Goal: Contribute content: Contribute content

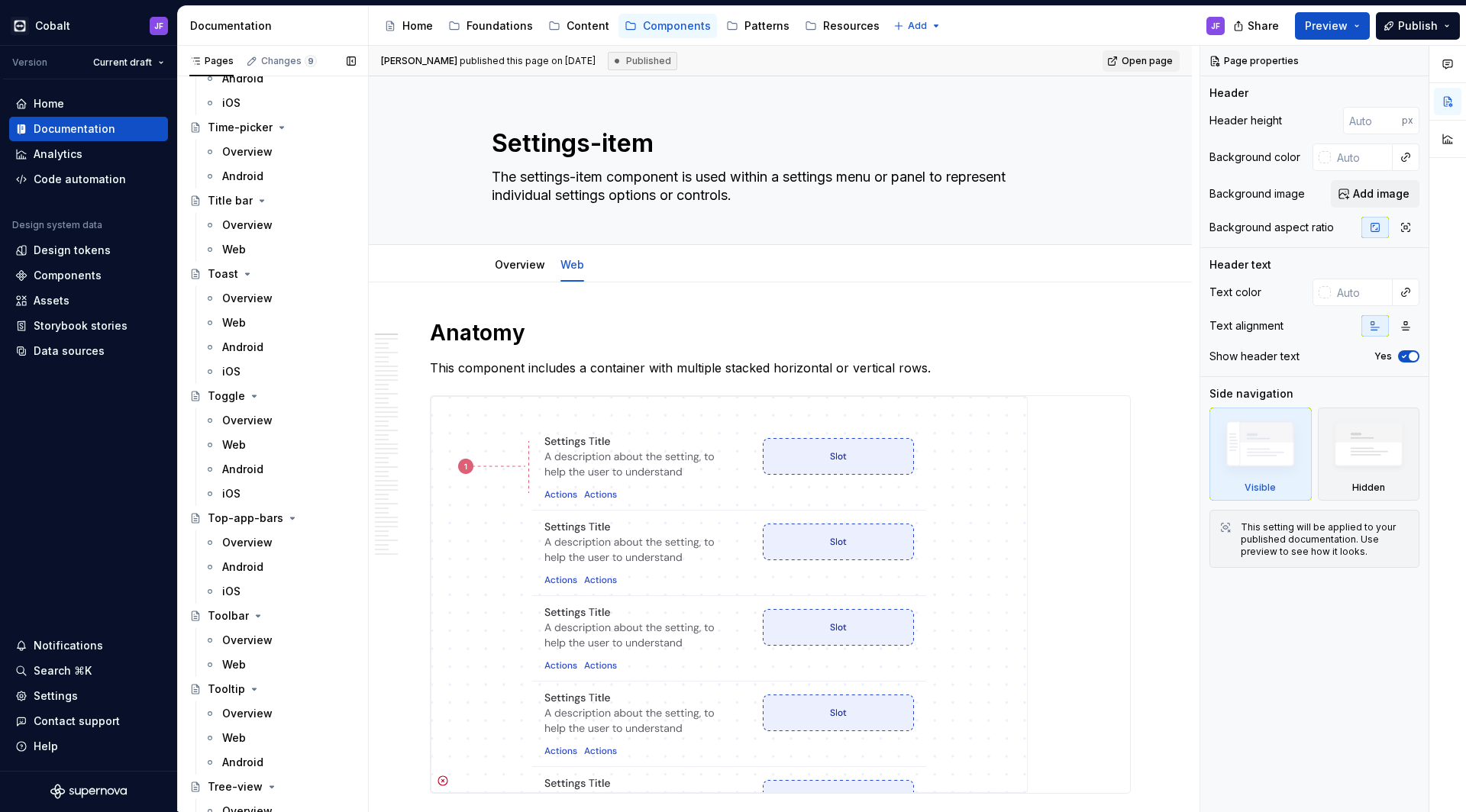
scroll to position [5780, 0]
type textarea "*"
click at [537, 266] on link "Overview" at bounding box center [520, 264] width 50 height 13
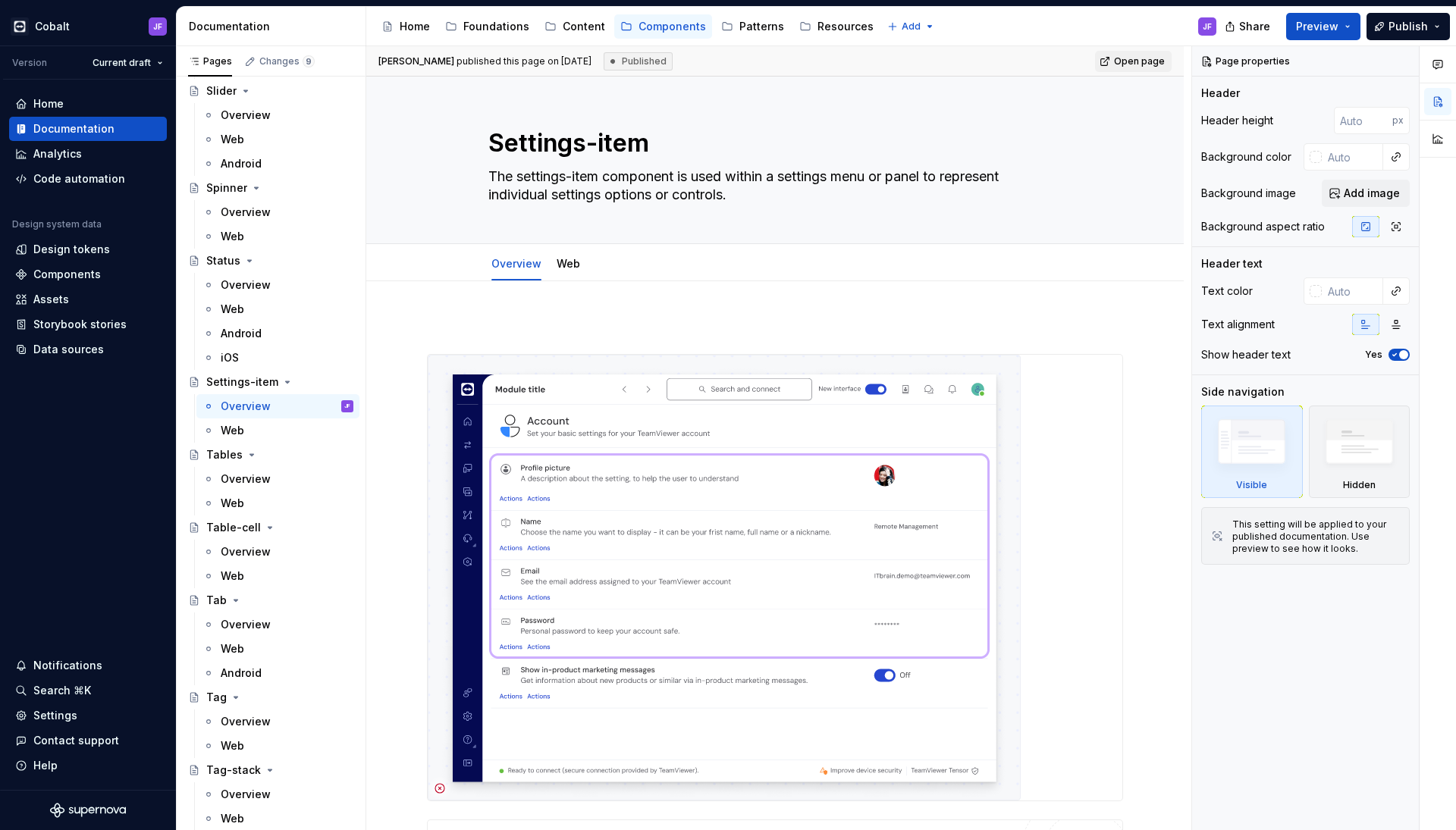
scroll to position [4758, 0]
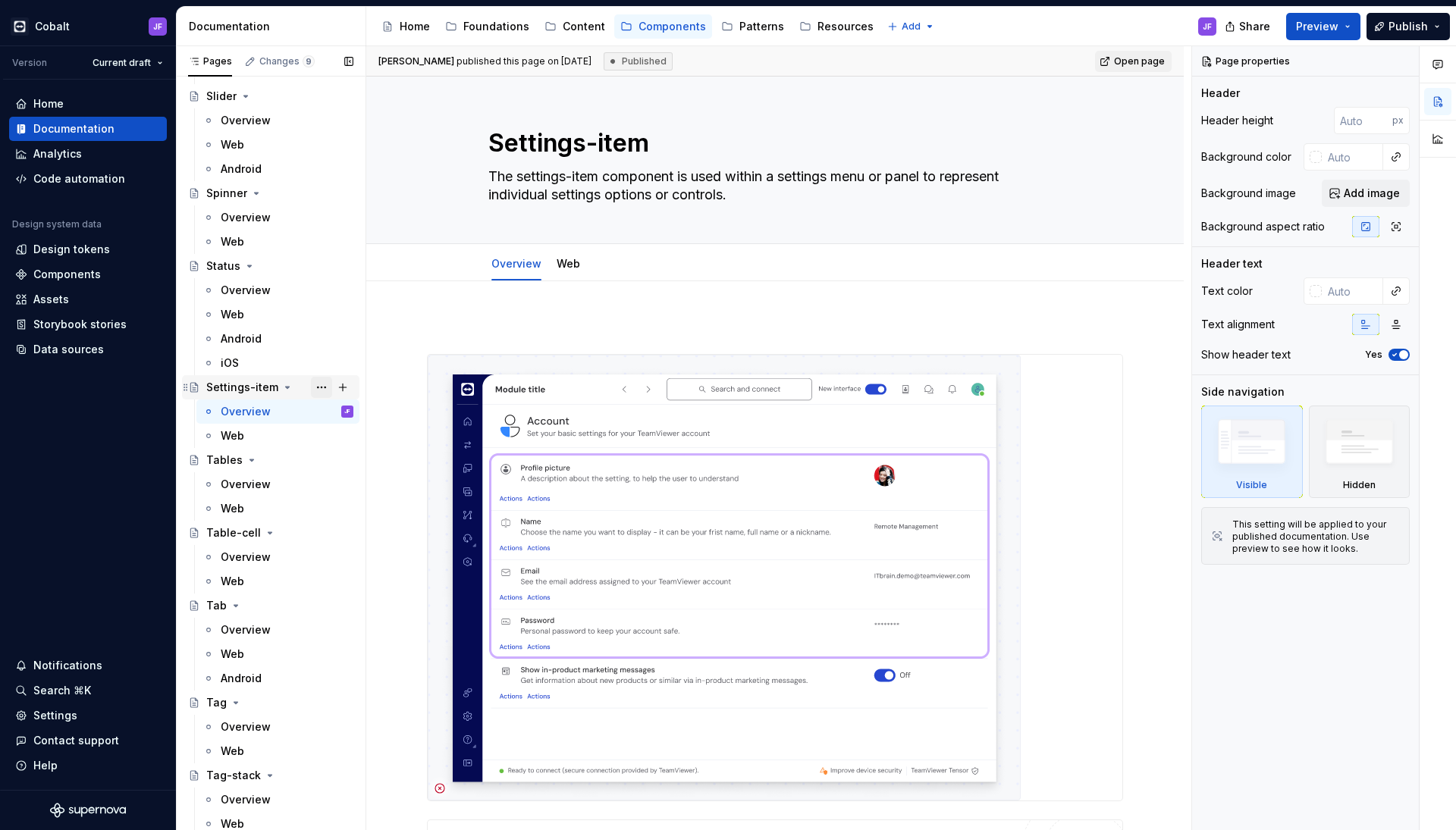
click at [311, 385] on button "Page tree" at bounding box center [321, 387] width 21 height 21
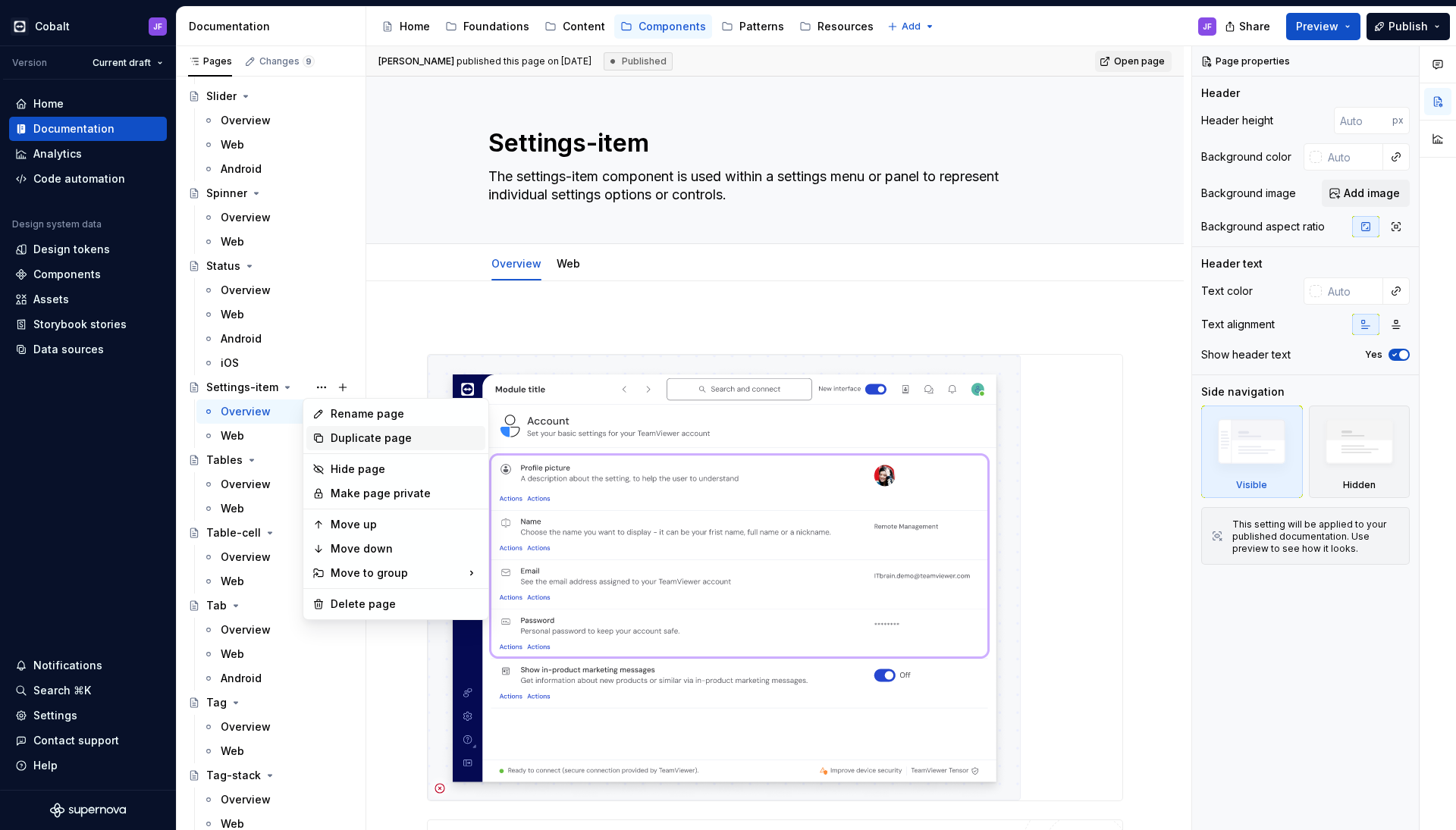
click at [381, 435] on div "Duplicate page" at bounding box center [405, 438] width 149 height 15
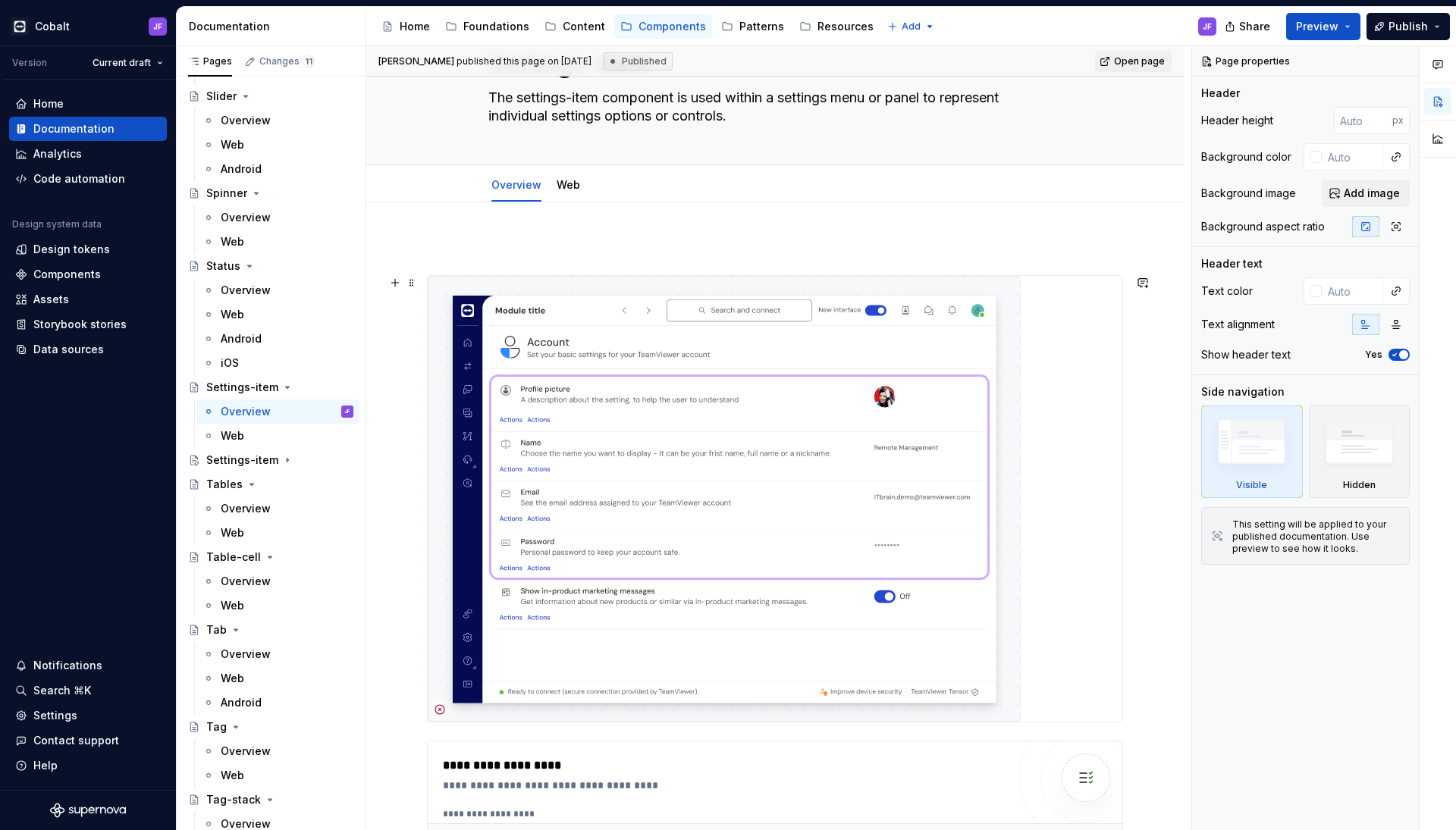
scroll to position [55, 0]
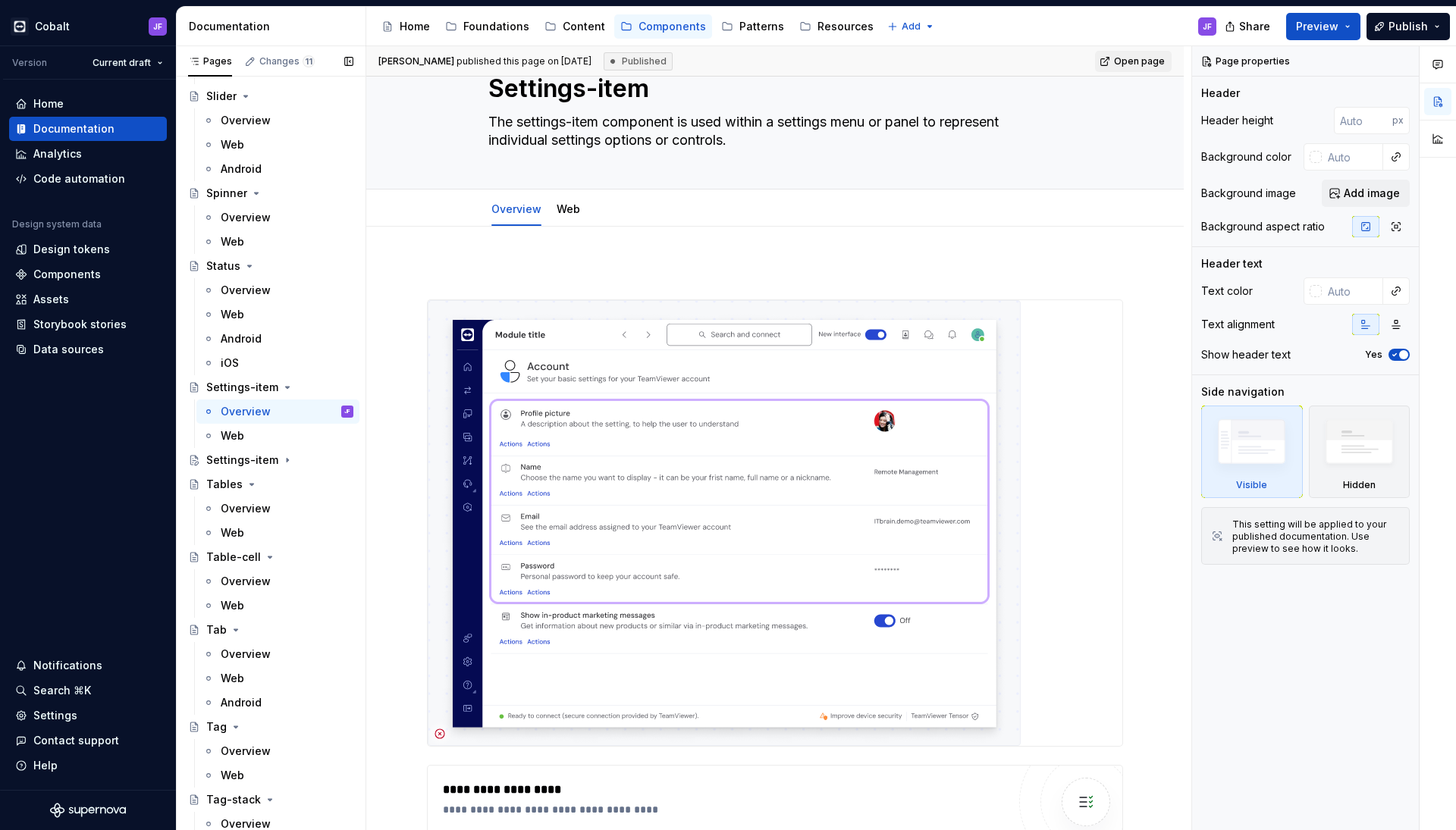
click at [0, 0] on button "Page tree" at bounding box center [0, 0] width 0 height 0
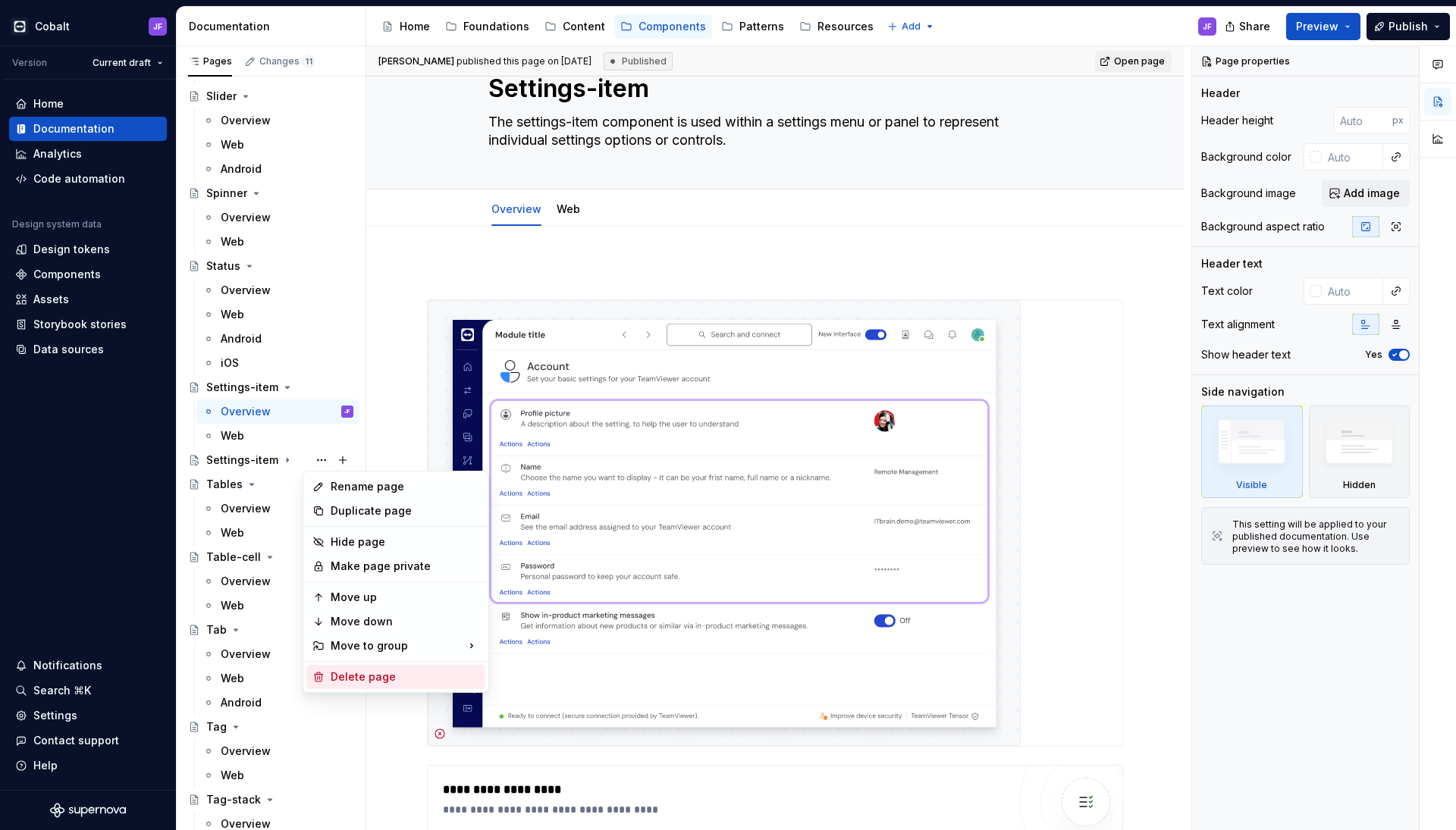
click at [366, 670] on div "Delete page" at bounding box center [405, 677] width 149 height 15
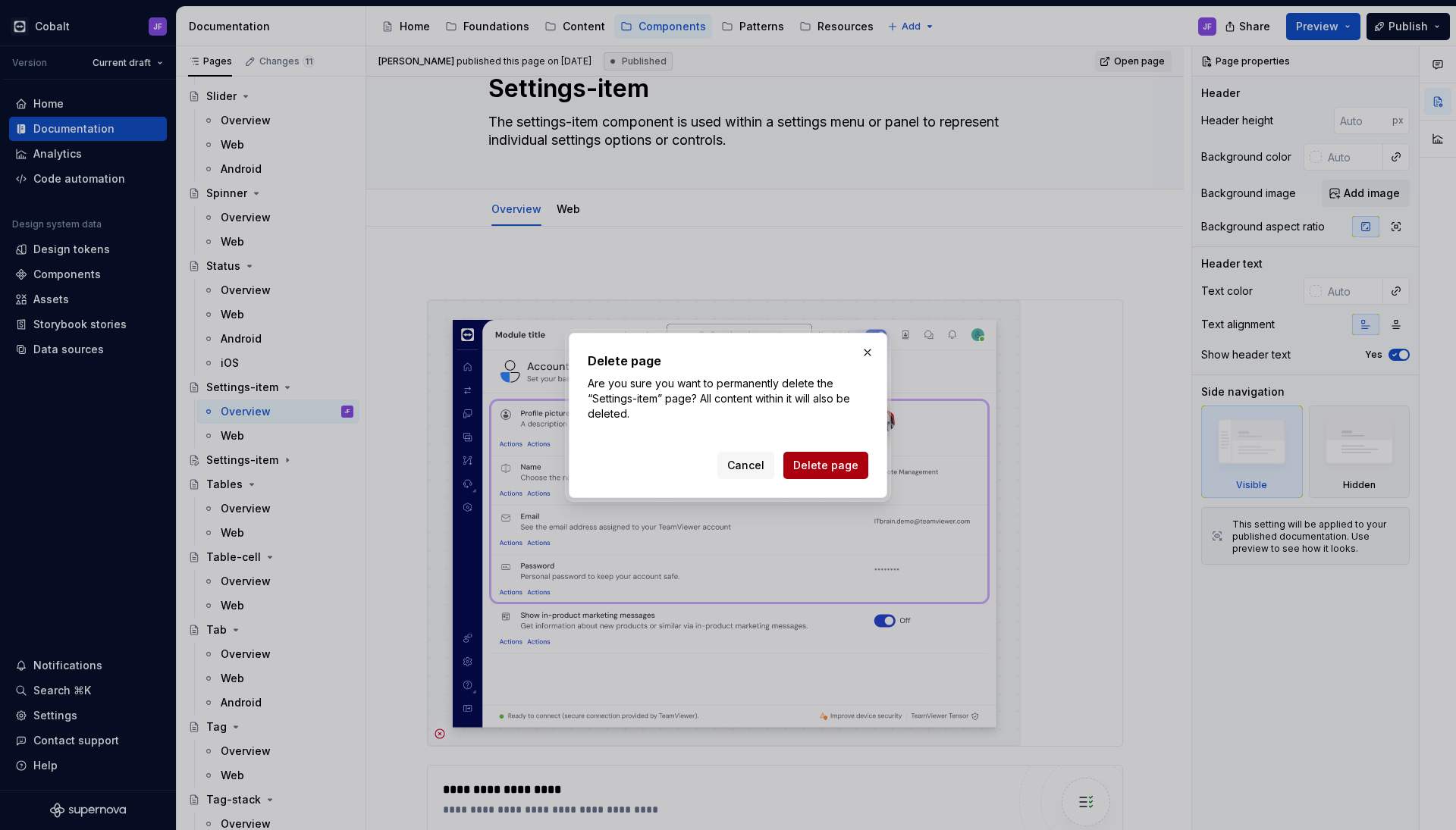
click at [825, 456] on button "Delete page" at bounding box center [825, 465] width 85 height 27
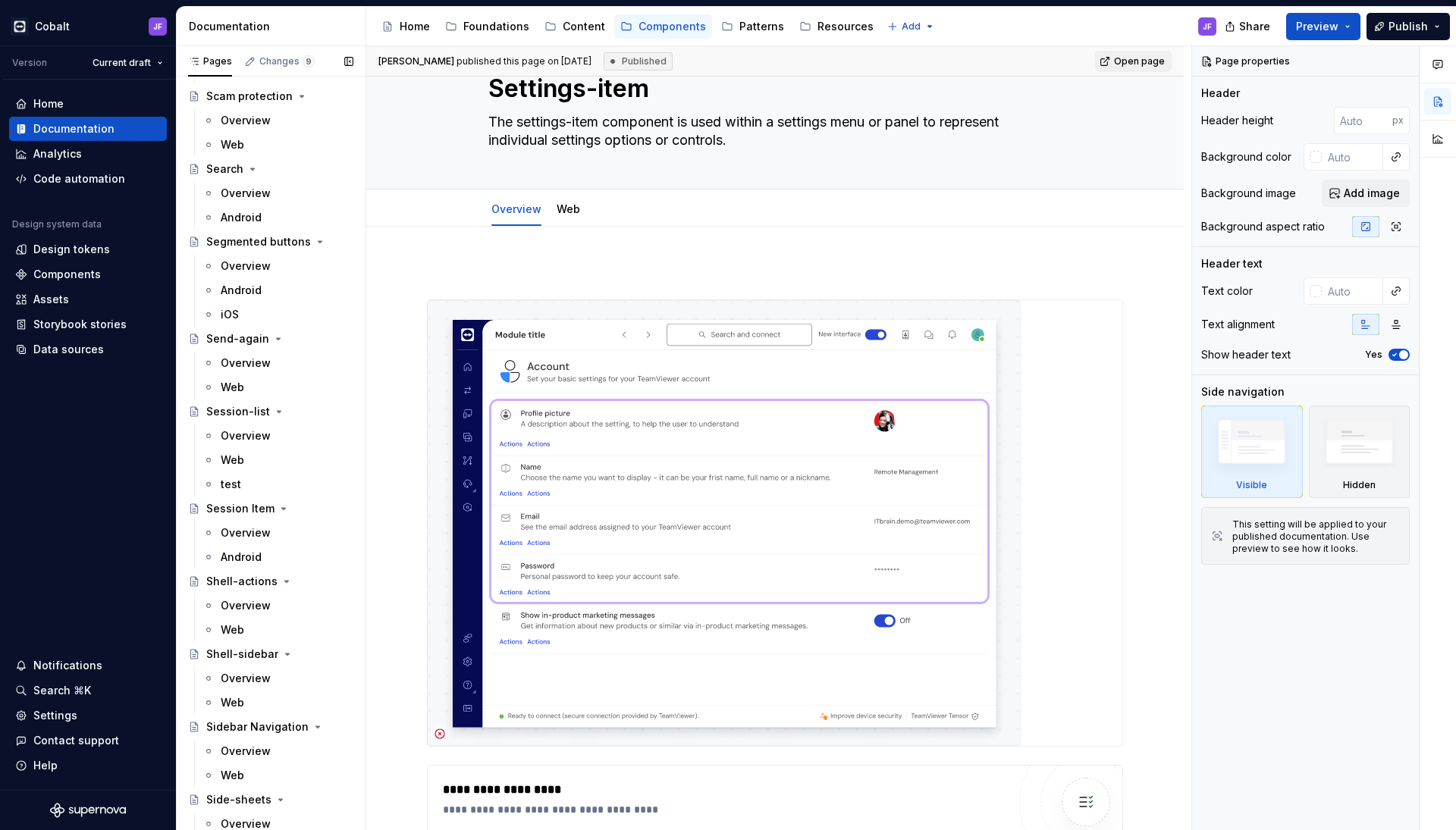
scroll to position [3898, 0]
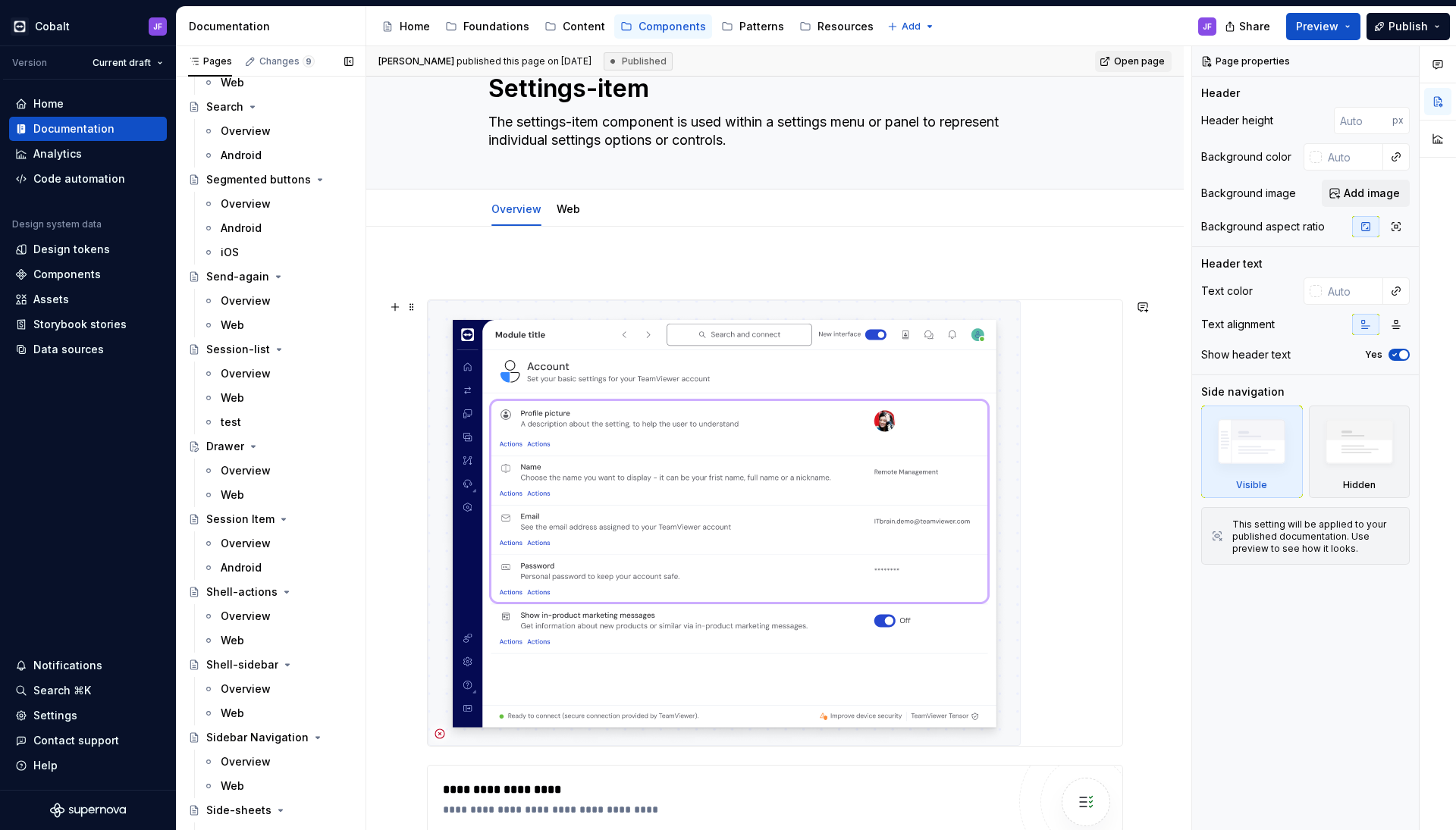
click at [530, 467] on img at bounding box center [724, 523] width 592 height 446
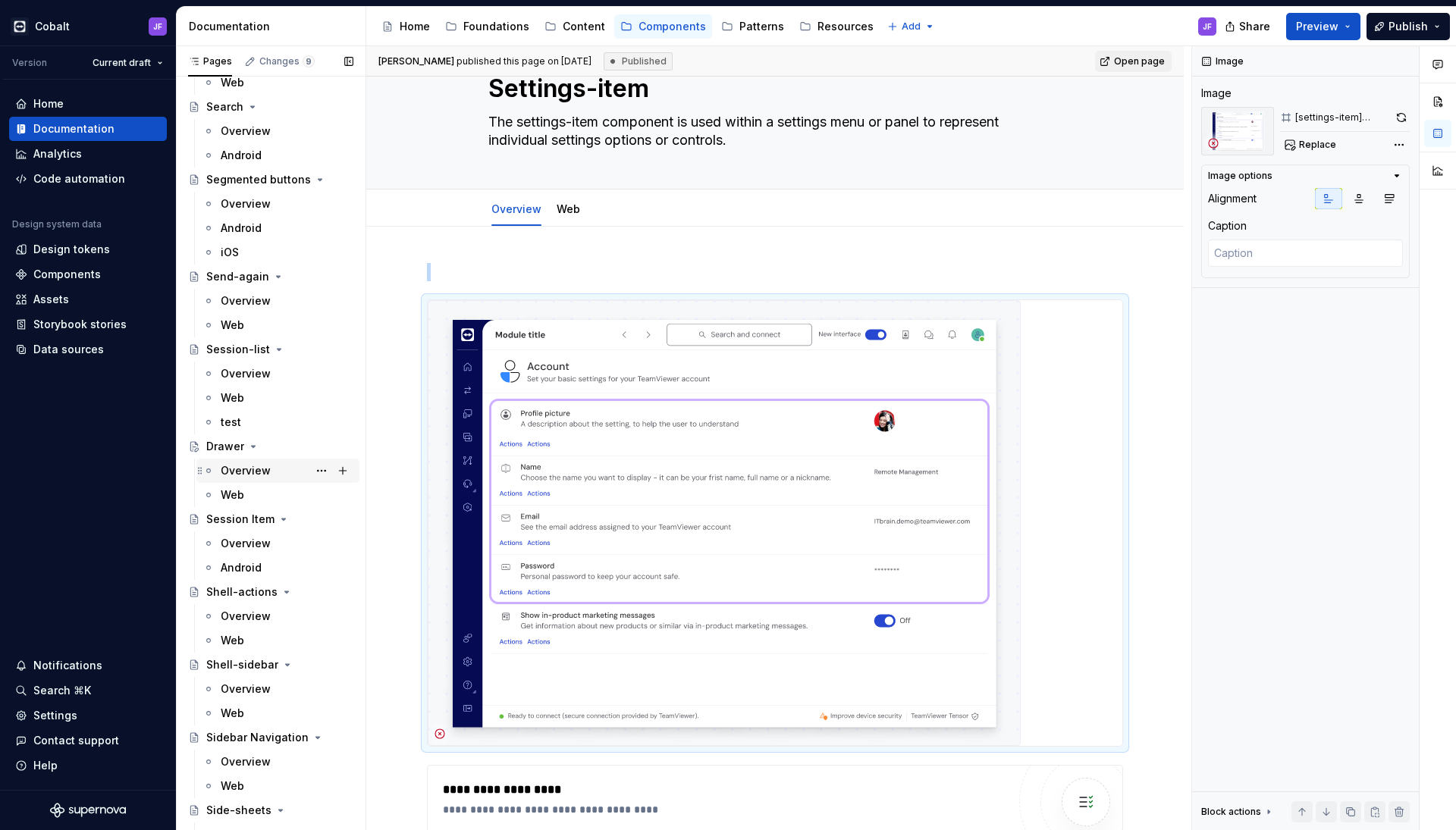
click at [244, 472] on div "Overview" at bounding box center [245, 470] width 50 height 15
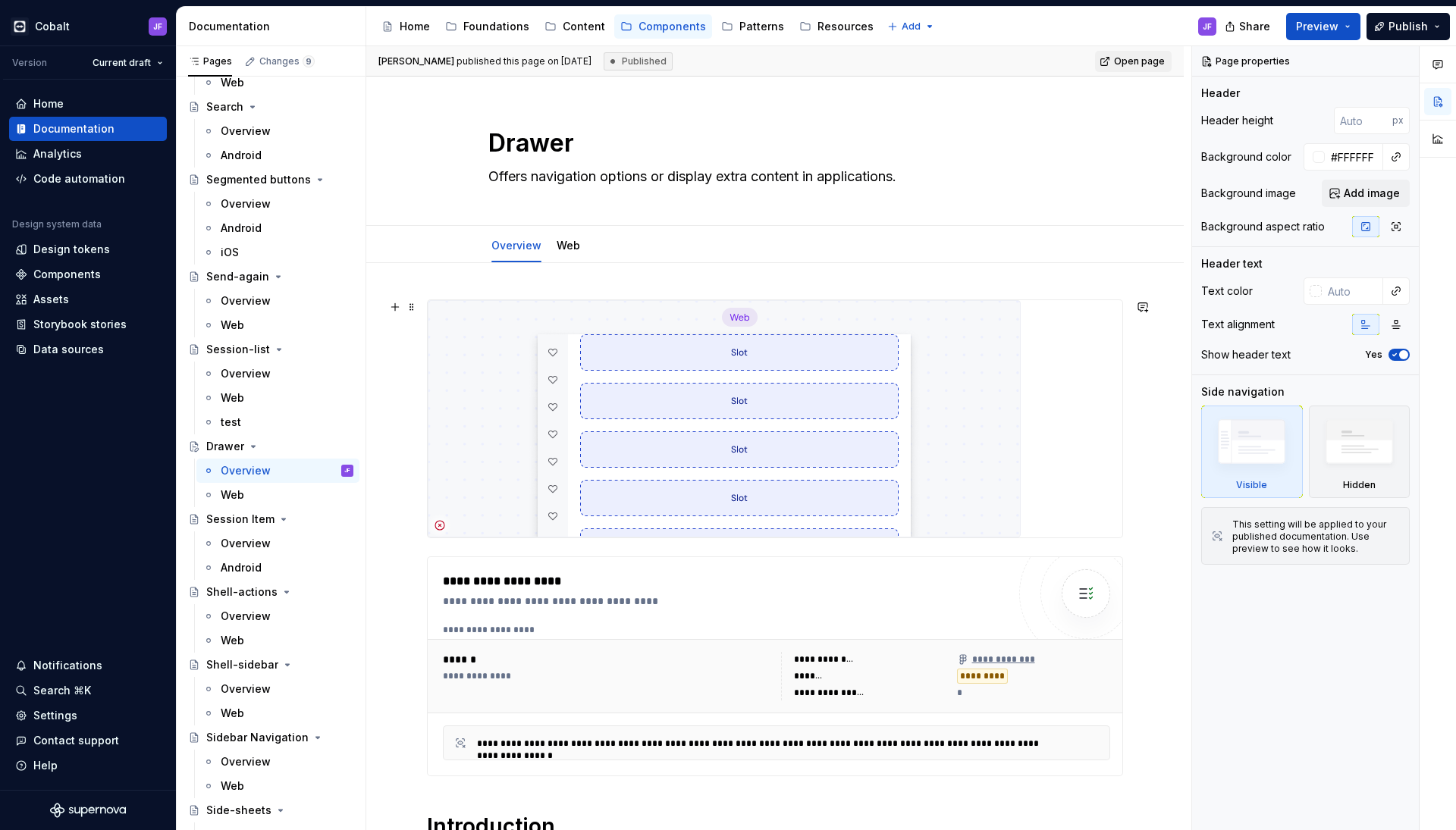
click at [613, 394] on img at bounding box center [724, 419] width 592 height 237
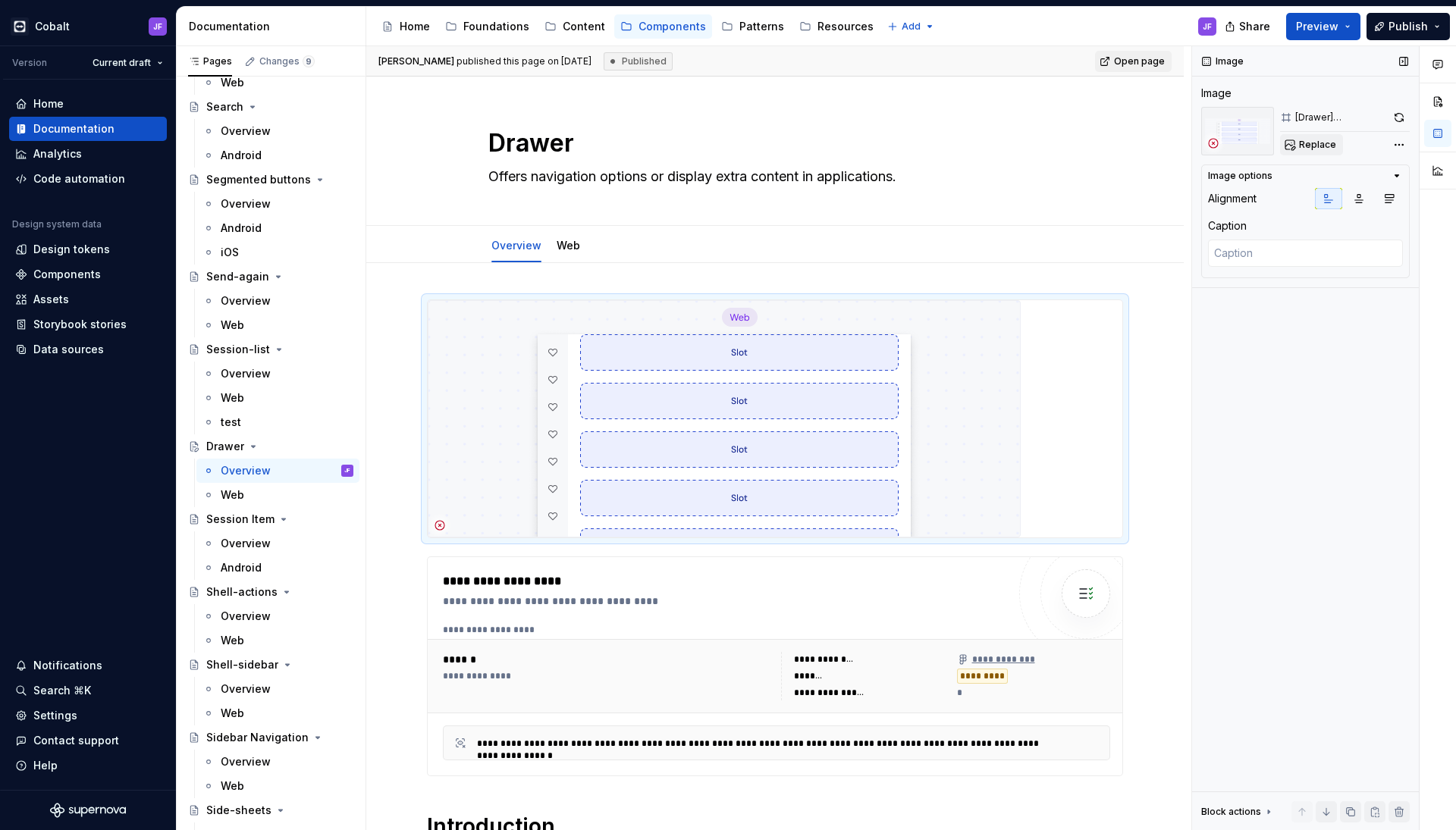
click at [1318, 135] on div "Replace" at bounding box center [1344, 145] width 129 height 21
click at [1315, 145] on span "Replace" at bounding box center [1317, 145] width 37 height 12
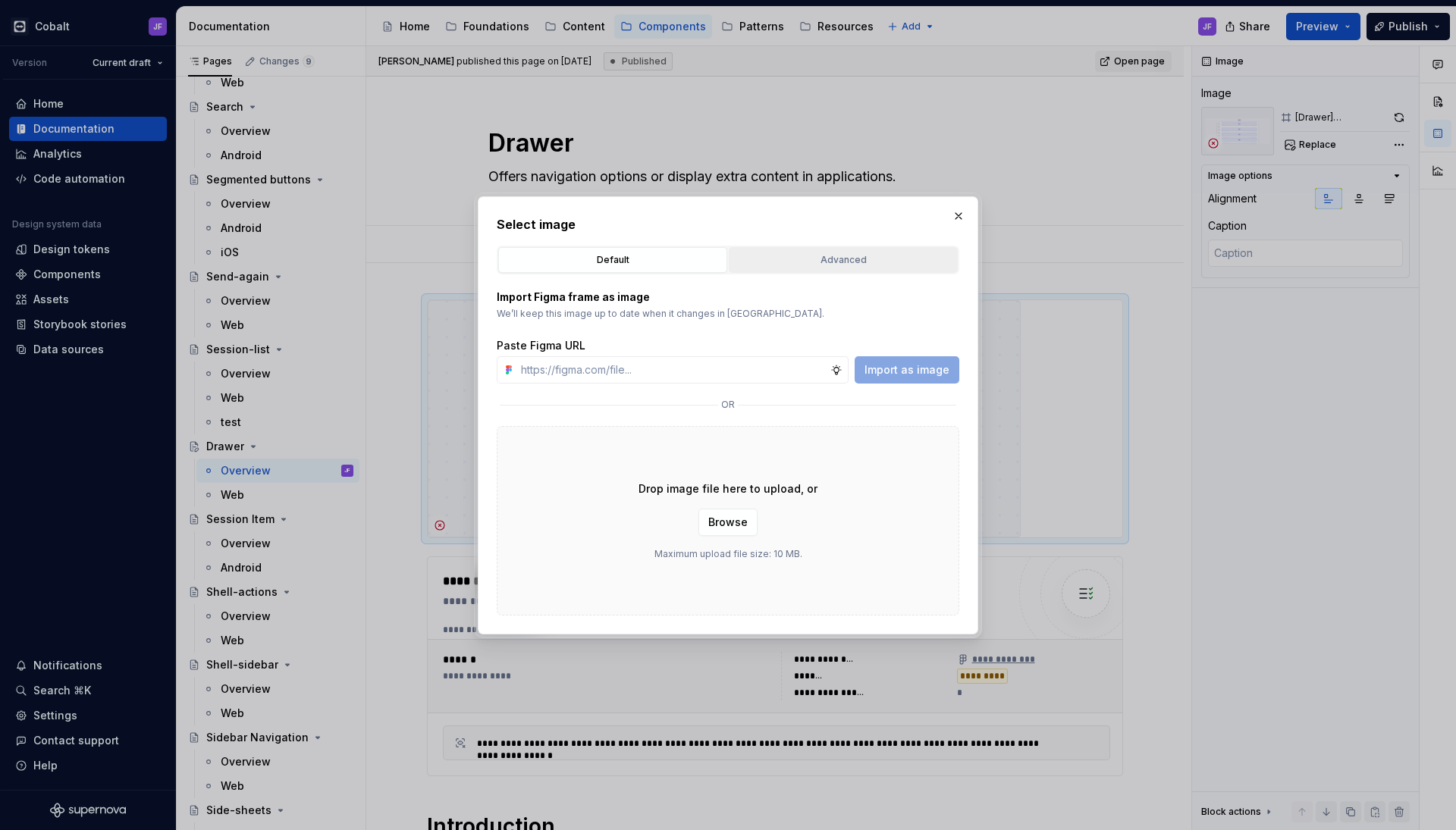
click at [817, 267] on div "Advanced" at bounding box center [843, 260] width 219 height 15
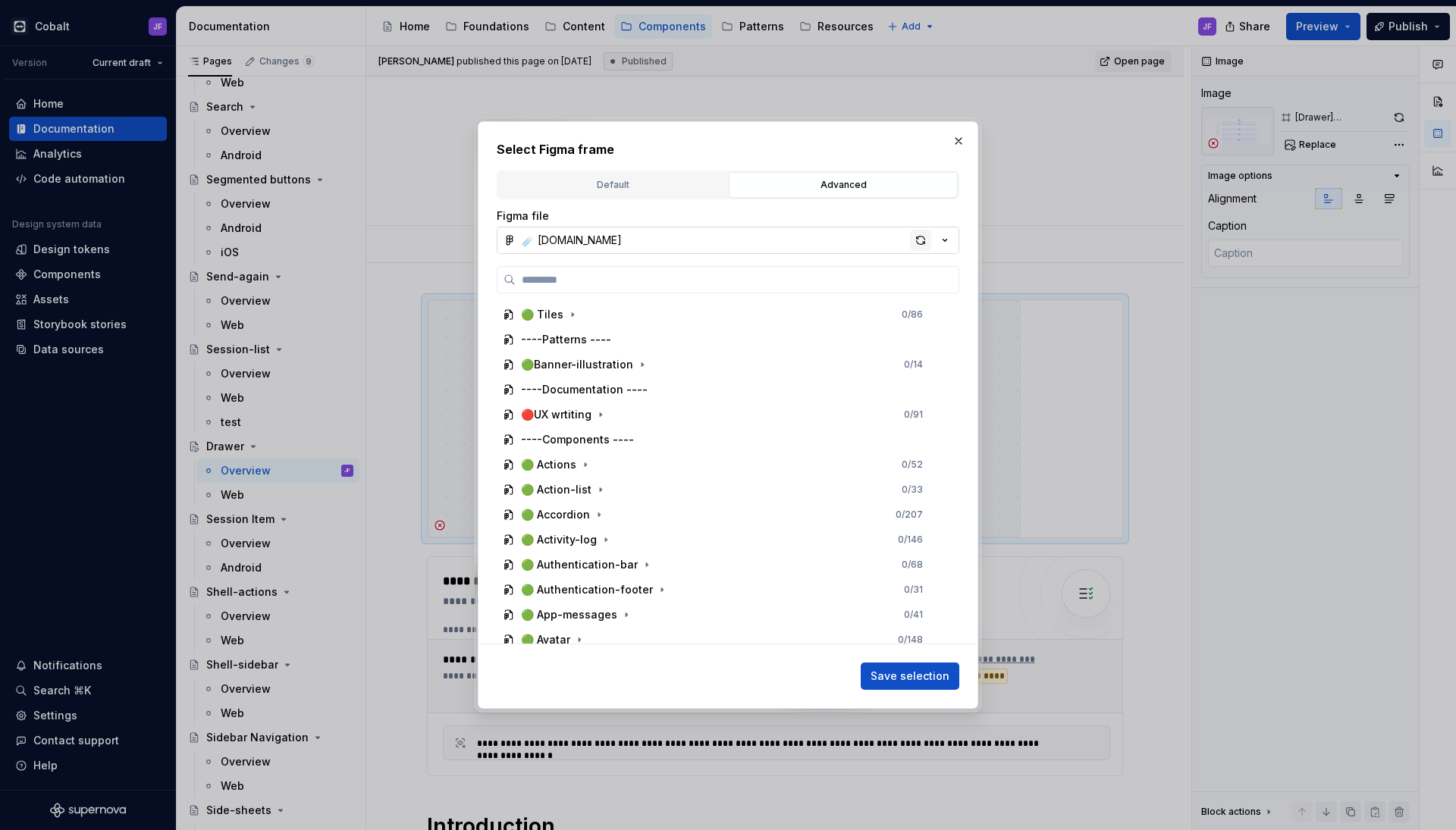
click at [921, 238] on div "button" at bounding box center [920, 240] width 21 height 21
type textarea "*"
type input "******"
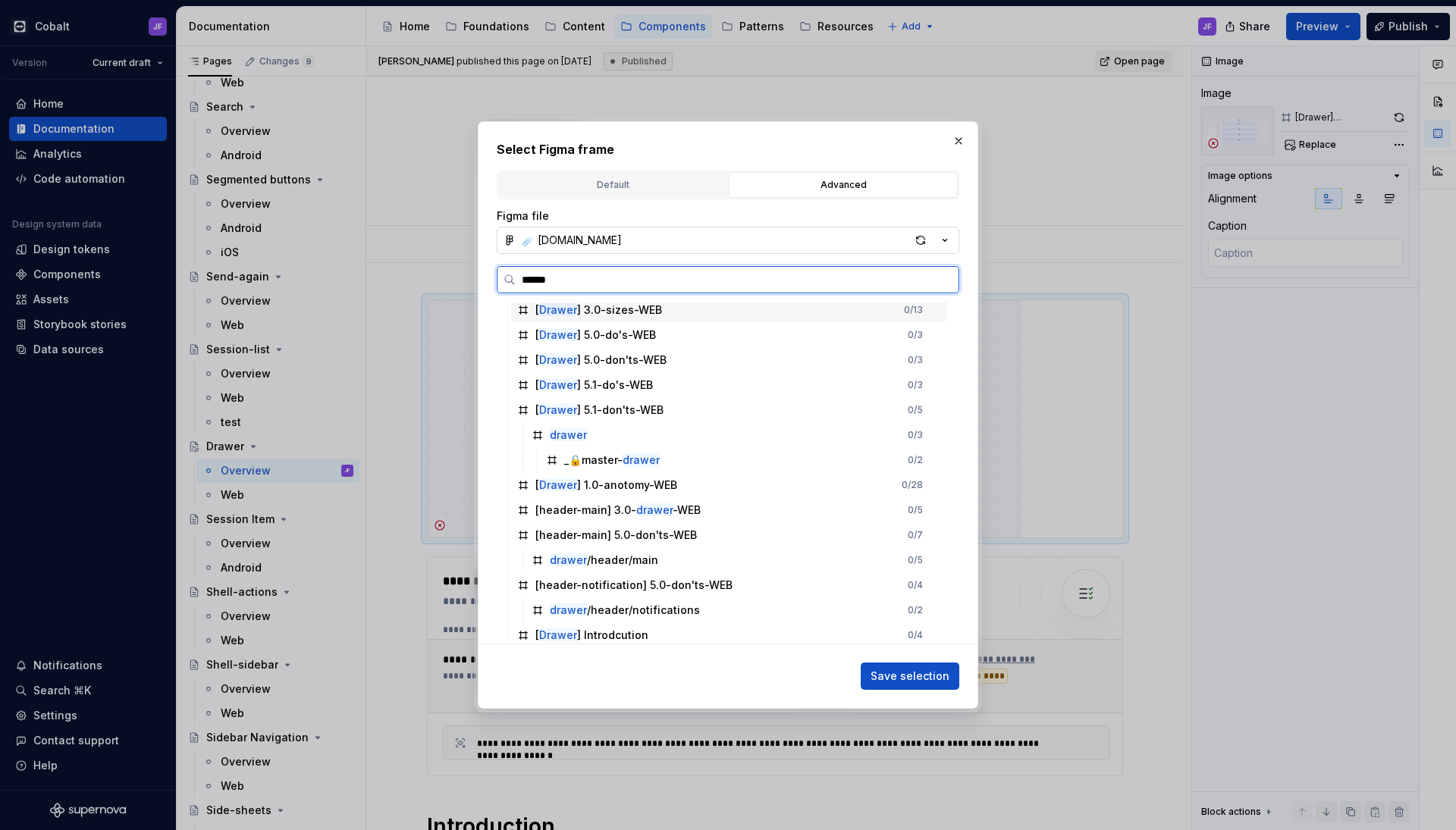
scroll to position [159, 0]
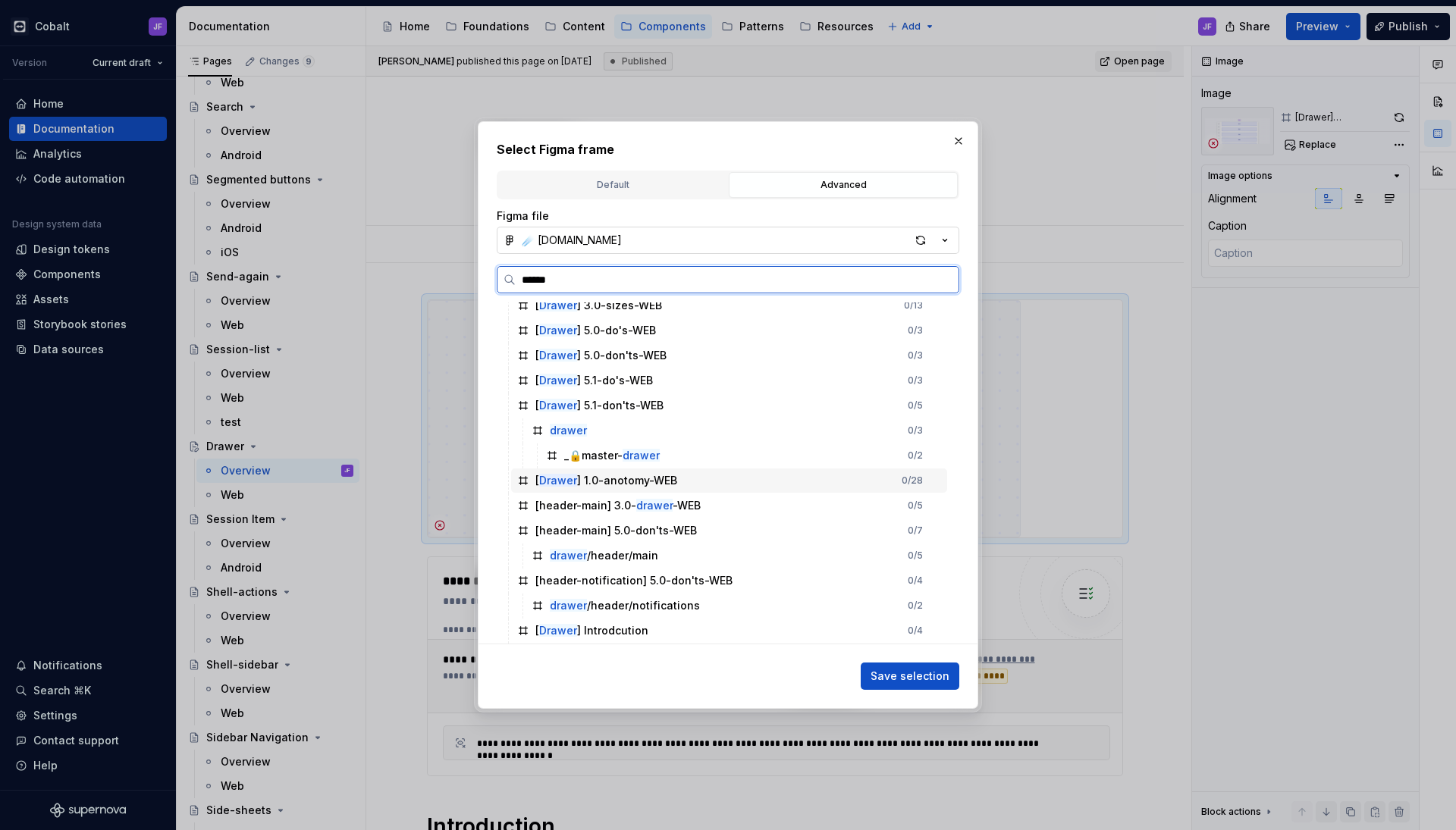
click at [654, 481] on div "[ Drawer ] 1.0-anotomy-WEB" at bounding box center [606, 480] width 142 height 15
click at [689, 477] on div "[ Drawer ] 1.0-anotomy-WEB 1 / 28" at bounding box center [729, 480] width 436 height 24
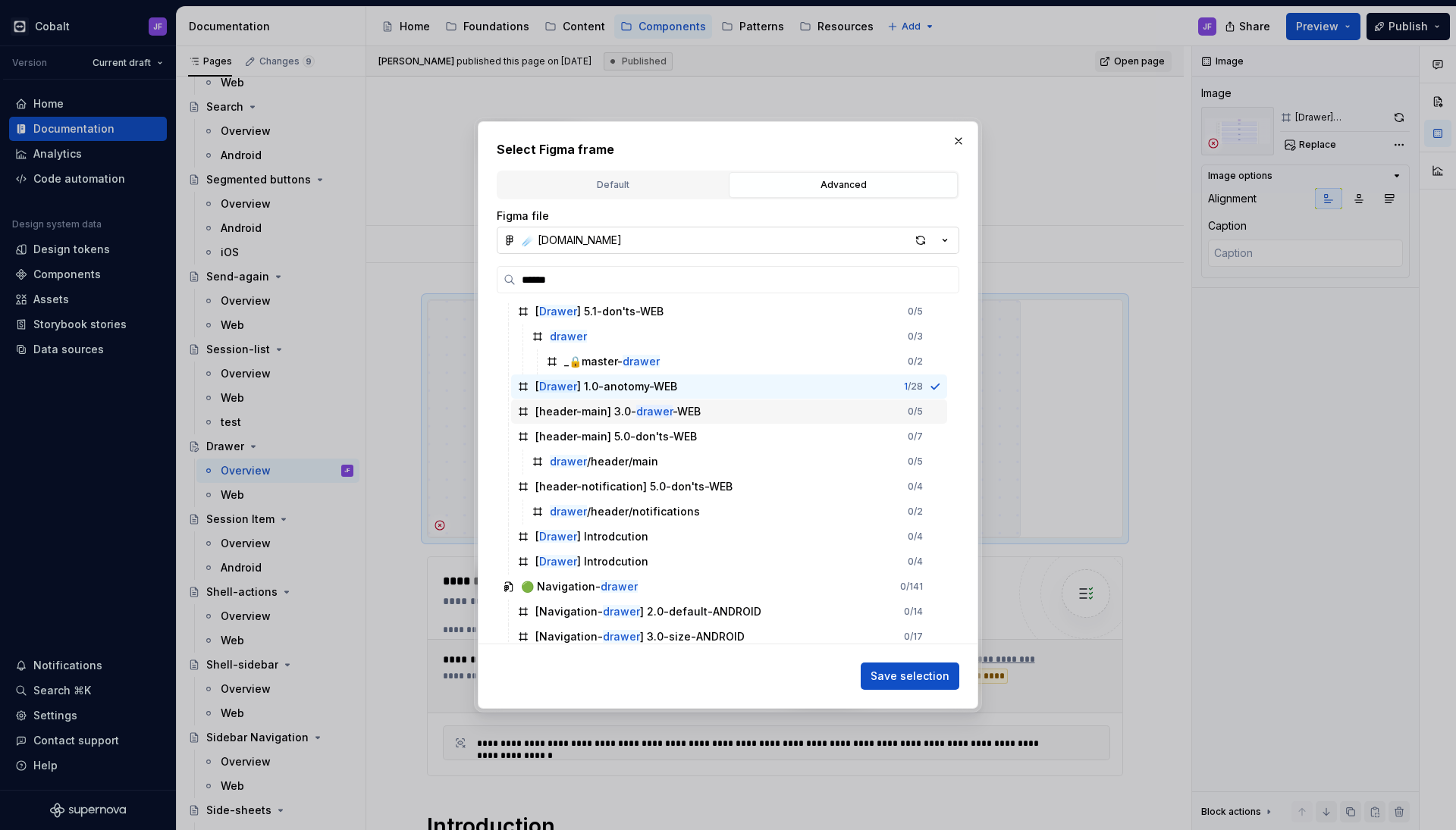
scroll to position [263, 0]
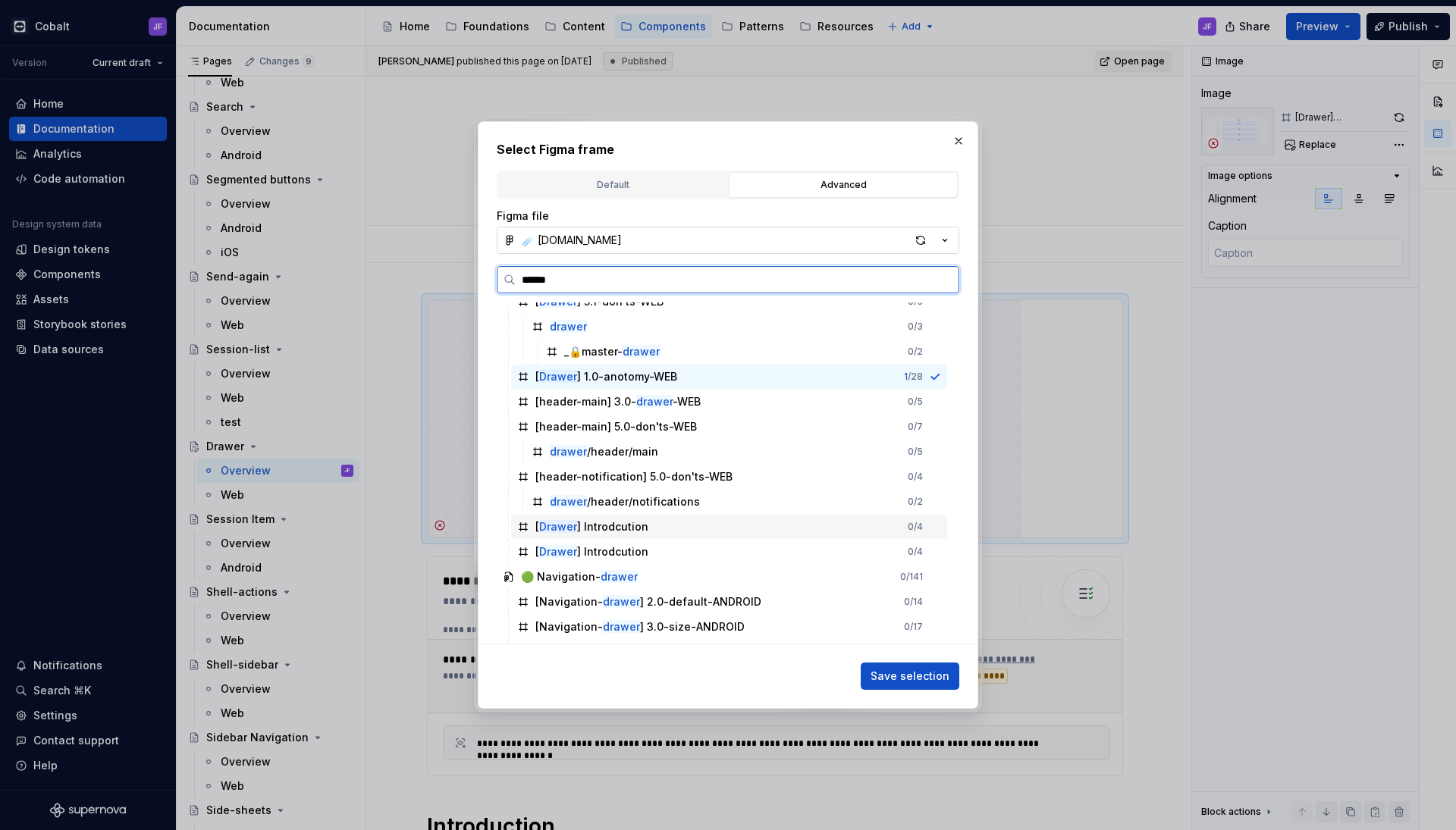
click at [673, 530] on div "[ Drawer ] Introdcution 0 / 4" at bounding box center [729, 526] width 436 height 24
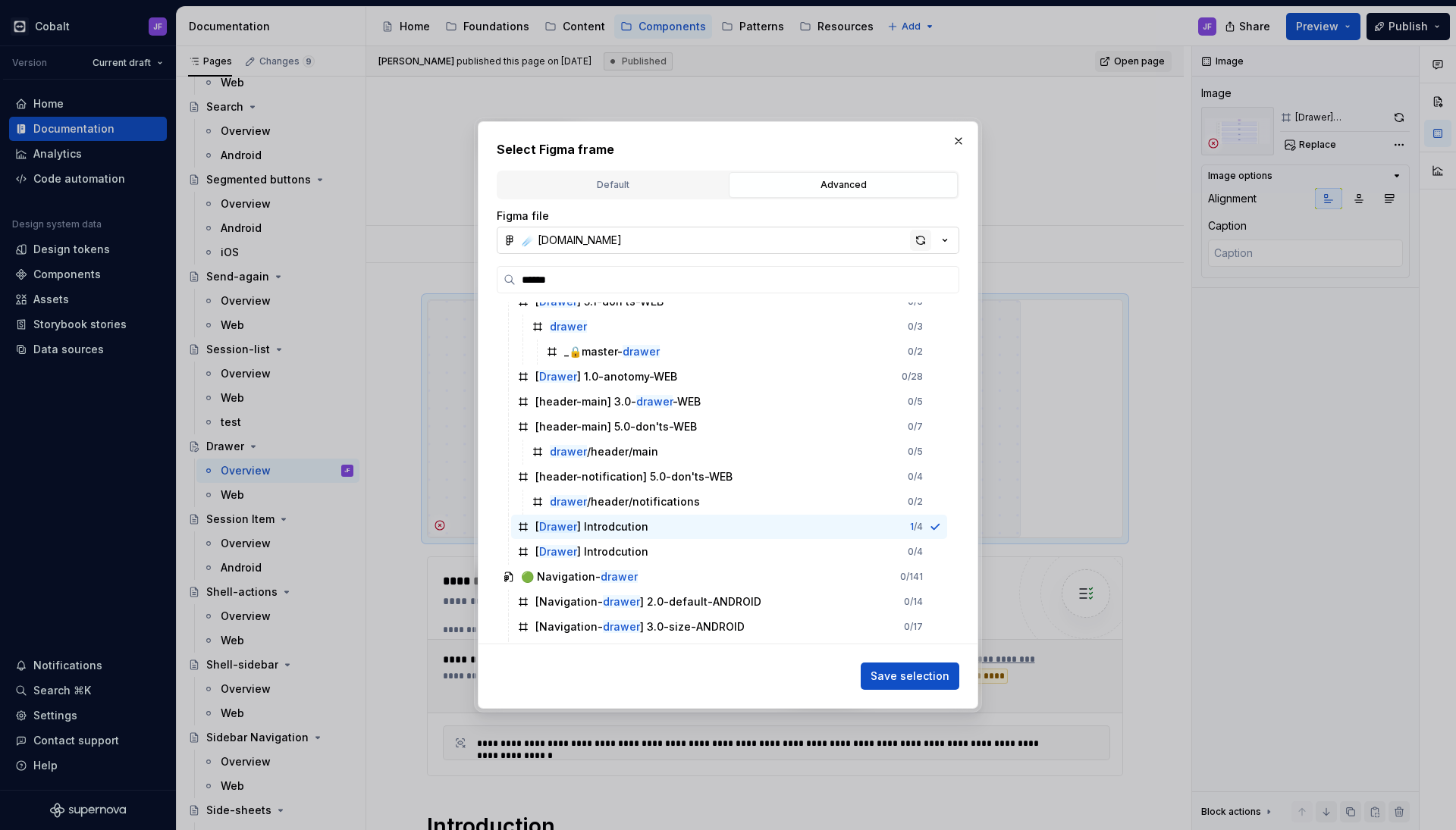
click at [917, 237] on div "button" at bounding box center [920, 240] width 21 height 21
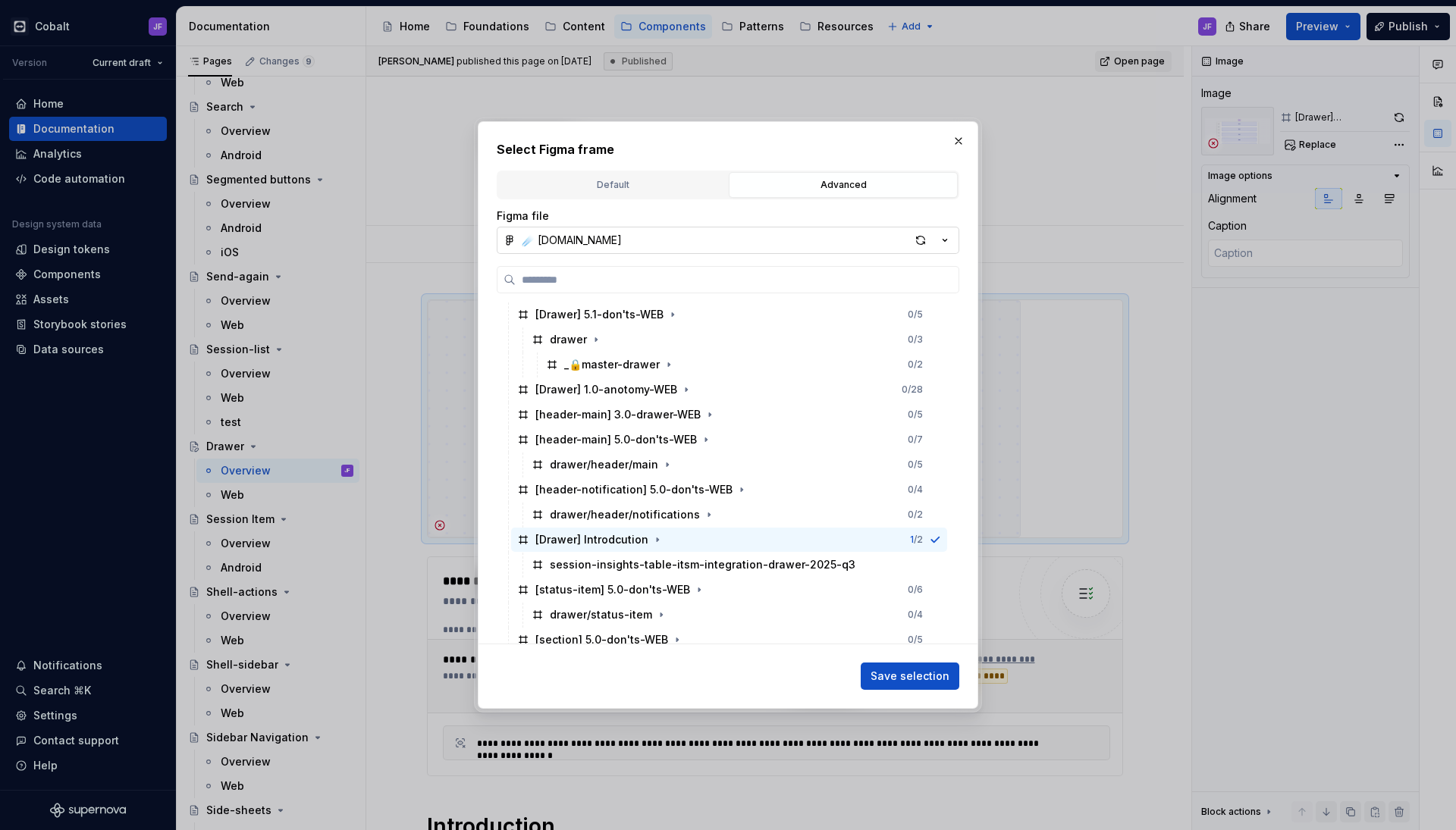
scroll to position [254, 0]
click at [882, 671] on span "Save selection" at bounding box center [910, 676] width 79 height 15
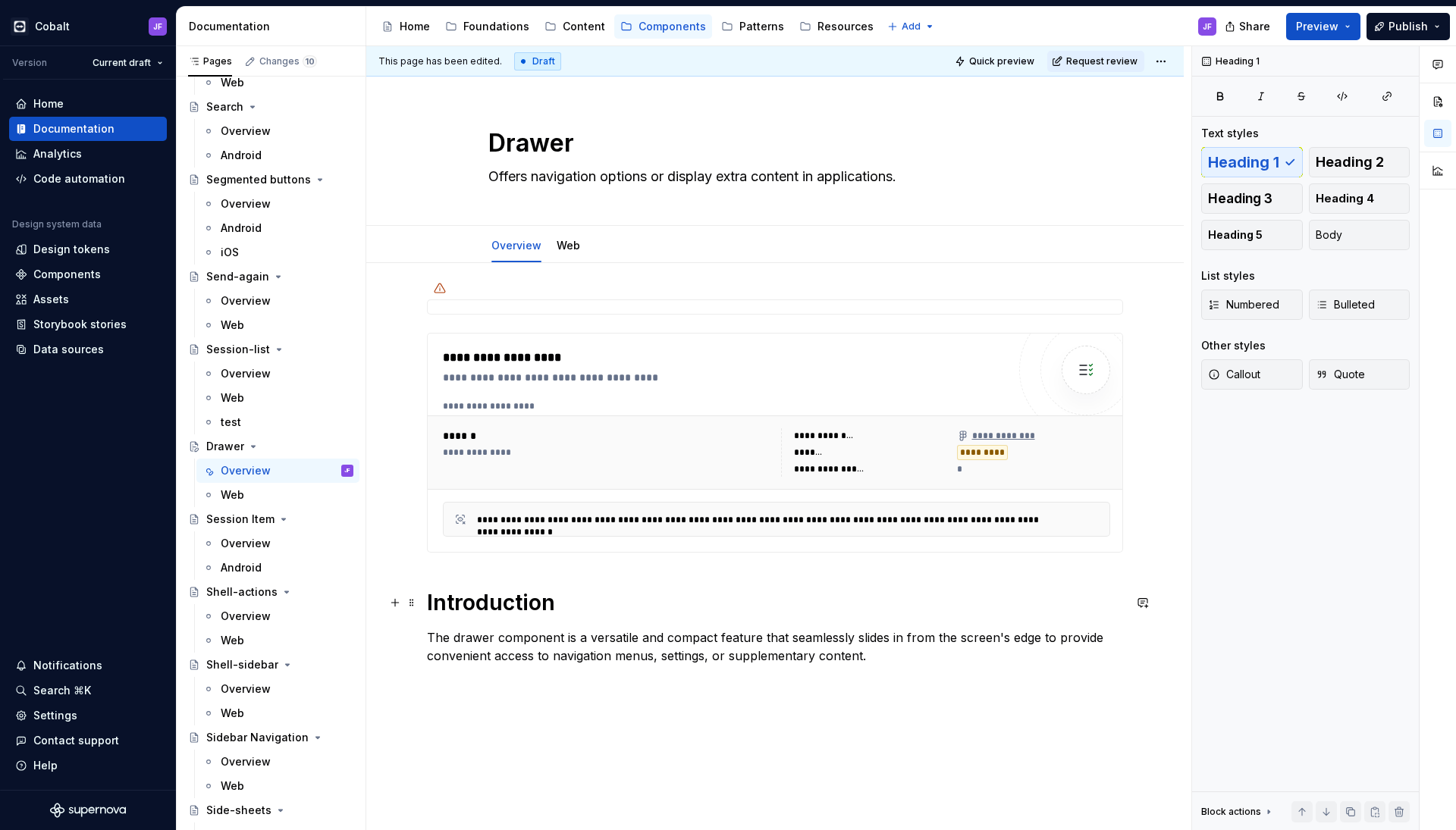
scroll to position [0, 0]
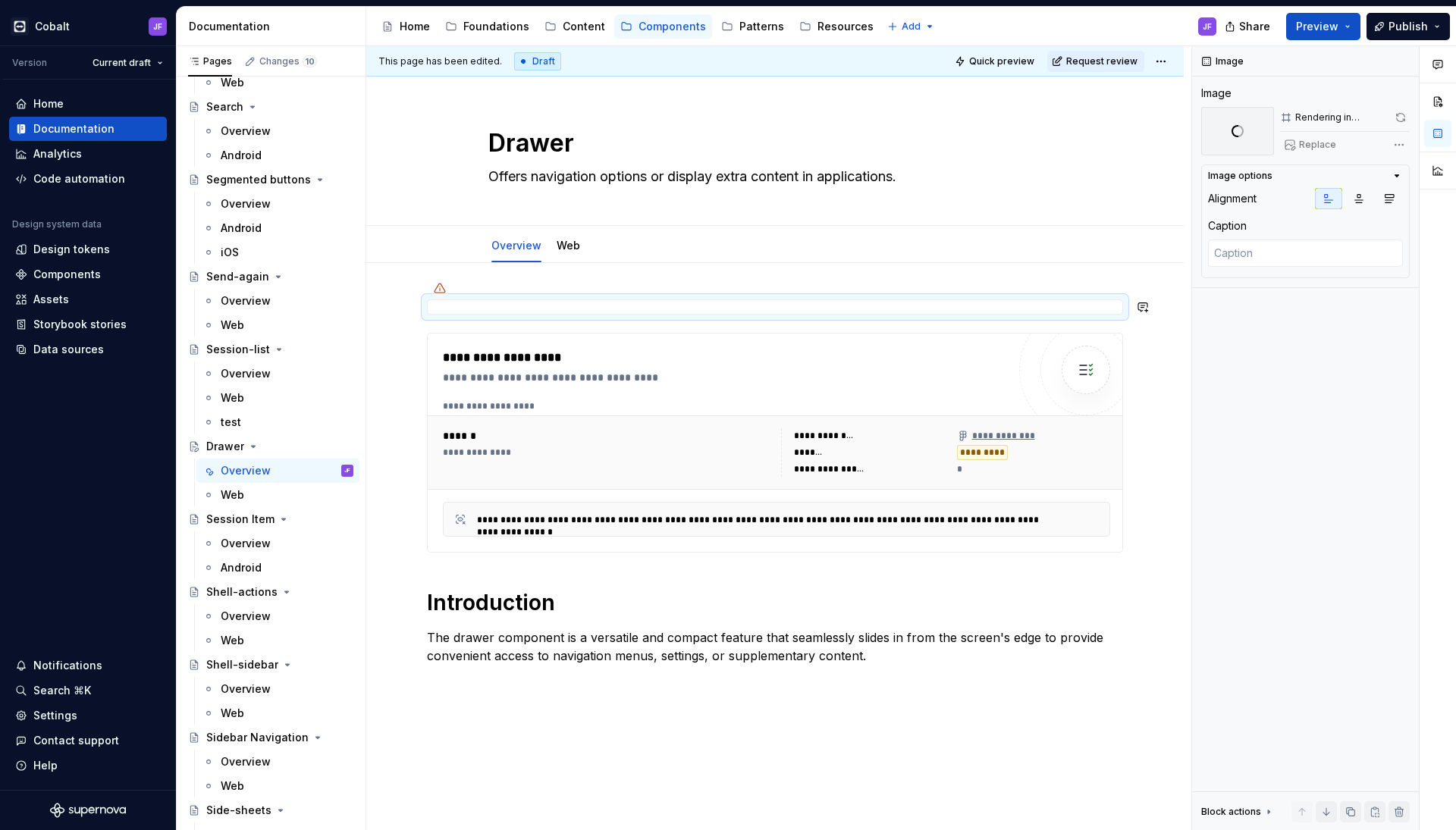
click at [439, 288] on icon at bounding box center [440, 288] width 12 height 12
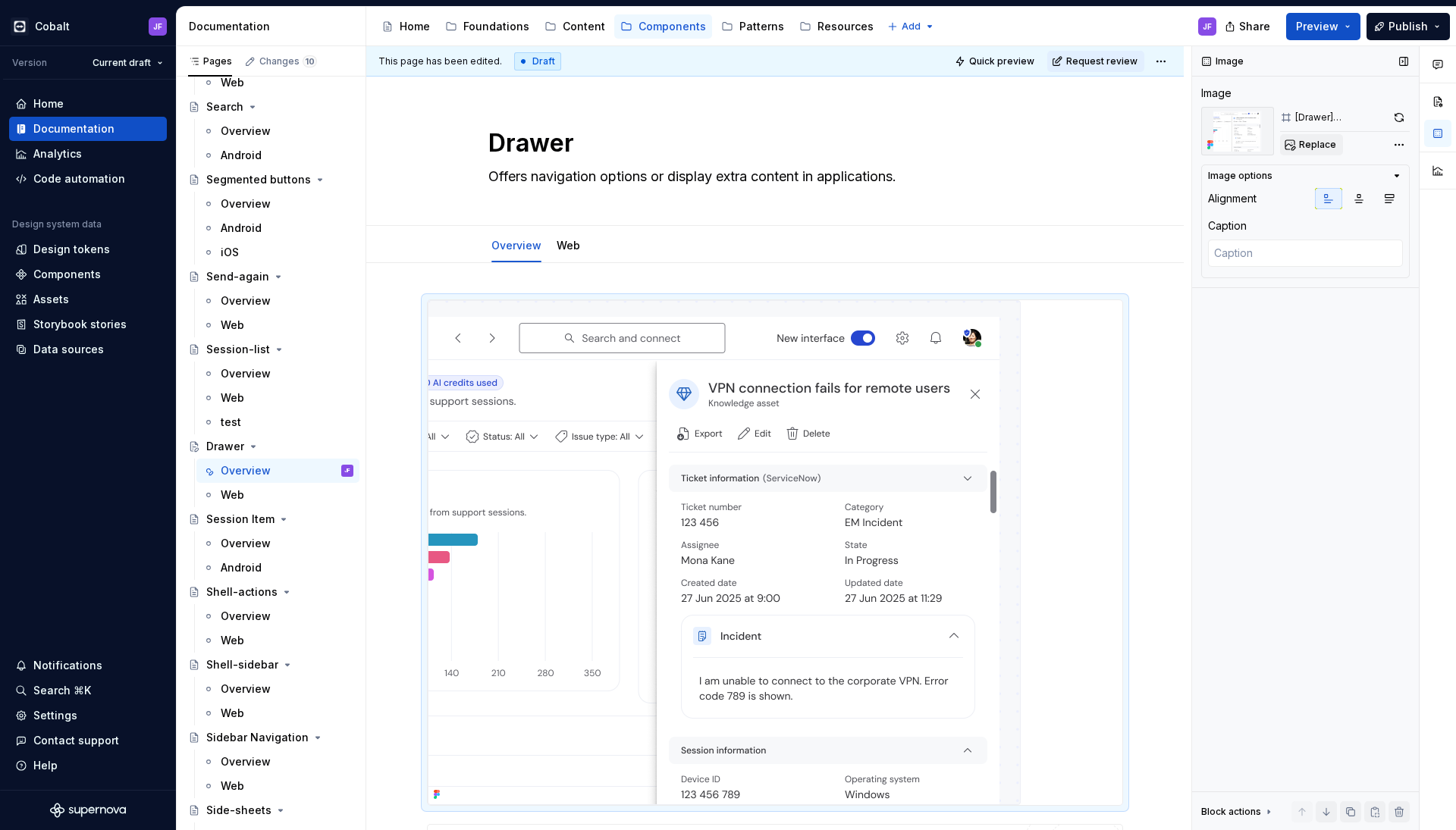
click at [1337, 145] on button "Replace" at bounding box center [1311, 145] width 63 height 21
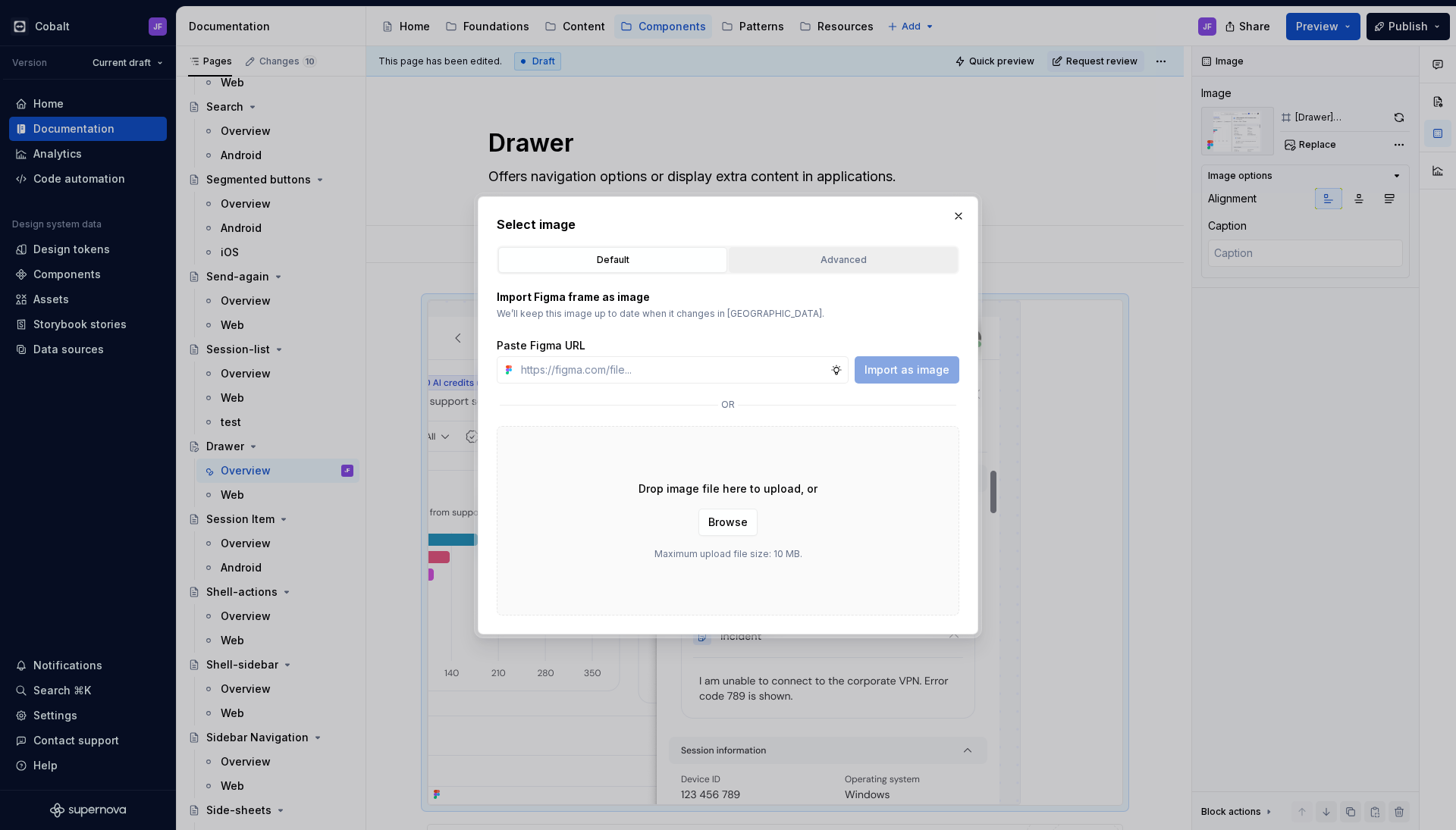
click at [899, 271] on button "Advanced" at bounding box center [843, 260] width 229 height 26
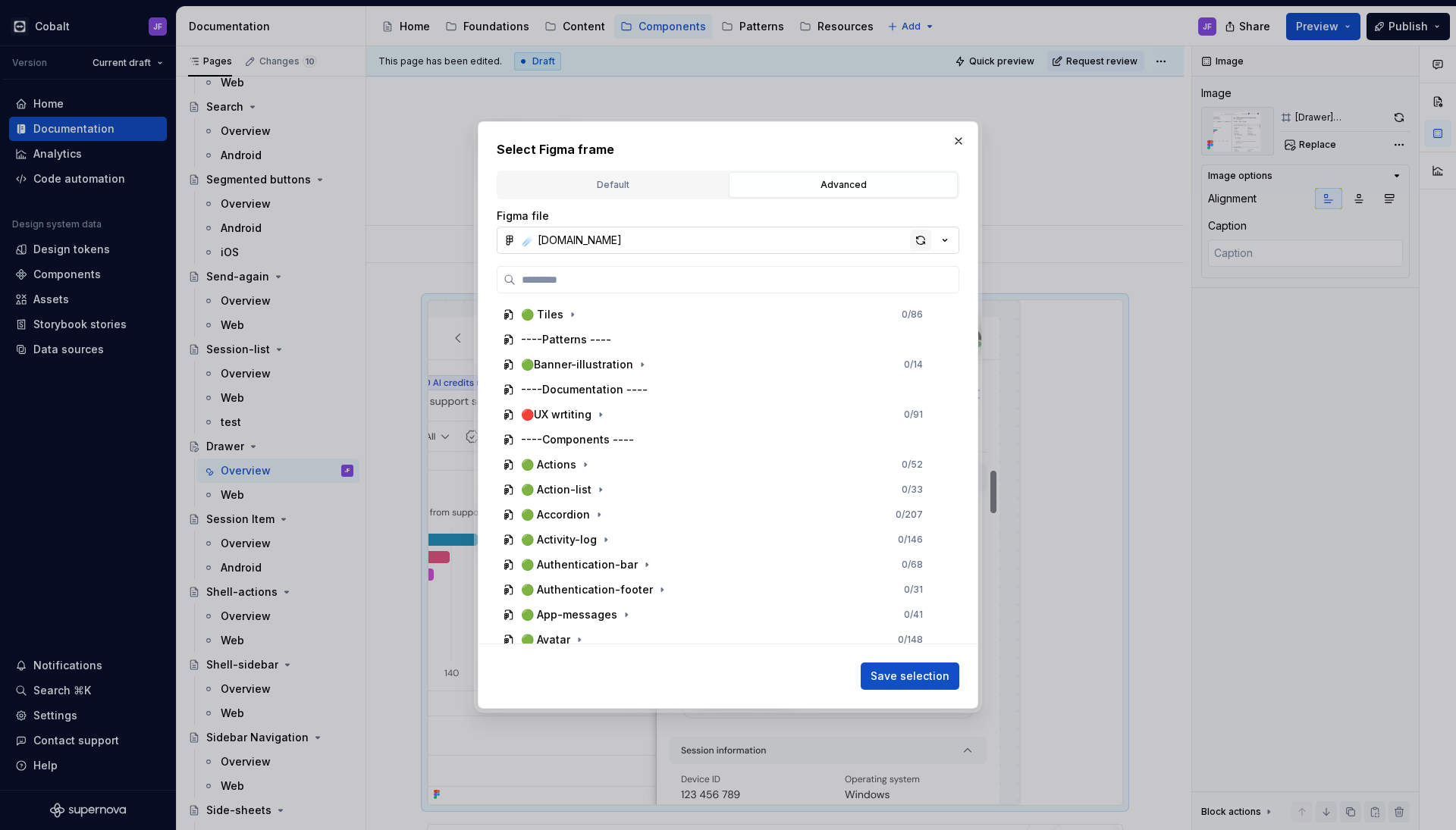
click at [912, 237] on div "button" at bounding box center [920, 240] width 21 height 21
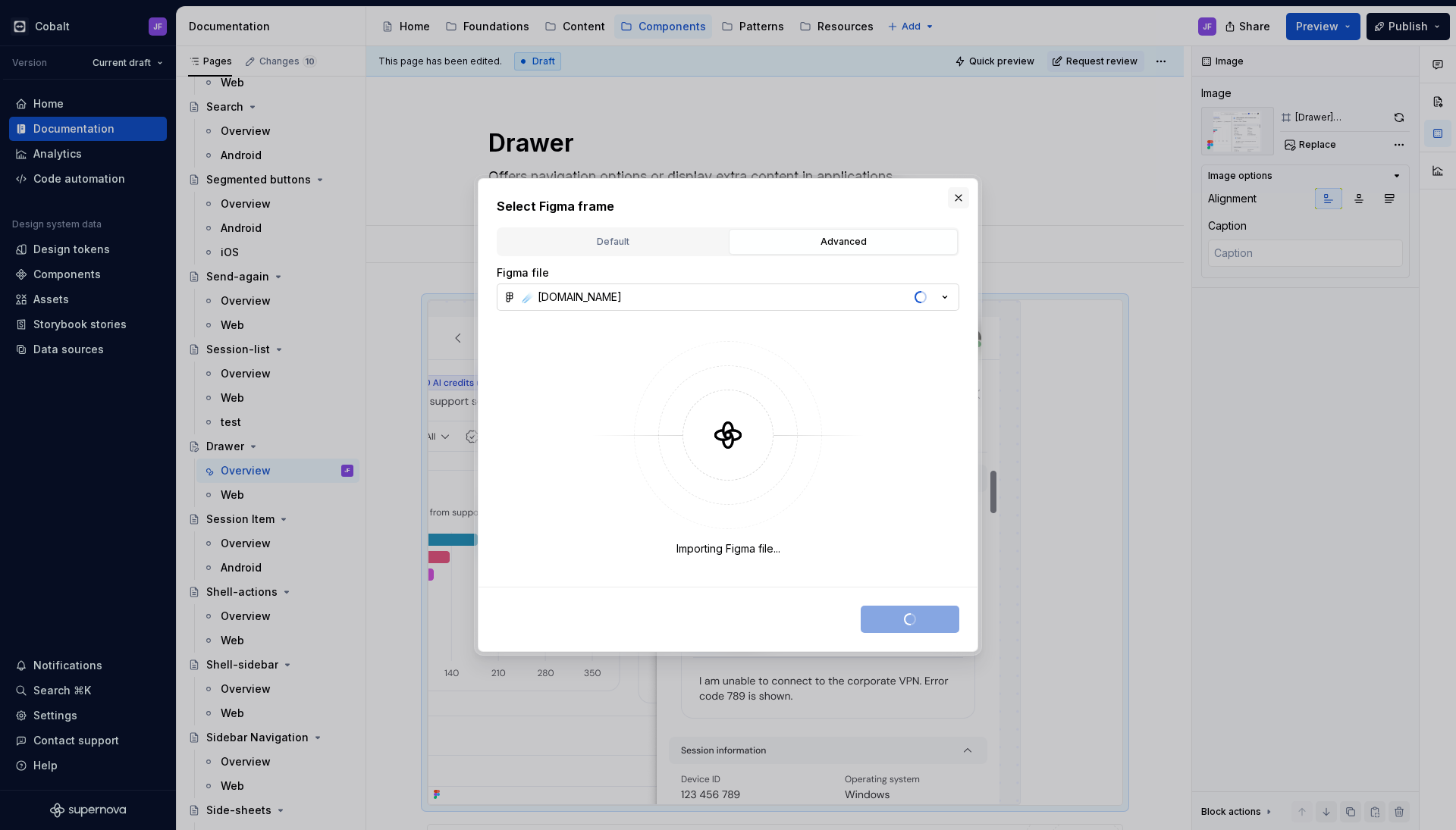
click at [963, 198] on button "button" at bounding box center [958, 198] width 21 height 21
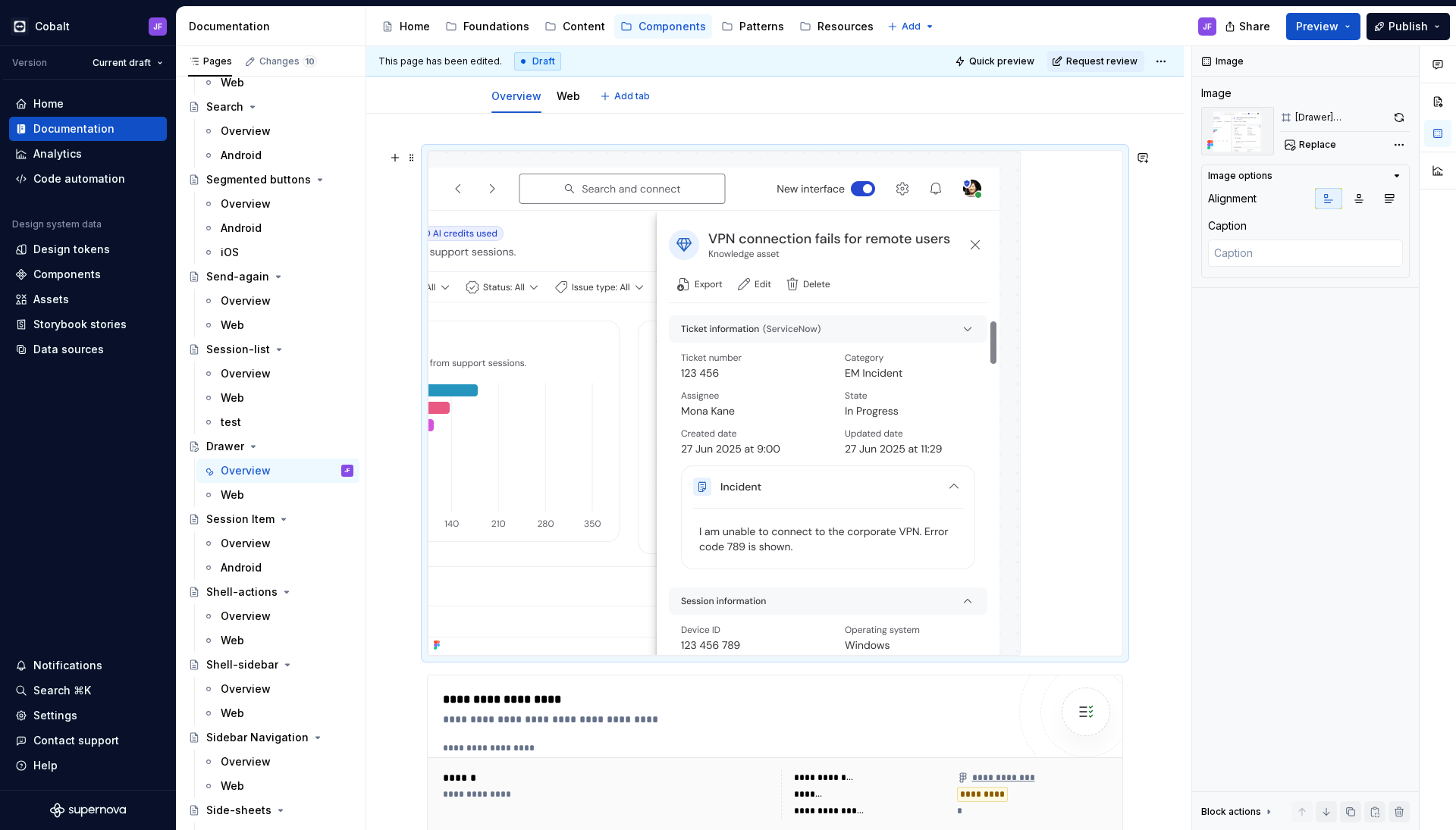
scroll to position [177, 0]
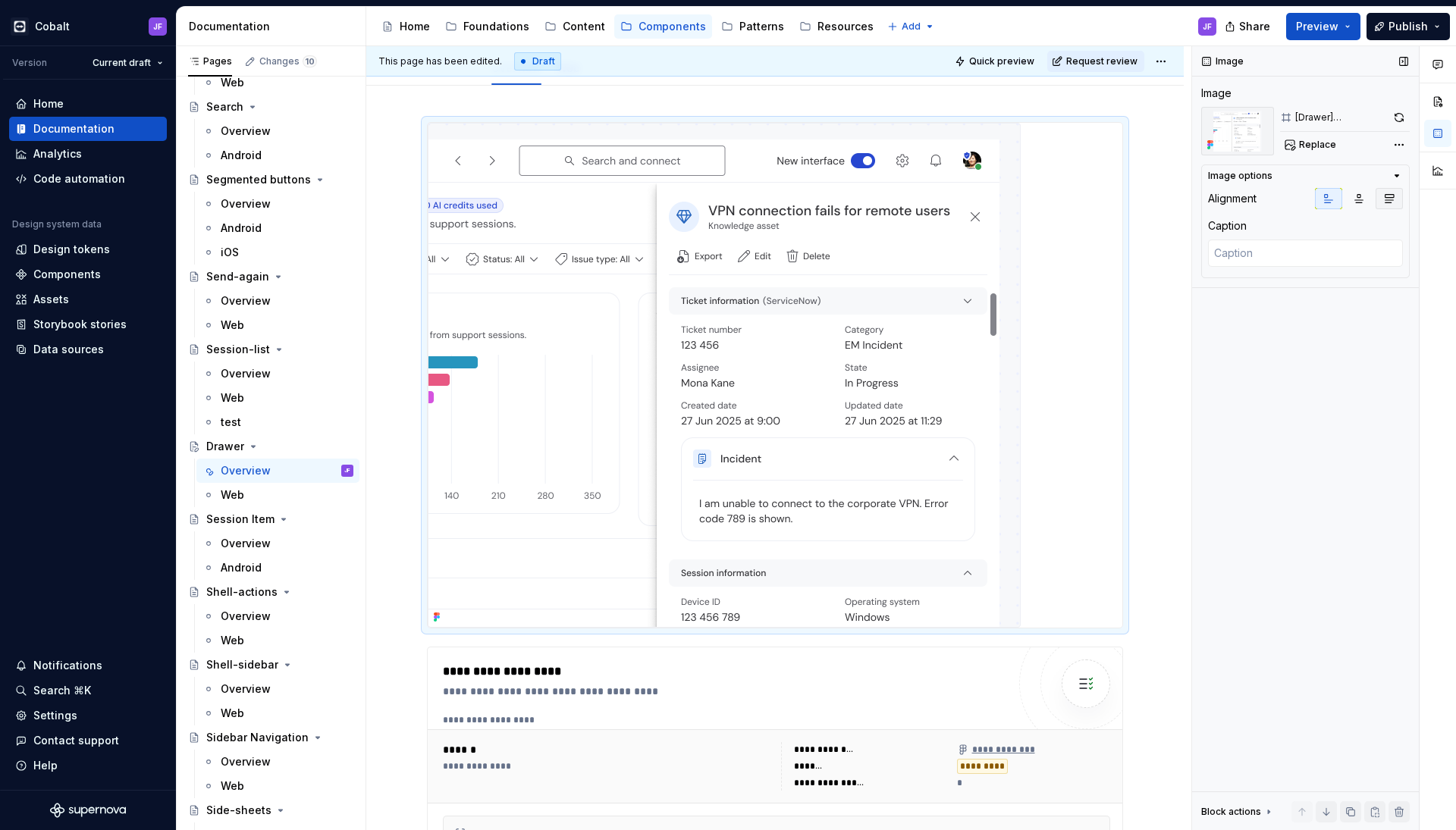
click at [1393, 199] on icon "button" at bounding box center [1389, 198] width 12 height 12
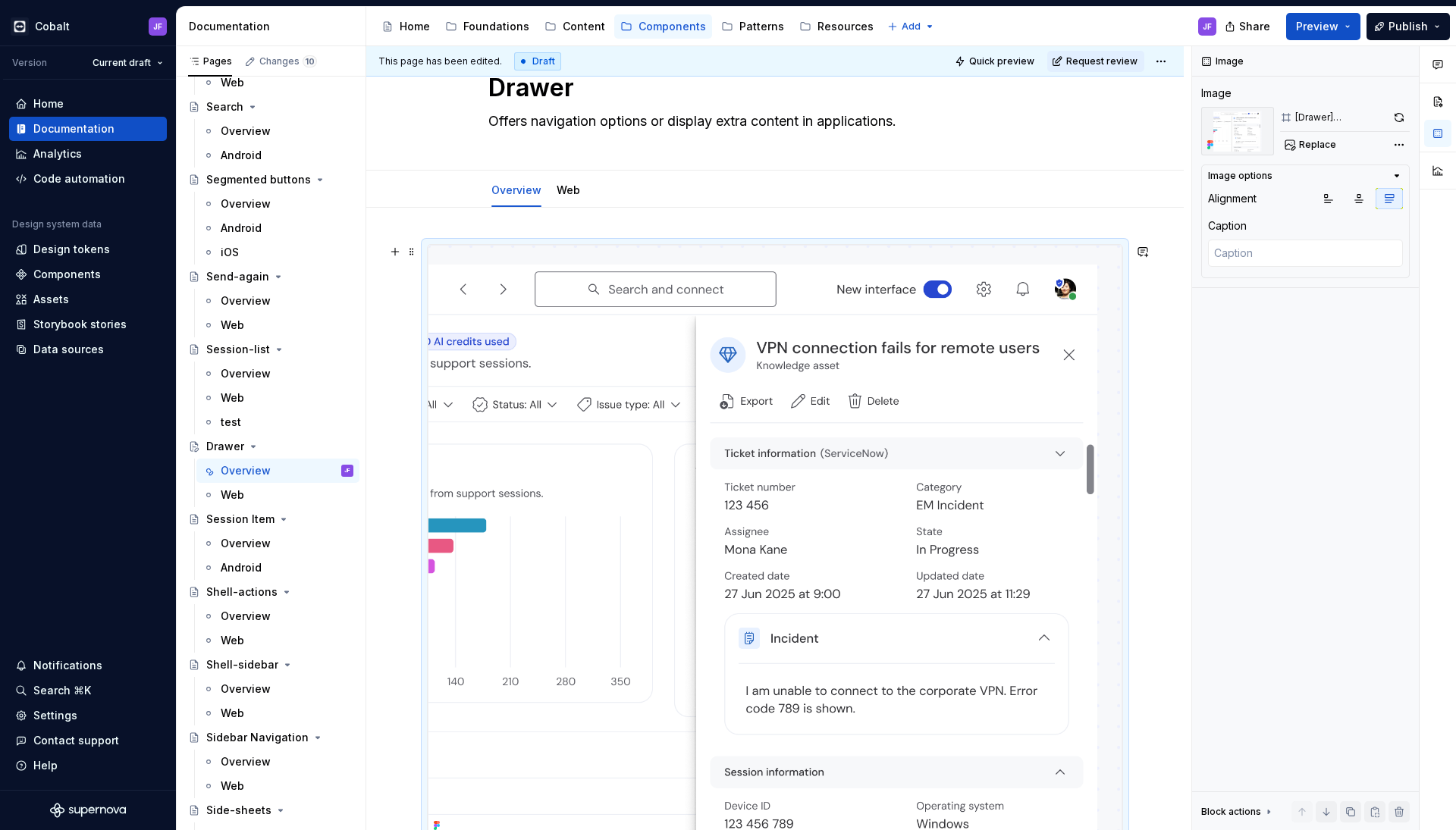
scroll to position [48, 0]
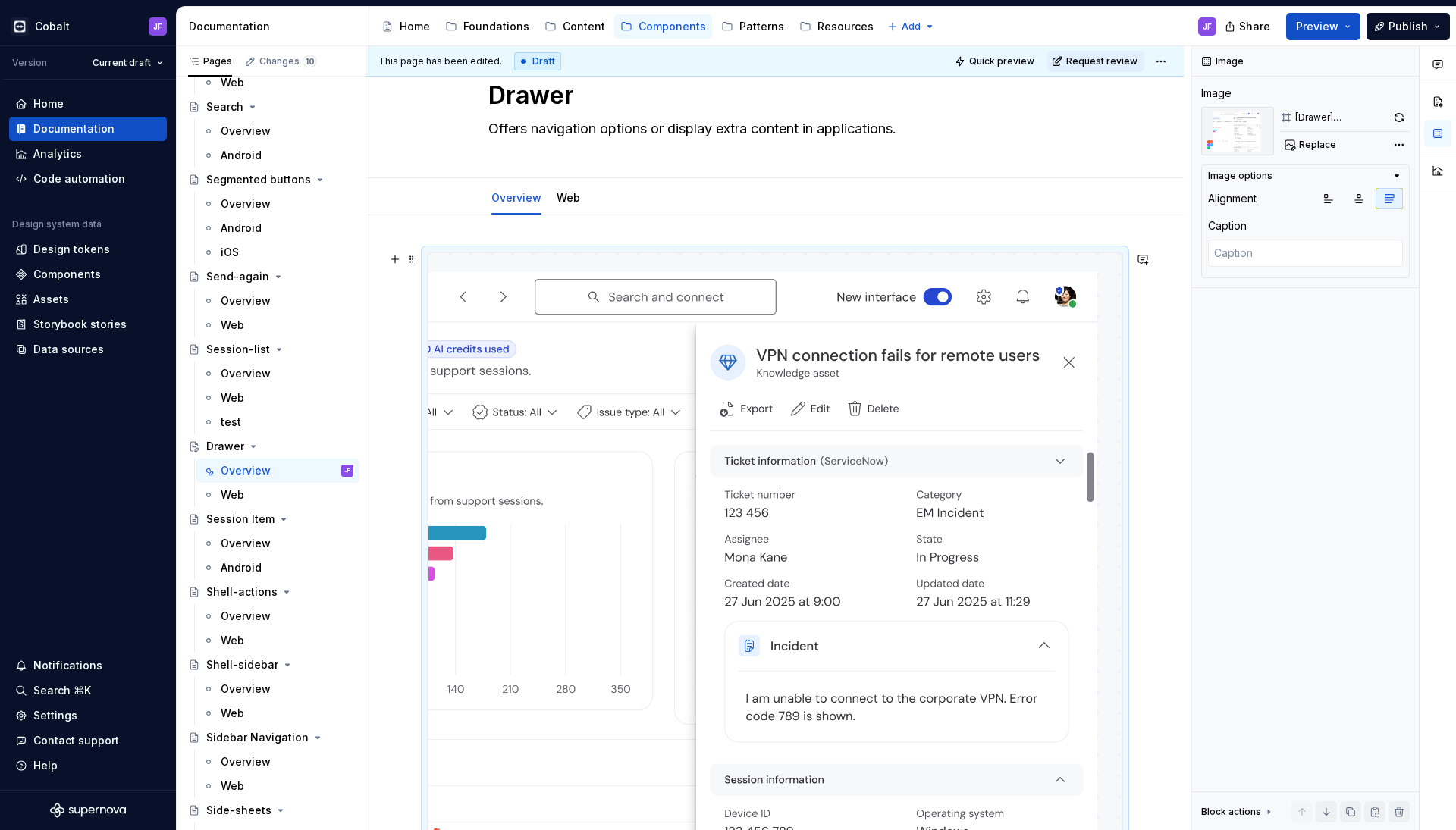
drag, startPoint x: 964, startPoint y: 825, endPoint x: 787, endPoint y: 672, distance: 234.0
click at [787, 672] on img at bounding box center [775, 548] width 694 height 592
click at [856, 487] on img at bounding box center [775, 548] width 694 height 592
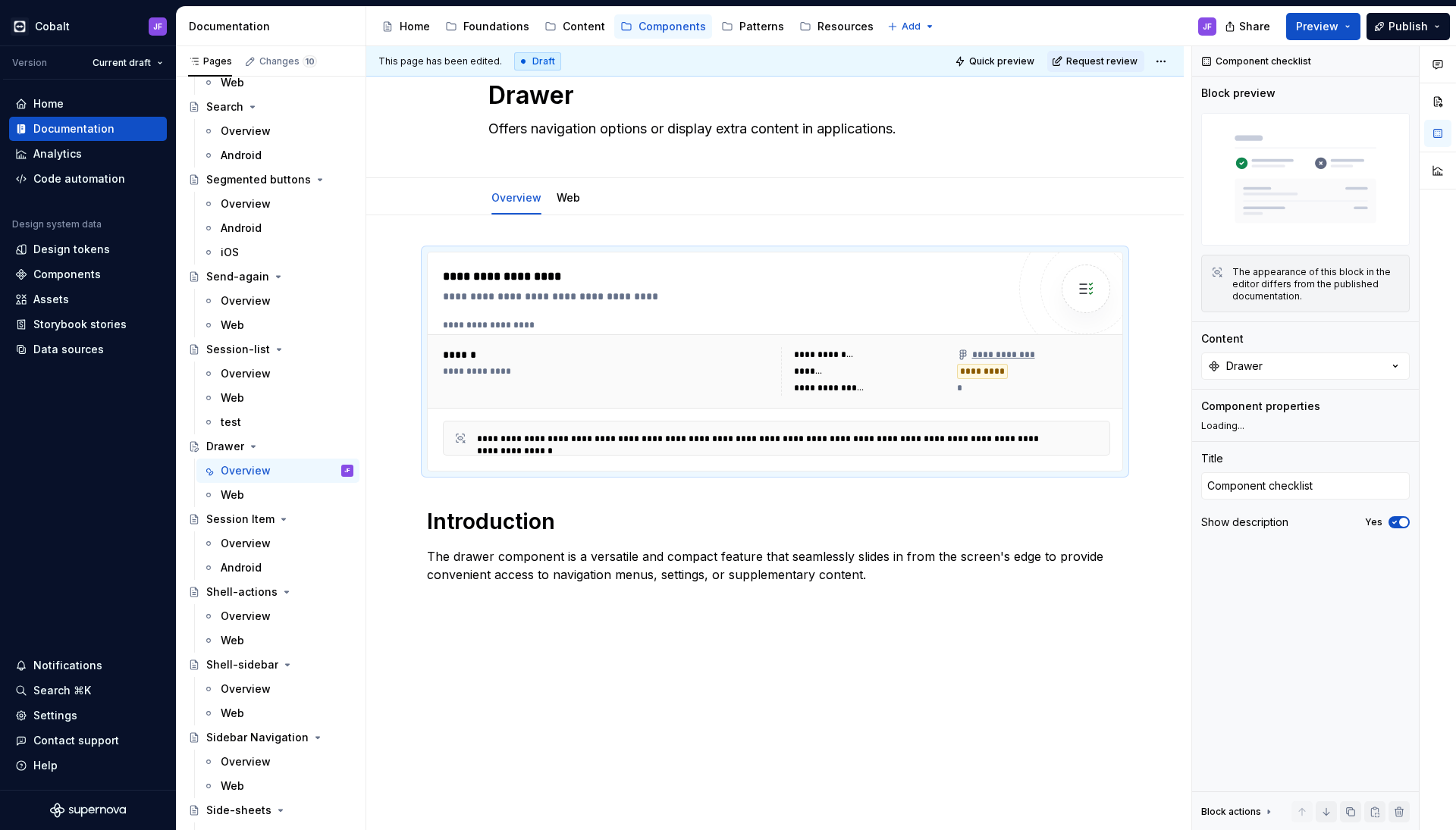
scroll to position [0, 0]
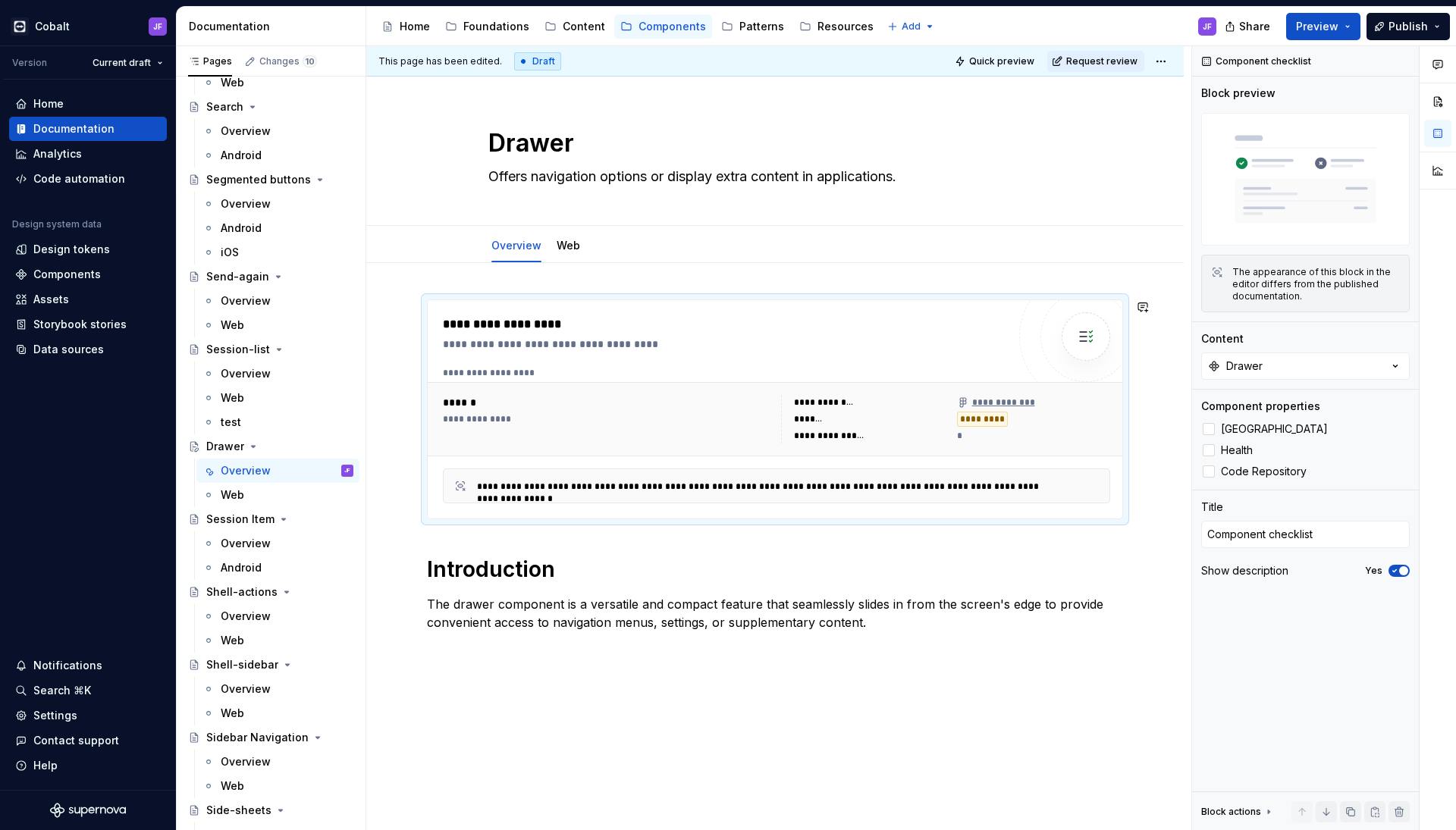
click at [597, 276] on div "**********" at bounding box center [774, 609] width 817 height 691
click at [561, 286] on div "**********" at bounding box center [774, 609] width 817 height 691
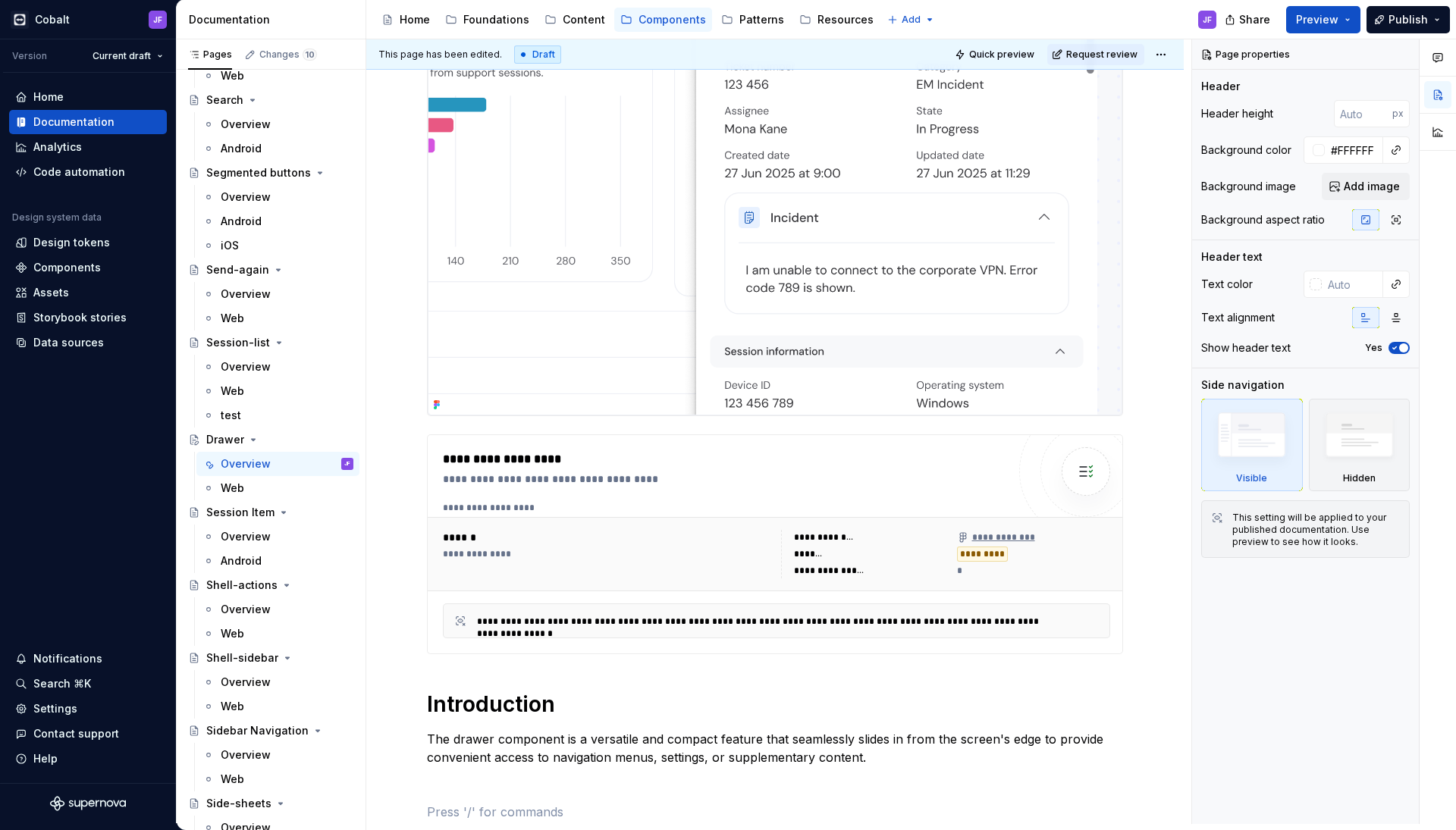
scroll to position [124, 0]
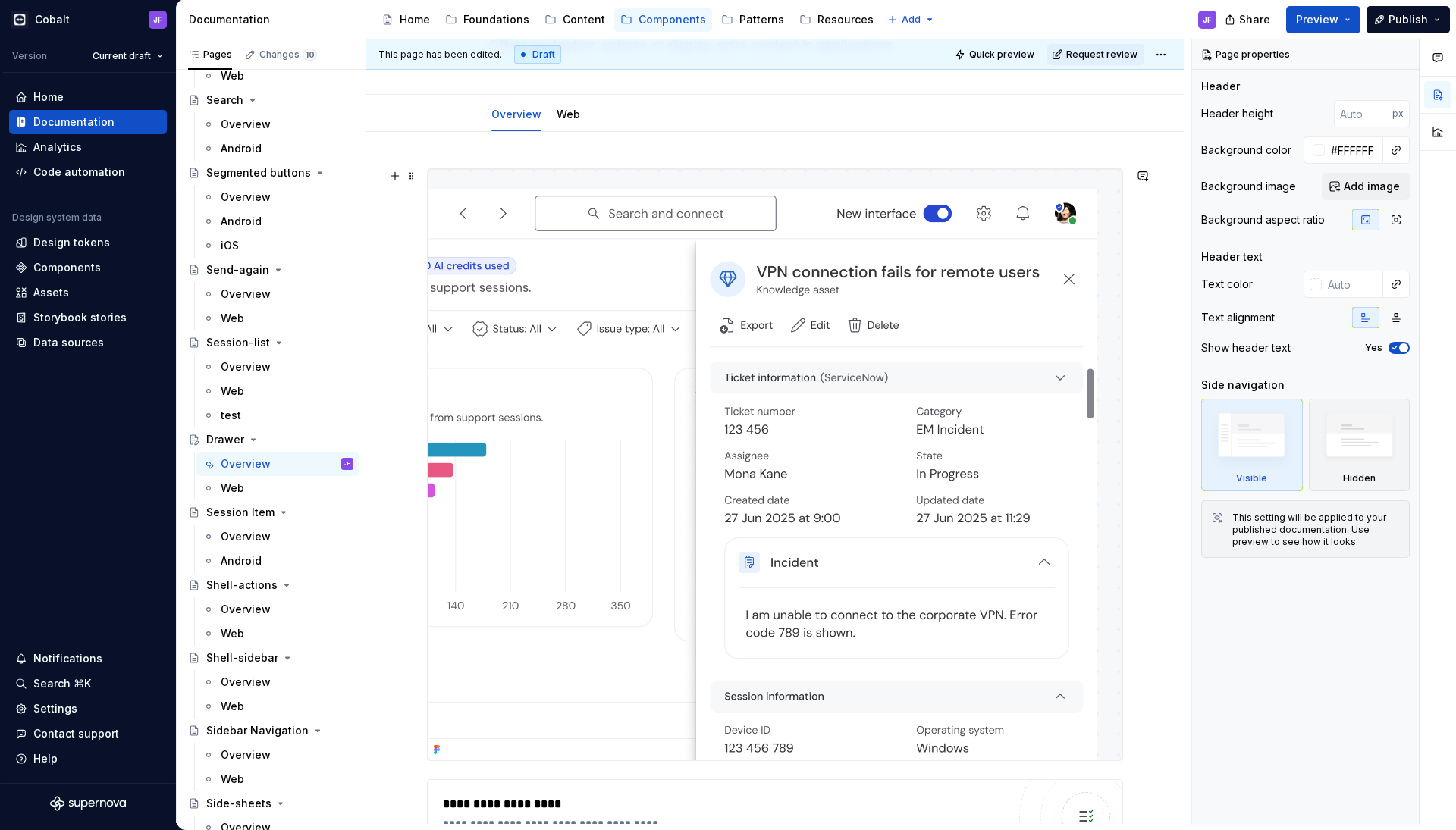
click at [775, 384] on img at bounding box center [775, 465] width 694 height 592
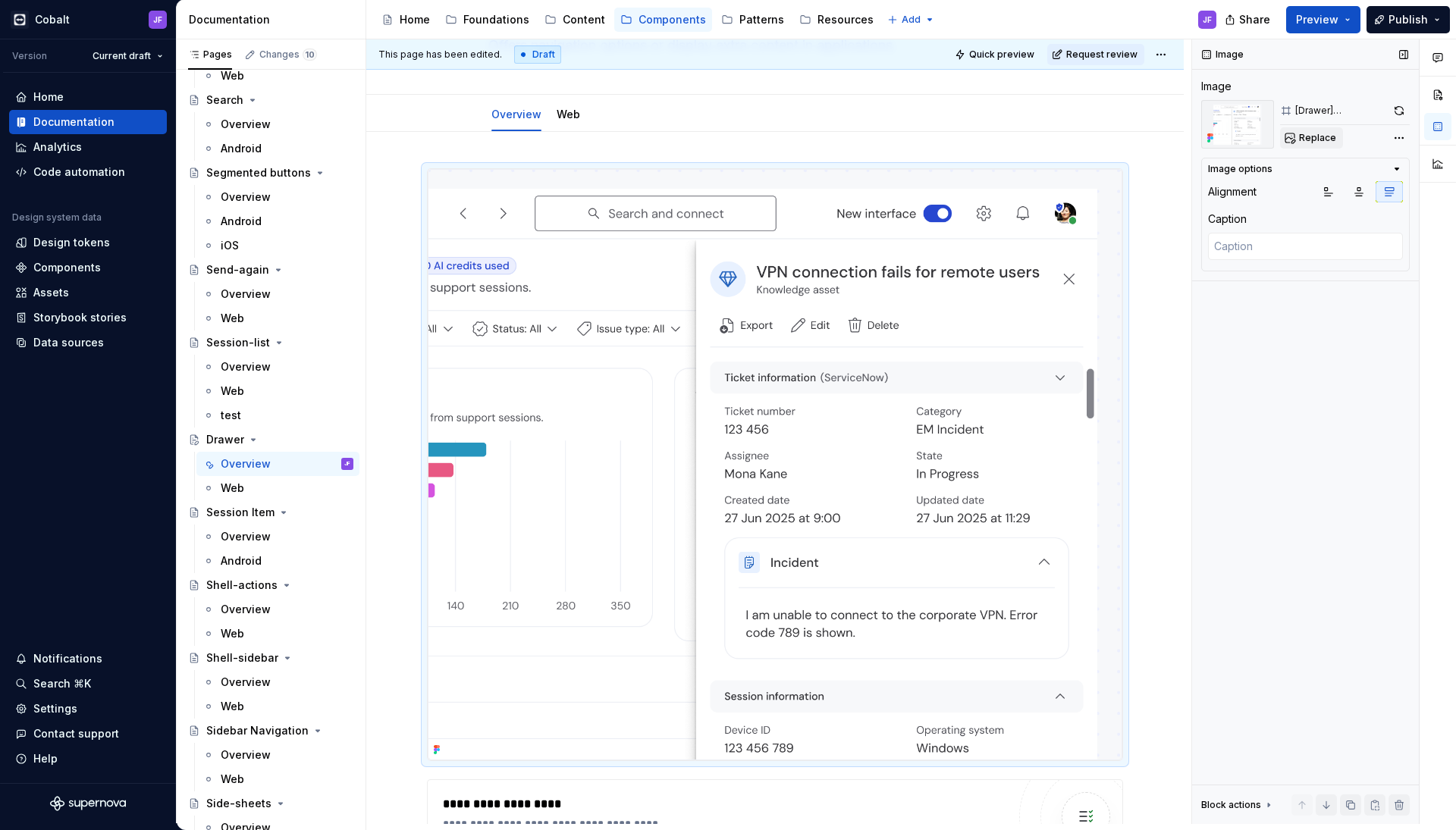
click at [1305, 131] on button "Replace" at bounding box center [1311, 138] width 63 height 21
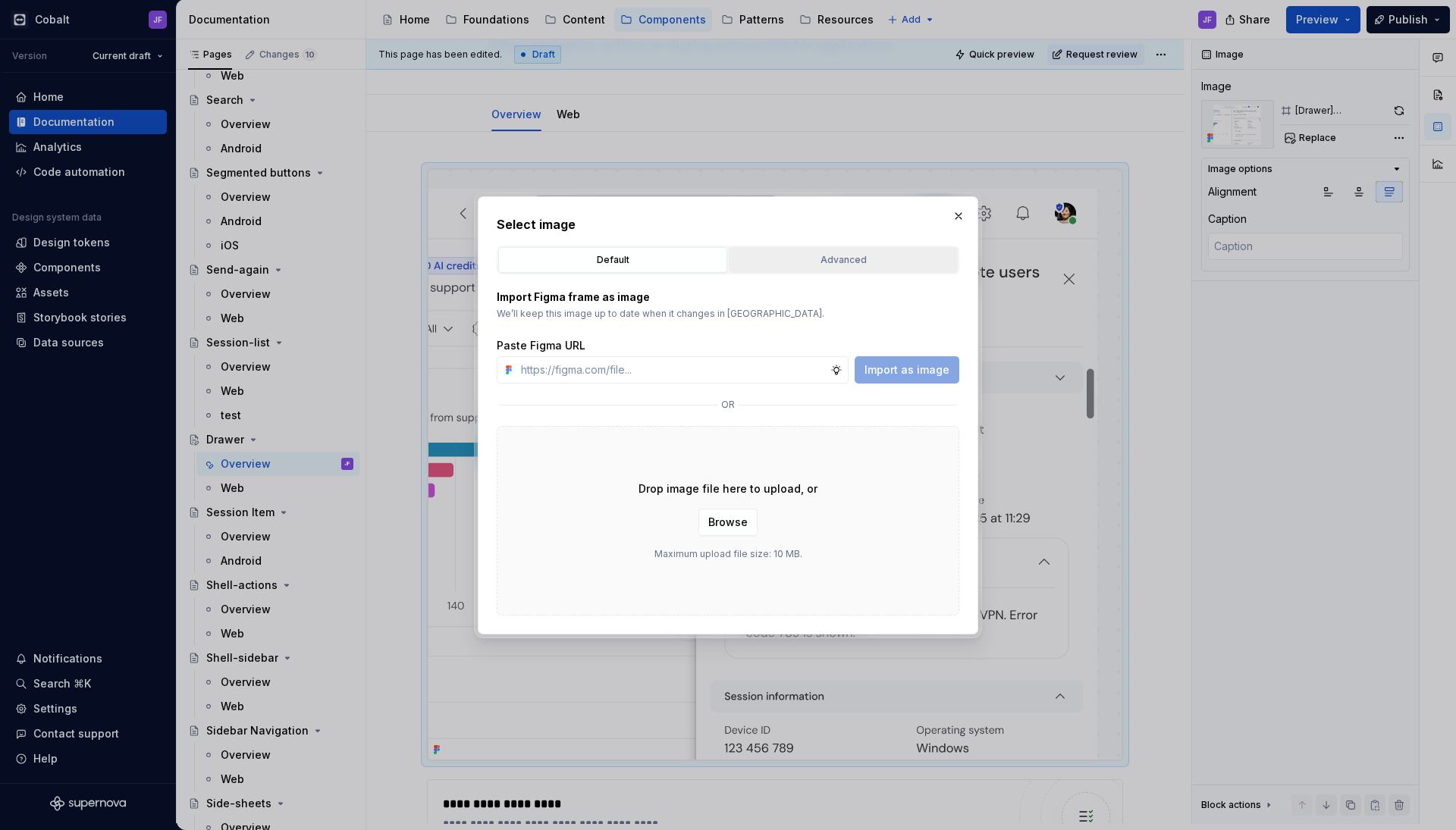
click at [900, 266] on div "Advanced" at bounding box center [843, 260] width 219 height 15
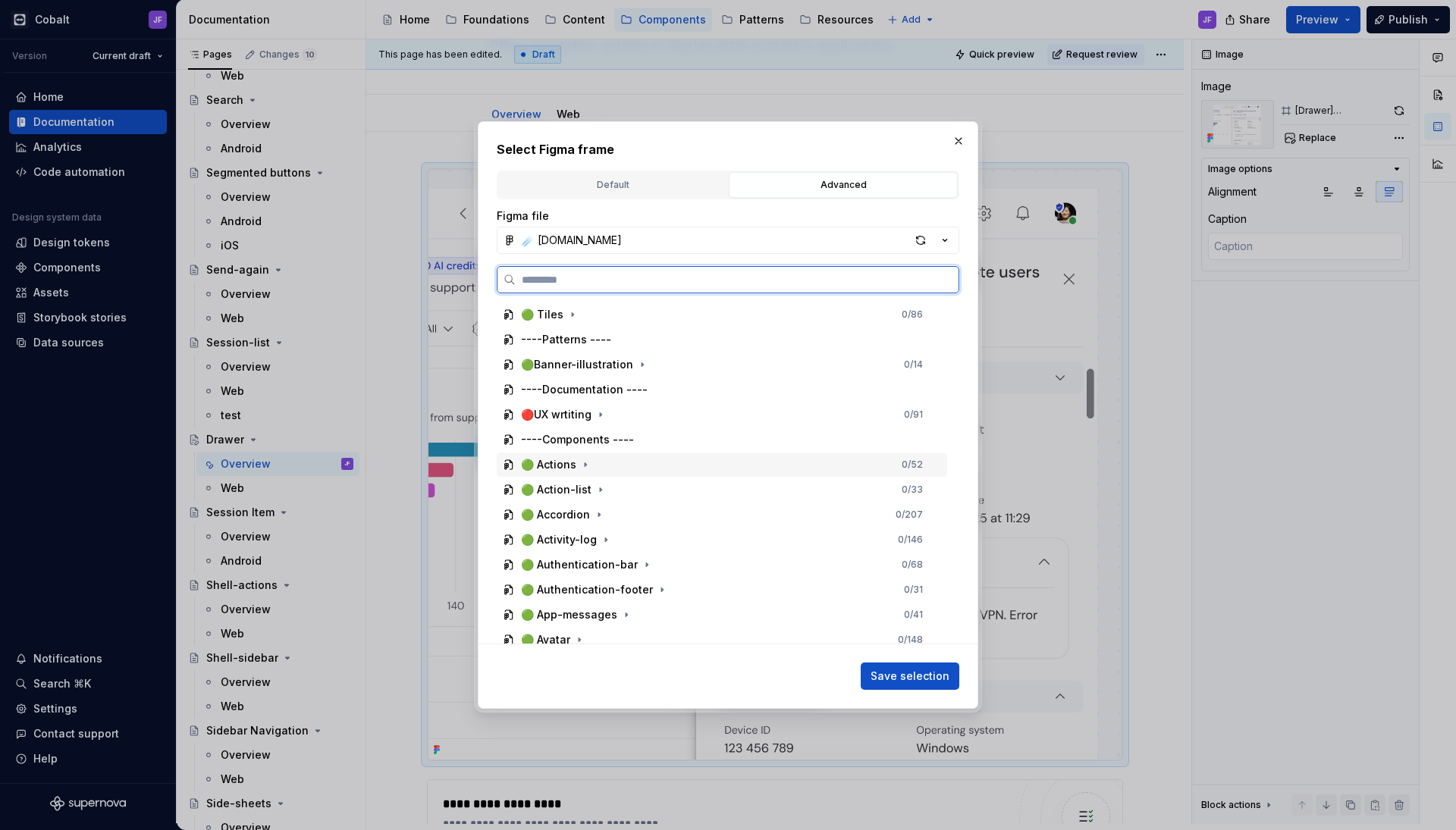
click at [612, 477] on div "🟢 Actions 0 / 52" at bounding box center [722, 465] width 450 height 25
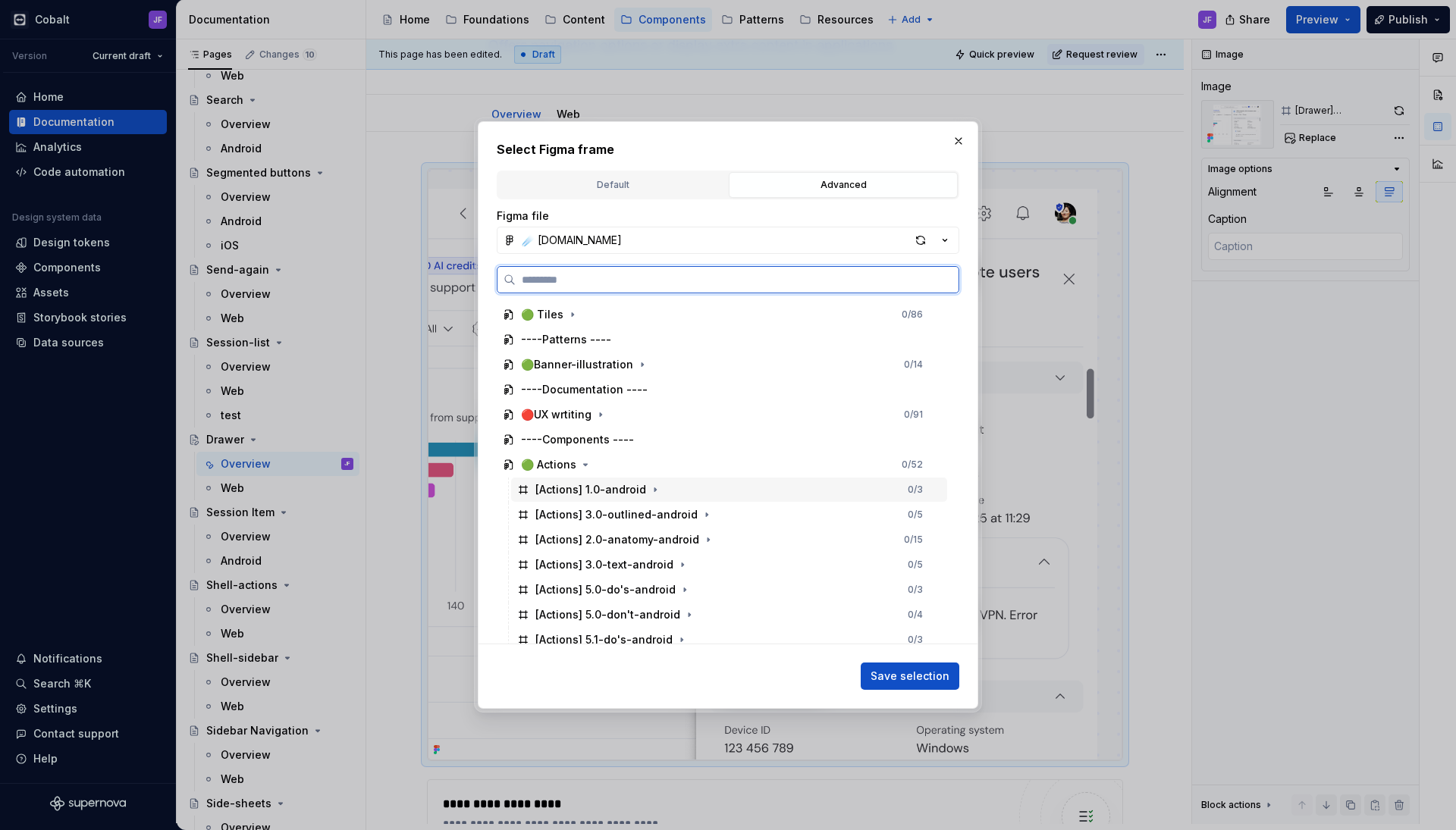
click at [608, 492] on div "[Actions] 1.0-android" at bounding box center [590, 489] width 111 height 15
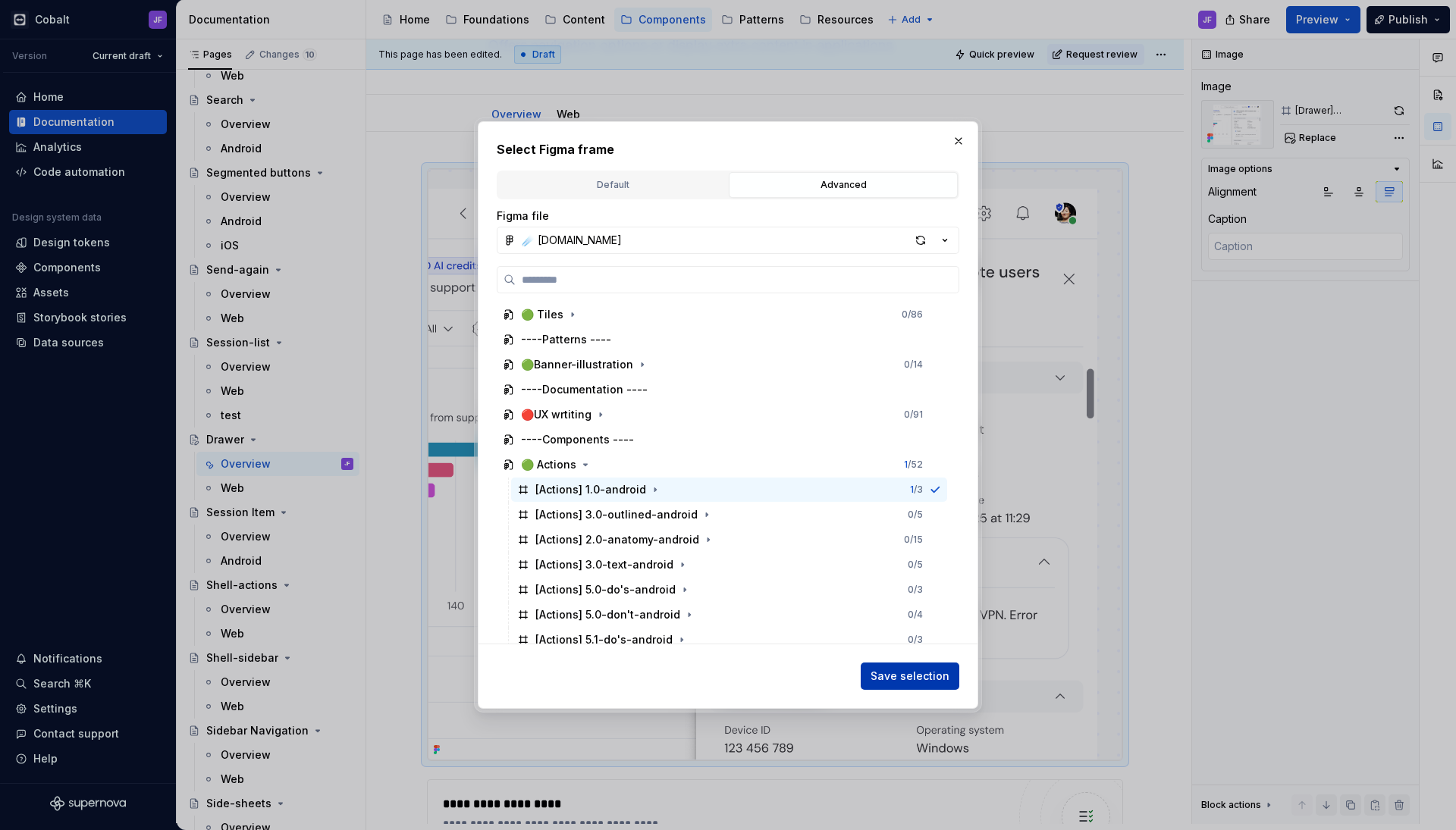
click at [882, 678] on span "Save selection" at bounding box center [910, 676] width 79 height 15
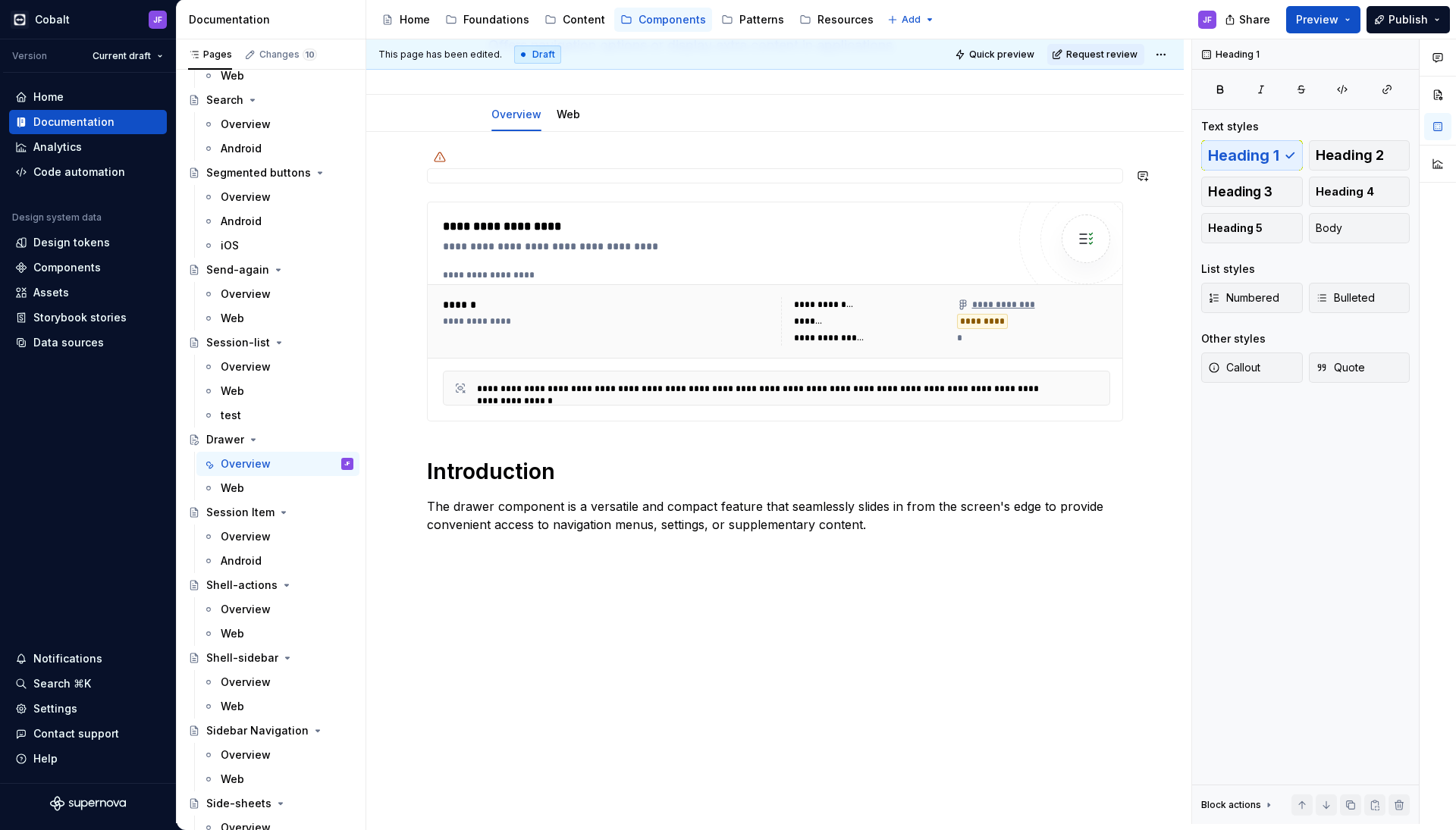
click at [447, 157] on div at bounding box center [439, 157] width 24 height 24
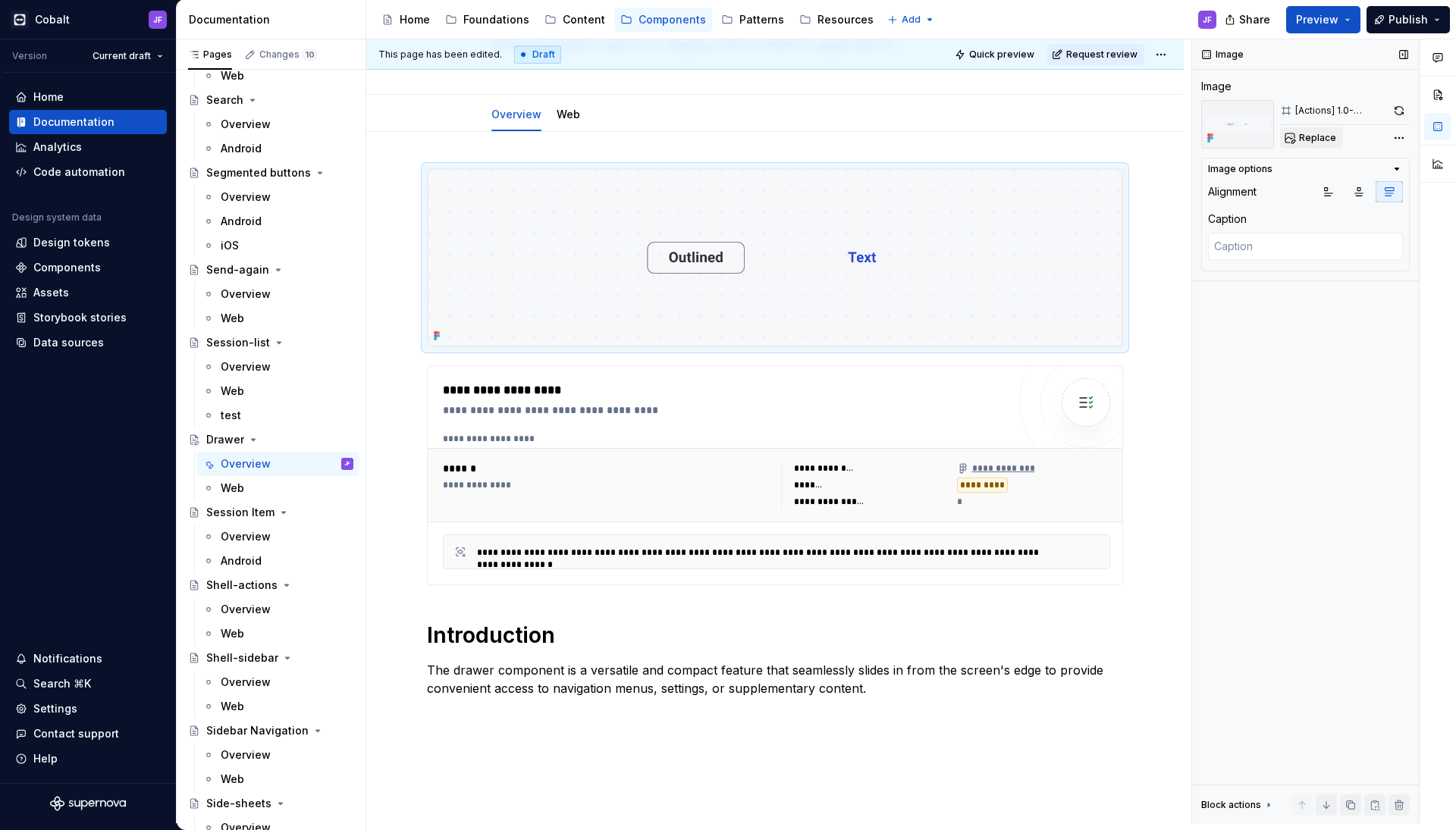
click at [1311, 142] on span "Replace" at bounding box center [1317, 138] width 37 height 12
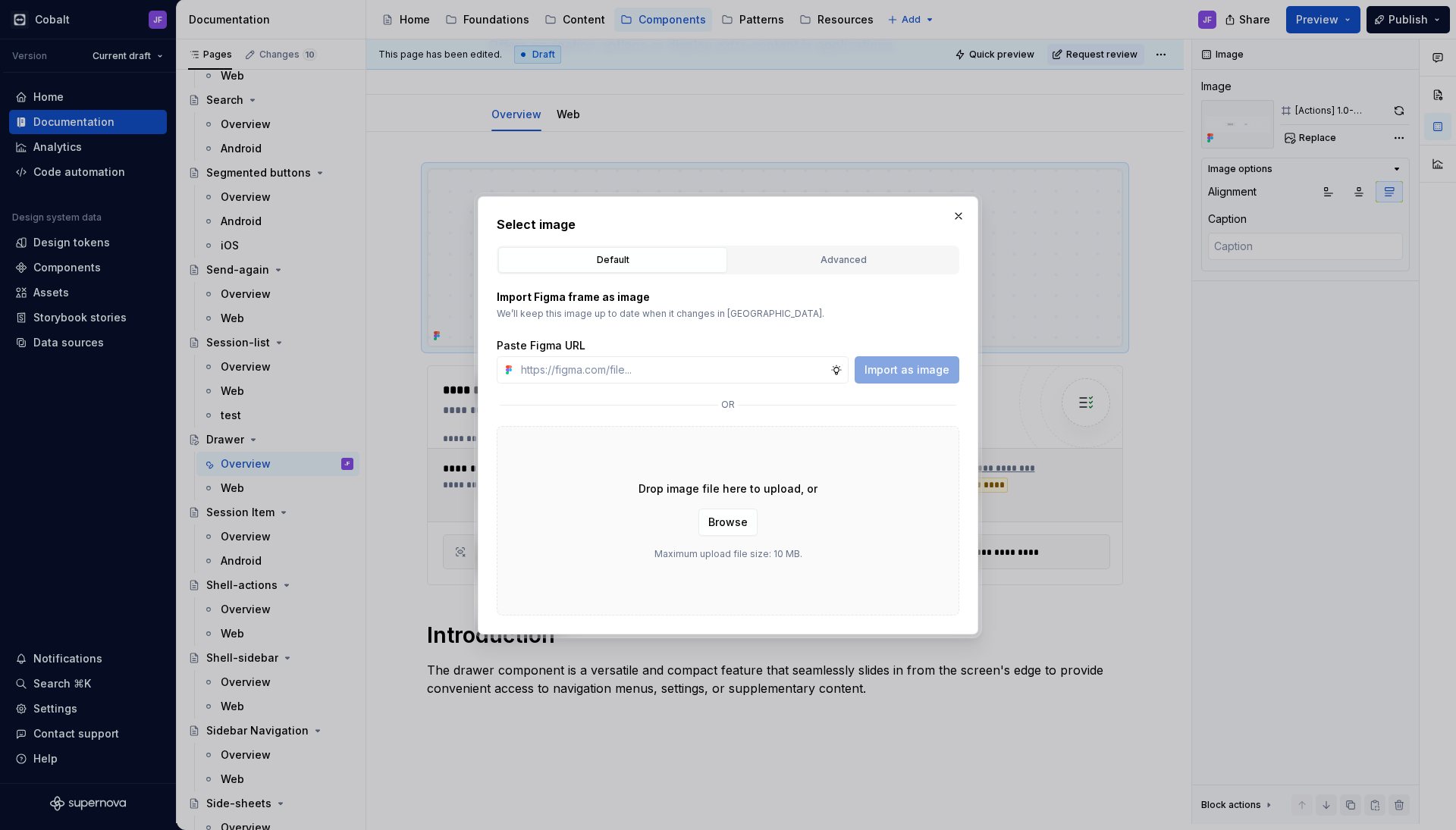
type textarea "*"
click at [759, 252] on div "Advanced" at bounding box center [843, 260] width 219 height 15
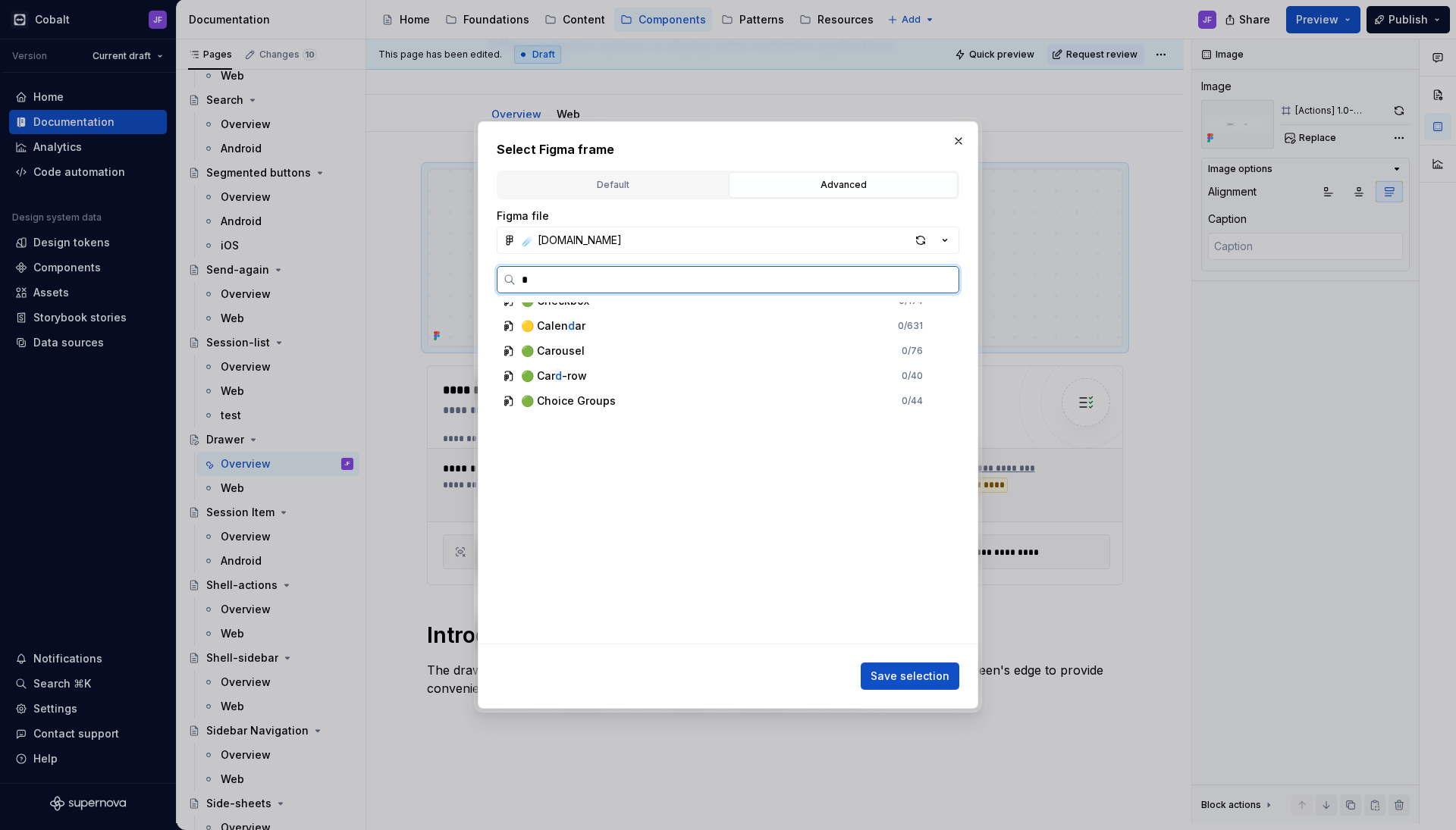
scroll to position [0, 0]
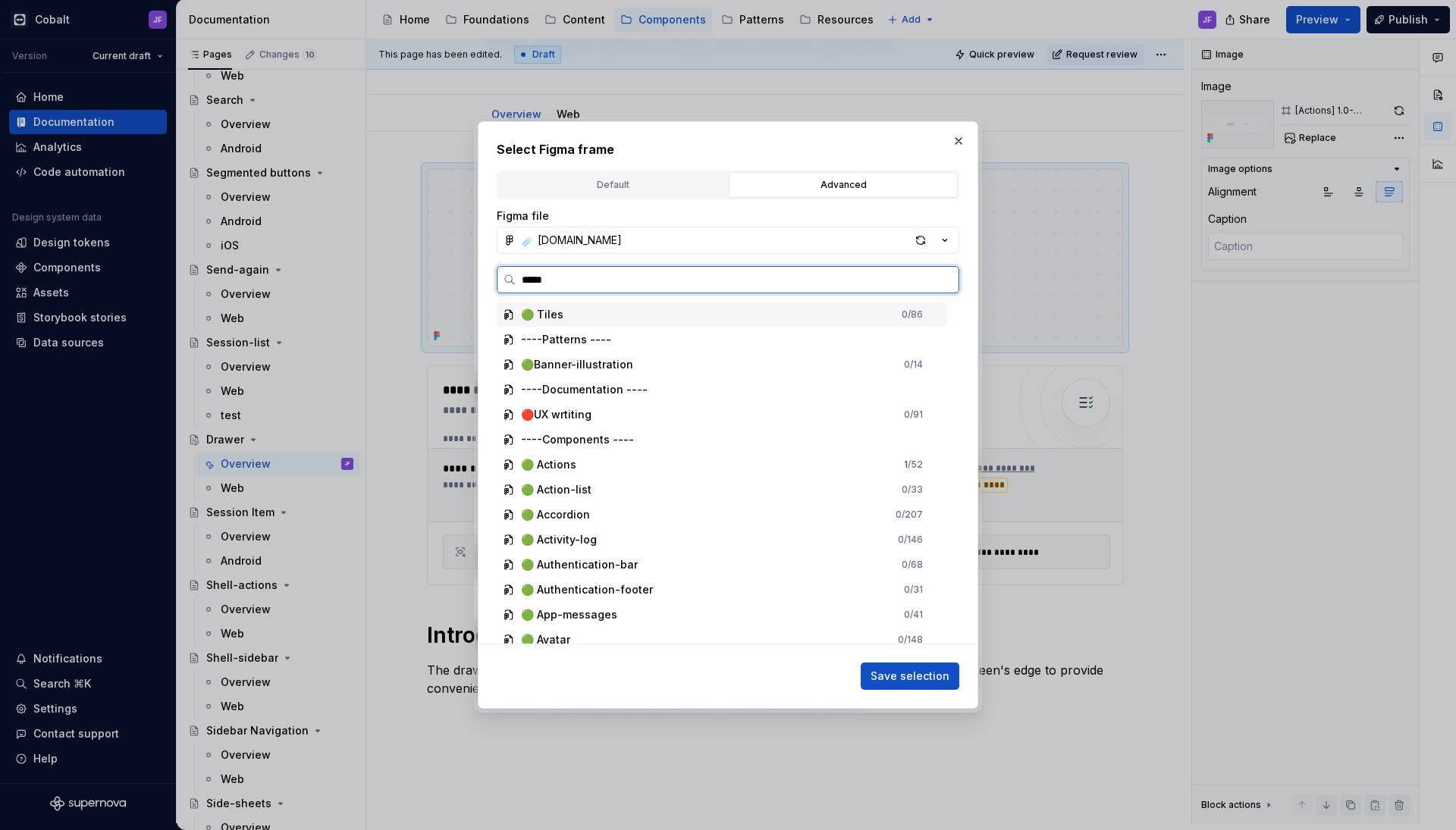
type input "******"
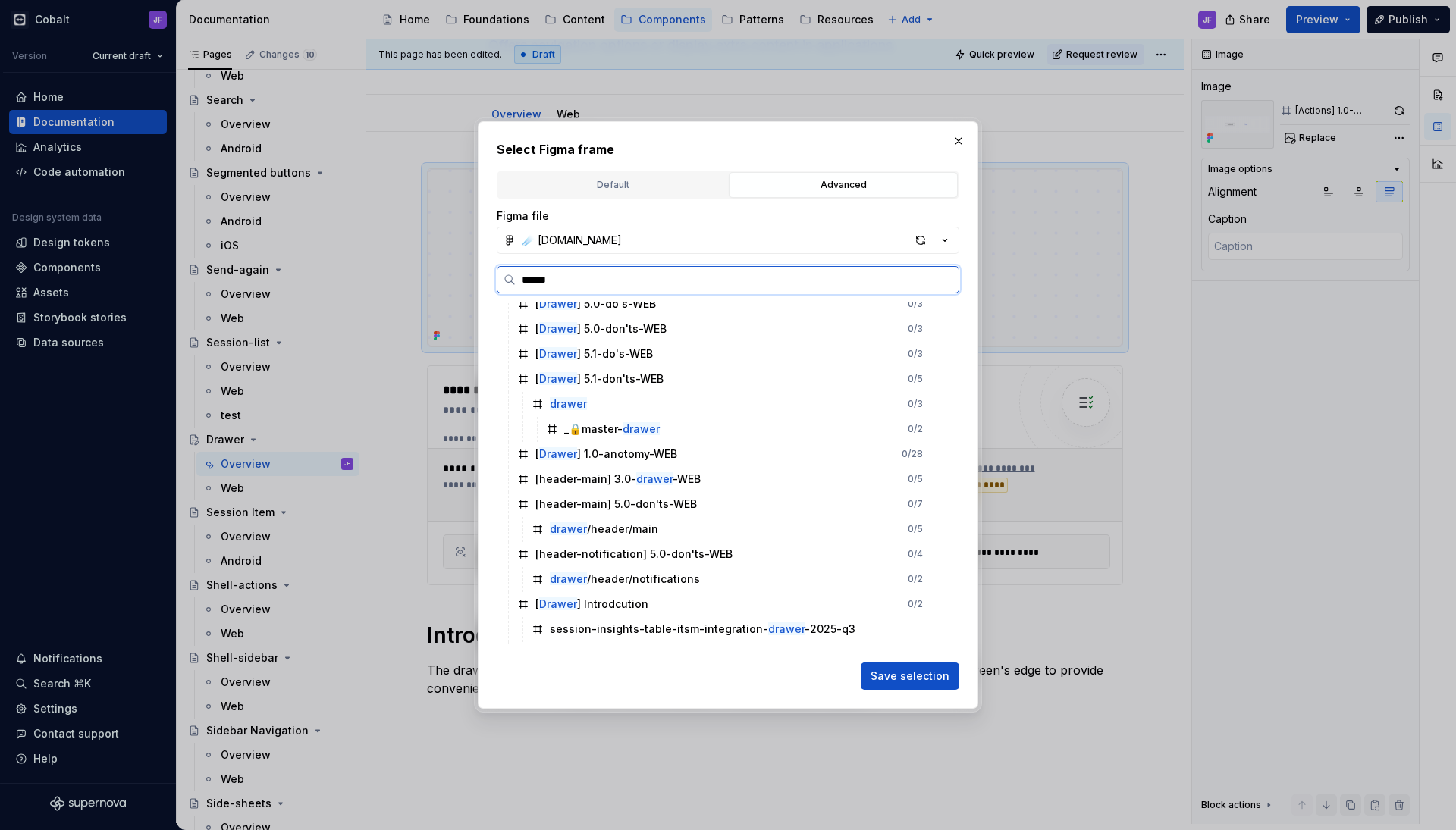
scroll to position [252, 0]
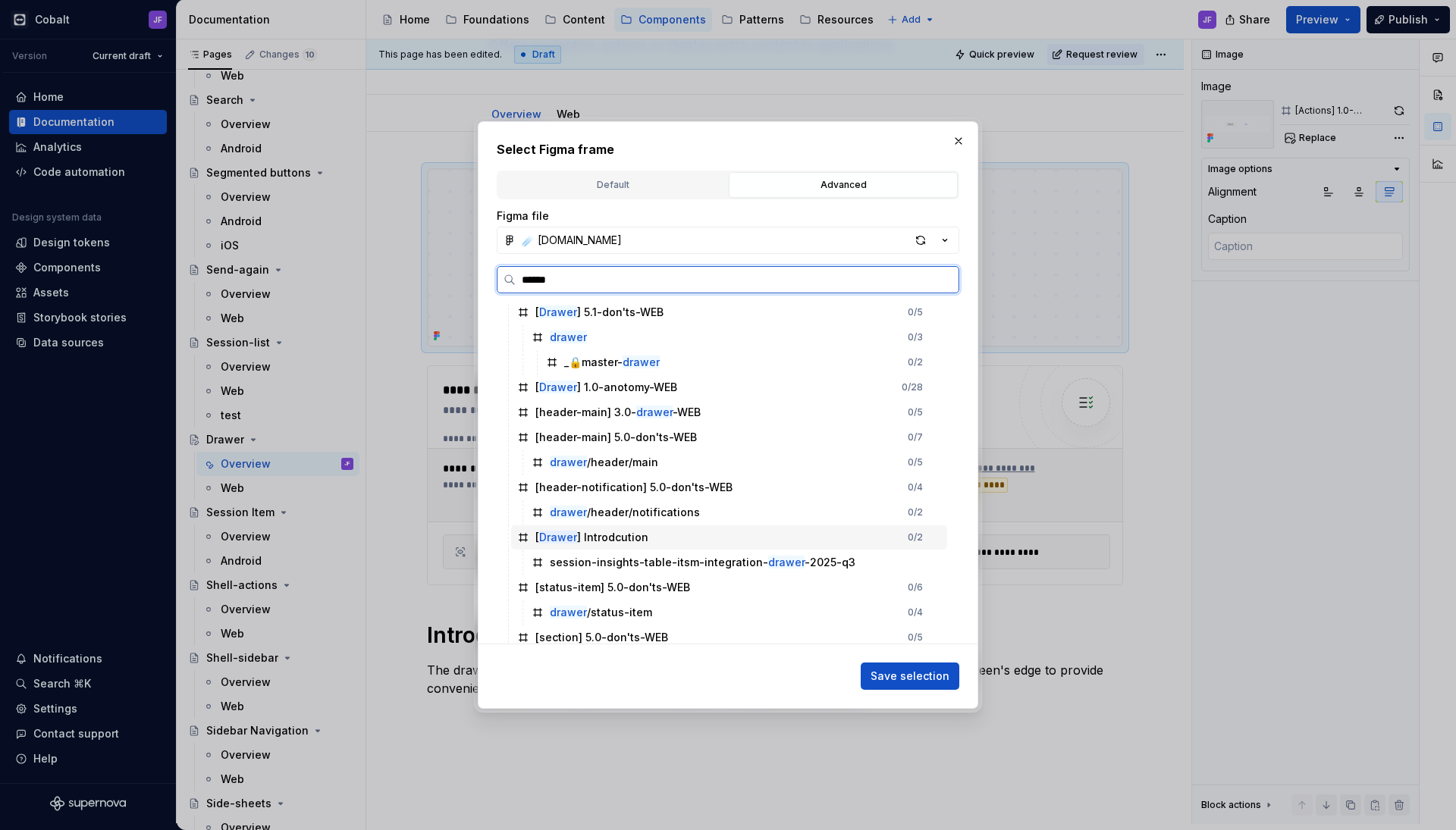
click at [639, 535] on div "[ Drawer ] Introdcution" at bounding box center [592, 537] width 113 height 15
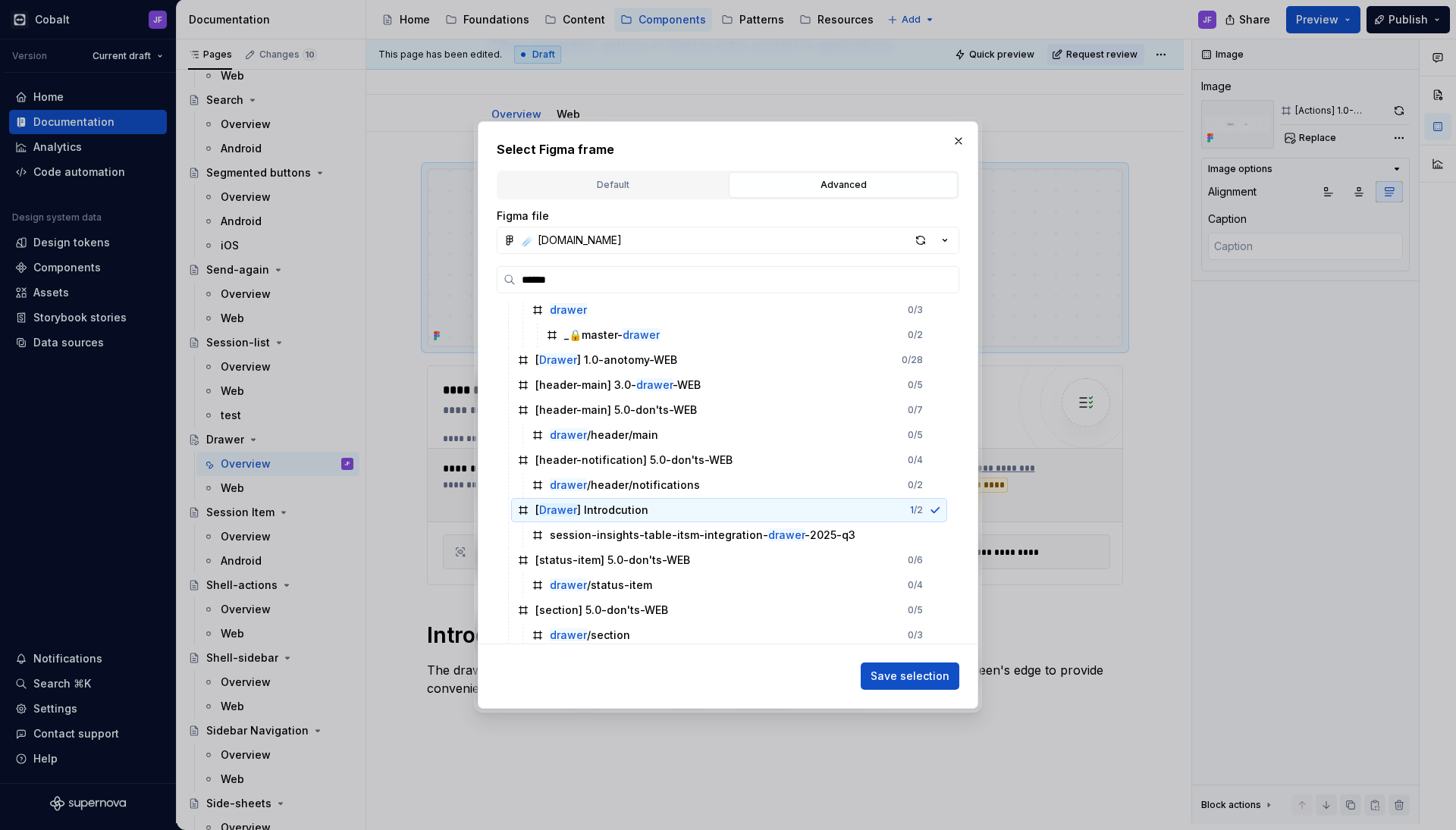
scroll to position [311, 0]
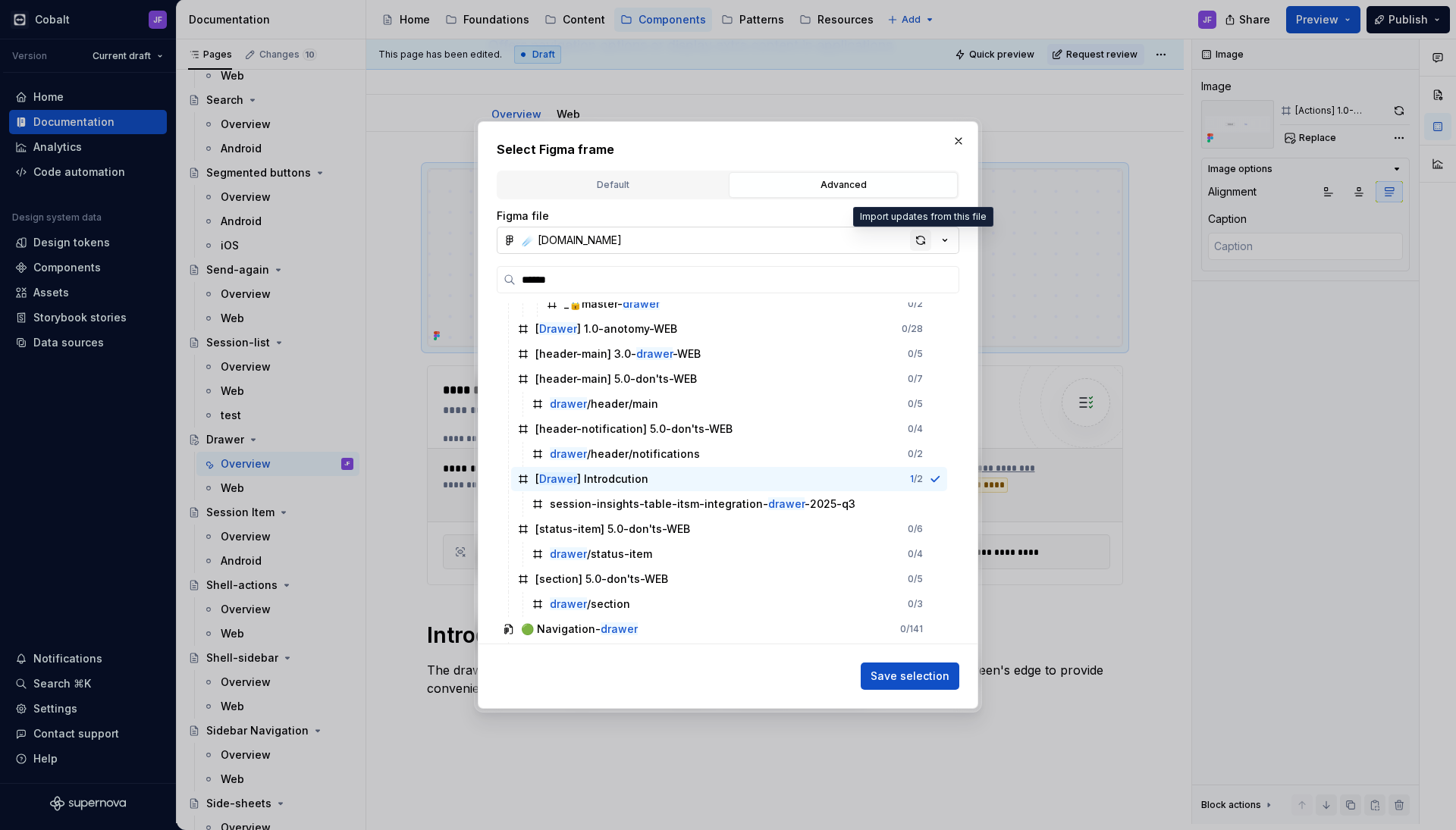
click at [924, 244] on div "button" at bounding box center [920, 240] width 21 height 21
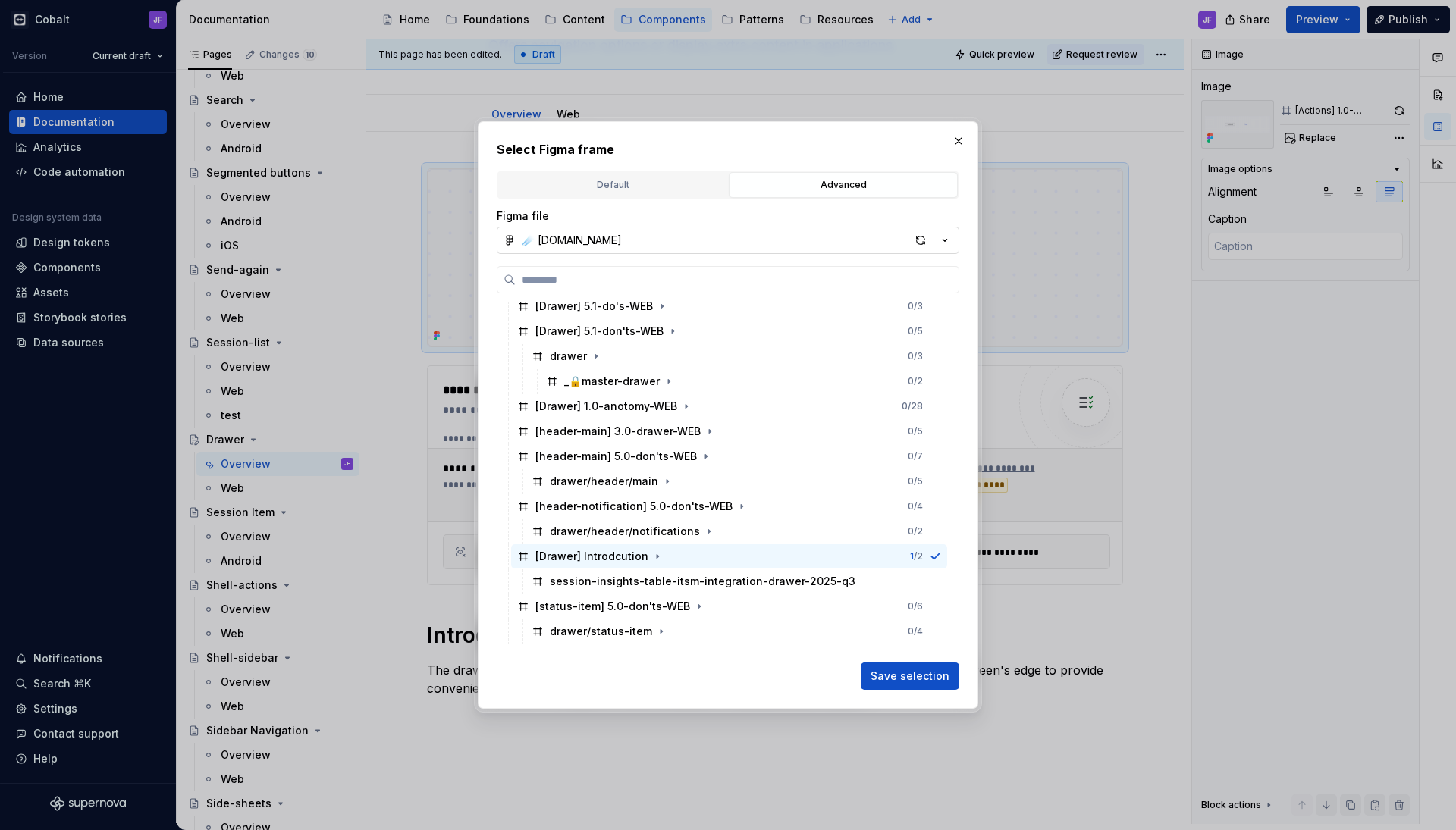
type textarea "*"
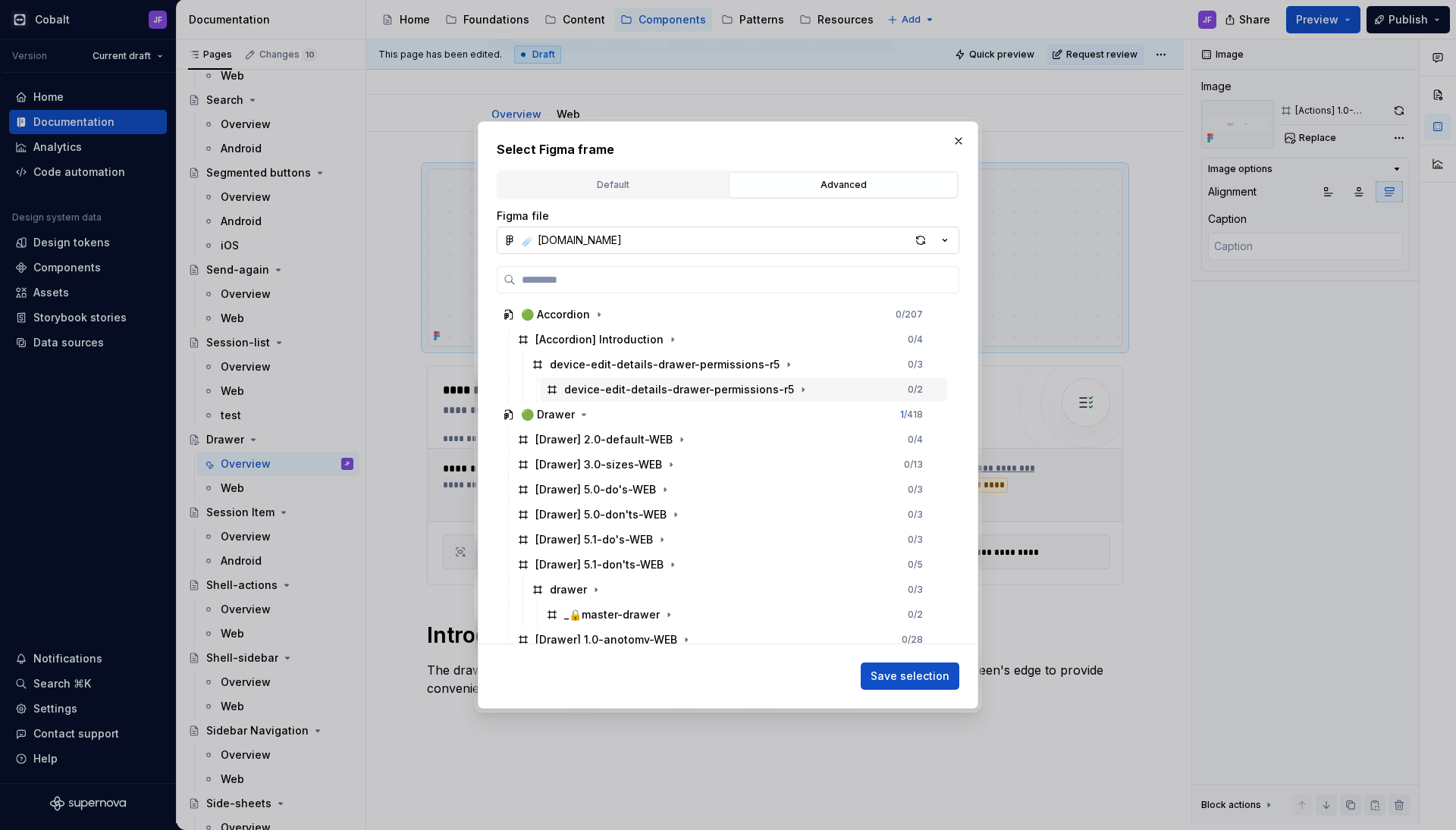
scroll to position [0, 0]
click at [605, 280] on input "search" at bounding box center [737, 279] width 443 height 15
type input "*"
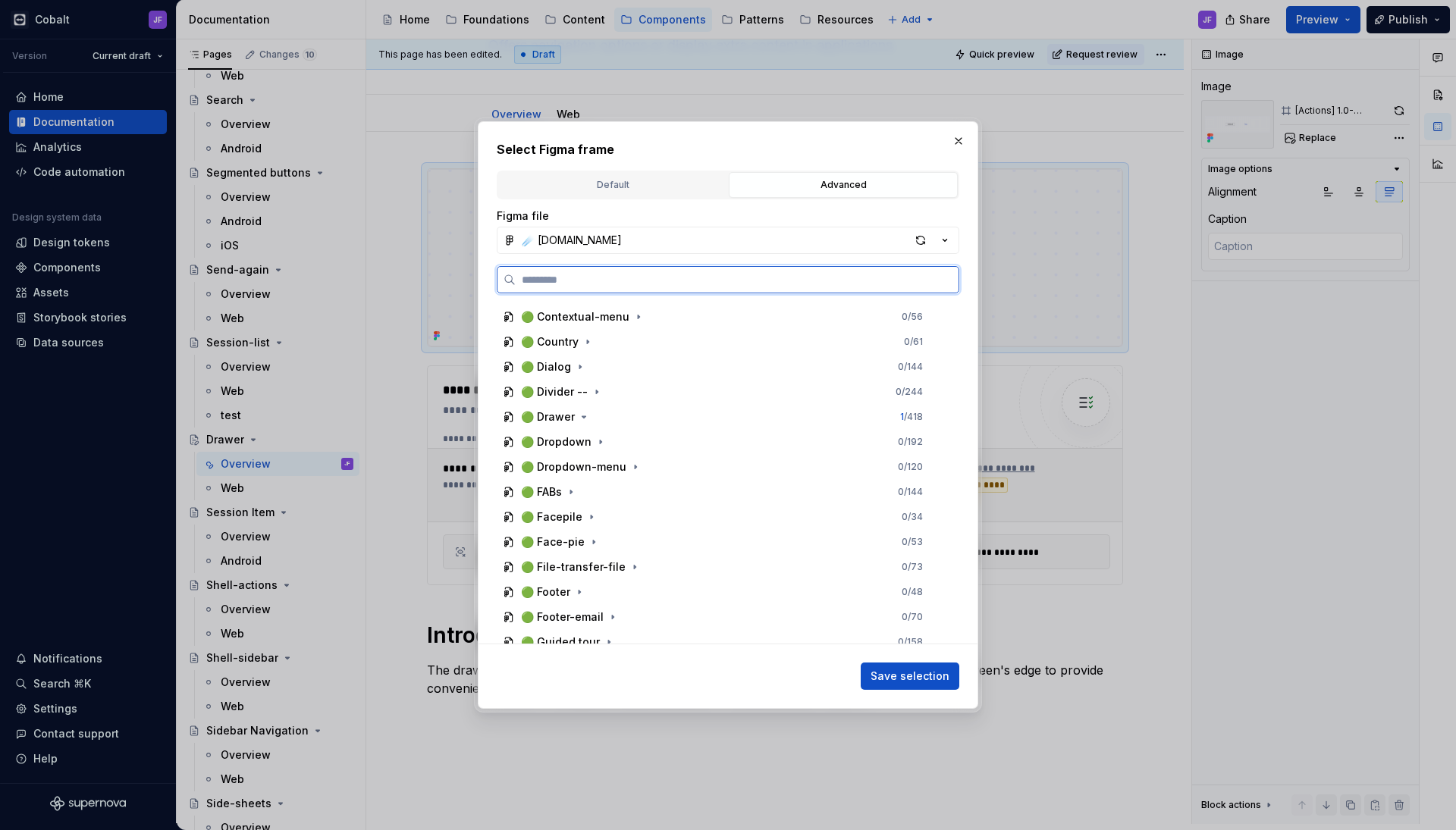
scroll to position [803, 0]
click at [585, 409] on icon "button" at bounding box center [584, 413] width 12 height 12
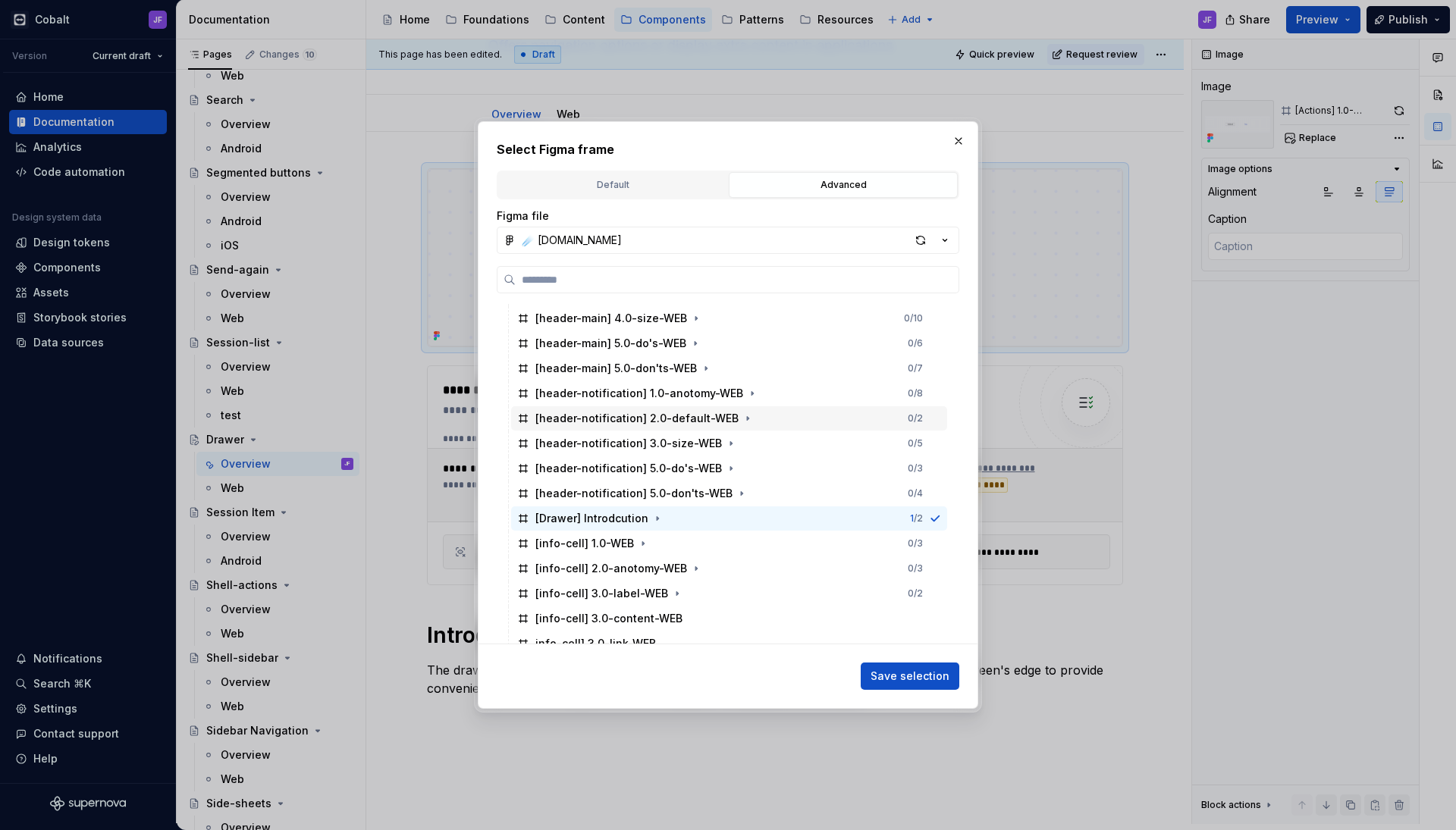
scroll to position [1222, 0]
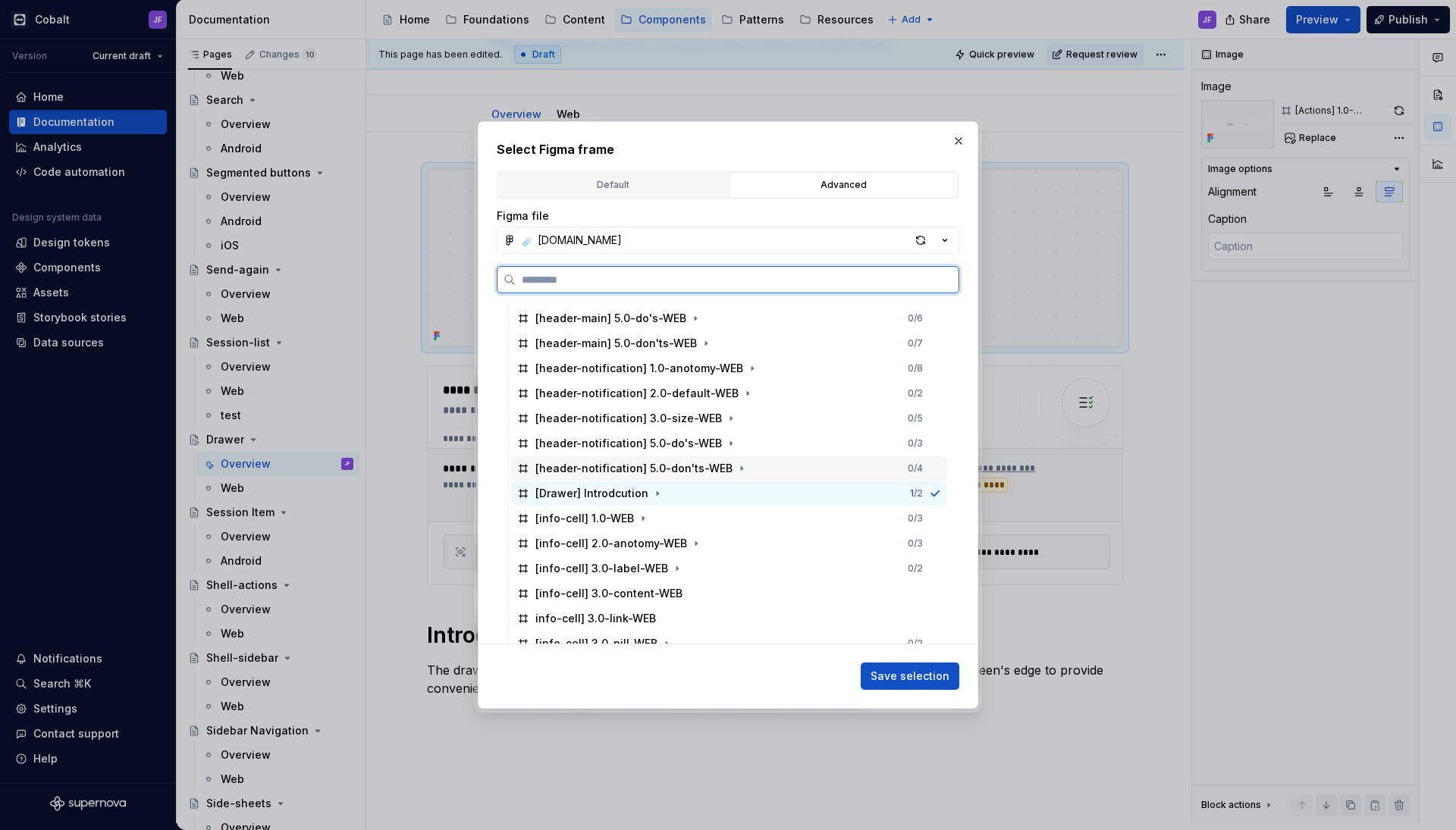
click at [684, 477] on div "[header-notification] 5.0-don'ts-WEB 0 / 4" at bounding box center [729, 468] width 436 height 24
click at [672, 493] on div "[Drawer] Introdcution 0 / 2" at bounding box center [729, 493] width 436 height 24
click at [910, 669] on button "Save selection" at bounding box center [910, 676] width 98 height 27
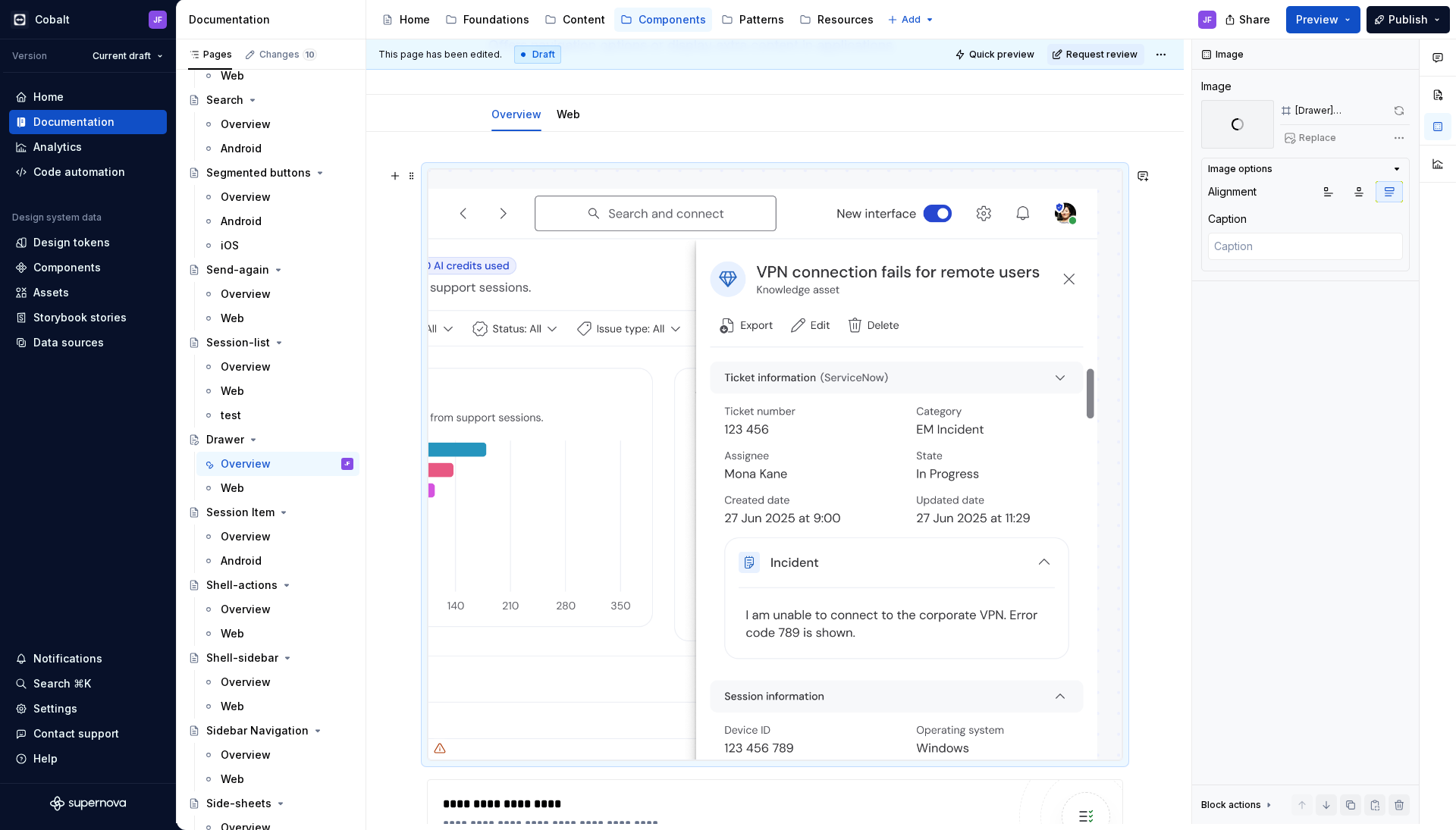
click at [798, 438] on img at bounding box center [775, 465] width 694 height 592
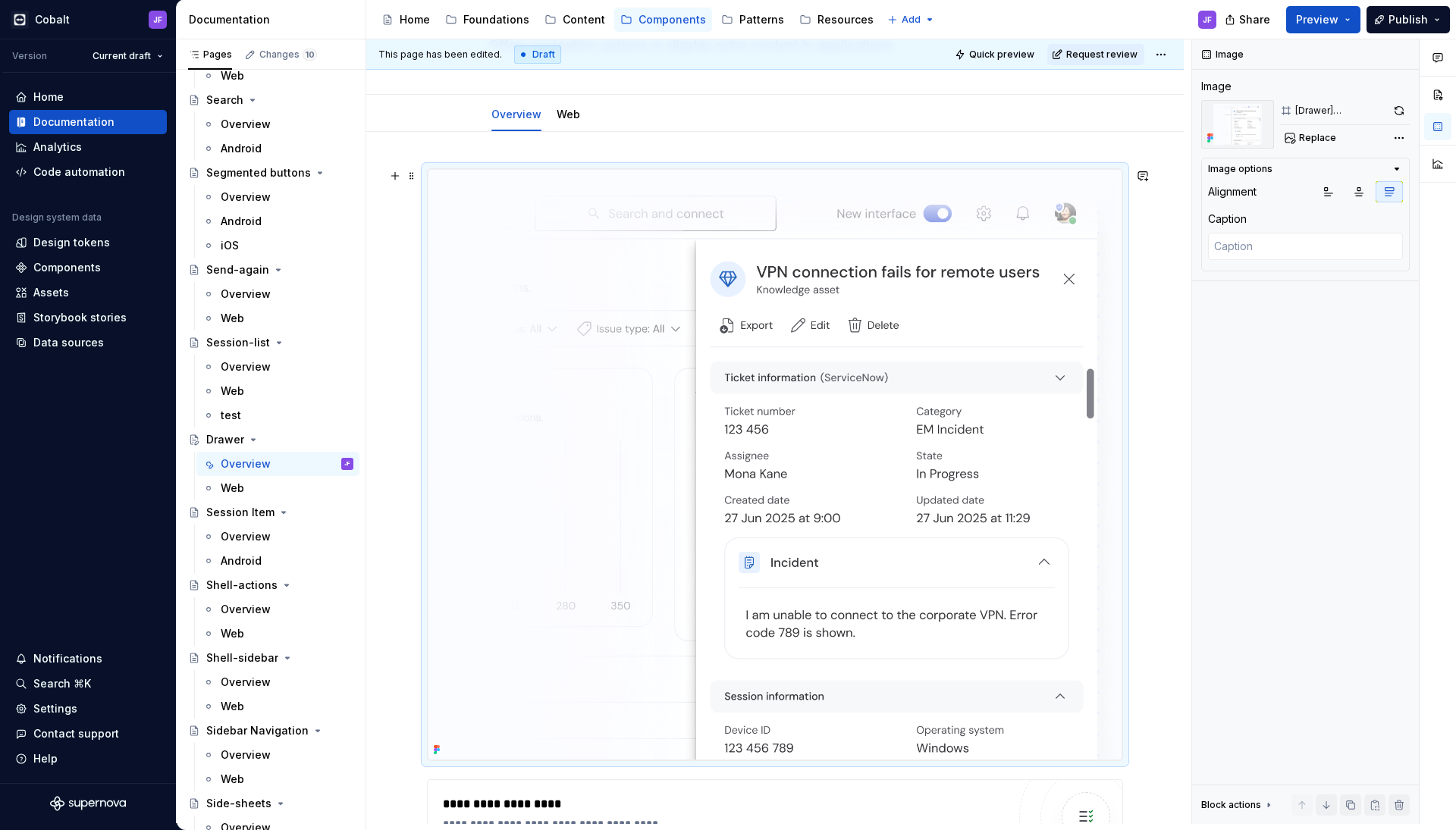
click at [1155, 614] on div "**********" at bounding box center [774, 783] width 817 height 1302
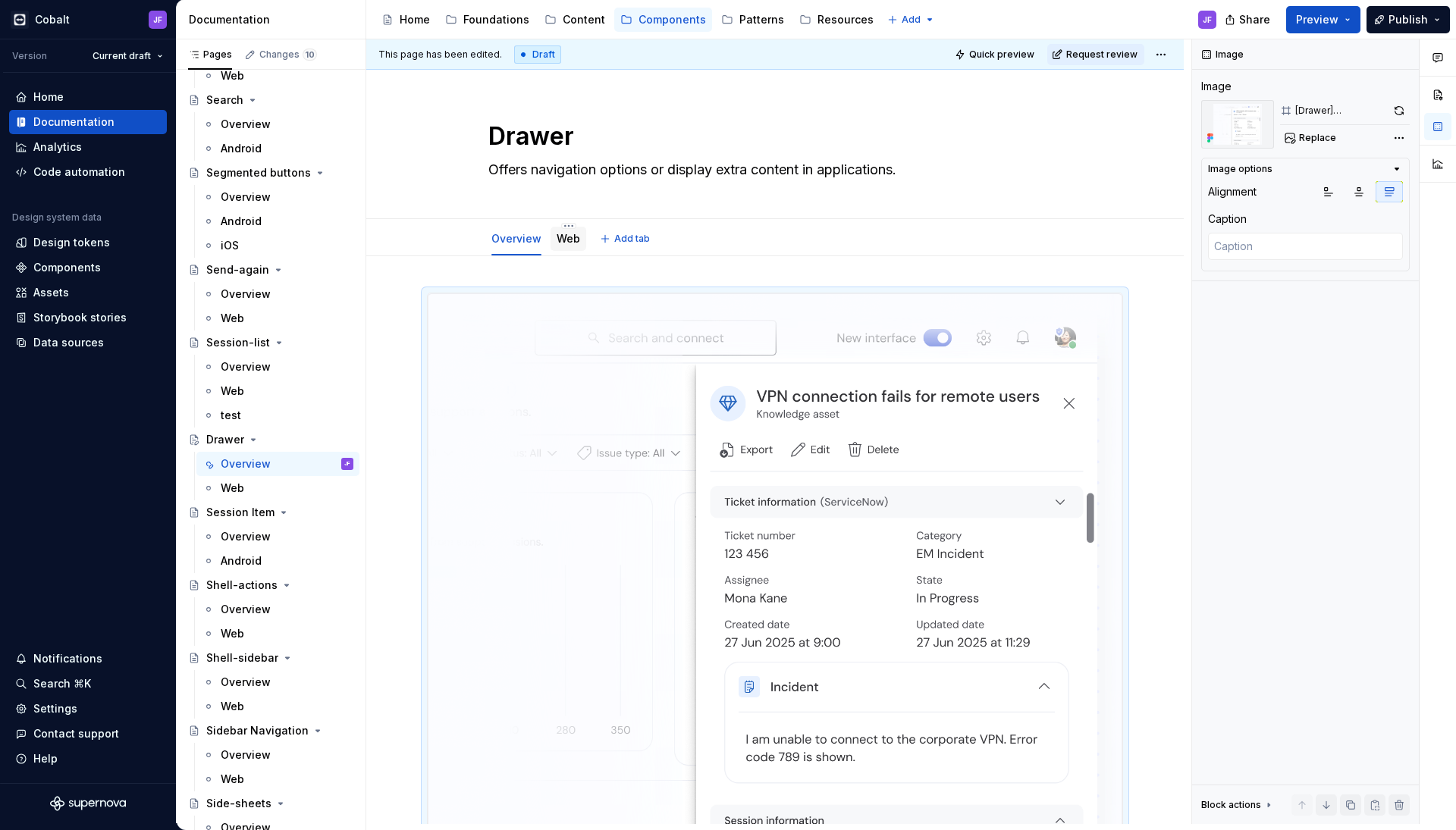
scroll to position [0, 0]
click at [561, 244] on link "Web" at bounding box center [568, 238] width 24 height 13
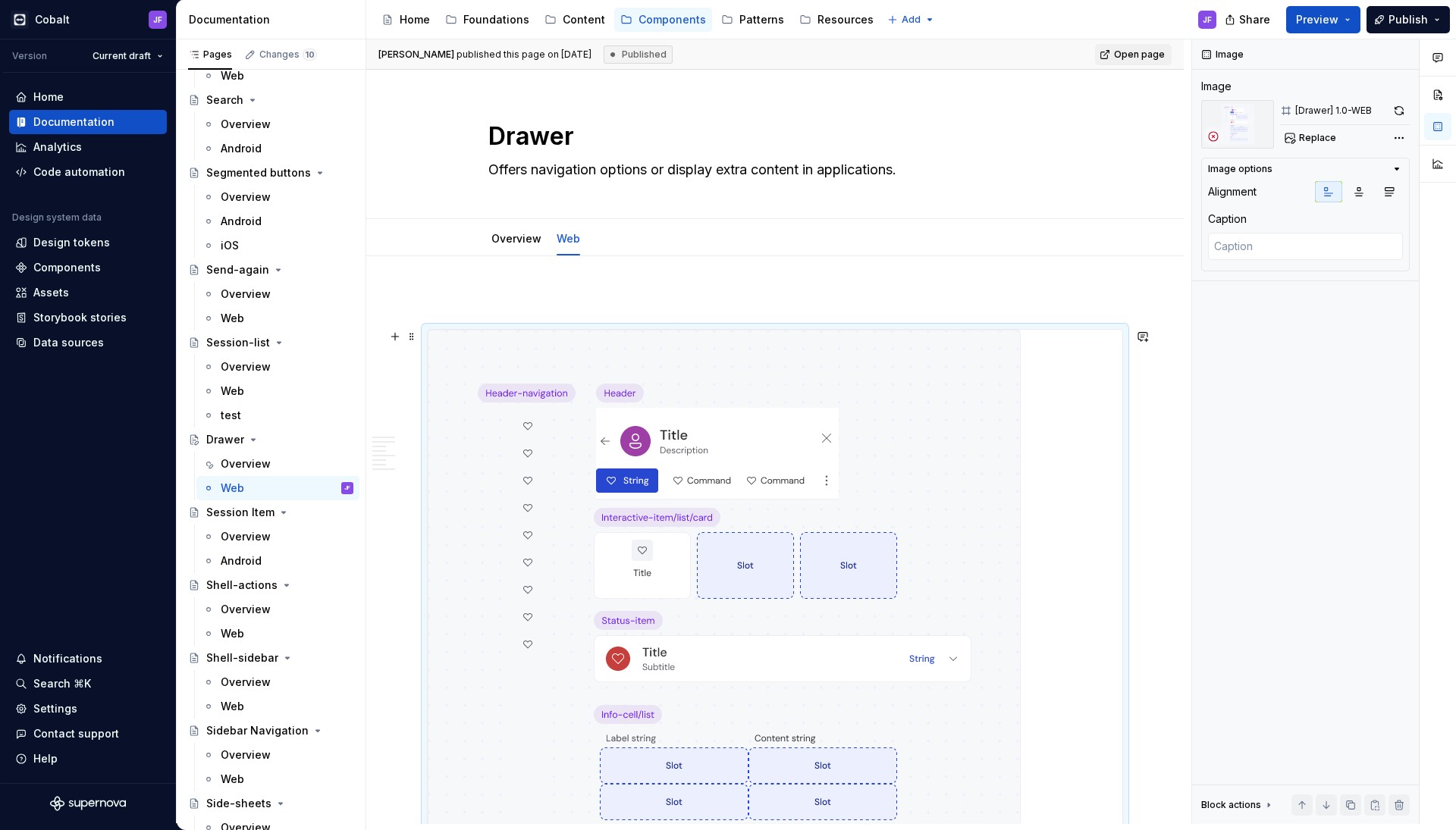
click at [701, 441] on img at bounding box center [724, 693] width 592 height 727
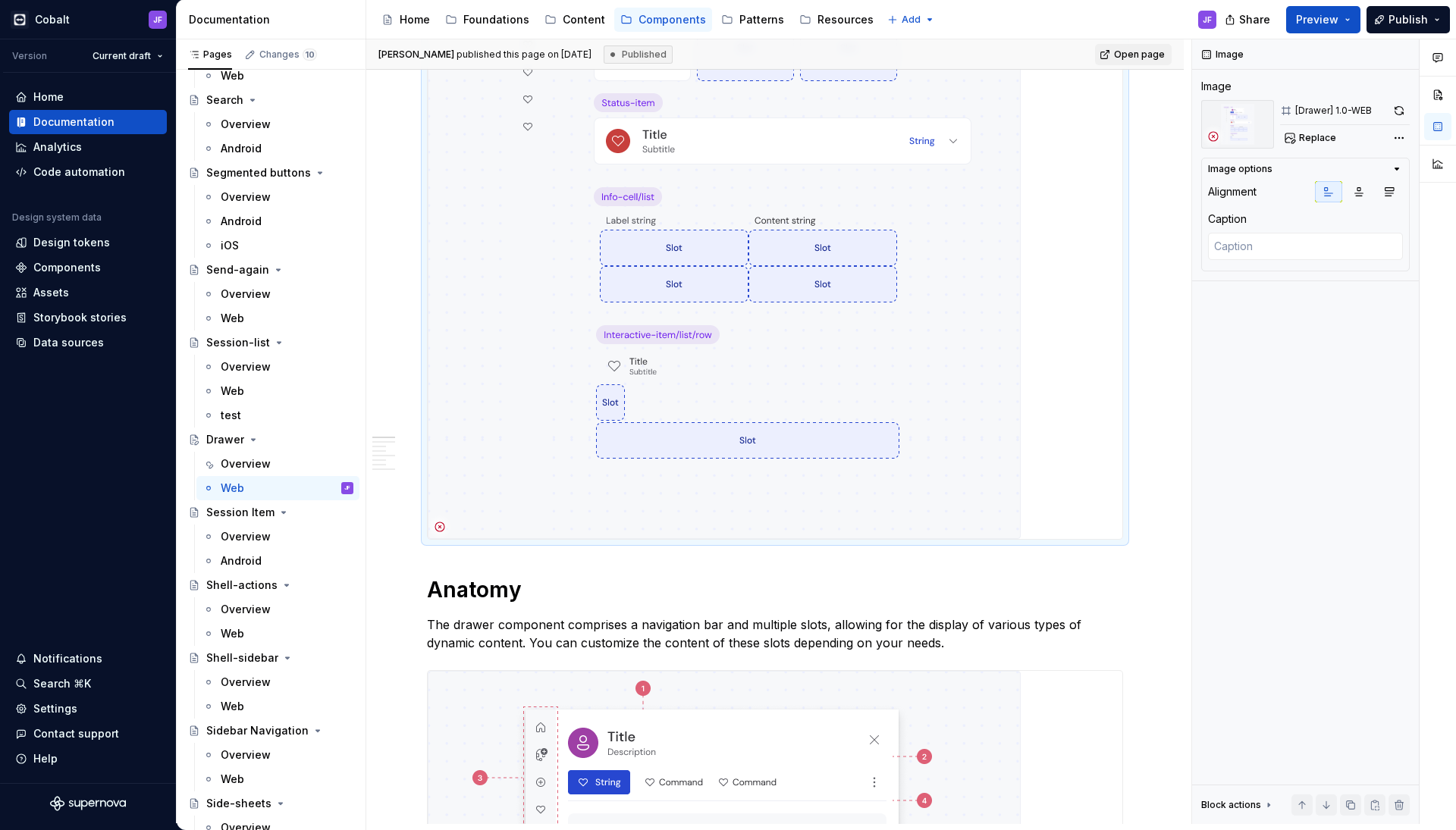
scroll to position [174, 0]
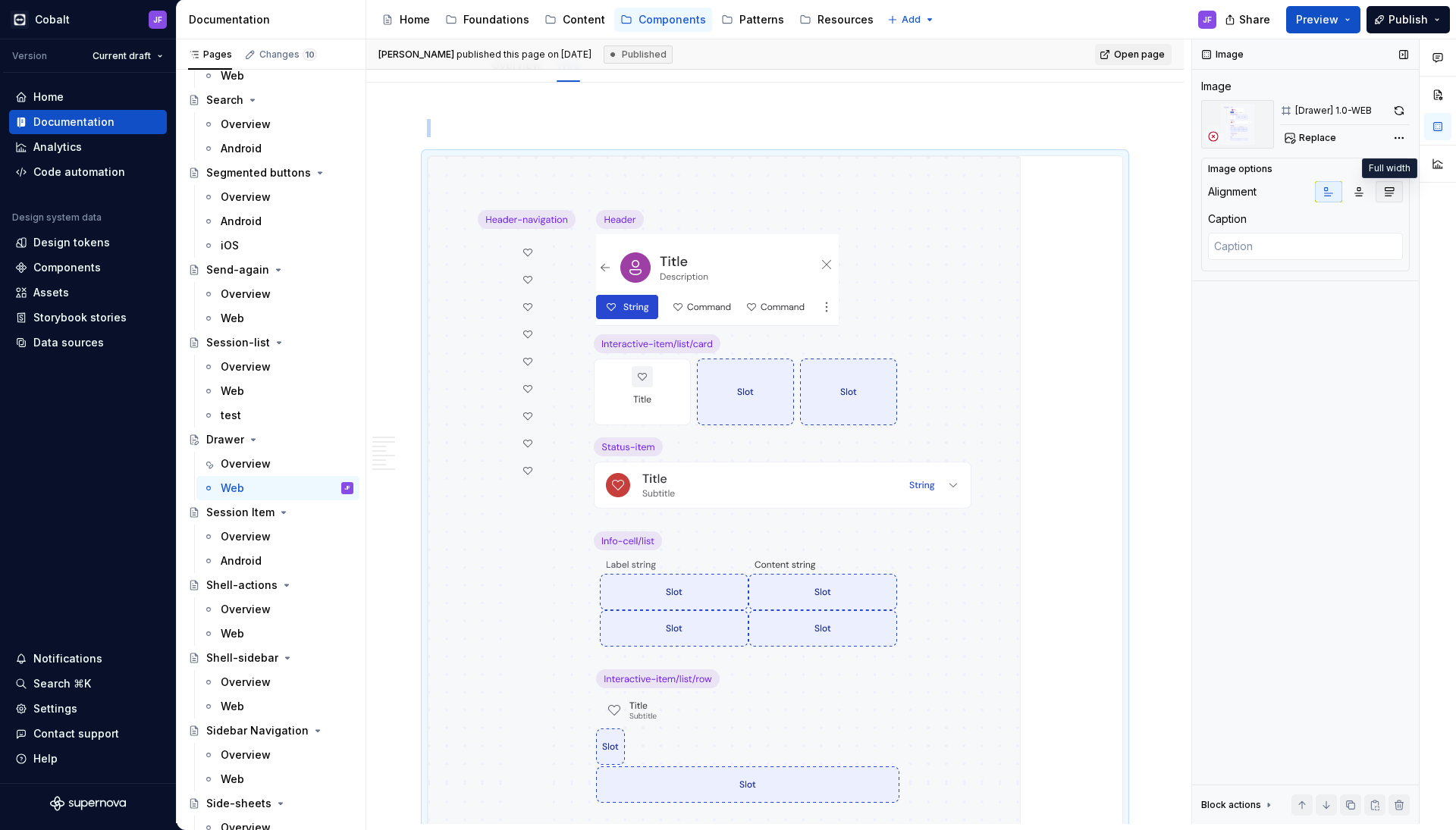
click at [1384, 189] on icon "button" at bounding box center [1389, 192] width 12 height 12
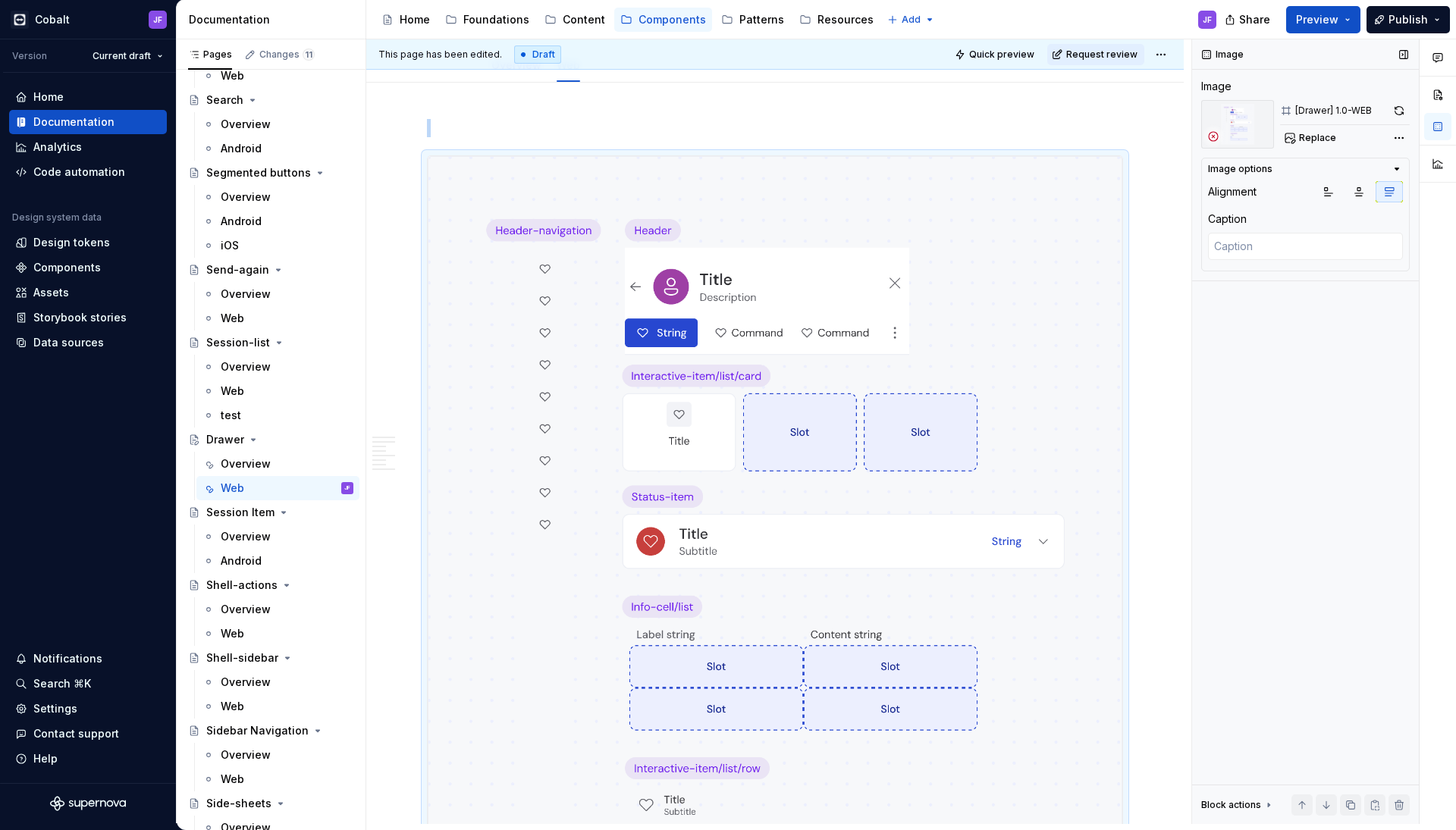
scroll to position [290, 0]
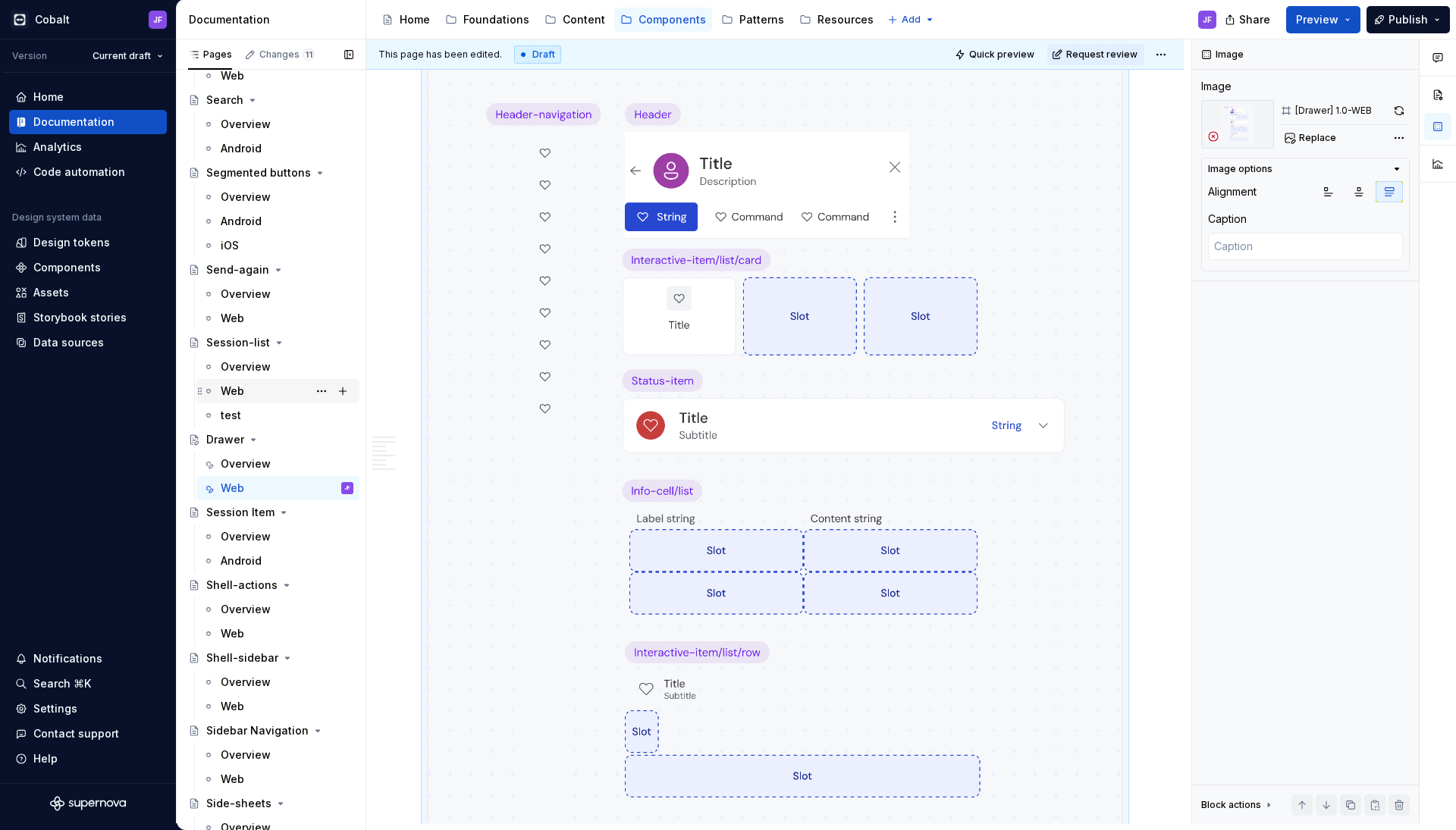
click at [257, 390] on div "Web" at bounding box center [287, 392] width 133 height 21
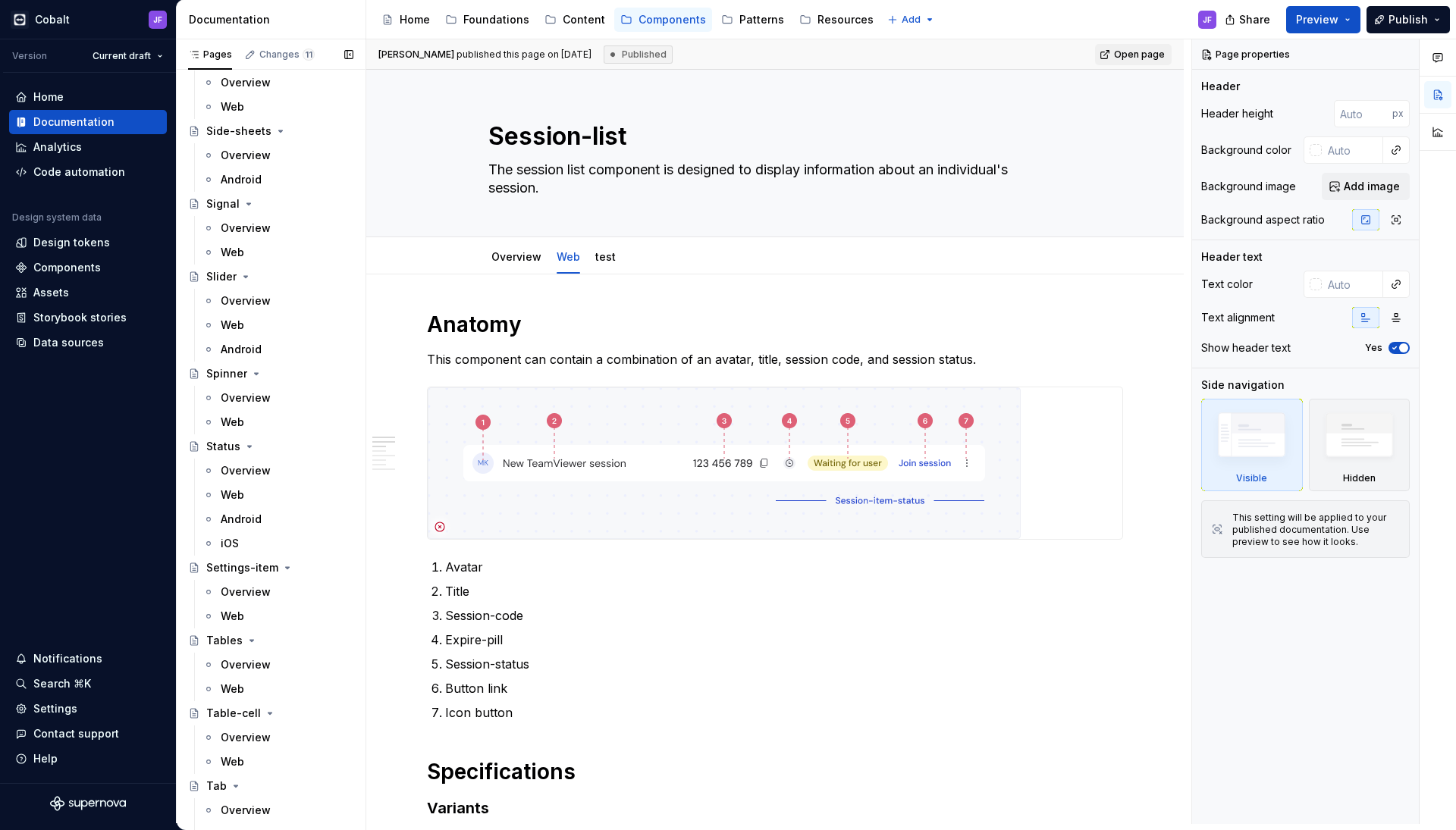
scroll to position [4542, 0]
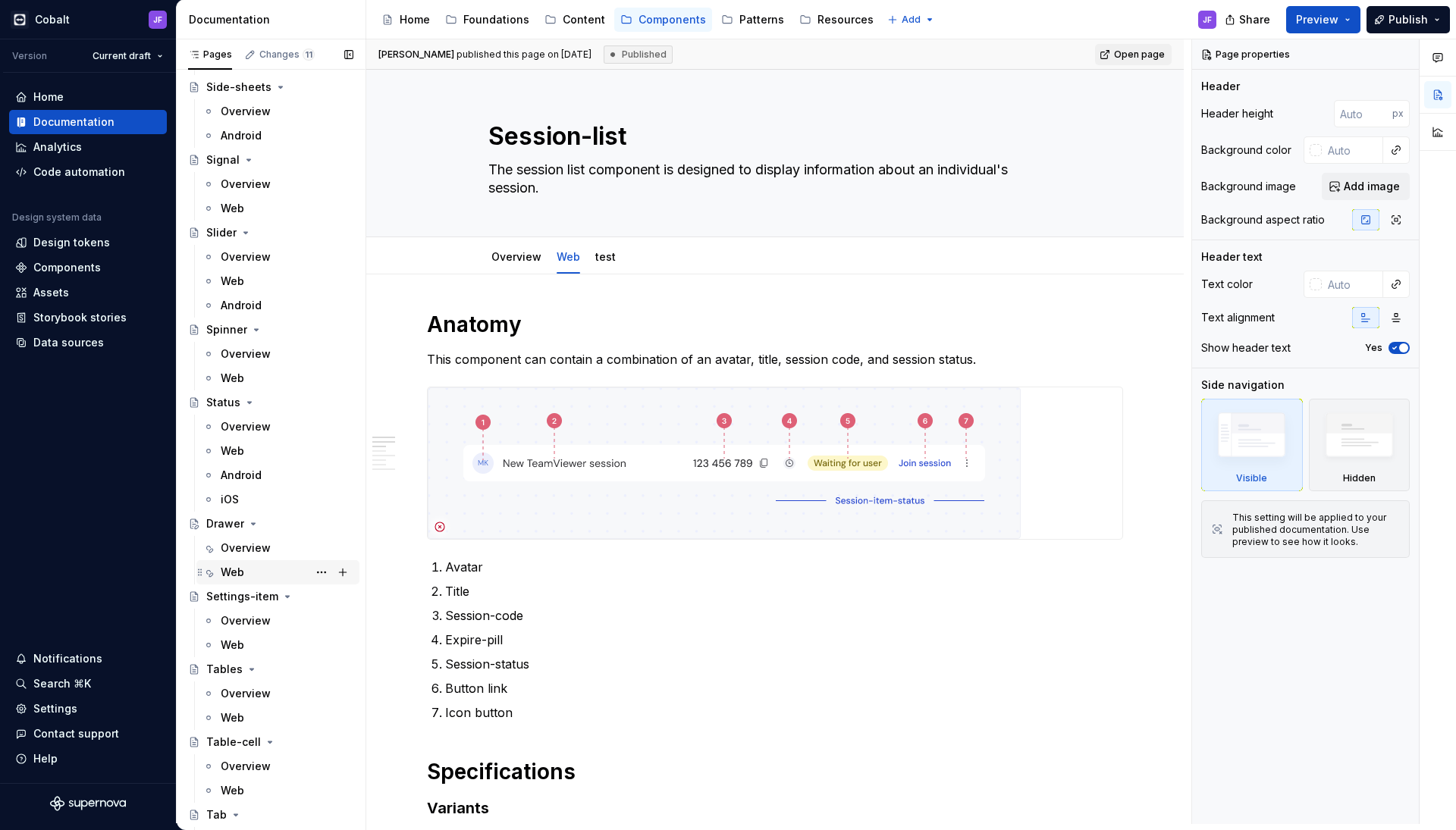
click at [245, 571] on div "Web" at bounding box center [287, 572] width 133 height 21
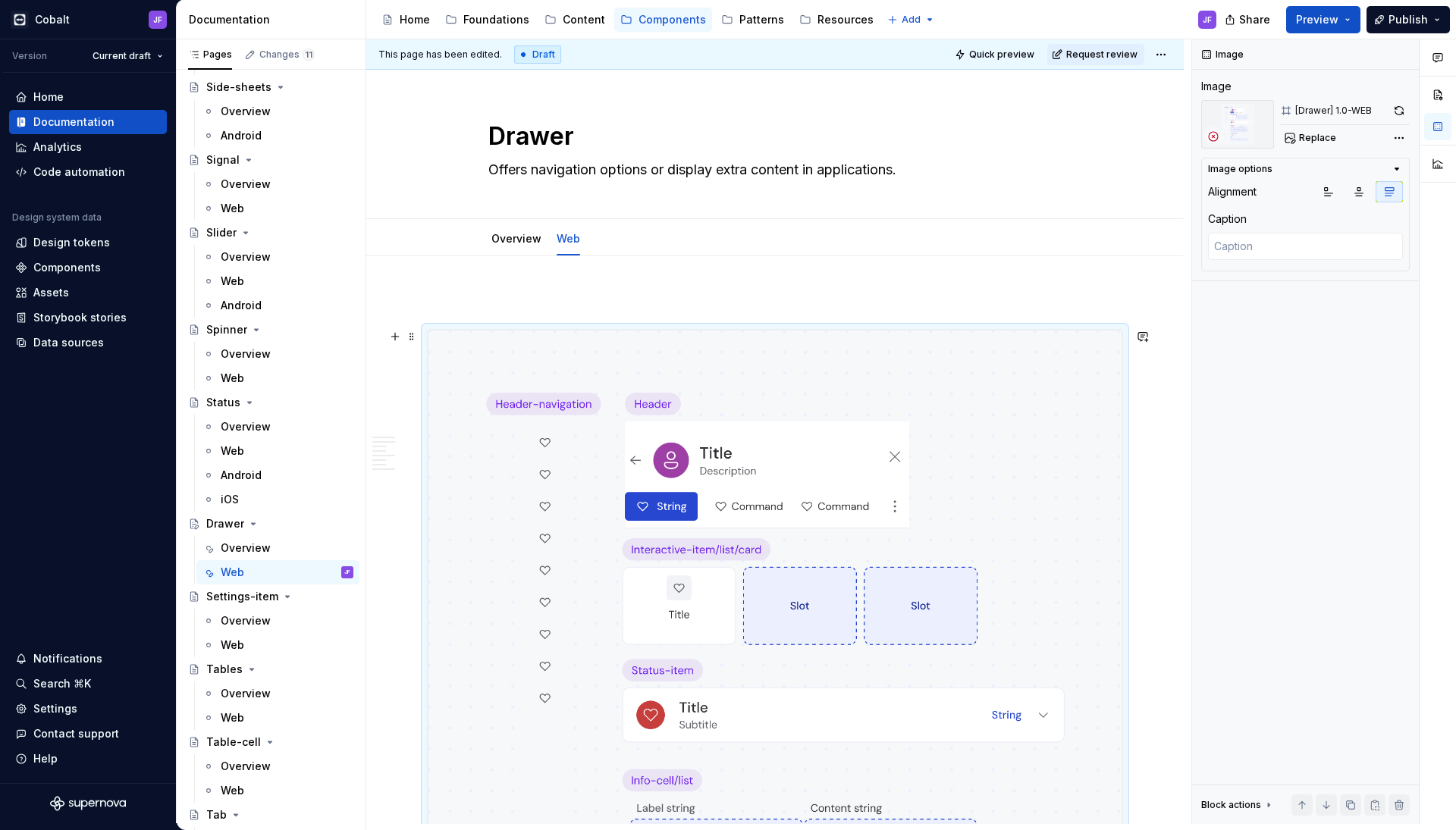
click at [851, 397] on img at bounding box center [775, 755] width 694 height 851
click at [1328, 133] on span "Replace" at bounding box center [1317, 138] width 37 height 12
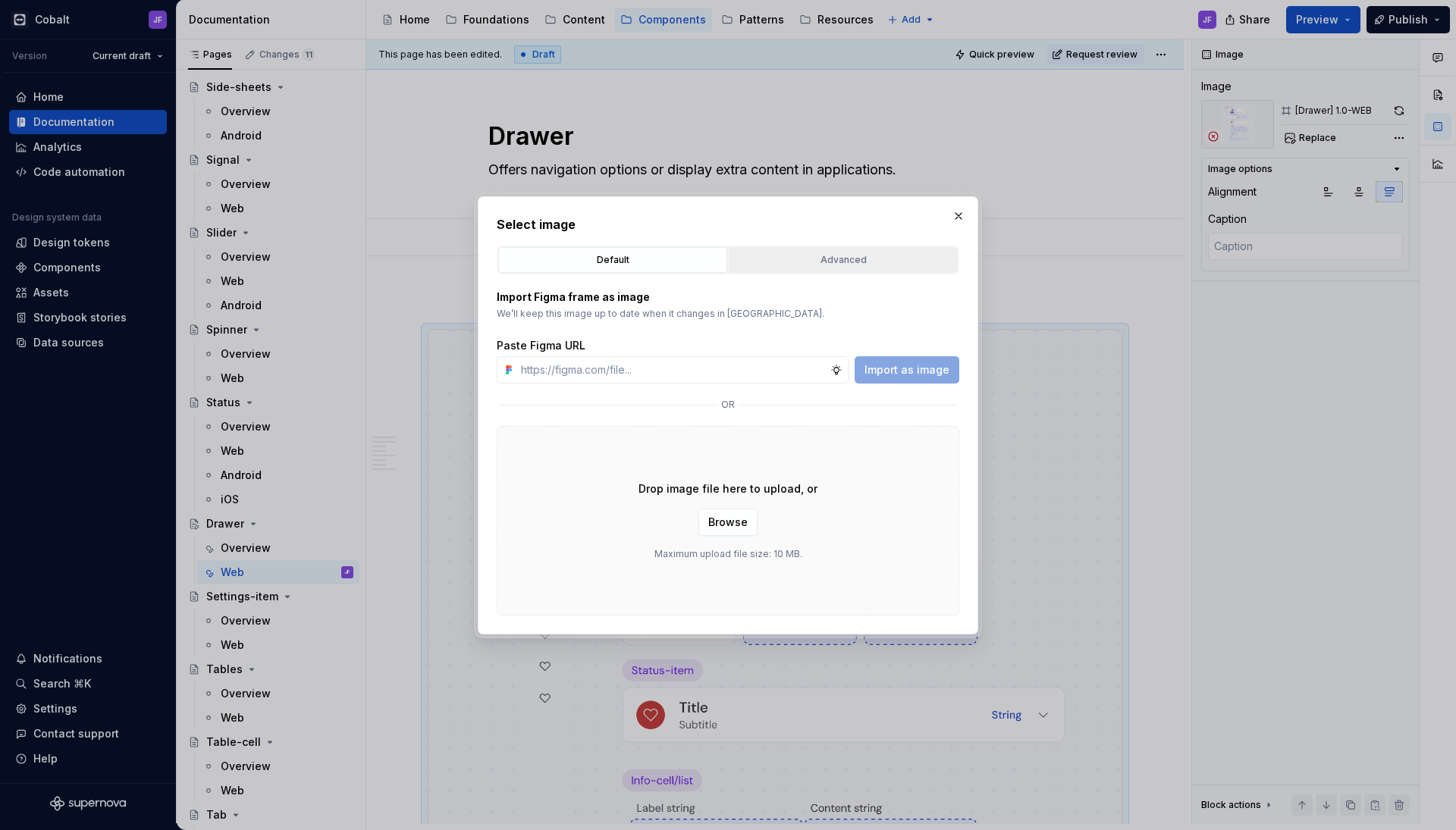
click at [773, 264] on div "Advanced" at bounding box center [843, 260] width 219 height 15
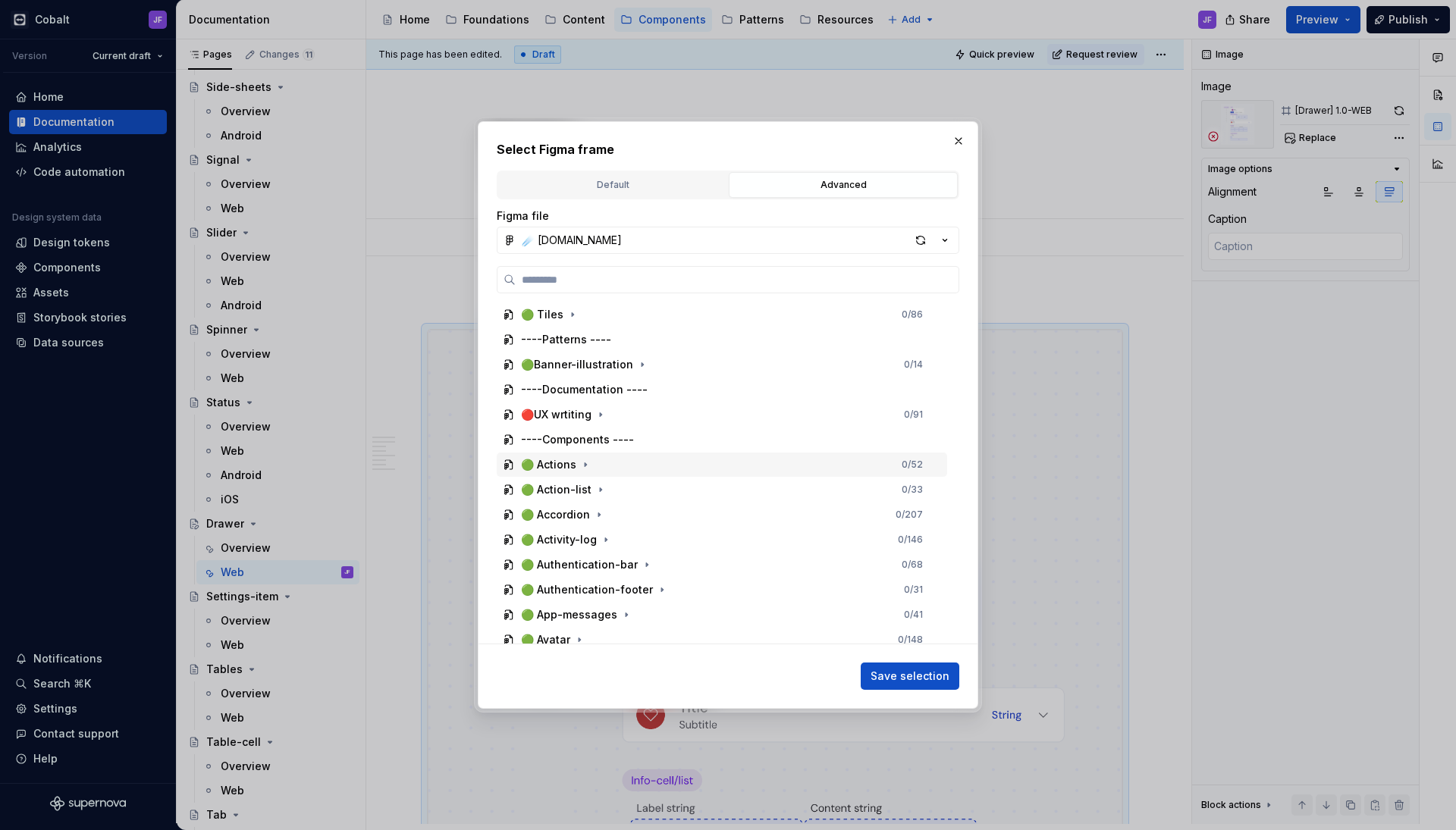
type textarea "*"
type input "******"
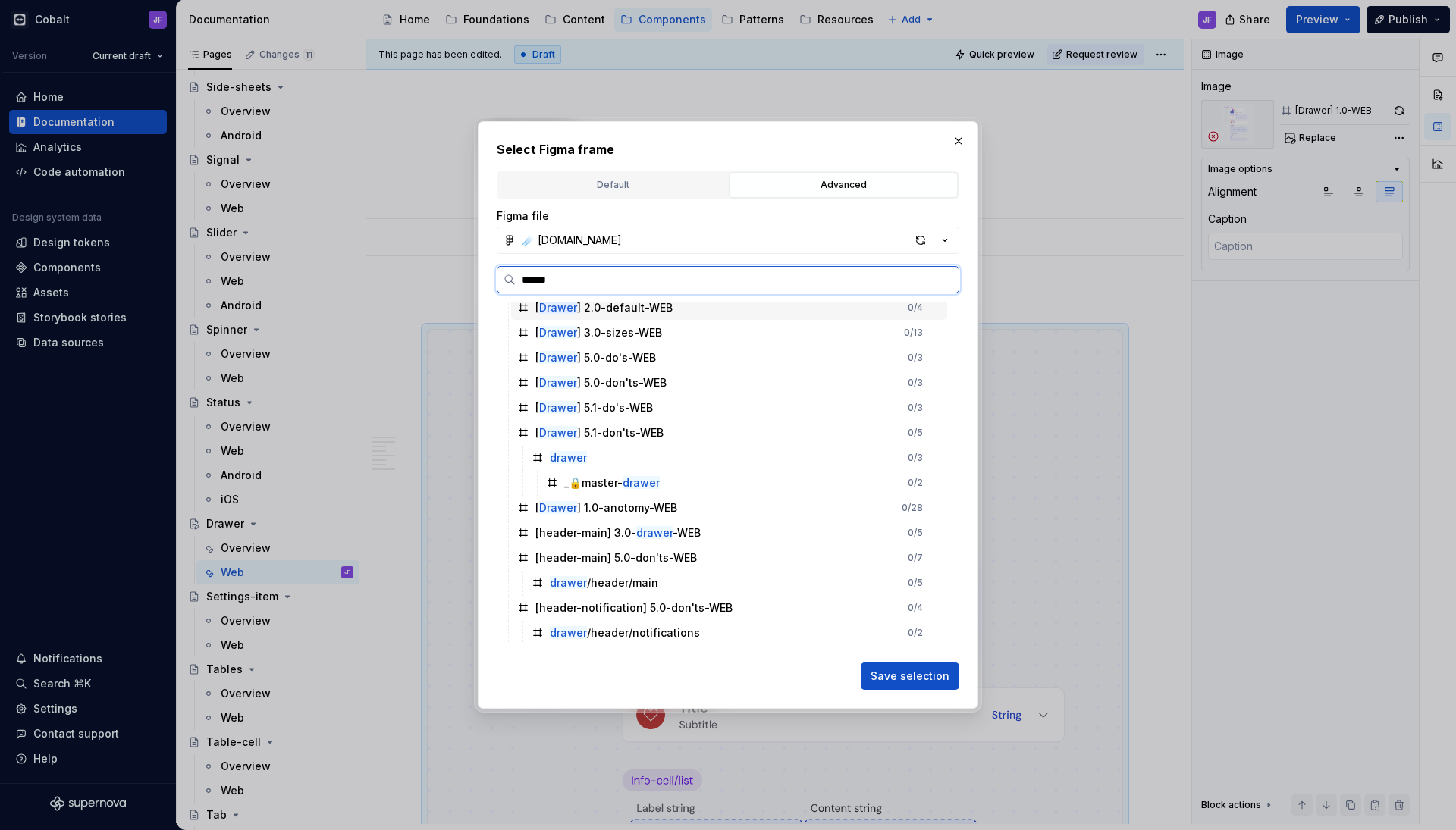
scroll to position [134, 0]
click at [666, 508] on div "[ Drawer ] 1.0-anotomy-WEB" at bounding box center [606, 506] width 142 height 15
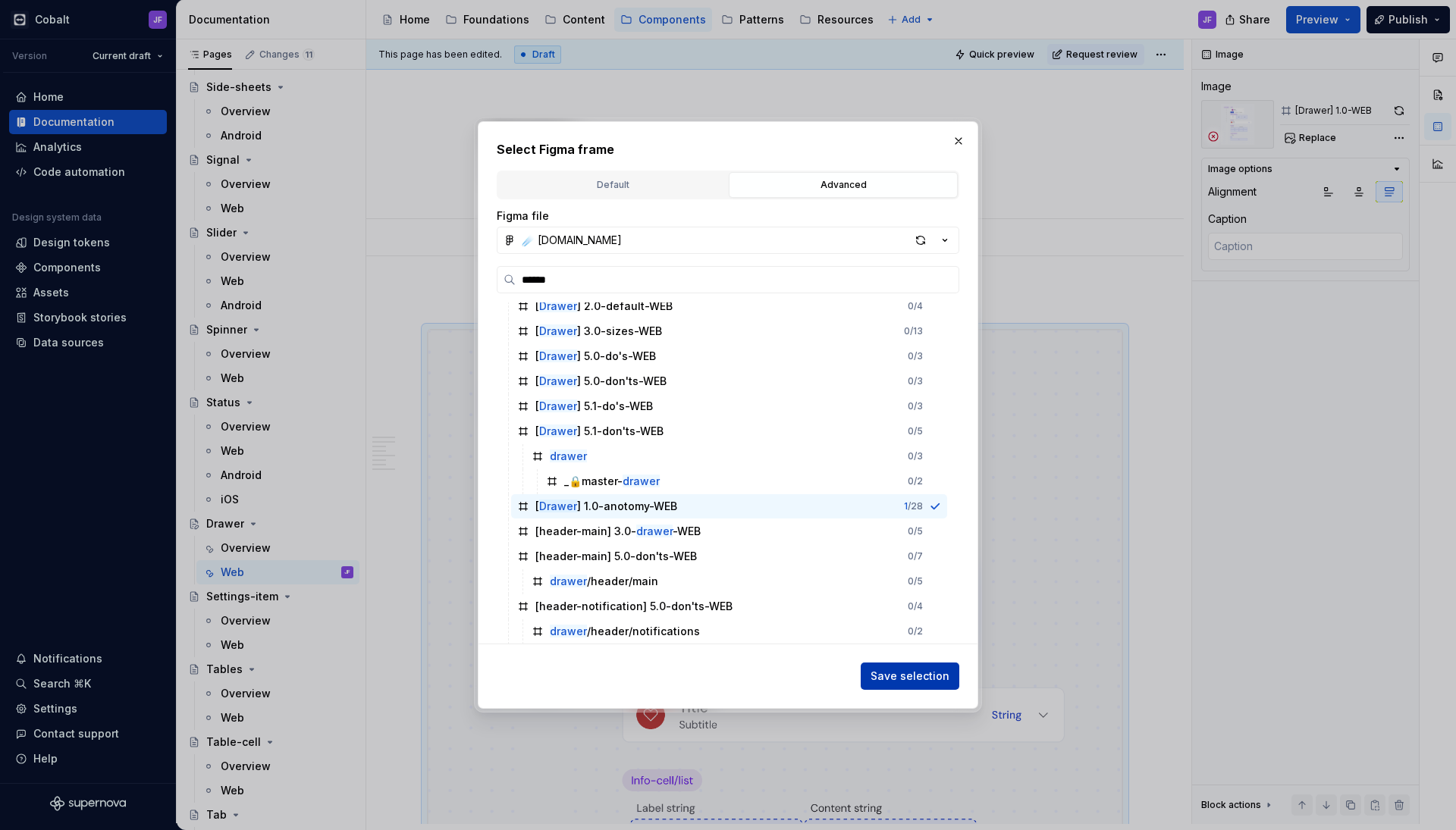
click at [918, 671] on span "Save selection" at bounding box center [910, 676] width 79 height 15
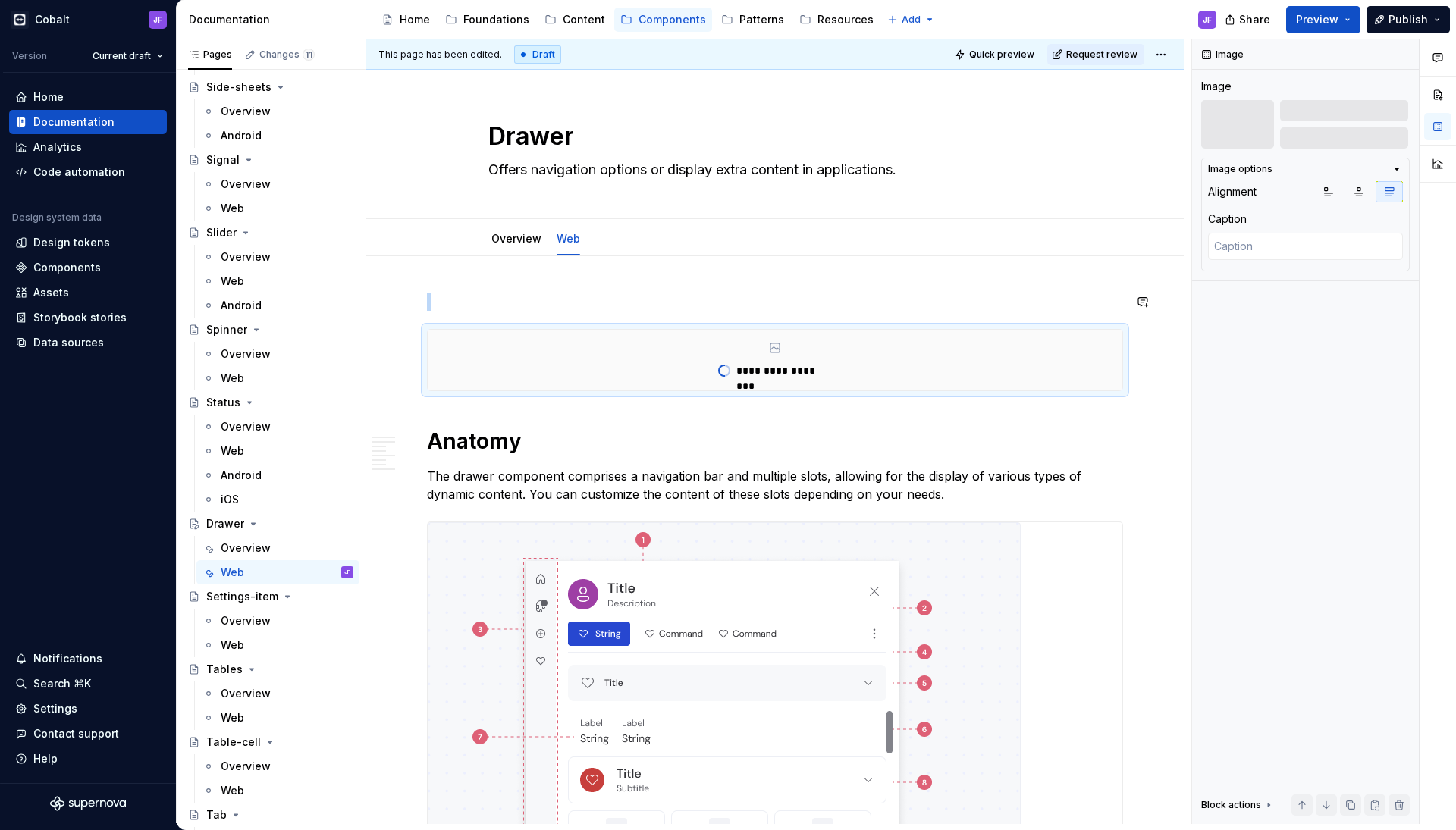
click at [573, 297] on p at bounding box center [775, 301] width 696 height 19
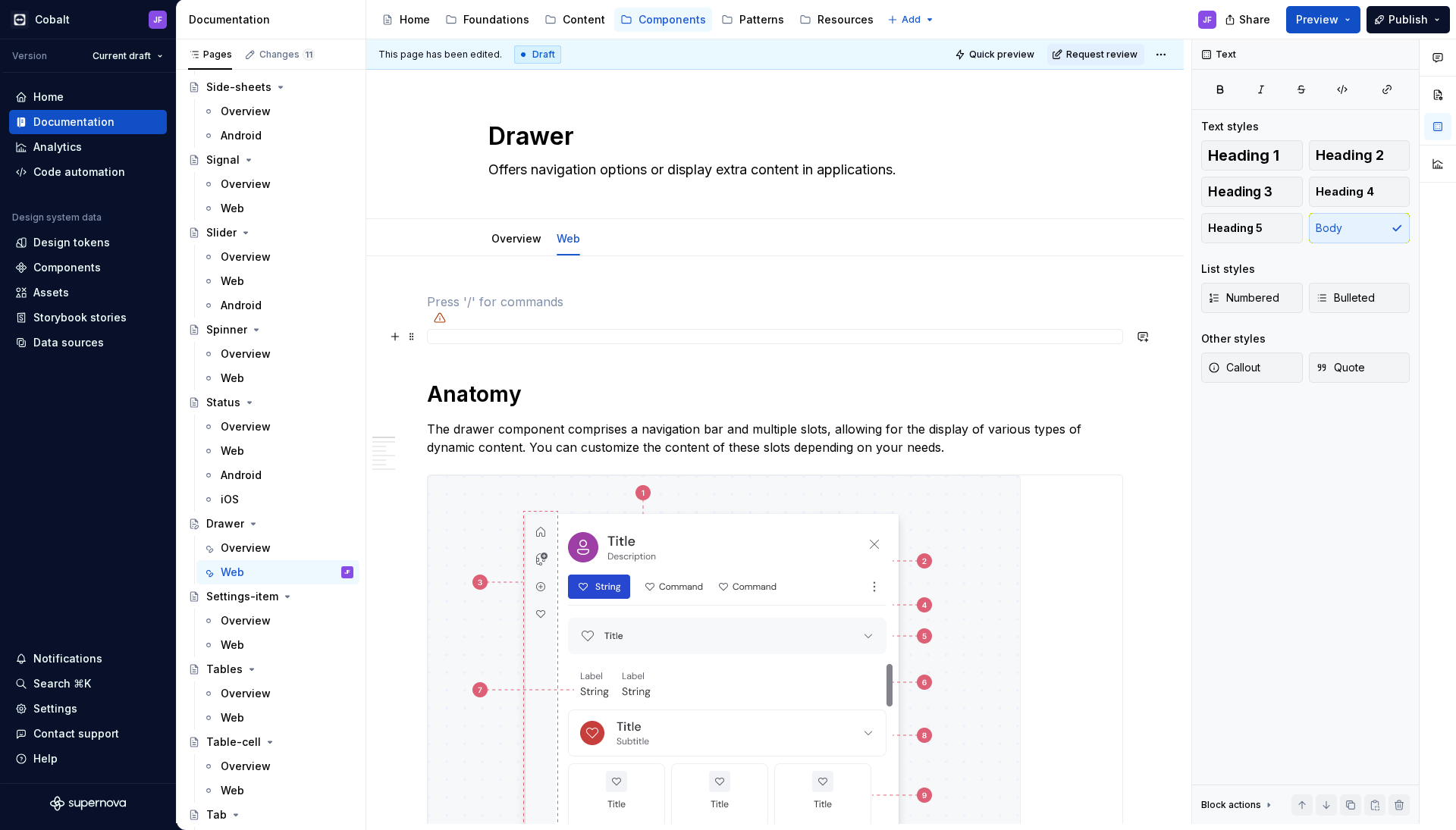
click at [520, 337] on div at bounding box center [775, 337] width 696 height 15
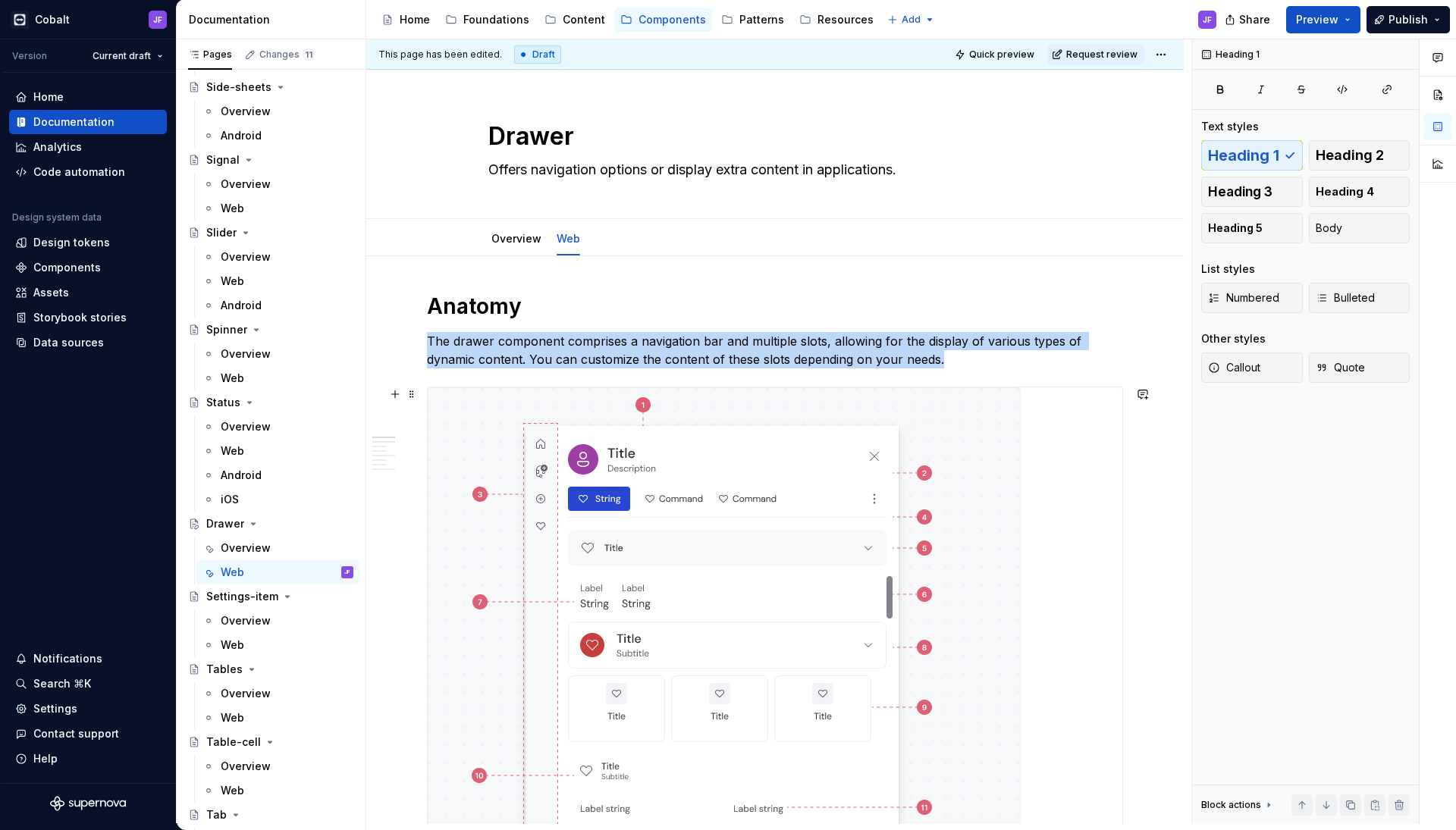
click at [600, 445] on img at bounding box center [724, 655] width 592 height 538
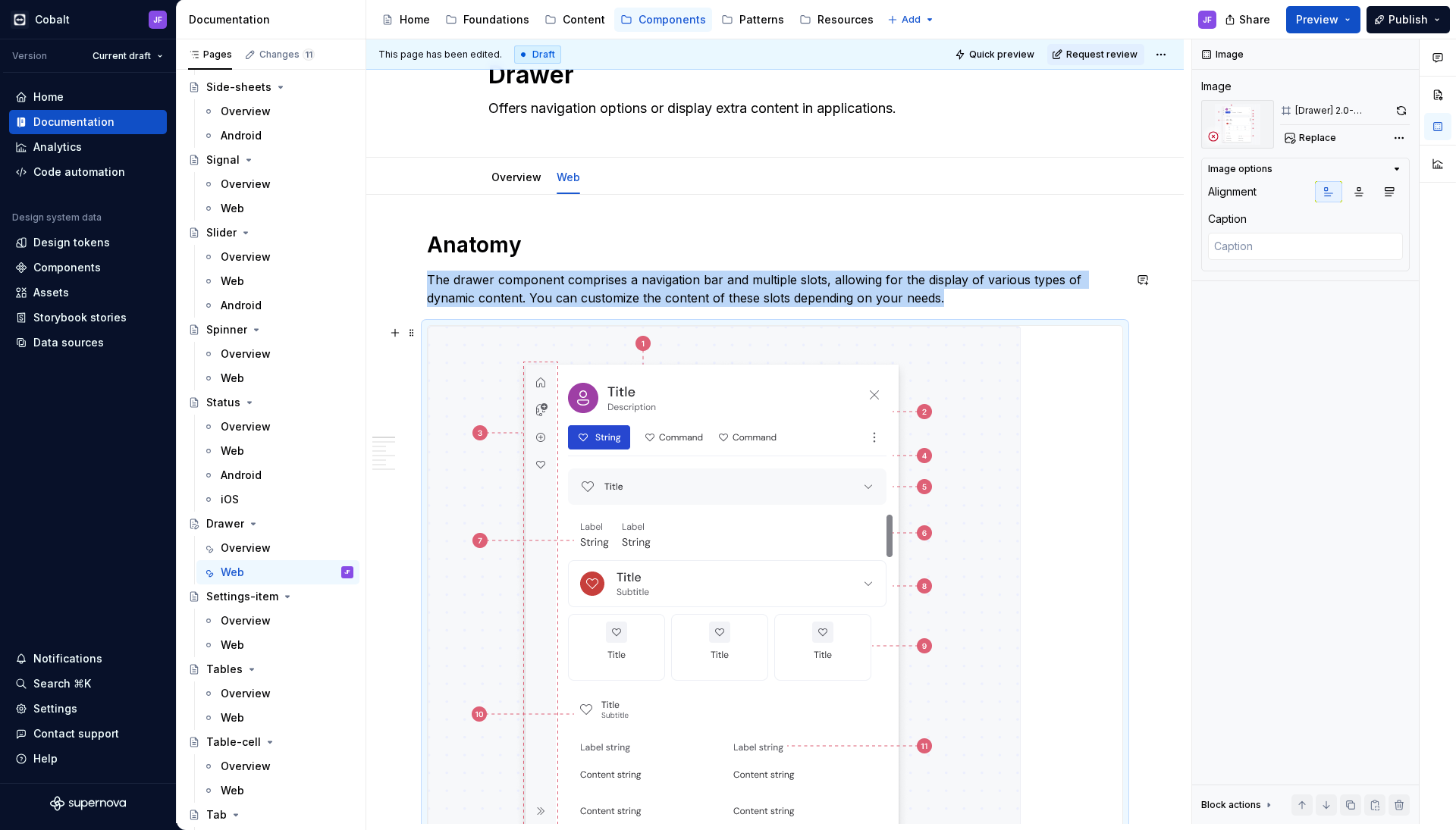
scroll to position [92, 0]
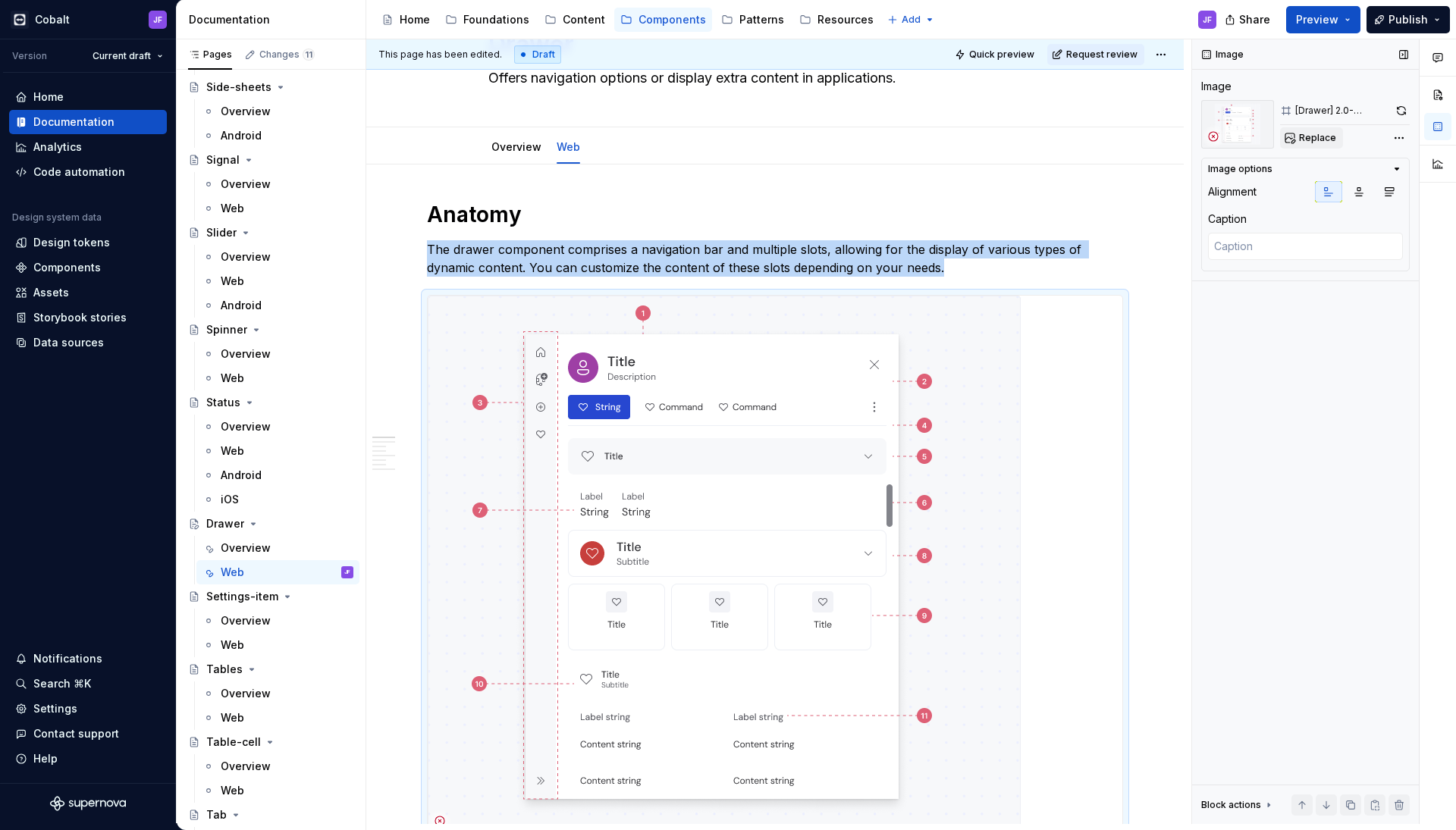
click at [1298, 139] on button "Replace" at bounding box center [1311, 138] width 63 height 21
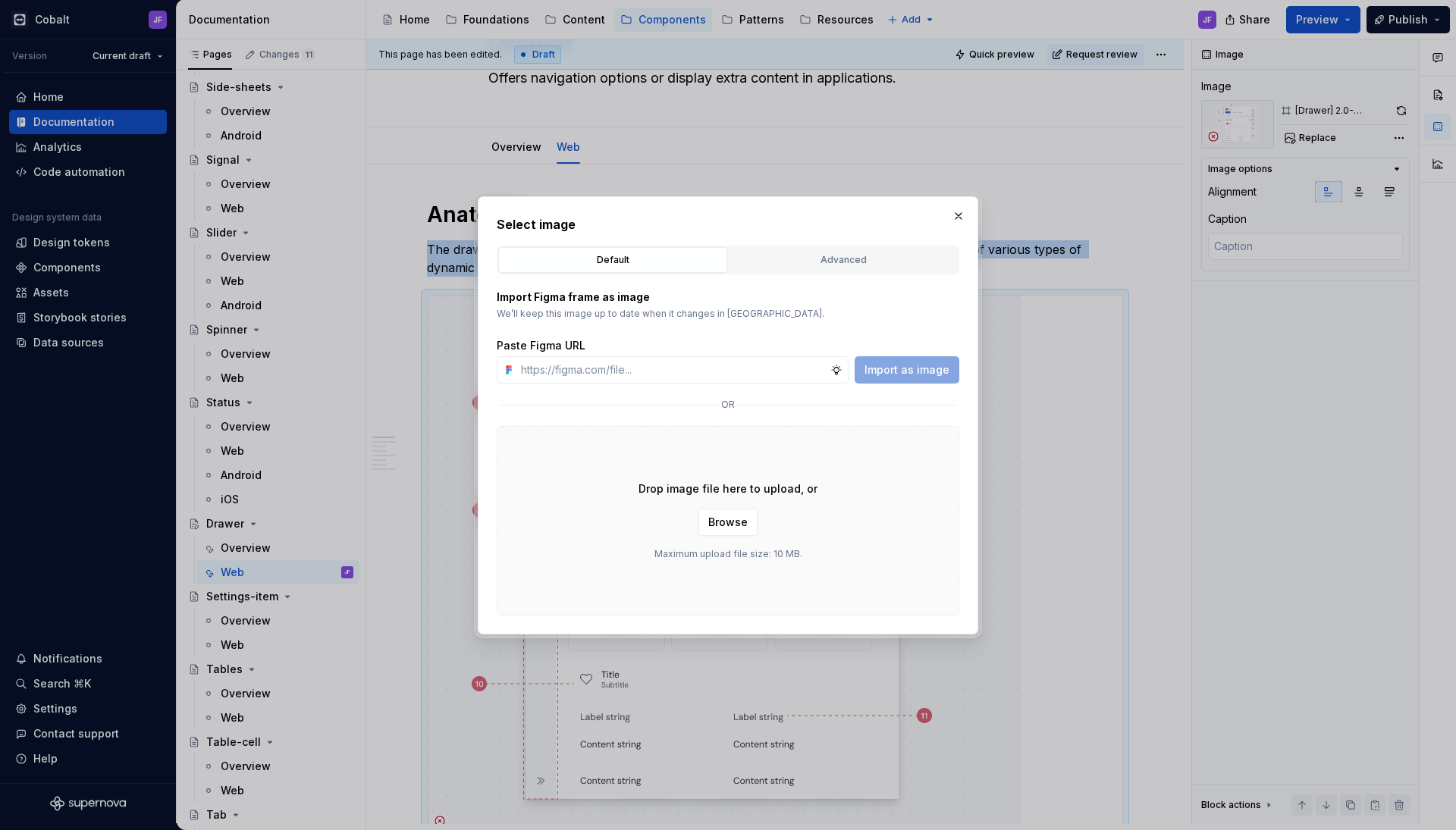
type textarea "*"
click at [871, 248] on button "Advanced" at bounding box center [843, 260] width 229 height 26
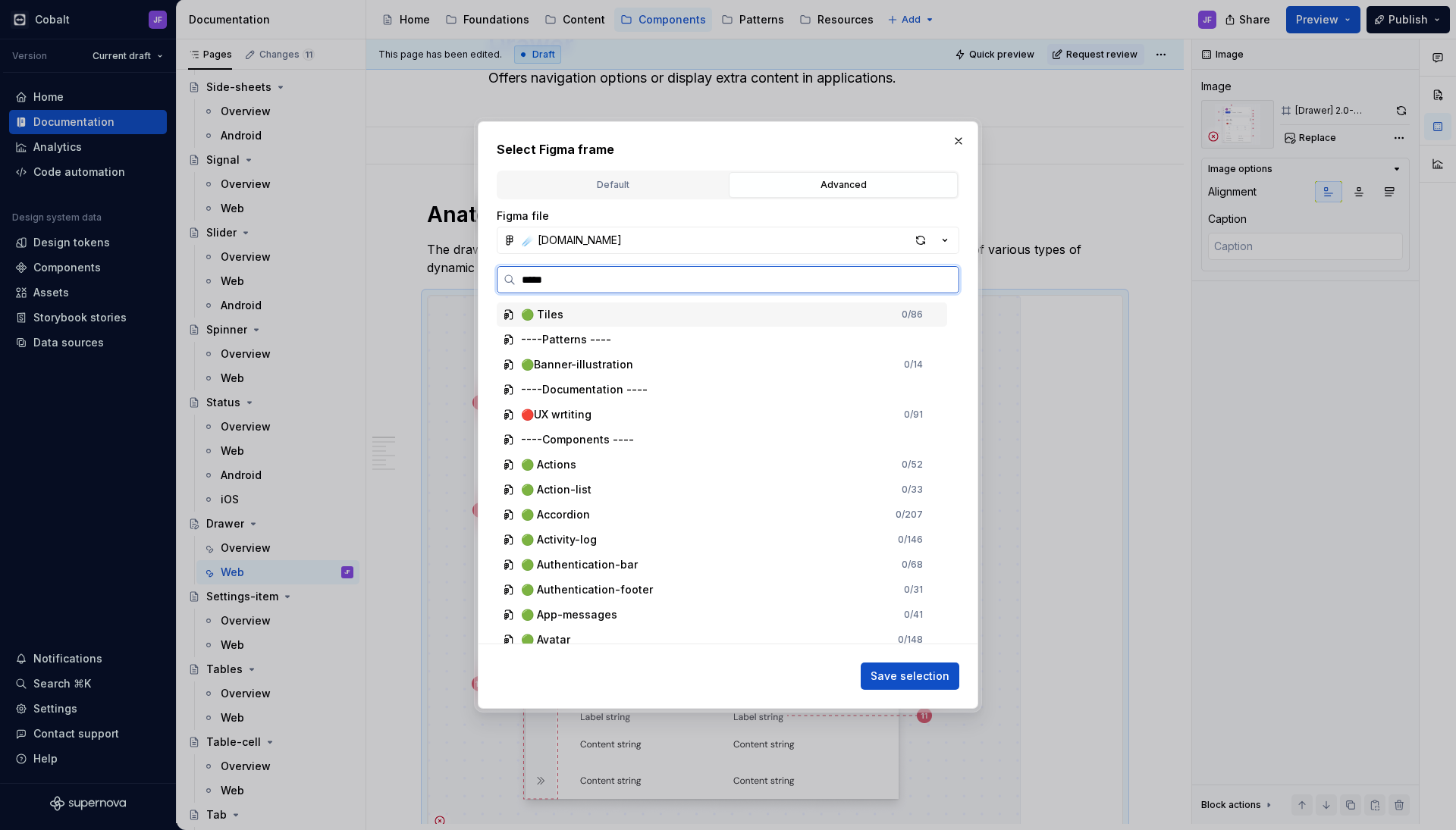
type input "******"
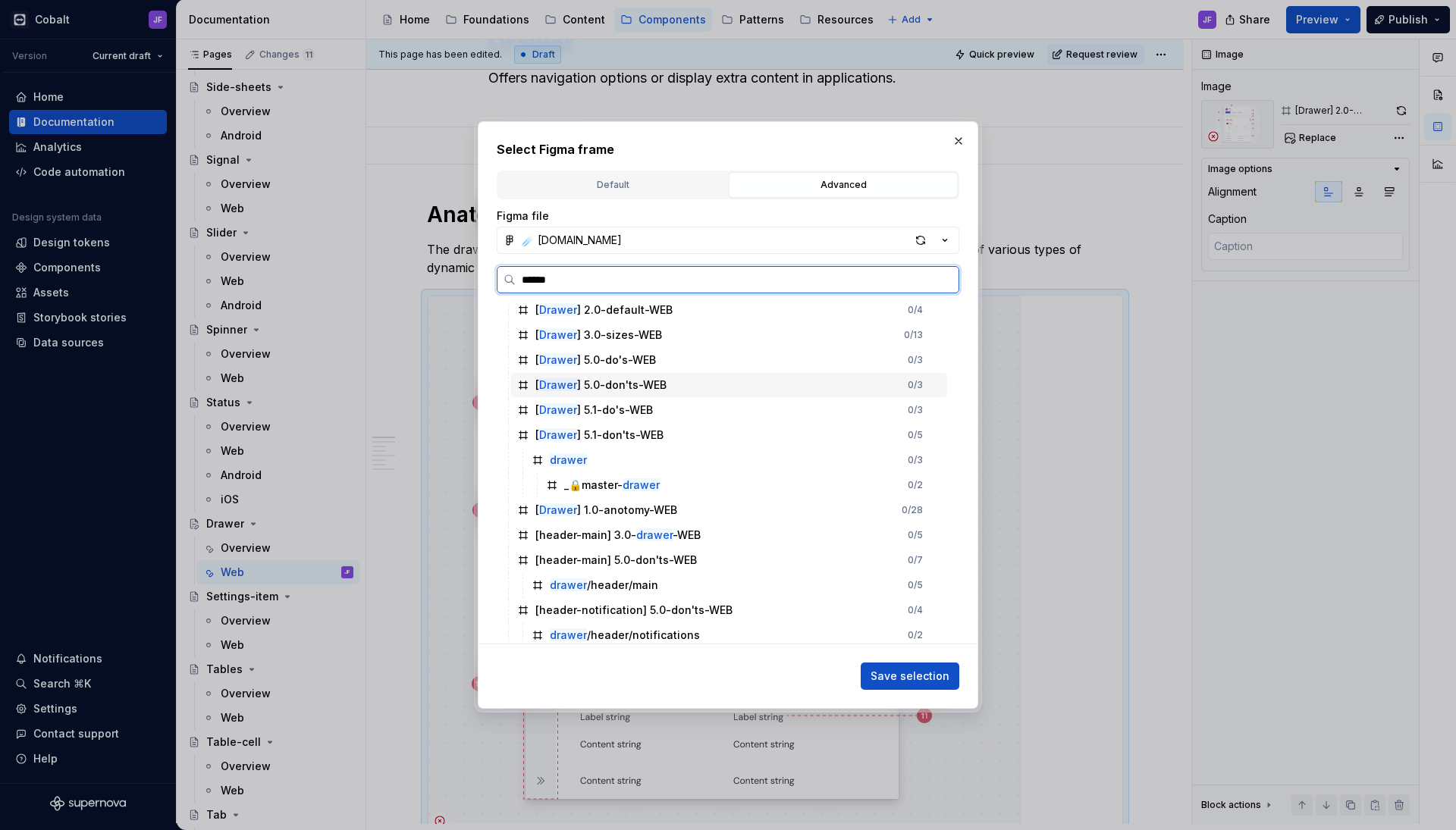
scroll to position [135, 0]
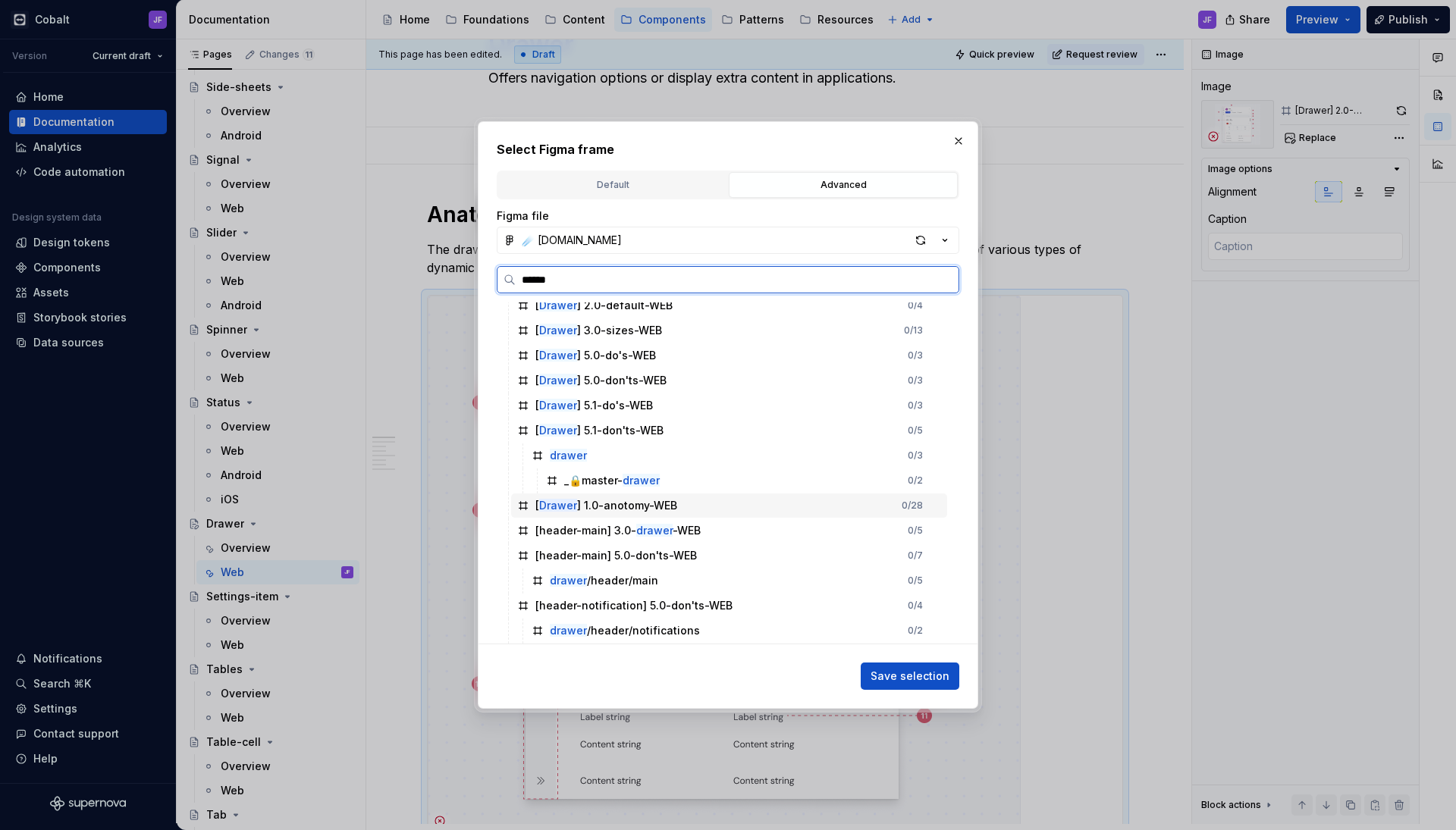
click at [654, 498] on div "[ Drawer ] 1.0-anotomy-WEB 0 / 28" at bounding box center [729, 505] width 436 height 24
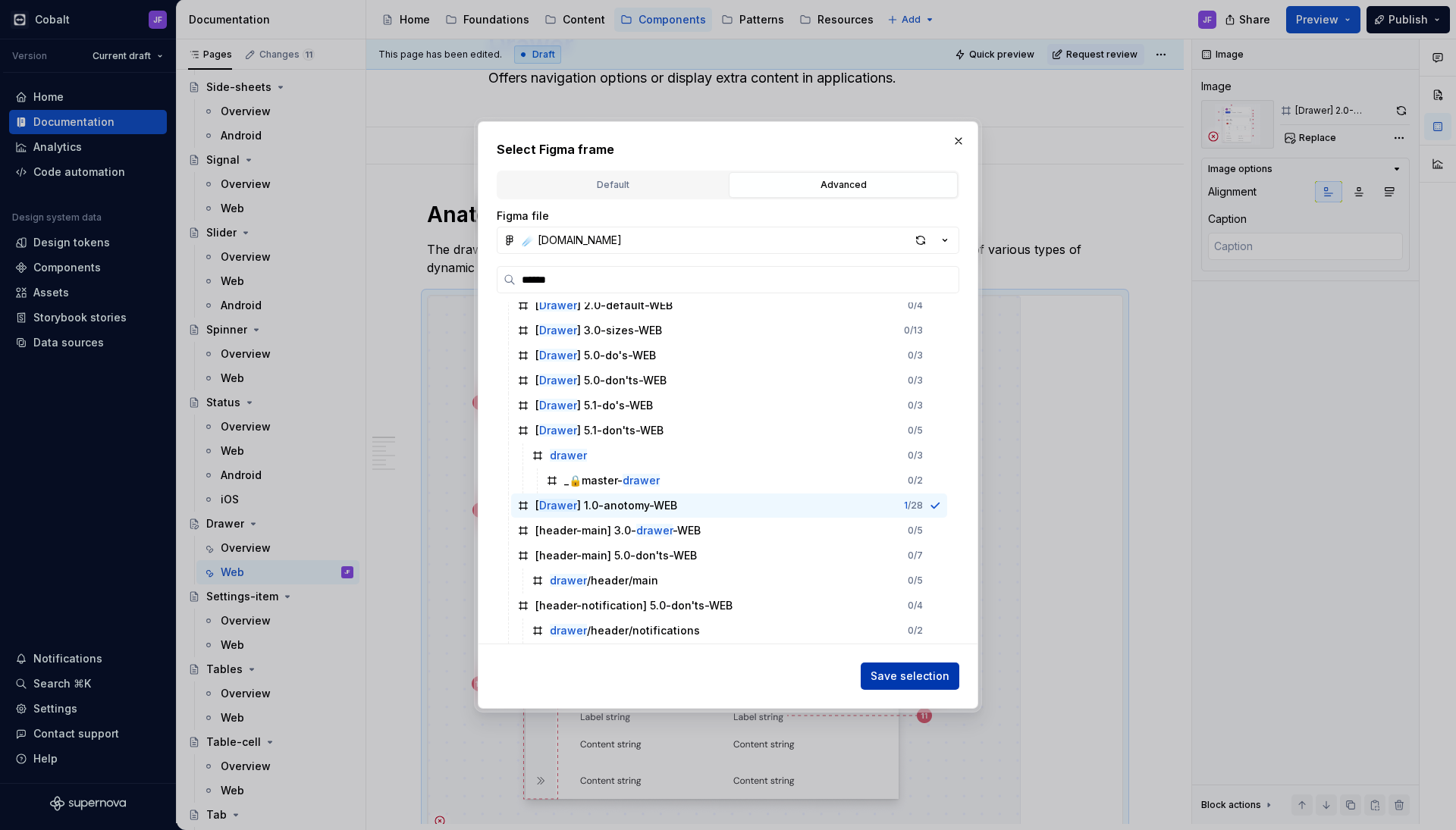
click at [894, 670] on span "Save selection" at bounding box center [910, 676] width 79 height 15
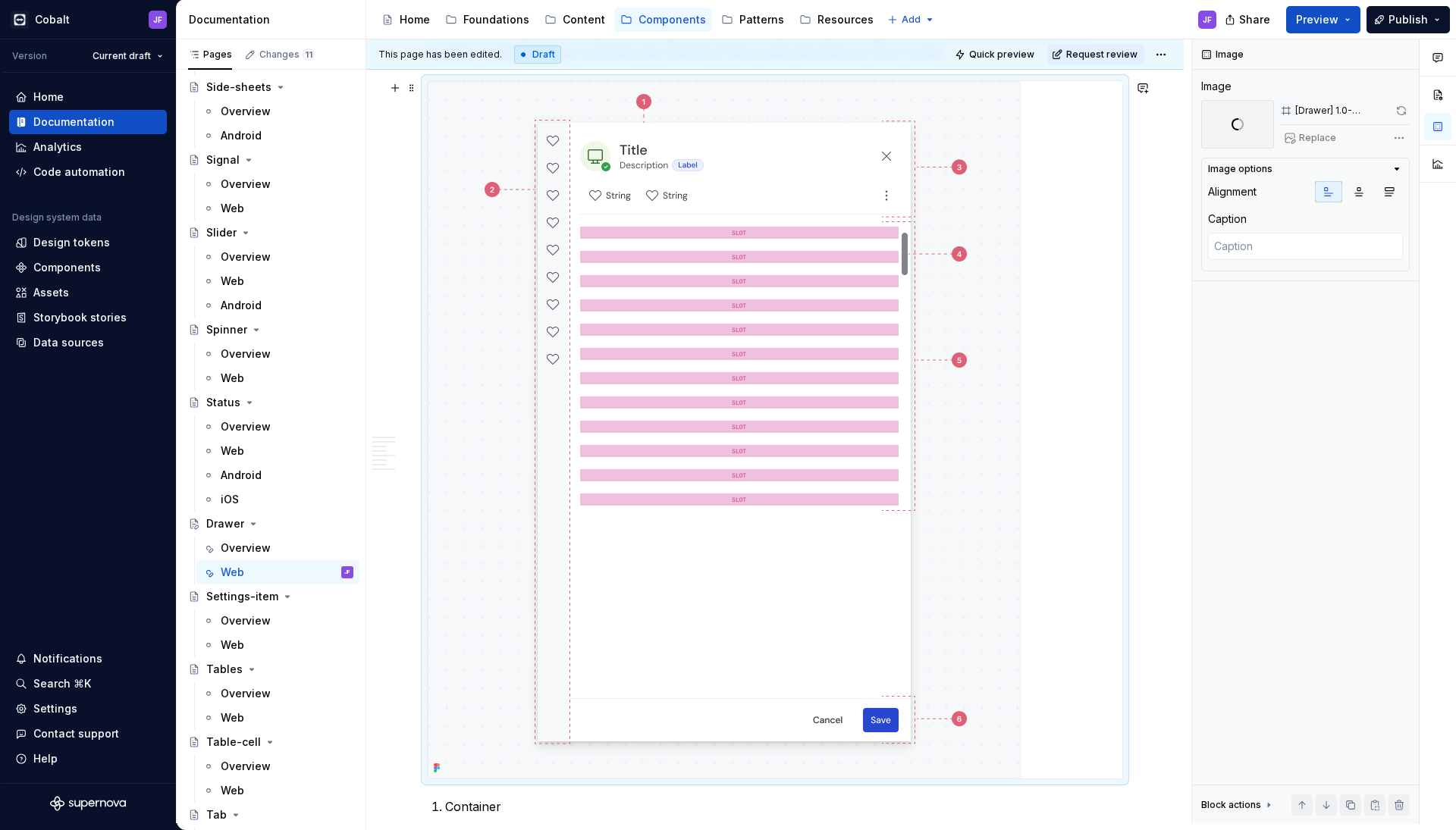
scroll to position [297, 0]
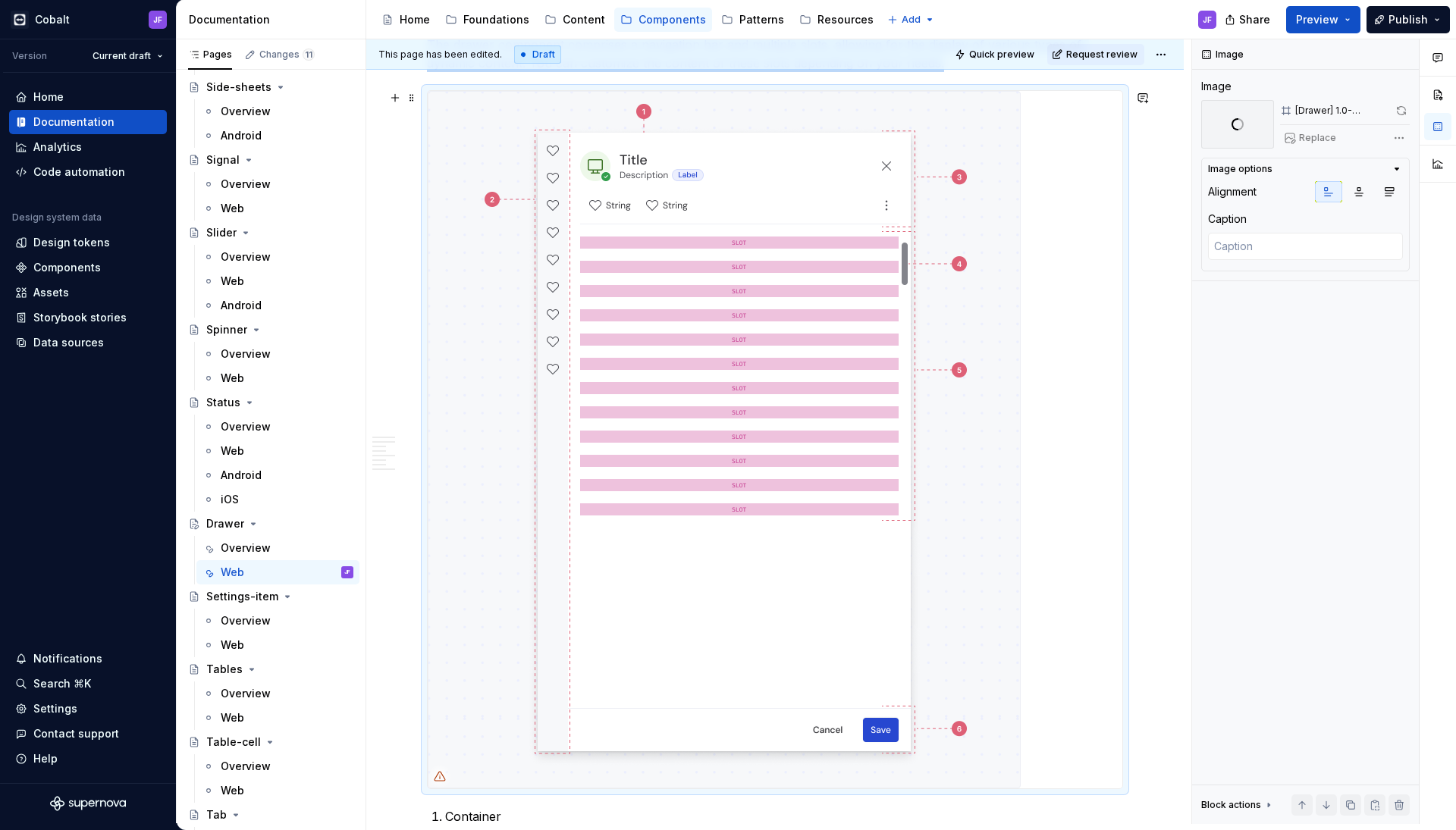
click at [748, 485] on img at bounding box center [724, 440] width 592 height 698
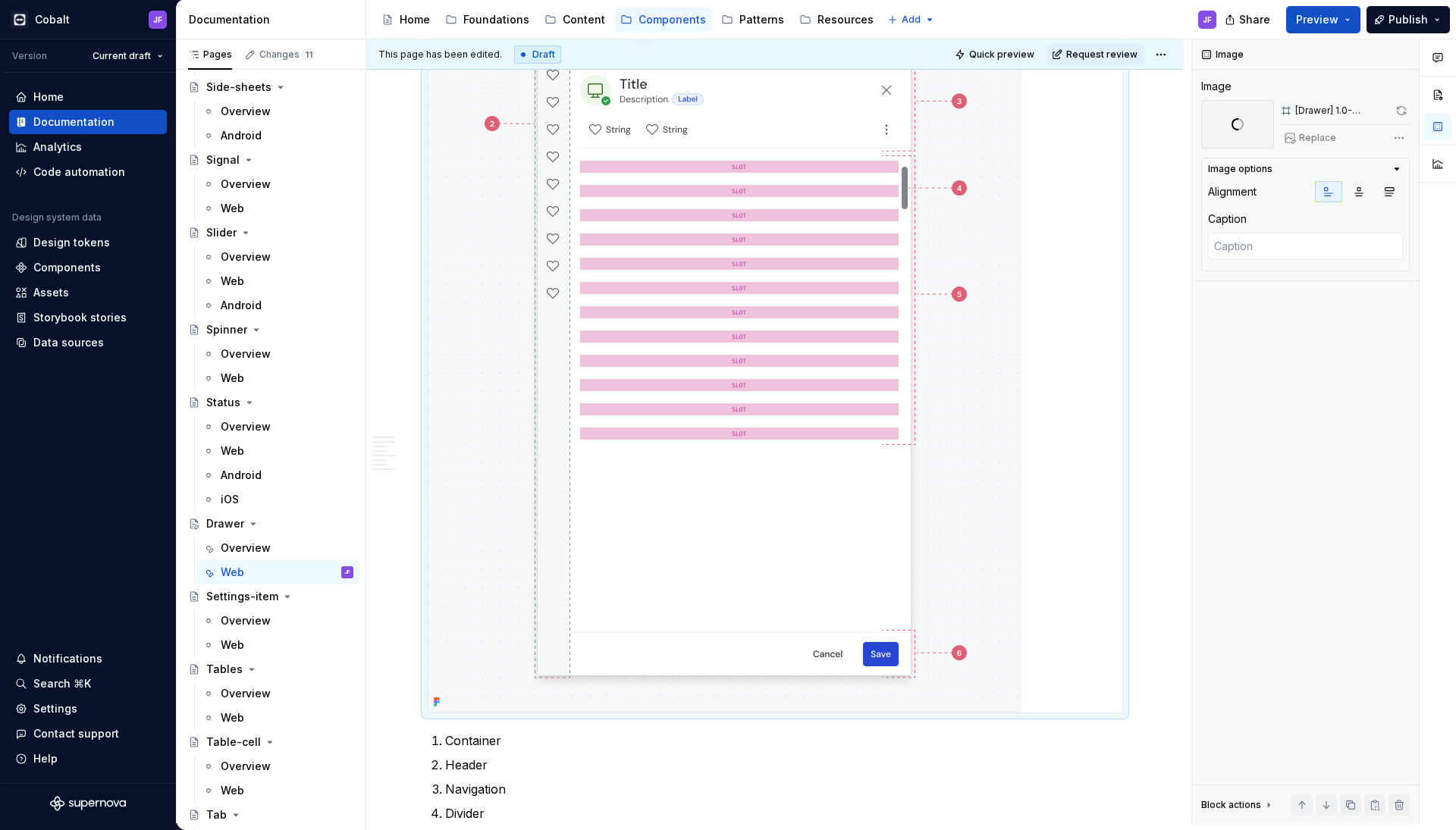
scroll to position [365, 0]
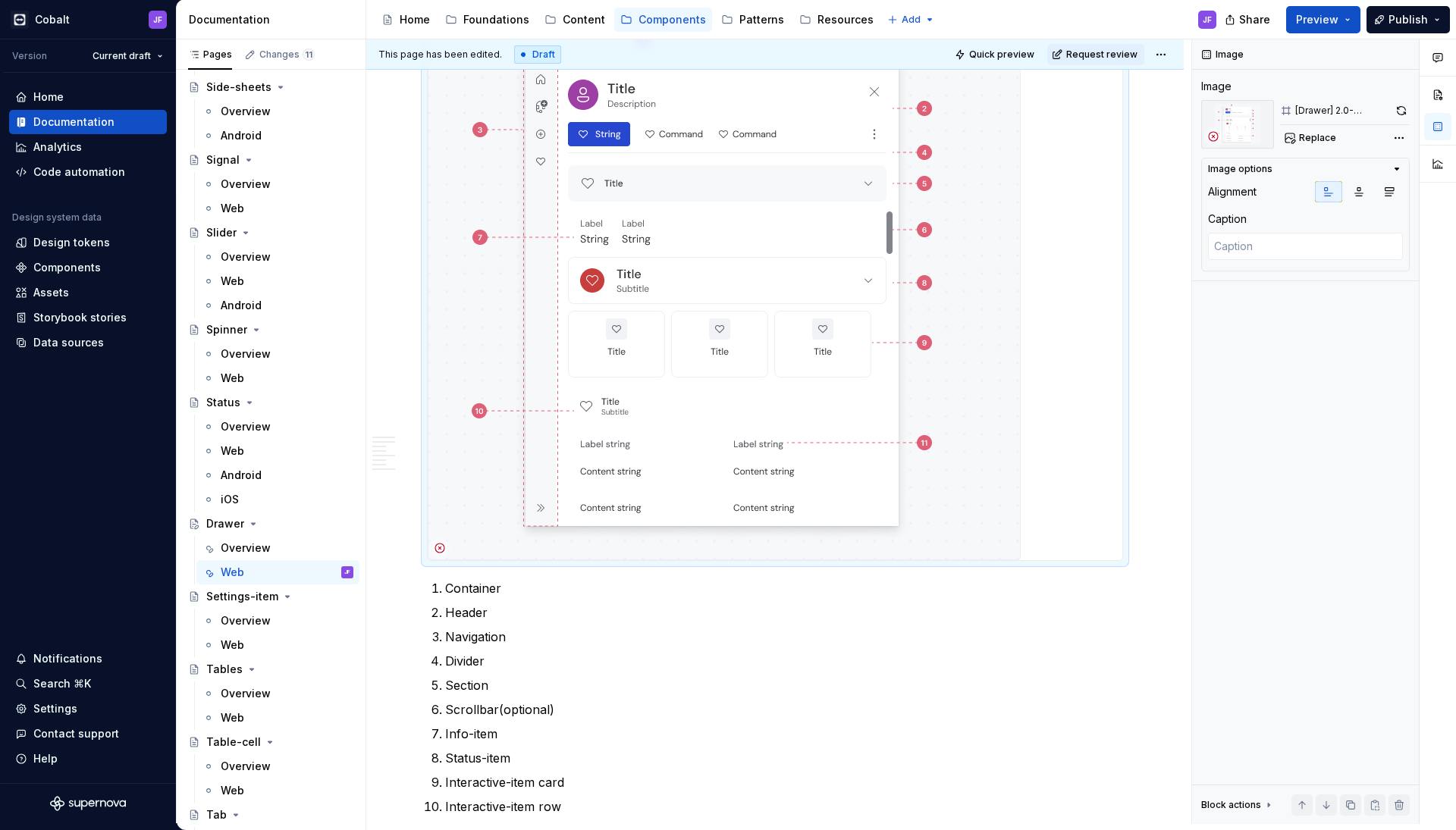
click at [630, 561] on div at bounding box center [775, 291] width 696 height 539
click at [660, 520] on img at bounding box center [724, 291] width 592 height 538
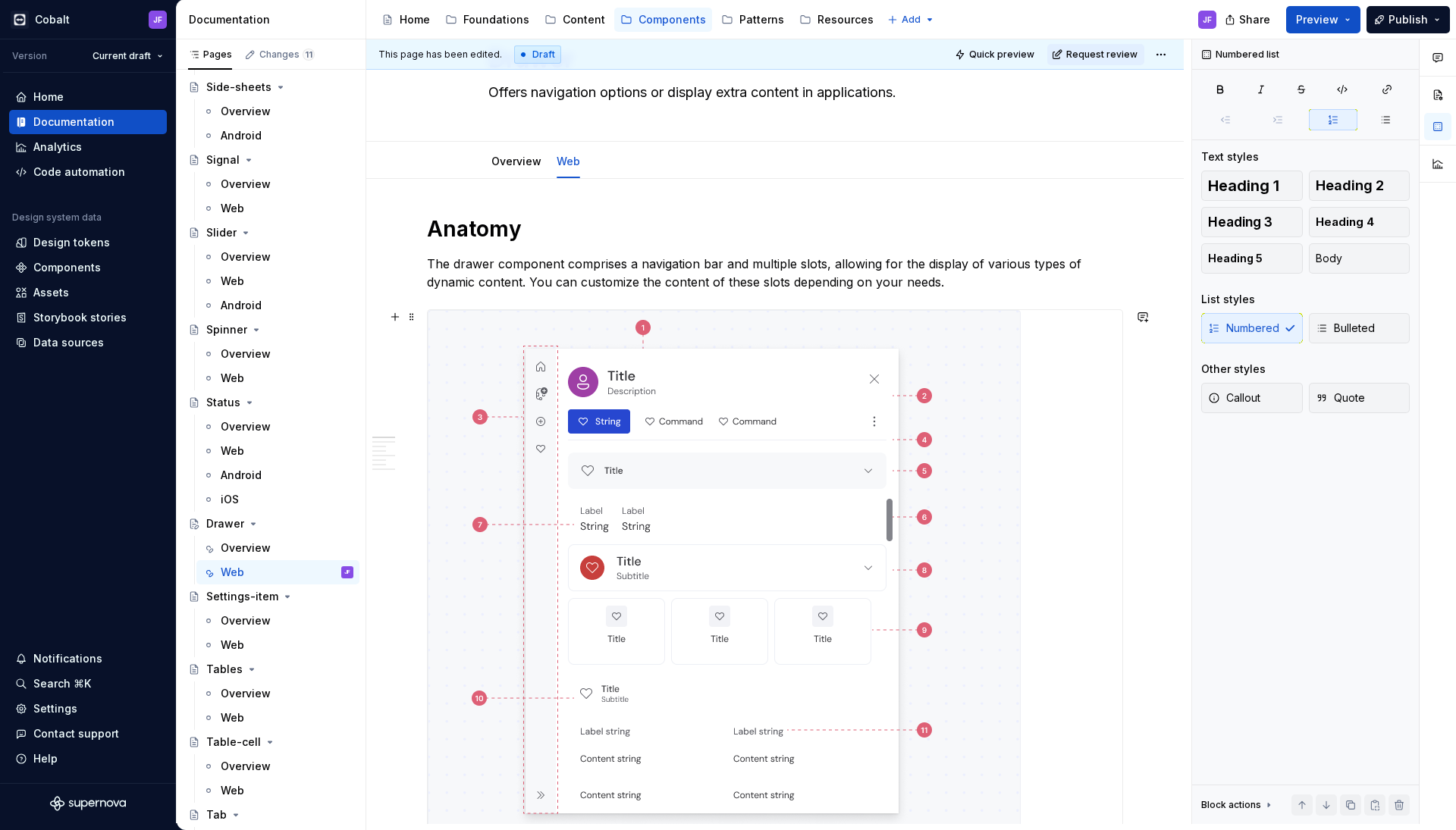
scroll to position [0, 0]
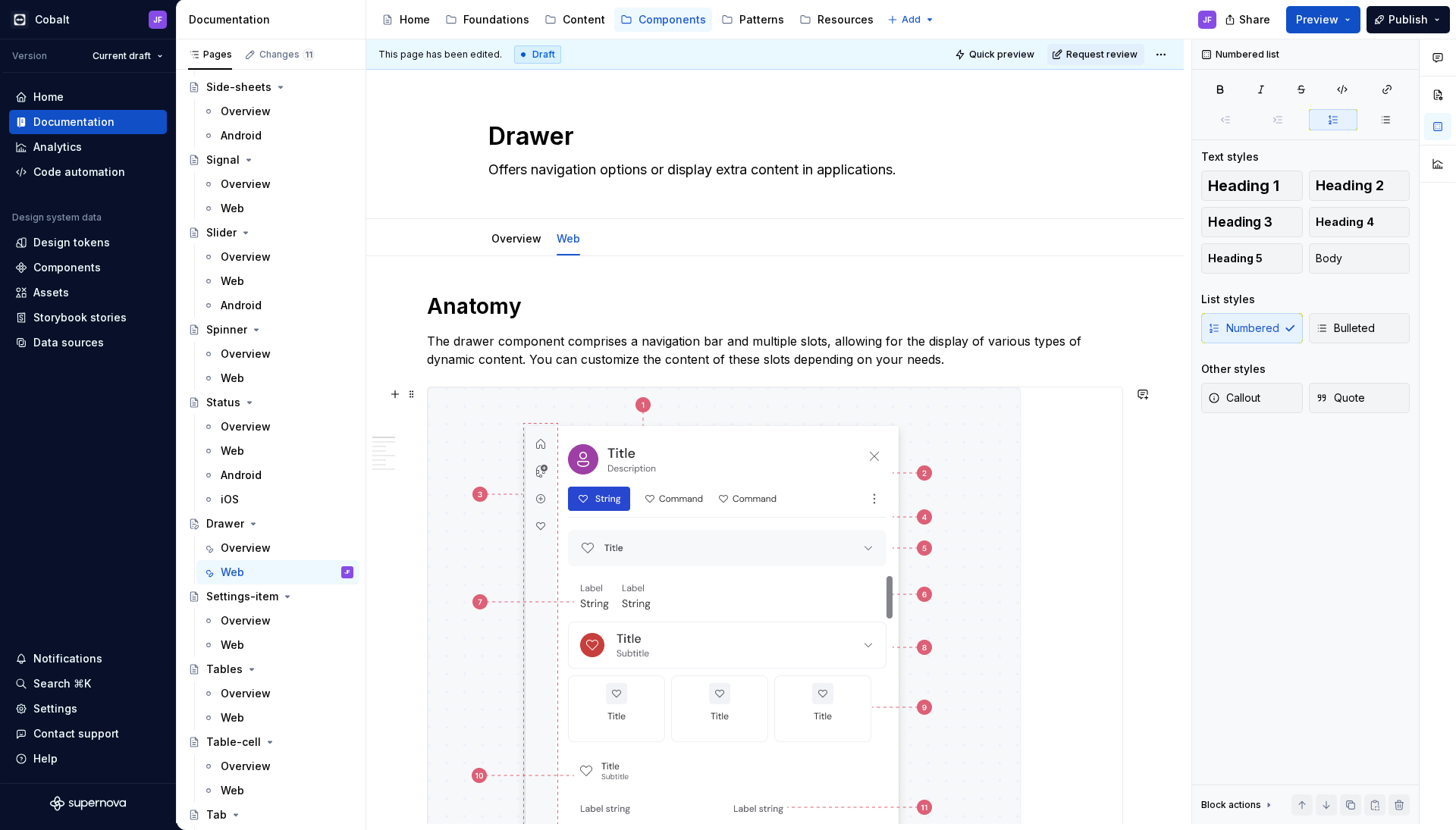
click at [604, 564] on img at bounding box center [724, 655] width 592 height 538
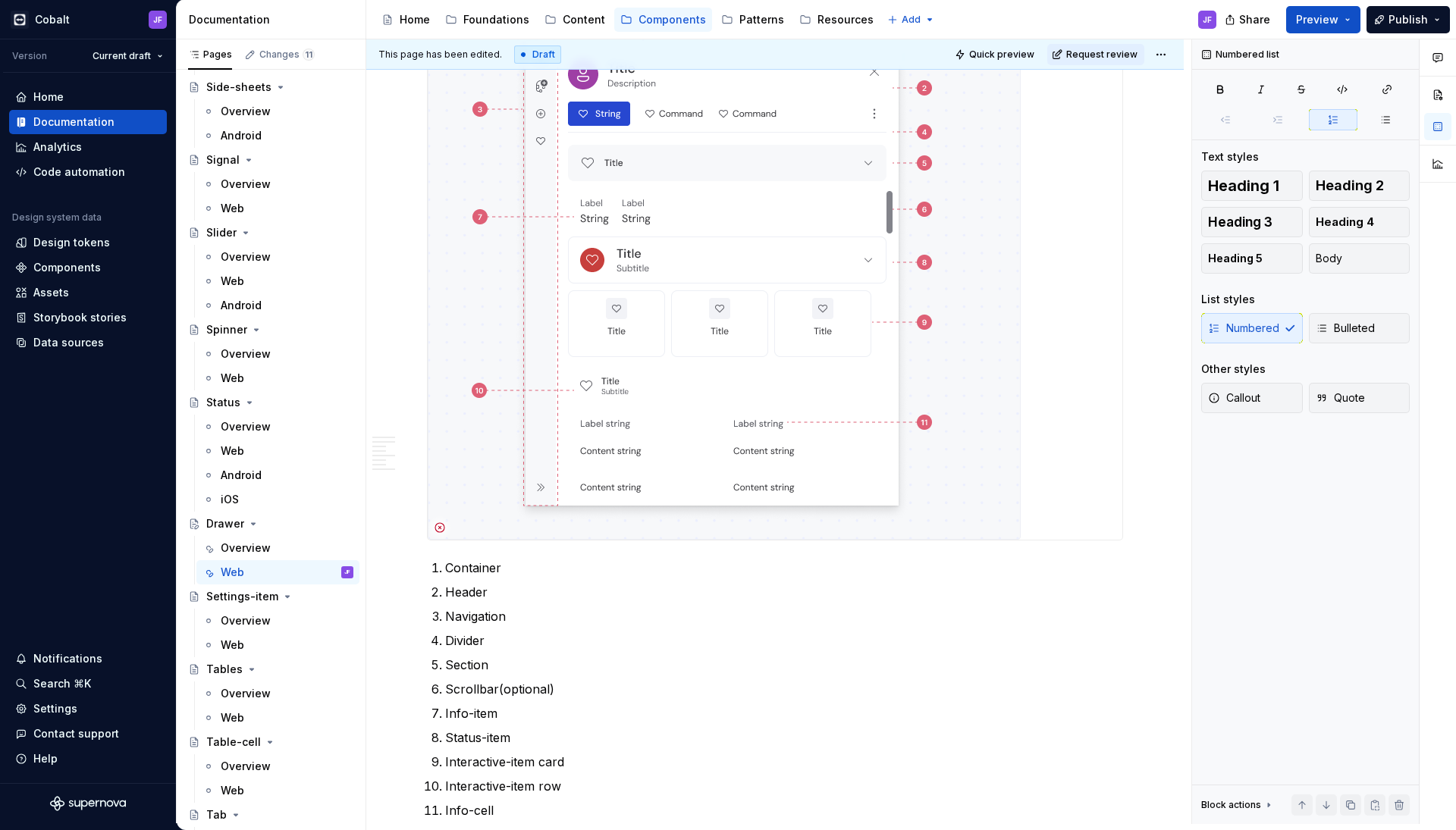
scroll to position [361, 0]
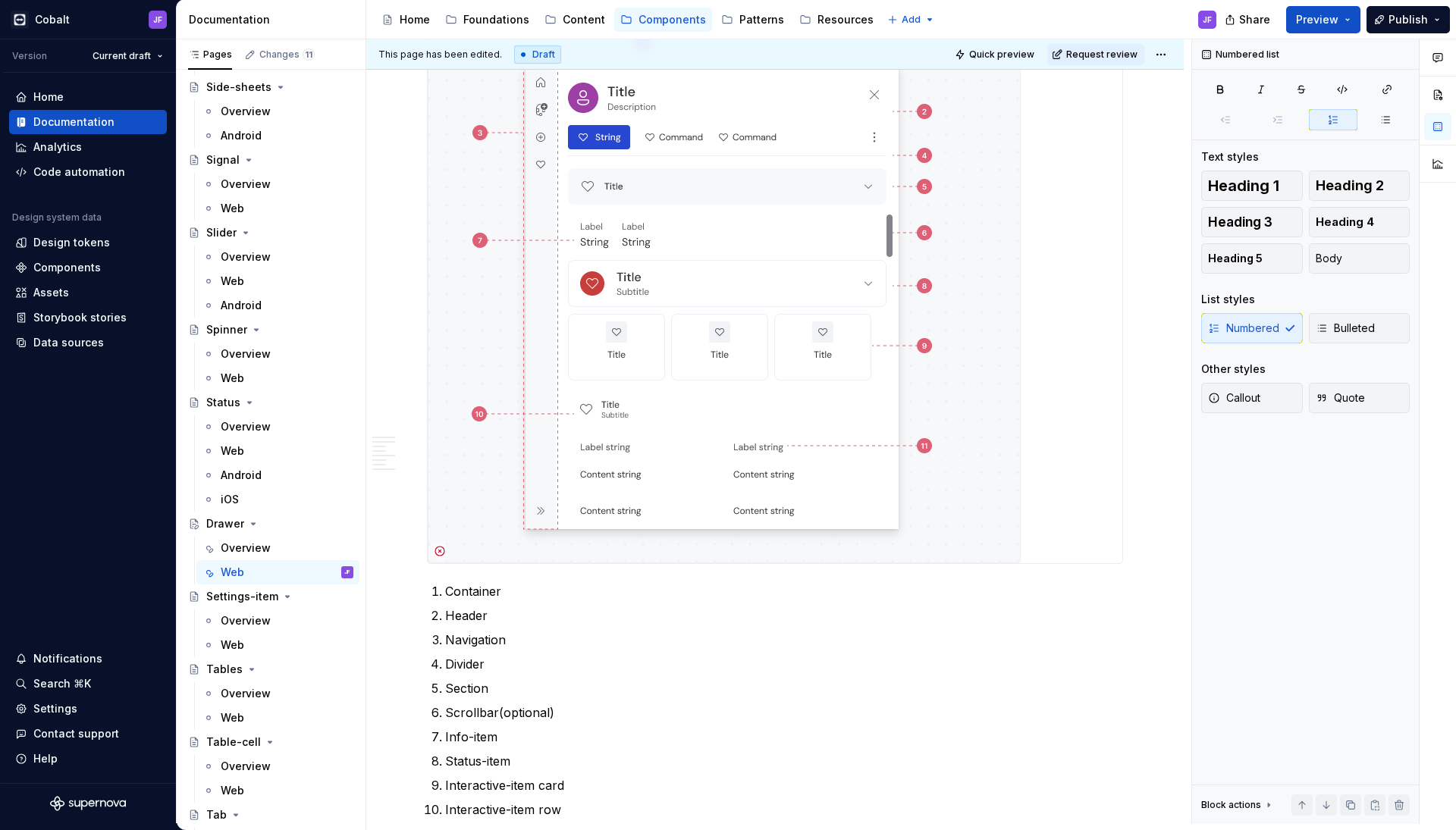
click at [665, 441] on img at bounding box center [724, 294] width 592 height 538
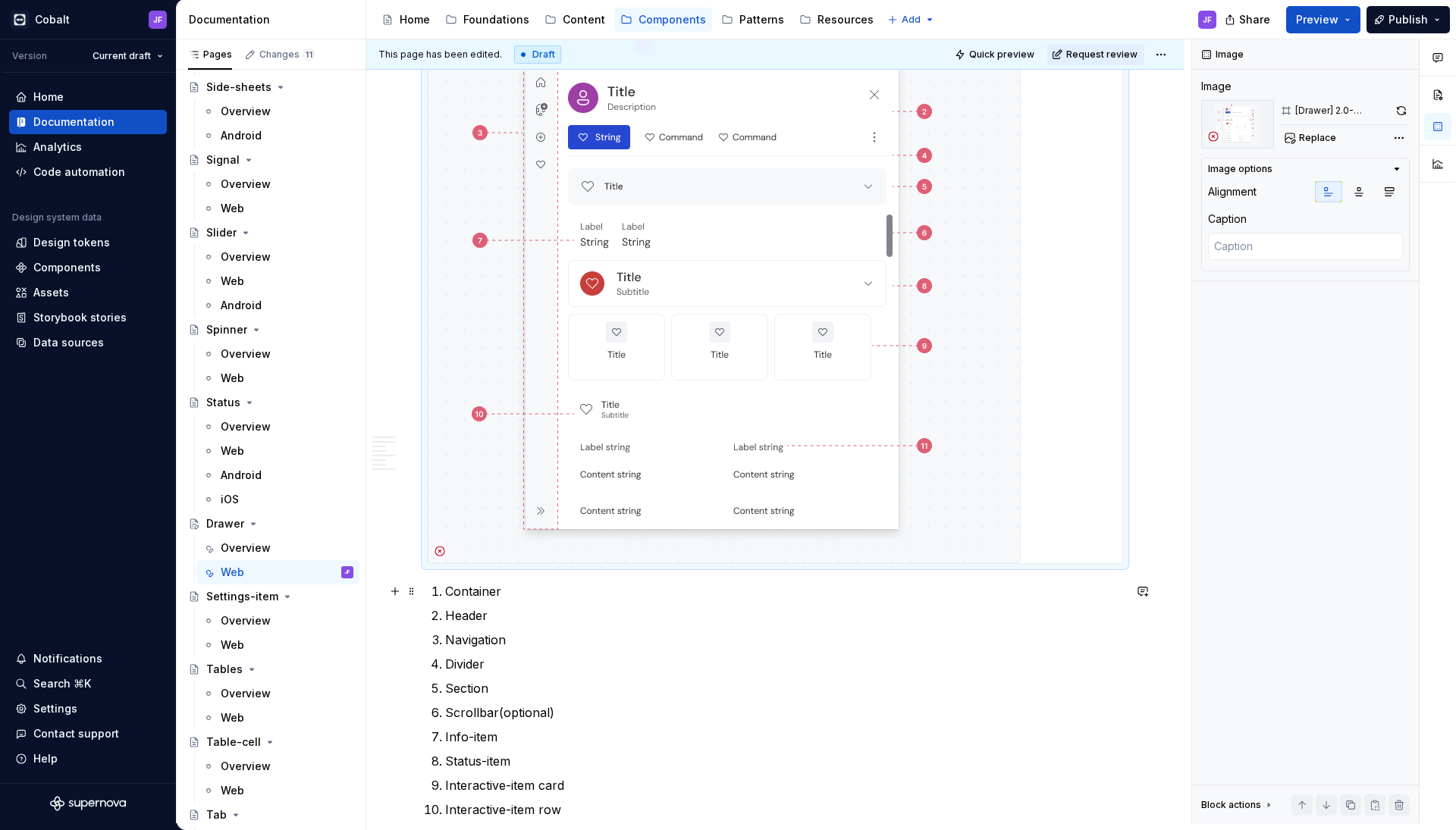
click at [445, 589] on p "Container" at bounding box center [783, 591] width 678 height 19
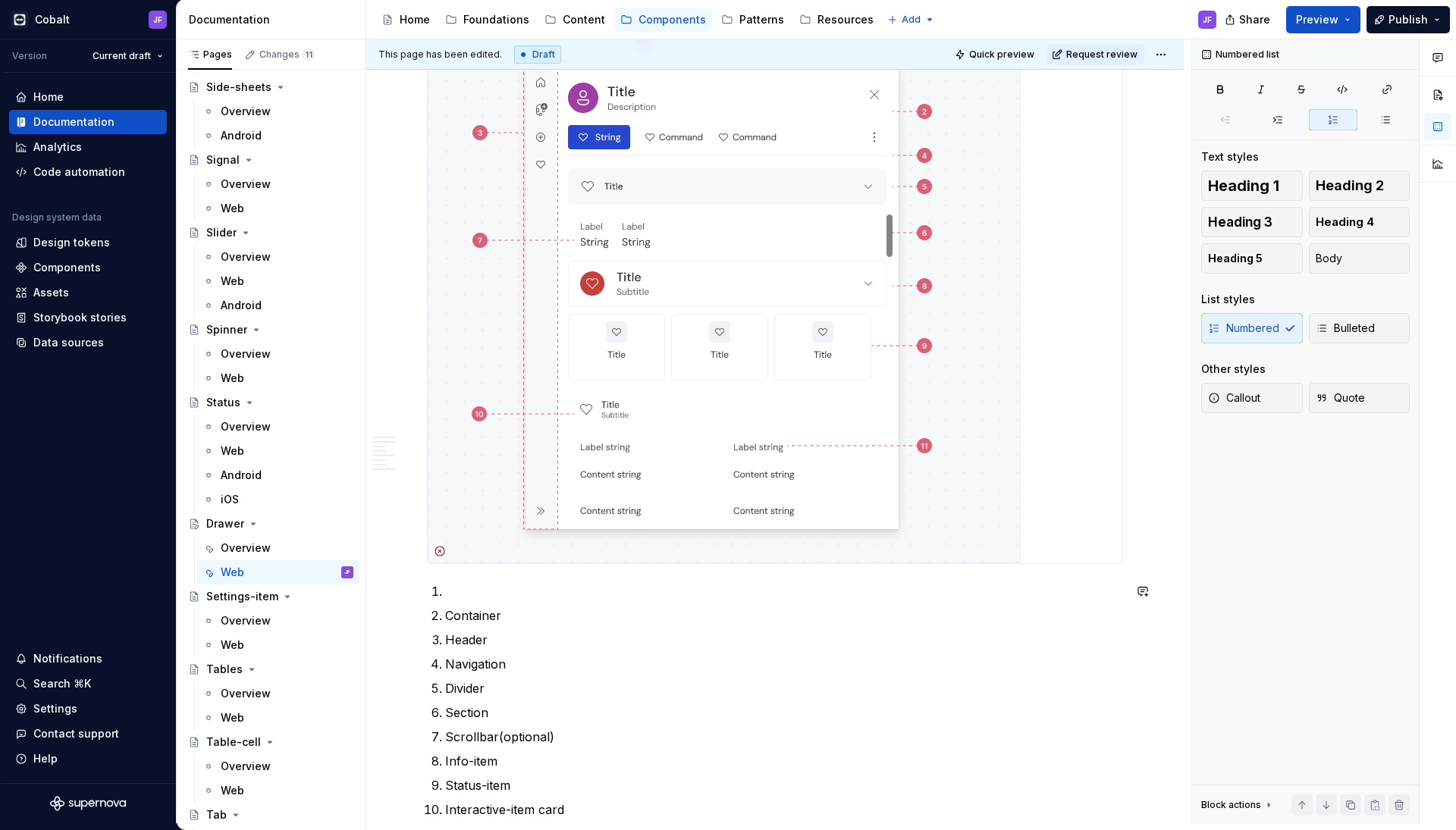
click at [466, 593] on p at bounding box center [783, 591] width 678 height 19
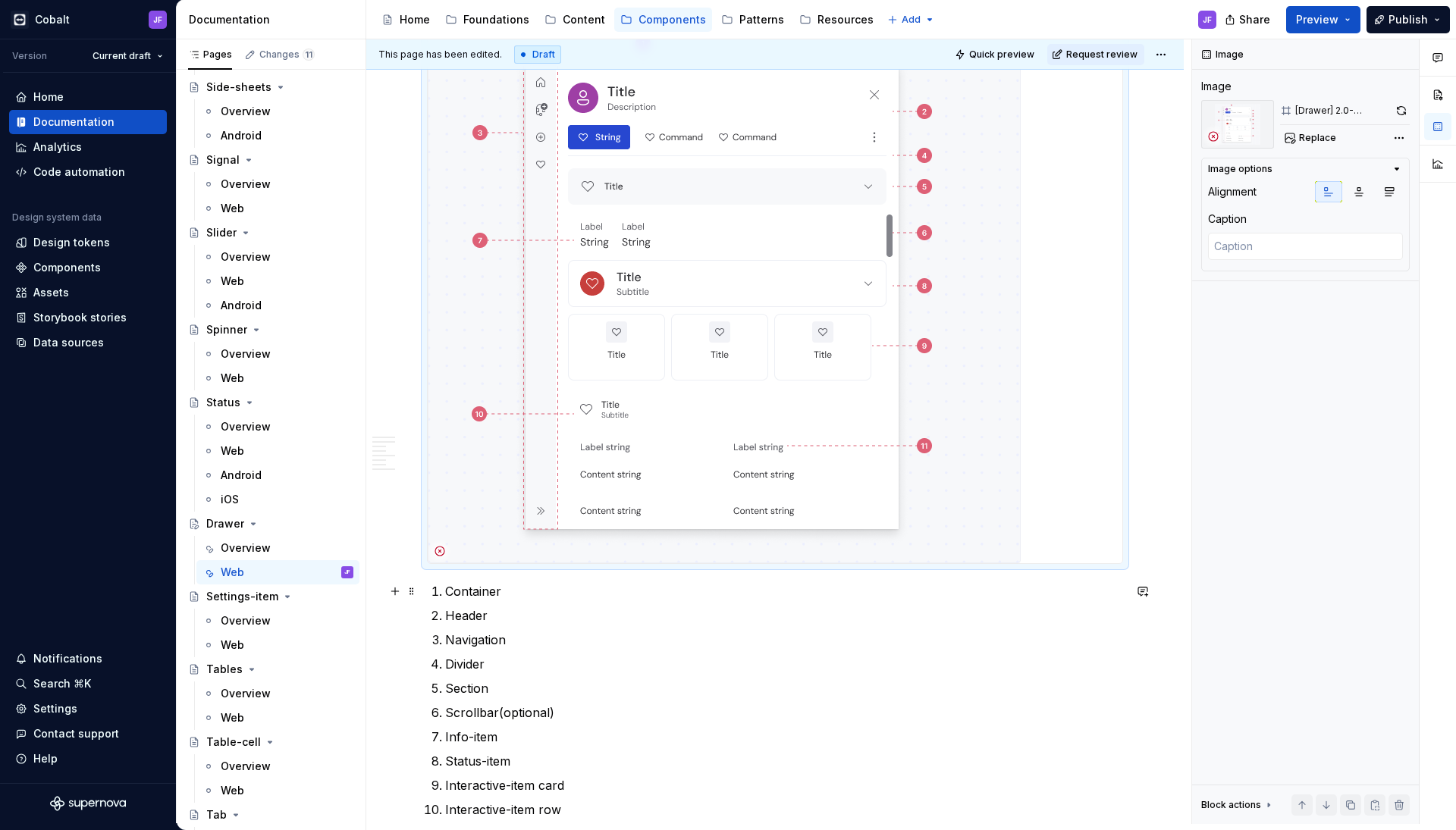
click at [445, 592] on p "Container" at bounding box center [783, 591] width 678 height 19
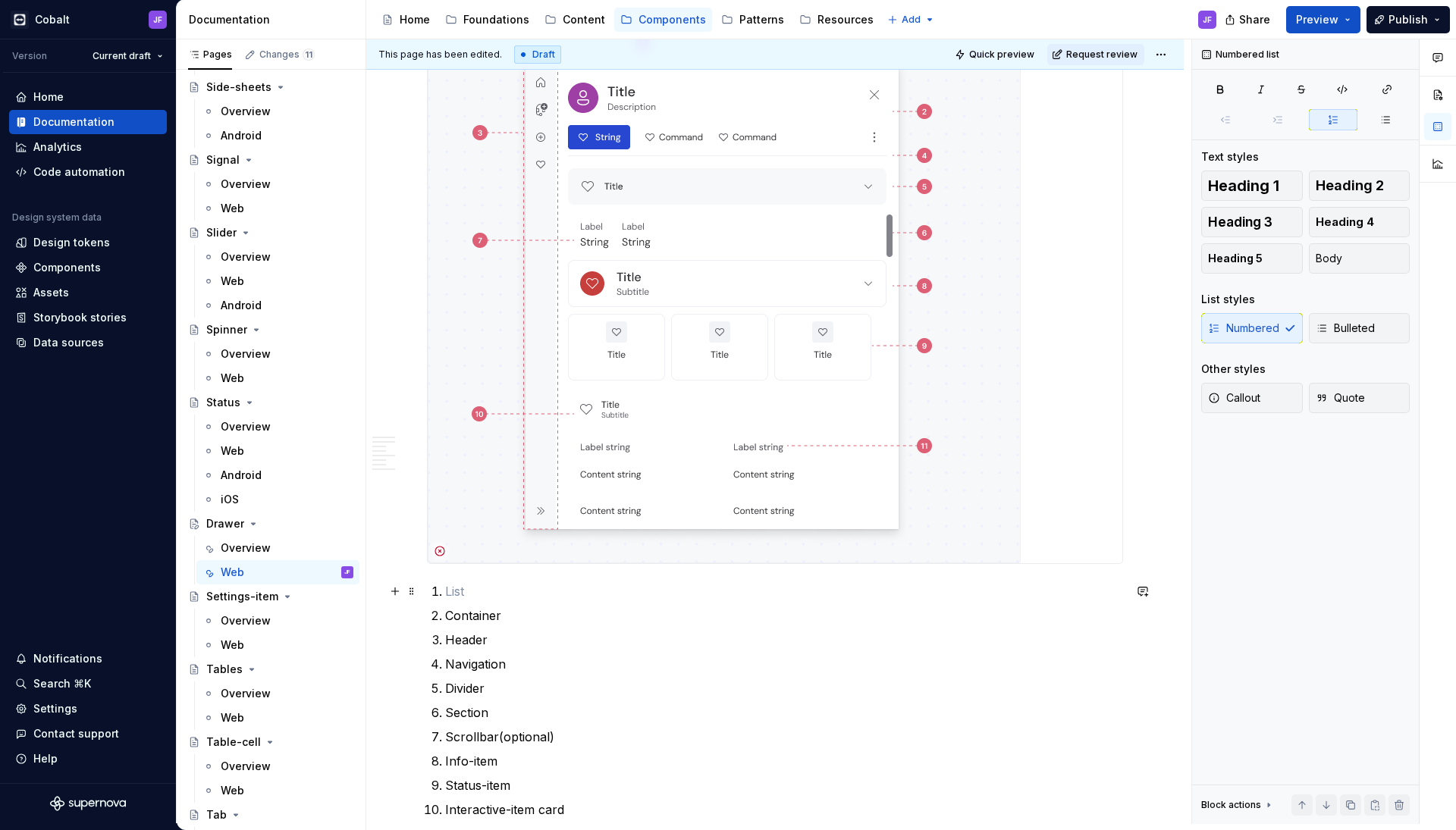
click at [462, 591] on p at bounding box center [783, 591] width 678 height 19
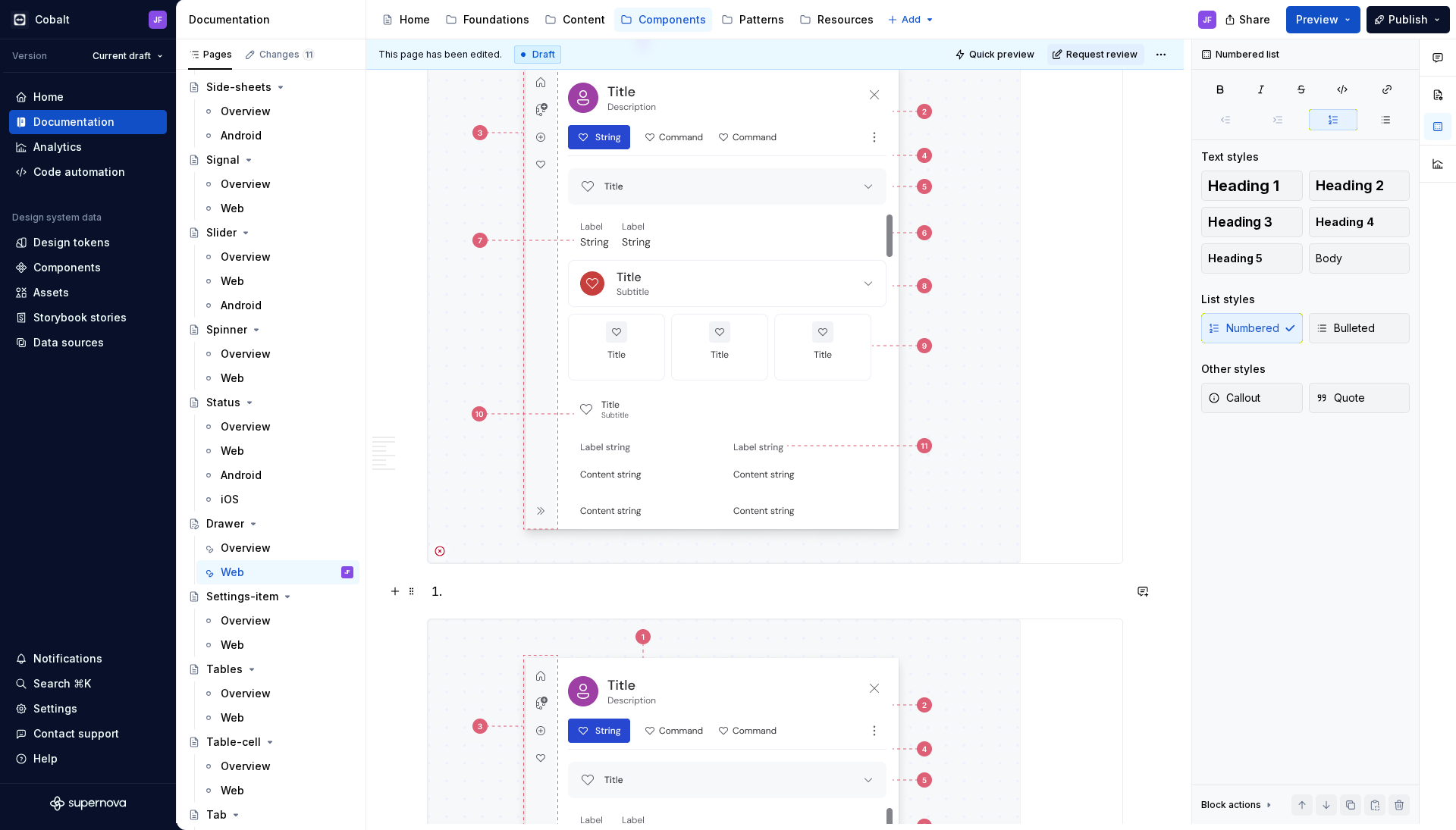
click at [459, 587] on p at bounding box center [783, 591] width 678 height 19
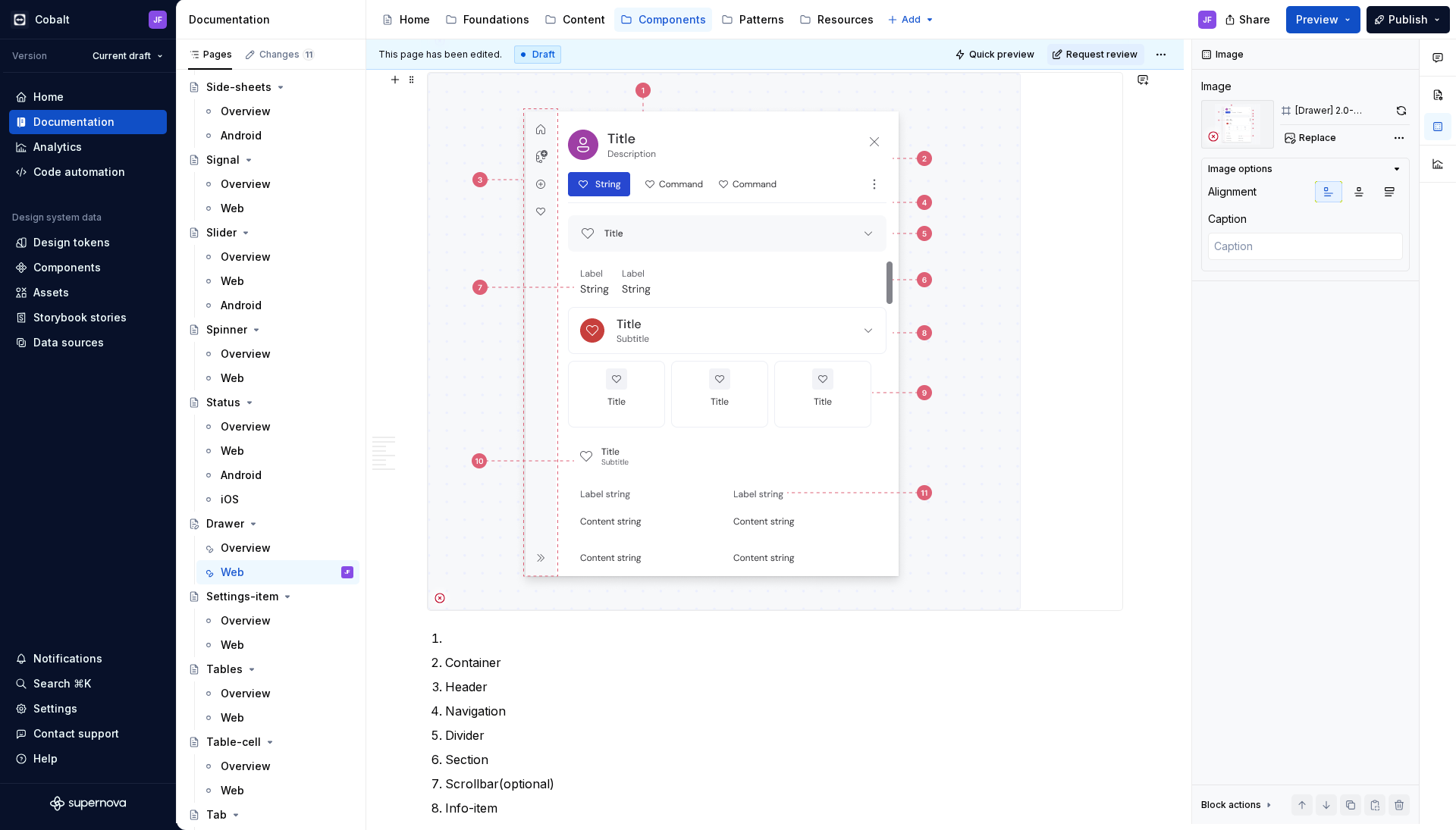
scroll to position [870, 0]
click at [486, 645] on p at bounding box center [783, 640] width 678 height 19
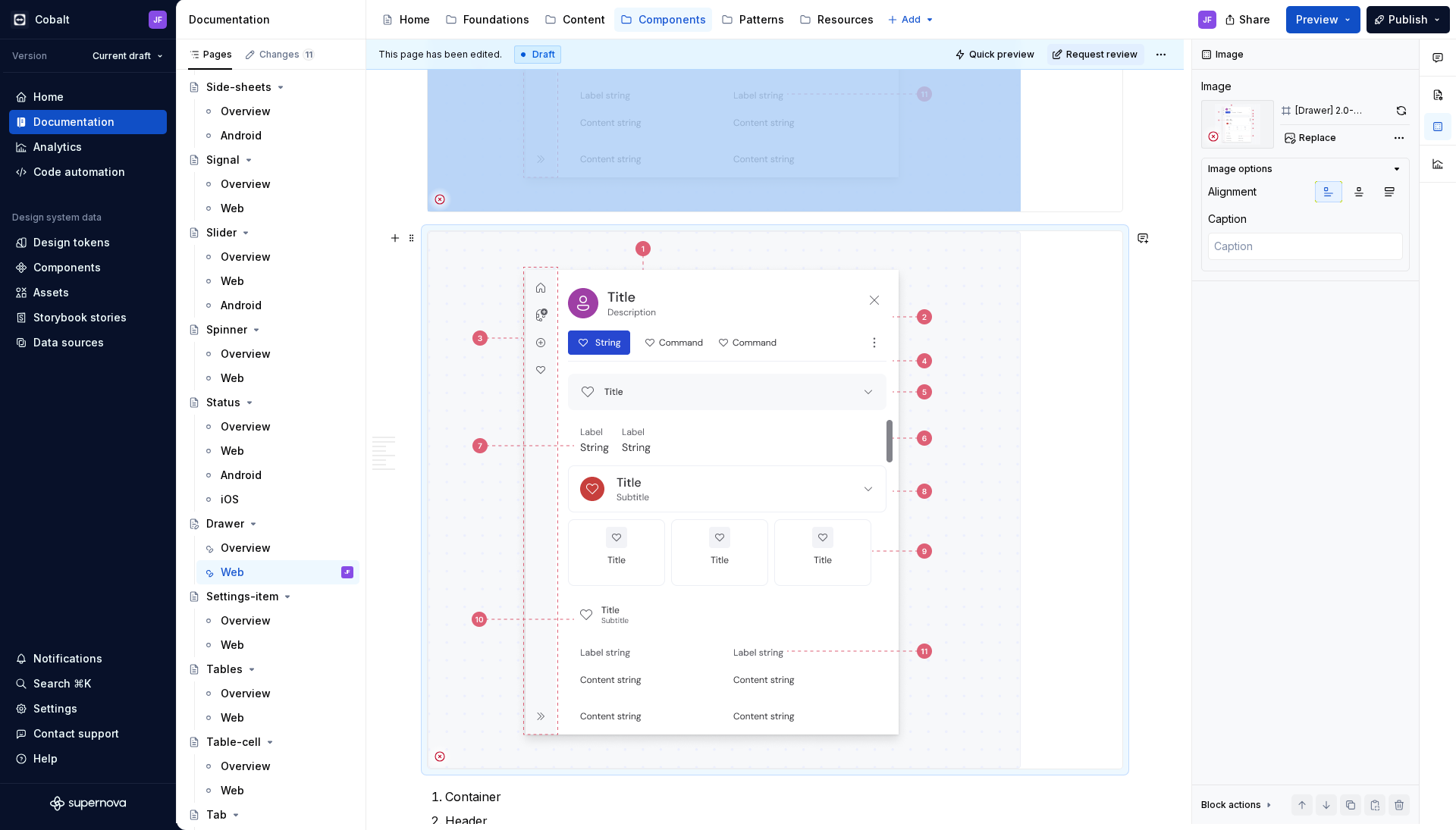
scroll to position [691, 0]
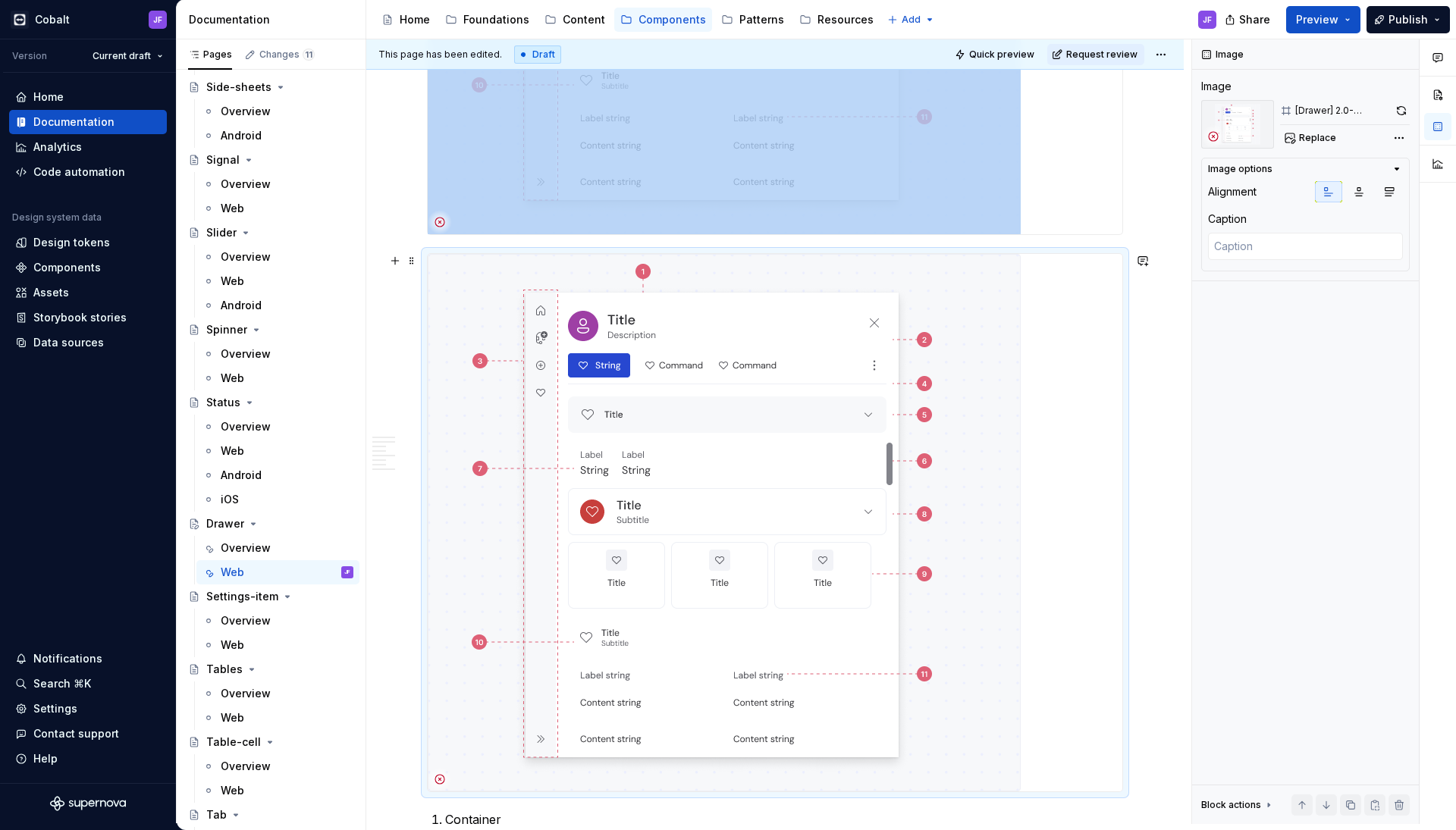
click at [653, 516] on img at bounding box center [724, 523] width 592 height 538
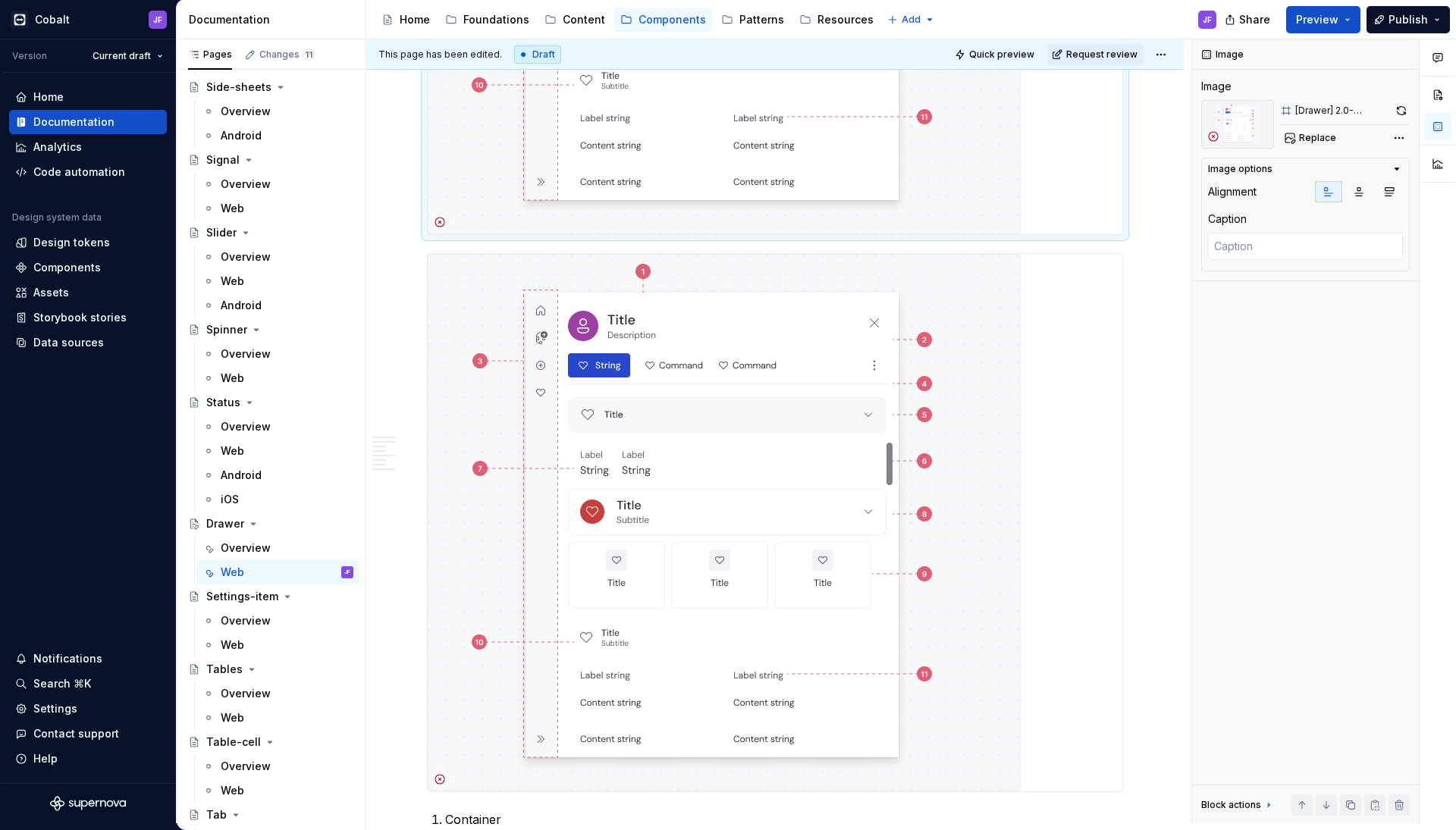
click at [1313, 137] on span "Replace" at bounding box center [1317, 138] width 37 height 12
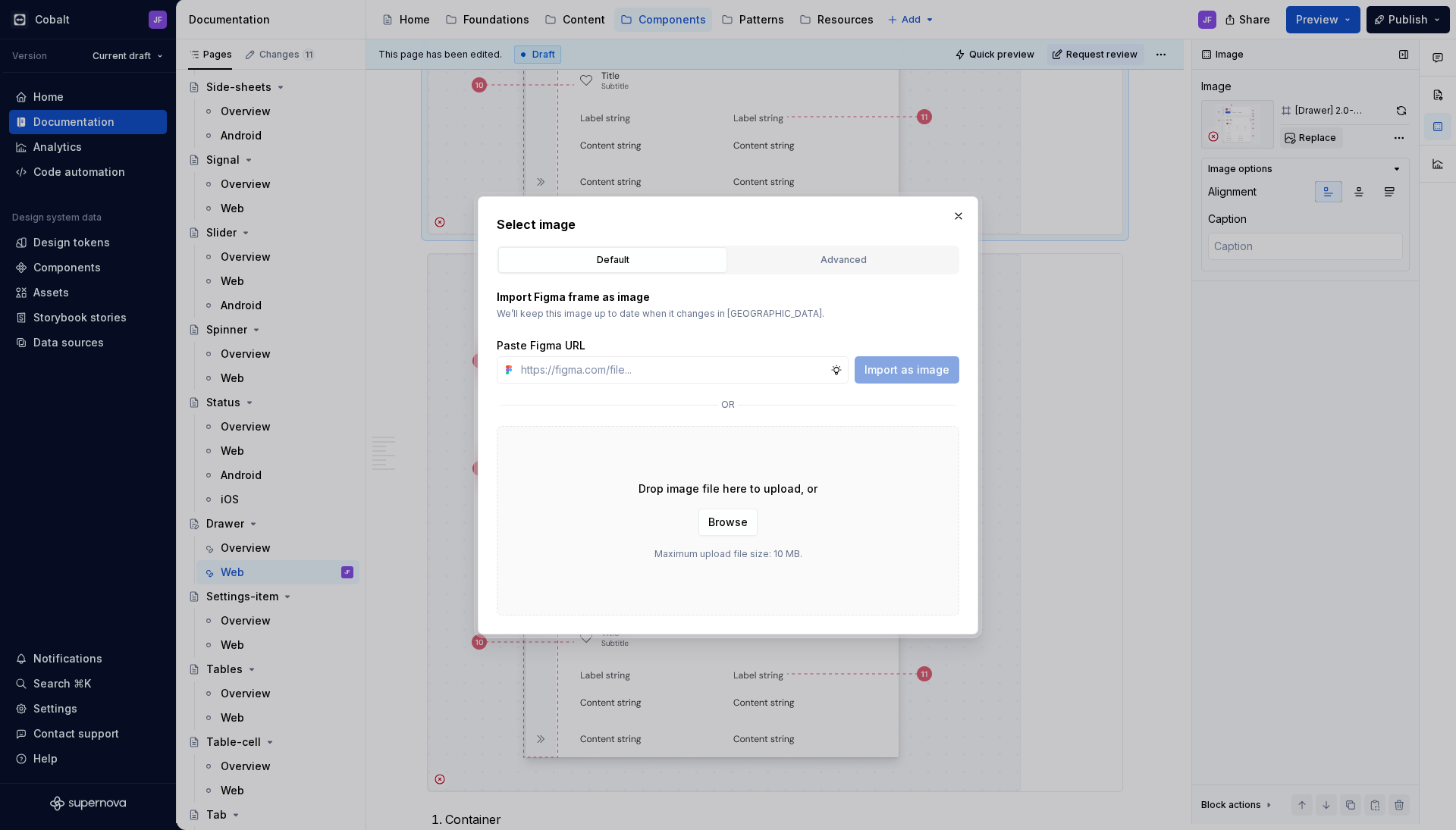
type textarea "*"
click at [858, 260] on div "Advanced" at bounding box center [843, 260] width 219 height 15
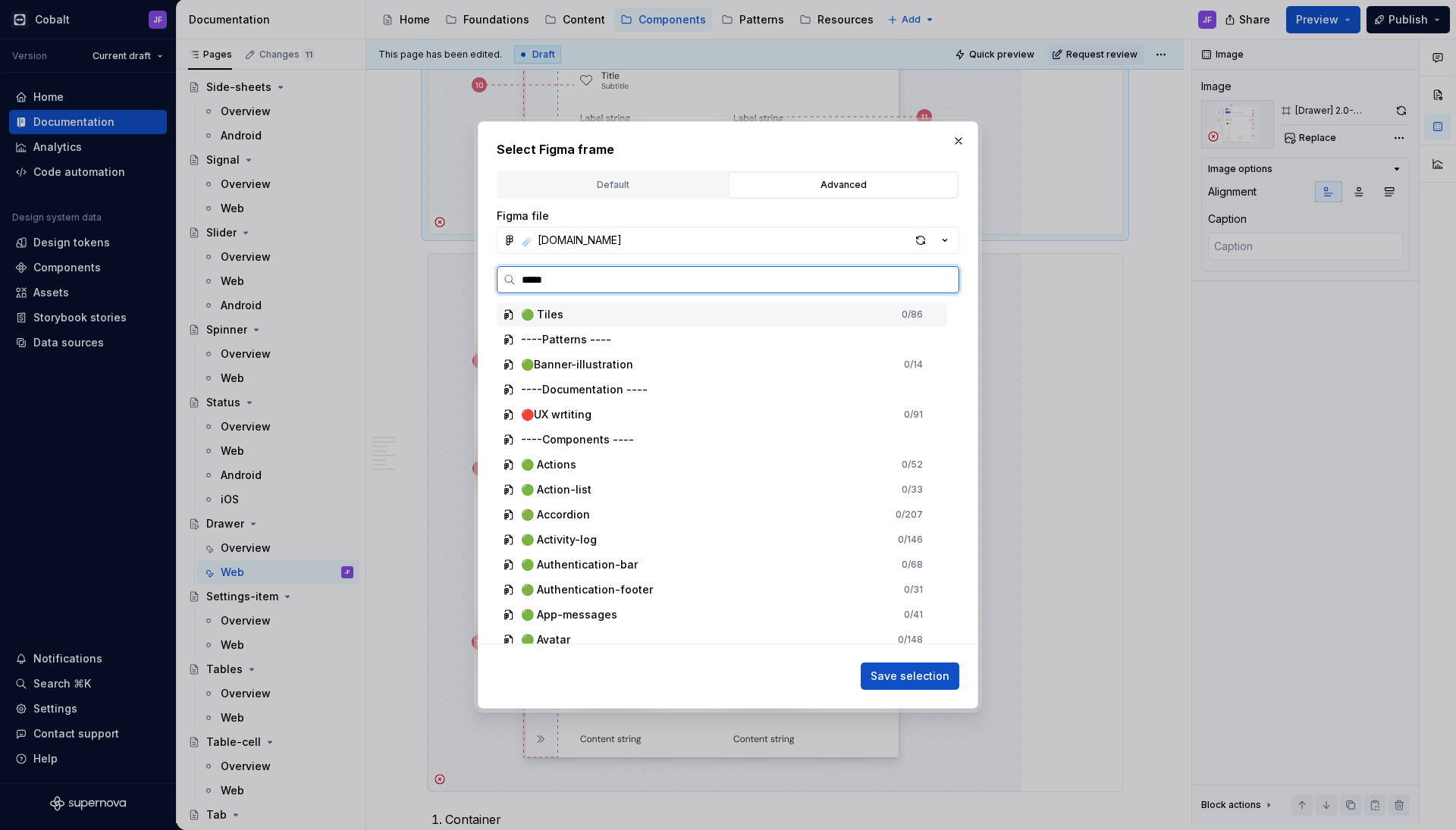
type input "******"
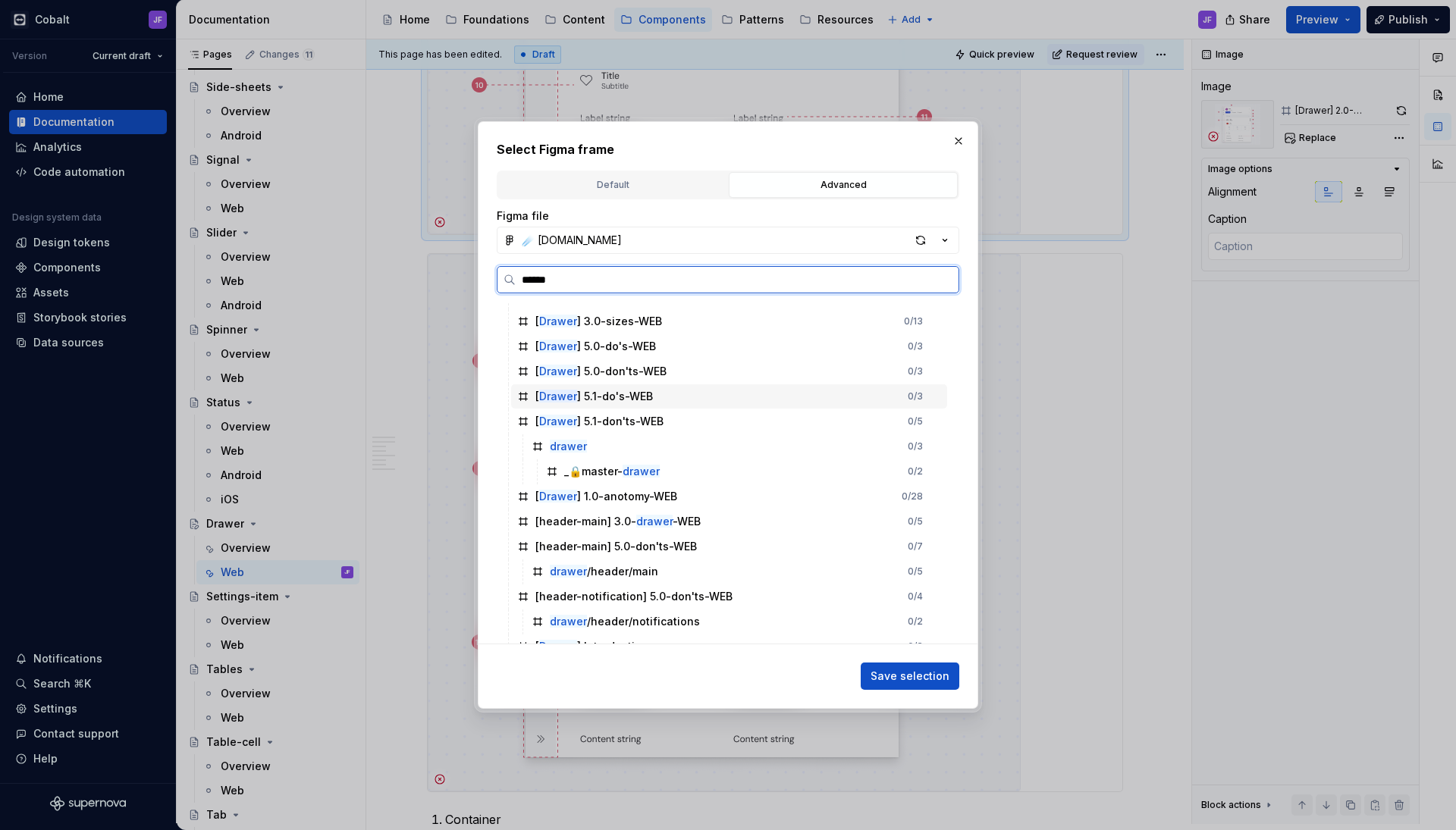
scroll to position [198, 0]
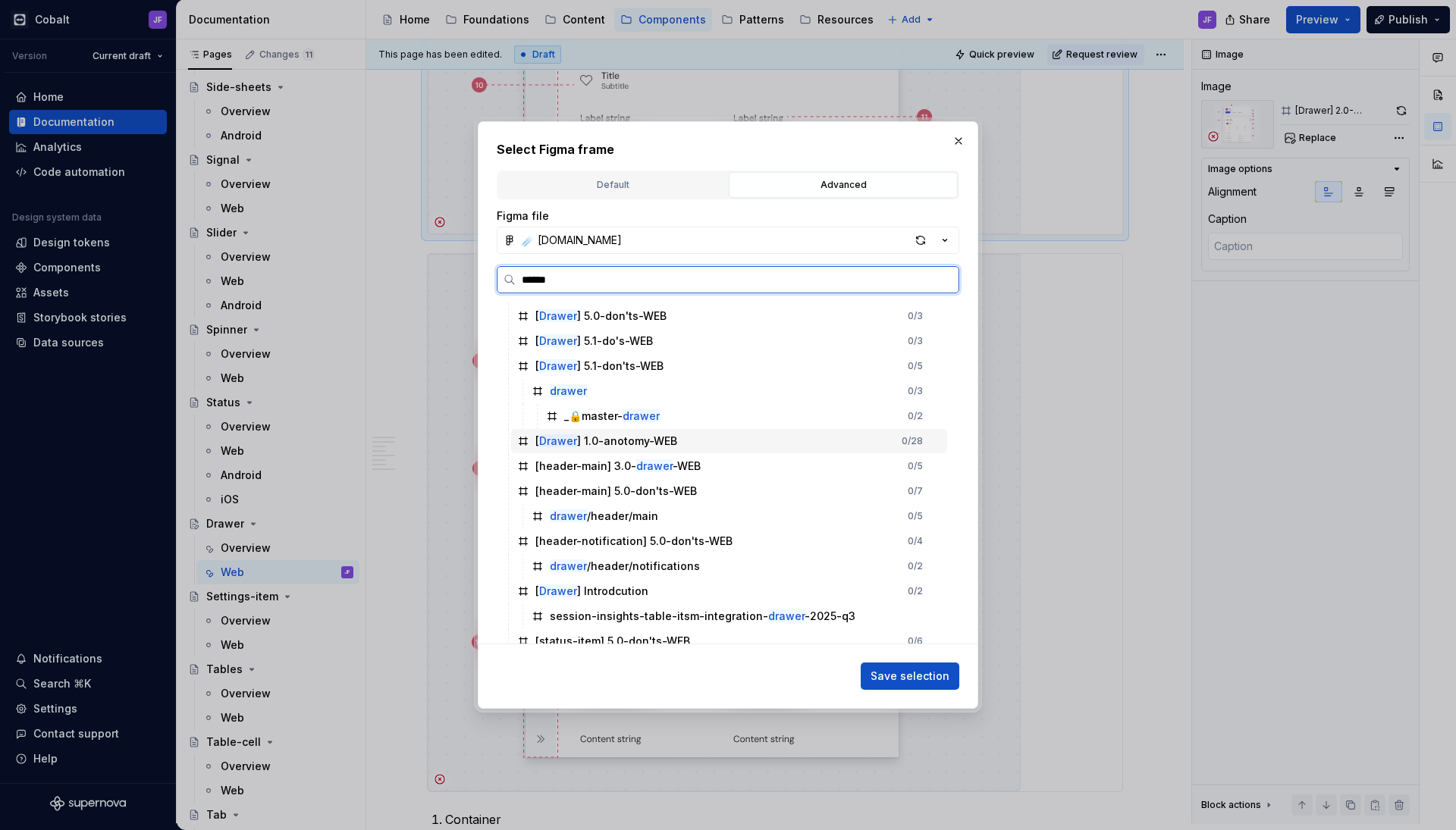
click at [693, 441] on div "[ Drawer ] 1.0-anotomy-WEB 0 / 28" at bounding box center [729, 441] width 436 height 24
click at [906, 681] on span "Save selection" at bounding box center [910, 676] width 79 height 15
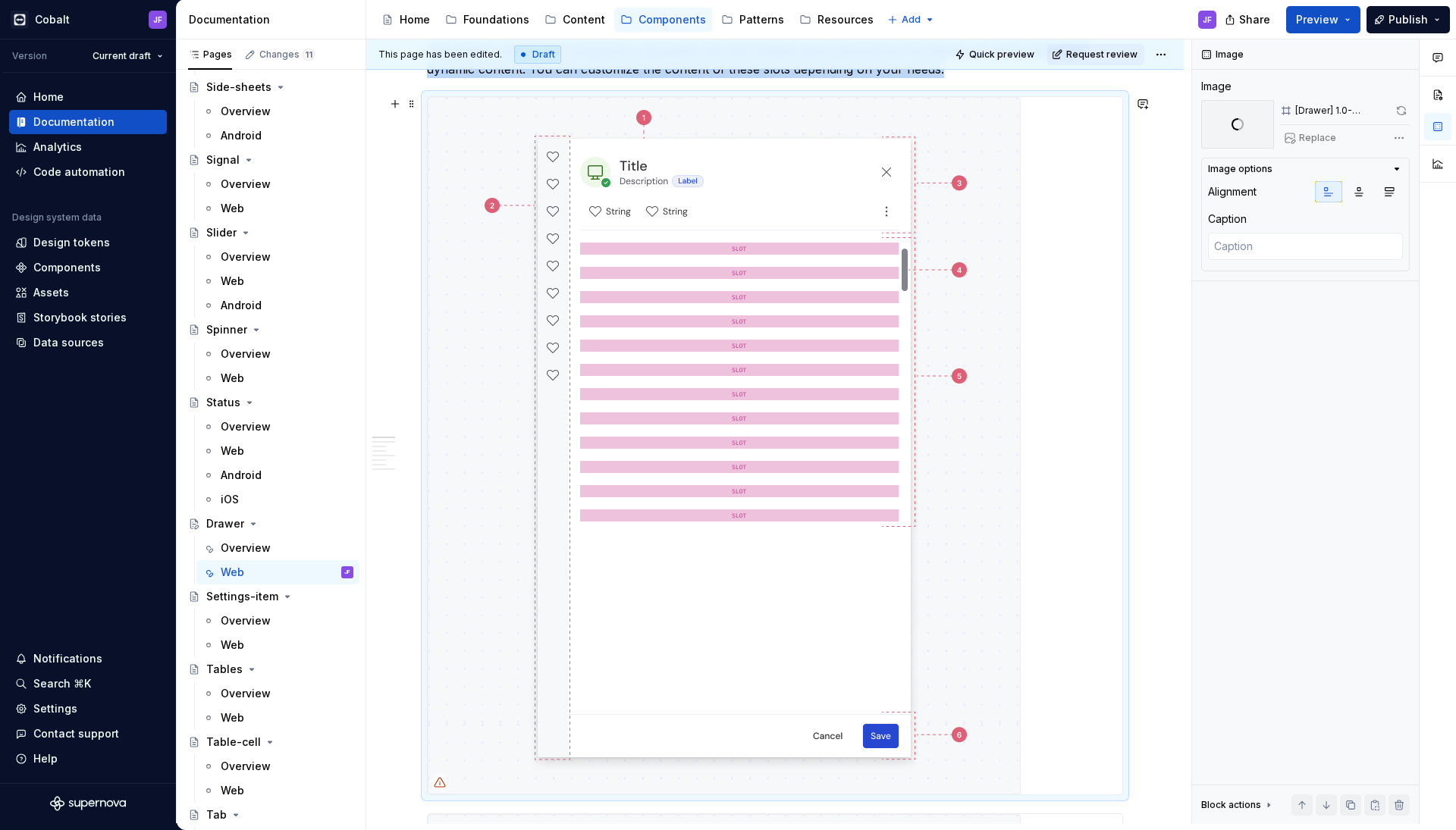
scroll to position [315, 0]
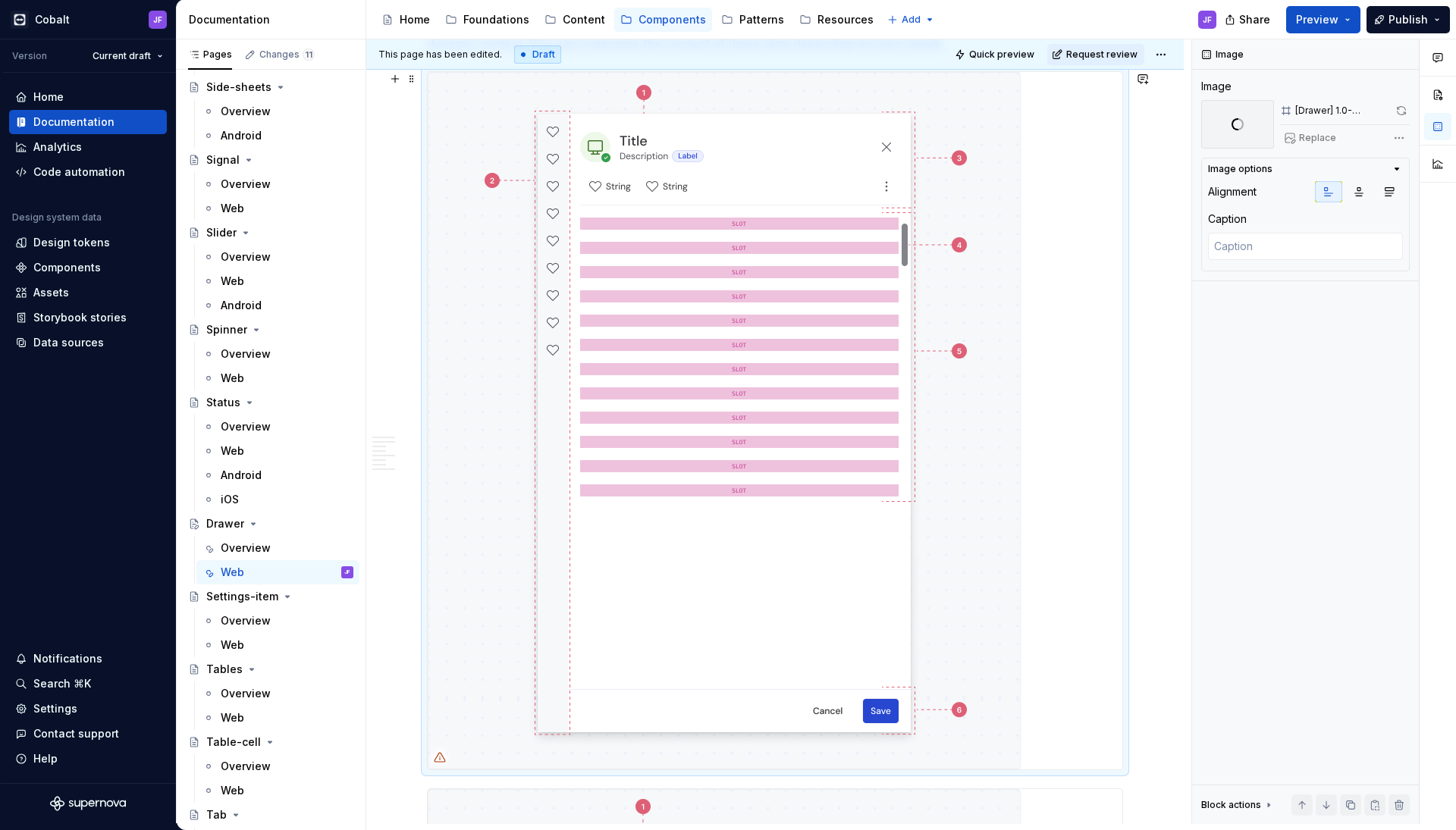
type textarea "*"
click at [930, 442] on img at bounding box center [724, 421] width 592 height 698
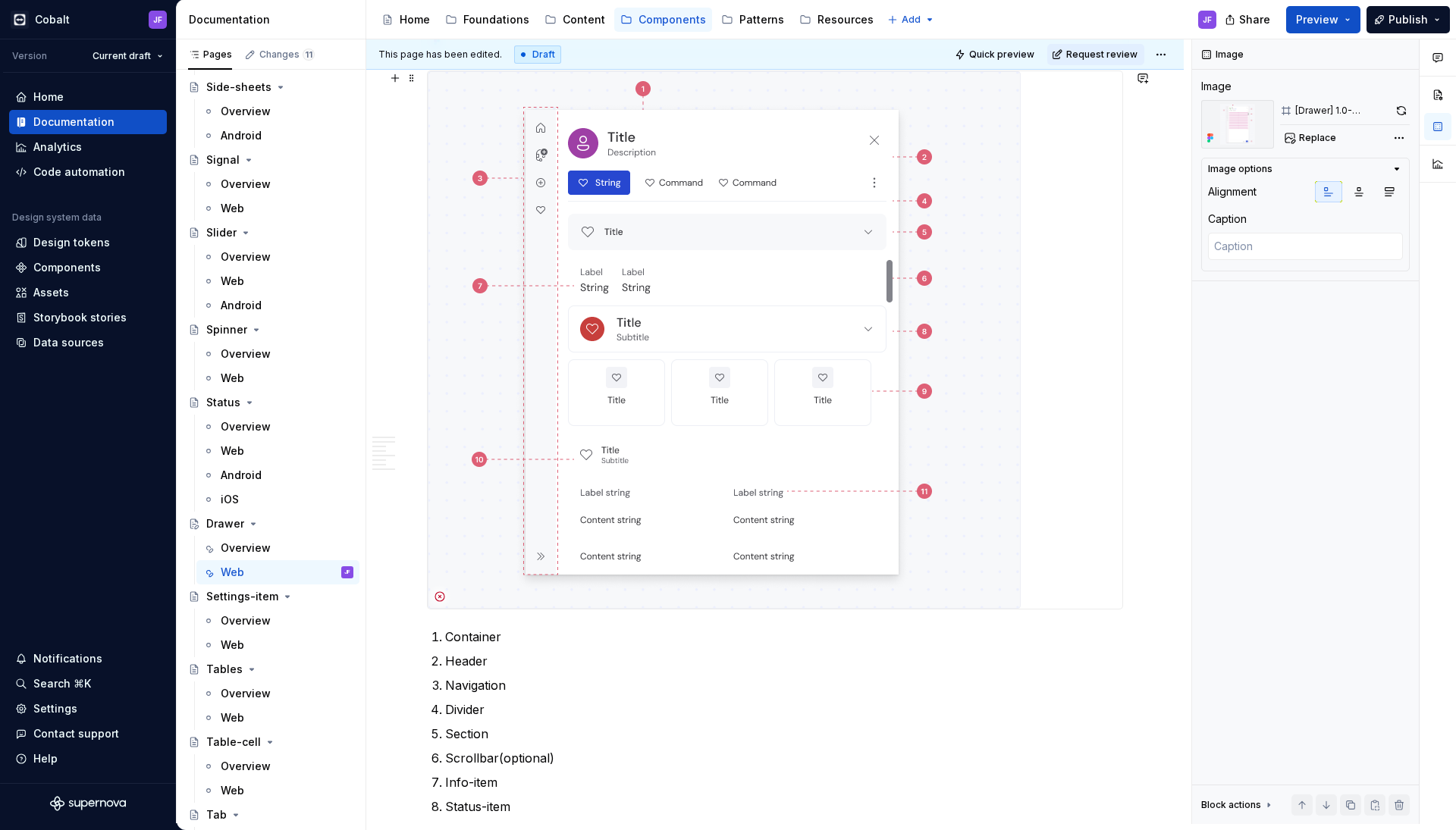
scroll to position [1029, 0]
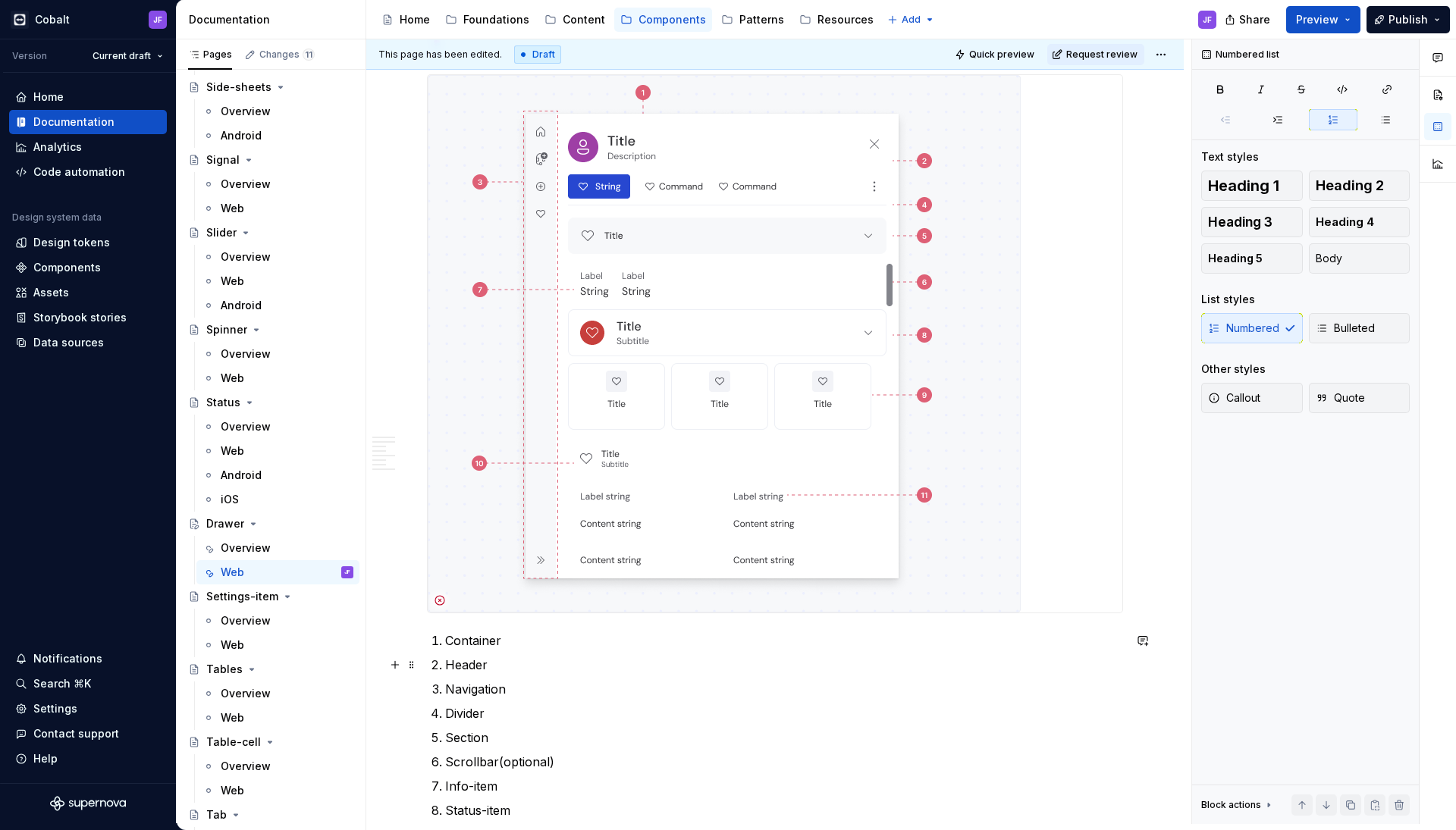
click at [499, 665] on p "Header" at bounding box center [783, 664] width 678 height 19
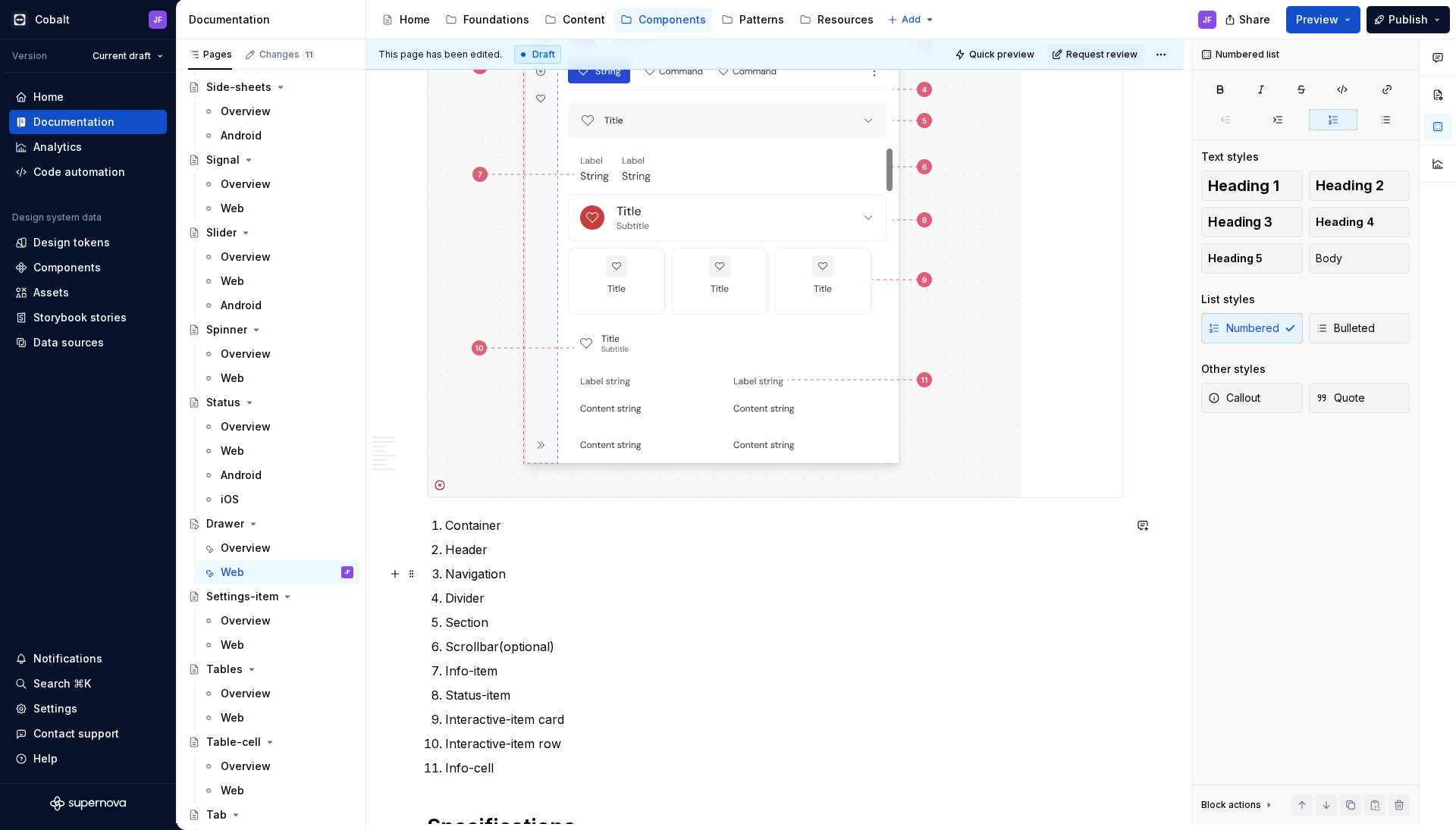
scroll to position [1171, 0]
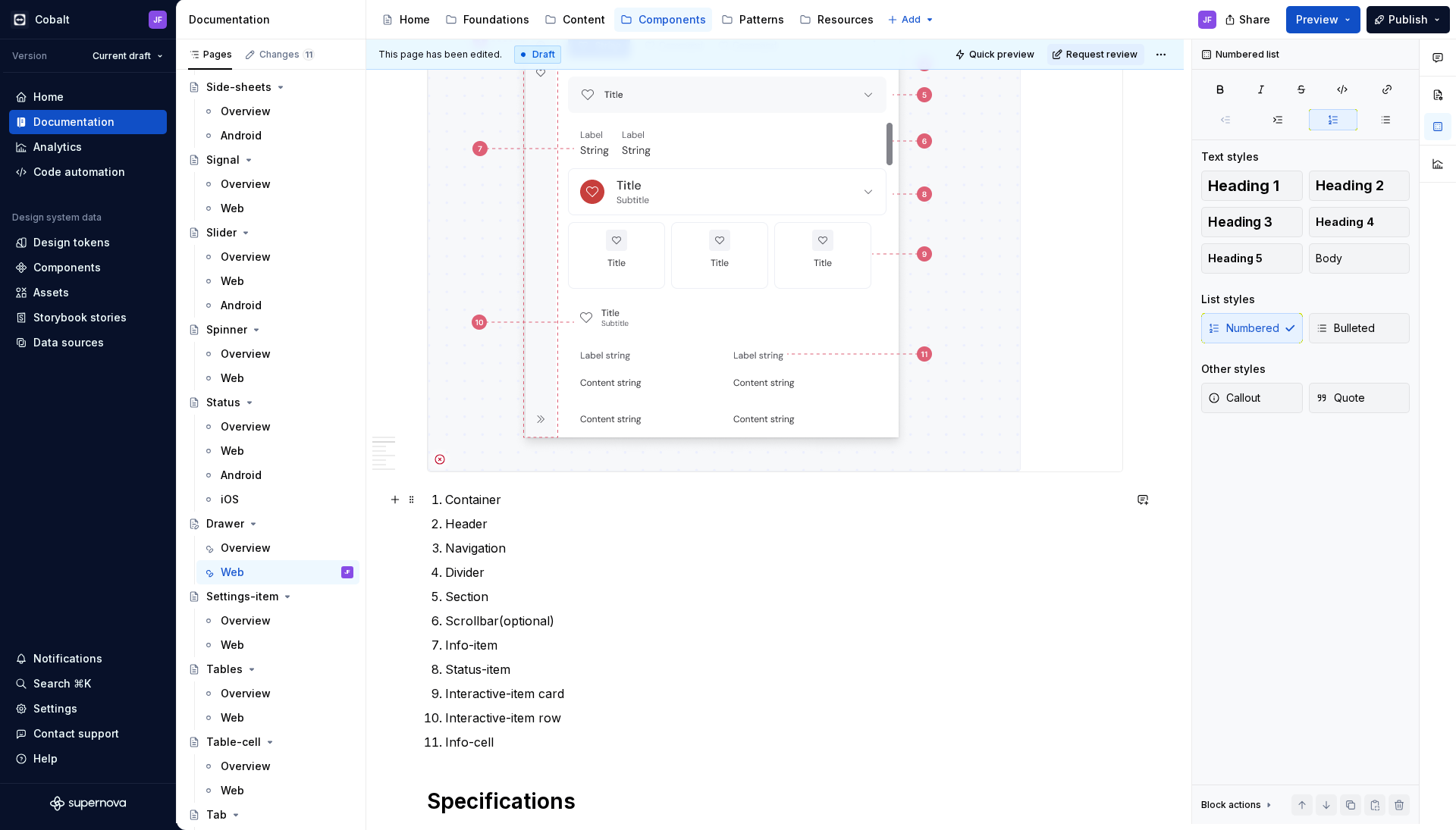
click at [553, 505] on p "Container" at bounding box center [783, 500] width 678 height 19
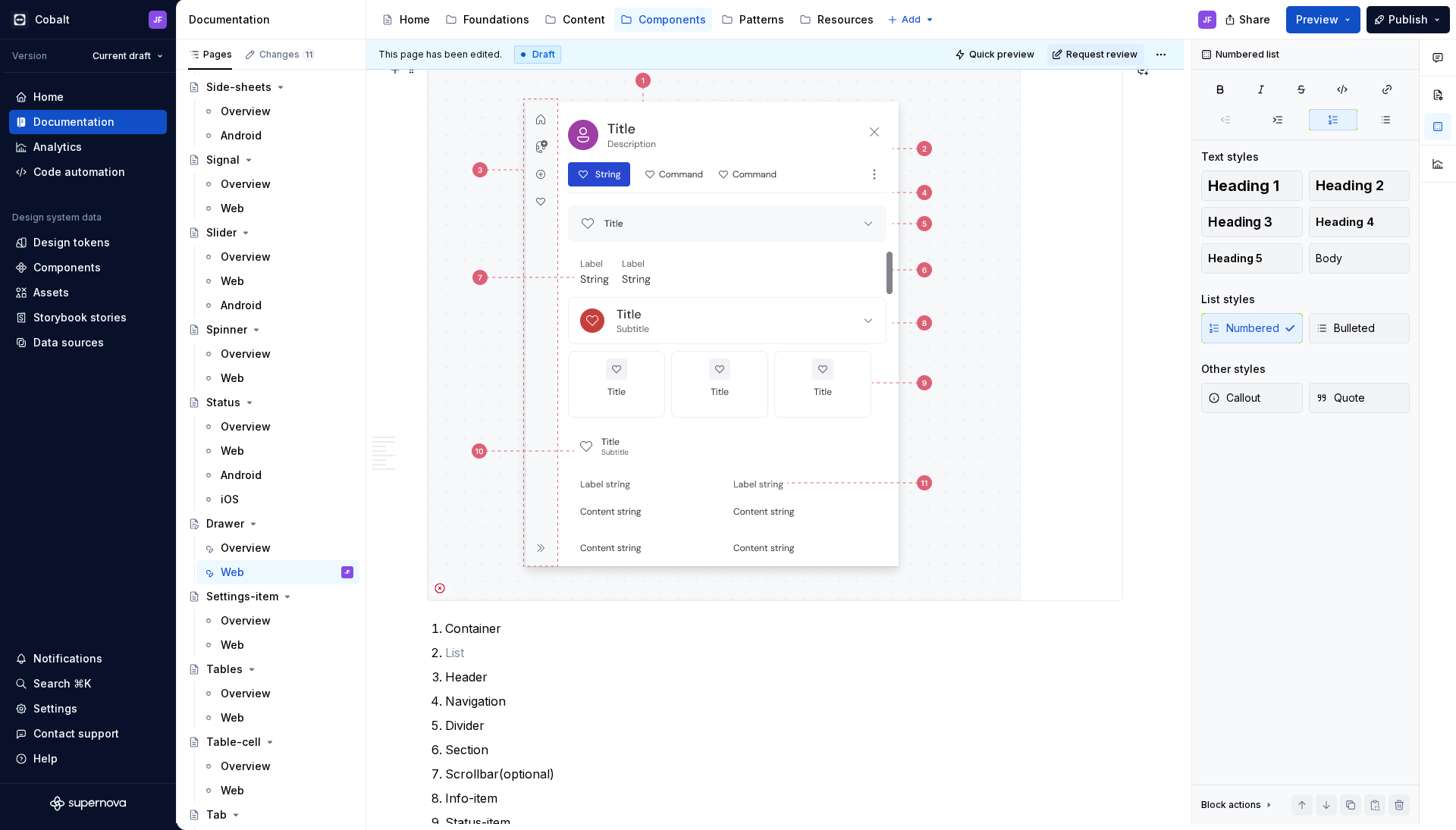
scroll to position [1045, 0]
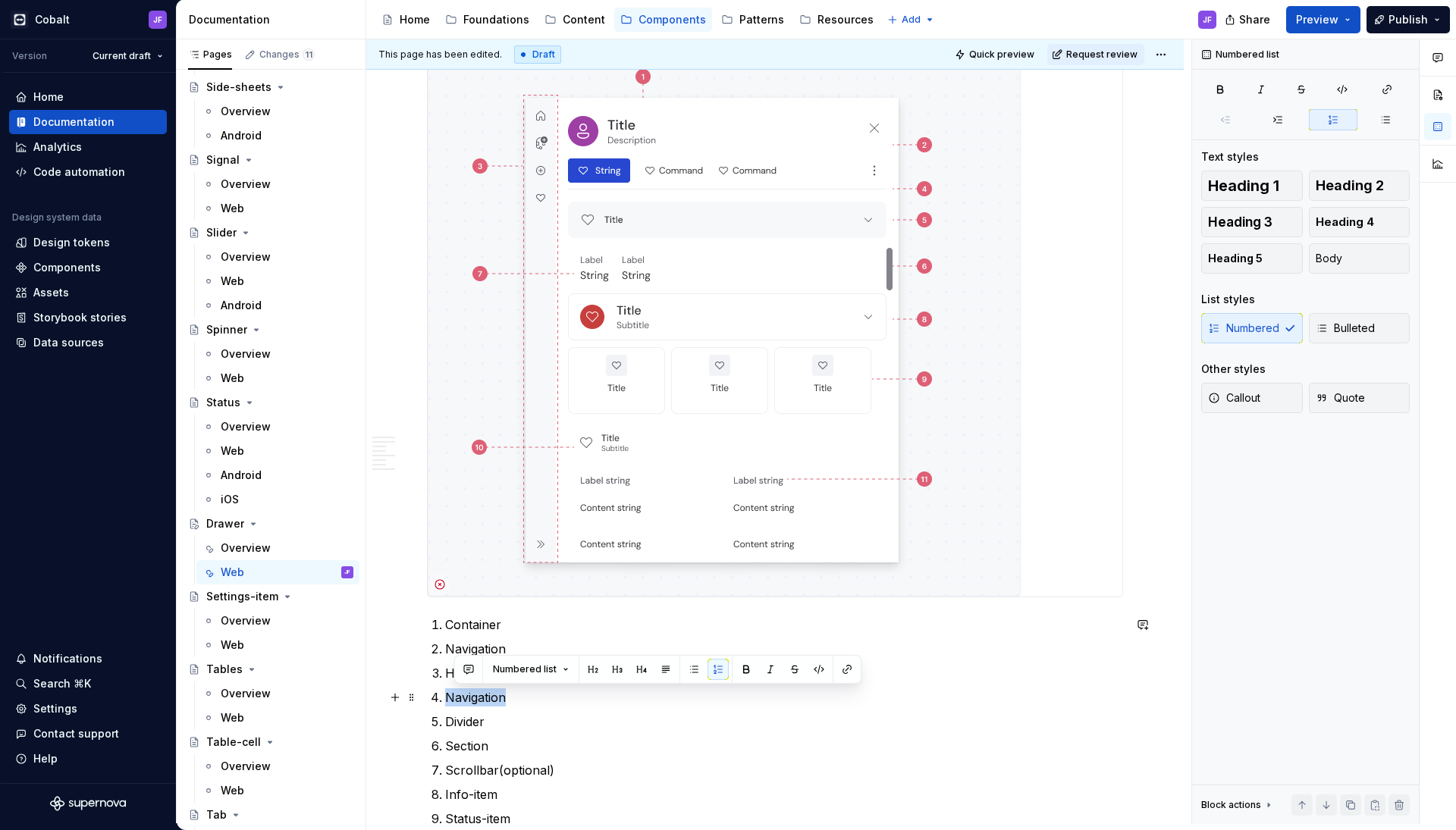
drag, startPoint x: 515, startPoint y: 701, endPoint x: 445, endPoint y: 699, distance: 70.0
click at [445, 699] on p "Navigation" at bounding box center [783, 697] width 678 height 19
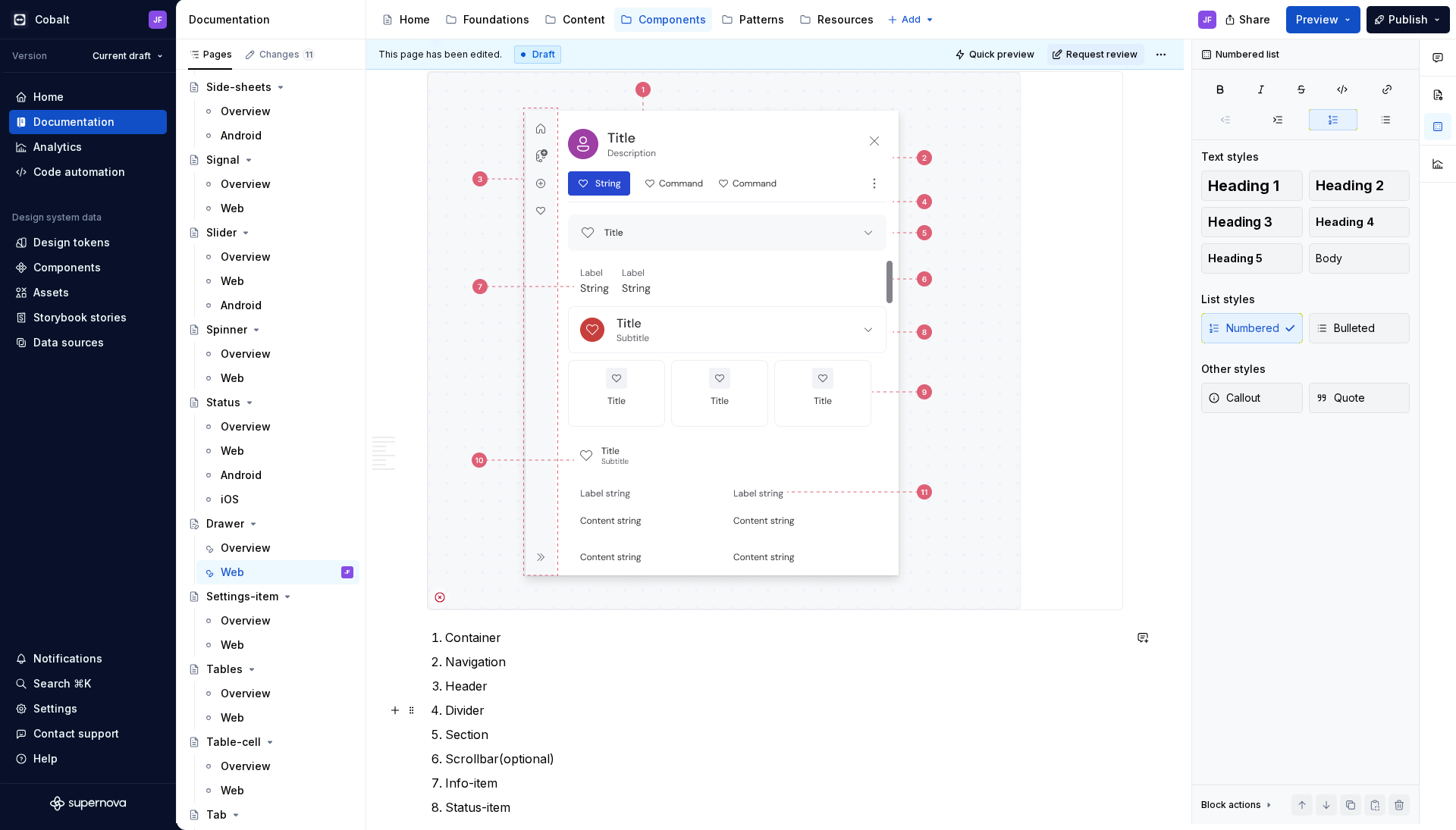
scroll to position [1070, 0]
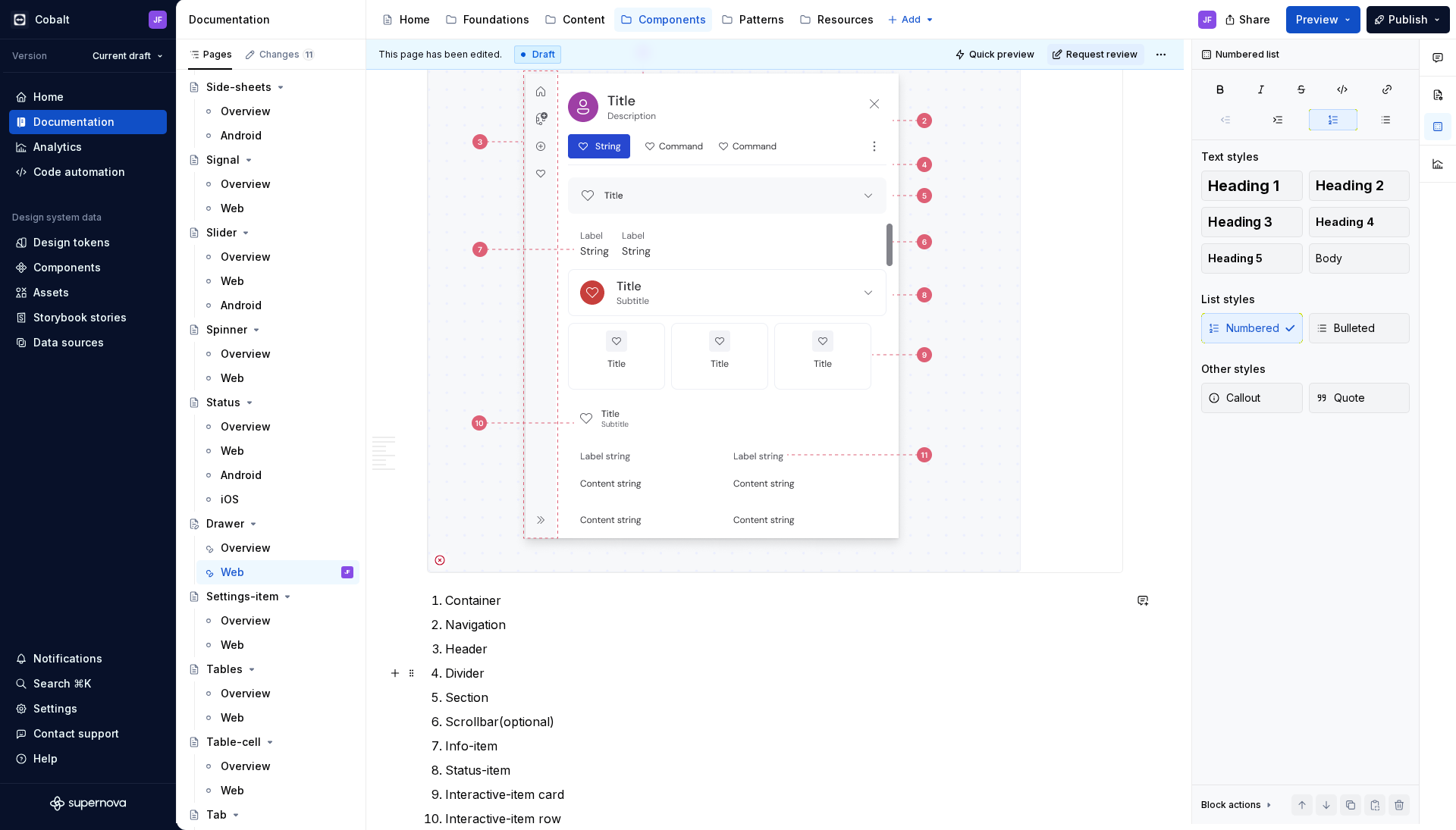
click at [465, 675] on p "Divider" at bounding box center [783, 673] width 678 height 19
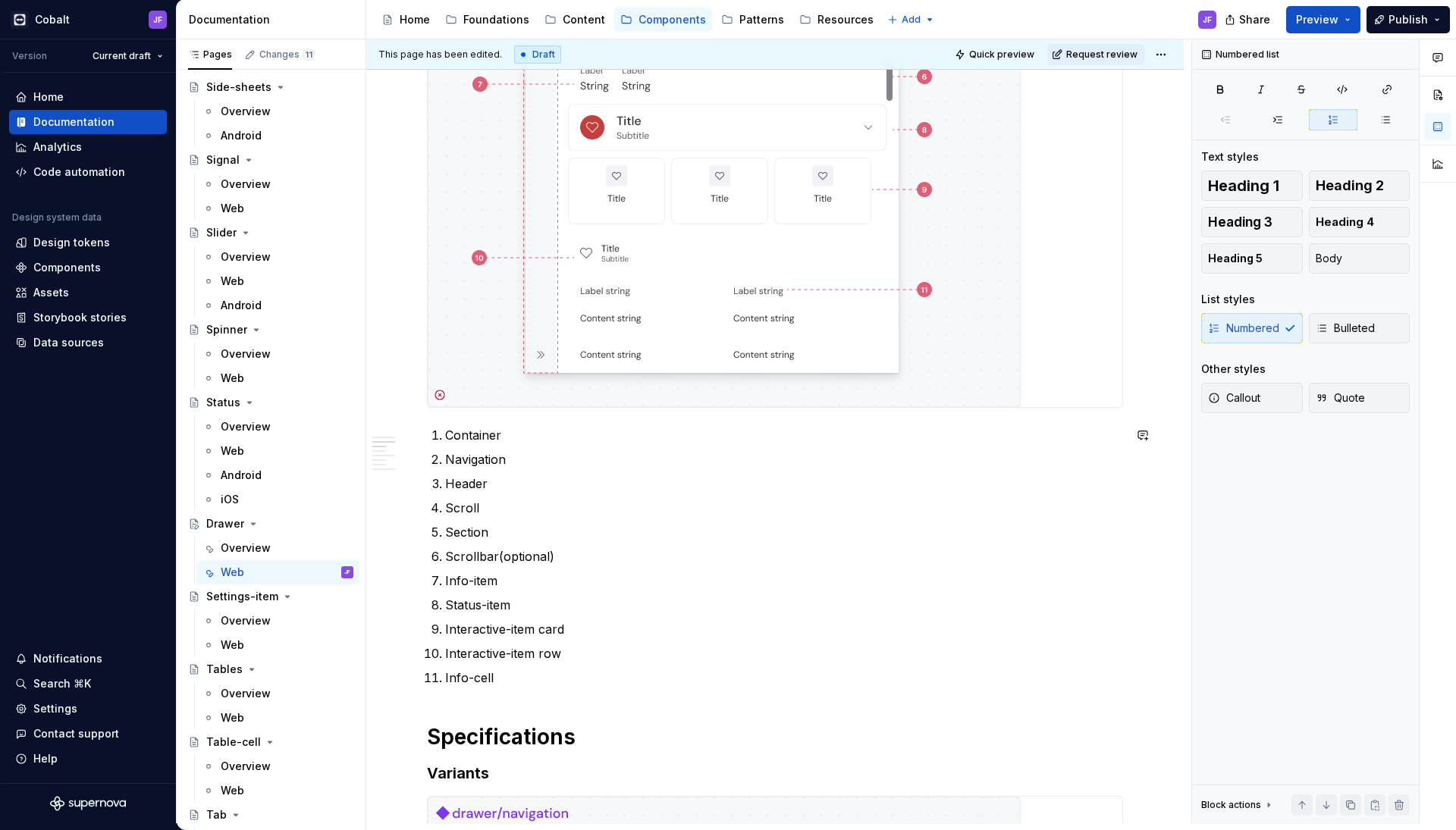
scroll to position [1262, 0]
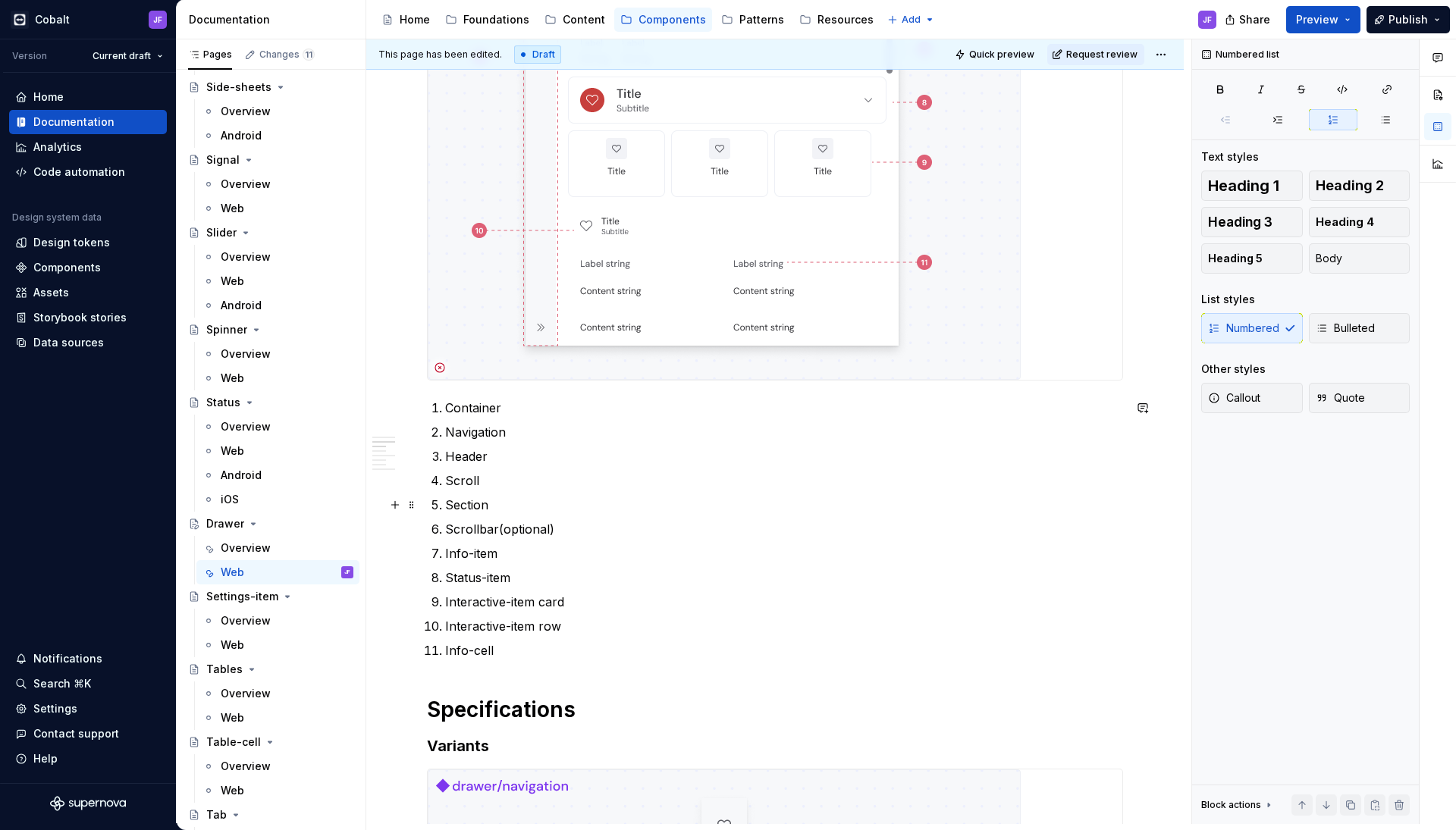
click at [476, 502] on p "Section" at bounding box center [783, 505] width 678 height 19
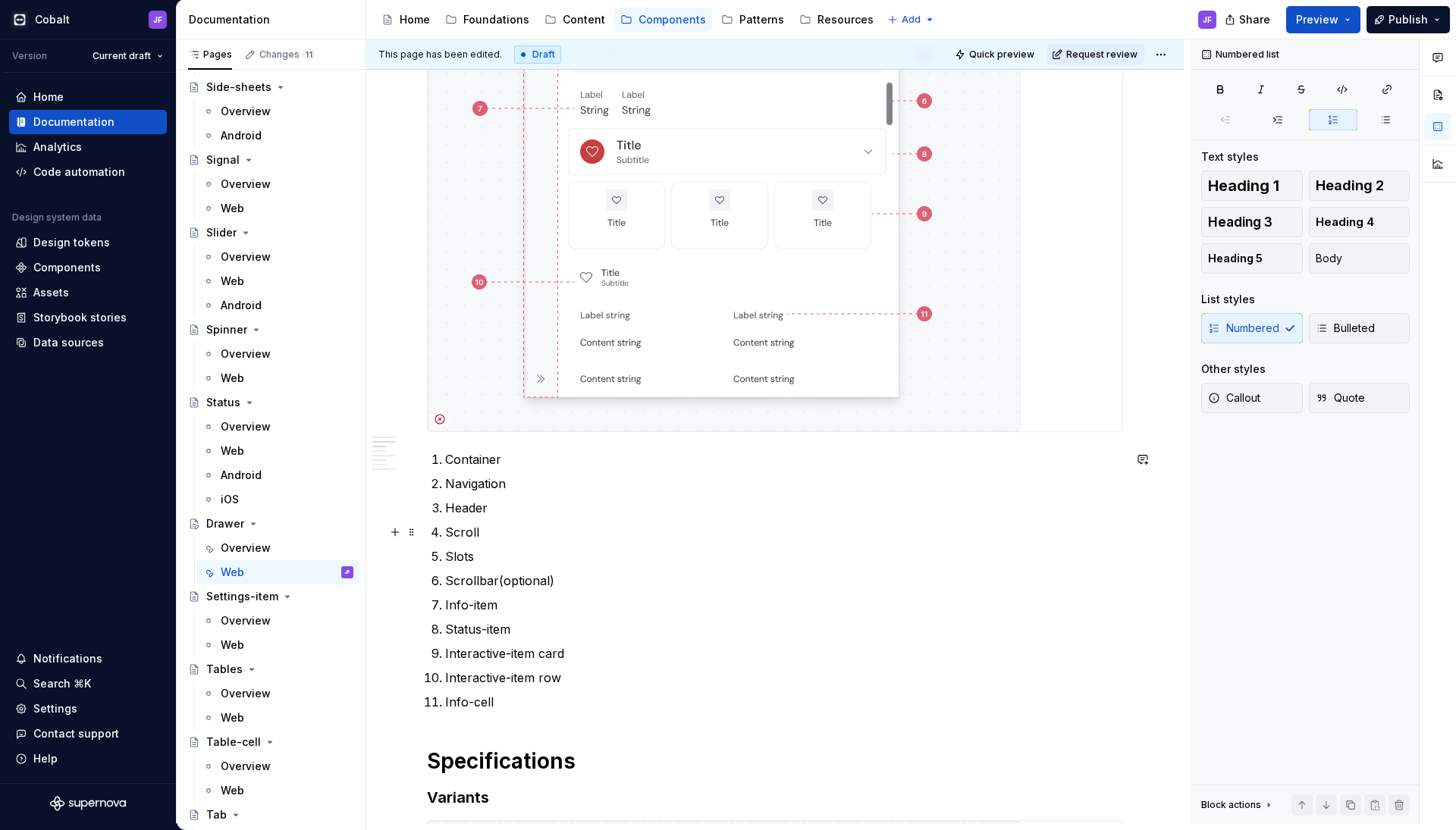
scroll to position [1212, 0]
click at [476, 578] on p "Scrollbar(optional)" at bounding box center [783, 580] width 678 height 19
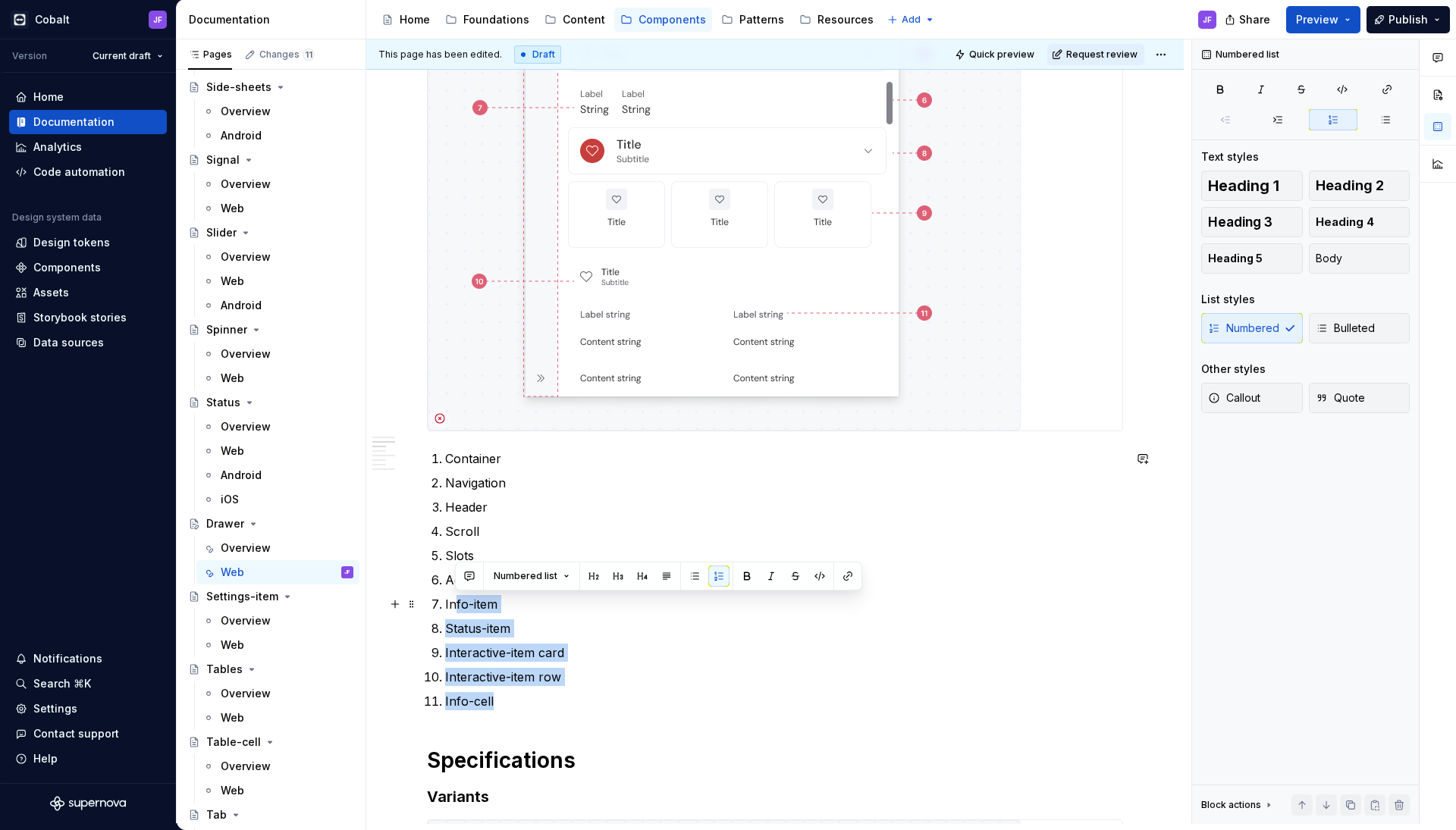
drag, startPoint x: 505, startPoint y: 703, endPoint x: 451, endPoint y: 609, distance: 108.4
click at [451, 609] on ol "Container Navigation Header Scroll Slots Actions Info-item Status-item Interact…" at bounding box center [783, 580] width 678 height 260
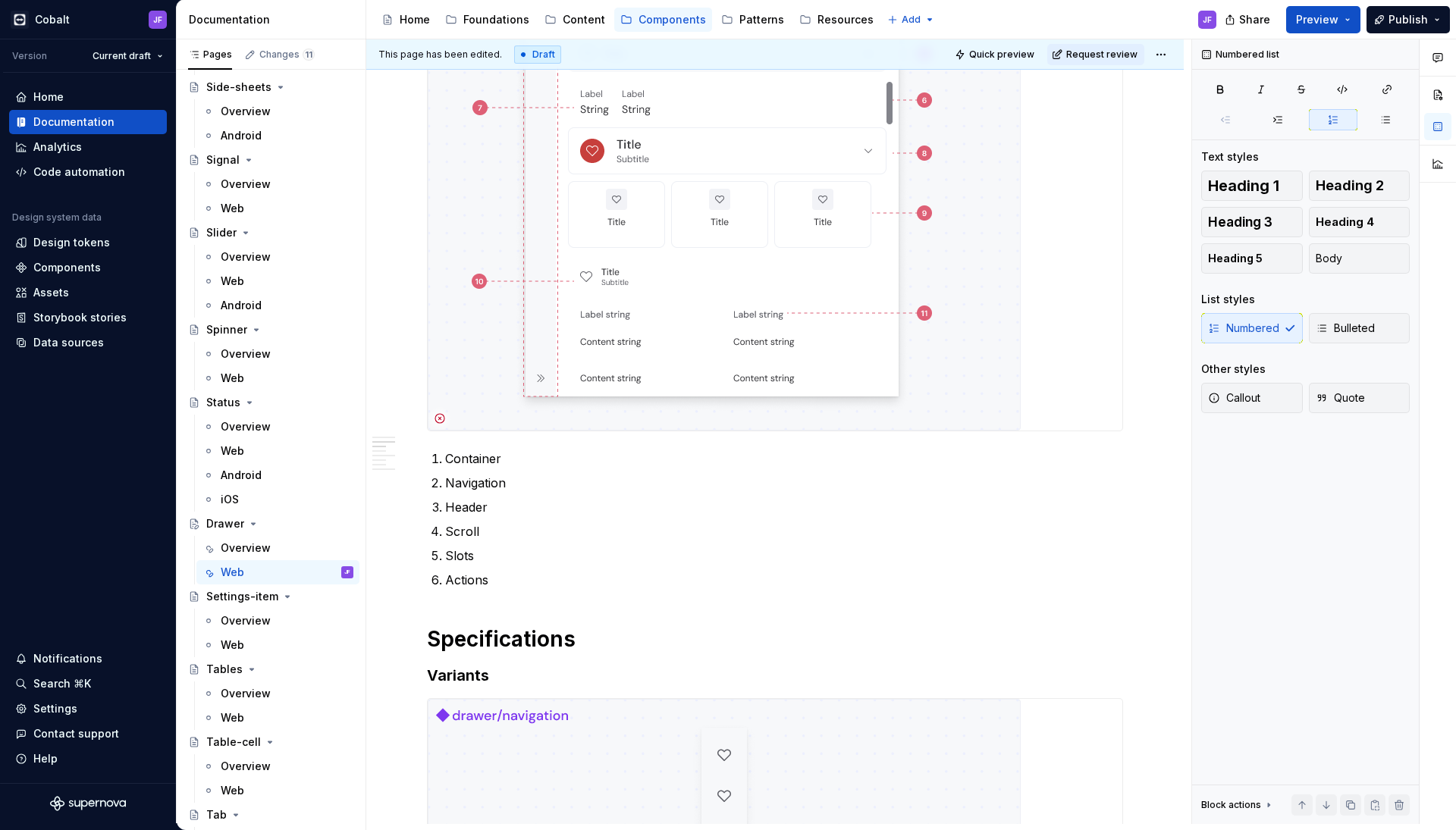
click at [639, 369] on img at bounding box center [724, 161] width 592 height 538
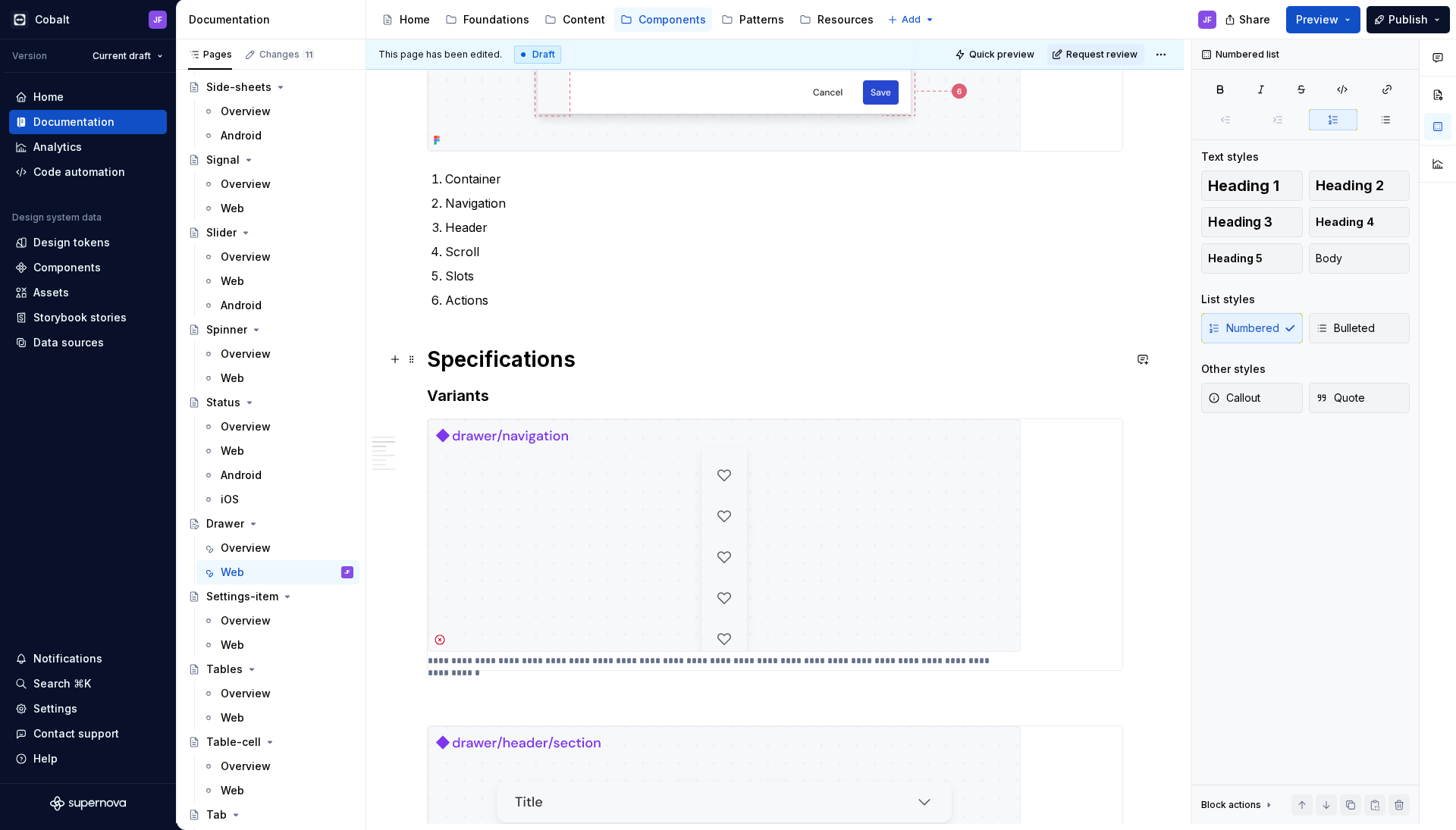
scroll to position [914, 0]
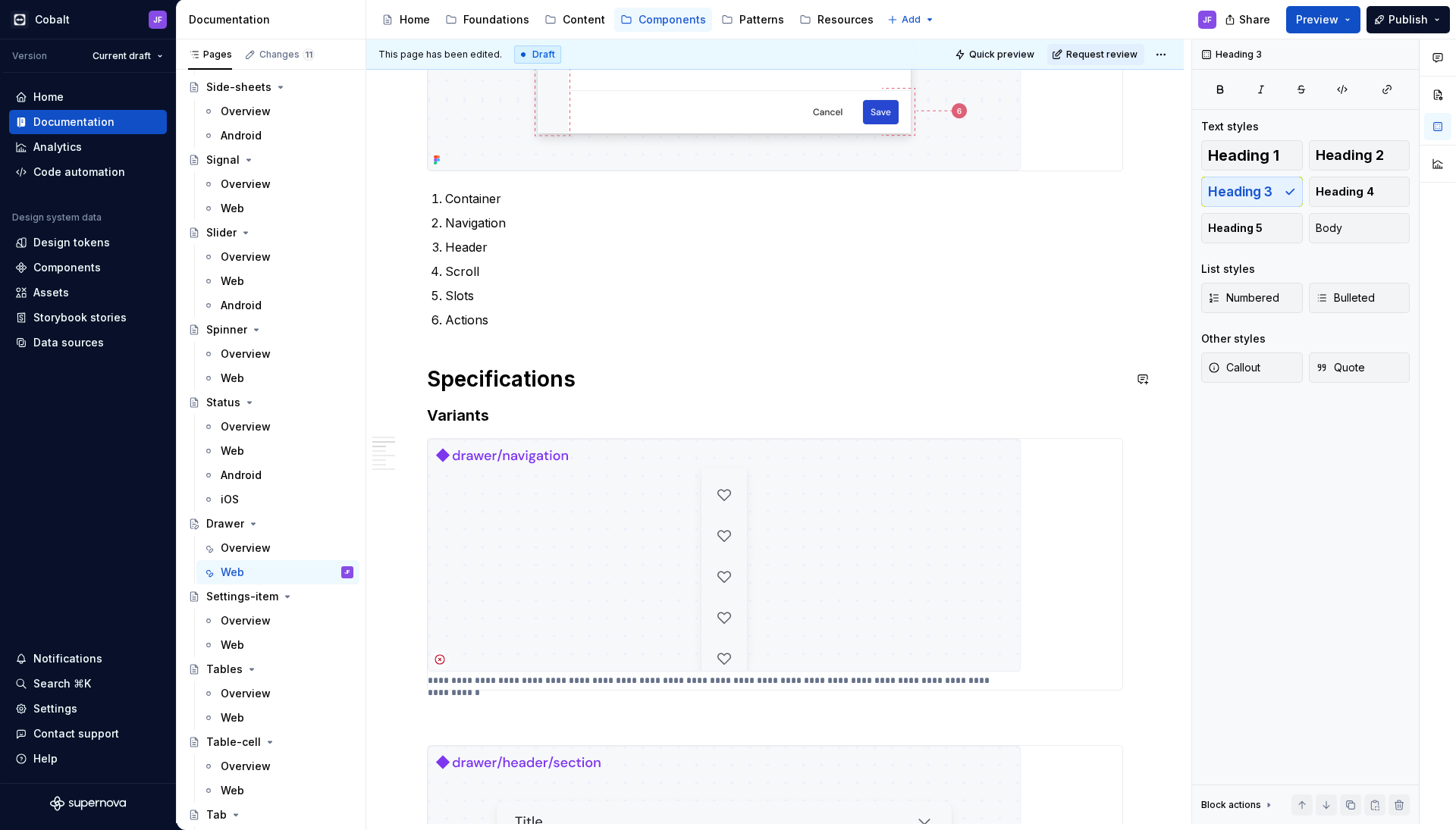
click at [543, 417] on h3 "Variants" at bounding box center [775, 415] width 696 height 21
click at [571, 477] on img at bounding box center [724, 555] width 592 height 233
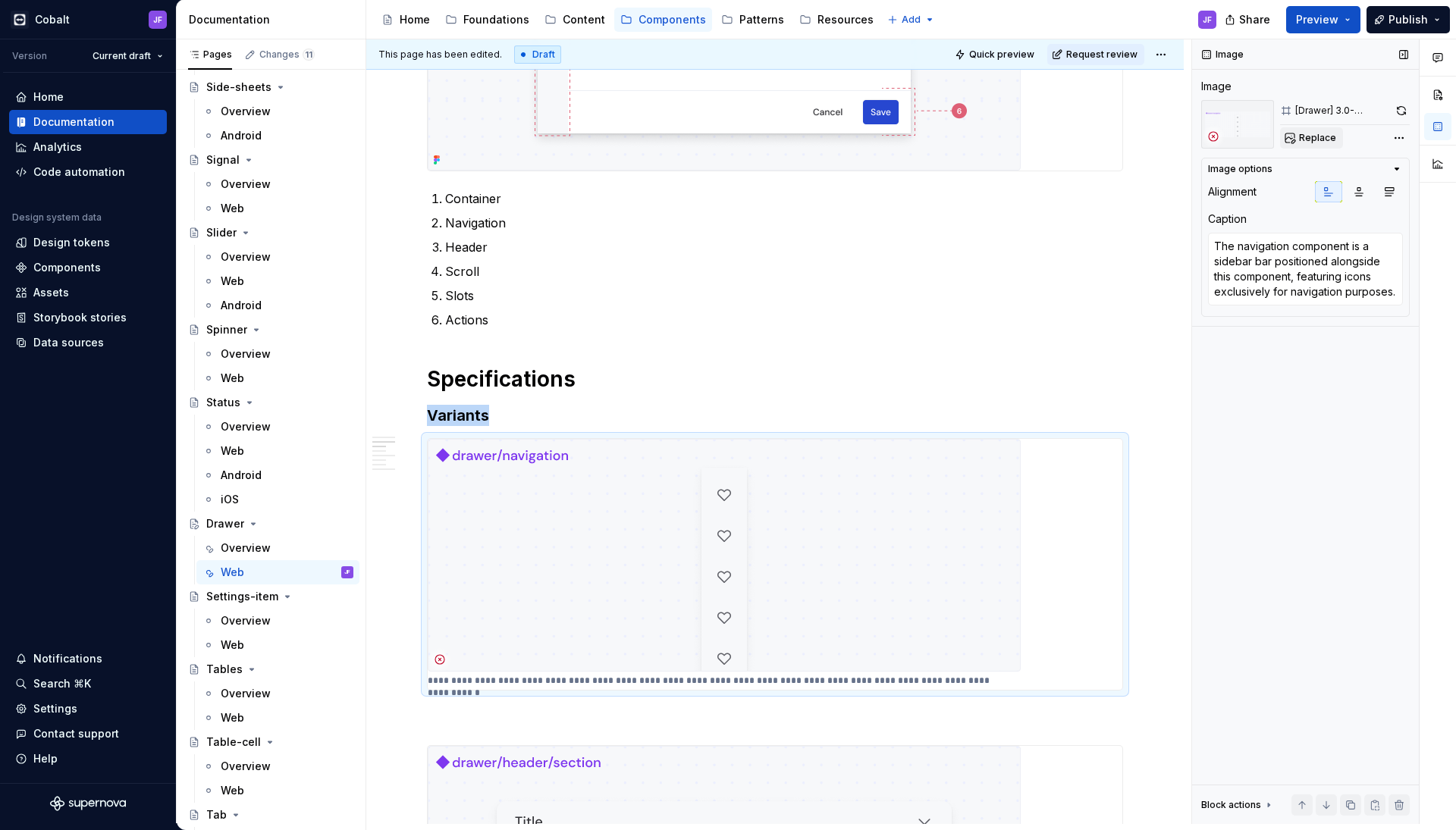
click at [1308, 140] on span "Replace" at bounding box center [1317, 138] width 37 height 12
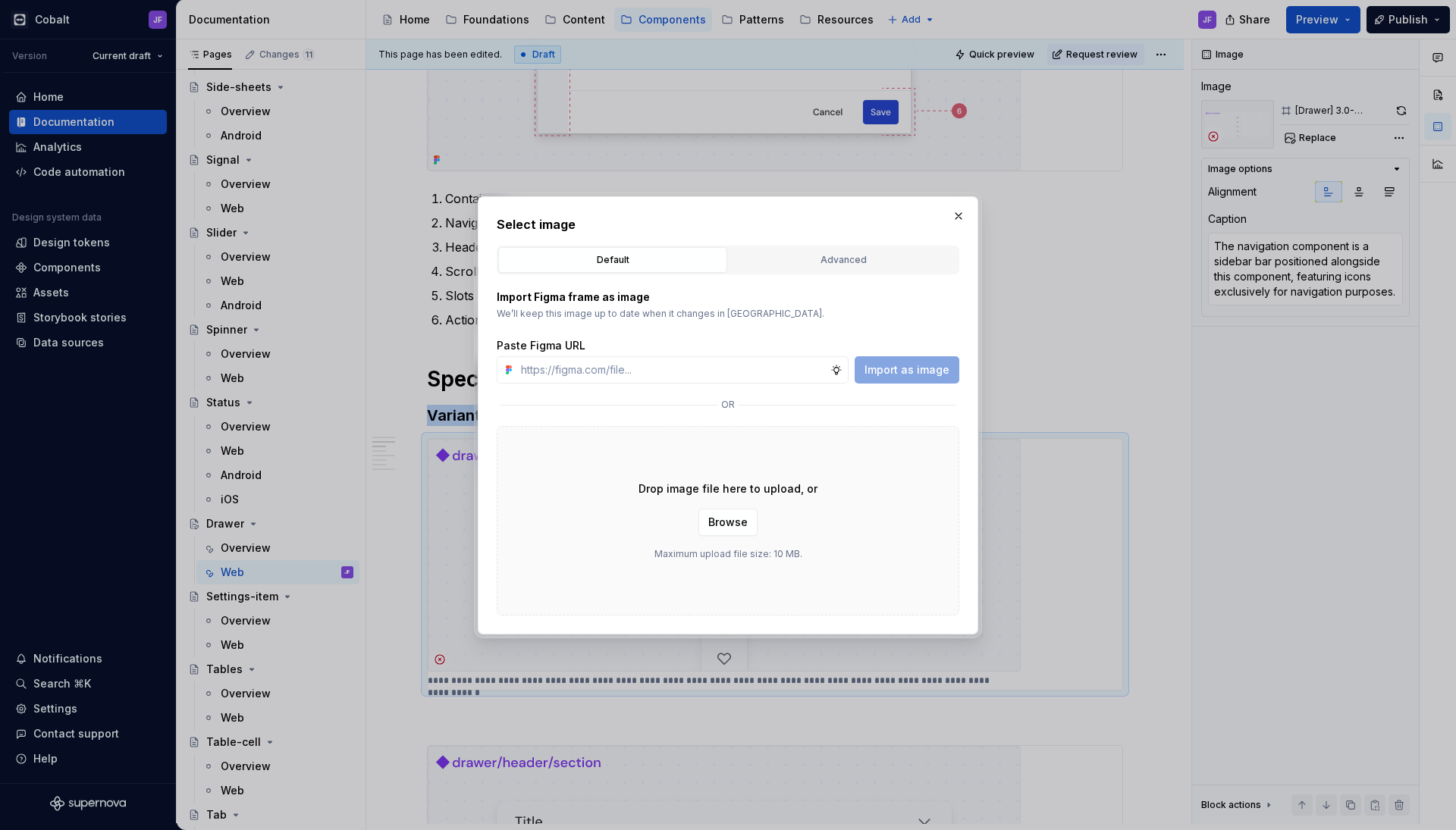
type textarea "*"
click at [841, 255] on div "Advanced" at bounding box center [843, 260] width 219 height 15
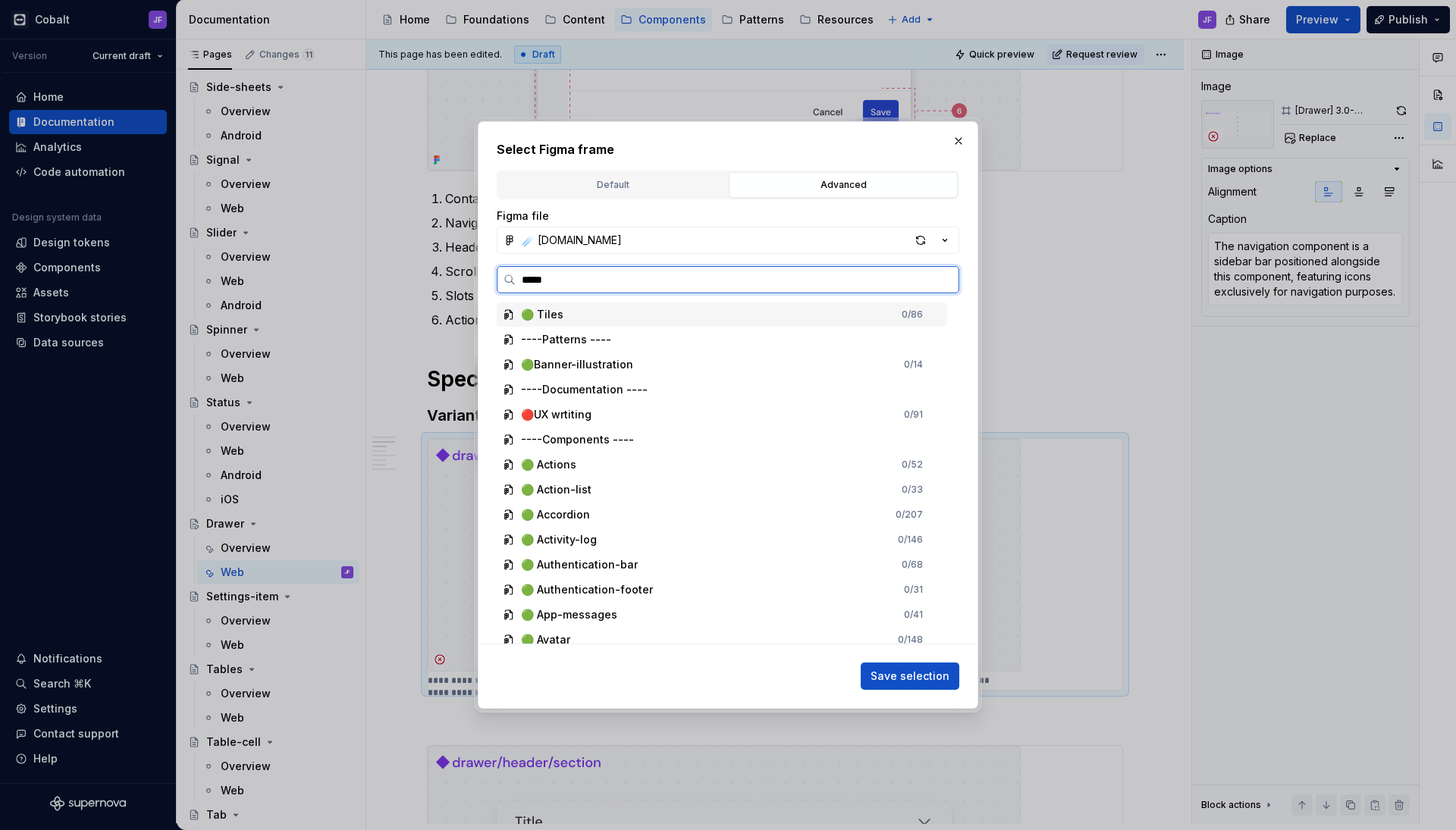
type input "******"
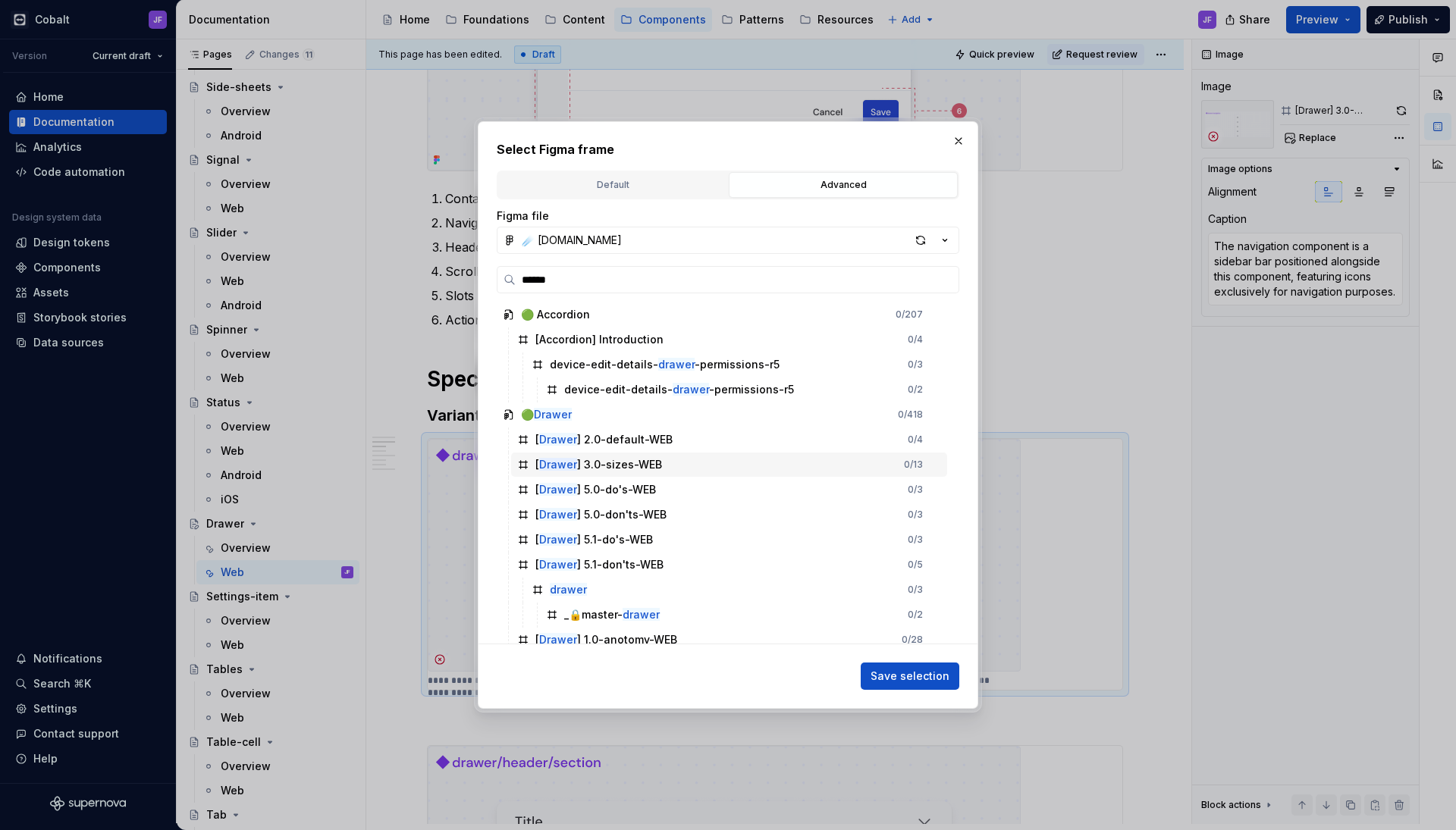
scroll to position [14, 0]
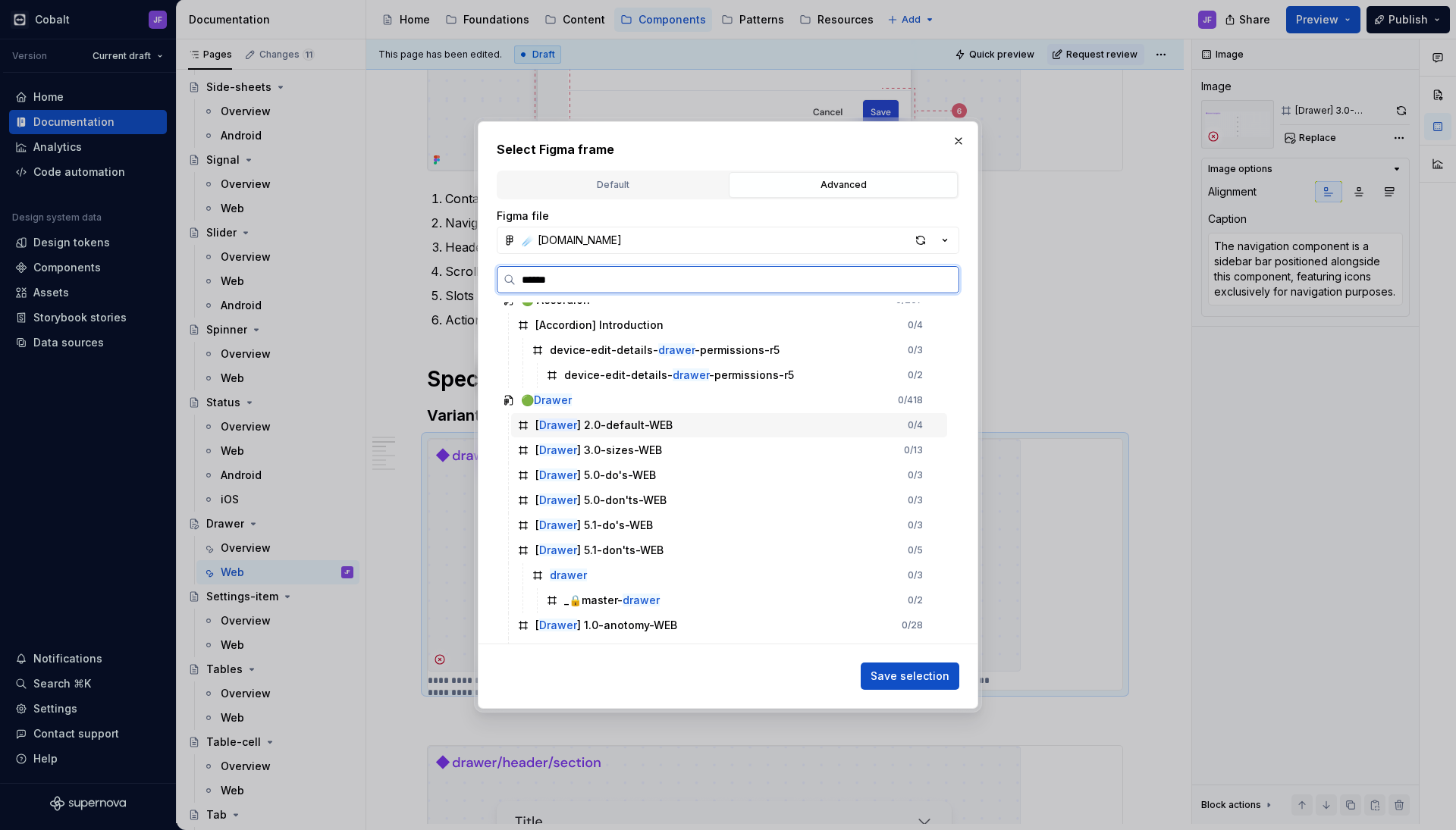
click at [640, 435] on div "[ Drawer ] 2.0-default-WEB 0 / 4" at bounding box center [729, 425] width 436 height 24
click at [901, 671] on span "Save selection" at bounding box center [910, 676] width 79 height 15
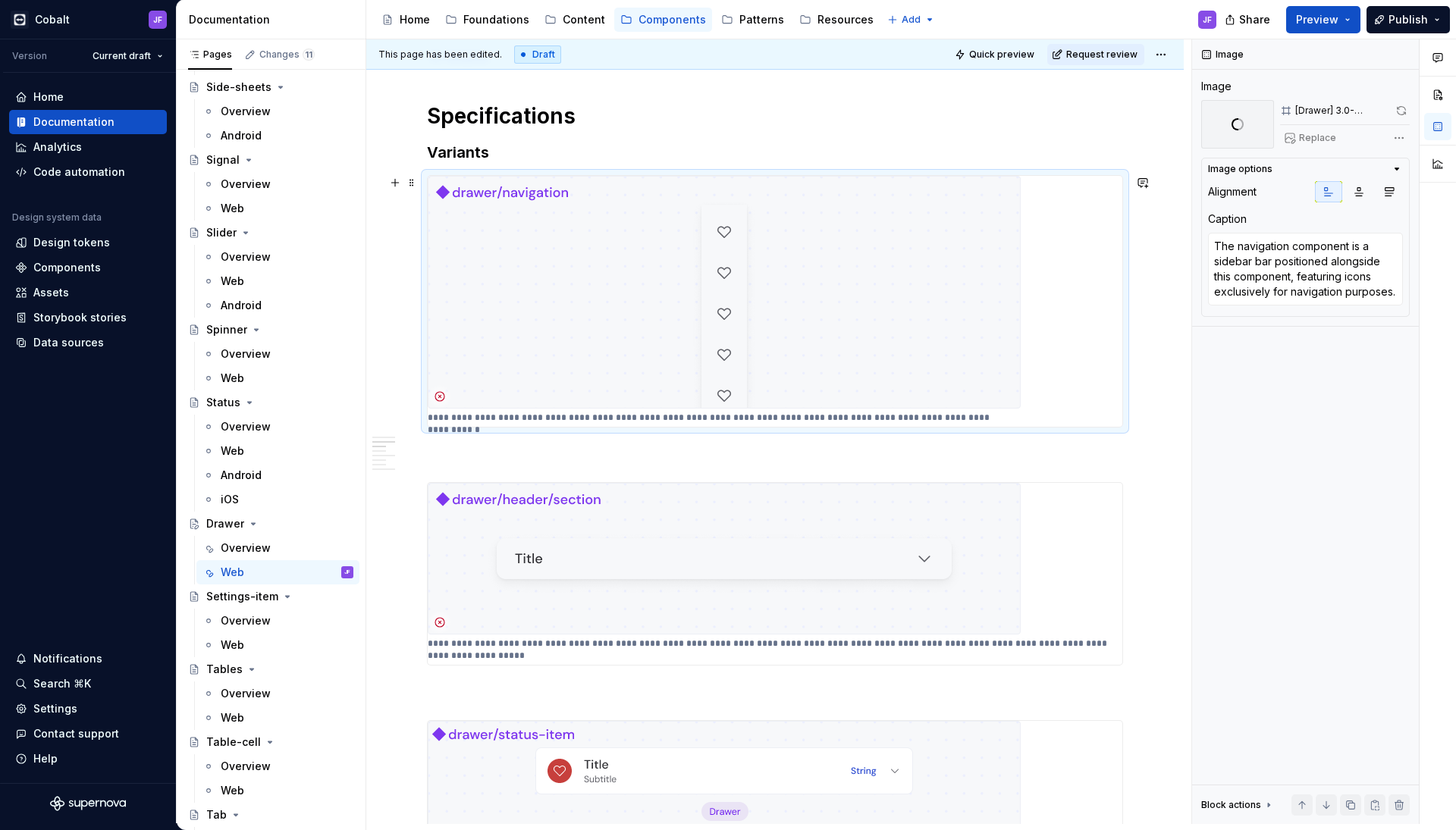
scroll to position [1266, 0]
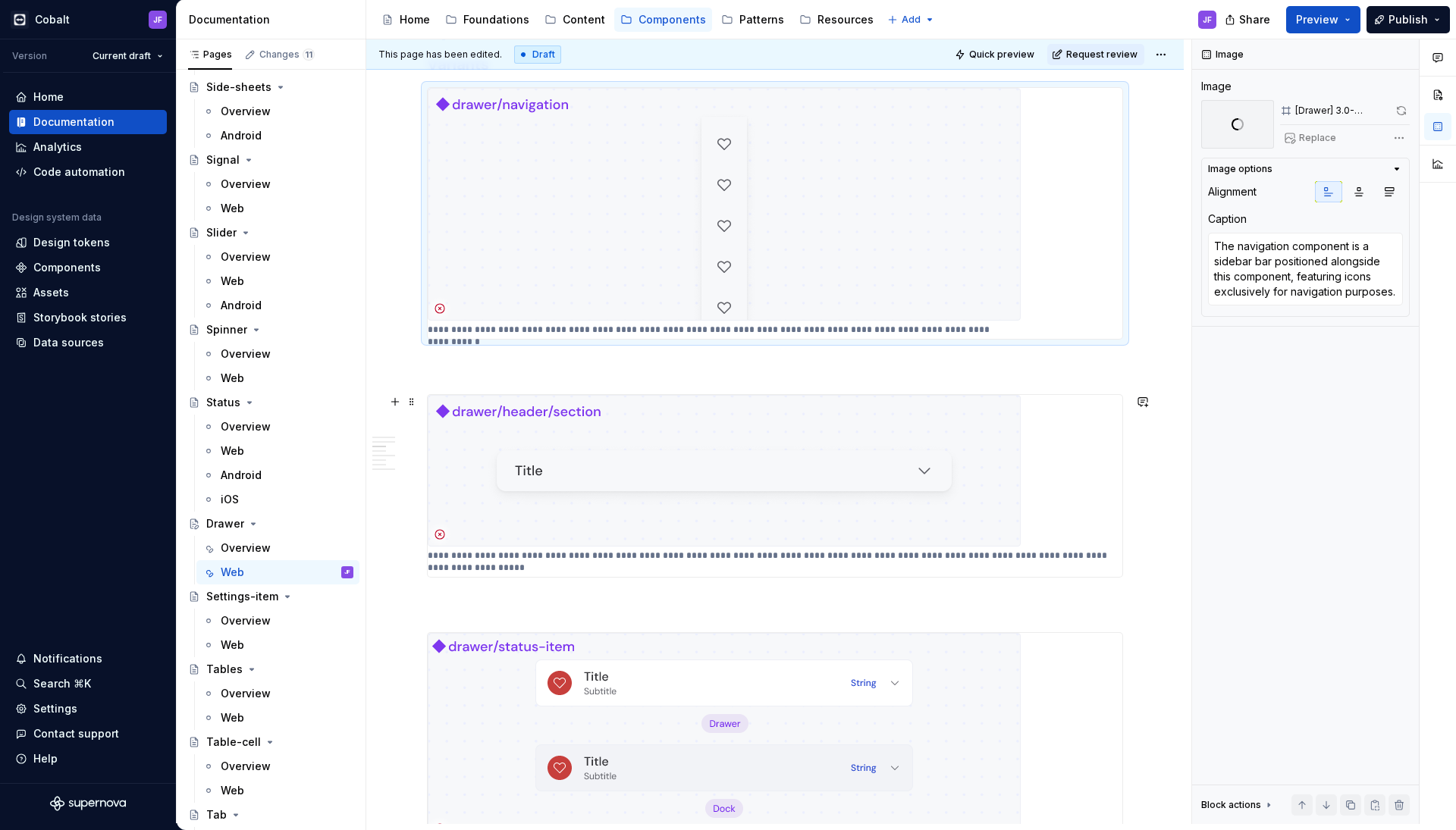
type textarea "*"
type textarea "The header section displays a title along with a chevron icon, providing users …"
click at [516, 492] on img at bounding box center [724, 470] width 592 height 151
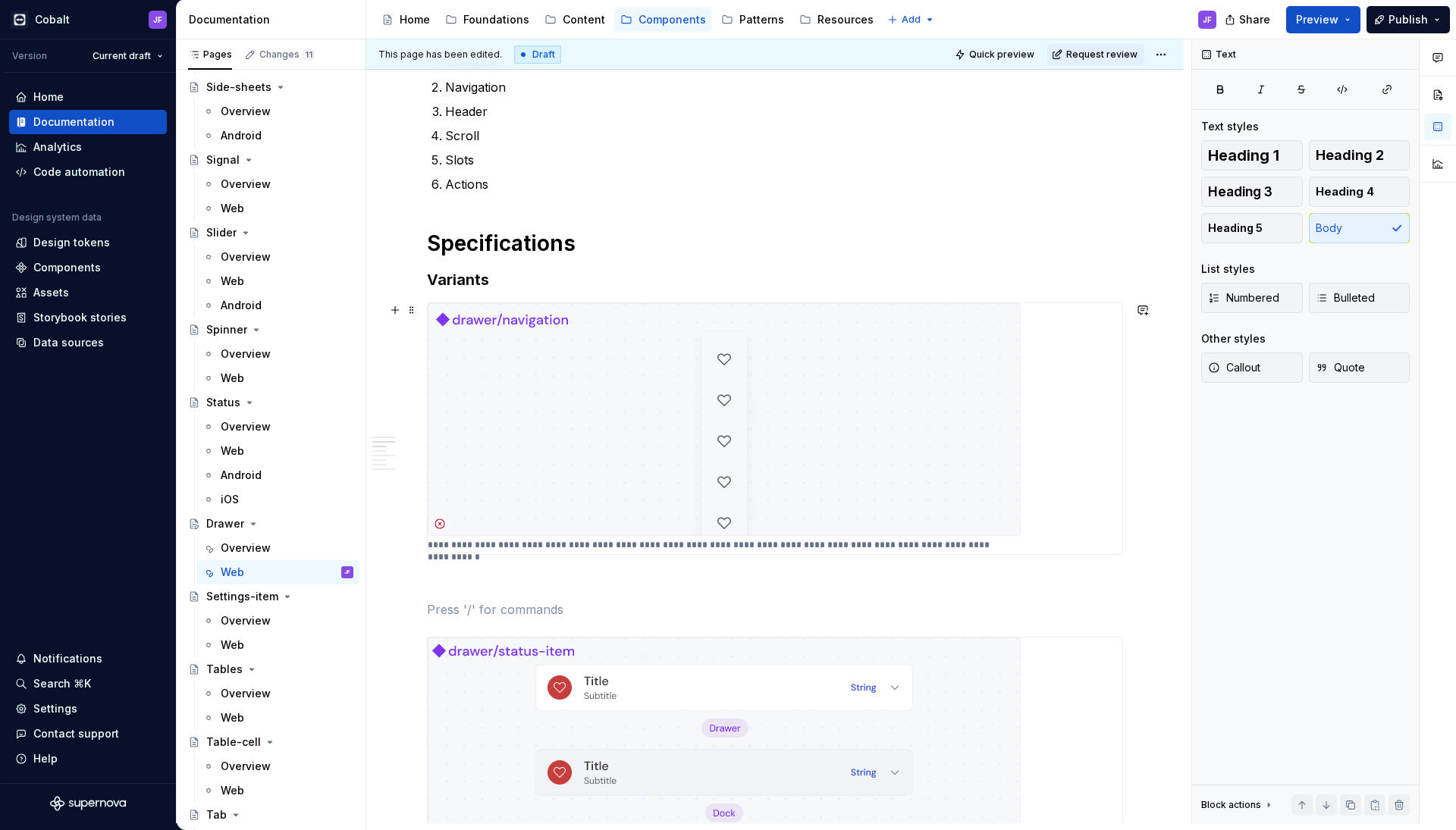
scroll to position [1050, 0]
click at [624, 478] on img at bounding box center [724, 420] width 592 height 233
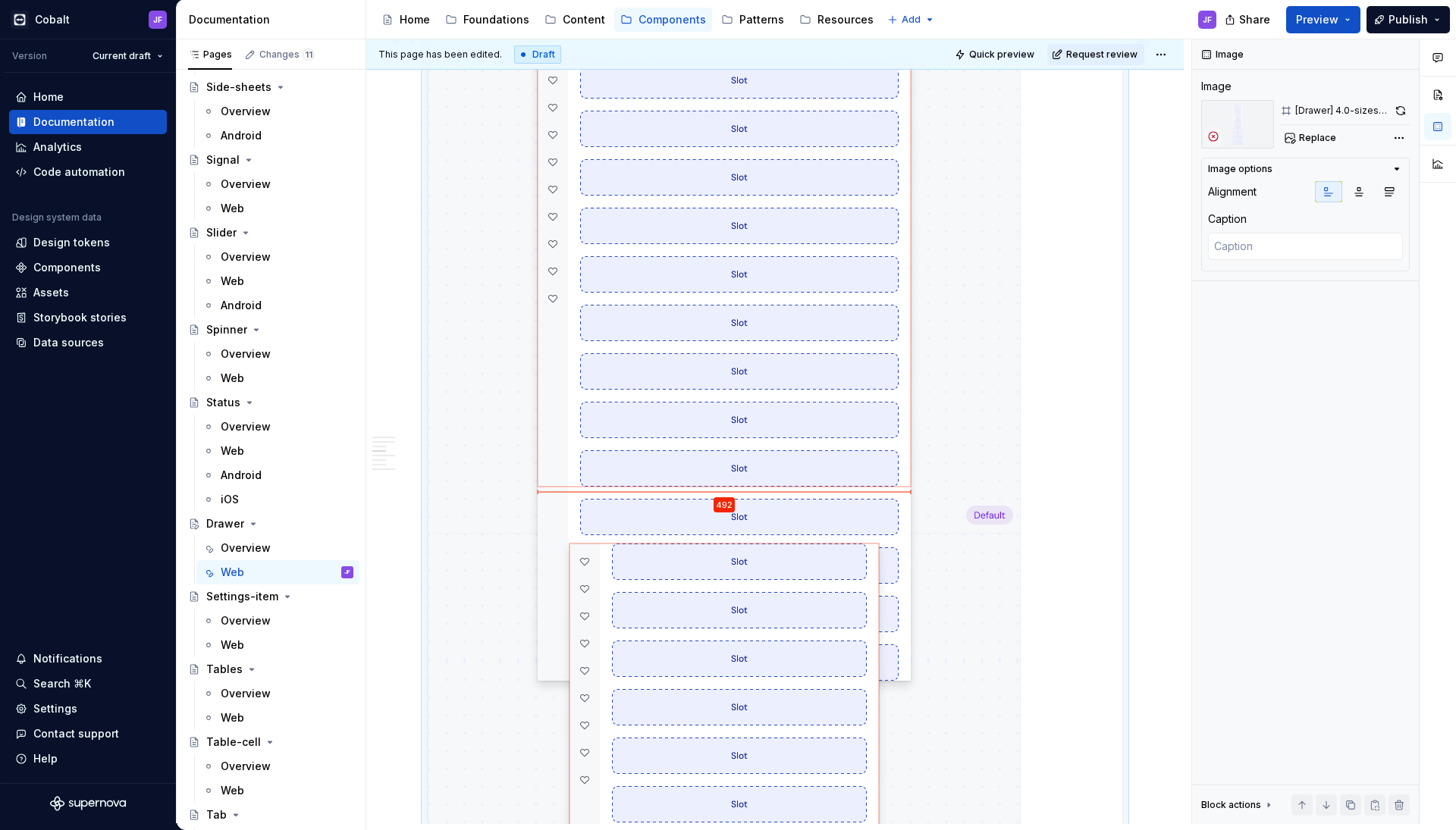
scroll to position [3722, 0]
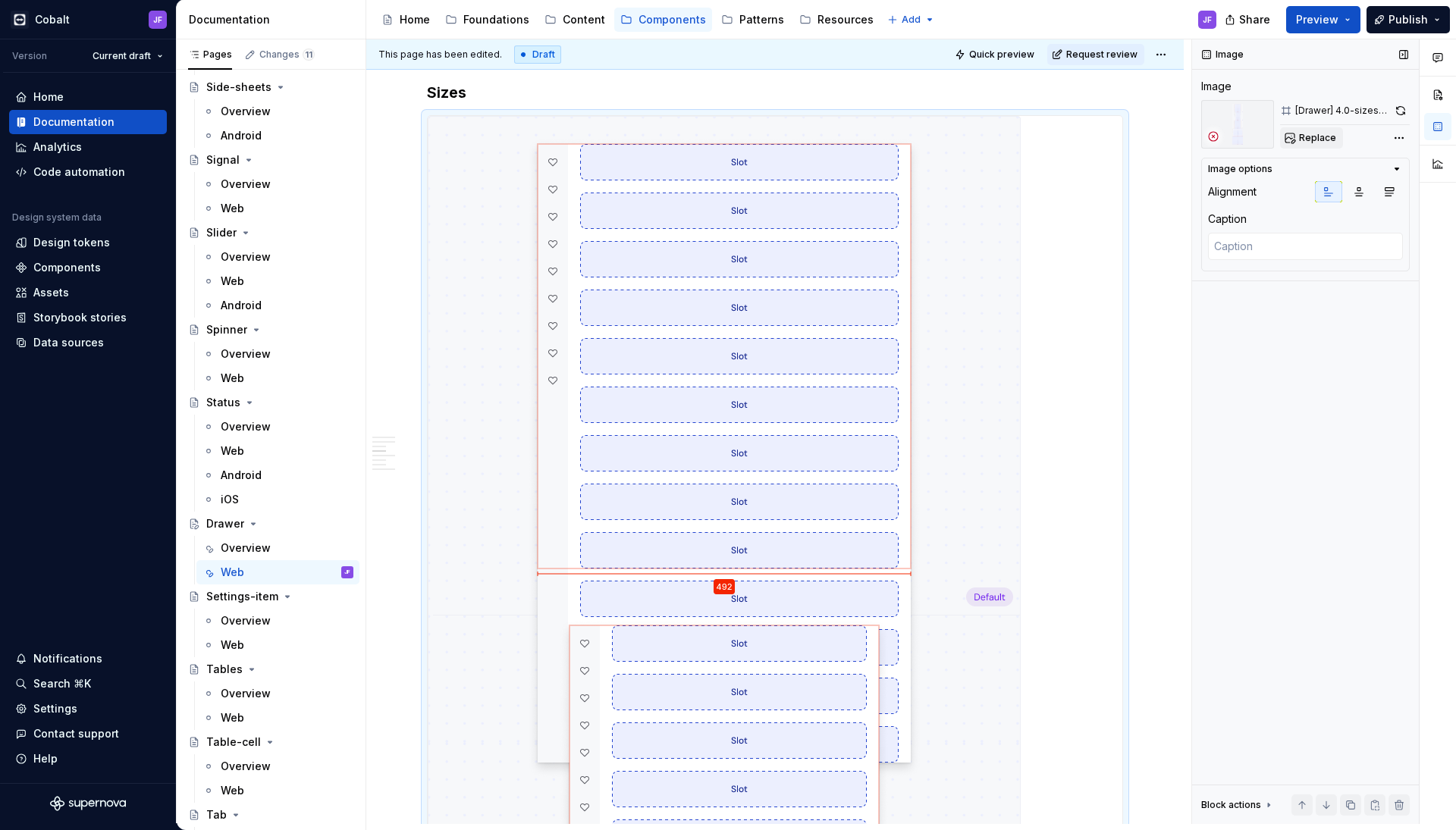
click at [1325, 138] on span "Replace" at bounding box center [1317, 138] width 37 height 12
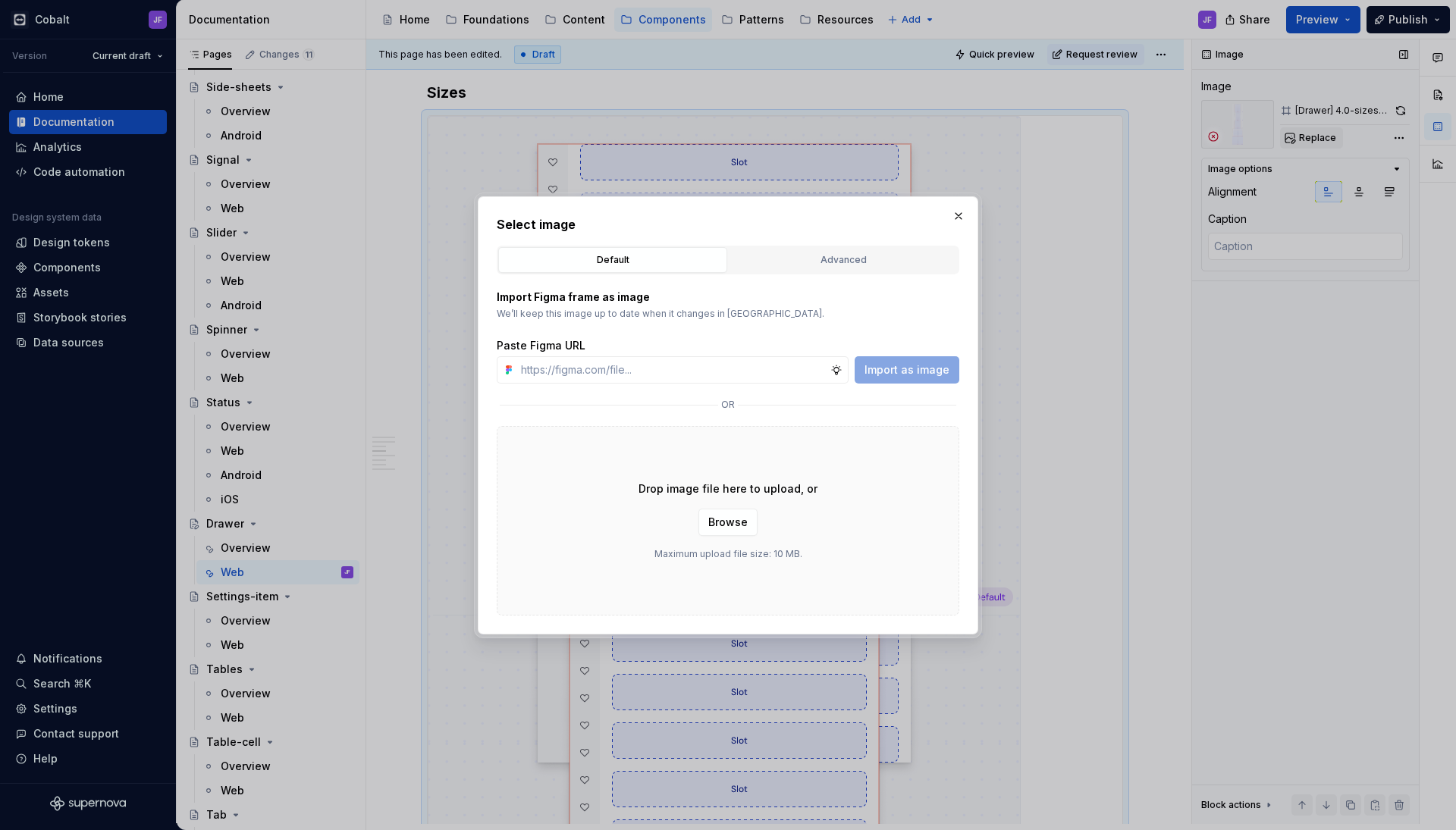
type textarea "*"
click at [877, 257] on div "Advanced" at bounding box center [843, 260] width 219 height 15
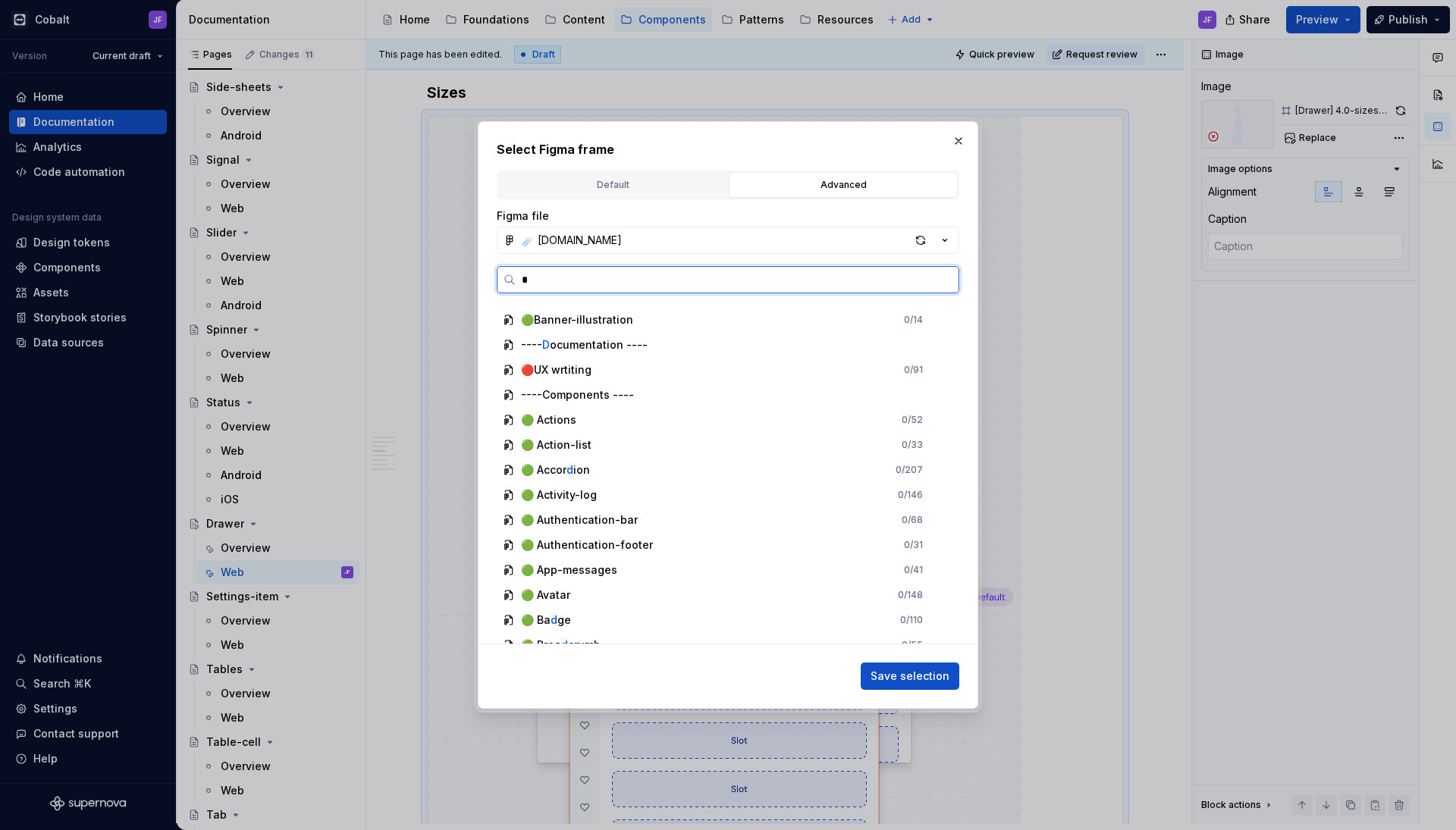
scroll to position [0, 0]
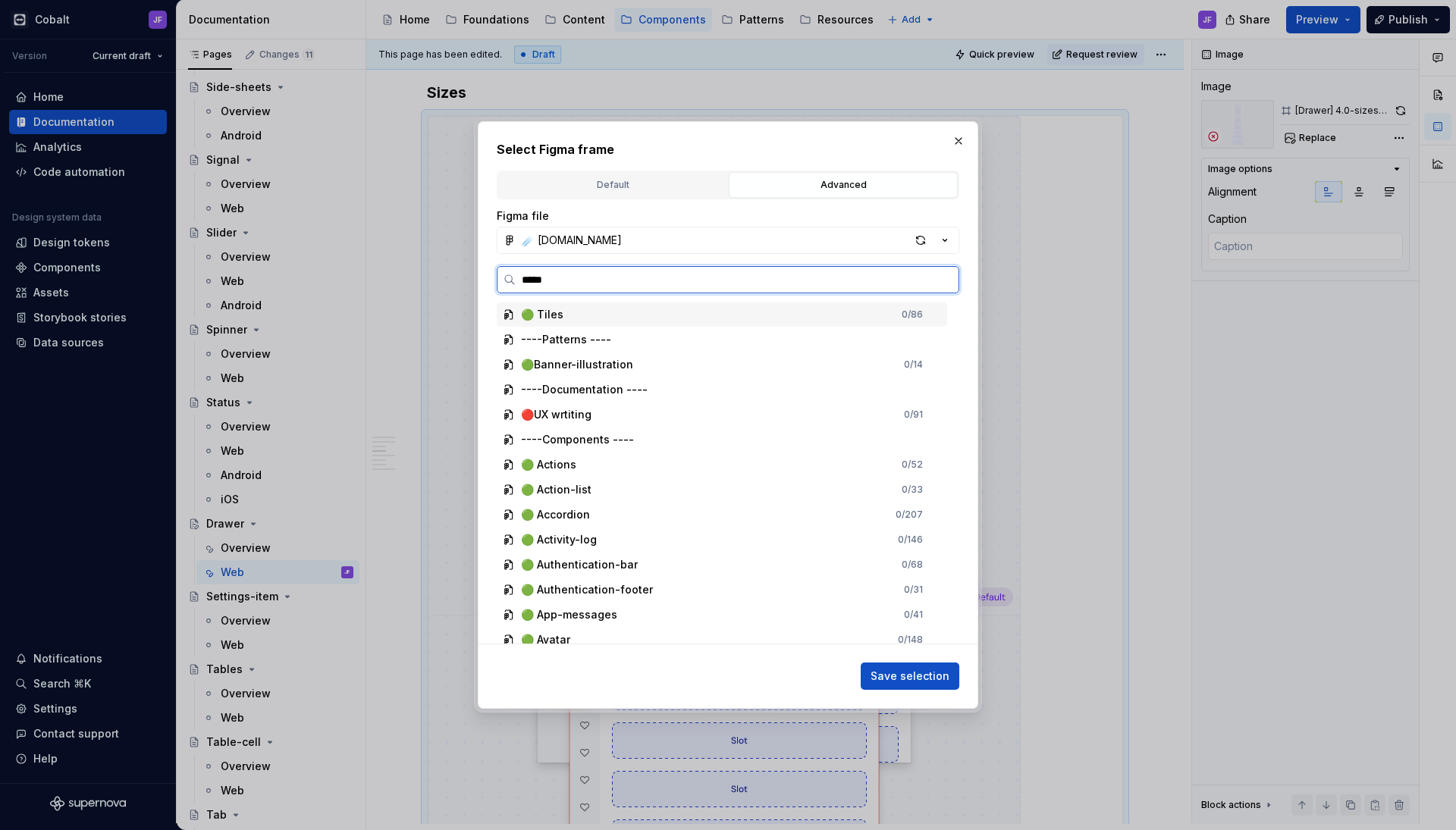
type input "******"
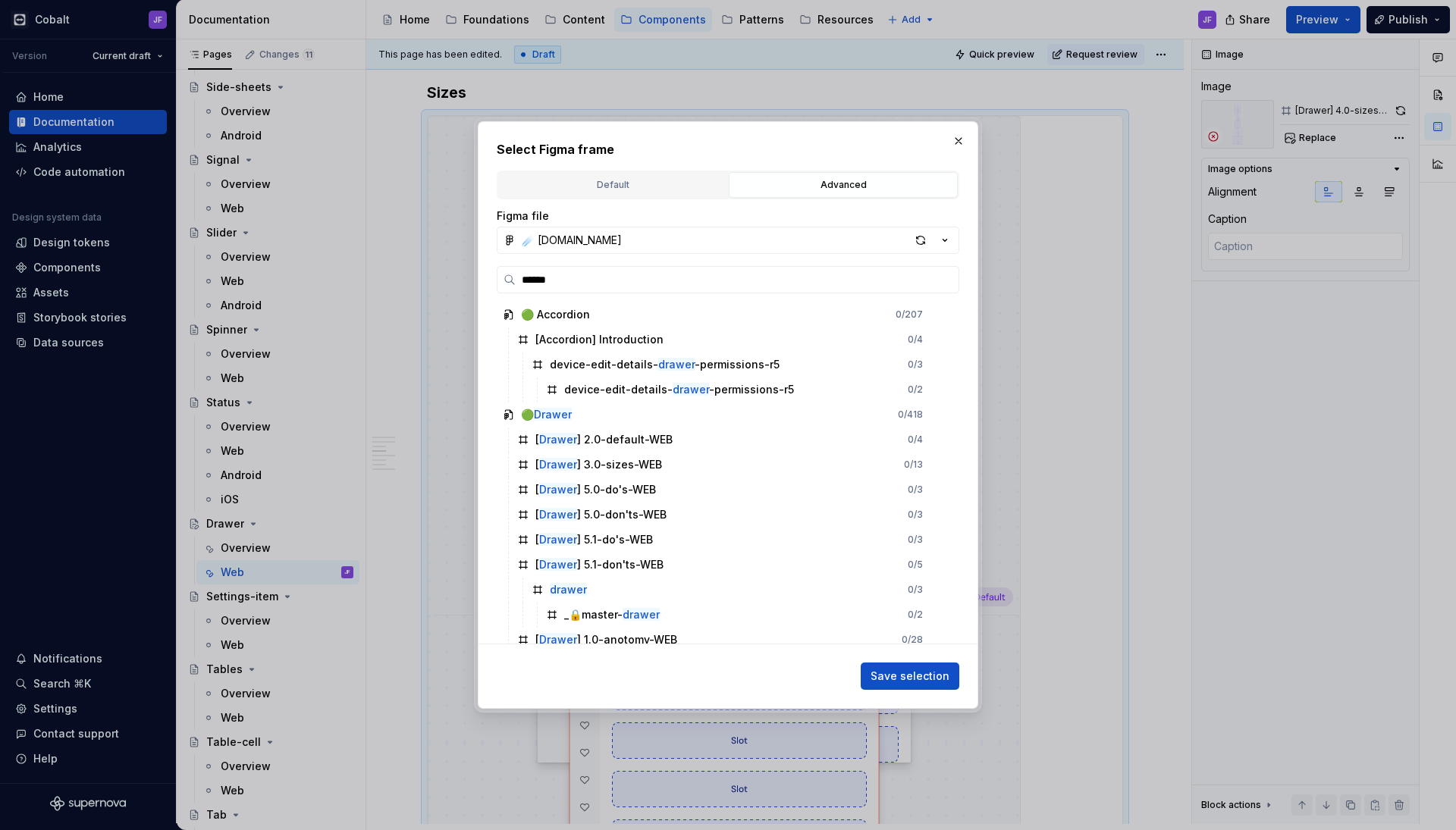
scroll to position [26, 0]
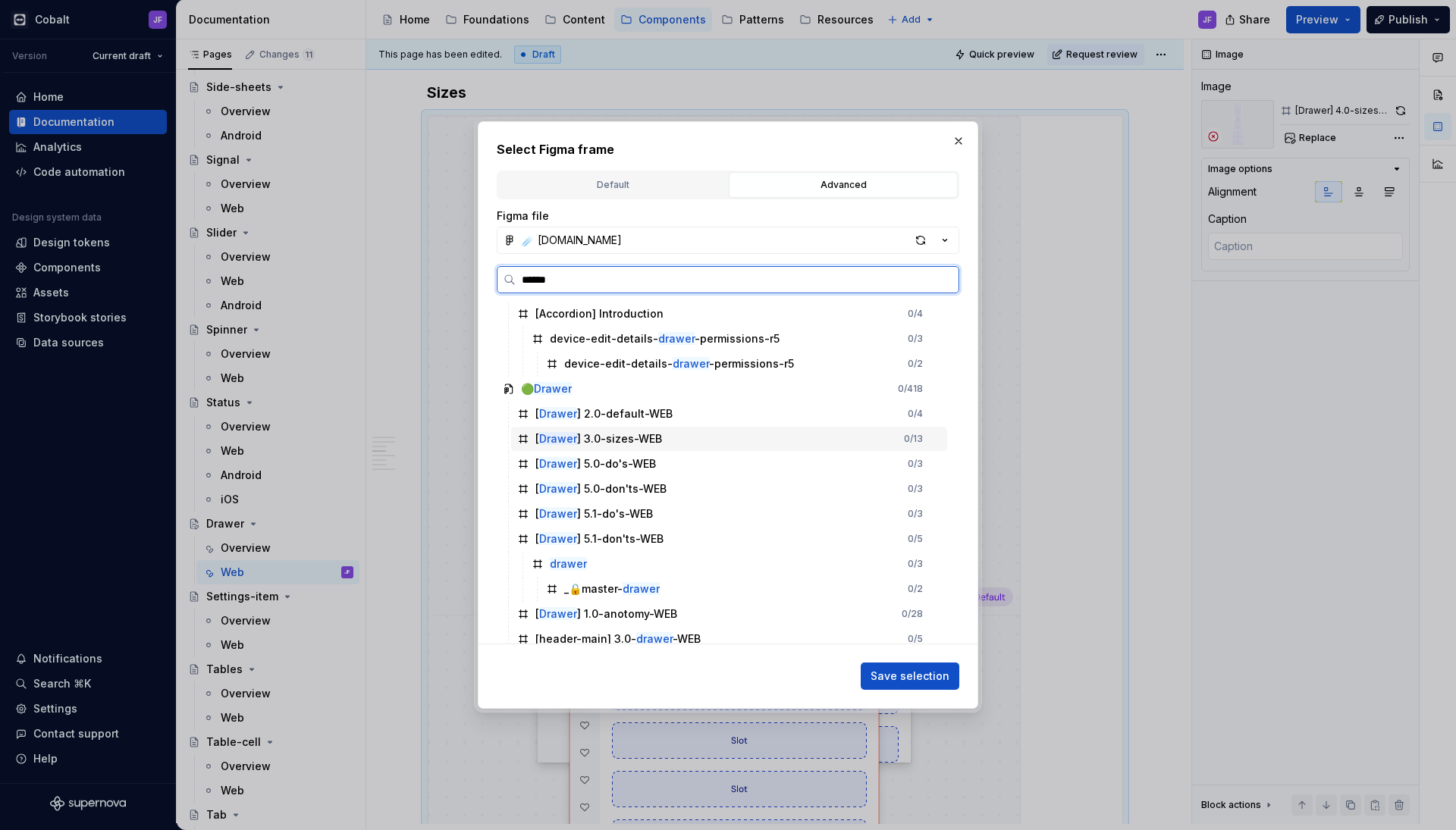
click at [637, 441] on div "[ Drawer ] 3.0-sizes-WEB" at bounding box center [598, 438] width 127 height 15
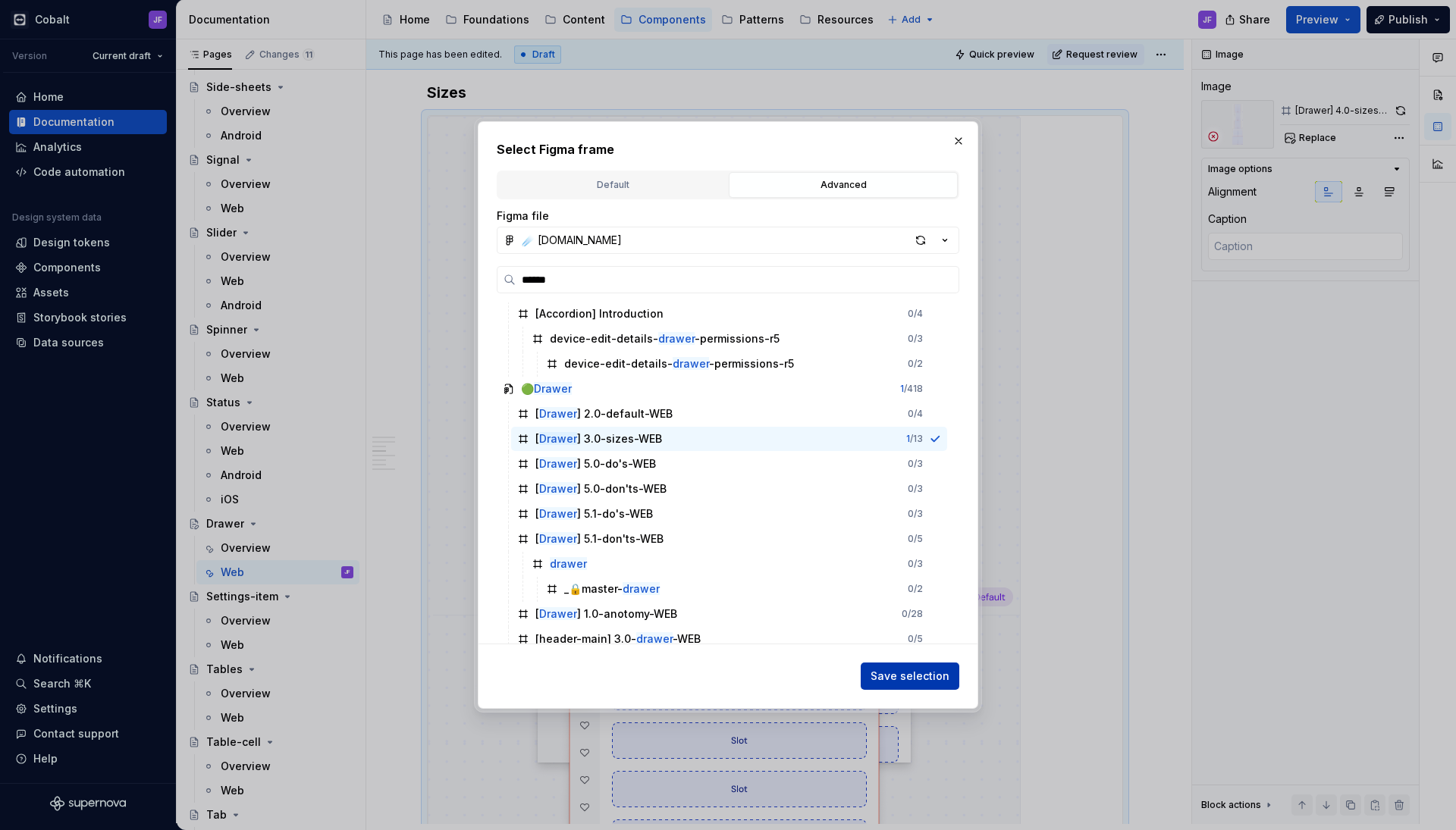
click at [884, 677] on span "Save selection" at bounding box center [910, 676] width 79 height 15
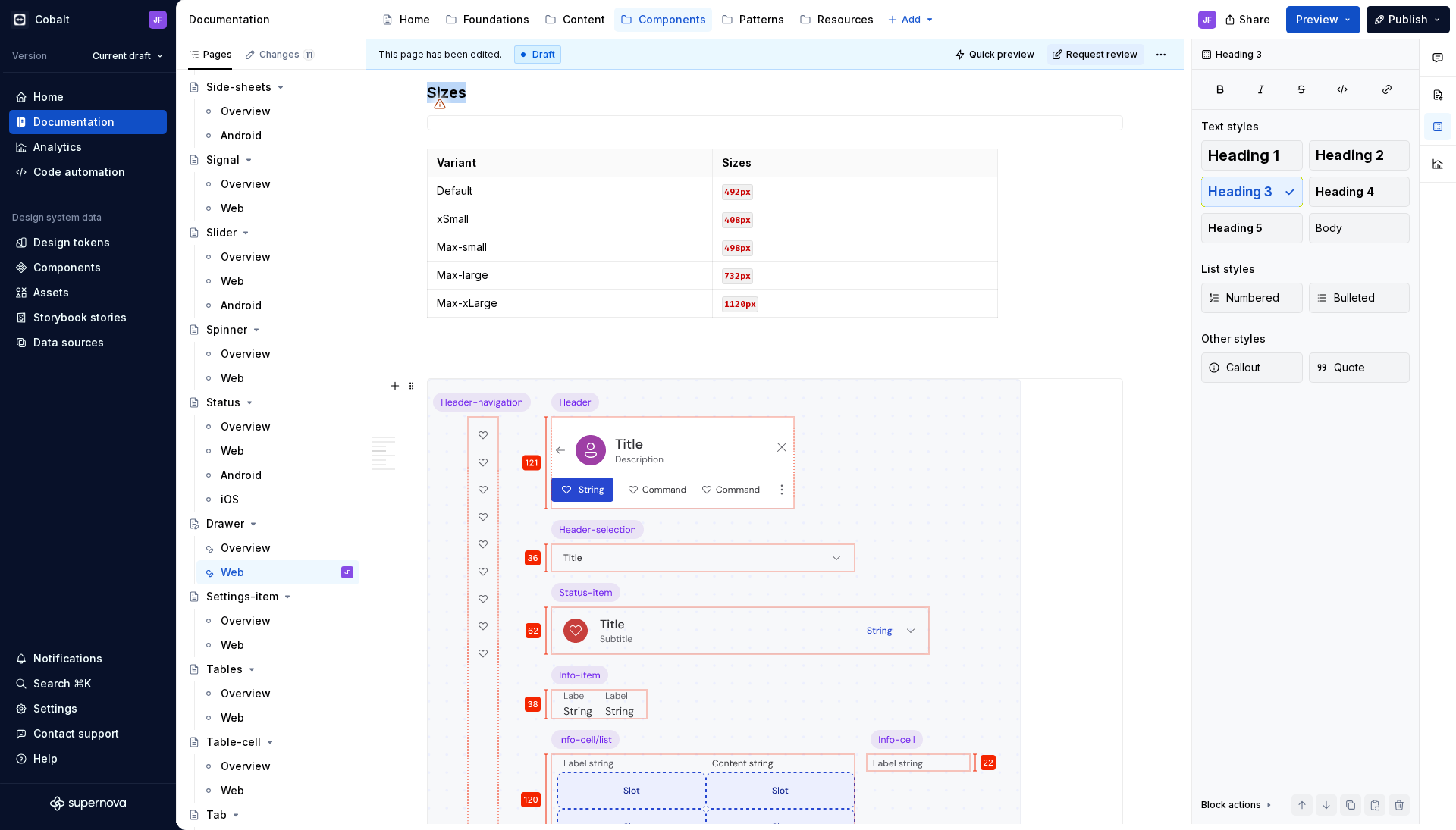
type textarea "*"
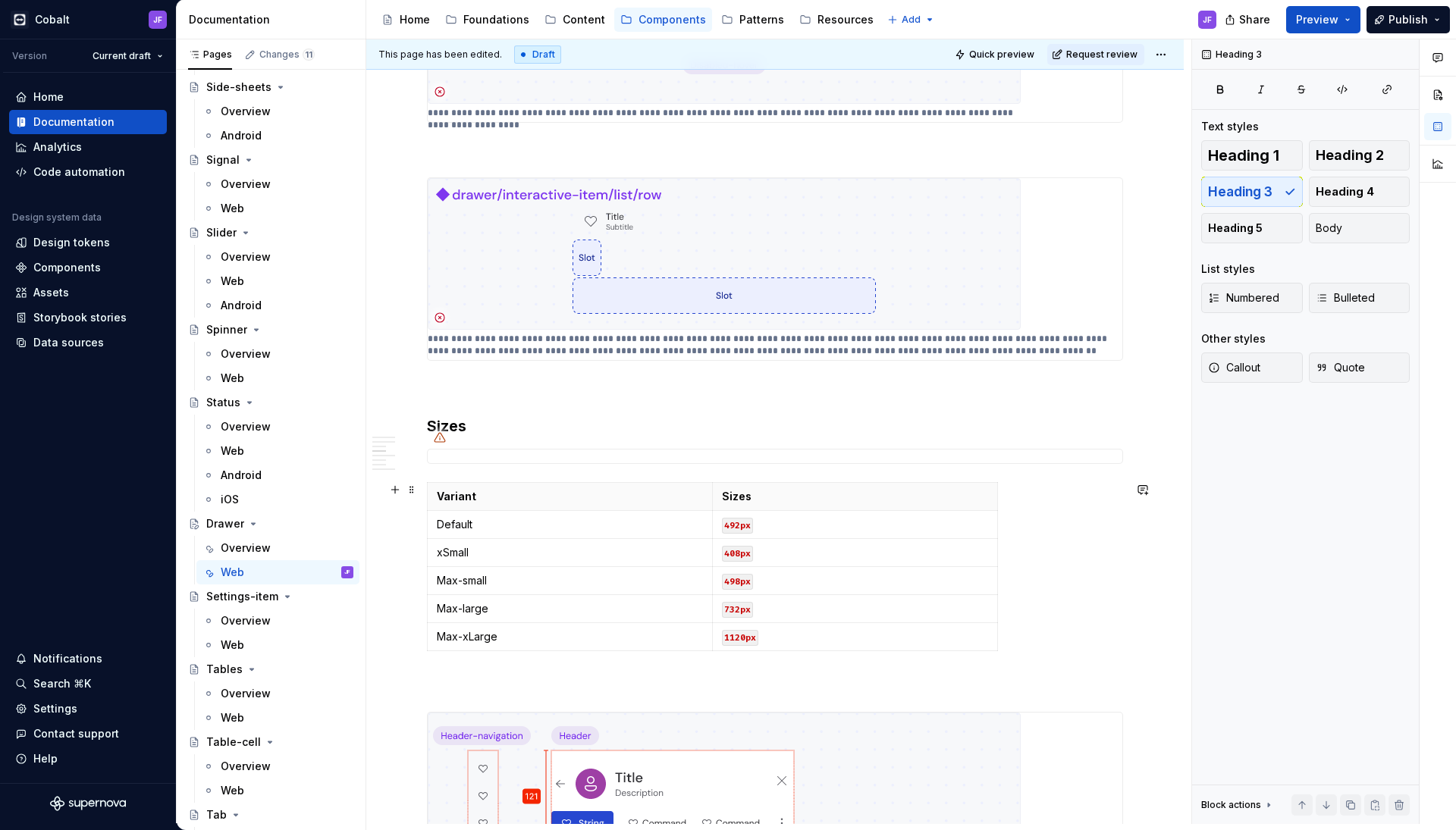
scroll to position [3417, 0]
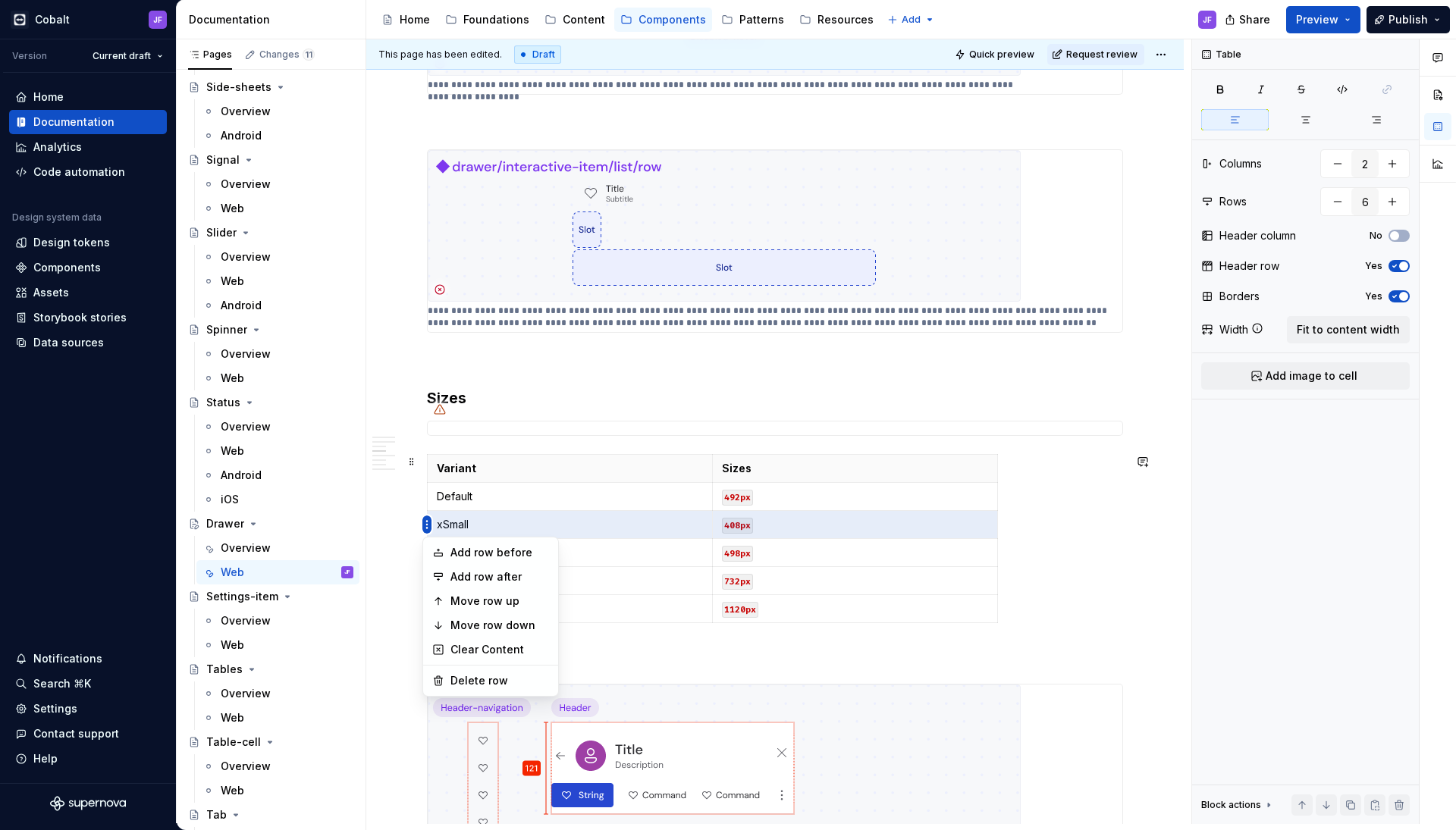
click at [429, 521] on html "Cobalt JF Version Current draft Home Documentation Analytics Code automation De…" at bounding box center [728, 415] width 1456 height 830
drag, startPoint x: 469, startPoint y: 678, endPoint x: 445, endPoint y: 576, distance: 104.8
click at [469, 678] on div "Delete row" at bounding box center [499, 680] width 98 height 15
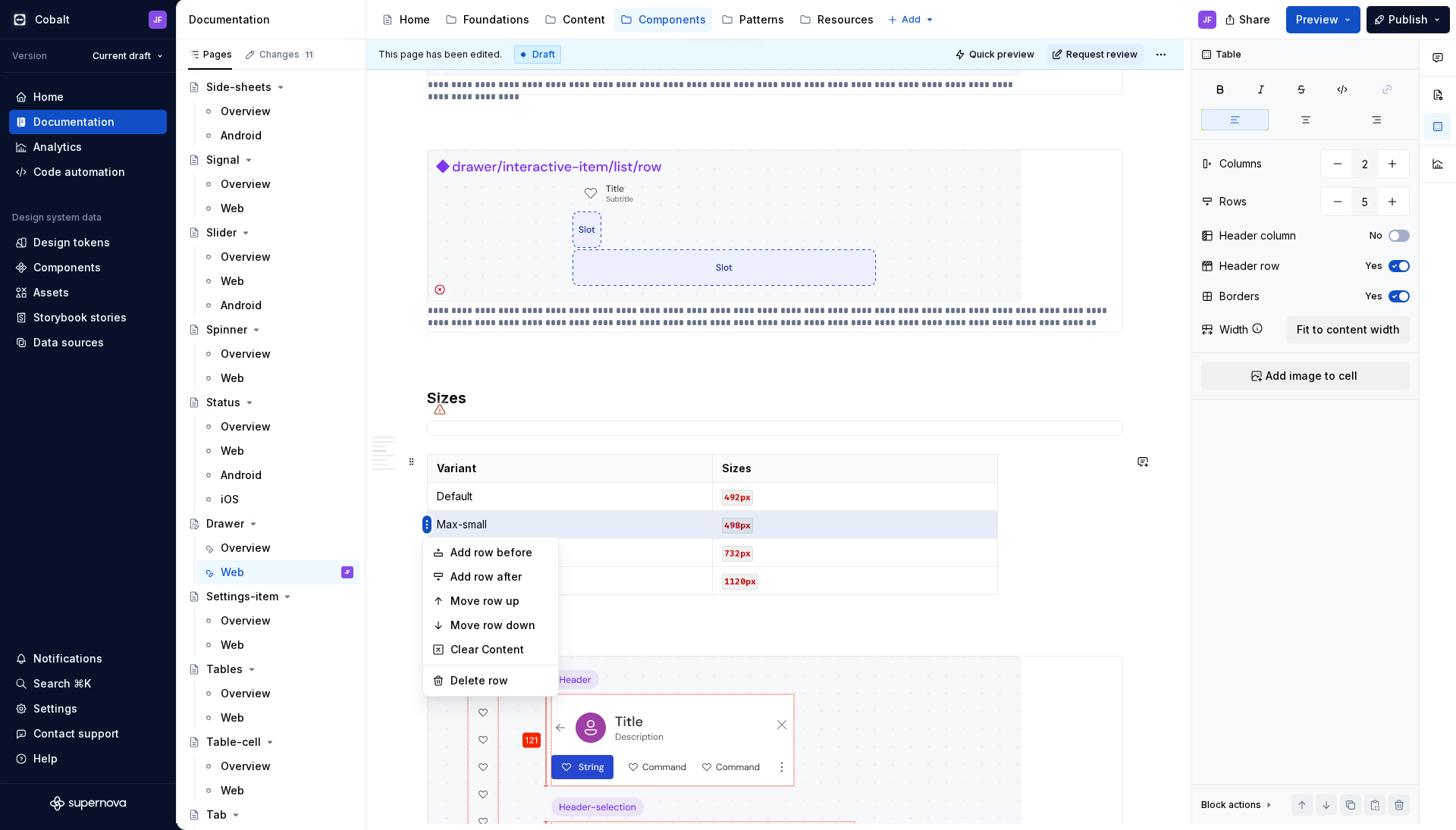
click at [430, 524] on html "Cobalt JF Version Current draft Home Documentation Analytics Code automation De…" at bounding box center [728, 415] width 1456 height 830
click at [475, 675] on div "Delete row" at bounding box center [499, 680] width 98 height 15
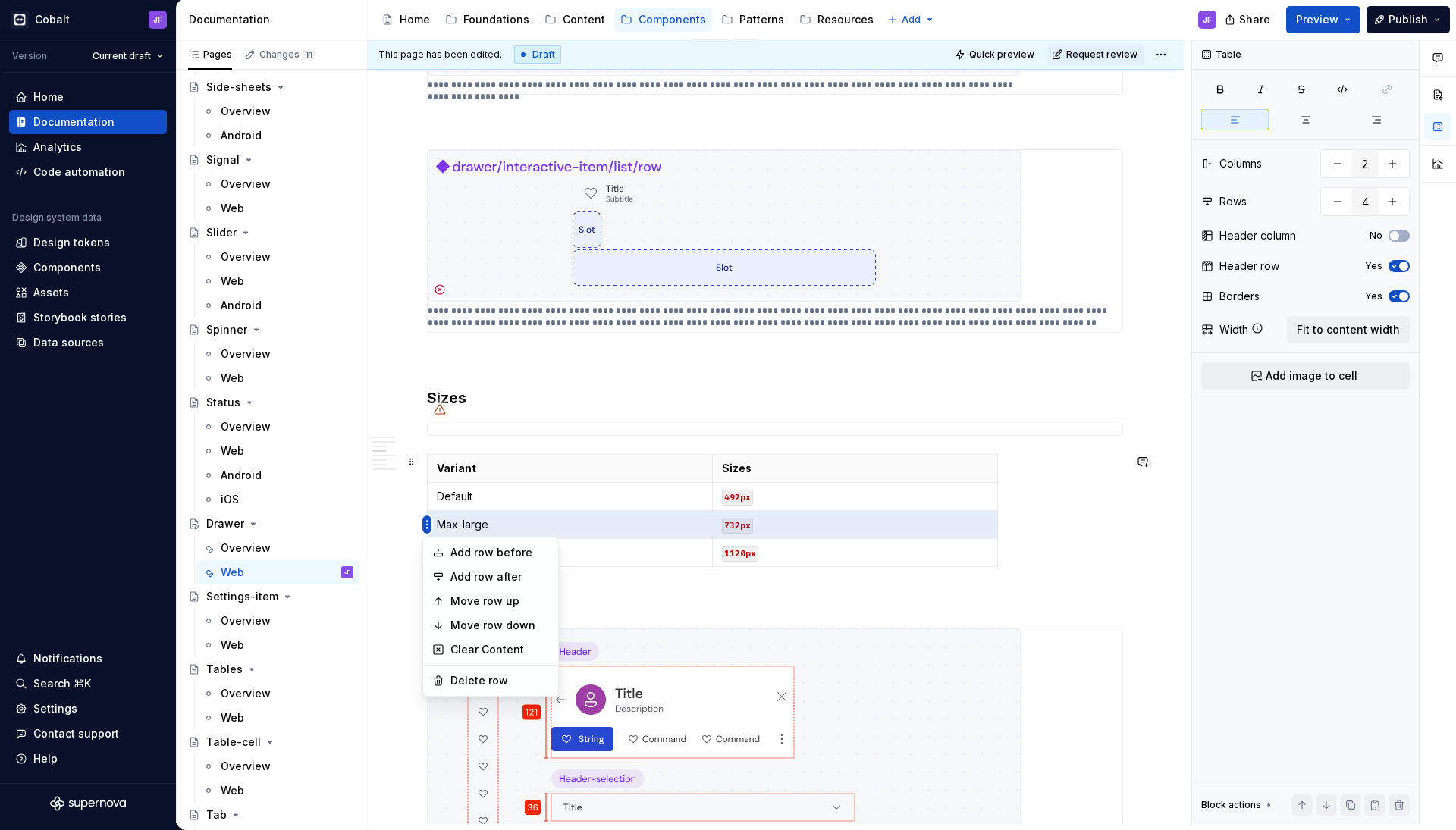
click at [430, 527] on html "Cobalt JF Version Current draft Home Documentation Analytics Code automation De…" at bounding box center [728, 415] width 1456 height 830
click at [475, 675] on div "Delete row" at bounding box center [499, 680] width 98 height 15
type input "3"
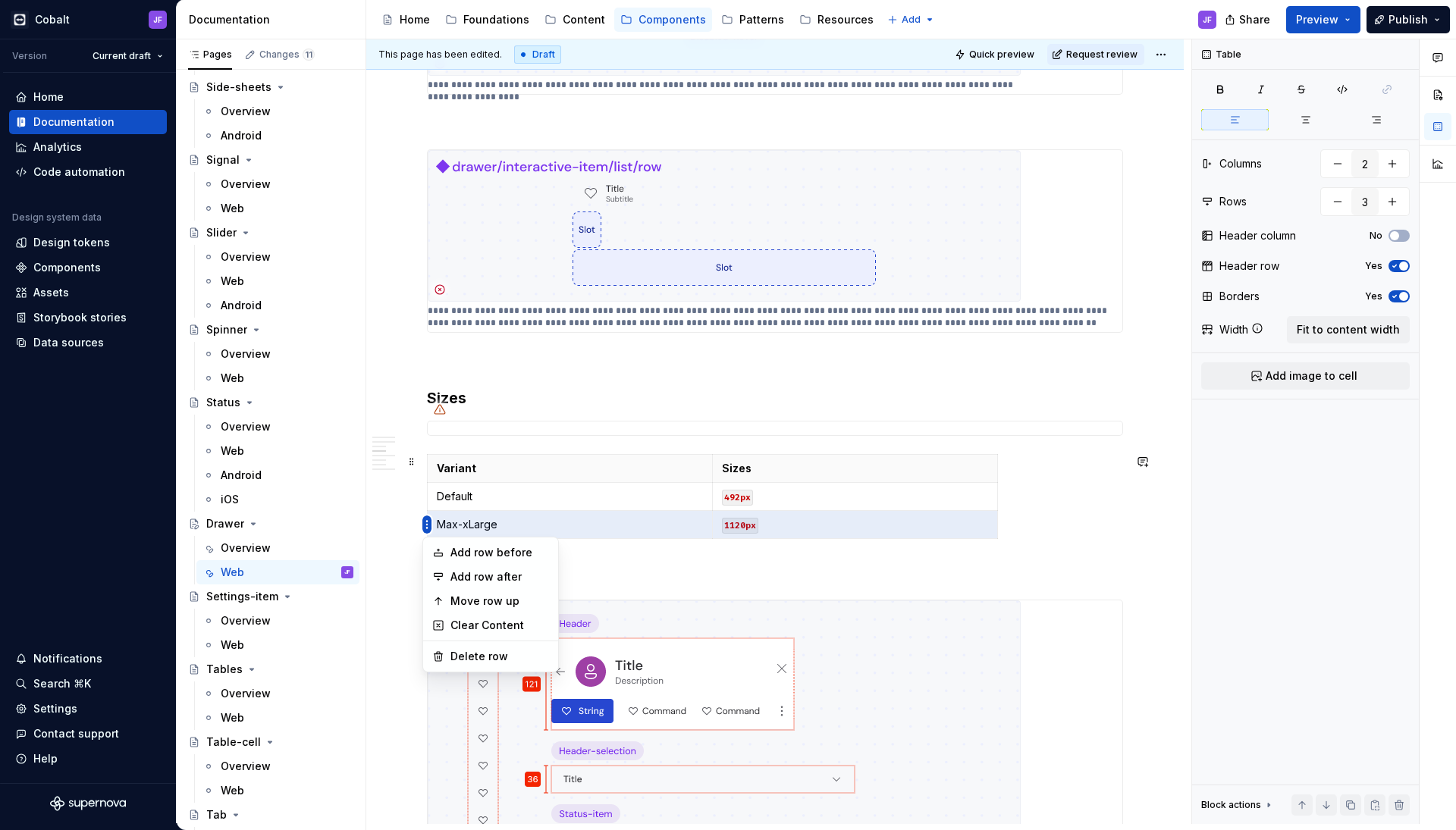
click at [428, 524] on html "Cobalt JF Version Current draft Home Documentation Analytics Code automation De…" at bounding box center [728, 415] width 1456 height 830
click at [471, 652] on div "Delete row" at bounding box center [499, 656] width 98 height 15
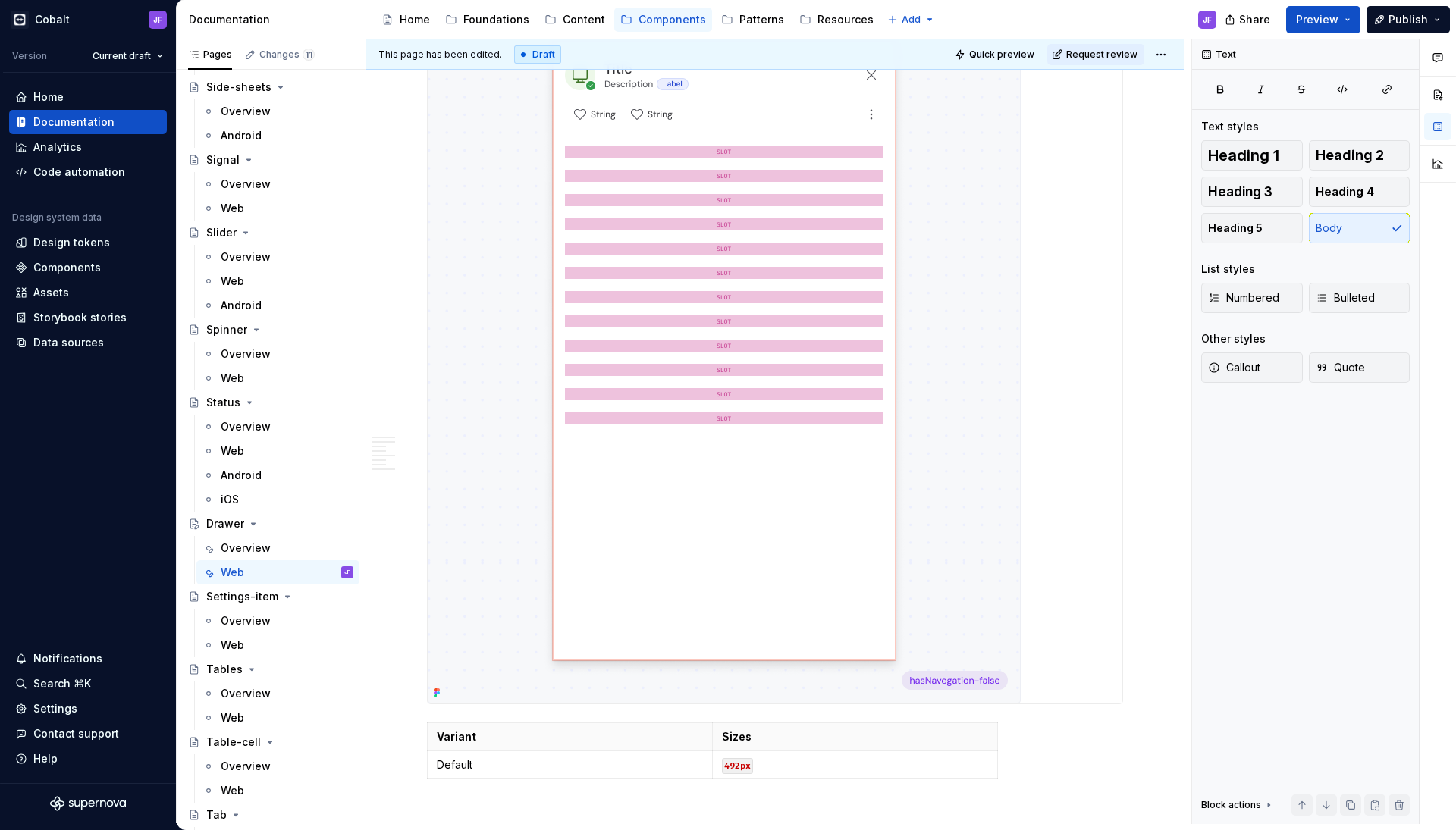
scroll to position [4602, 0]
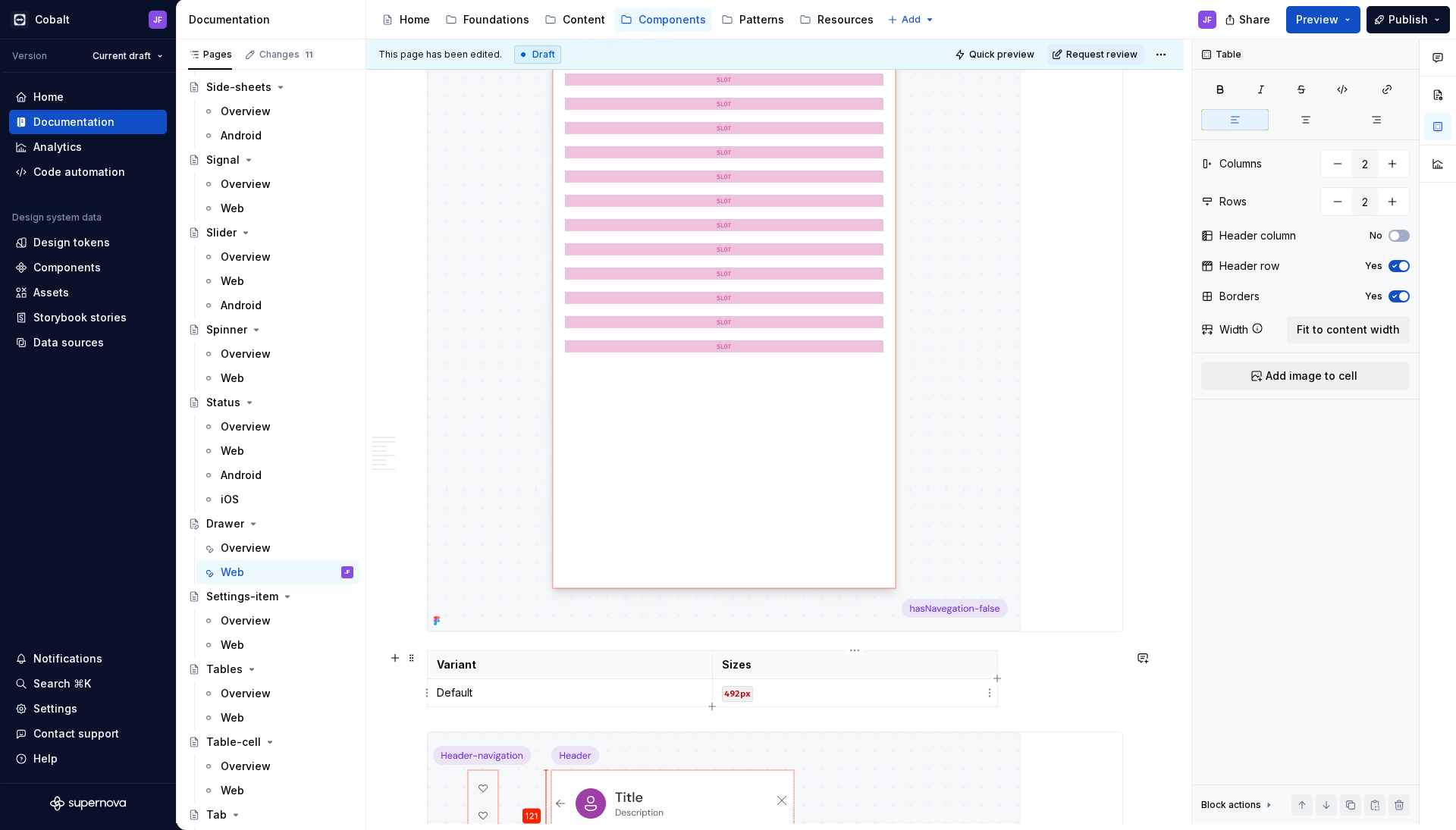
click at [743, 693] on code "492px" at bounding box center [737, 694] width 31 height 16
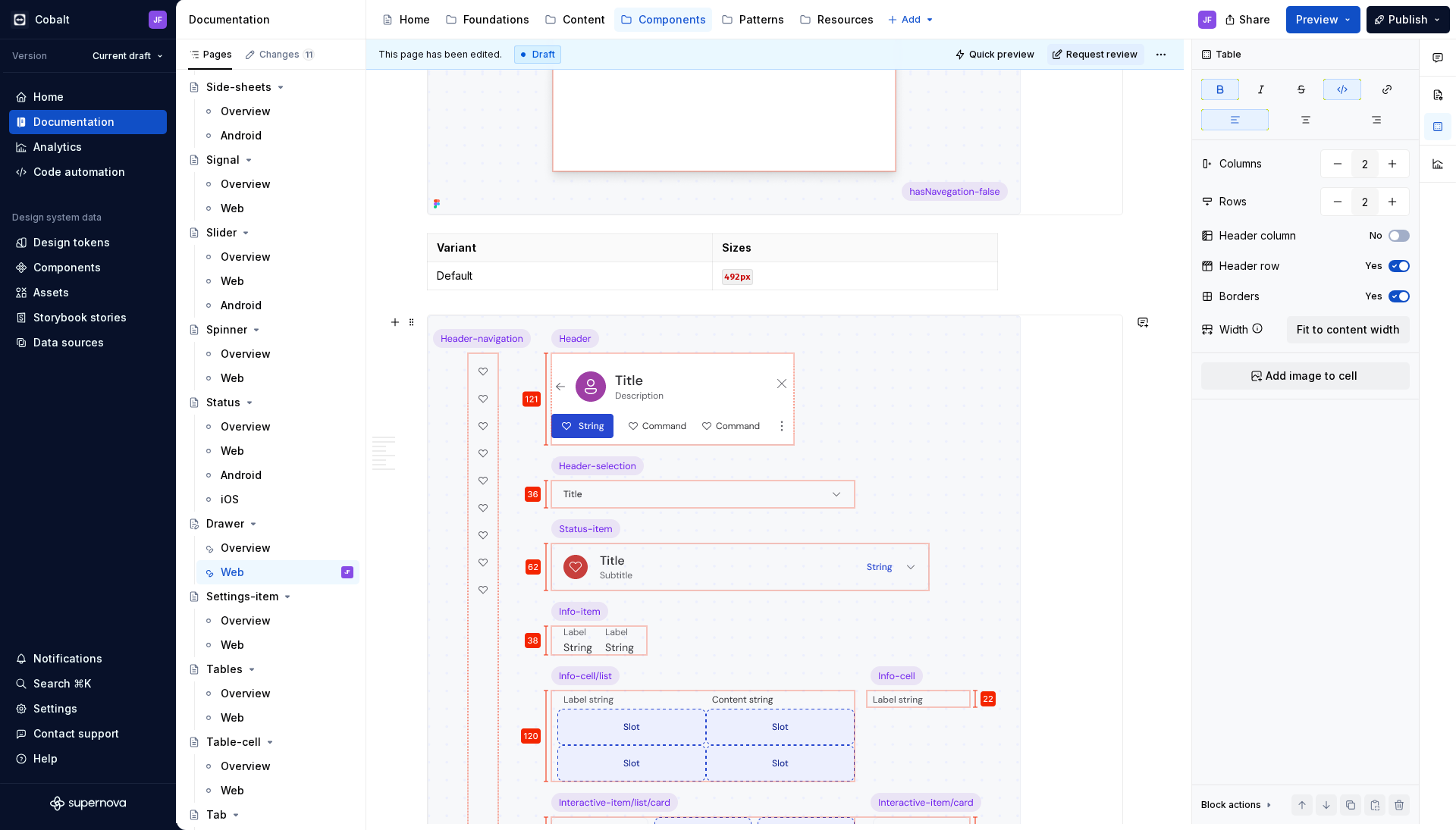
click at [709, 496] on img at bounding box center [724, 687] width 592 height 744
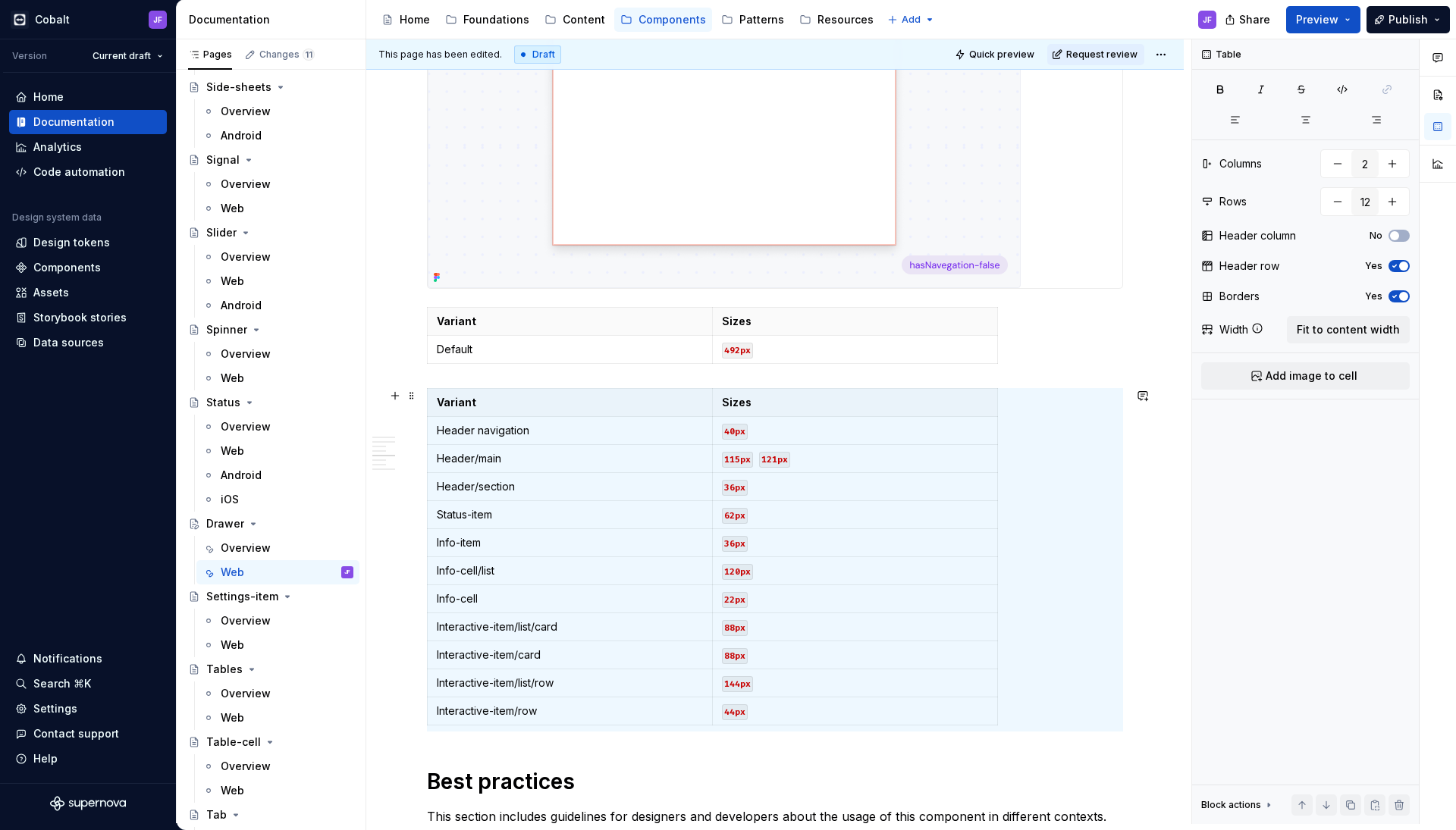
scroll to position [4939, 0]
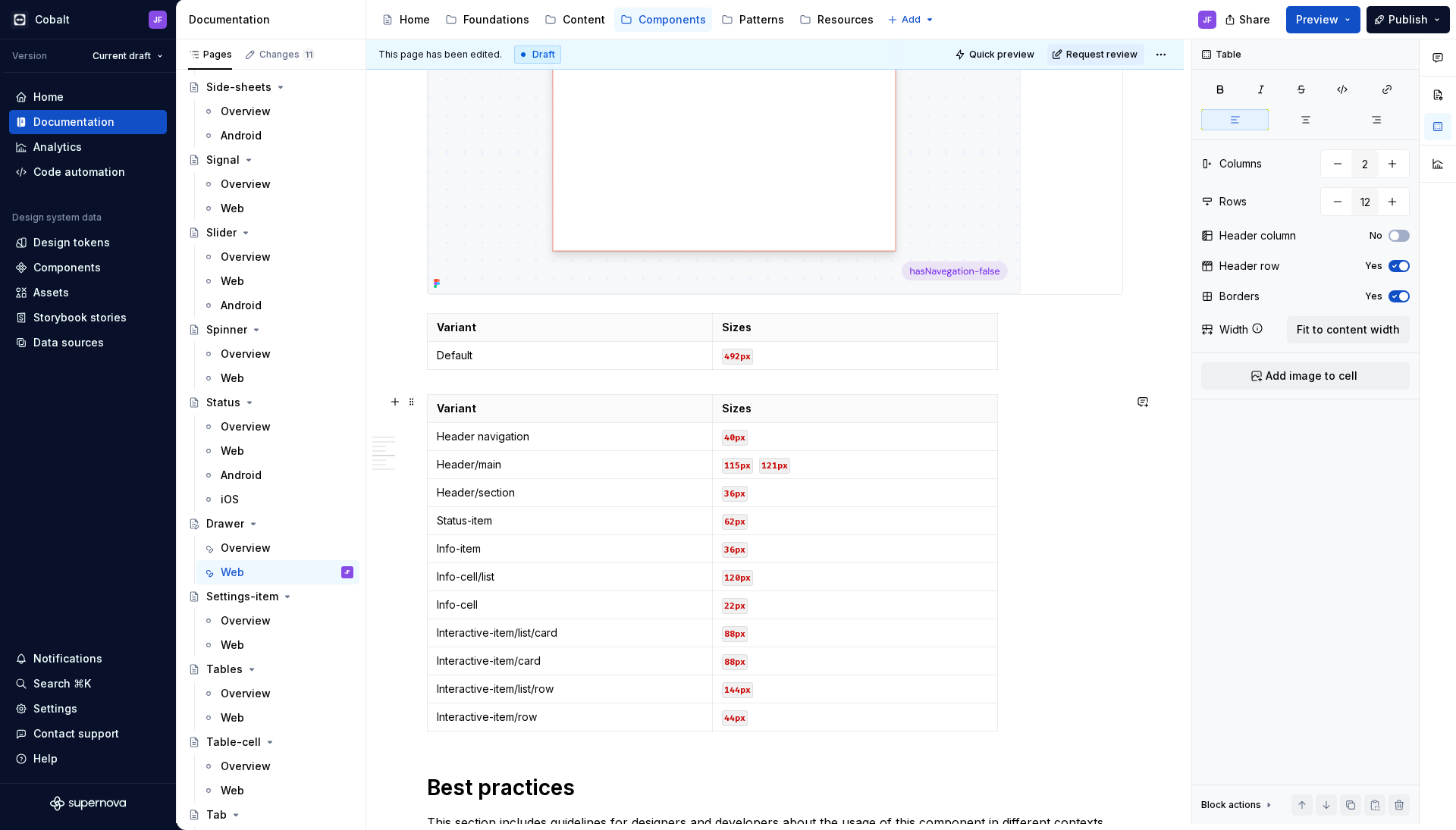
click at [530, 737] on div "Variant Sizes Header navigation 40px Header/main 115px 121px Header/section 36p…" at bounding box center [775, 566] width 696 height 344
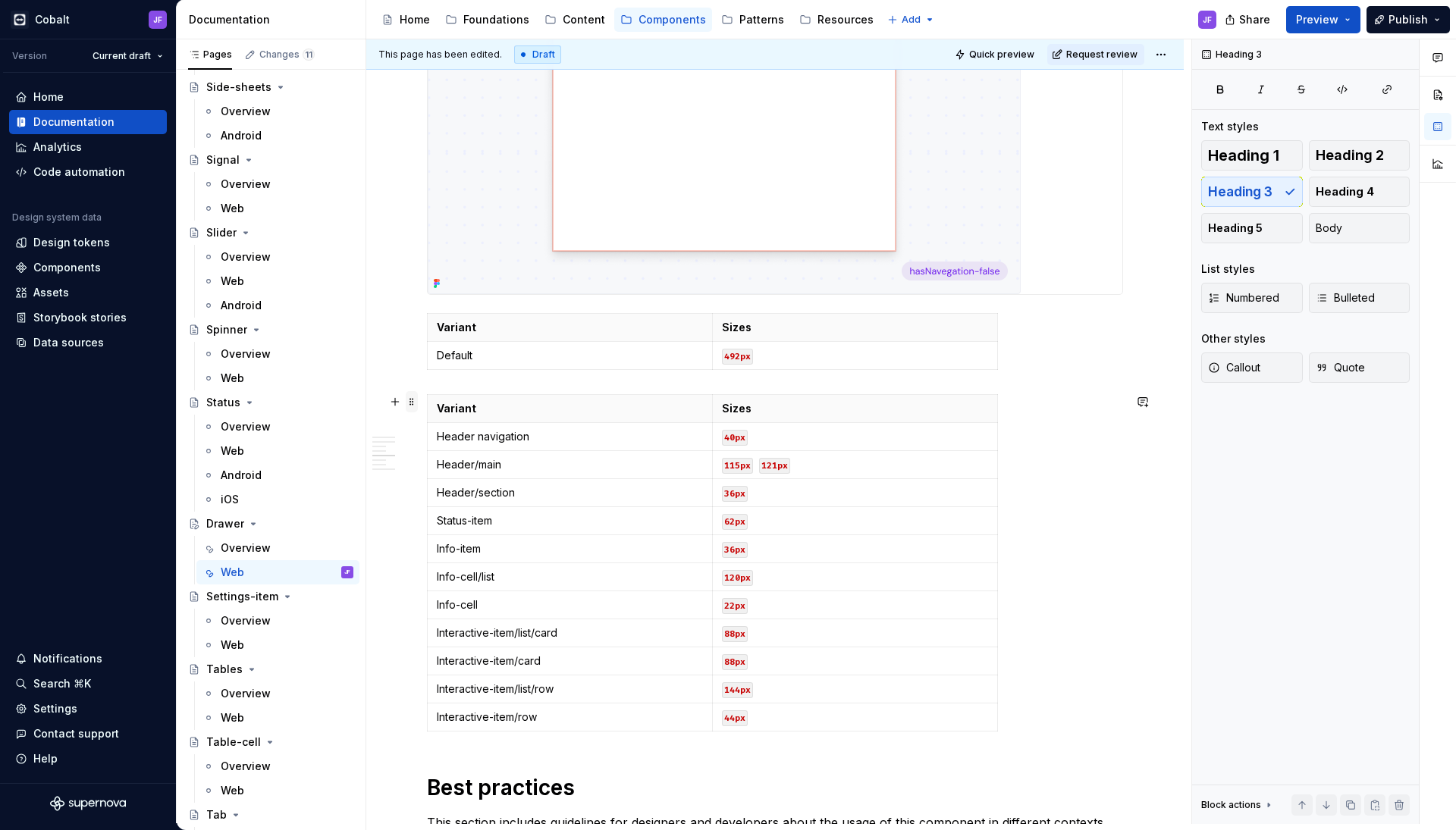
click at [412, 402] on span at bounding box center [412, 402] width 12 height 21
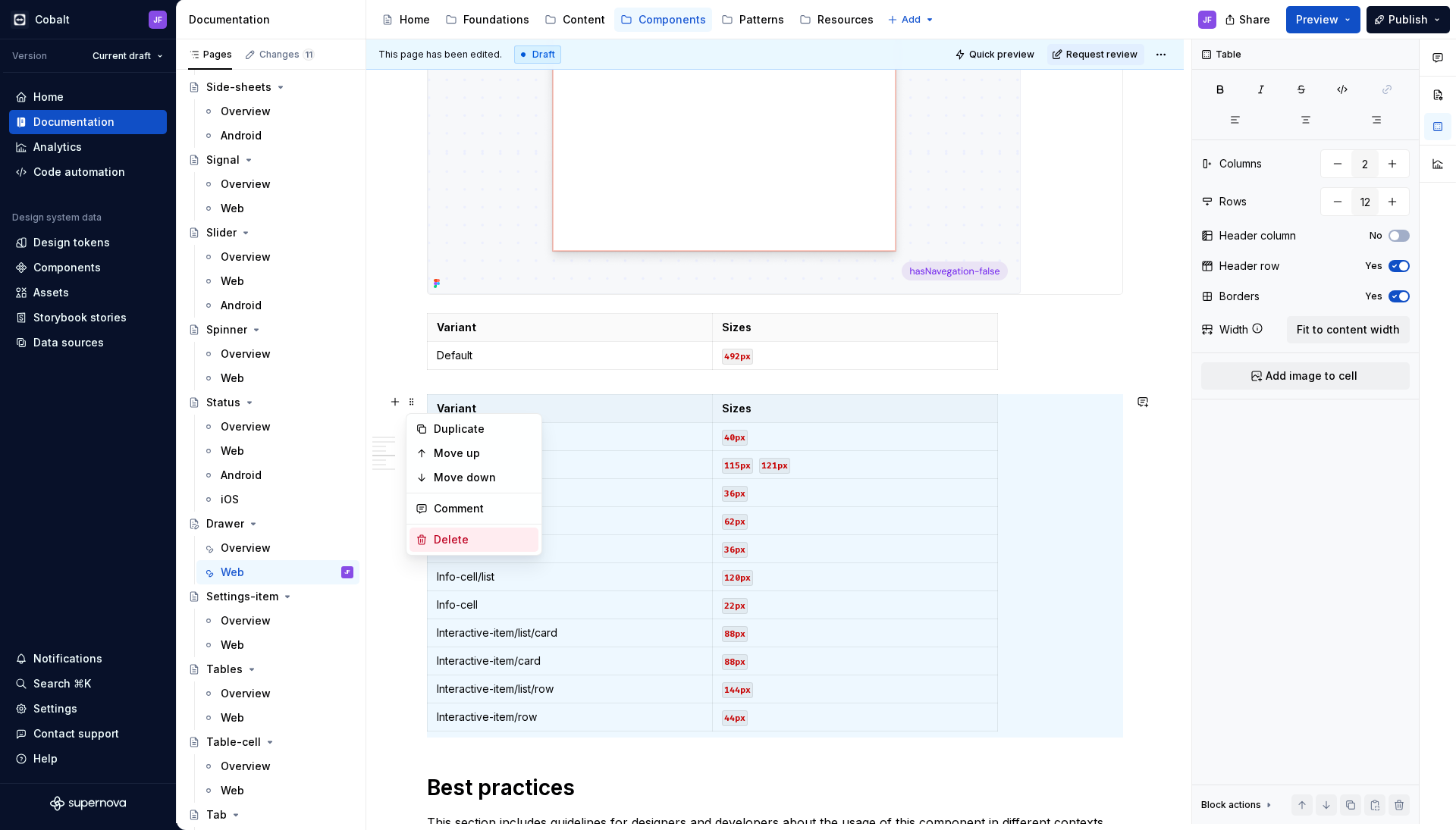
click at [465, 534] on div "Delete" at bounding box center [483, 539] width 98 height 15
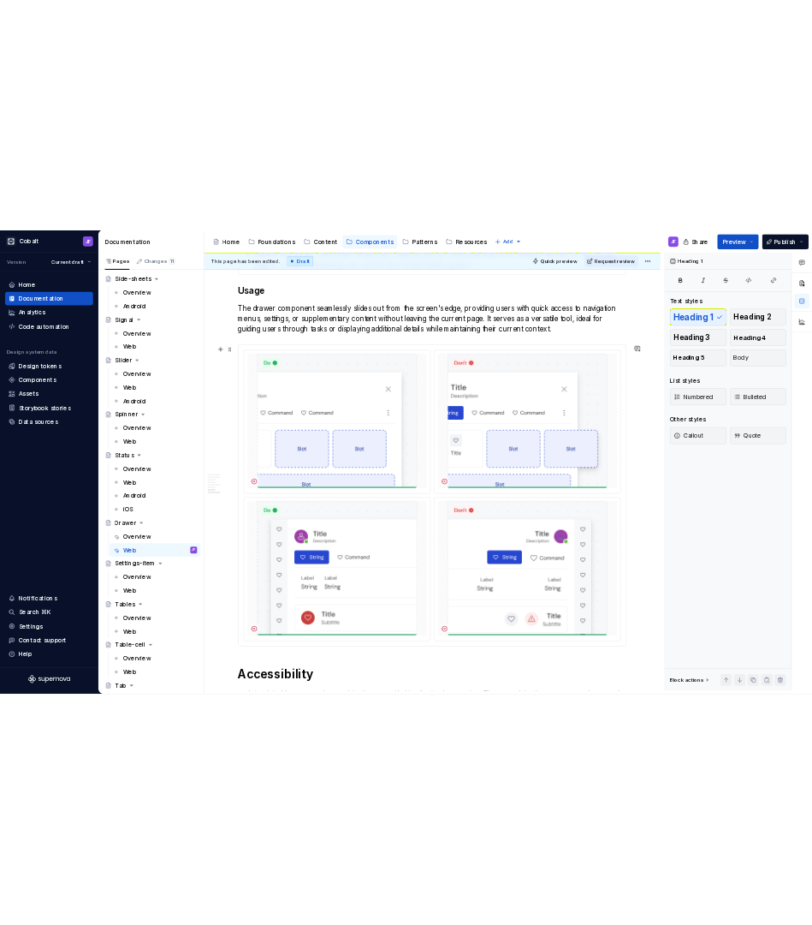
scroll to position [6262, 0]
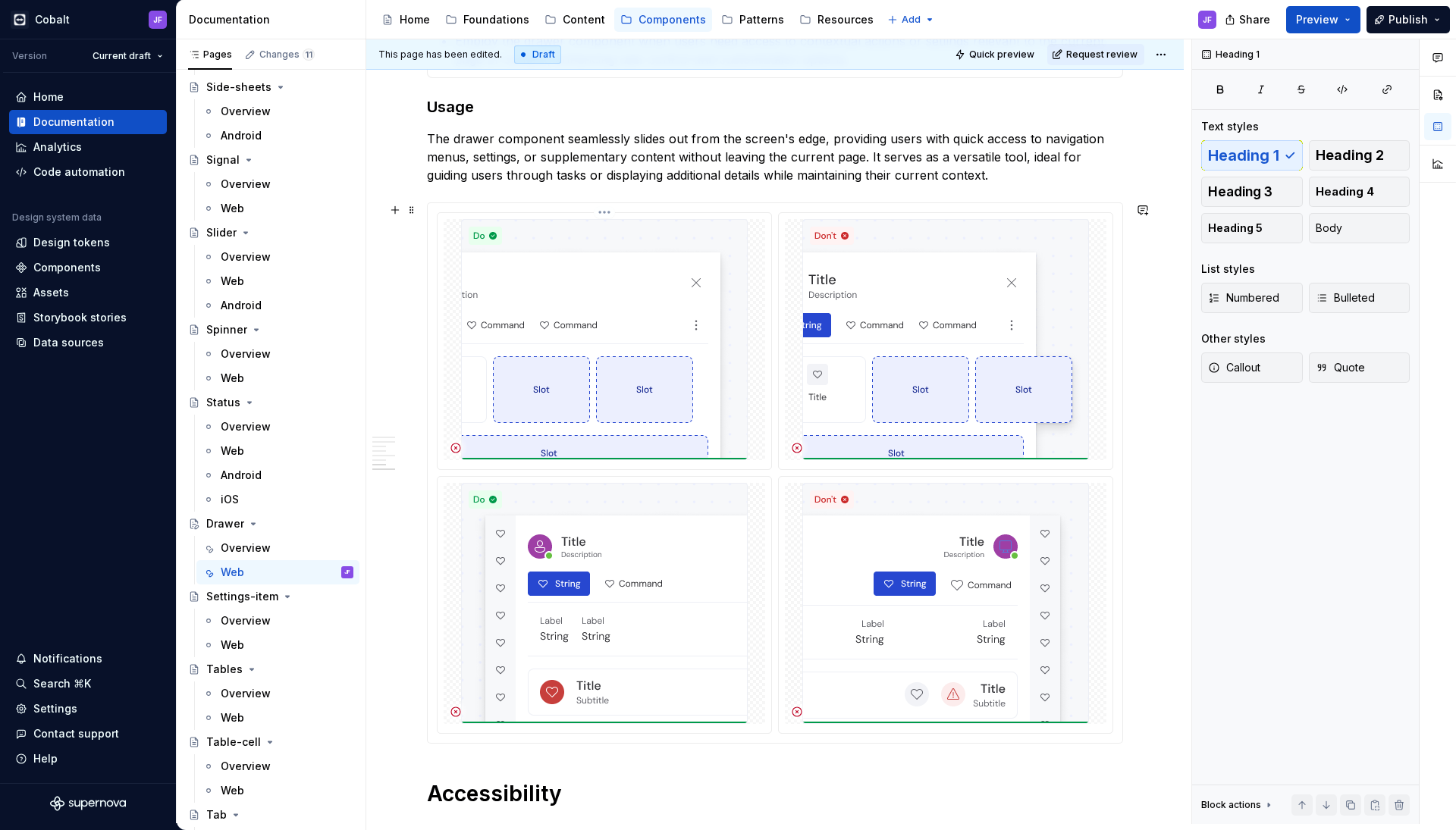
click at [677, 409] on img at bounding box center [604, 339] width 287 height 241
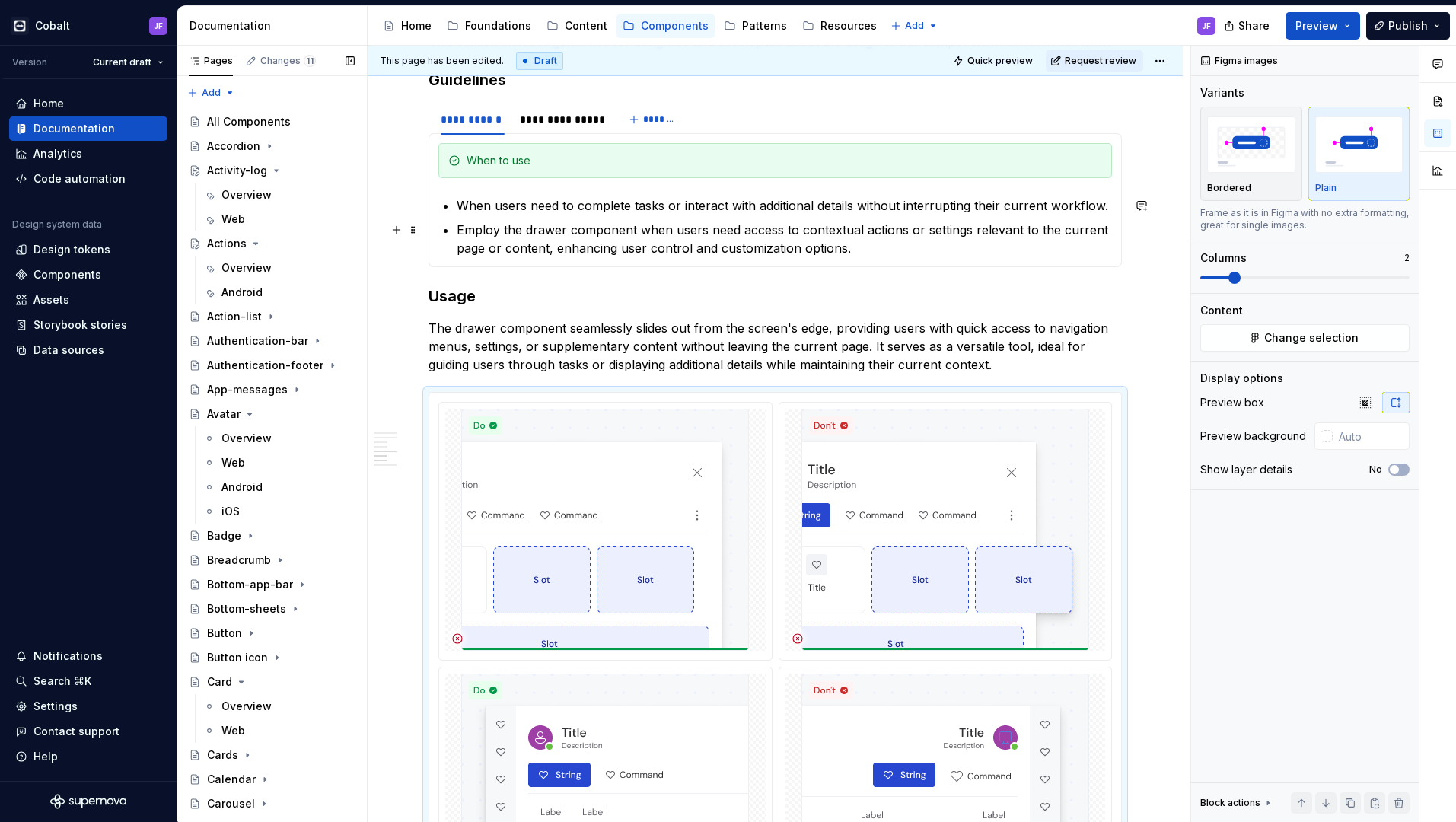
scroll to position [5388, 0]
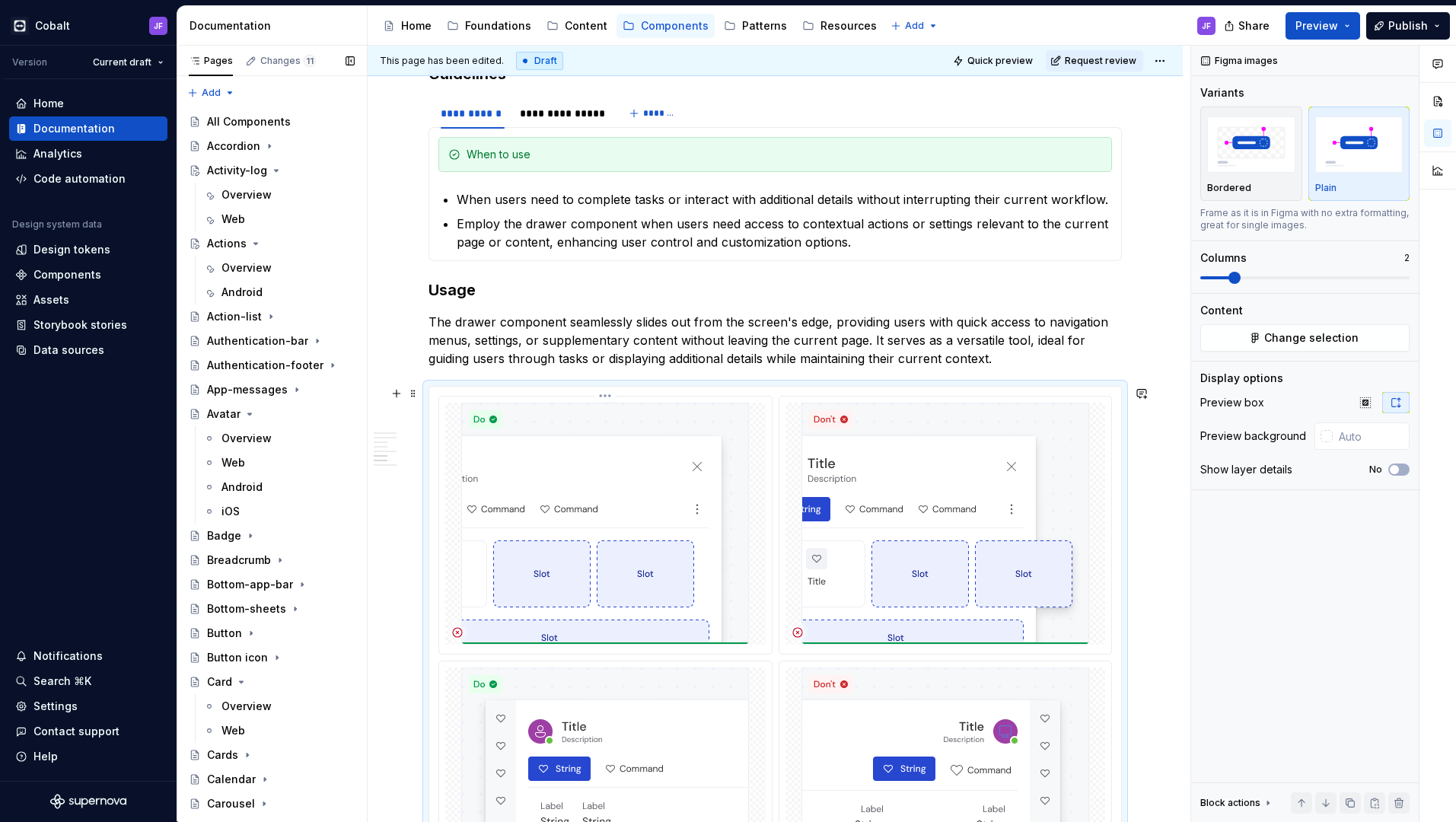
click at [579, 437] on img at bounding box center [605, 523] width 288 height 242
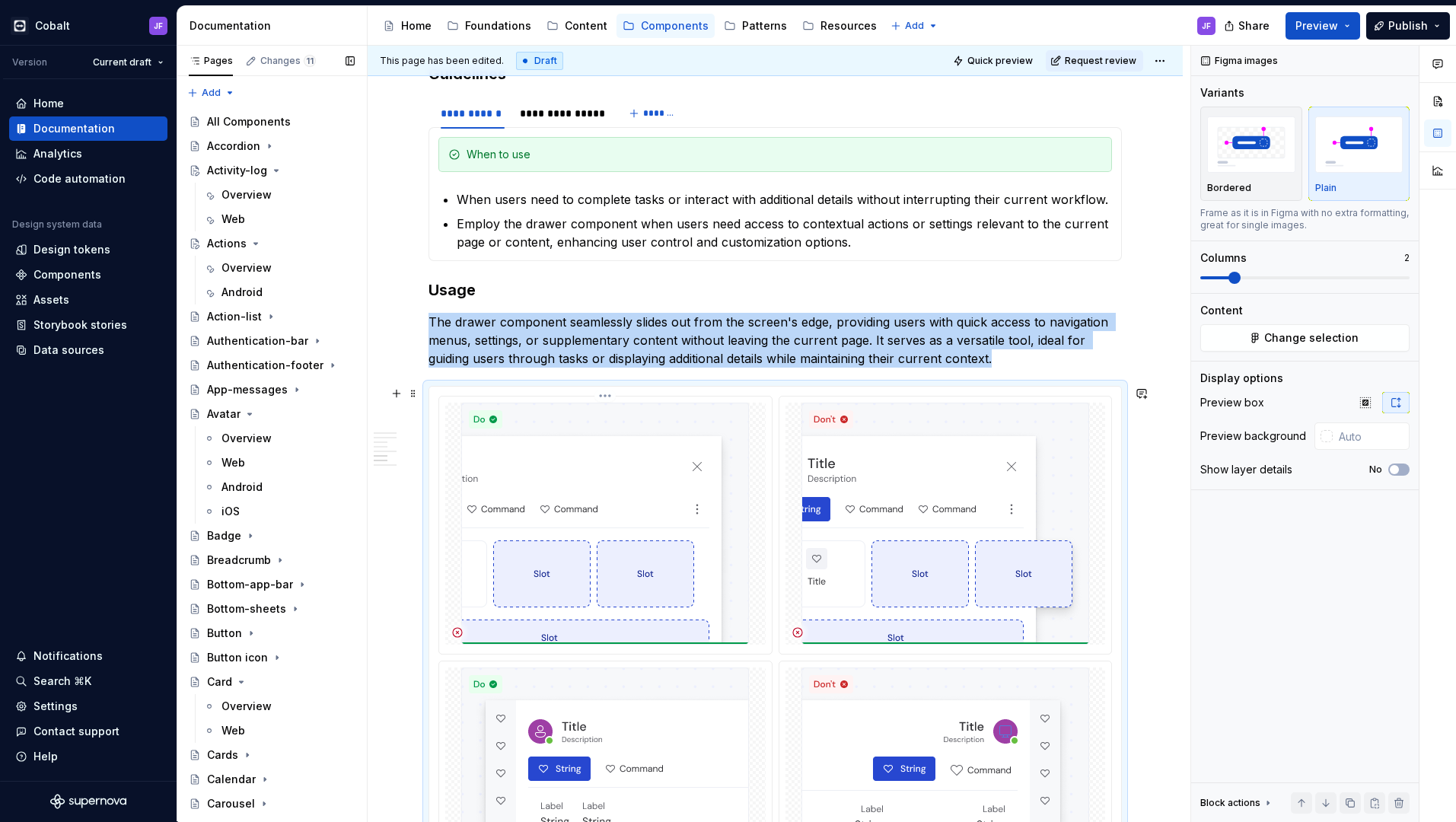
click at [672, 506] on img at bounding box center [605, 523] width 288 height 242
click at [862, 498] on img at bounding box center [945, 523] width 288 height 242
click at [716, 498] on img at bounding box center [605, 523] width 288 height 242
click at [1297, 334] on span "Change selection" at bounding box center [1311, 338] width 94 height 15
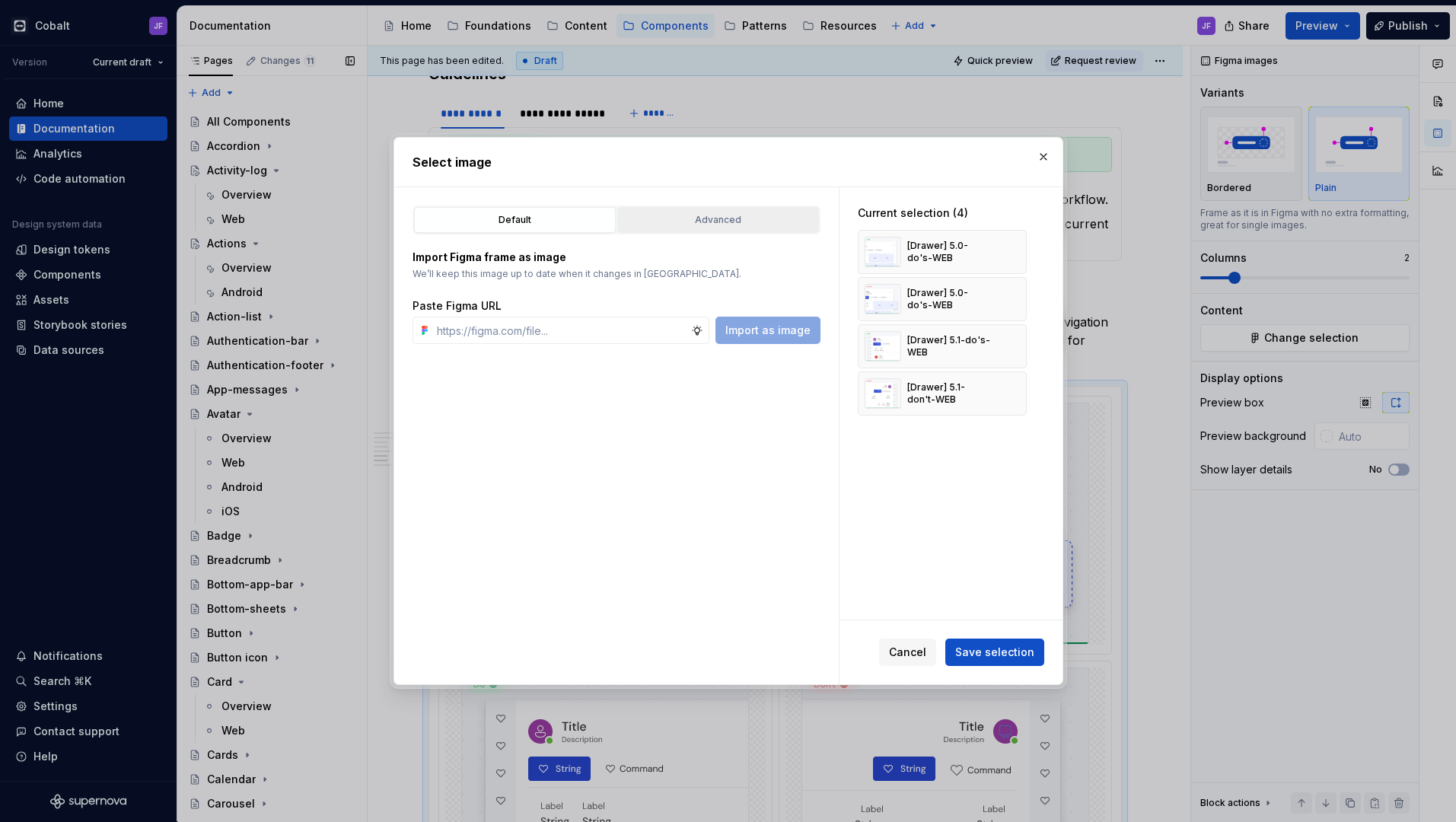
click at [774, 224] on div "Advanced" at bounding box center [717, 219] width 191 height 15
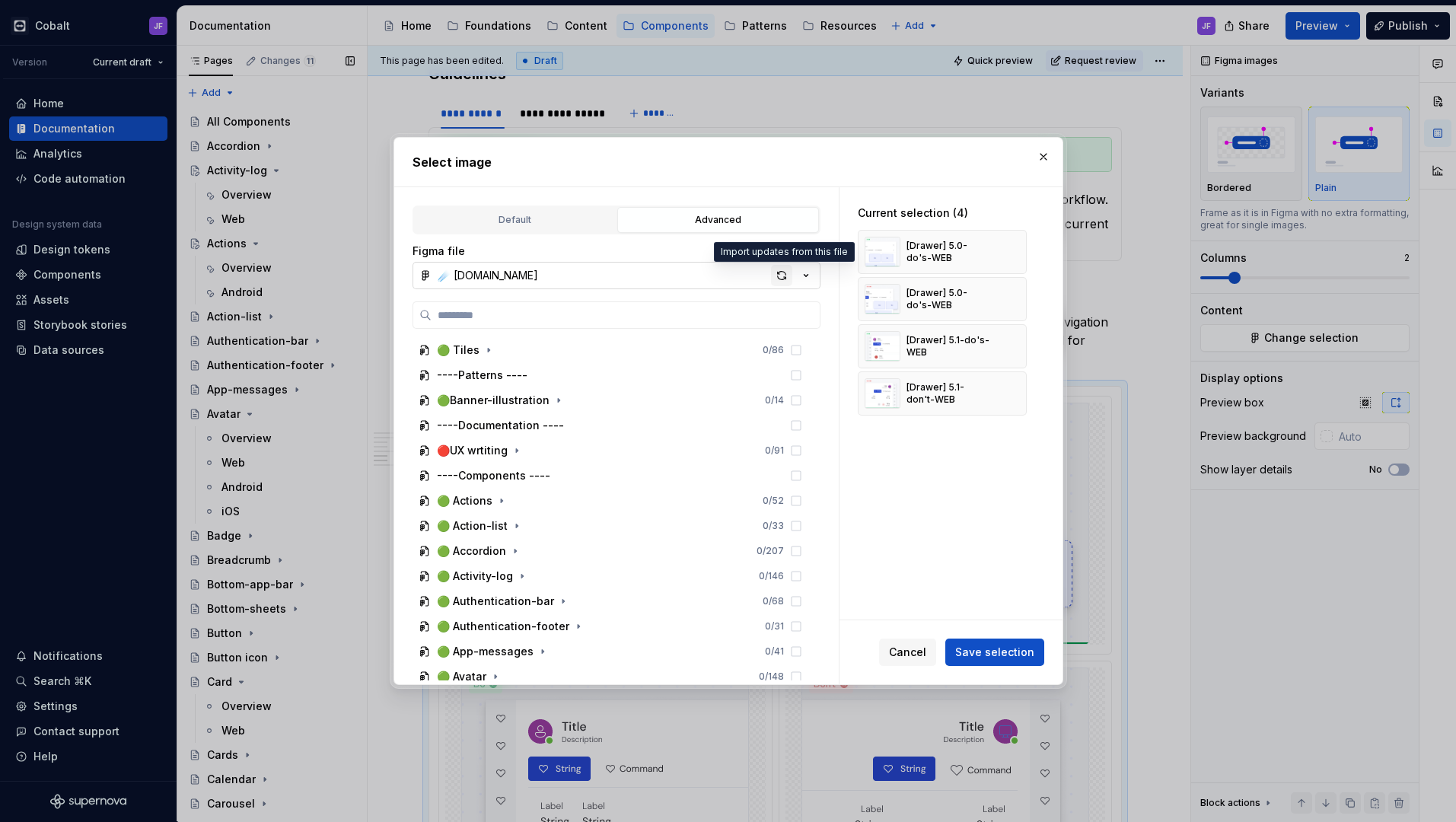
click at [780, 275] on div "button" at bounding box center [781, 275] width 21 height 21
type textarea "*"
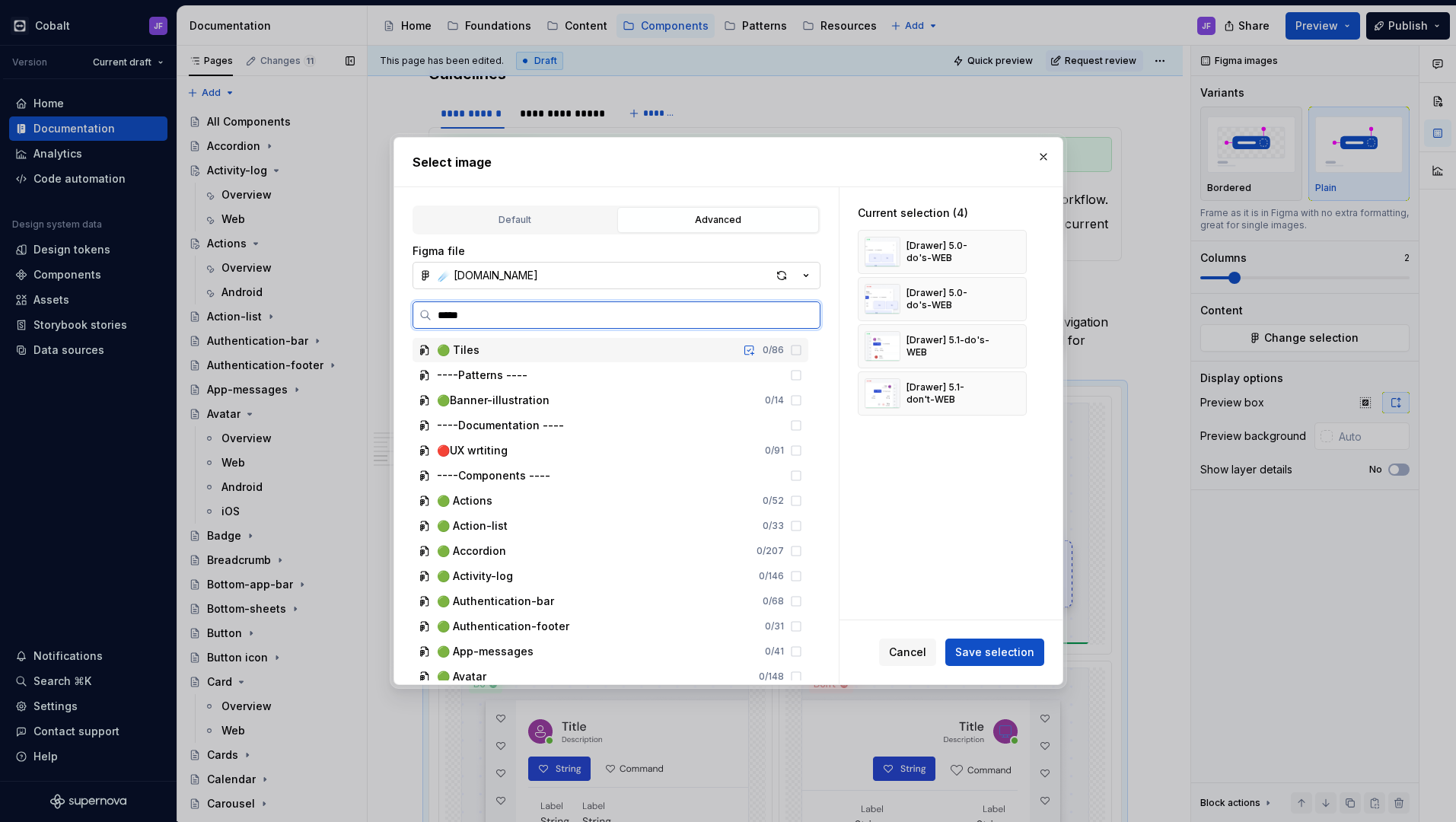
type input "****"
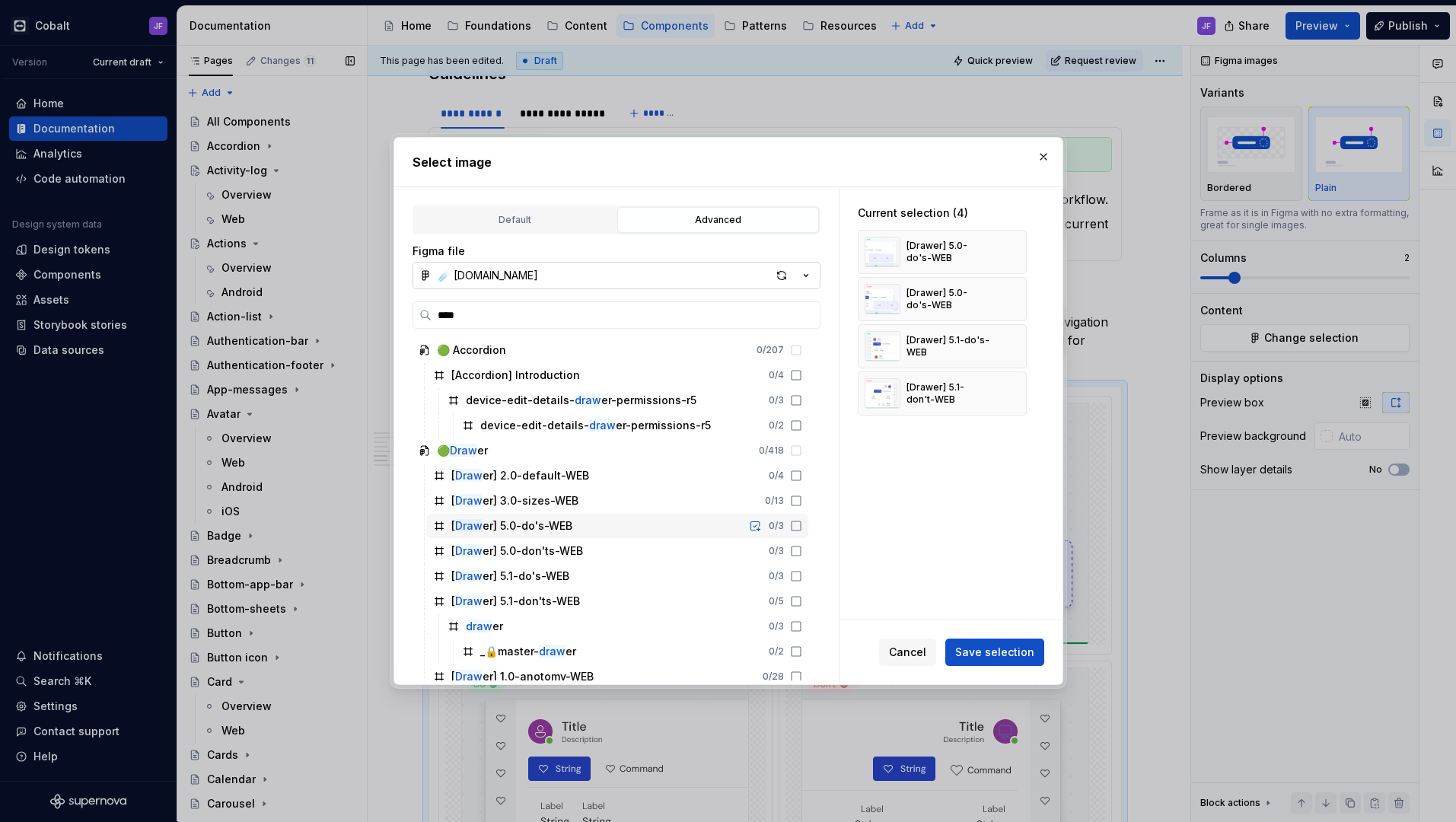
scroll to position [0, 0]
click at [811, 314] on input "****" at bounding box center [625, 315] width 388 height 15
click at [804, 315] on input "****" at bounding box center [625, 315] width 388 height 15
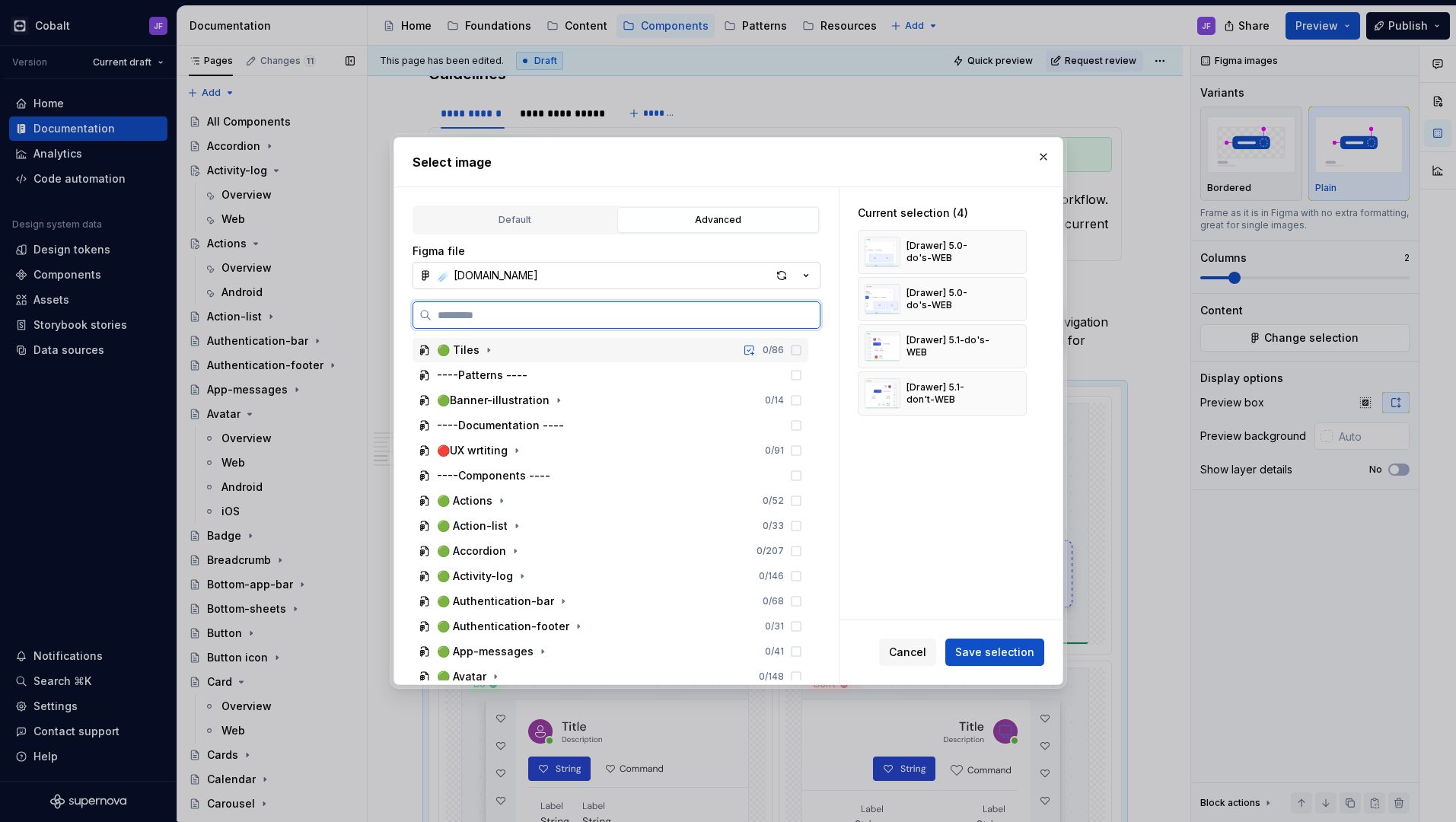
click at [793, 350] on icon at bounding box center [796, 350] width 12 height 12
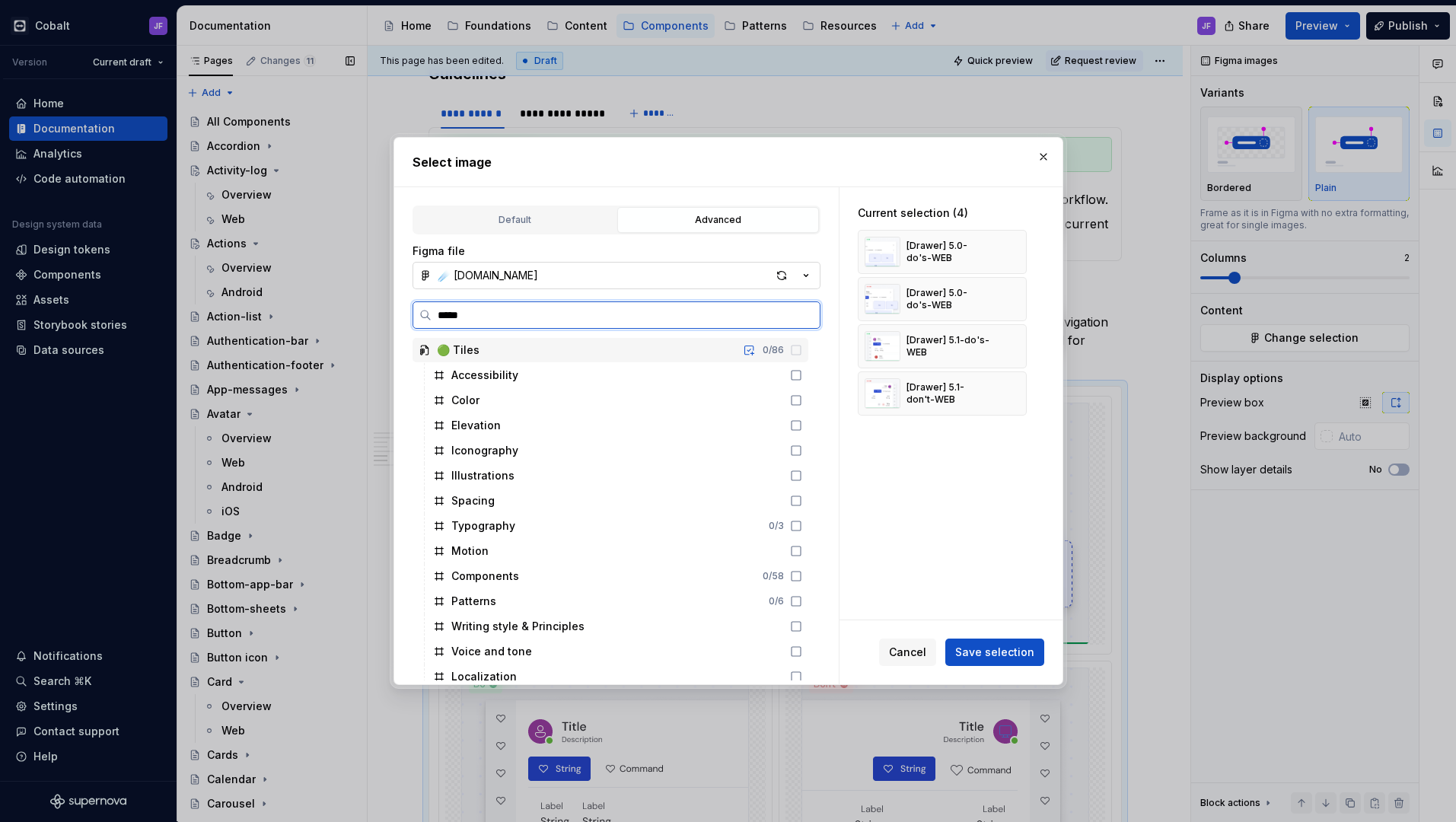
type input "******"
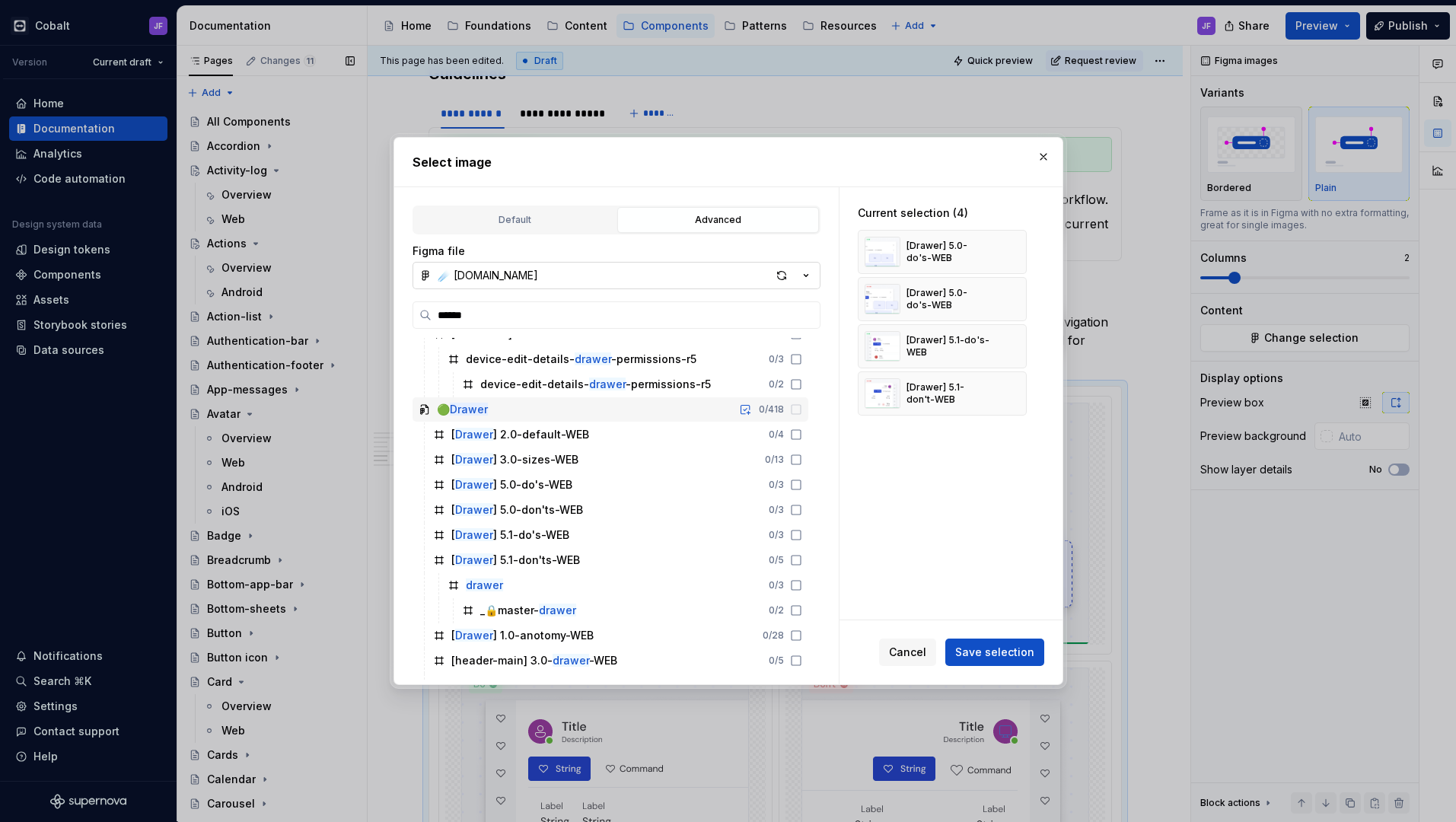
scroll to position [42, 0]
click at [790, 488] on icon at bounding box center [796, 484] width 12 height 12
click at [795, 481] on icon at bounding box center [796, 484] width 12 height 12
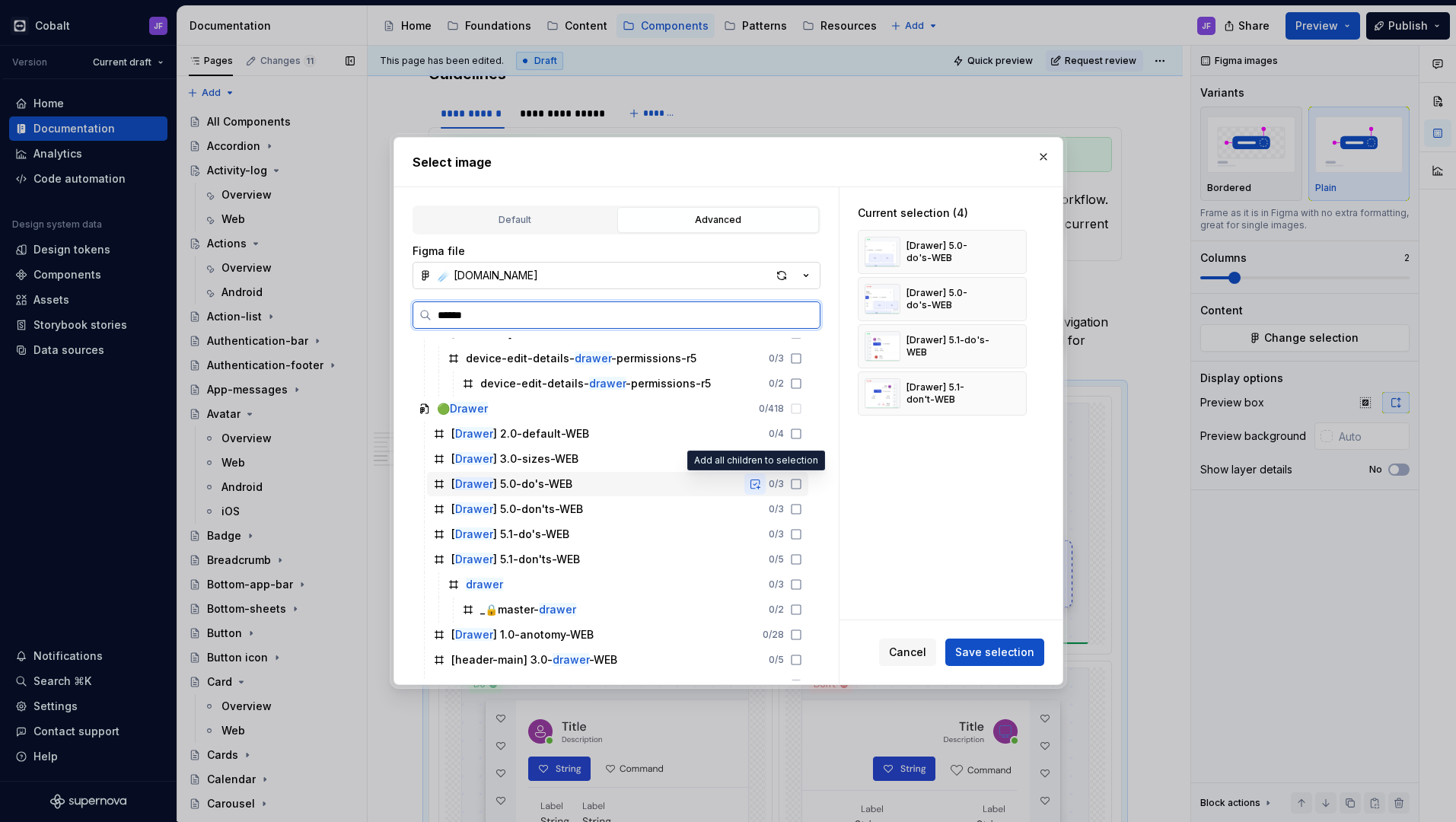
click at [754, 483] on button "button" at bounding box center [755, 483] width 21 height 21
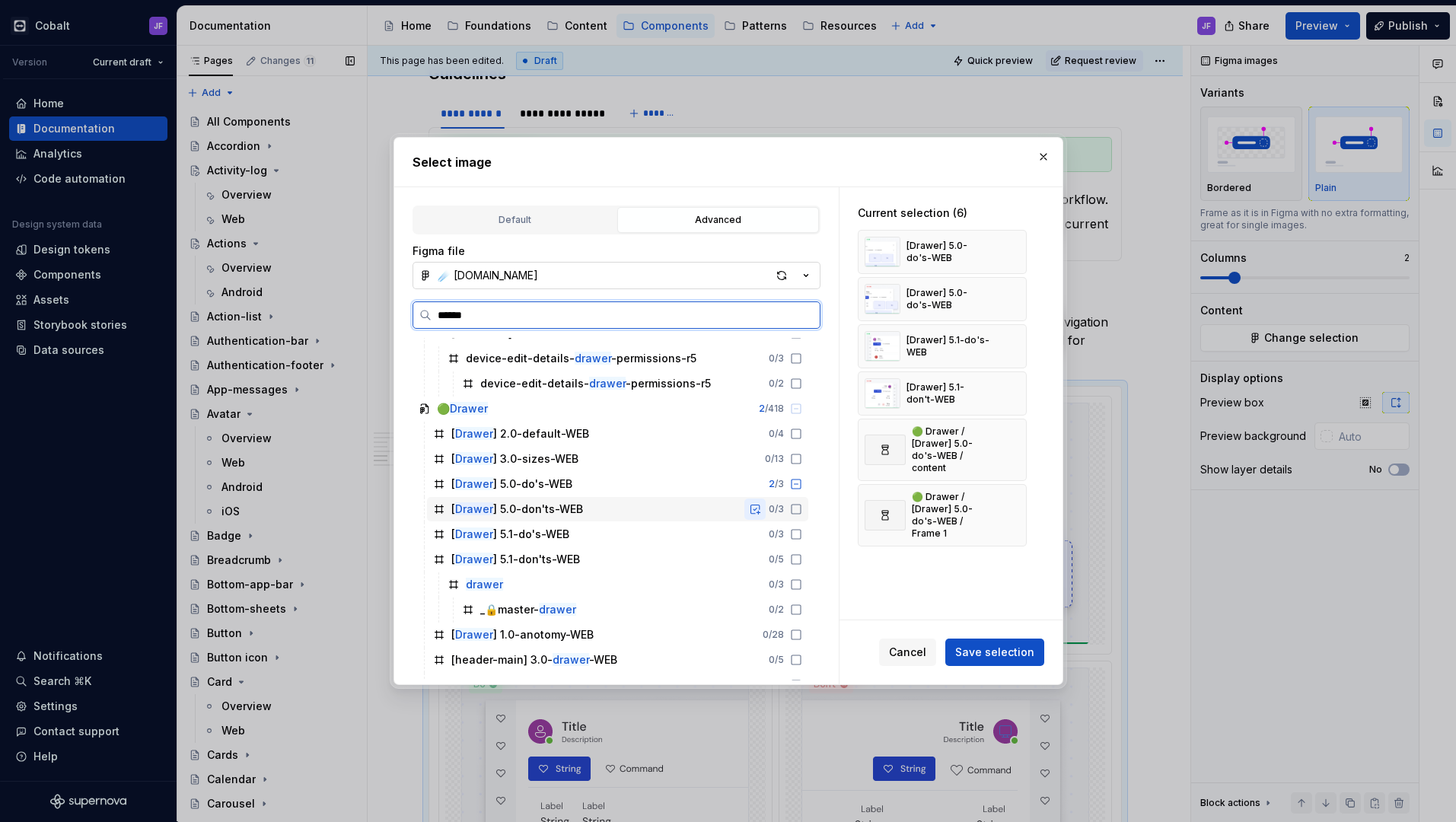
click at [755, 505] on button "button" at bounding box center [755, 509] width 21 height 21
click at [755, 533] on button "button" at bounding box center [755, 534] width 21 height 21
click at [755, 555] on button "button" at bounding box center [755, 559] width 21 height 21
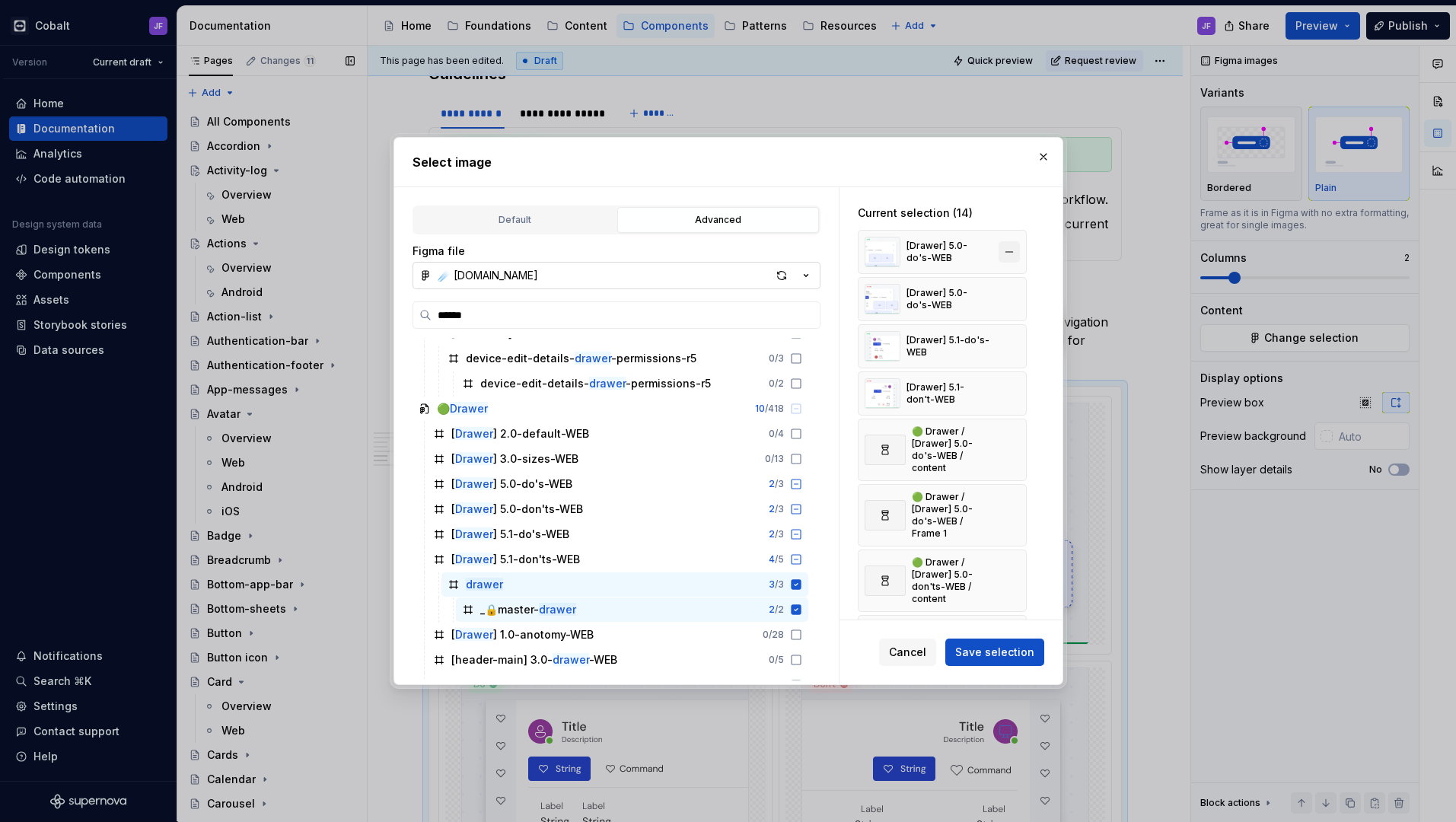
click at [1007, 251] on button "button" at bounding box center [1009, 251] width 21 height 21
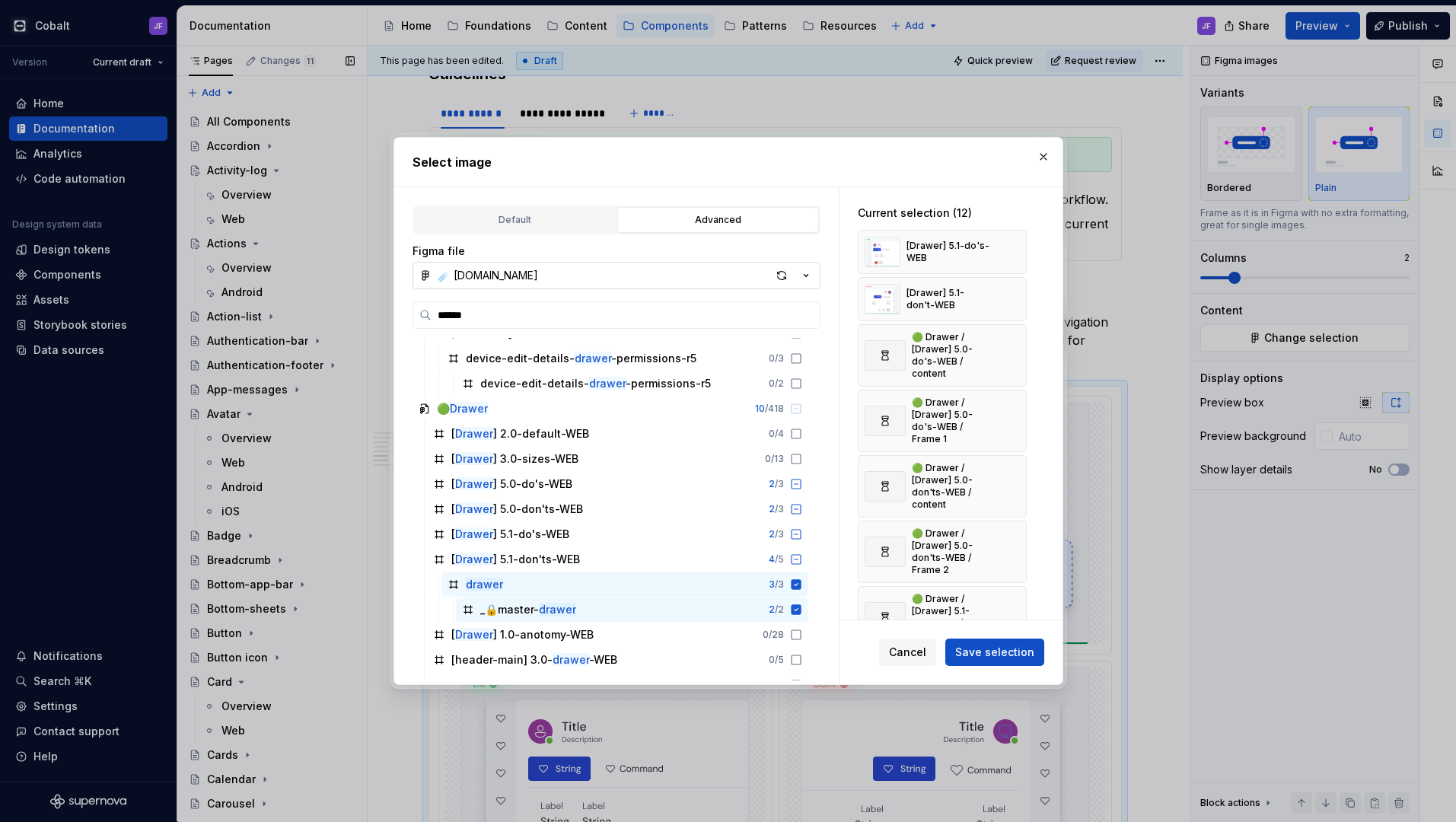
click at [1007, 251] on button "button" at bounding box center [1009, 251] width 21 height 21
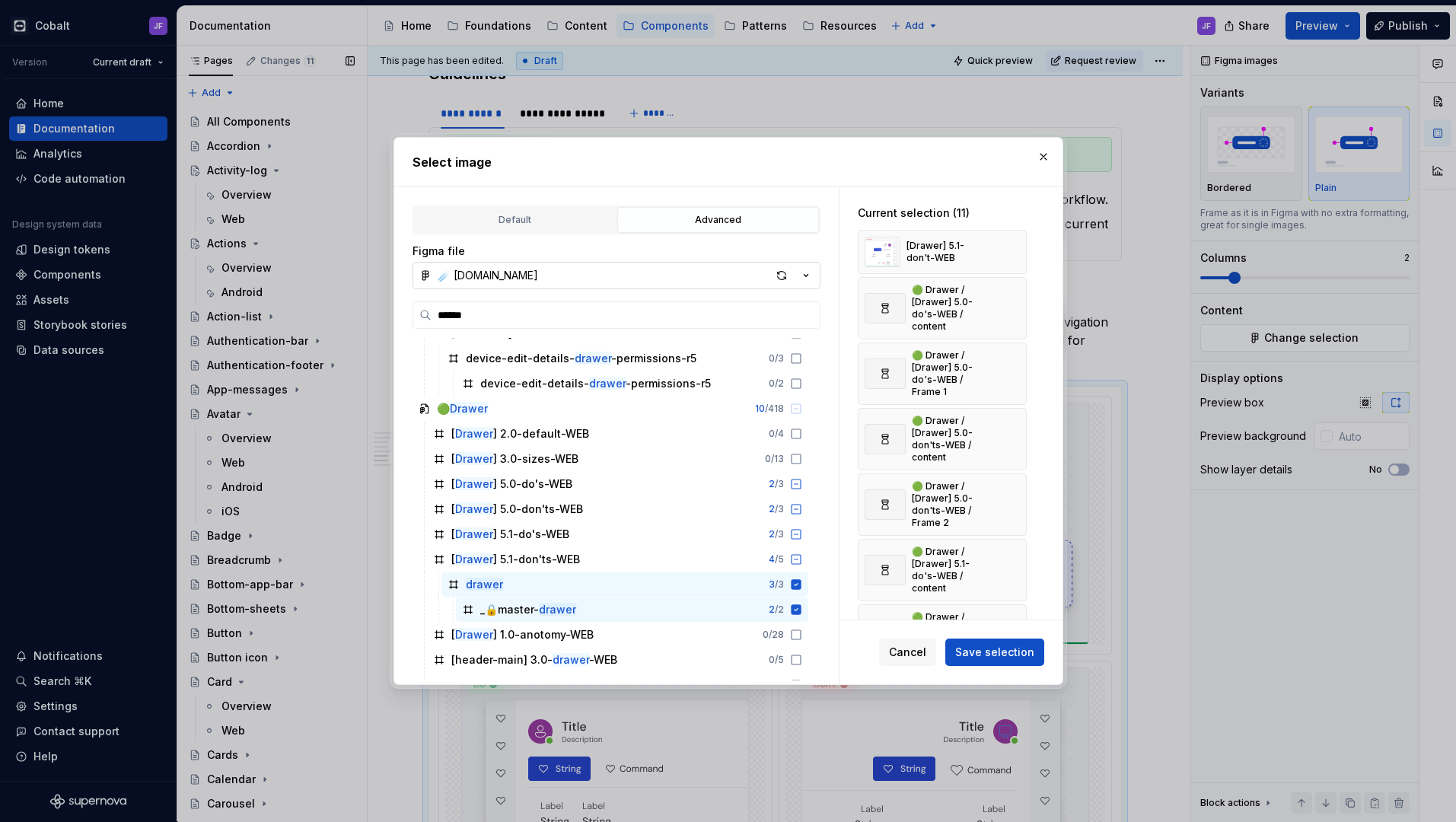
click at [1007, 251] on button "button" at bounding box center [1009, 251] width 21 height 21
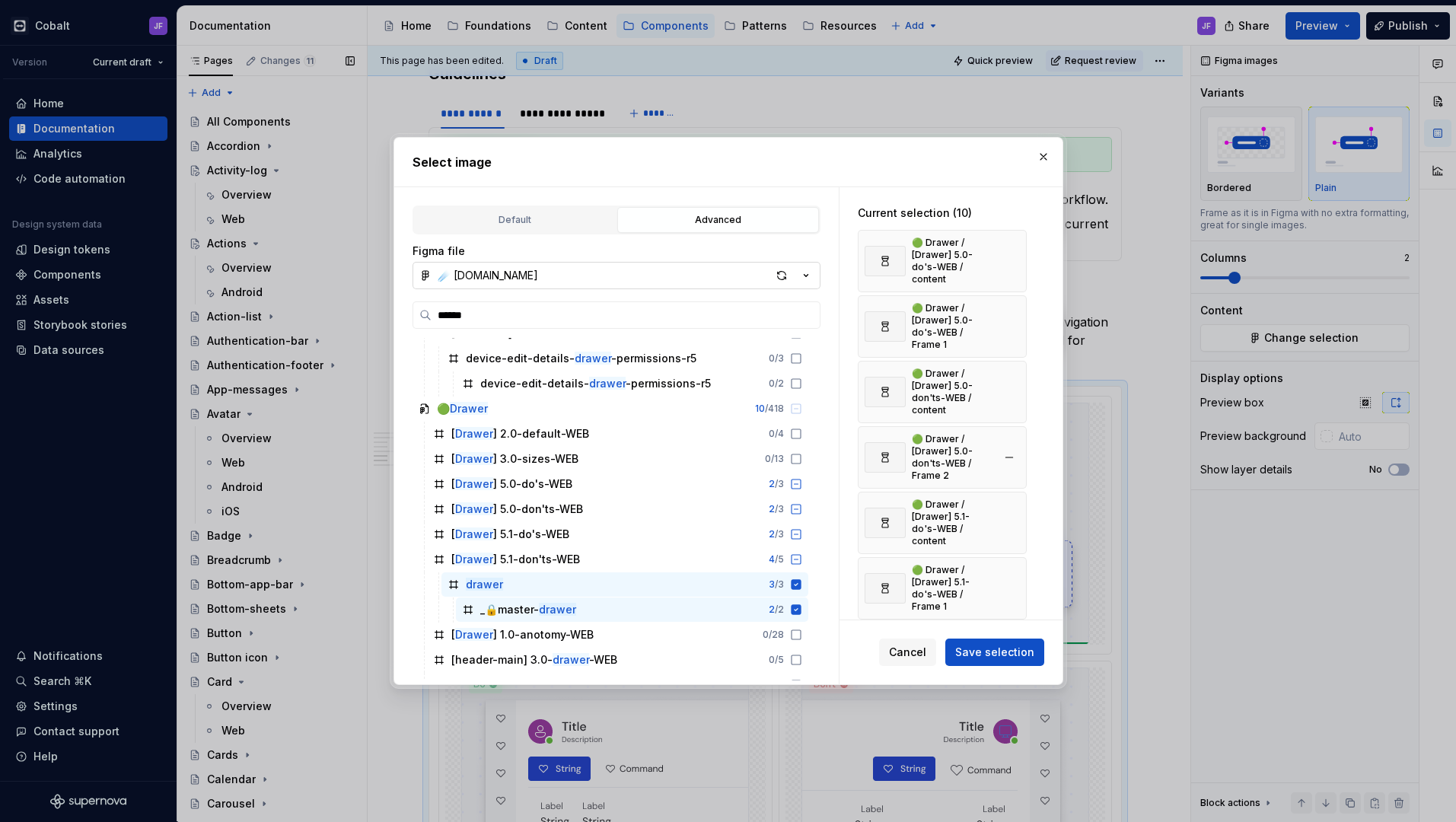
scroll to position [0, 0]
click at [1012, 645] on span "Save selection" at bounding box center [994, 651] width 79 height 15
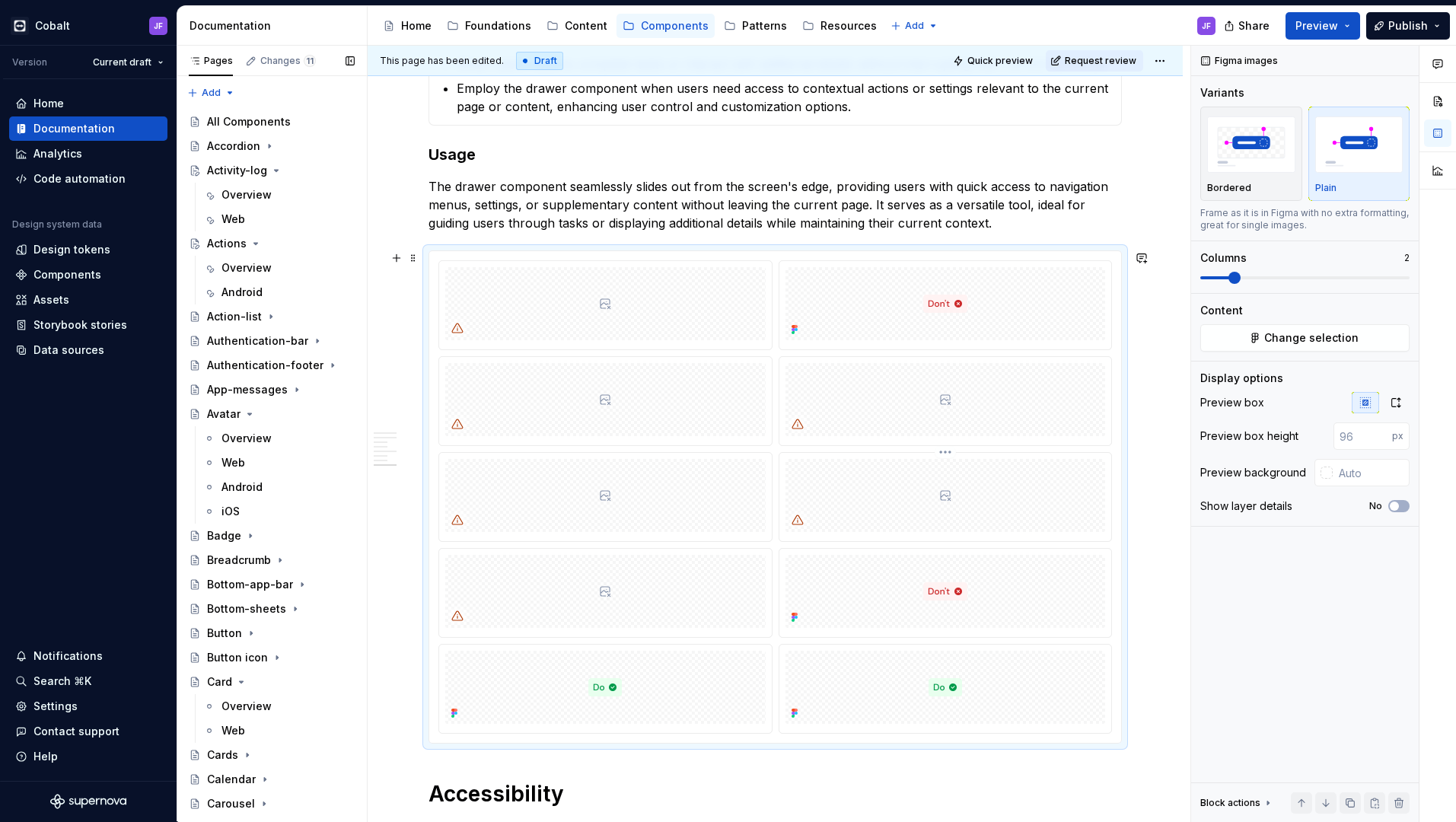
scroll to position [5455, 0]
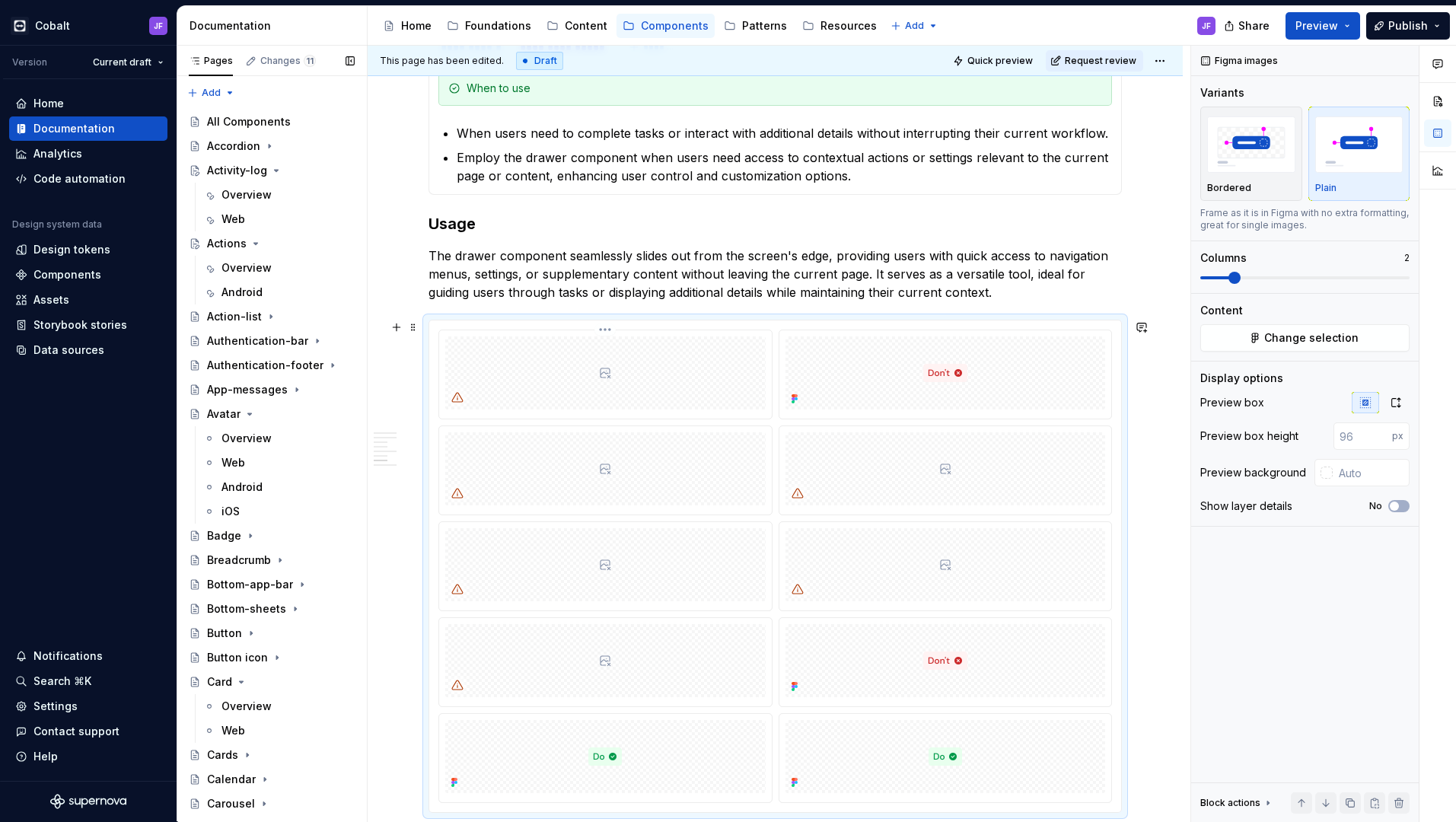
click at [766, 398] on div at bounding box center [605, 374] width 332 height 88
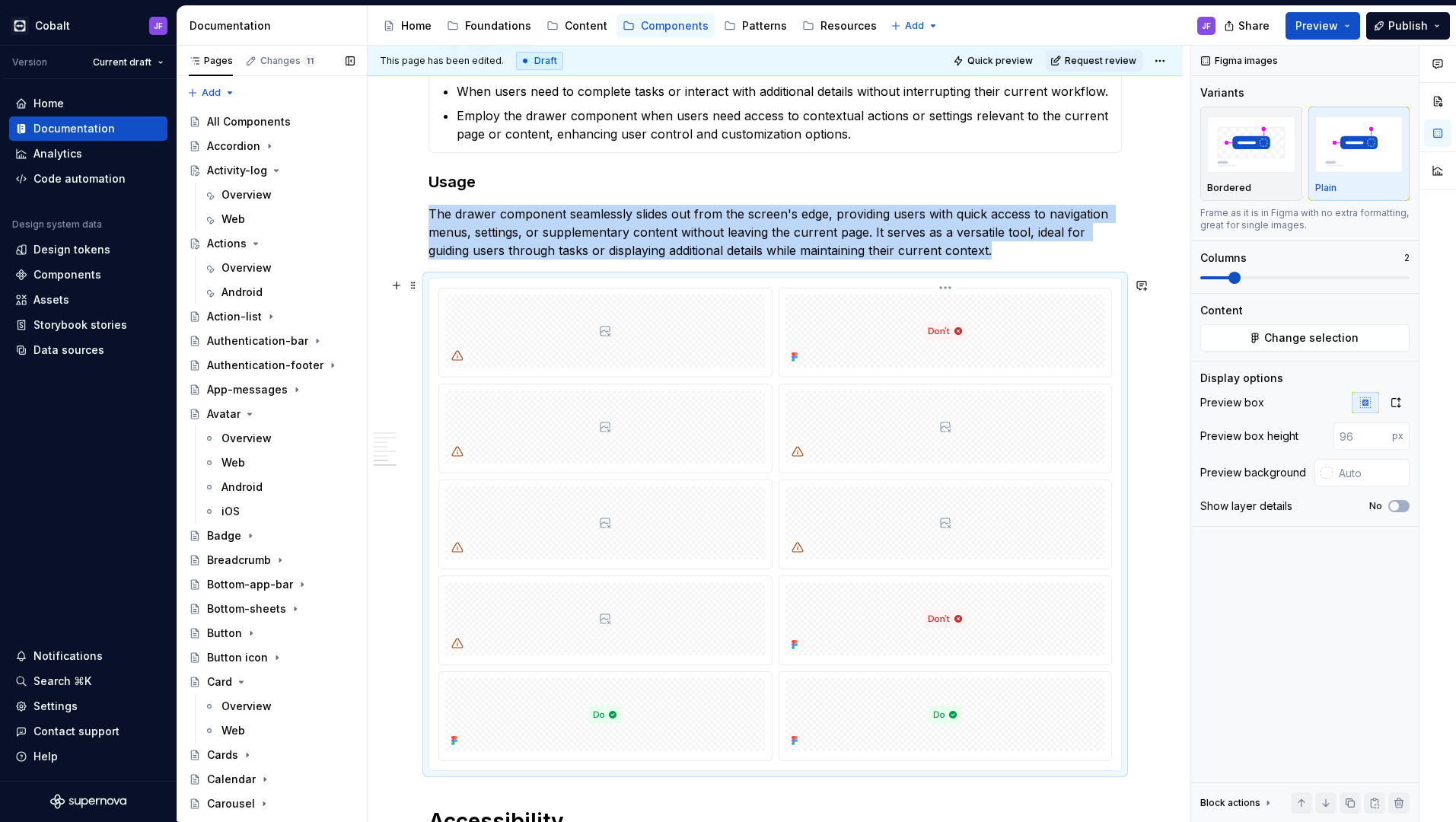
scroll to position [5503, 0]
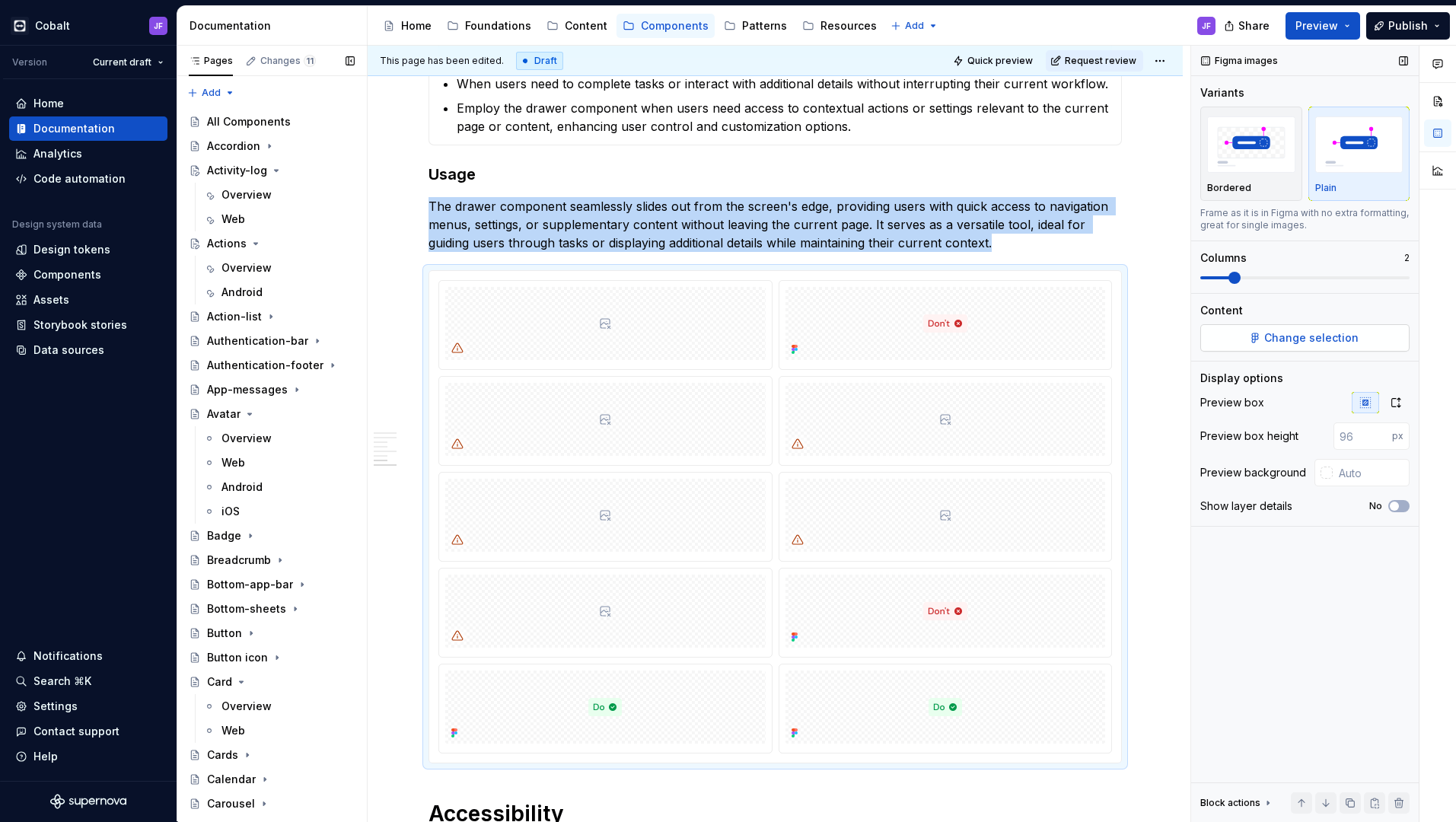
click at [1234, 332] on button "Change selection" at bounding box center [1304, 338] width 209 height 28
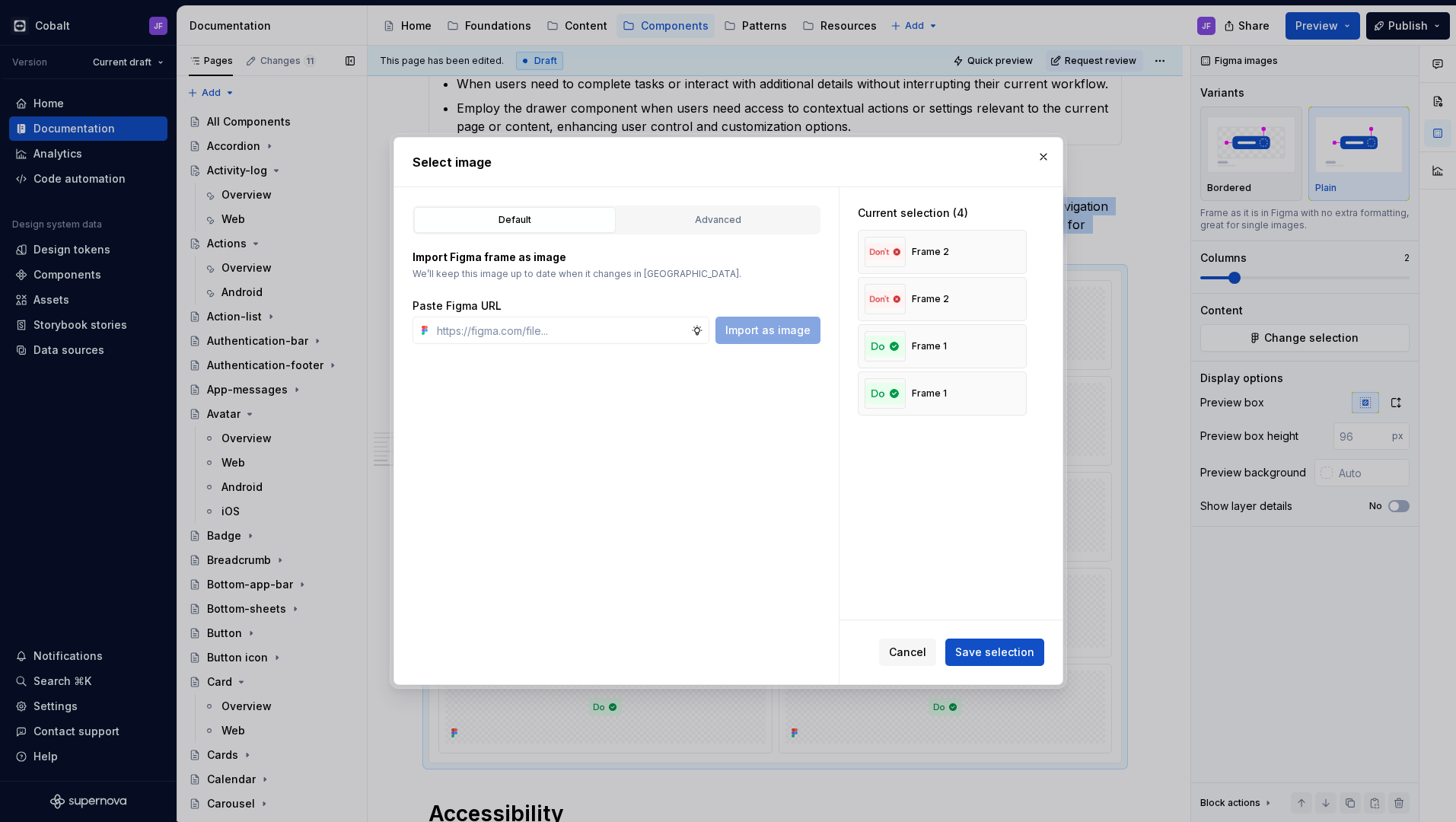
type textarea "*"
click at [1043, 156] on button "button" at bounding box center [1044, 156] width 21 height 21
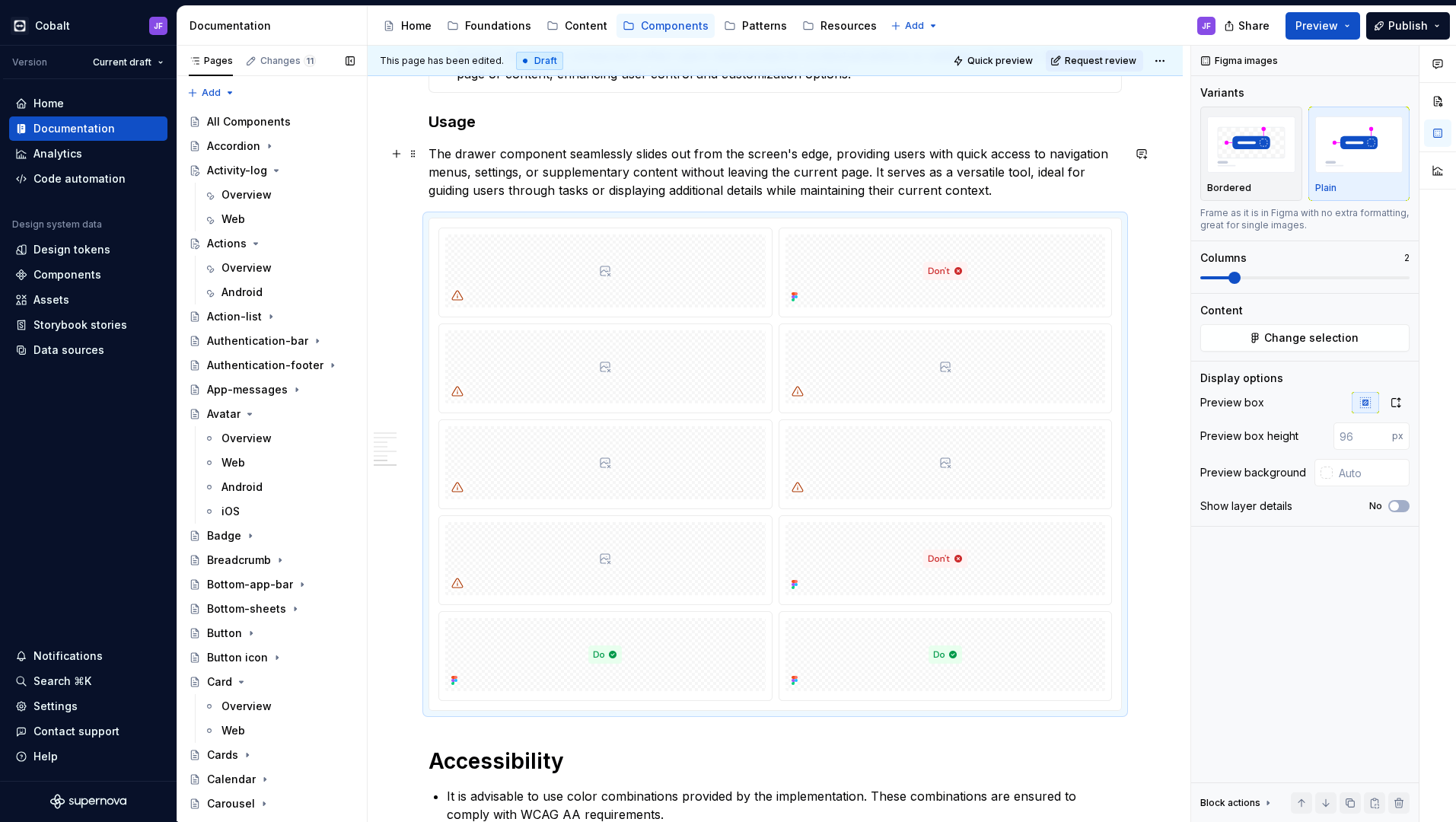
scroll to position [5582, 0]
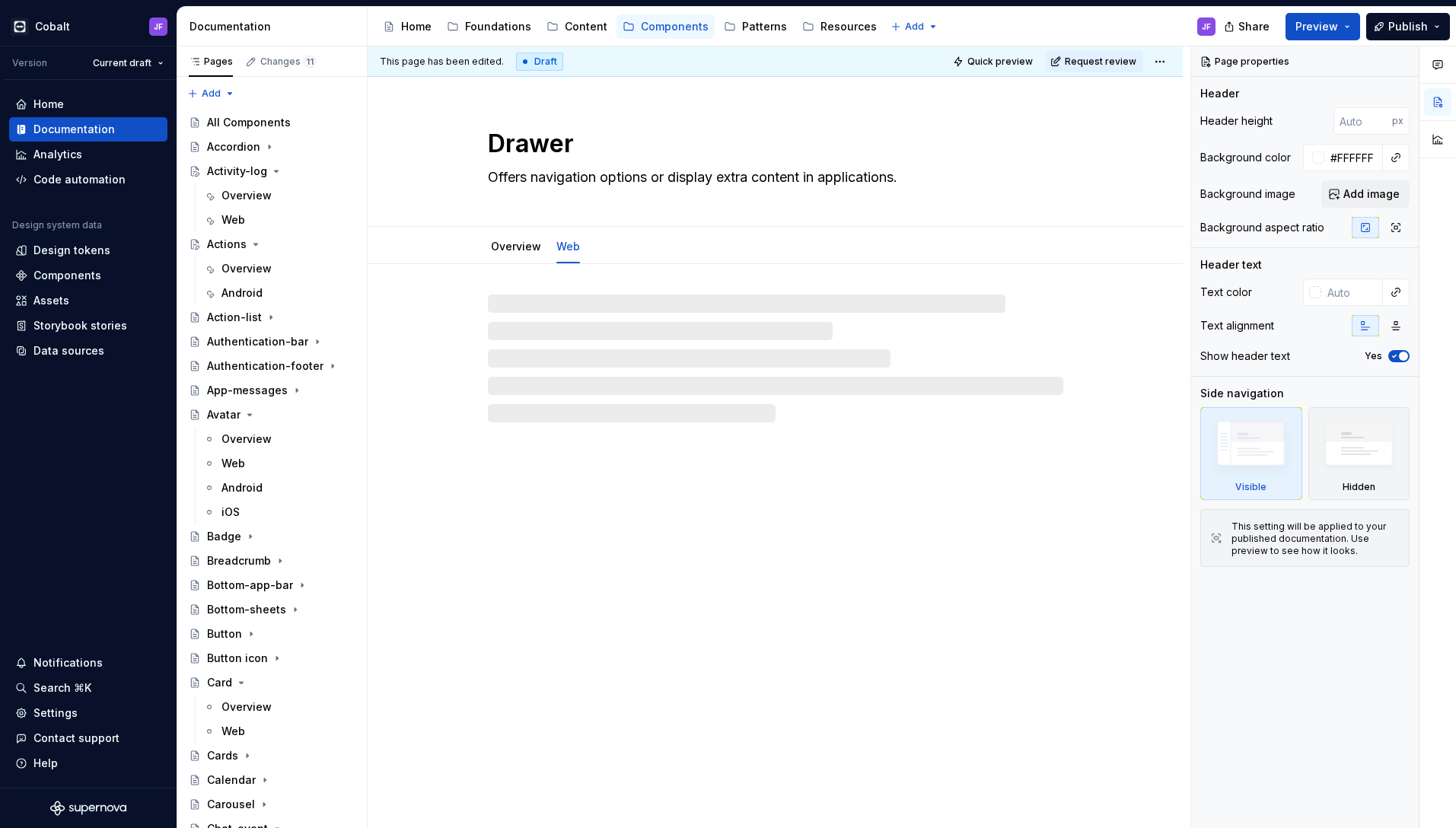
type textarea "*"
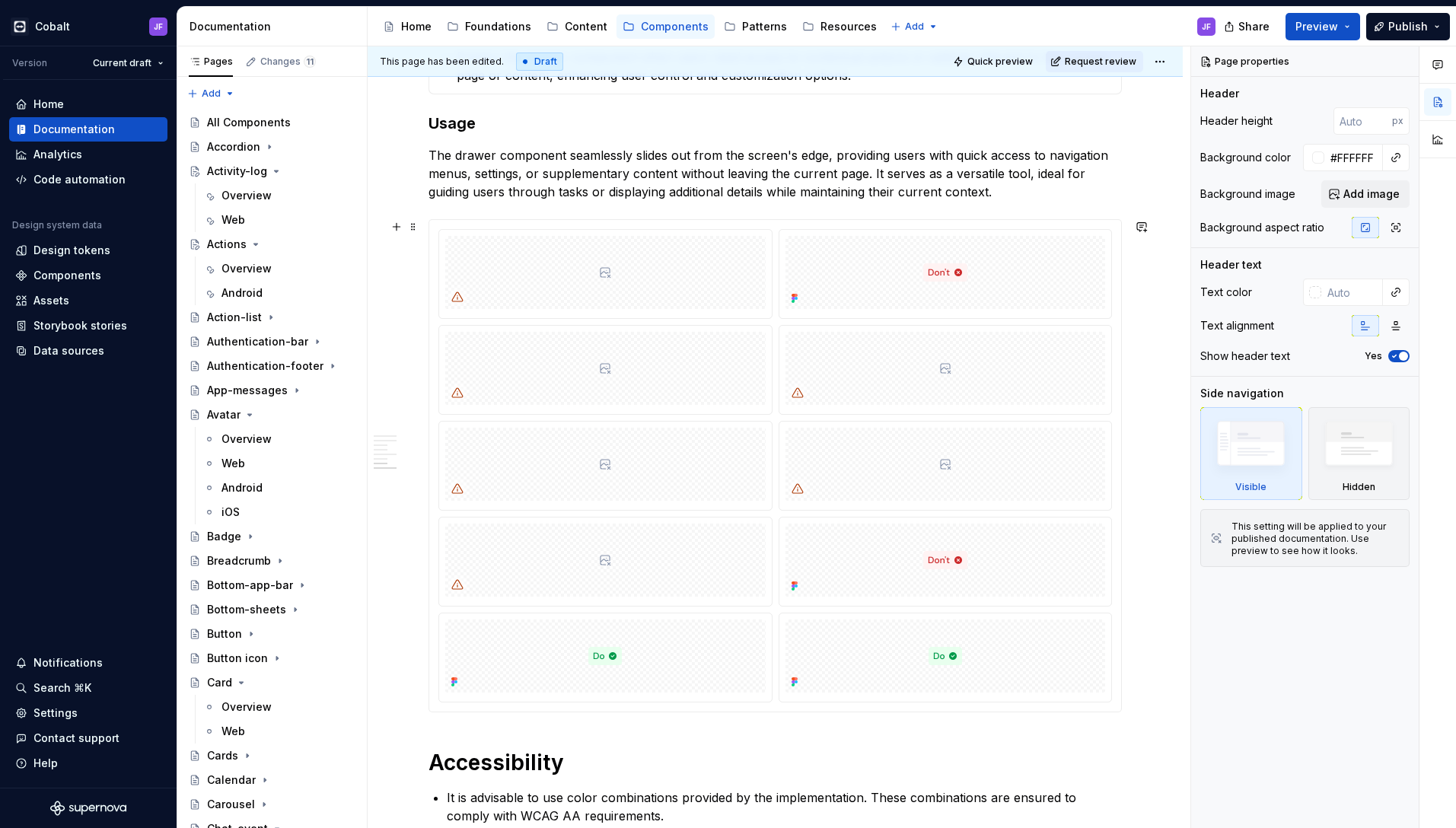
scroll to position [5590, 0]
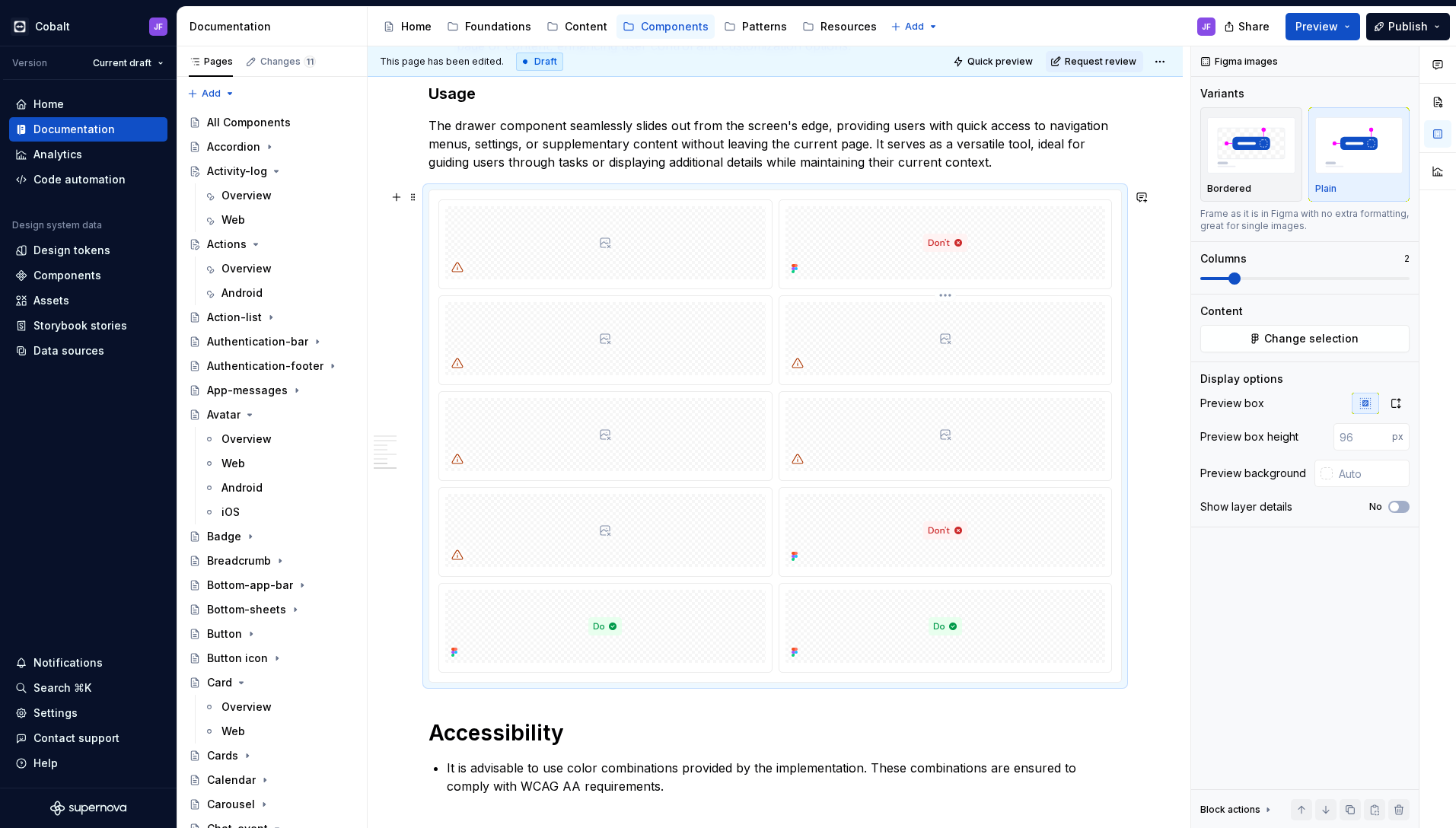
click at [839, 340] on div at bounding box center [945, 339] width 320 height 73
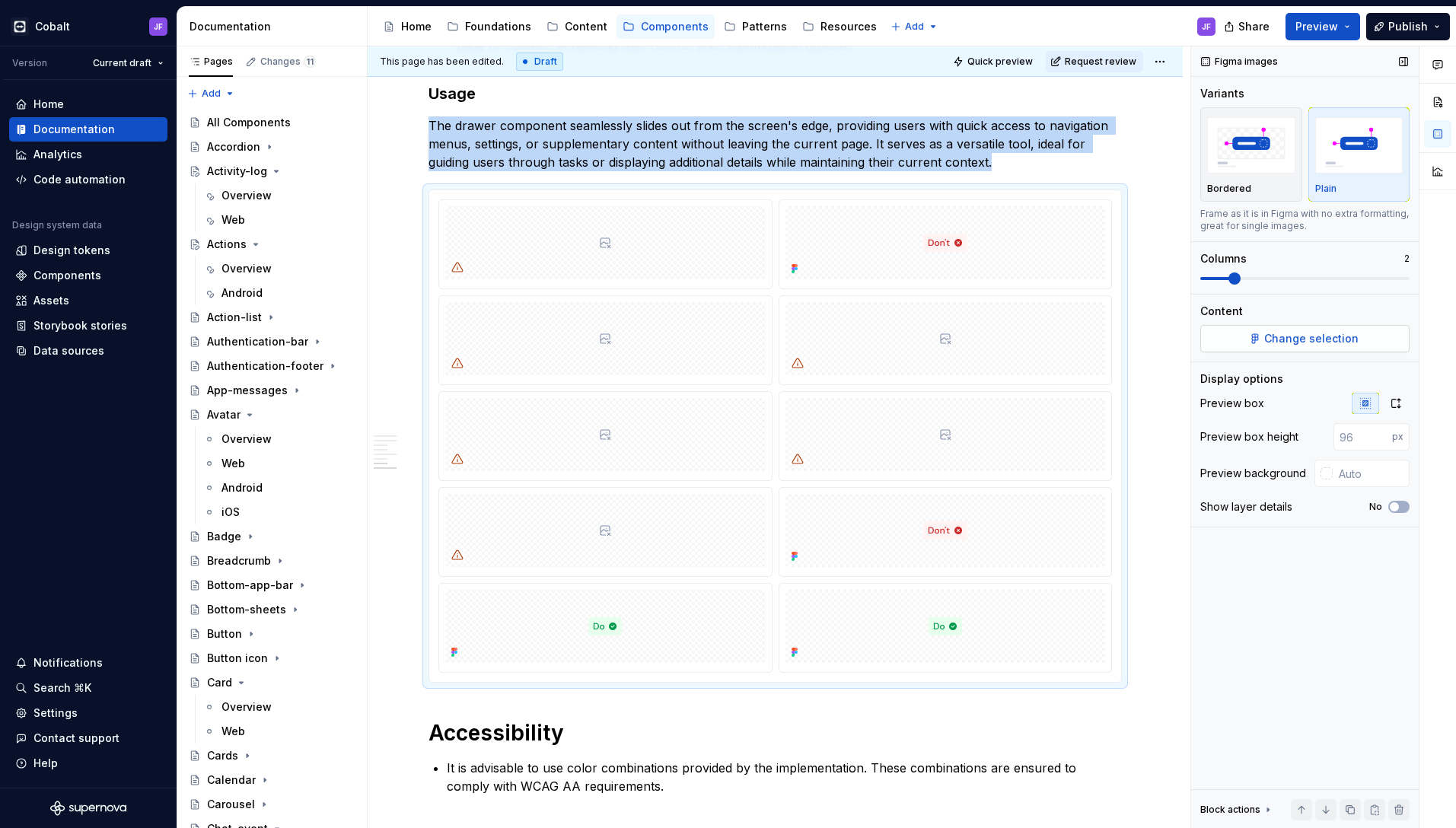
click at [1250, 330] on button "Change selection" at bounding box center [1304, 339] width 209 height 28
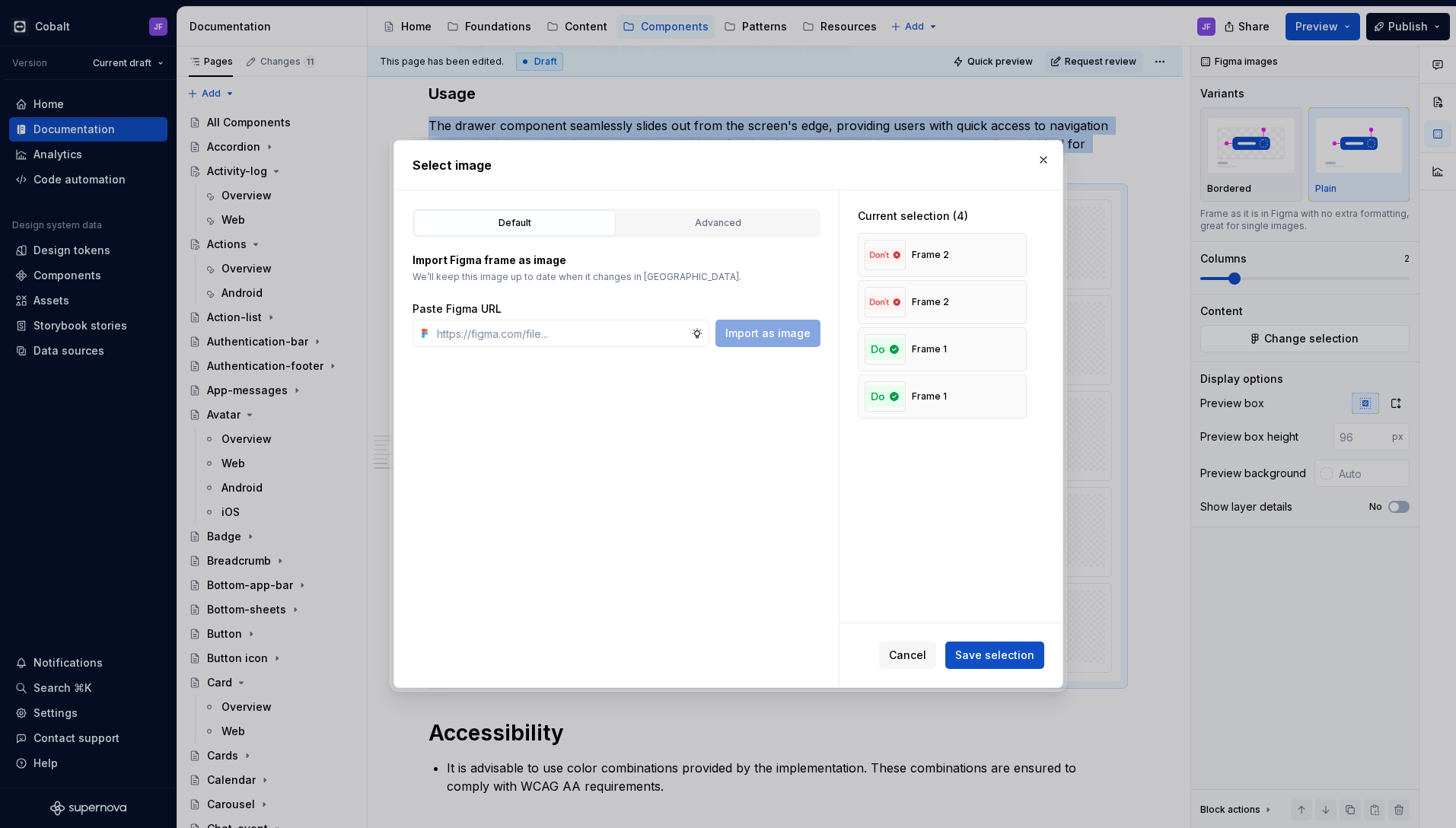
click at [700, 237] on div "Import Figma frame as image We’ll keep this image up to date when it changes in…" at bounding box center [616, 292] width 408 height 109
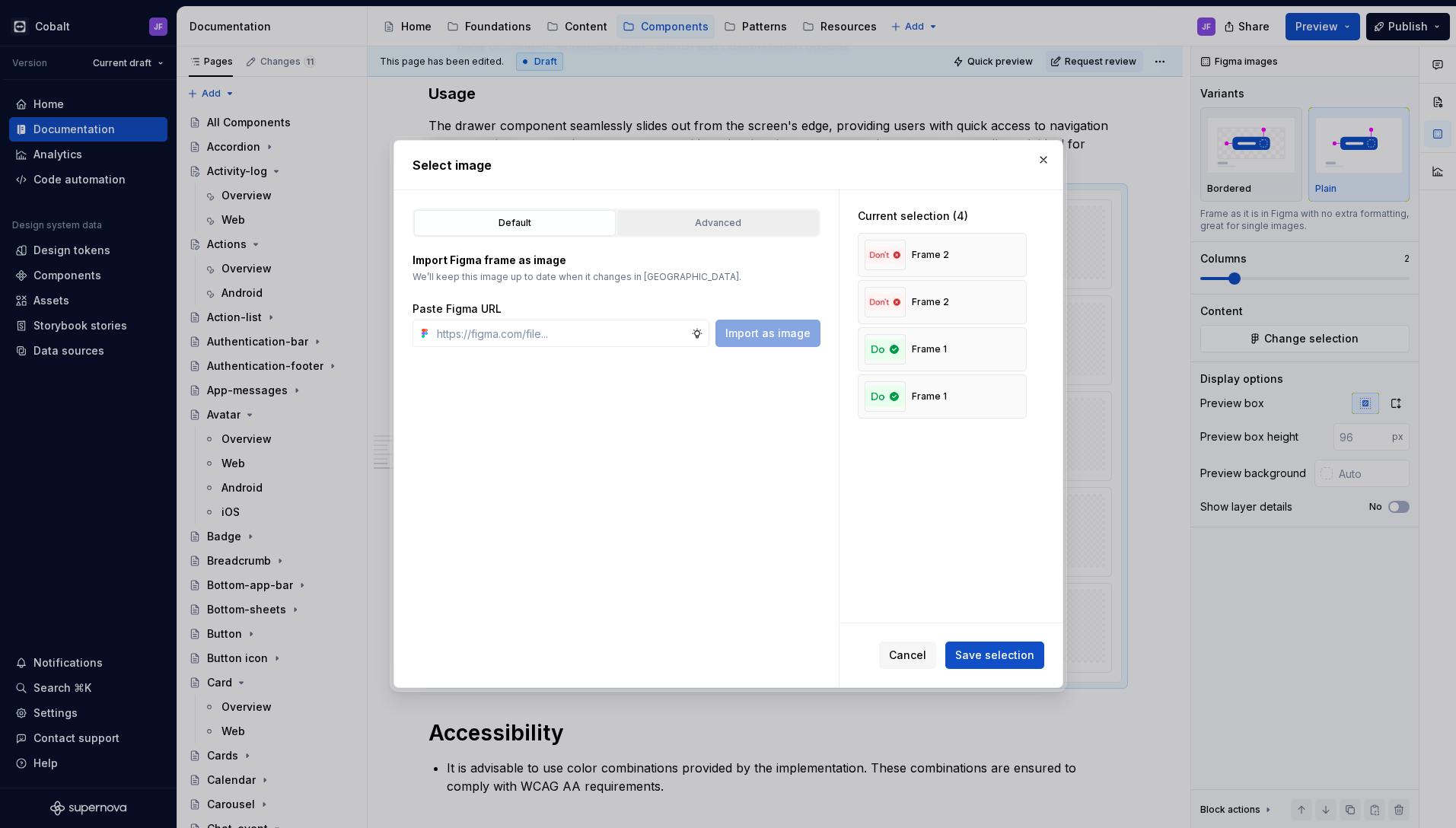
click at [708, 233] on button "Advanced" at bounding box center [717, 222] width 202 height 26
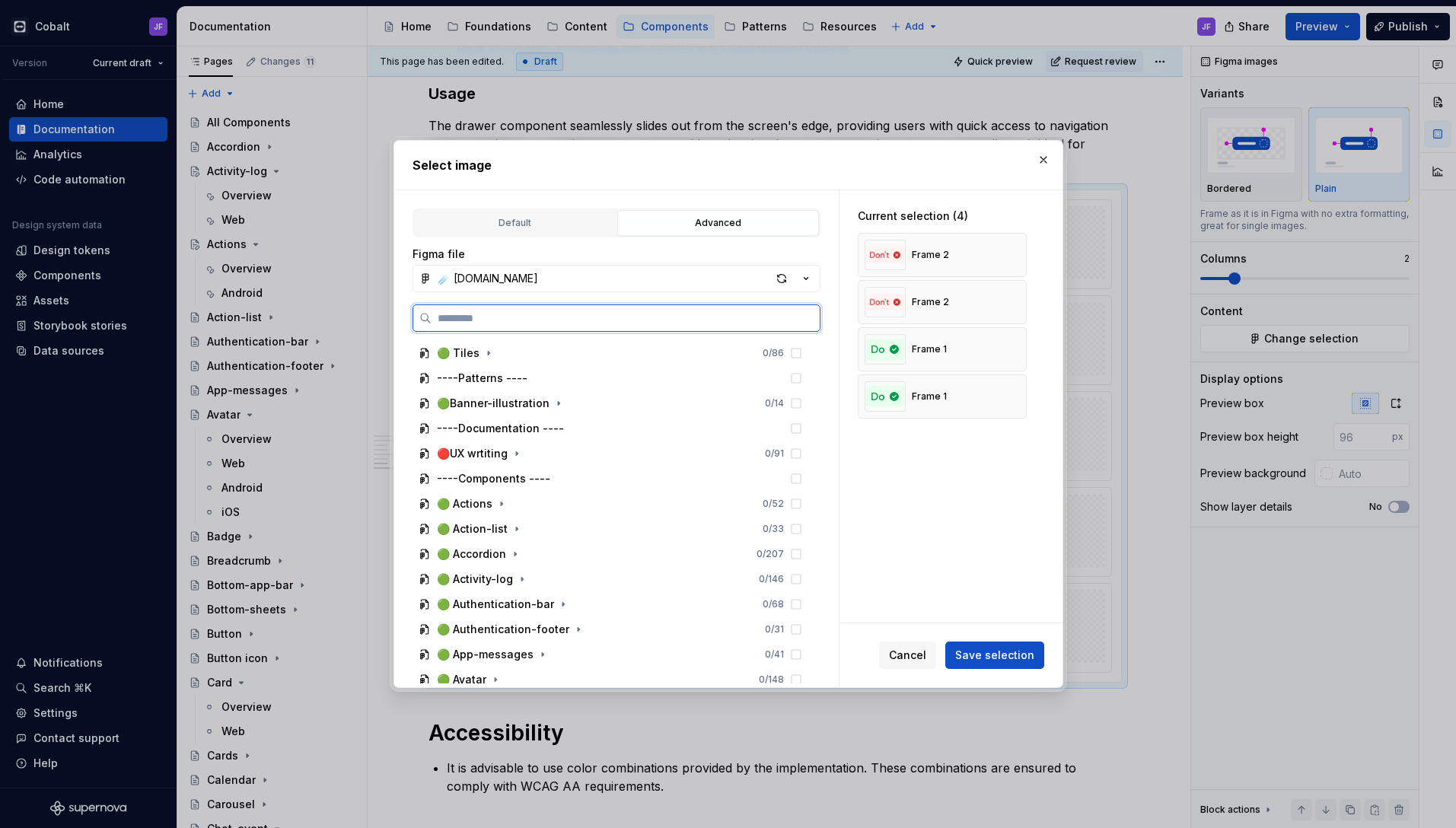
click at [587, 318] on input "search" at bounding box center [625, 318] width 388 height 15
type input "******"
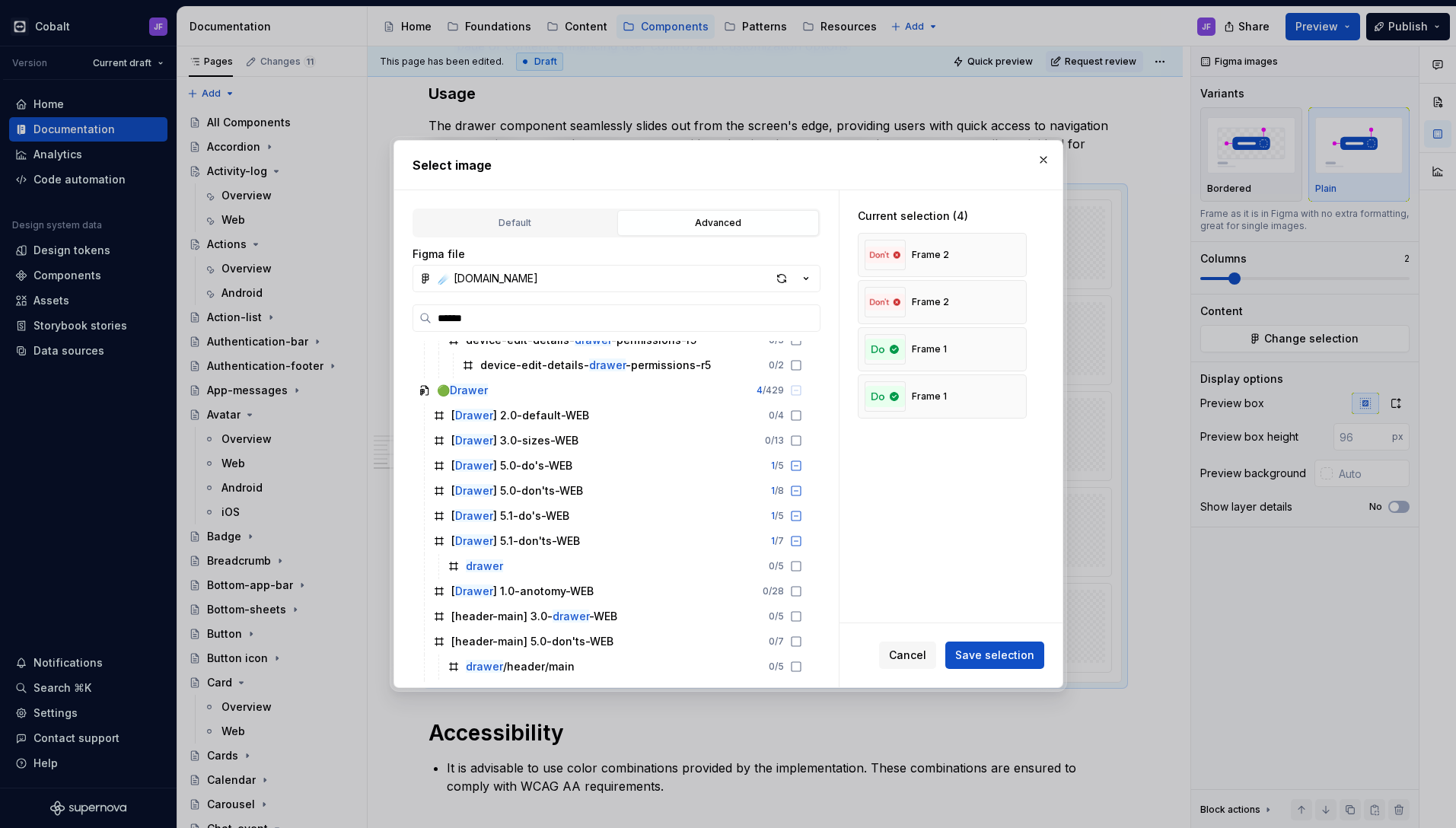
scroll to position [89, 0]
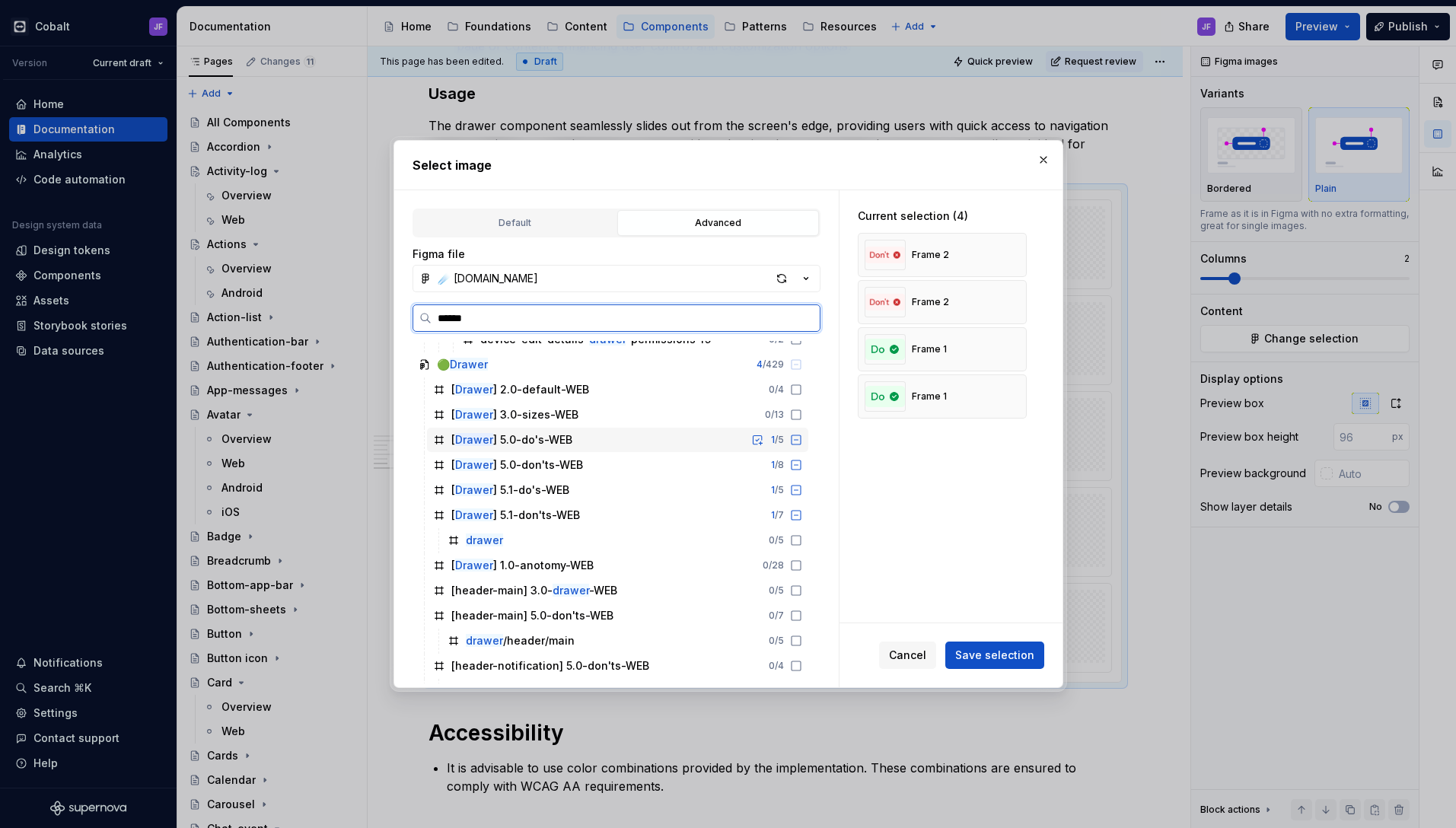
click at [794, 438] on icon at bounding box center [796, 440] width 12 height 12
click at [795, 461] on icon at bounding box center [796, 465] width 9 height 9
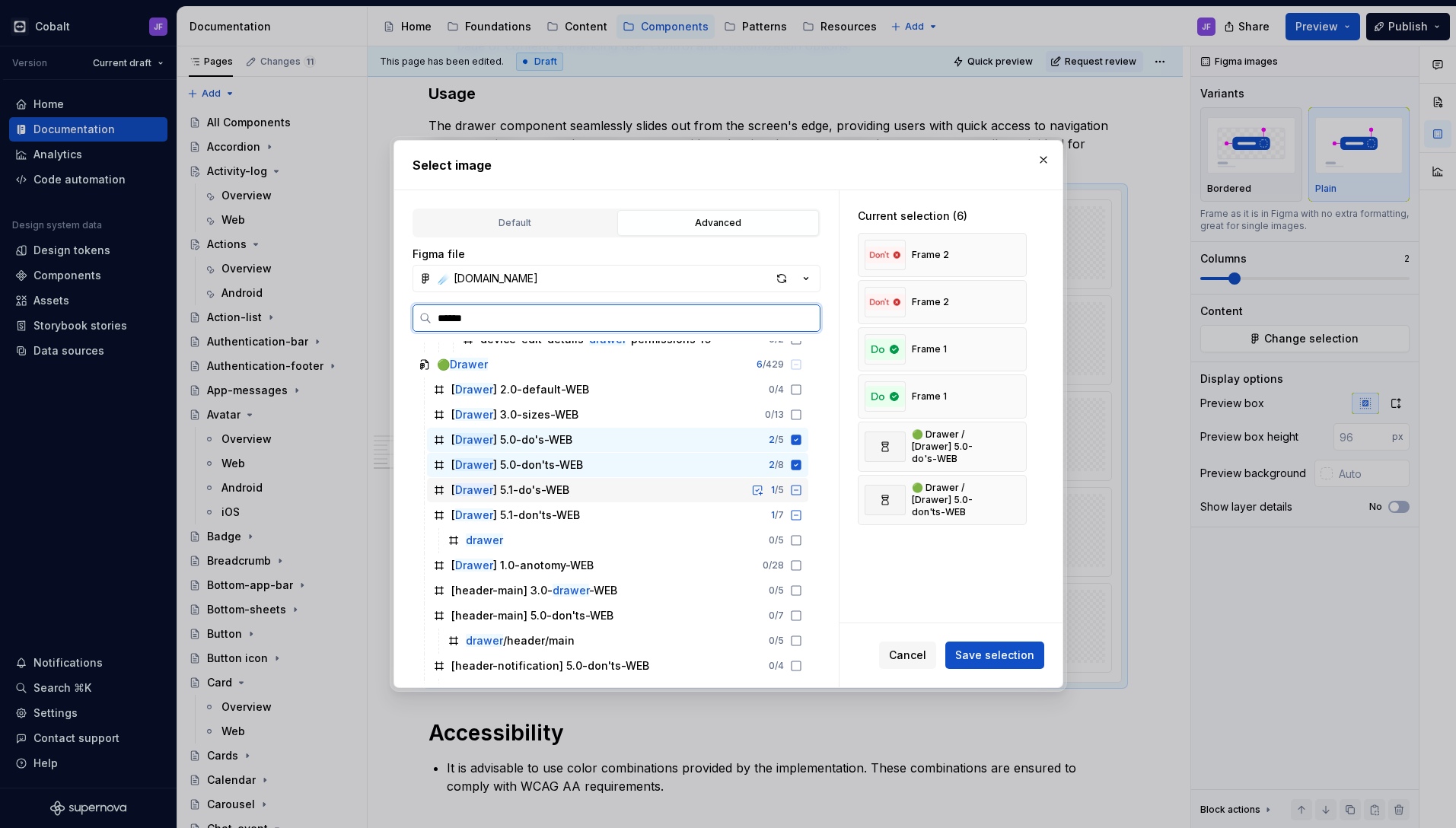
click at [793, 489] on icon at bounding box center [796, 490] width 12 height 12
click at [793, 518] on icon at bounding box center [796, 516] width 12 height 12
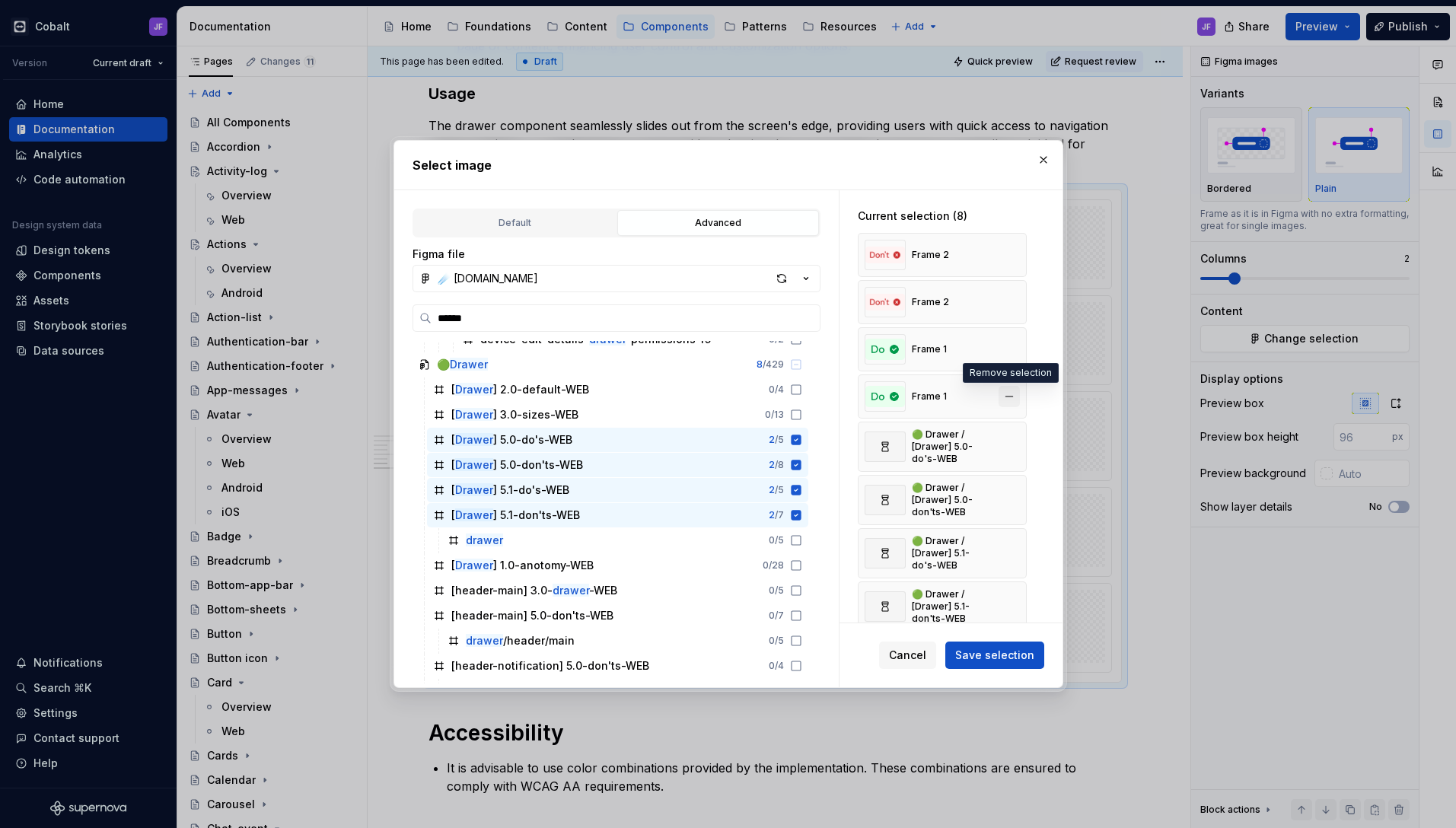
click at [1006, 390] on button "button" at bounding box center [1009, 397] width 21 height 21
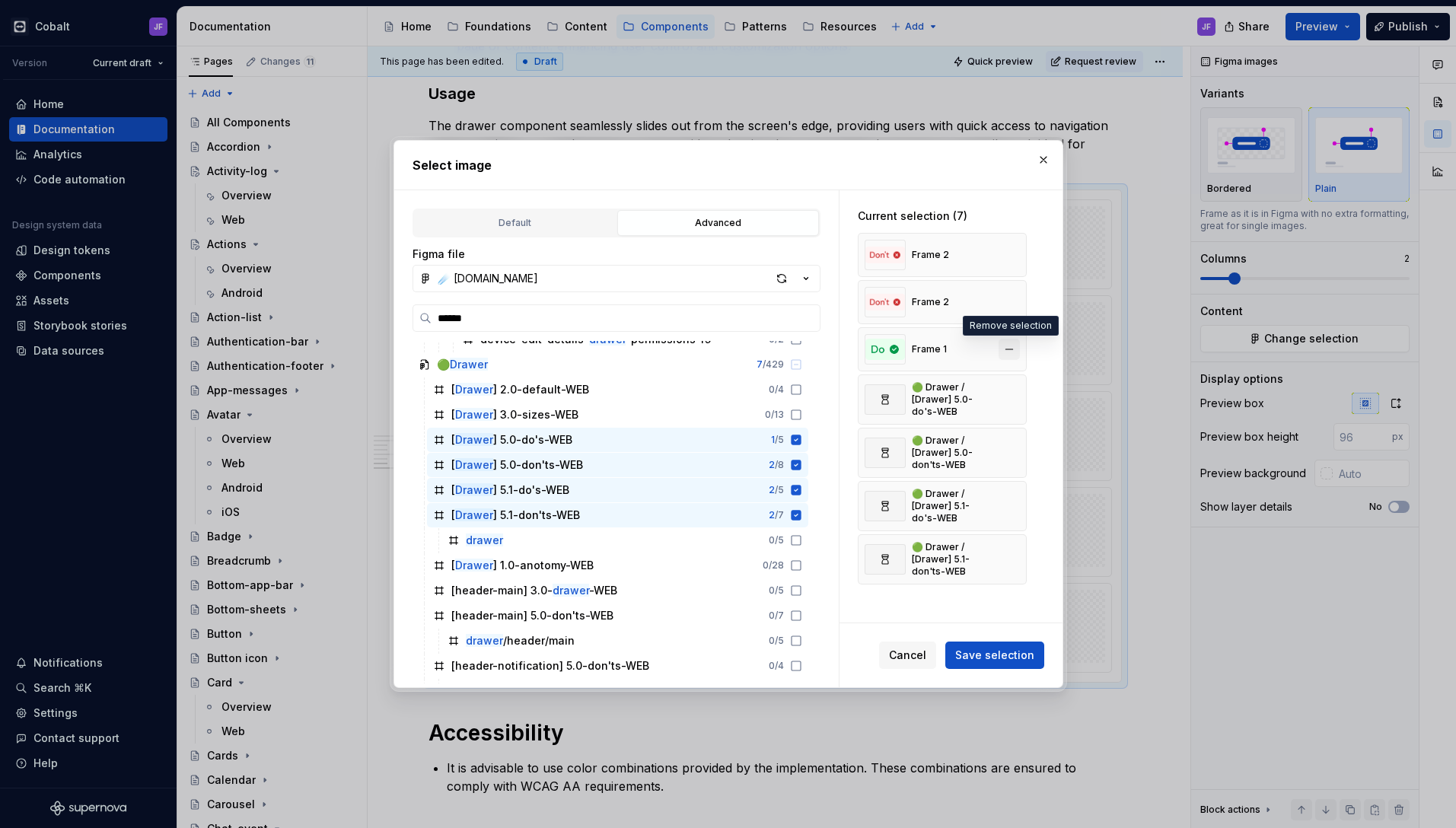
click at [1007, 348] on button "button" at bounding box center [1009, 350] width 21 height 21
click at [1010, 309] on button "button" at bounding box center [1009, 302] width 21 height 21
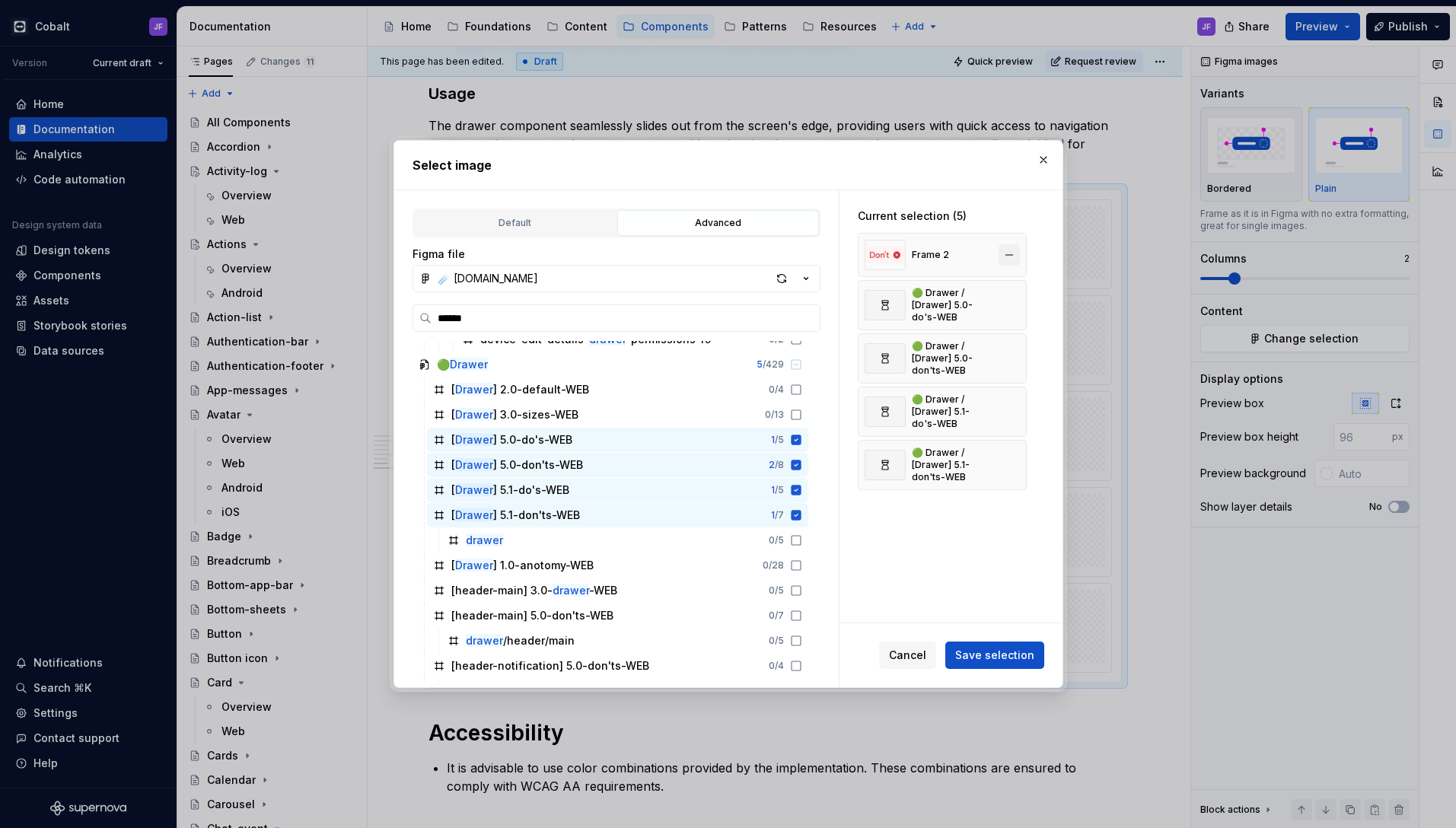
click at [1012, 257] on button "button" at bounding box center [1009, 255] width 21 height 21
click at [975, 655] on span "Save selection" at bounding box center [994, 655] width 79 height 15
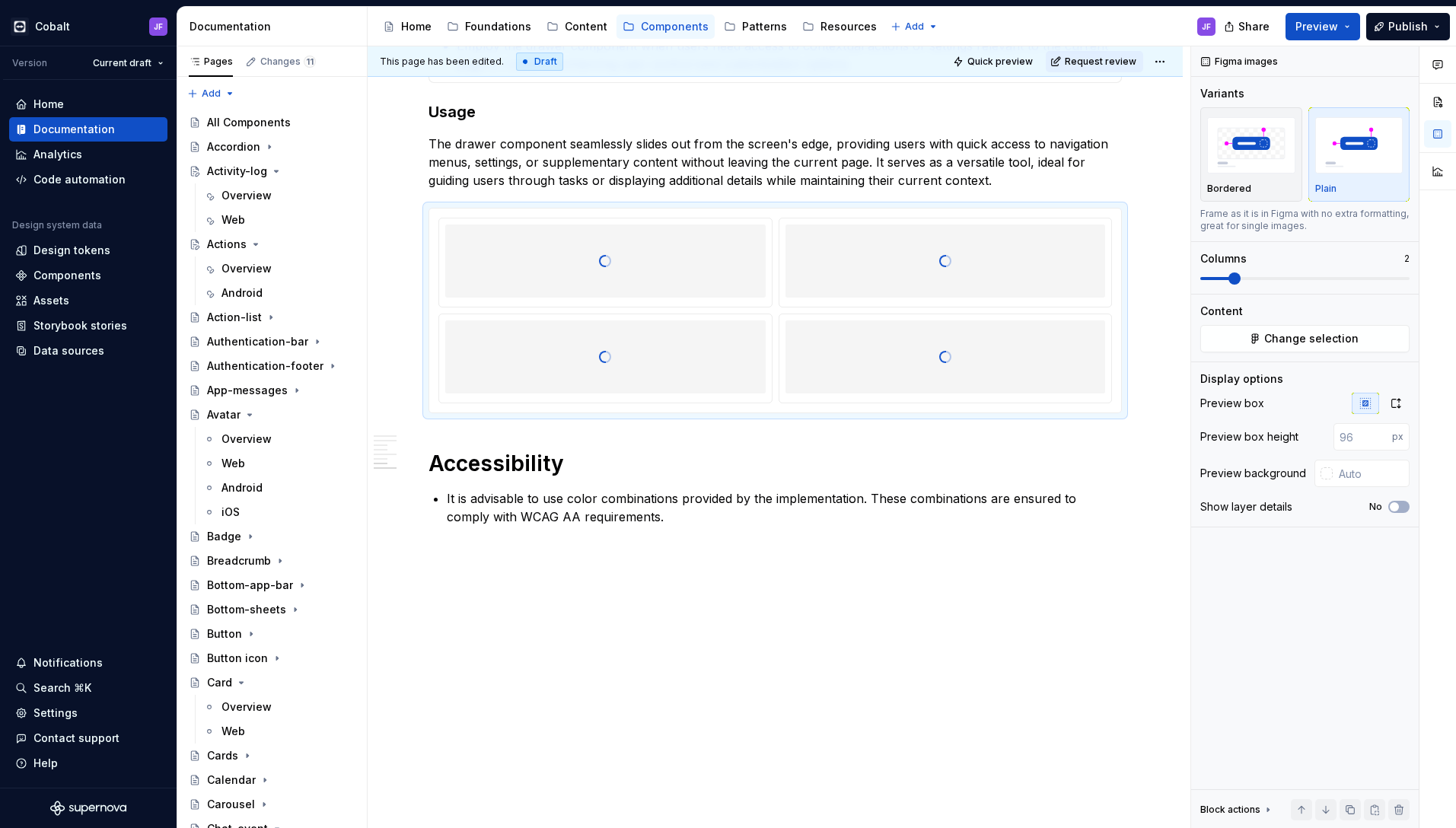
scroll to position [5386, 0]
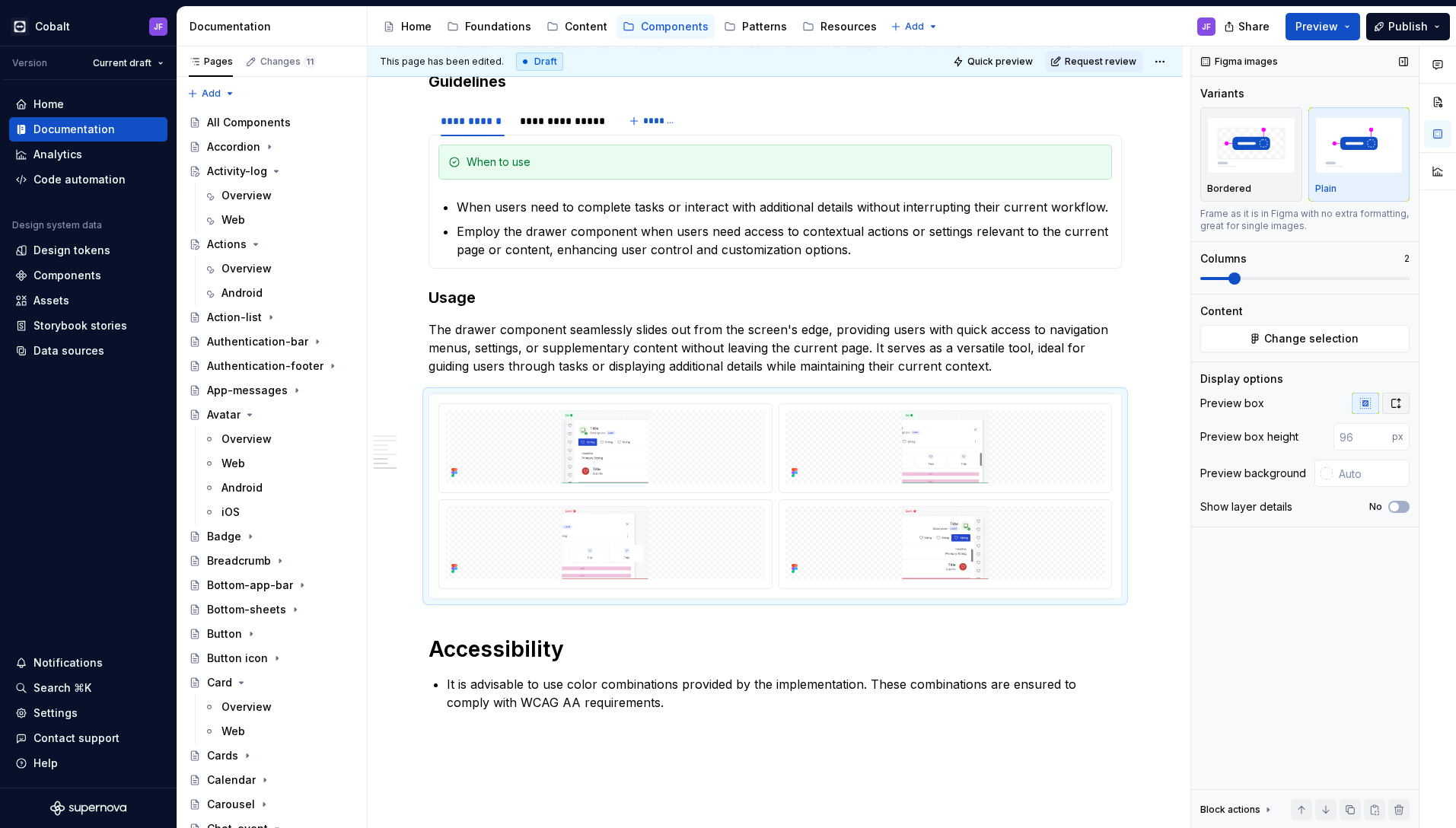
click at [1402, 401] on button "button" at bounding box center [1396, 404] width 28 height 21
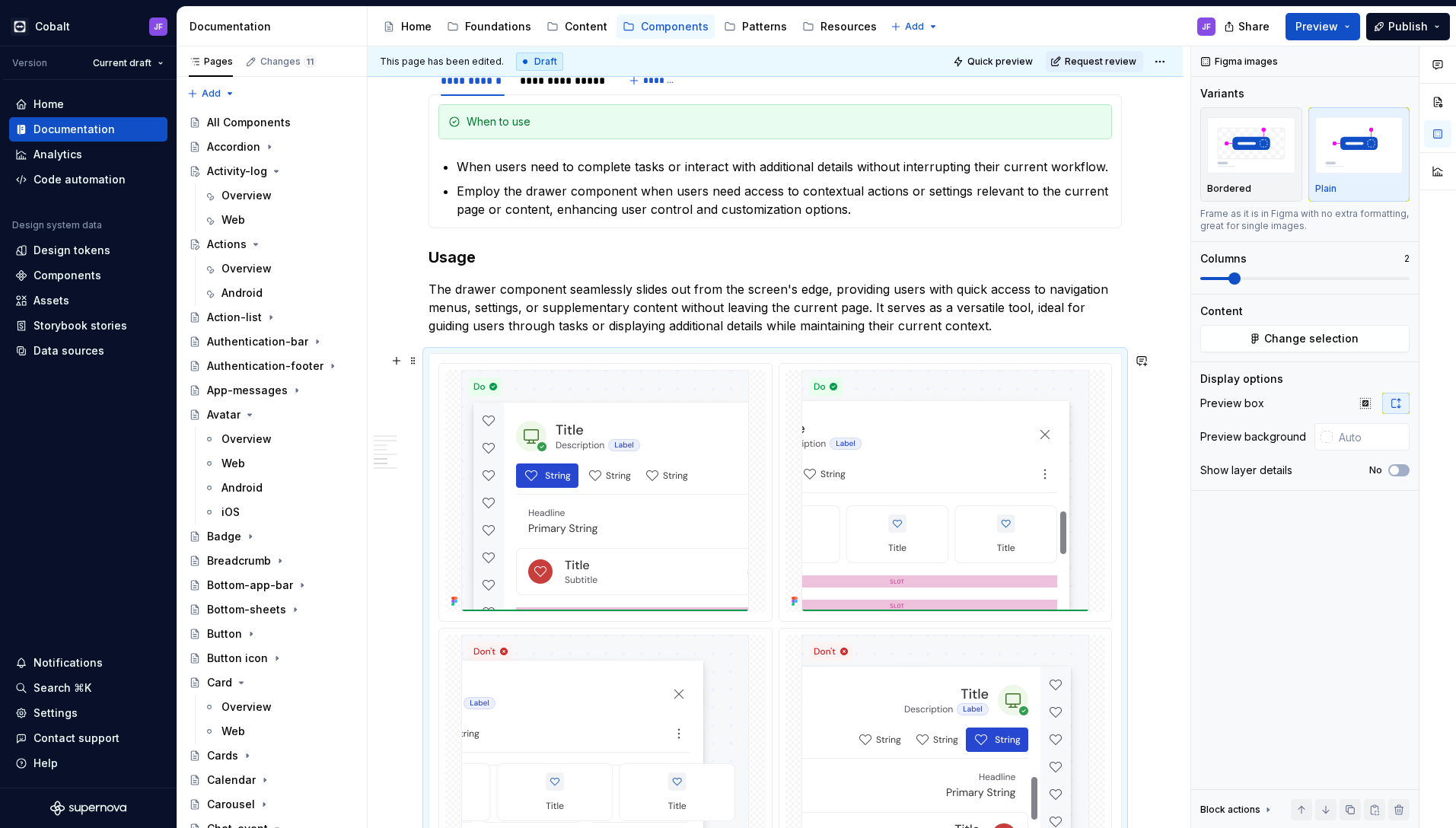
scroll to position [5439, 0]
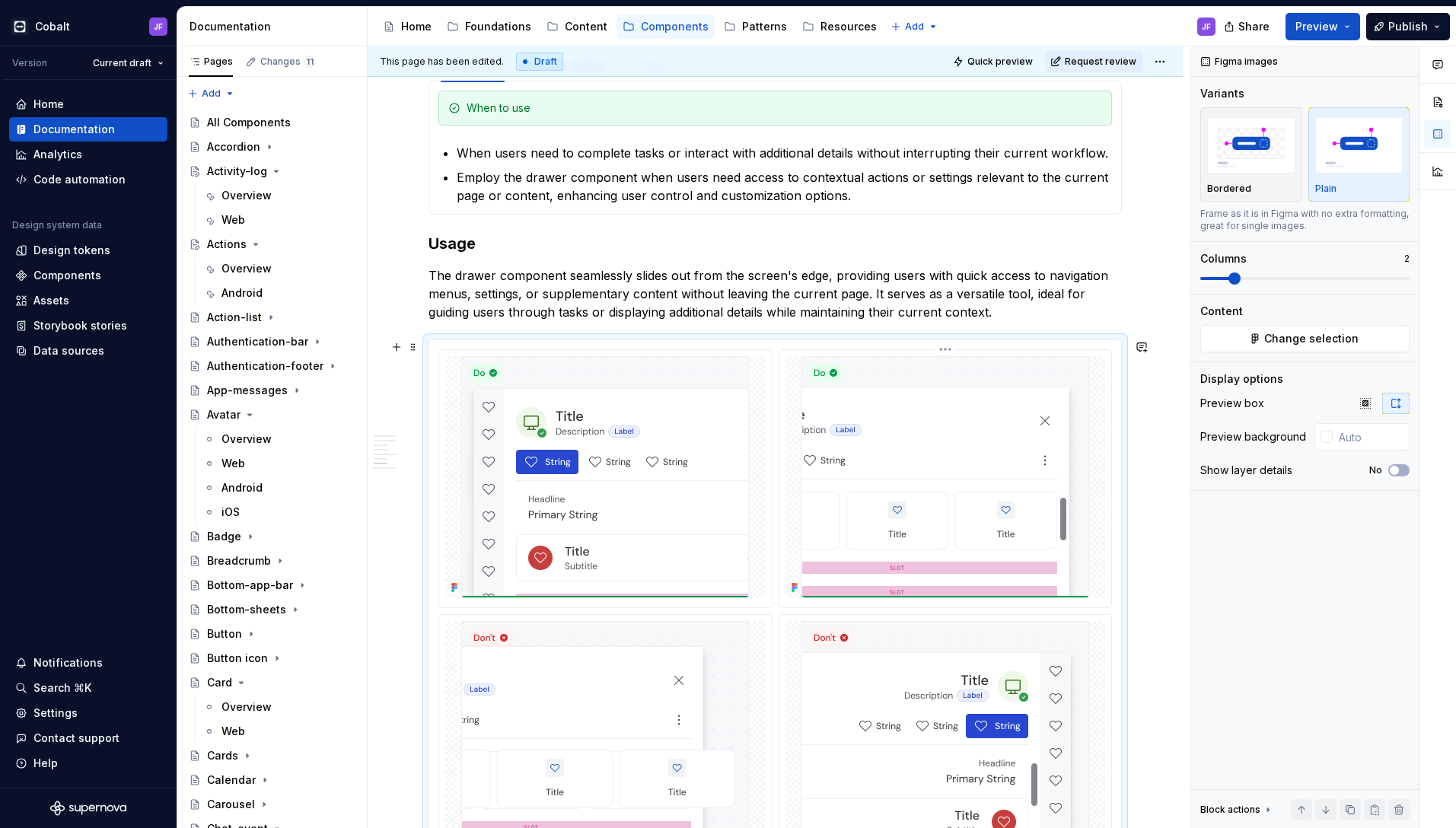
click at [986, 405] on img at bounding box center [945, 478] width 288 height 242
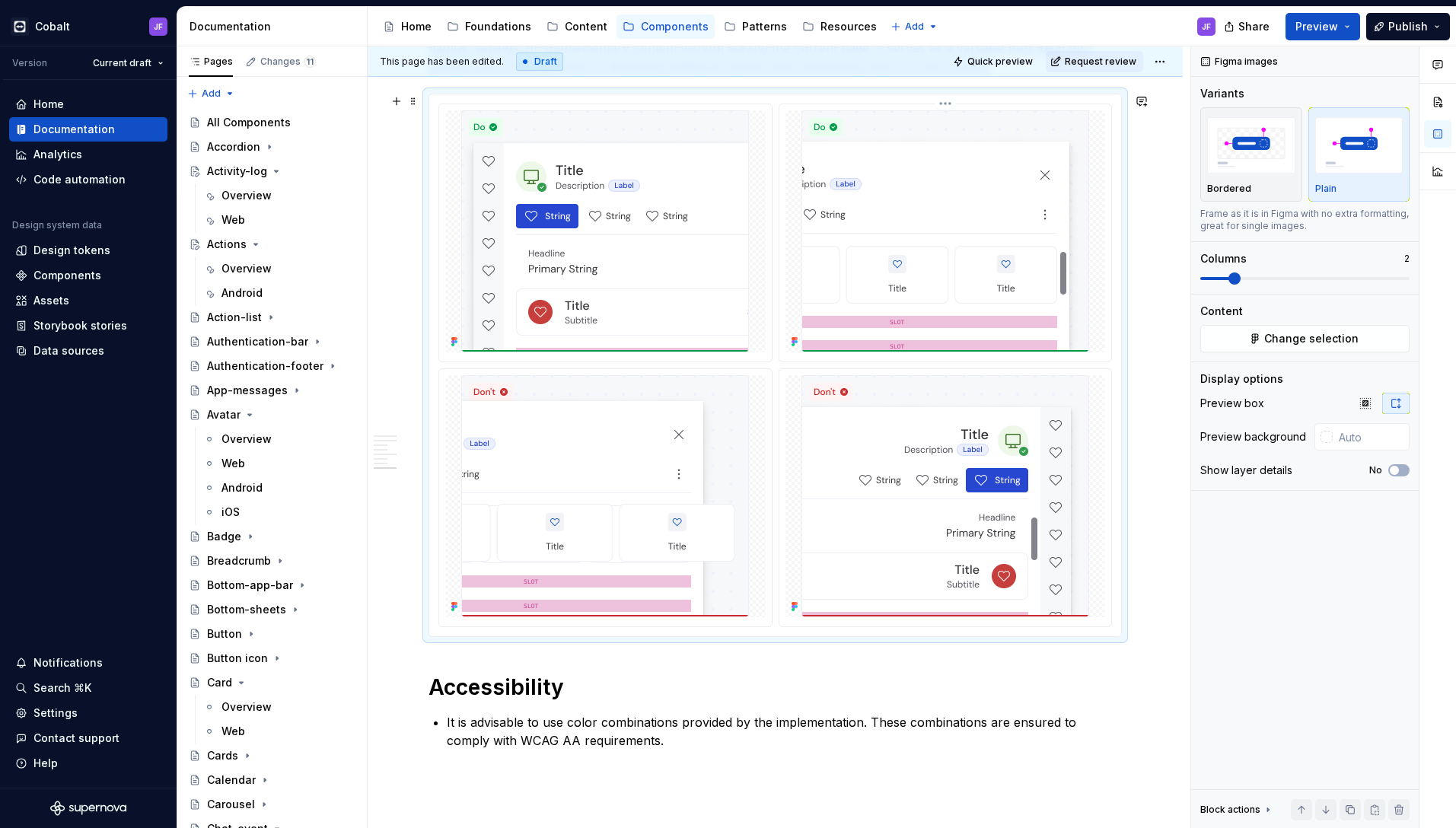
scroll to position [5633, 0]
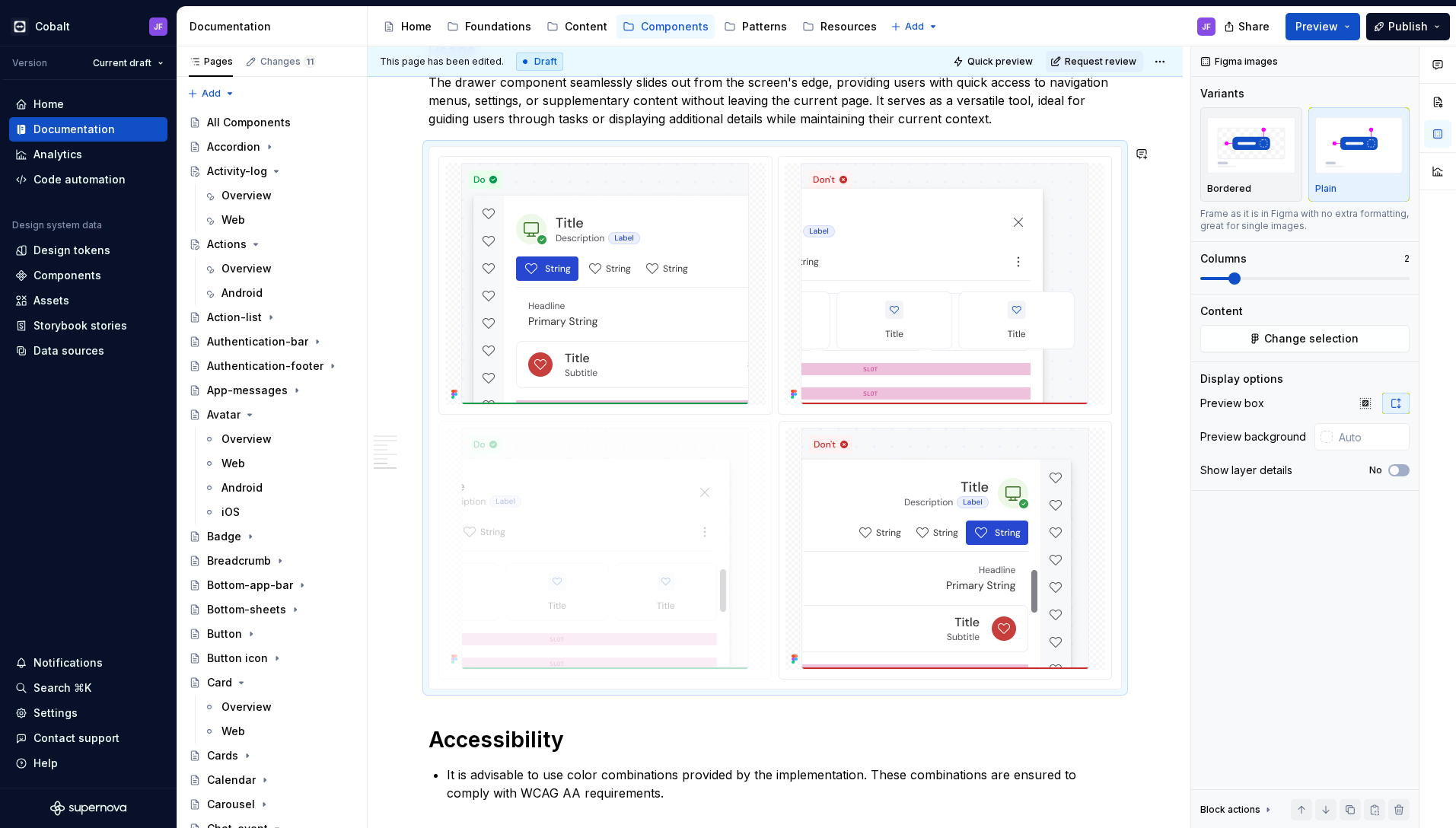
drag, startPoint x: 905, startPoint y: 309, endPoint x: 601, endPoint y: 513, distance: 366.1
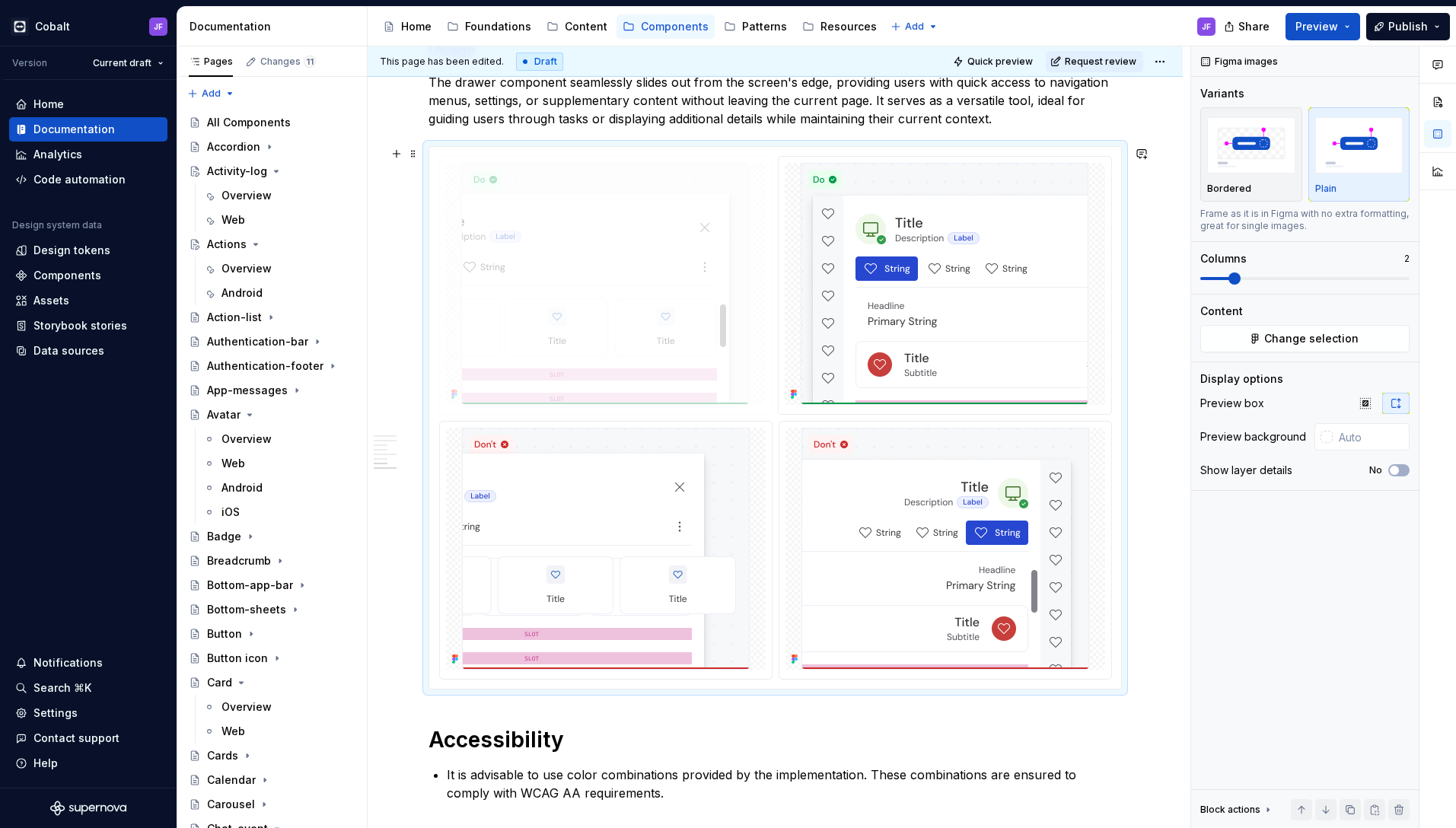
drag, startPoint x: 629, startPoint y: 524, endPoint x: 629, endPoint y: 324, distance: 200.0
click at [629, 324] on body "Cobalt JF Version Current draft Home Documentation Analytics Code automation De…" at bounding box center [728, 414] width 1456 height 828
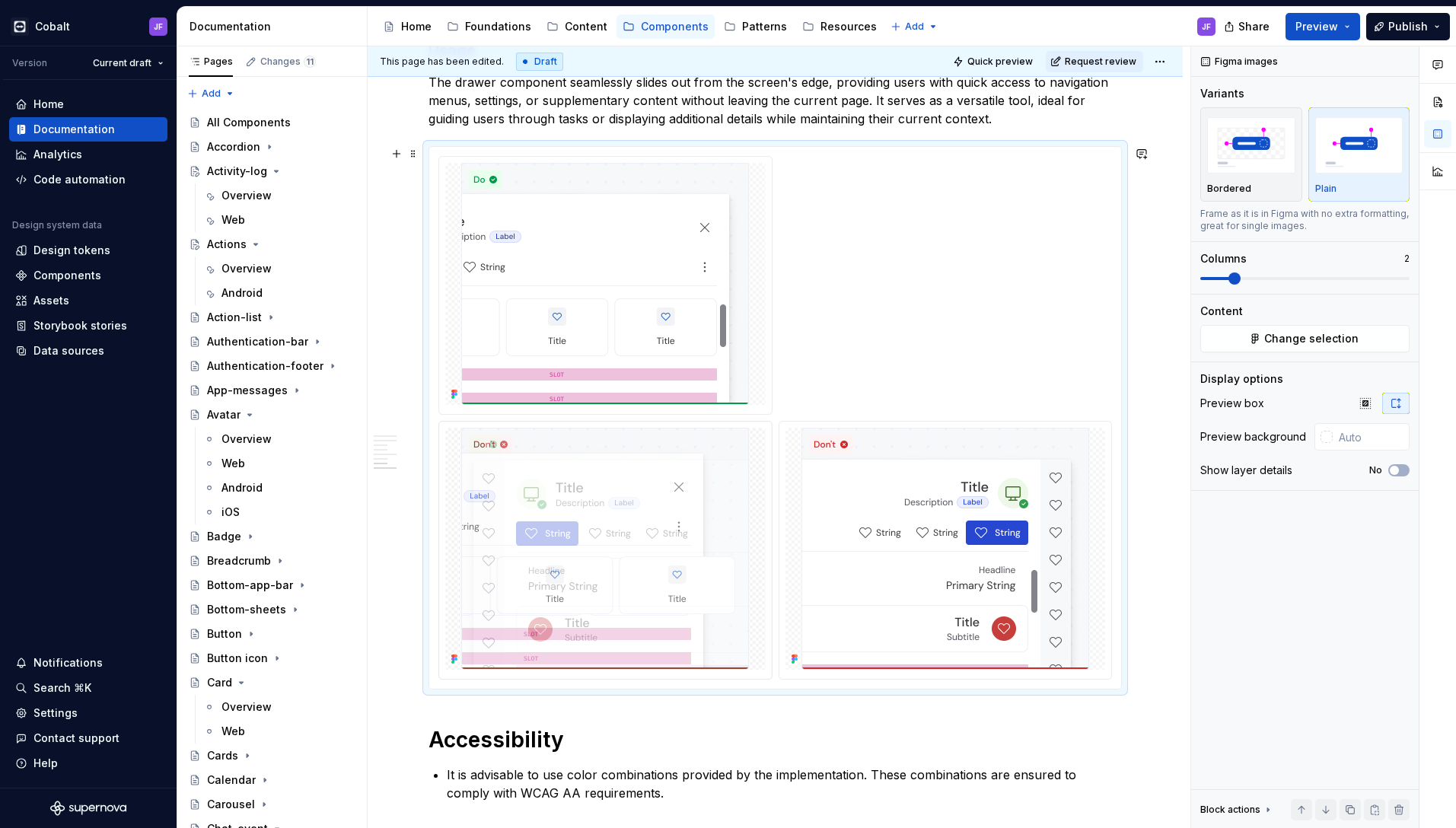
drag, startPoint x: 904, startPoint y: 330, endPoint x: 644, endPoint y: 486, distance: 303.2
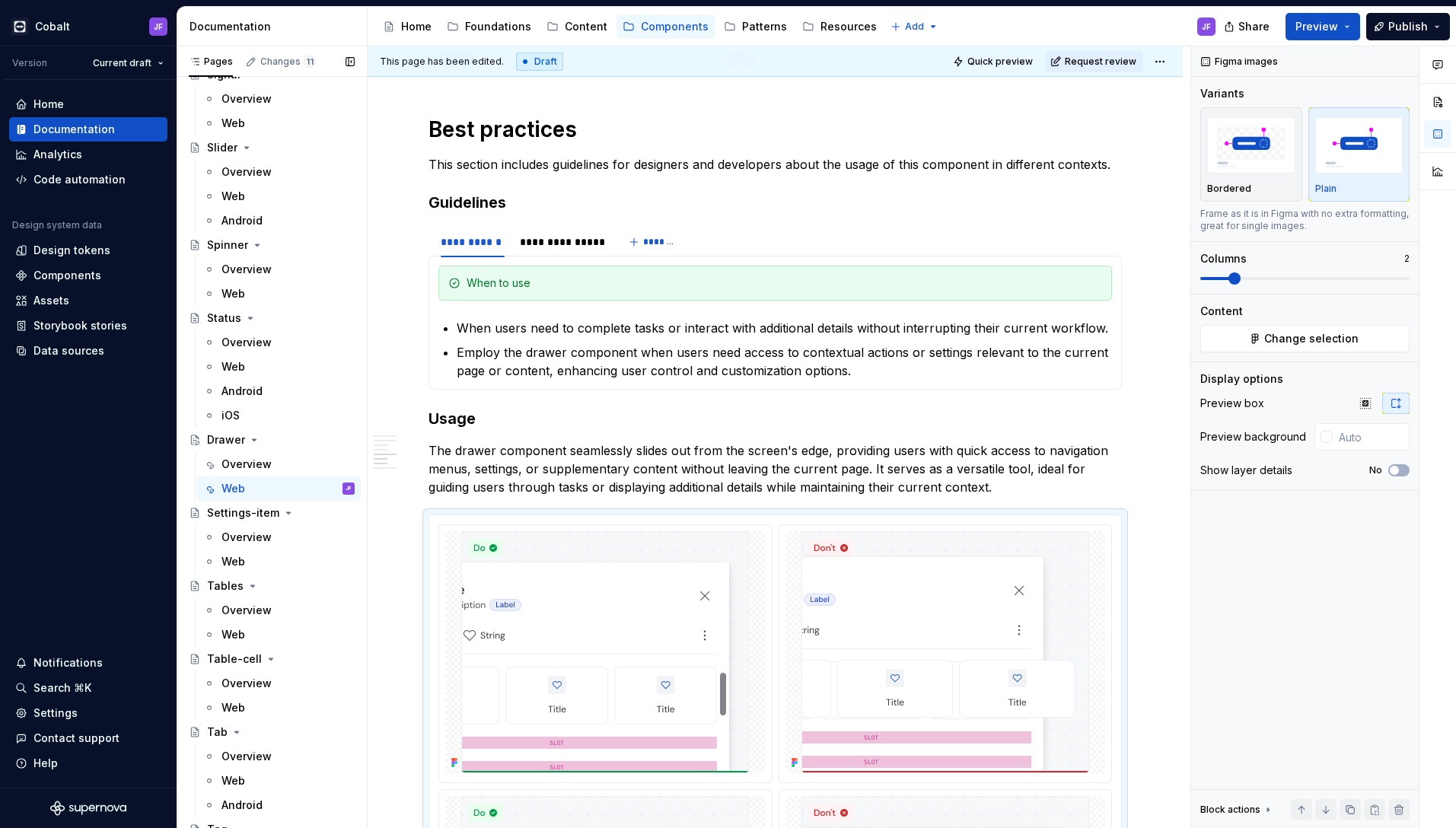
scroll to position [4665, 0]
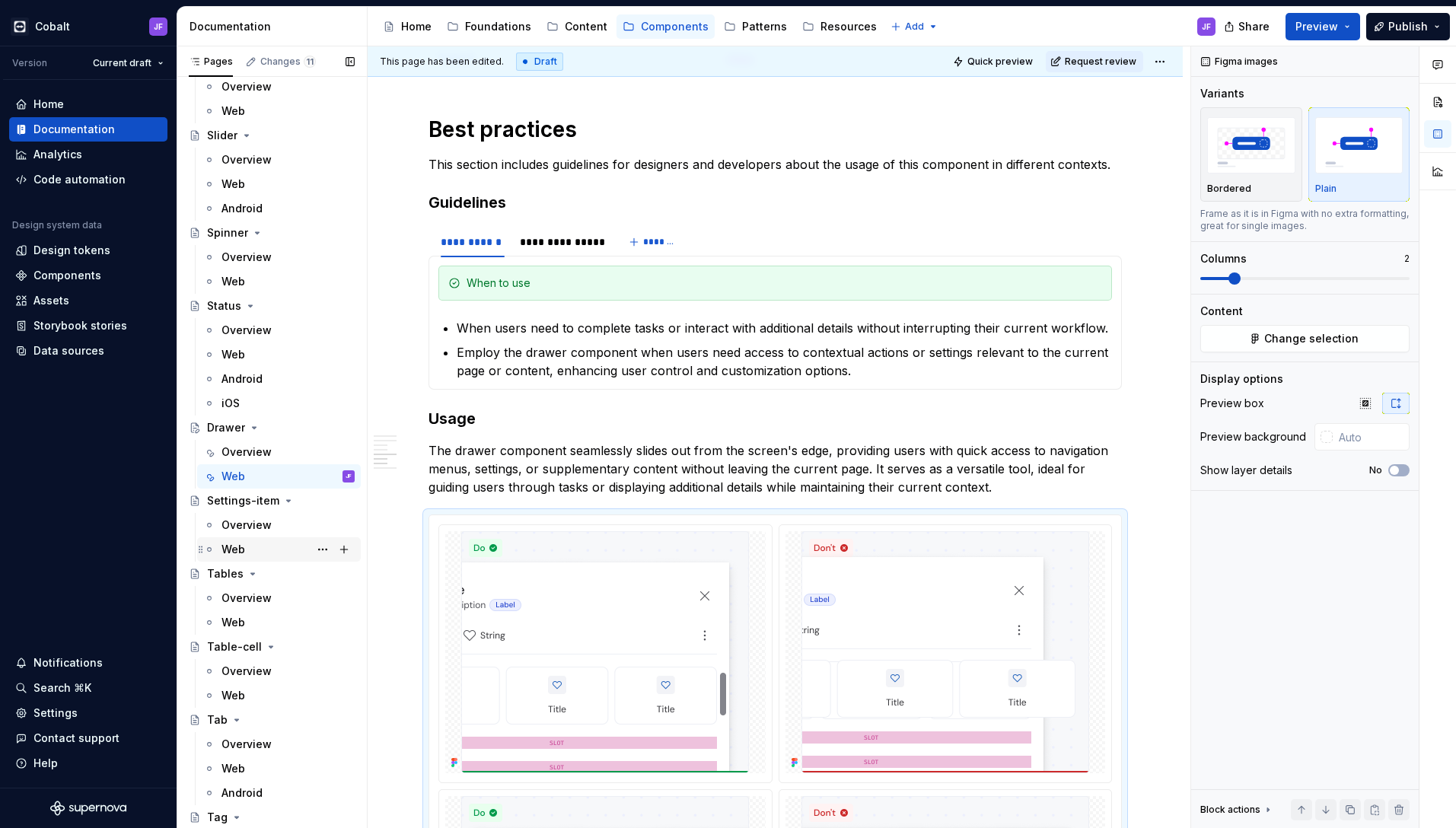
click at [245, 546] on div "Web" at bounding box center [288, 550] width 133 height 21
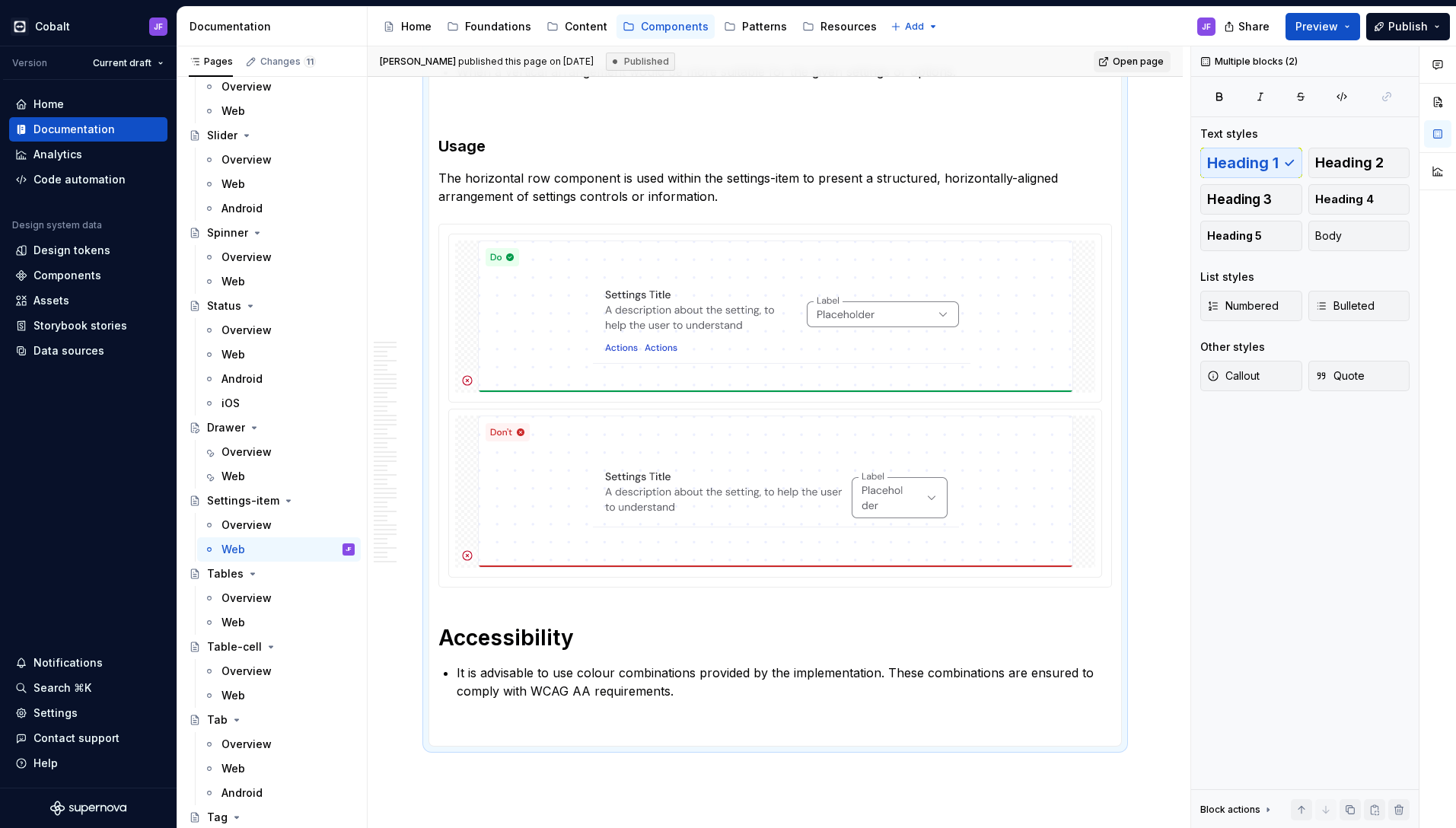
scroll to position [5740, 0]
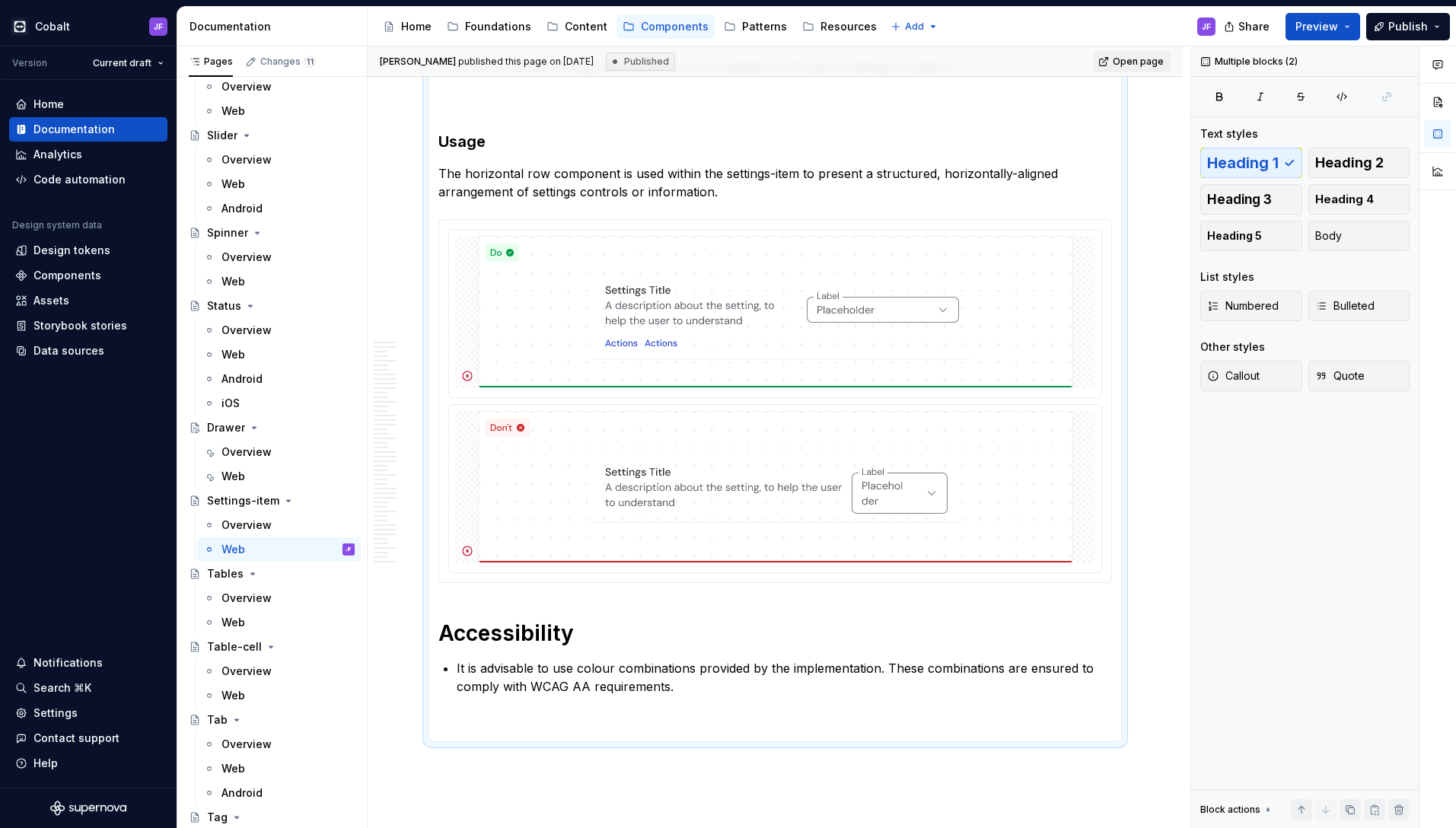
drag, startPoint x: 432, startPoint y: 373, endPoint x: 776, endPoint y: 743, distance: 505.2
click at [278, 469] on div "Web" at bounding box center [288, 477] width 133 height 21
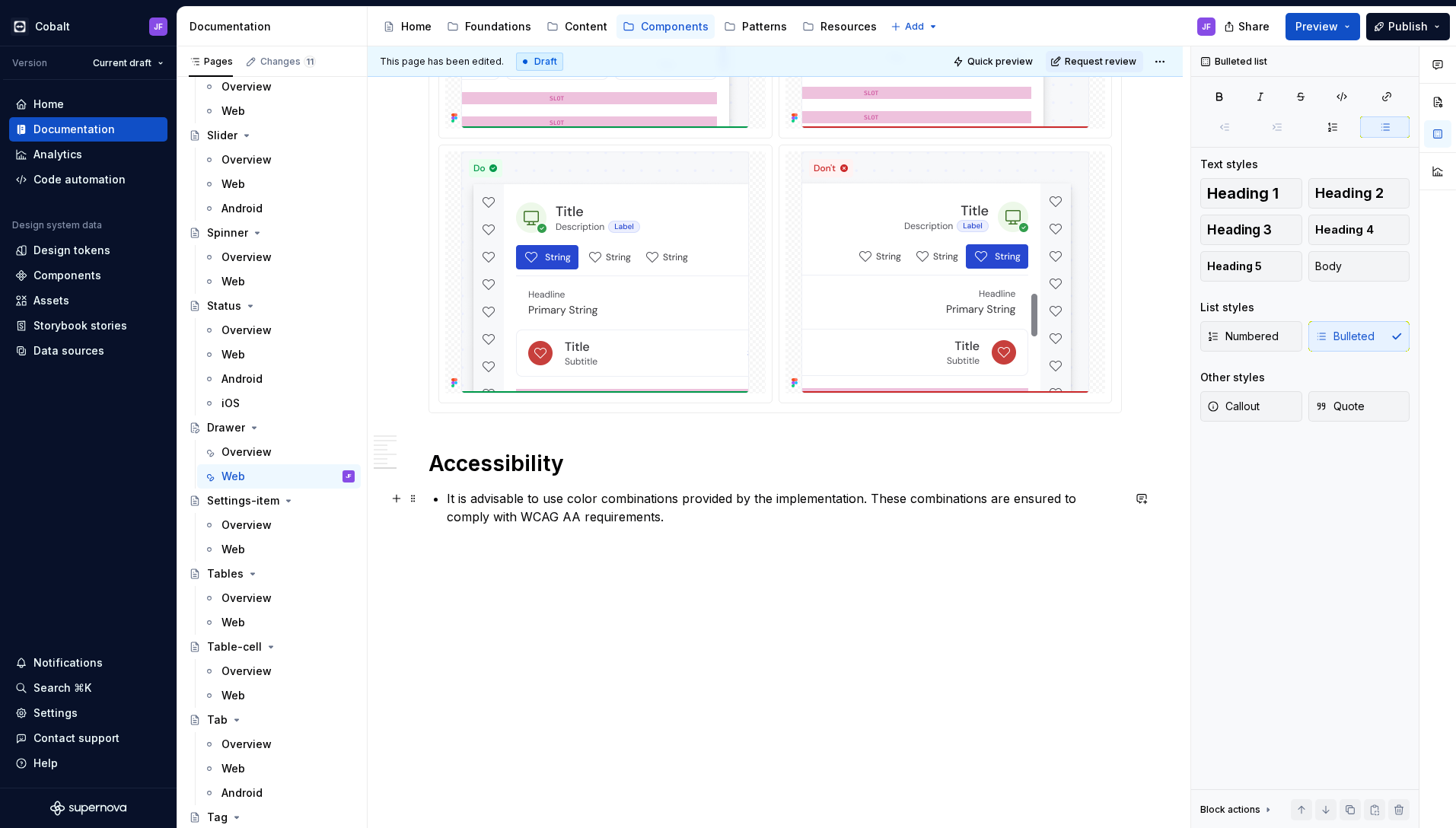
scroll to position [5910, 0]
click at [684, 524] on p "It is advisable to use color combinations provided by the implementation. These…" at bounding box center [783, 507] width 675 height 36
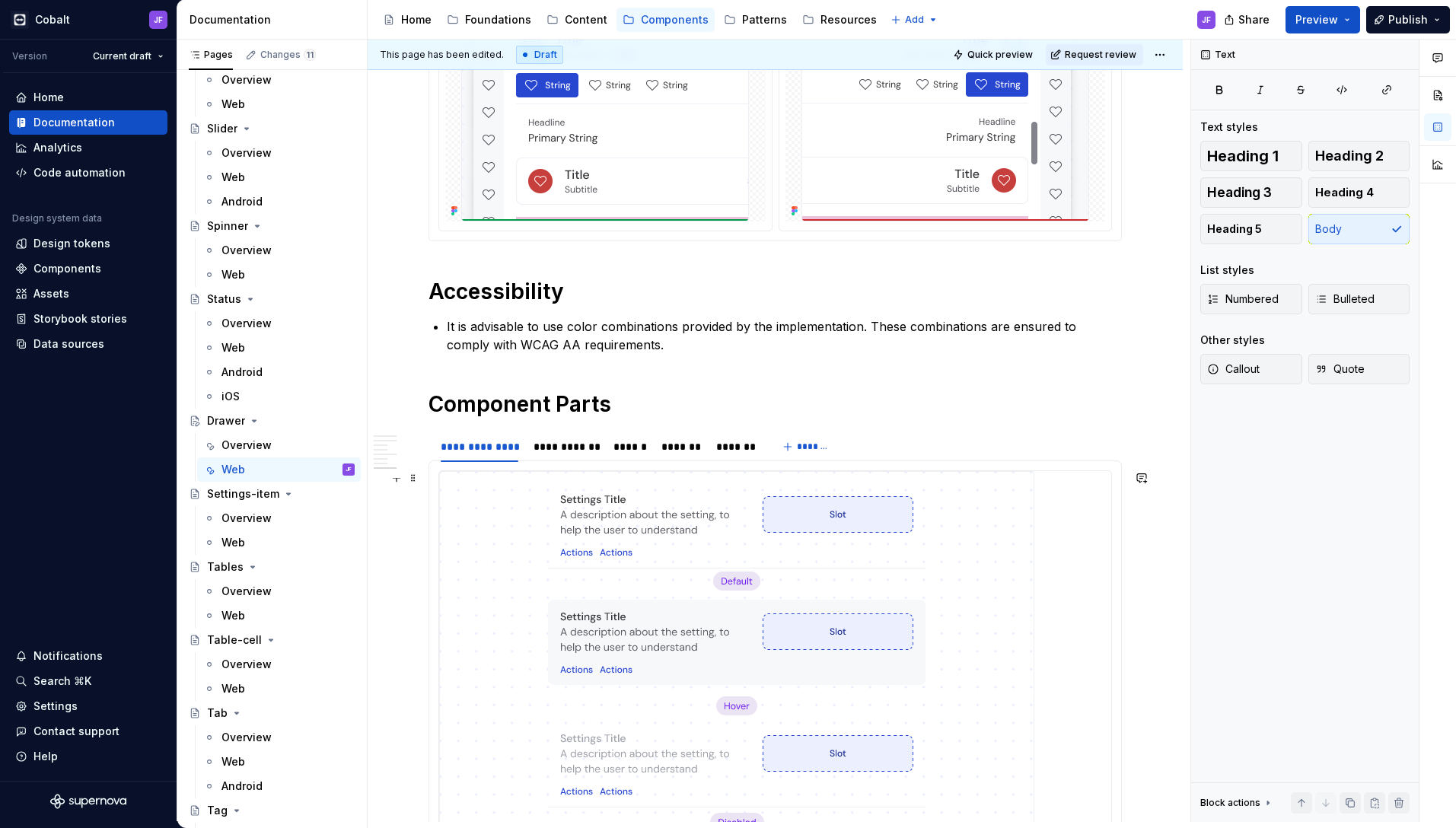
scroll to position [6174, 0]
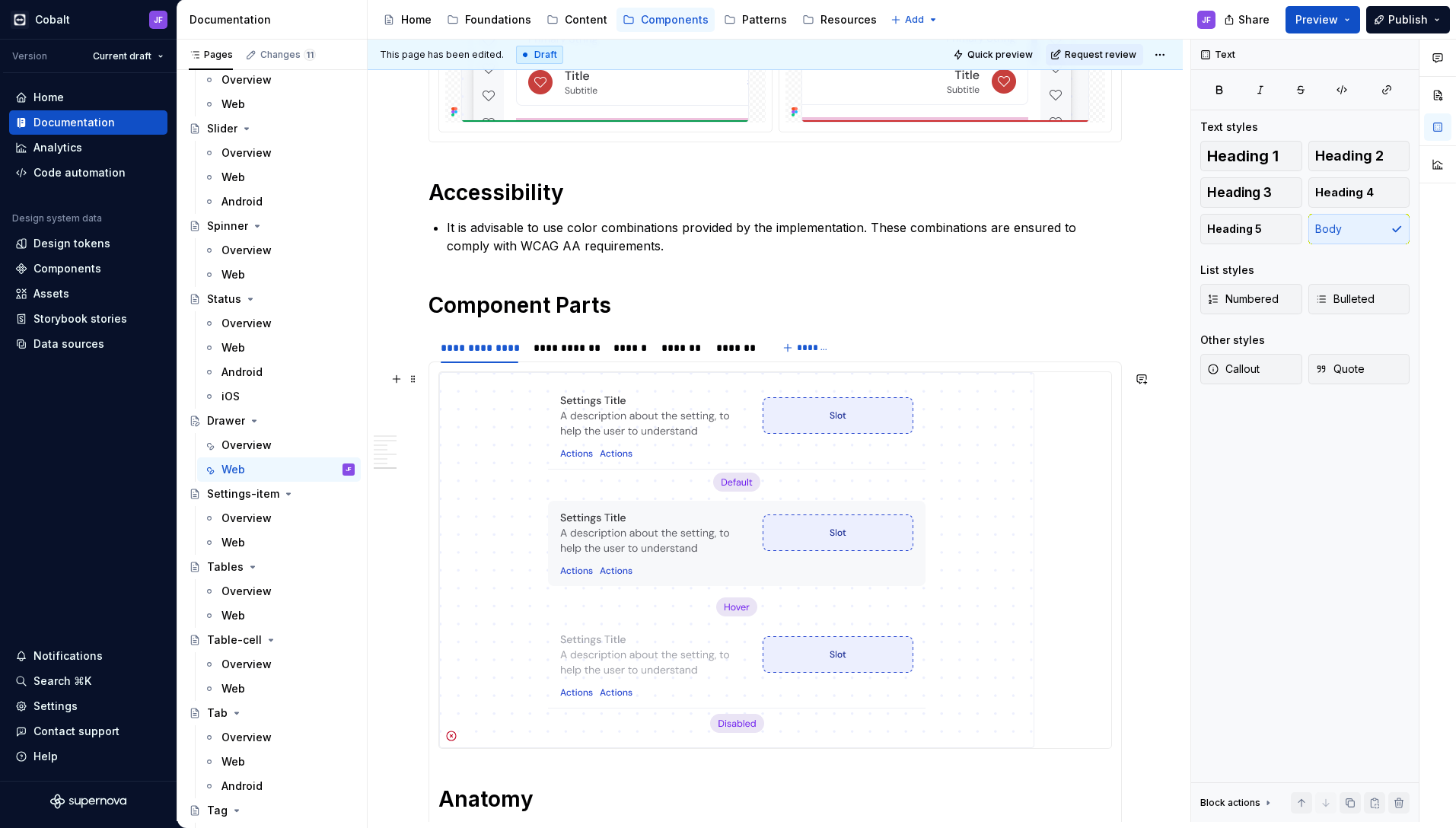
click at [663, 534] on img at bounding box center [736, 560] width 595 height 376
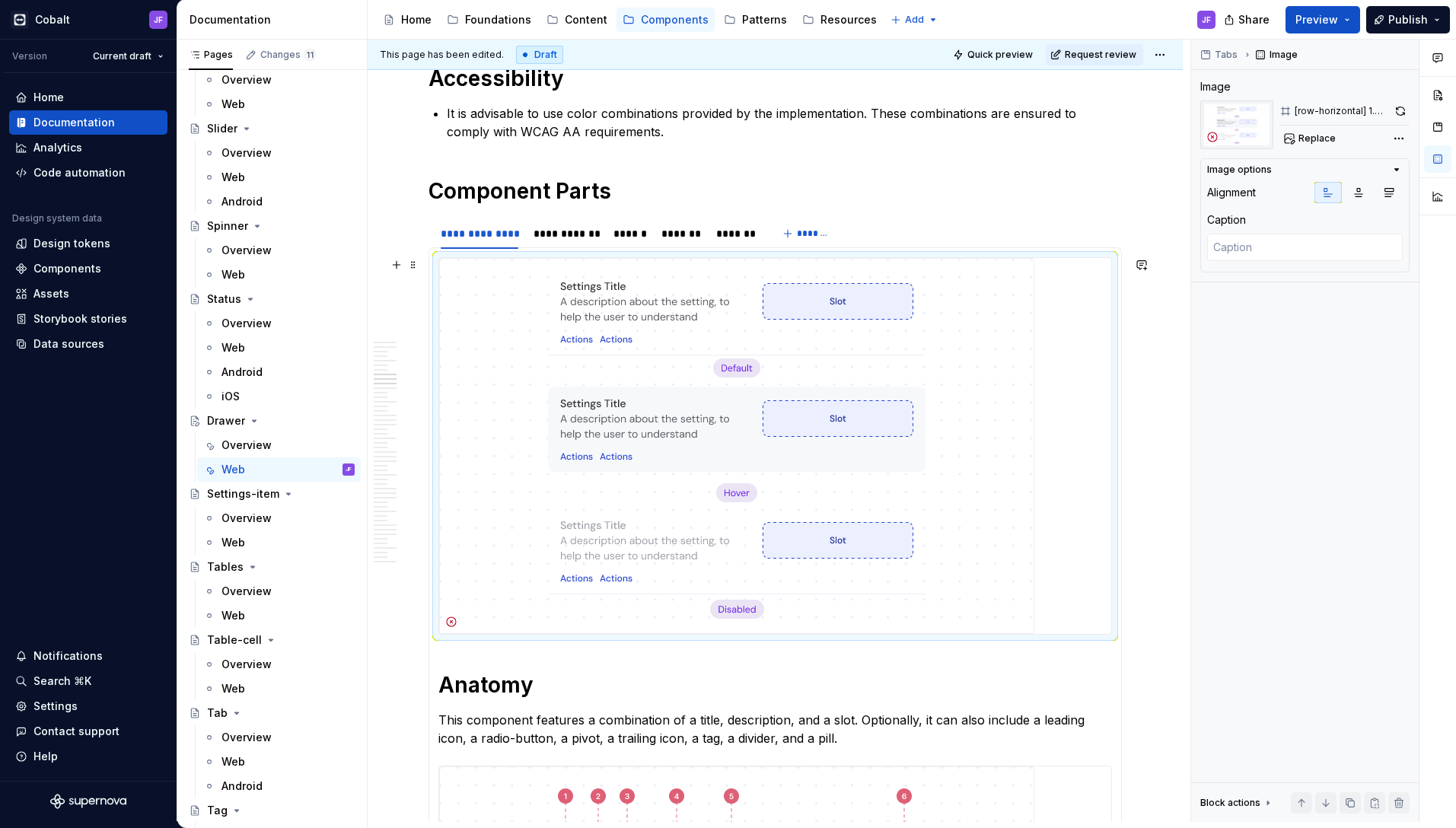
scroll to position [6283, 0]
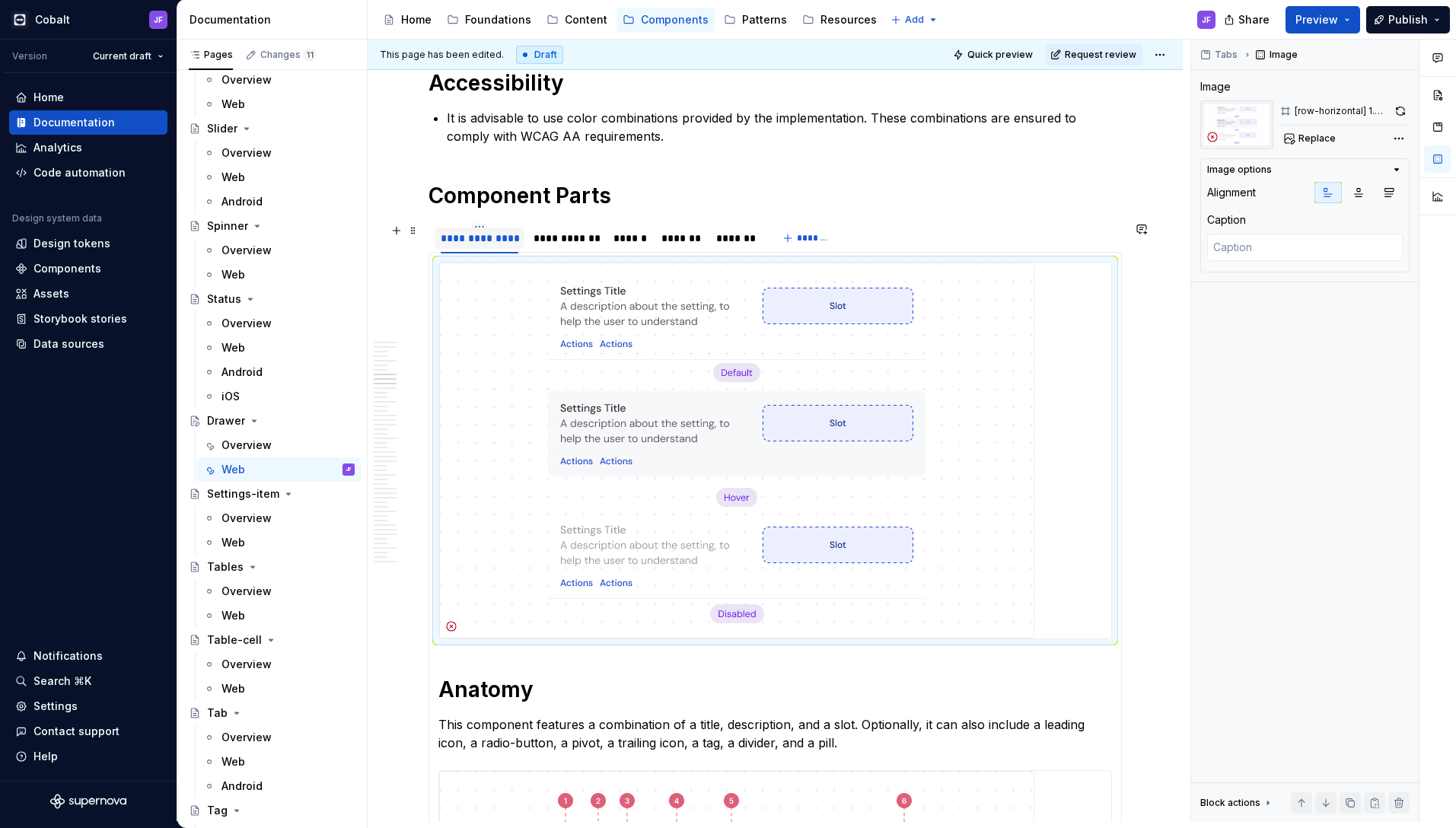
click at [496, 239] on div "**********" at bounding box center [479, 237] width 77 height 15
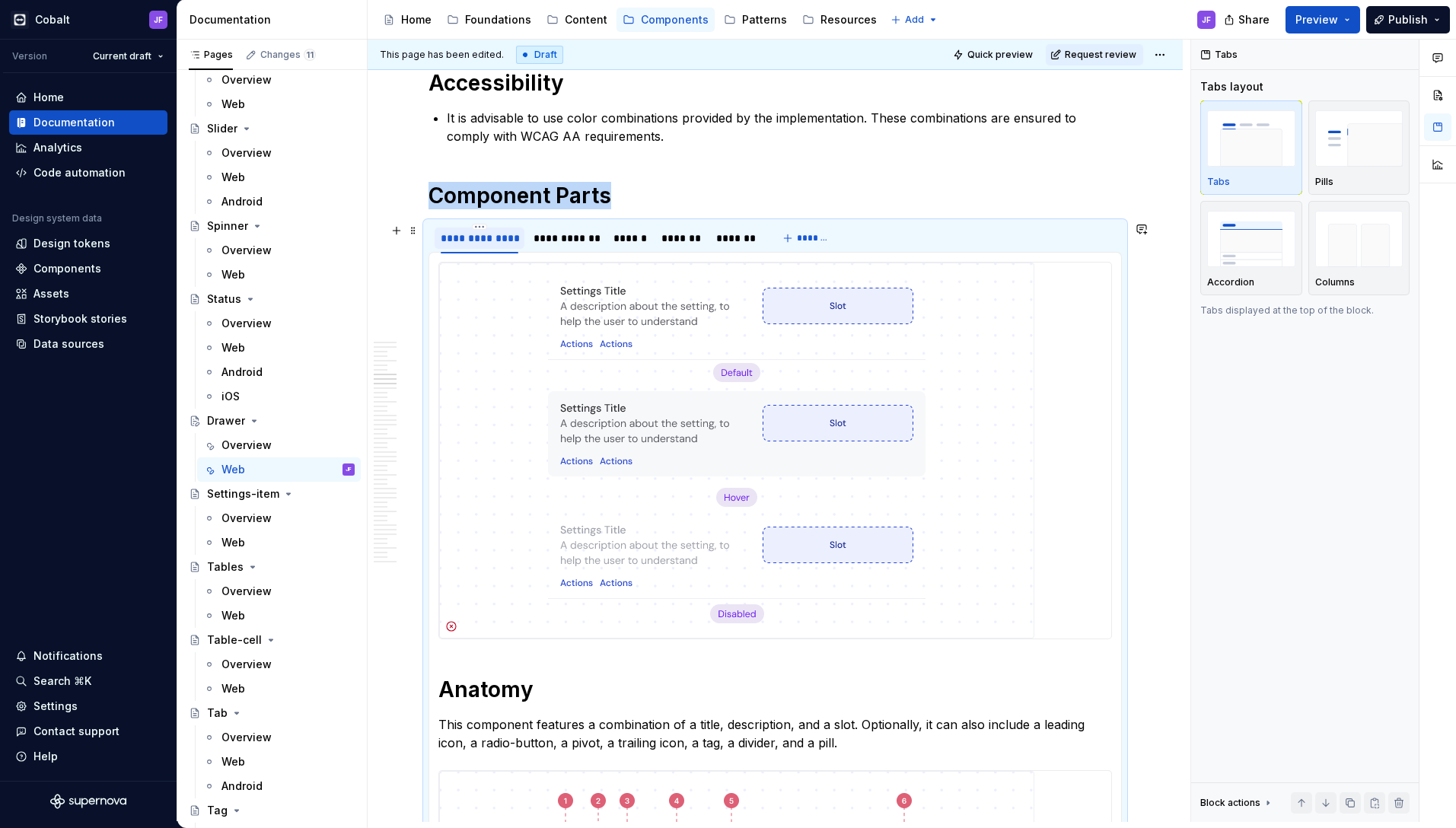
click at [496, 239] on div "**********" at bounding box center [479, 237] width 77 height 15
type textarea "*"
type input "**********"
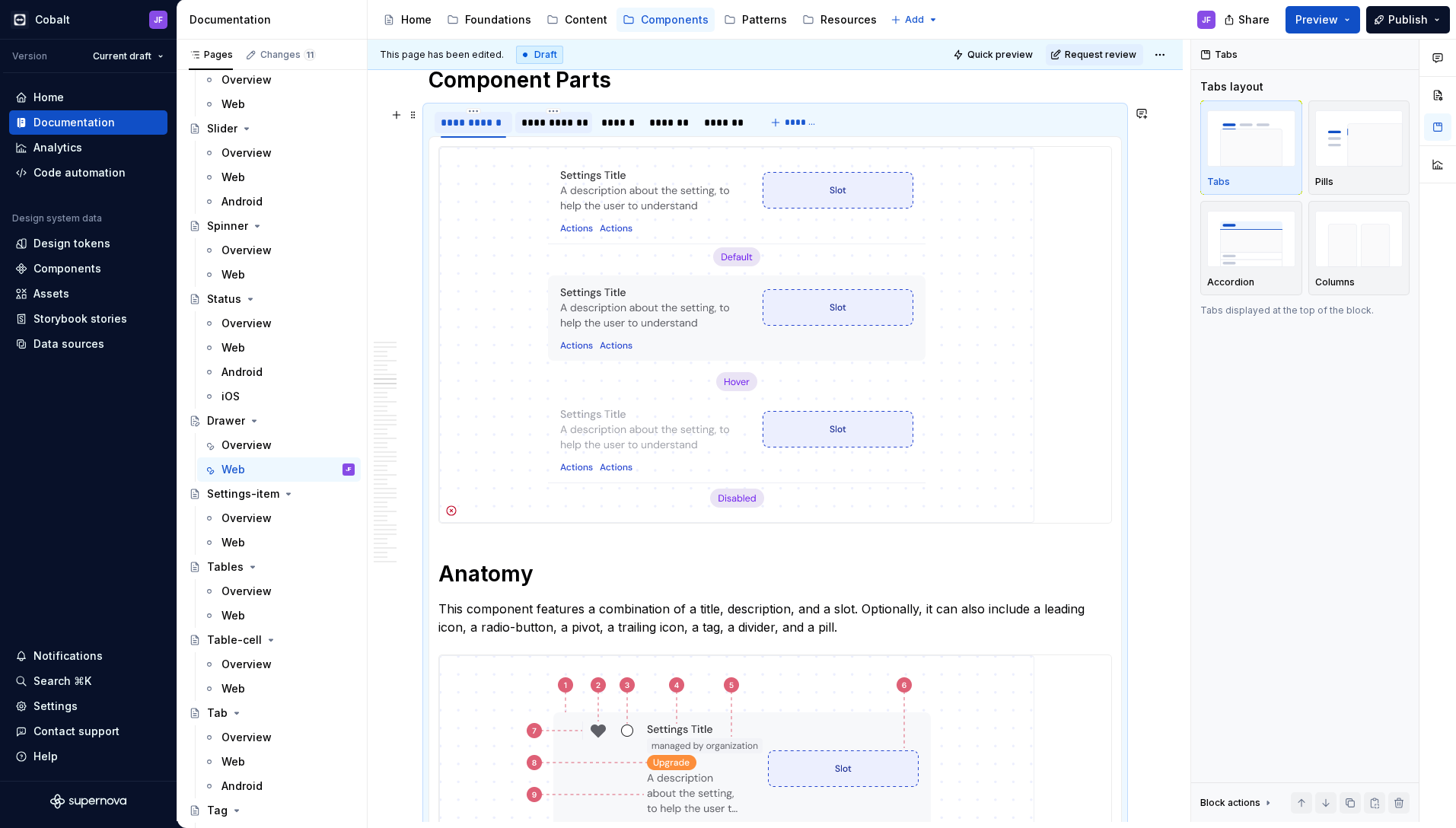
click at [550, 126] on div "**********" at bounding box center [553, 122] width 65 height 15
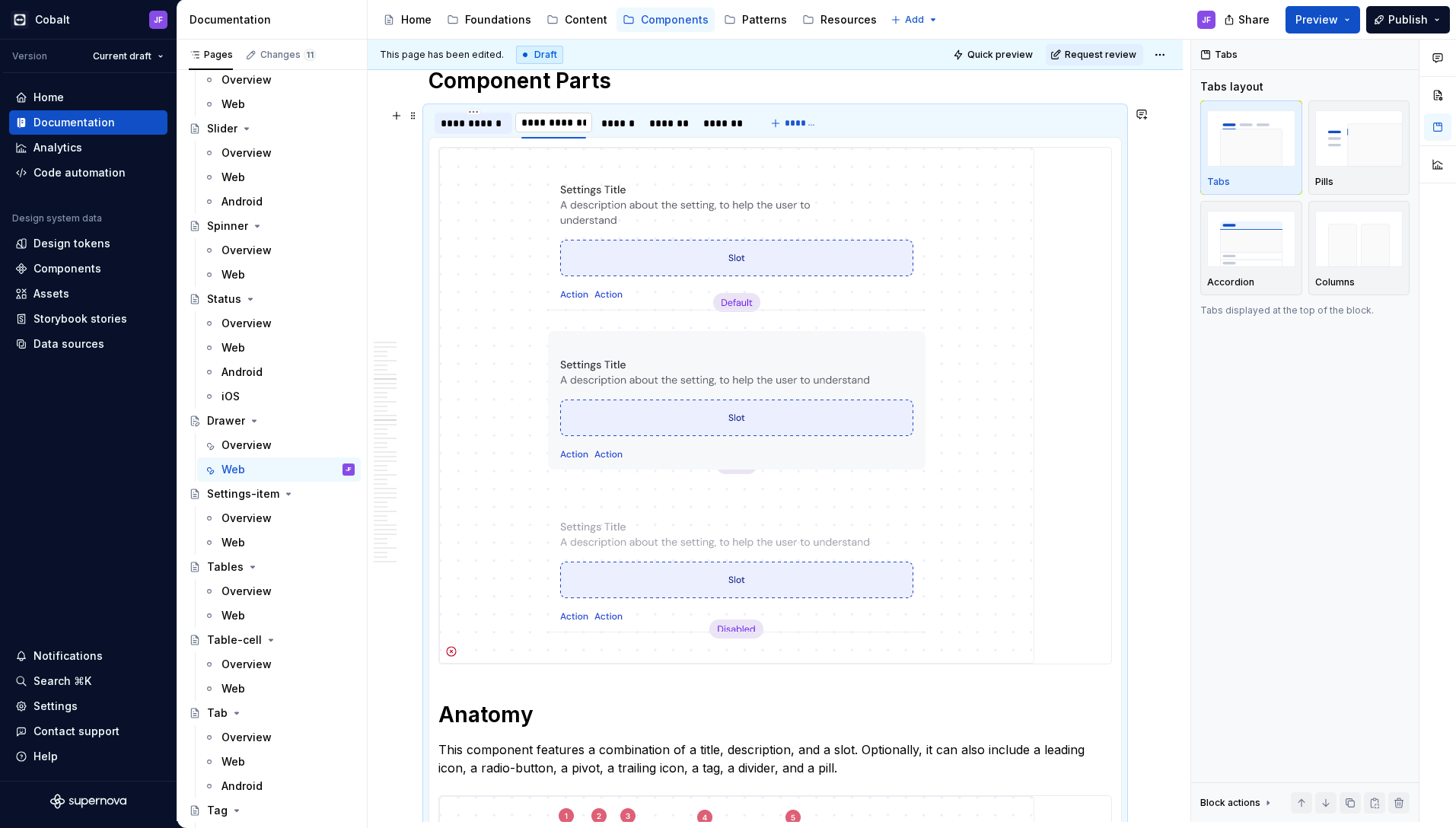
scroll to position [0, 1]
type input "*"
type input "**********"
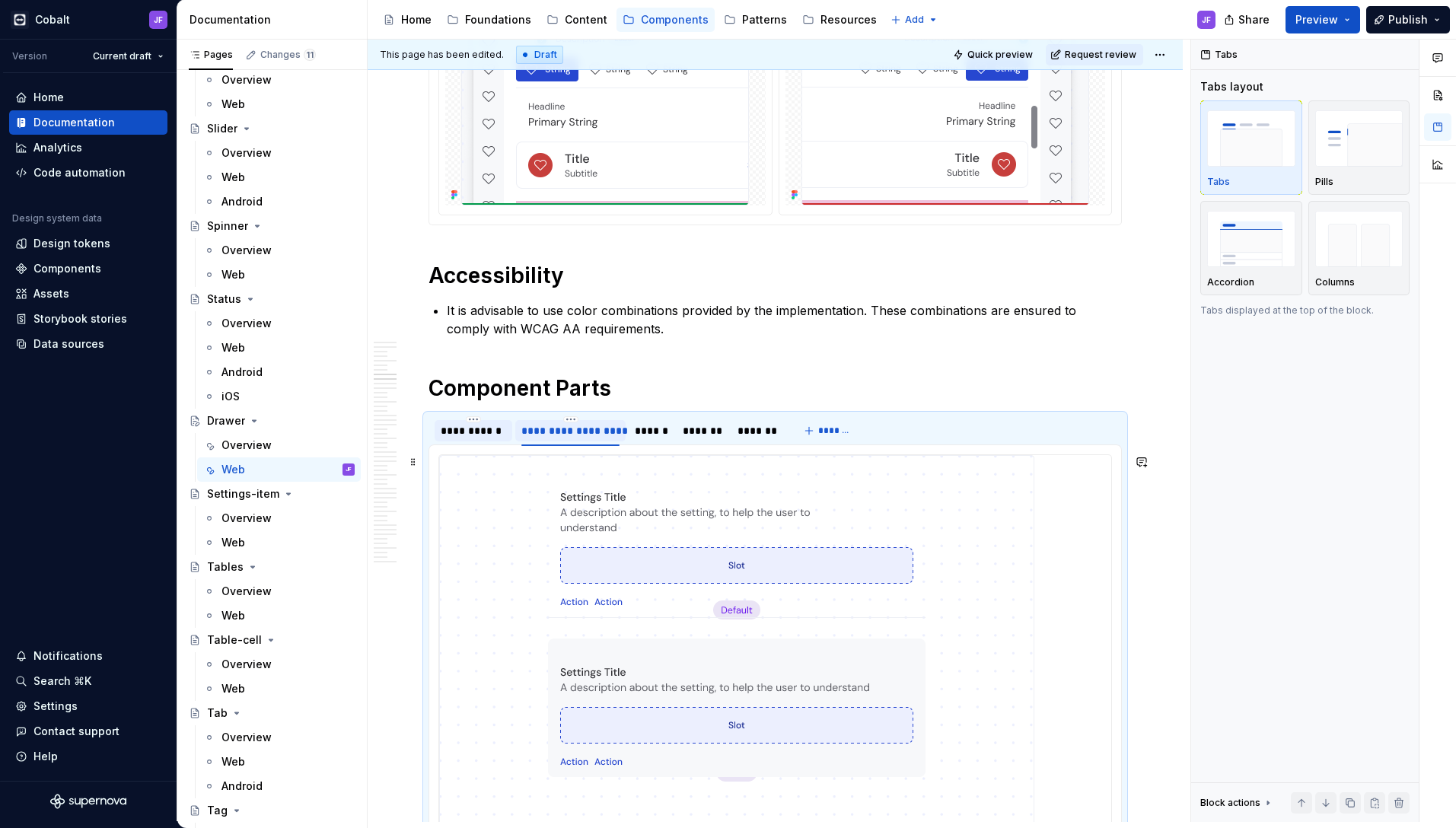
click at [646, 433] on div "******" at bounding box center [651, 430] width 33 height 15
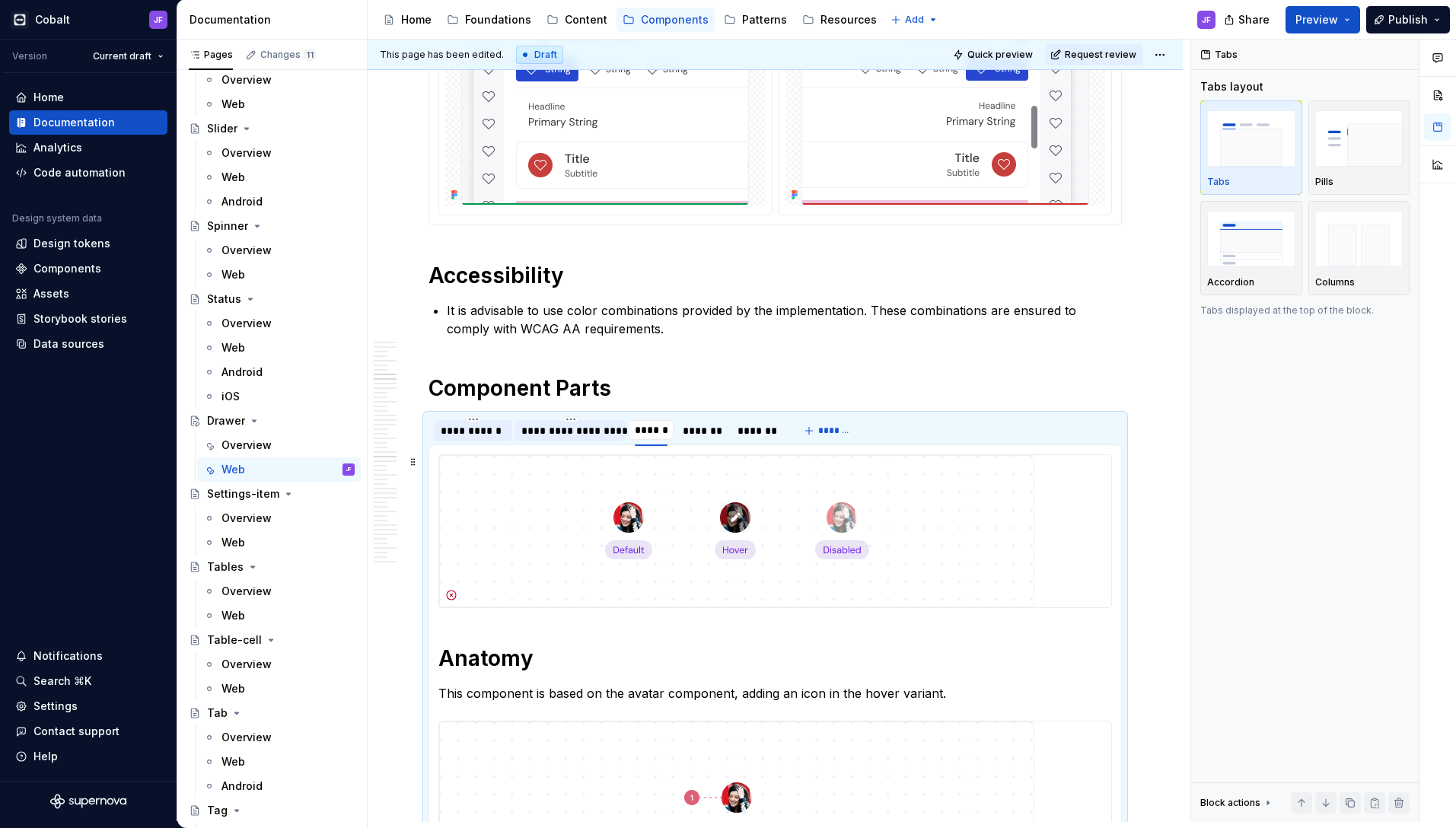
scroll to position [0, 2]
type input "*********"
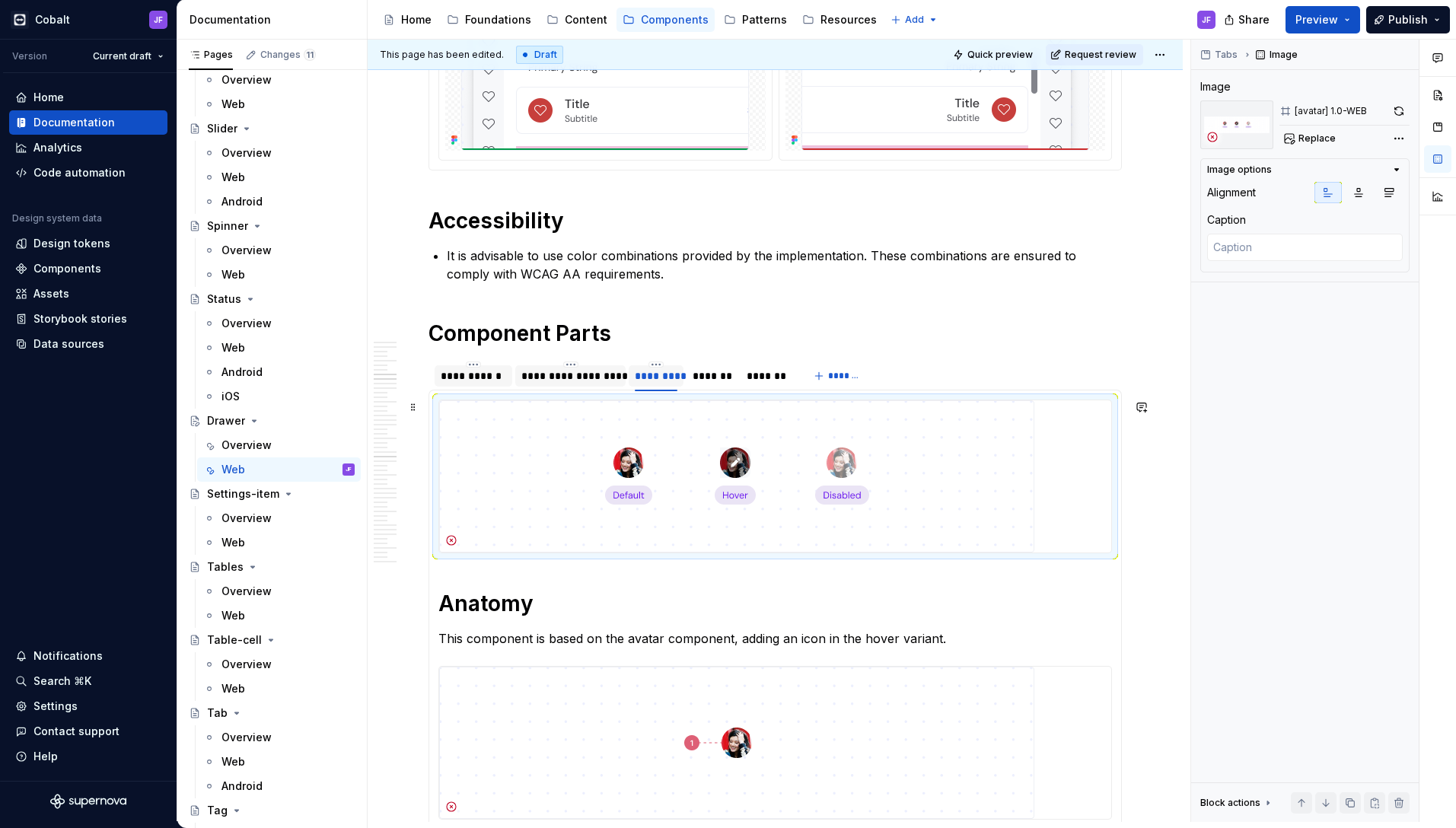
click at [702, 431] on img at bounding box center [736, 476] width 595 height 152
click at [708, 427] on img at bounding box center [736, 476] width 595 height 152
click at [703, 430] on img at bounding box center [736, 476] width 595 height 152
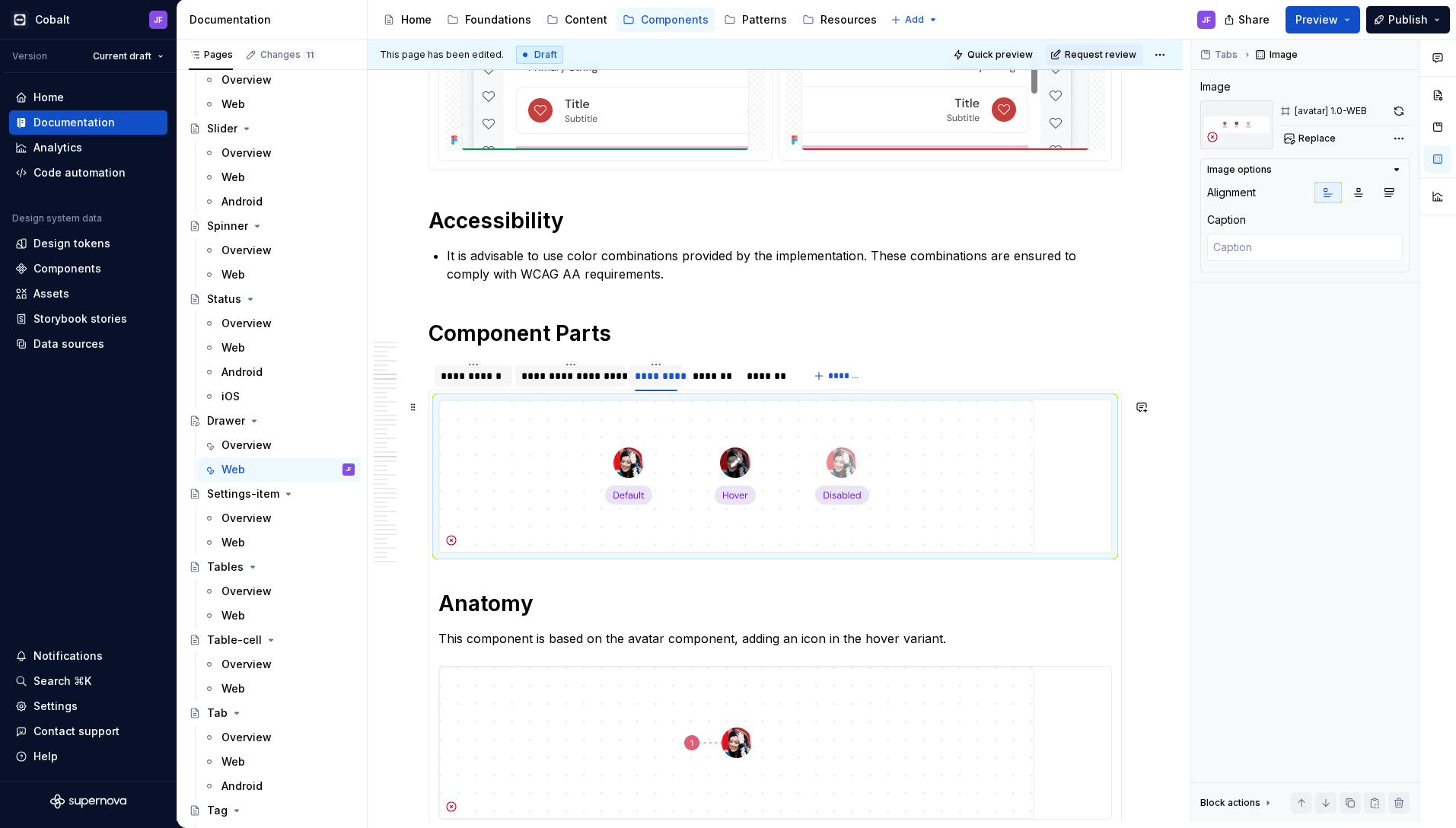
click at [712, 429] on img at bounding box center [736, 476] width 595 height 152
click at [593, 431] on img at bounding box center [736, 476] width 595 height 152
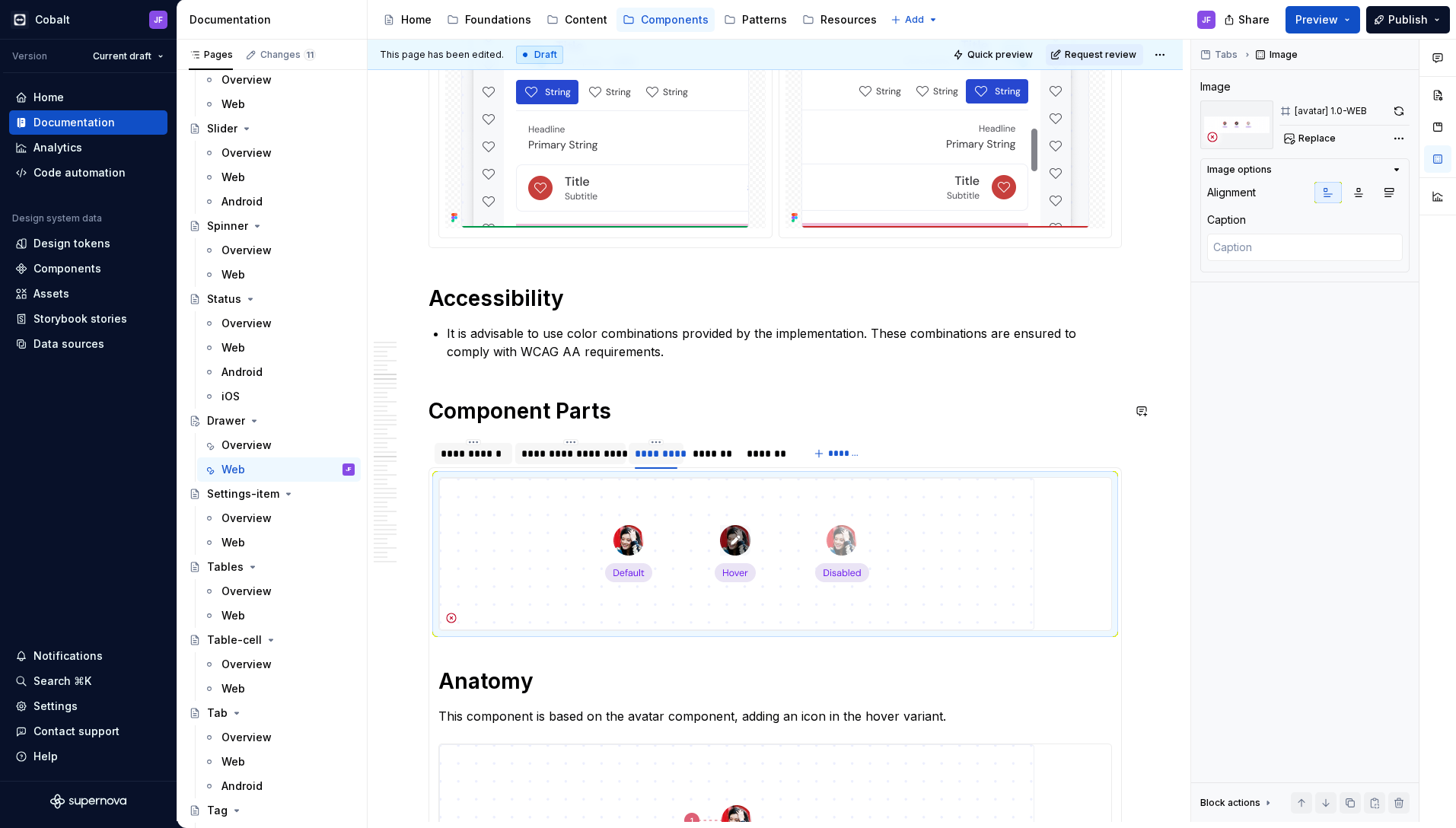
click at [748, 399] on h1 "Component Parts" at bounding box center [775, 411] width 693 height 28
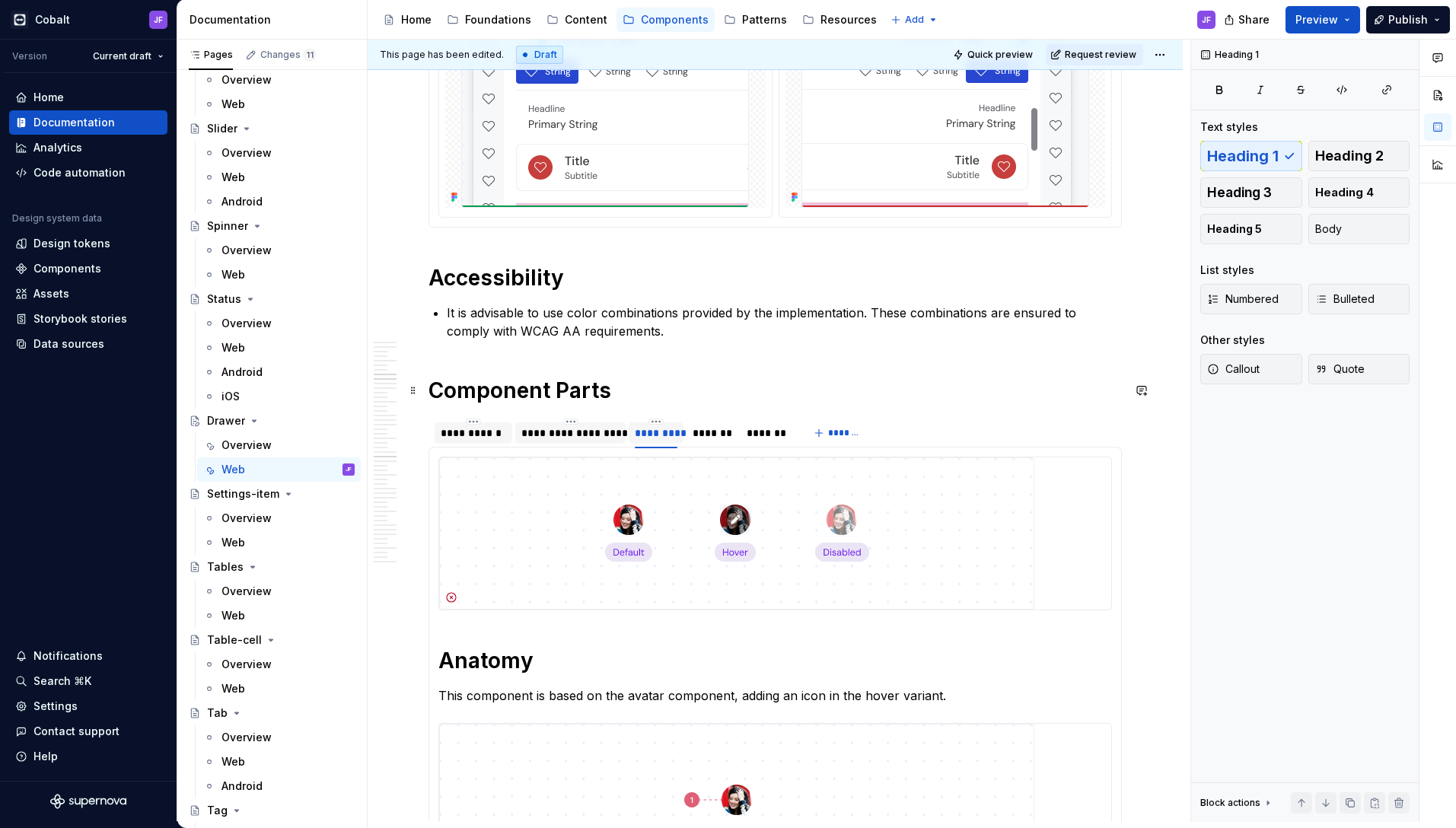
scroll to position [6089, 0]
click at [713, 429] on div "*******" at bounding box center [712, 431] width 40 height 15
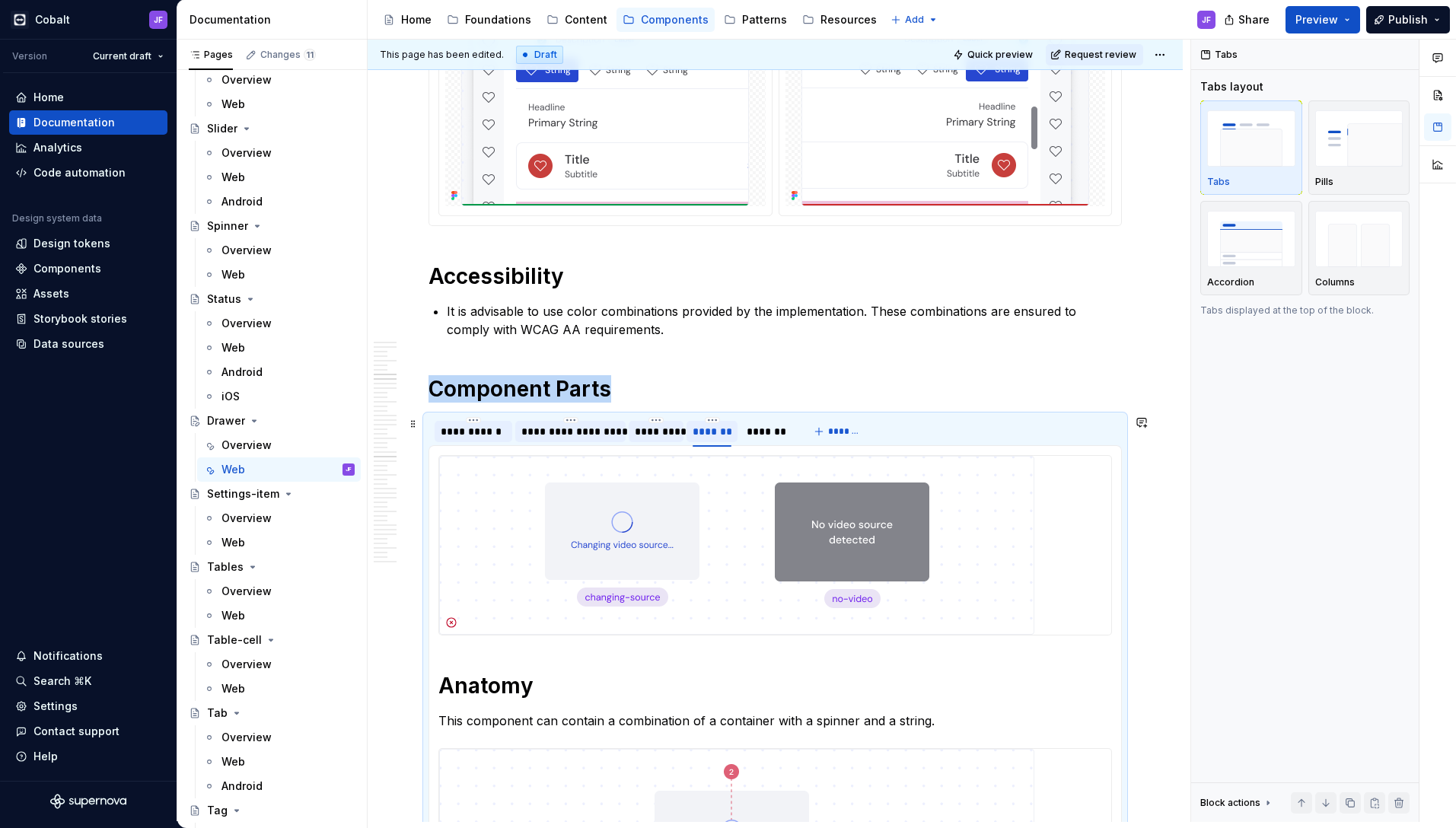
click at [713, 429] on div "*******" at bounding box center [712, 431] width 40 height 15
click at [496, 436] on div "**********" at bounding box center [474, 431] width 66 height 15
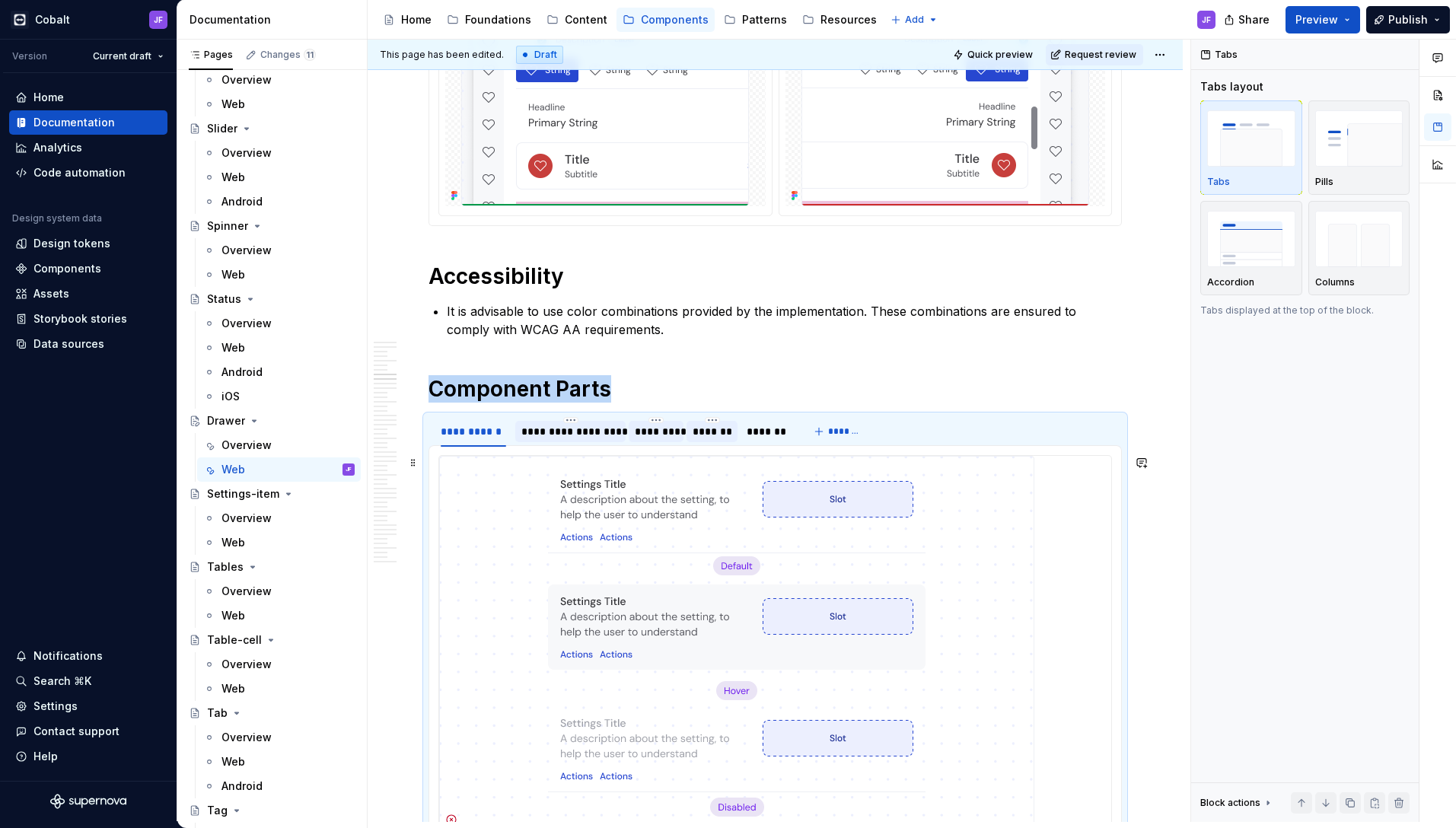
click at [642, 530] on img at bounding box center [736, 644] width 595 height 376
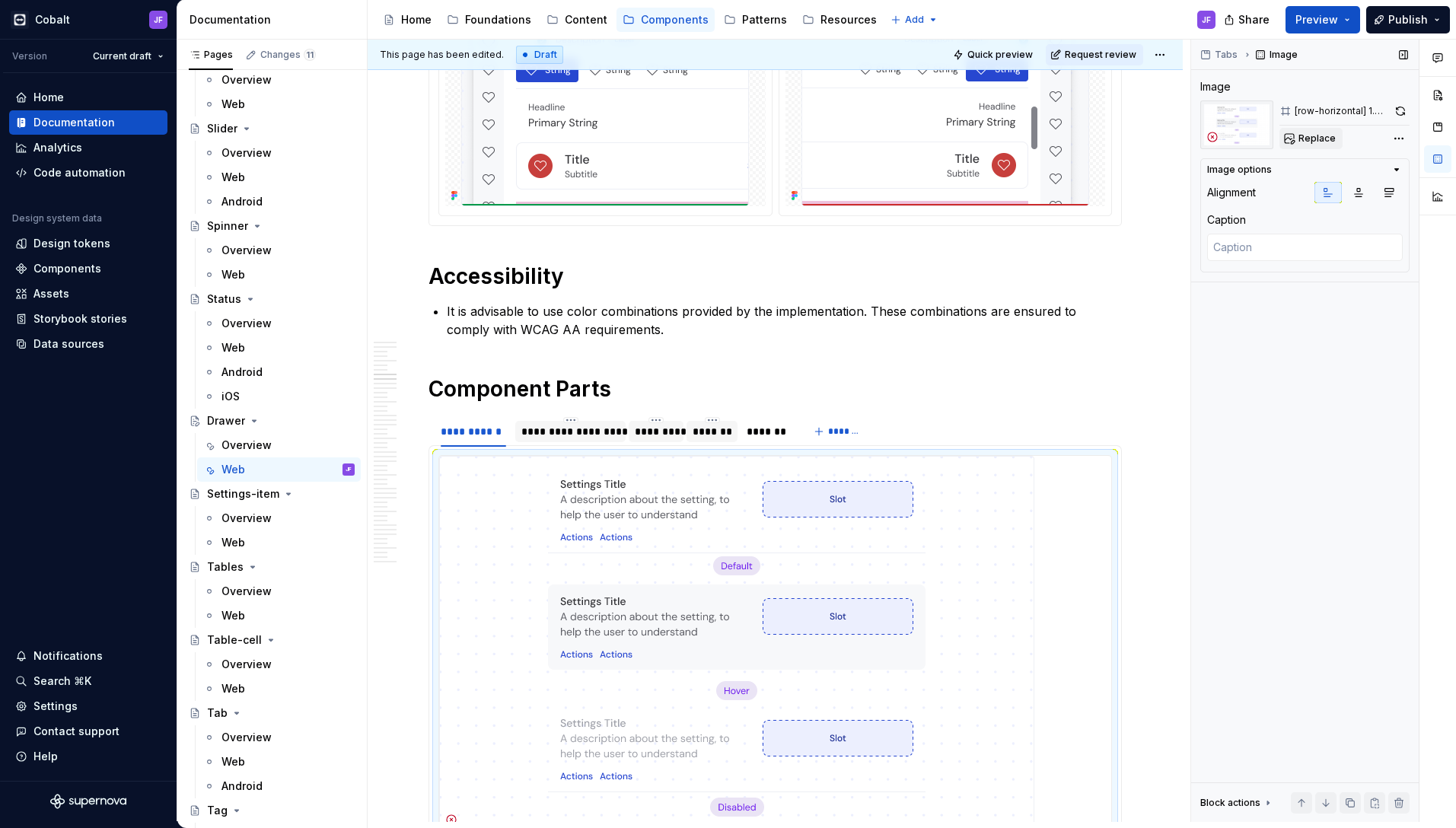
click at [1317, 131] on button "Replace" at bounding box center [1310, 139] width 63 height 21
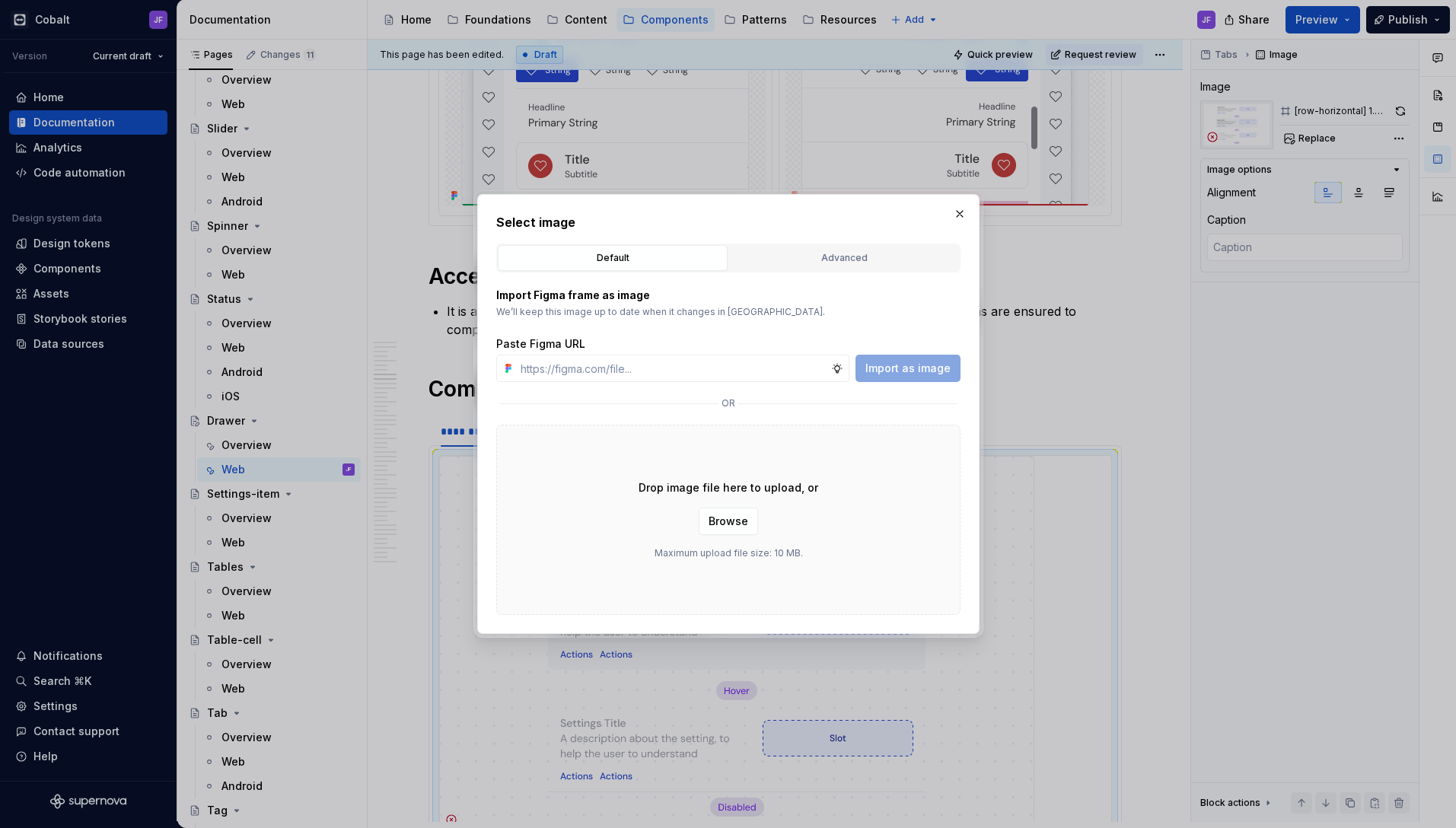
type textarea "*"
click at [897, 255] on div "Advanced" at bounding box center [844, 258] width 220 height 15
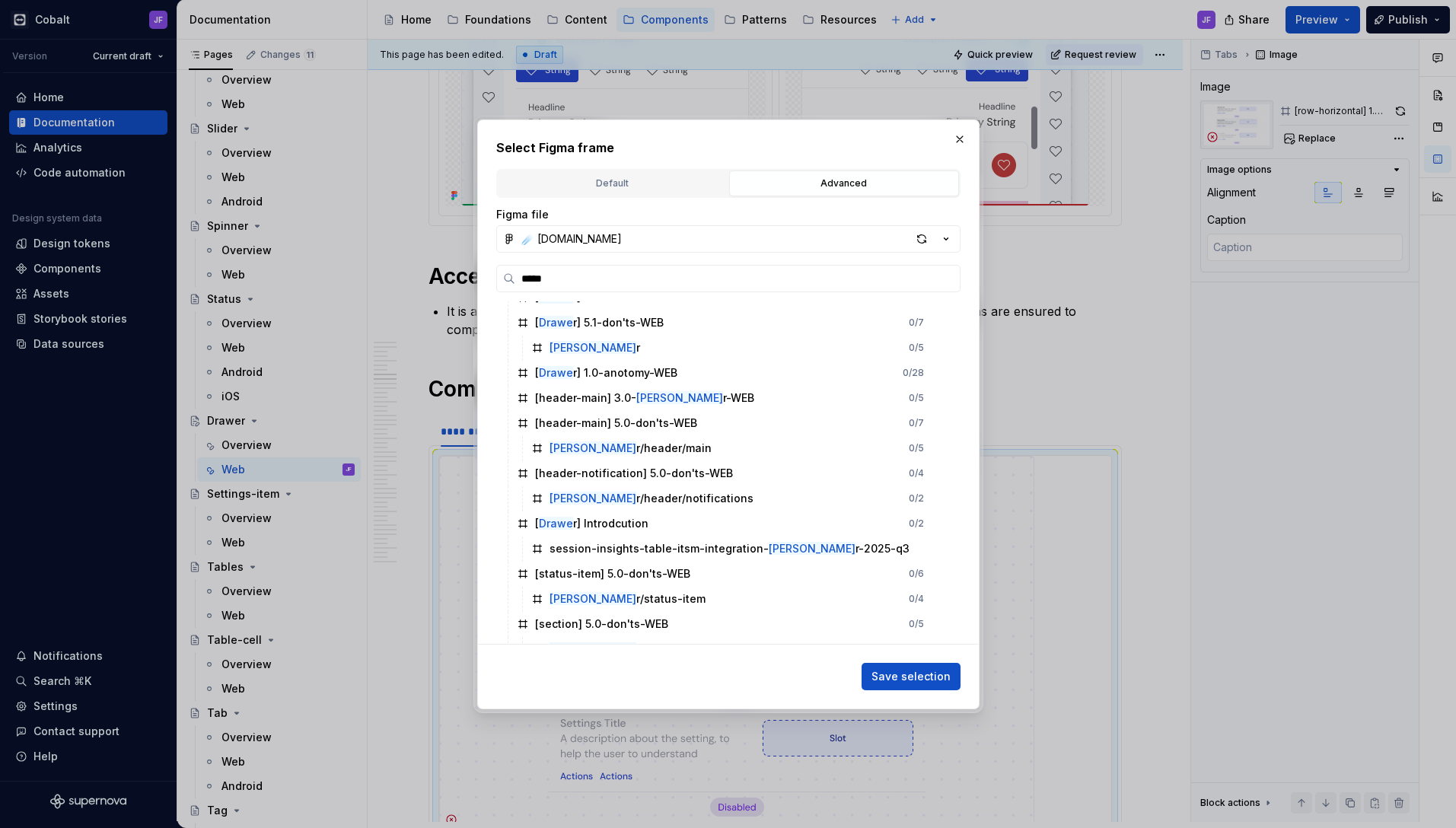
scroll to position [251, 0]
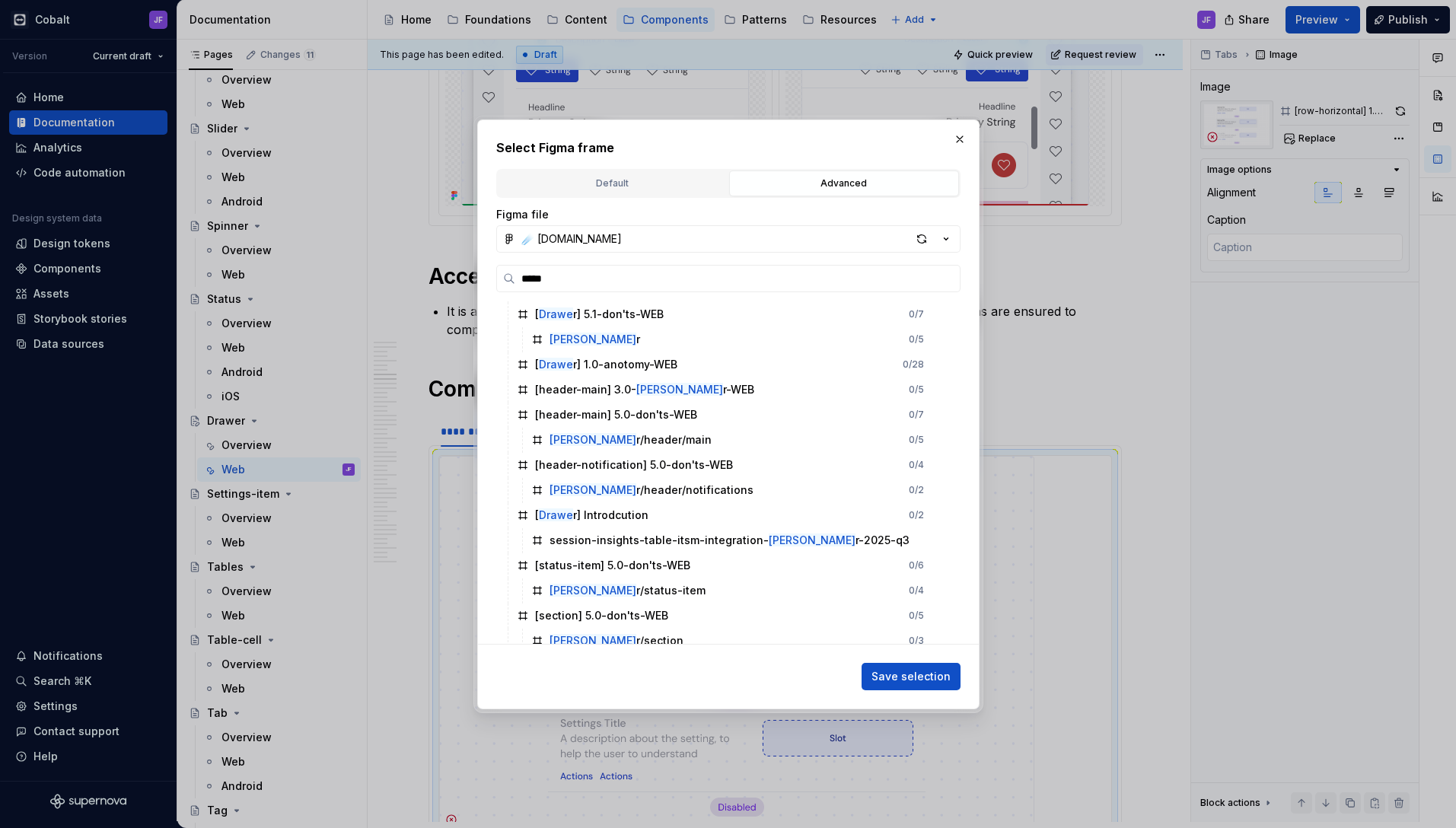
drag, startPoint x: 611, startPoint y: 284, endPoint x: 424, endPoint y: 282, distance: 187.0
click at [424, 282] on div "Select Figma frame Default Advanced Import Figma frame as image We’ll keep this…" at bounding box center [728, 414] width 1456 height 828
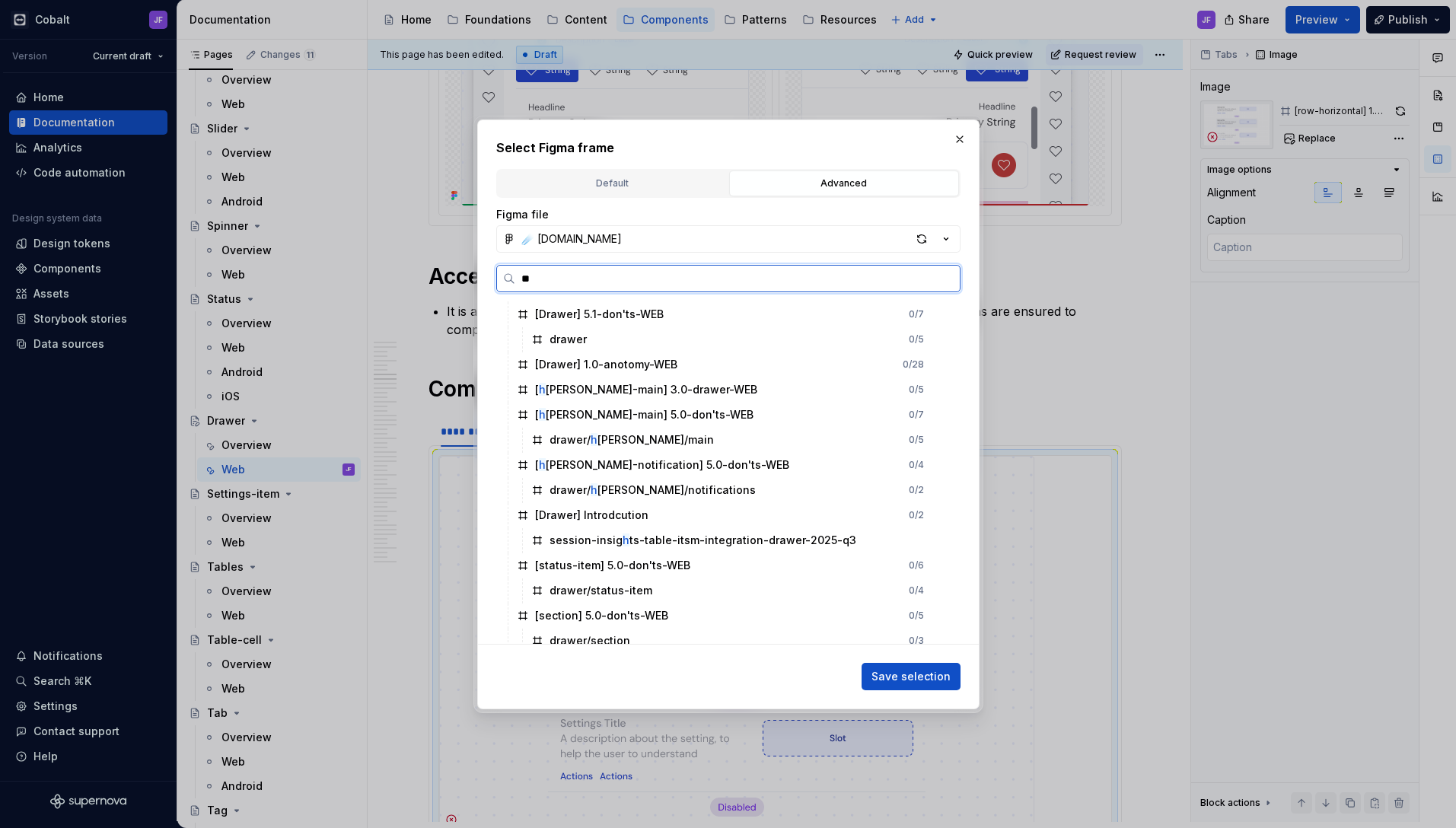
scroll to position [0, 0]
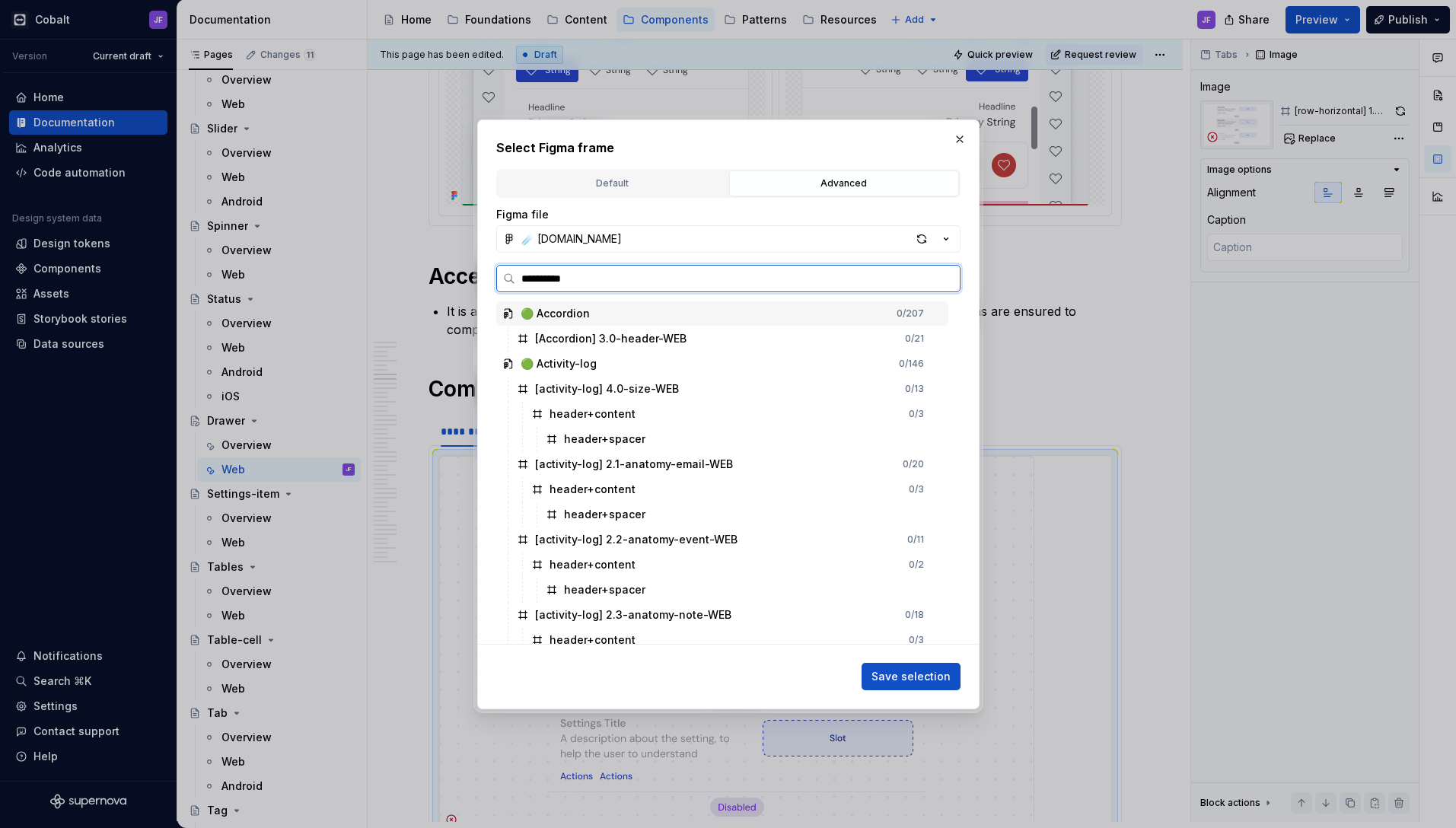
type input "**********"
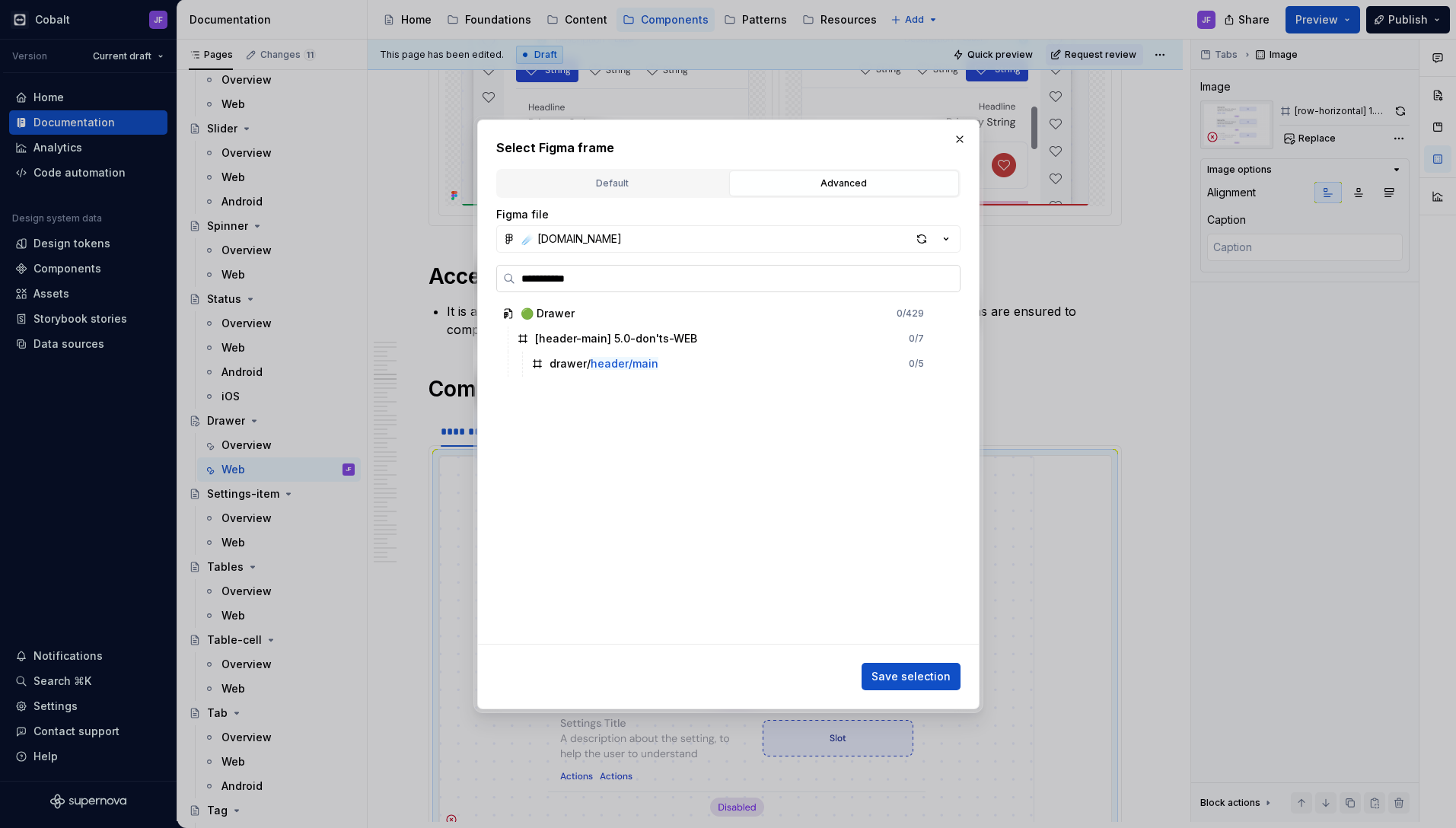
click at [947, 291] on label "**********" at bounding box center [728, 278] width 464 height 28
click at [947, 286] on input "**********" at bounding box center [738, 278] width 444 height 15
click at [947, 290] on label "**********" at bounding box center [728, 278] width 464 height 28
click at [947, 286] on input "**********" at bounding box center [738, 278] width 444 height 15
click at [946, 273] on input "**********" at bounding box center [738, 278] width 444 height 15
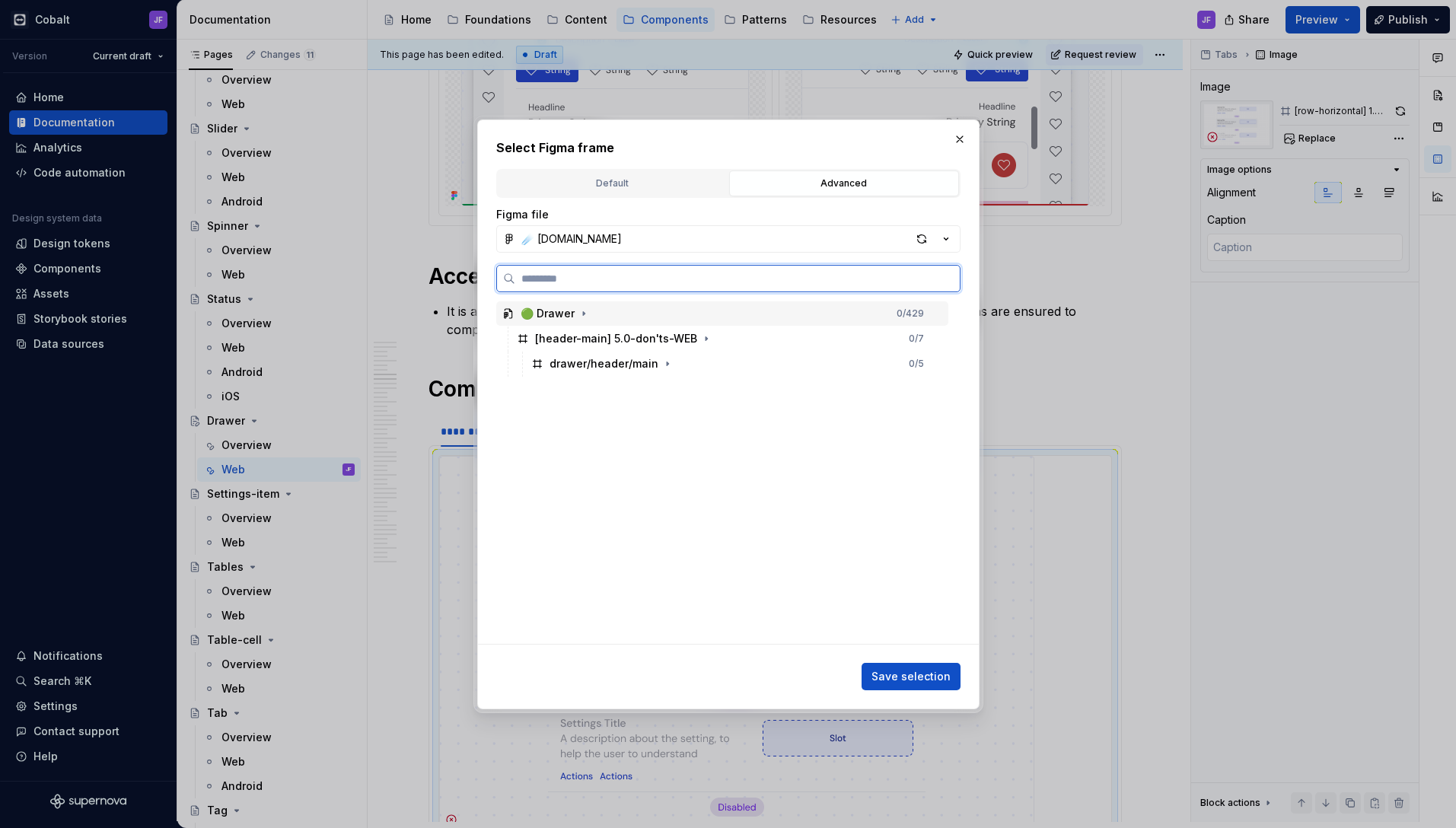
click at [945, 275] on input "search" at bounding box center [738, 278] width 444 height 15
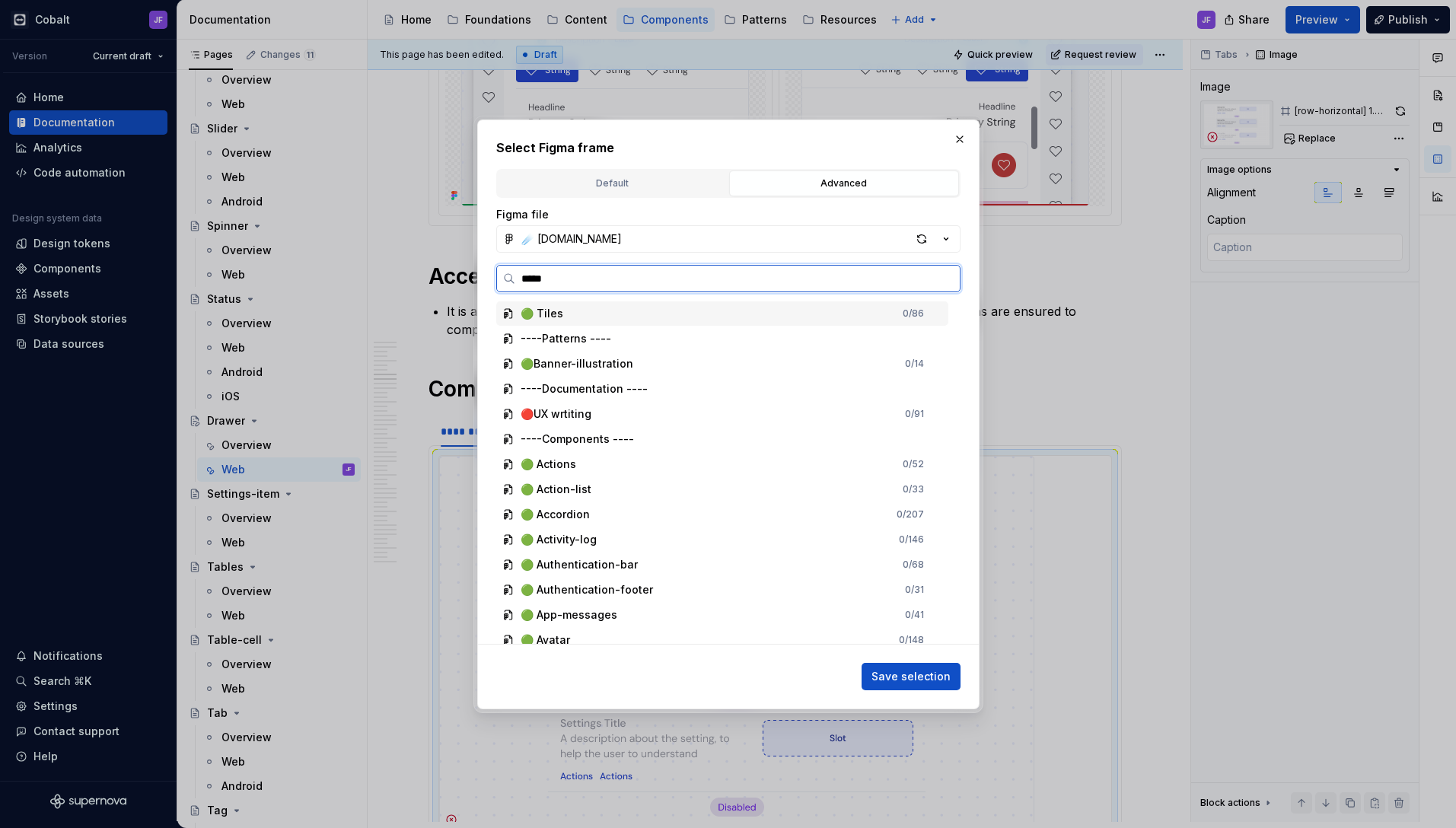
type input "******"
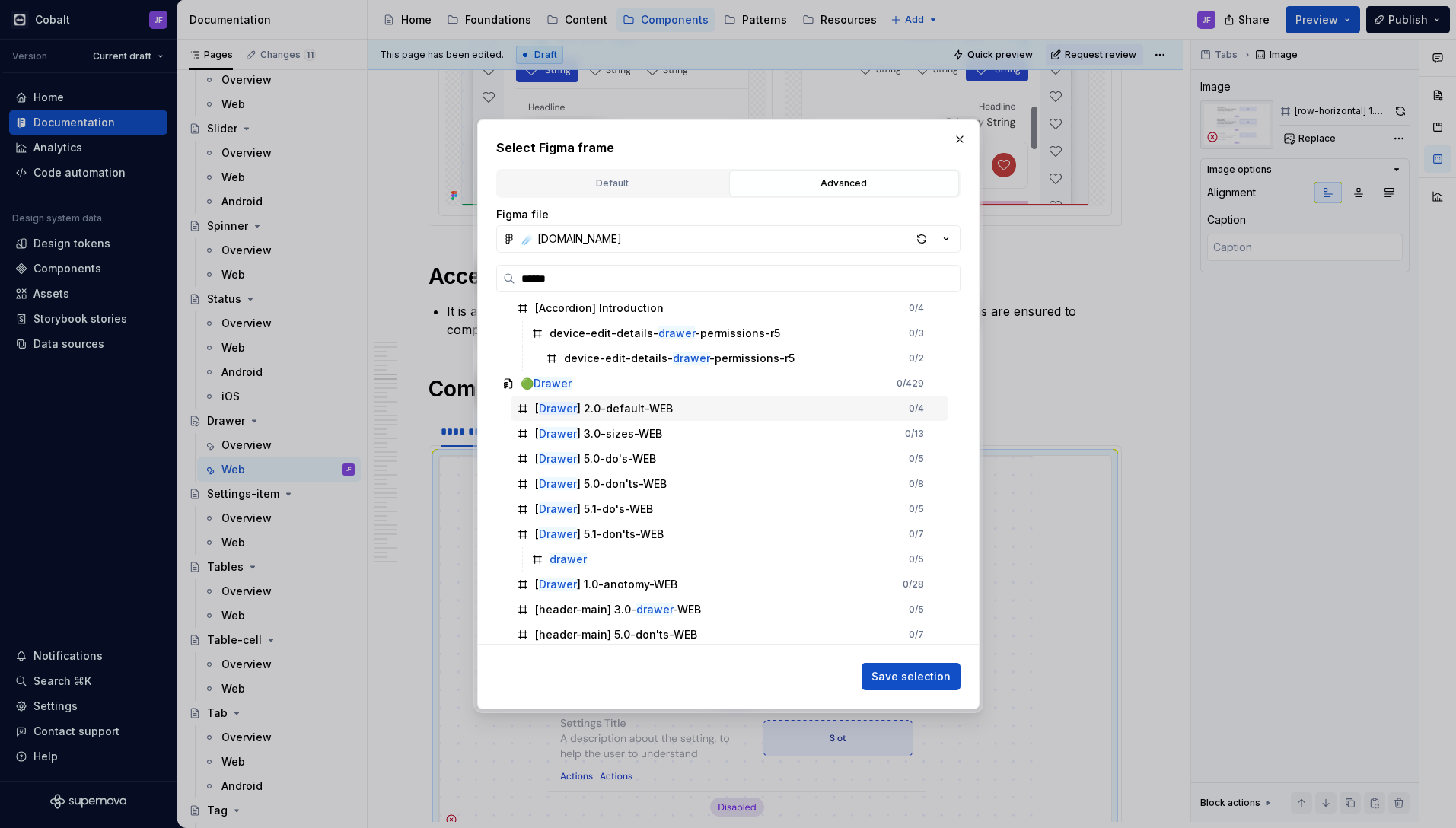
scroll to position [45, 0]
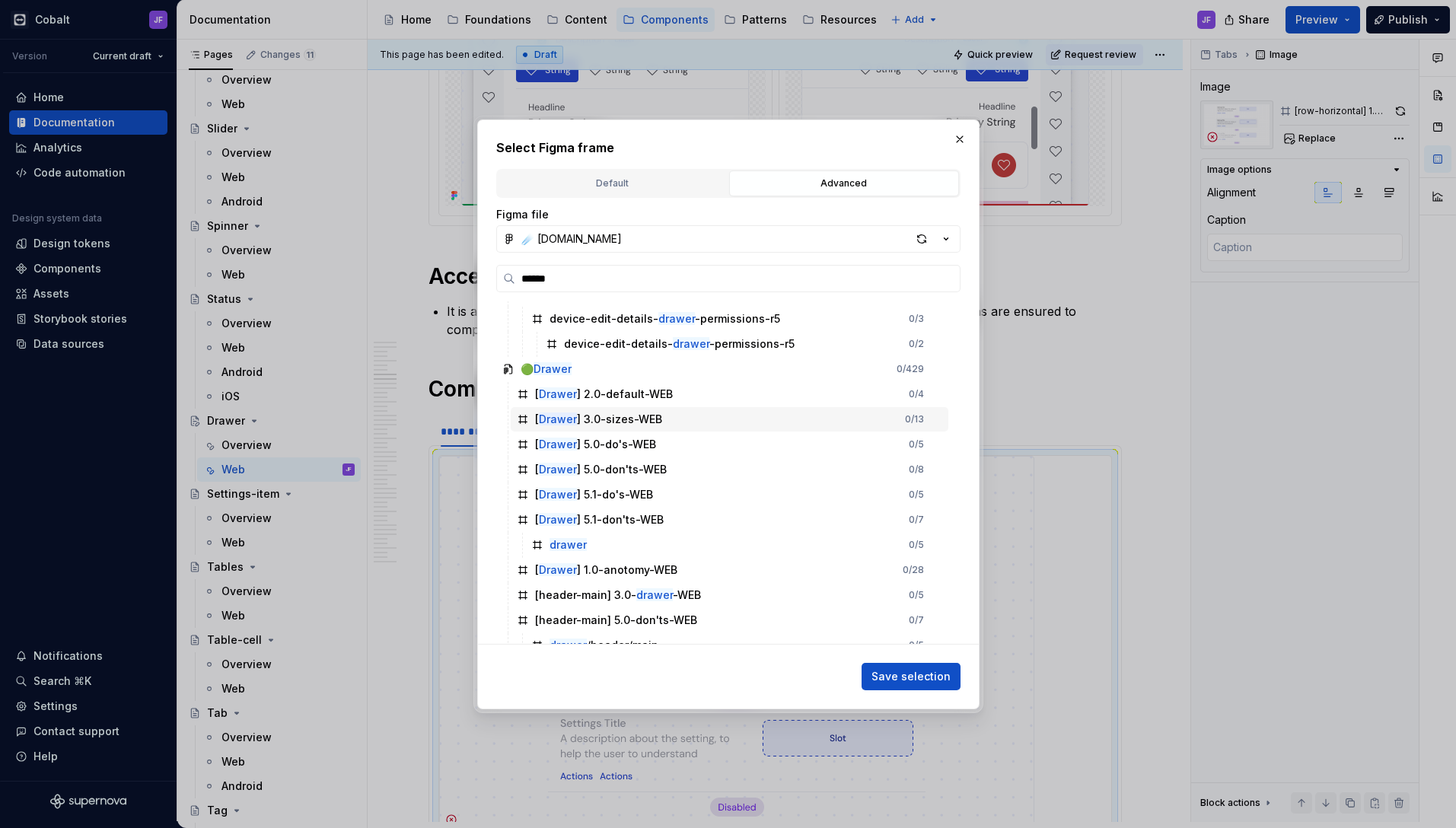
type textarea "*"
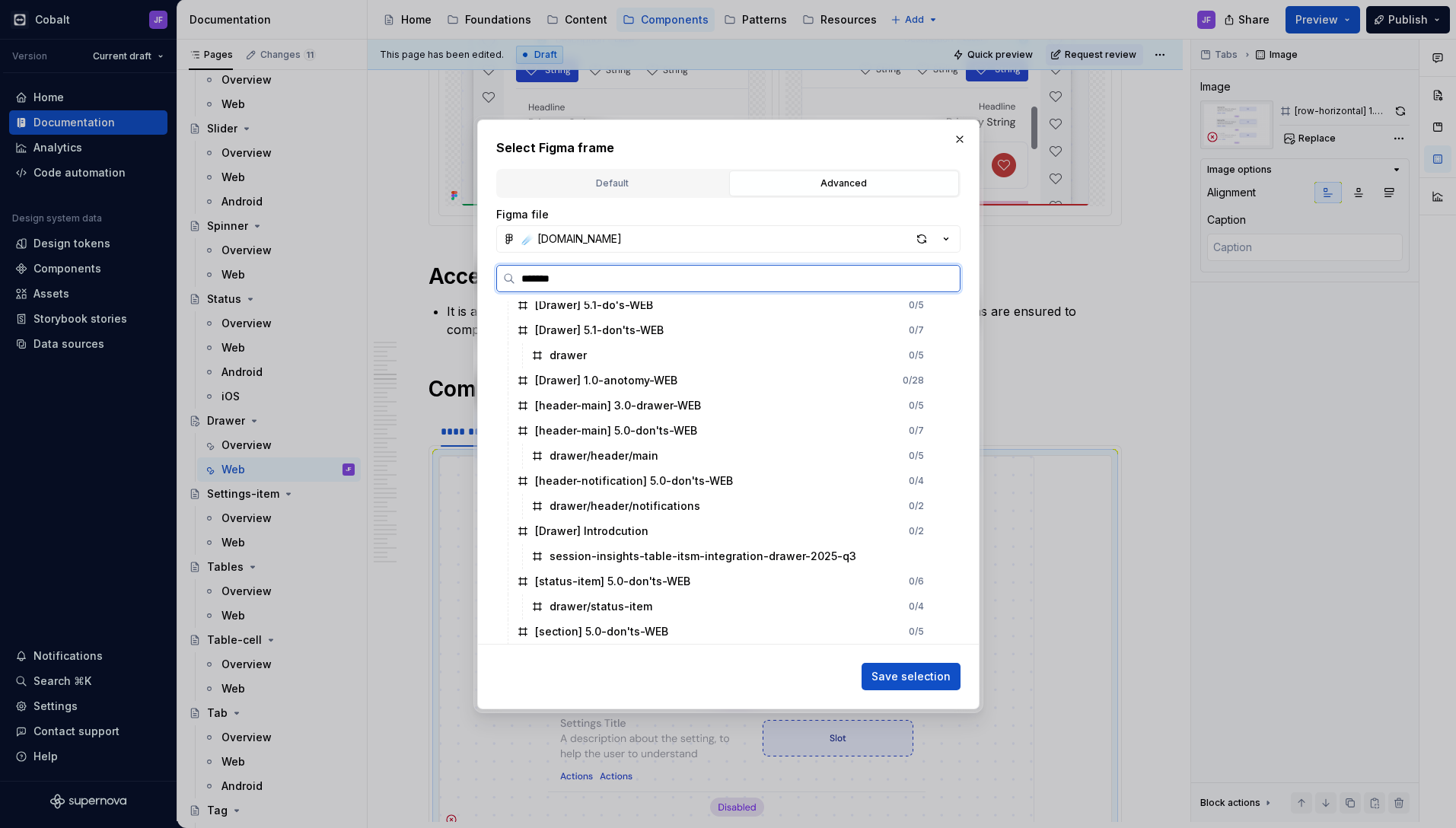
scroll to position [0, 0]
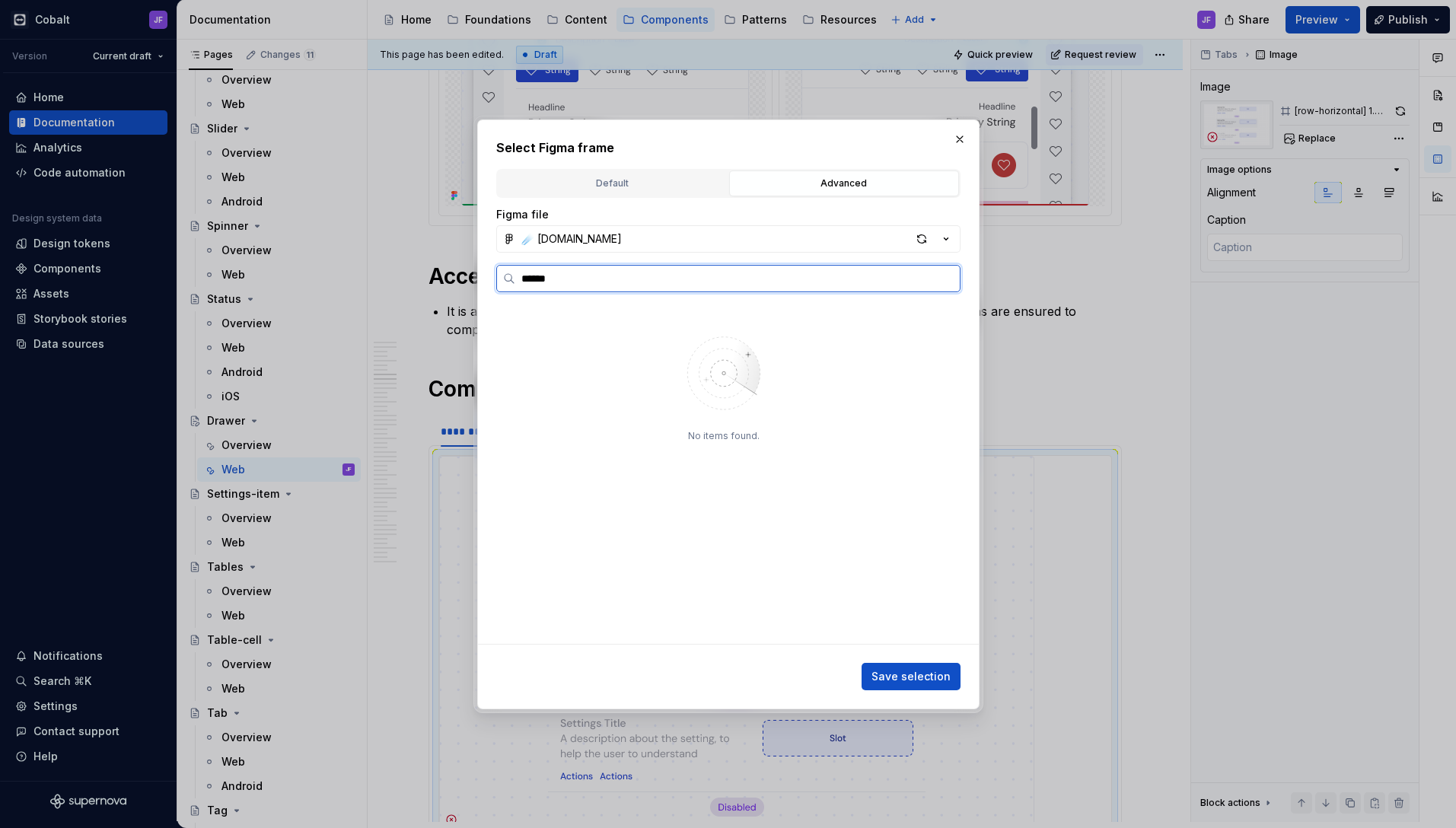
type input "******"
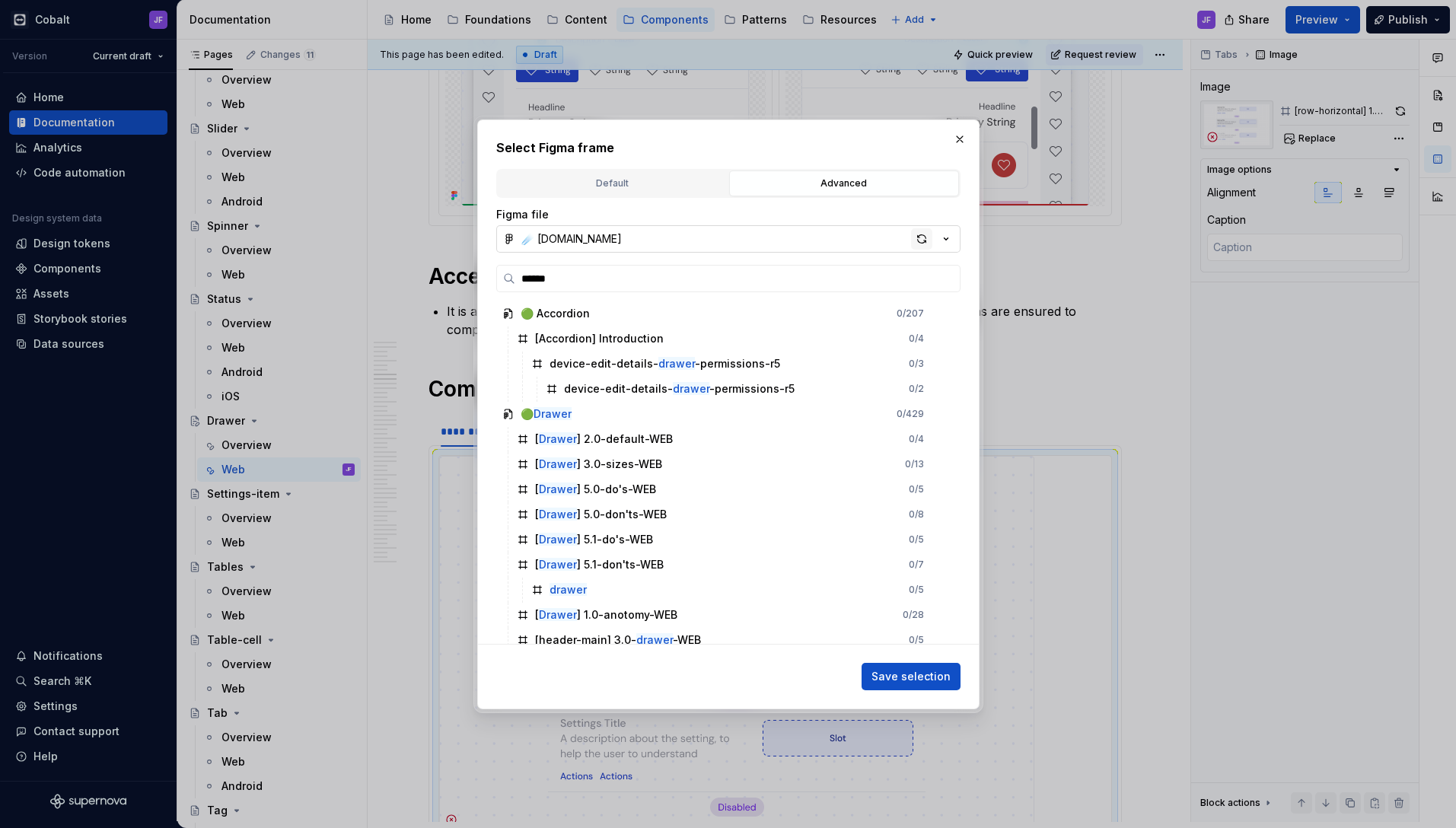
click at [924, 239] on div "button" at bounding box center [922, 239] width 21 height 21
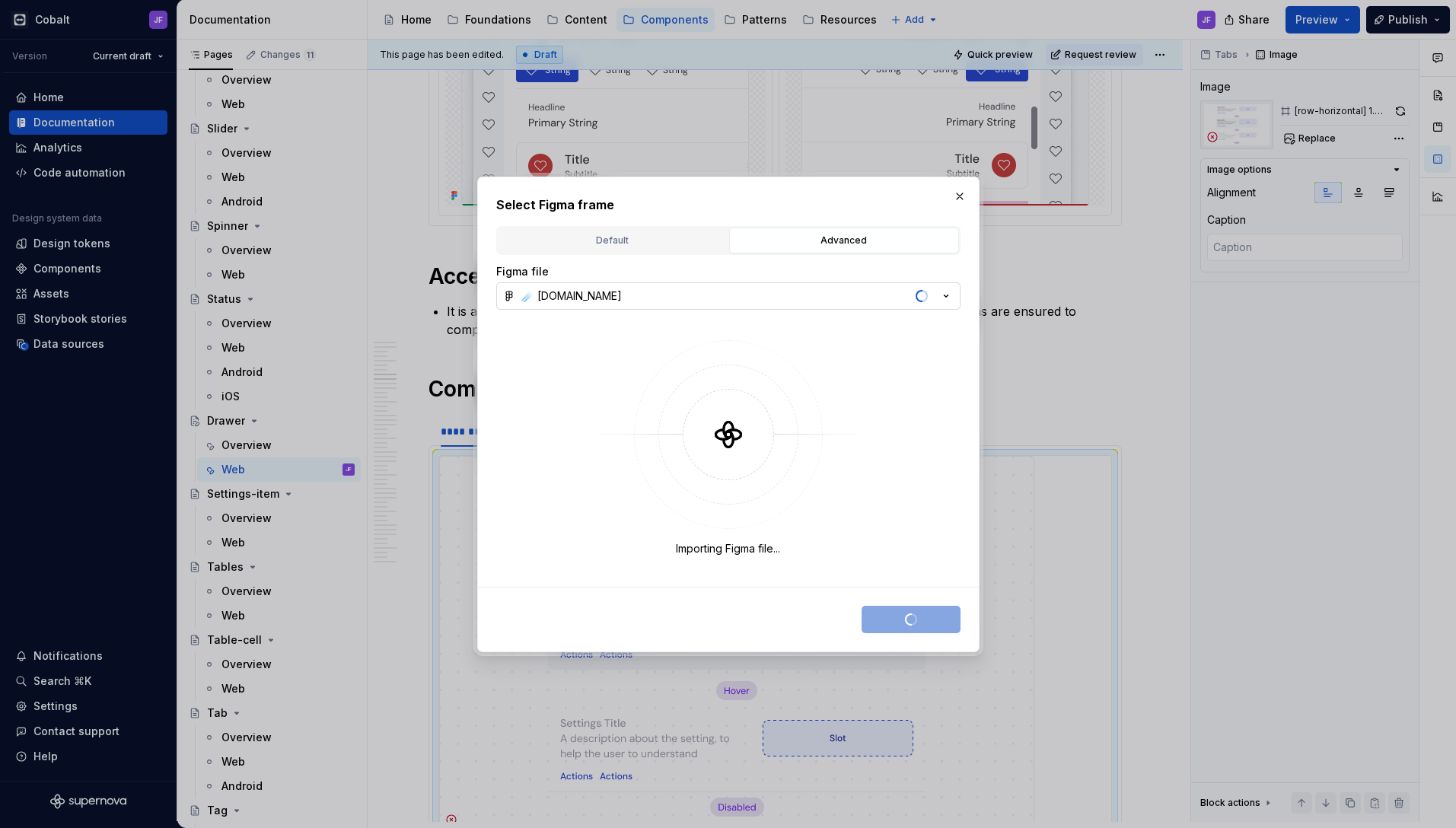
type textarea "*"
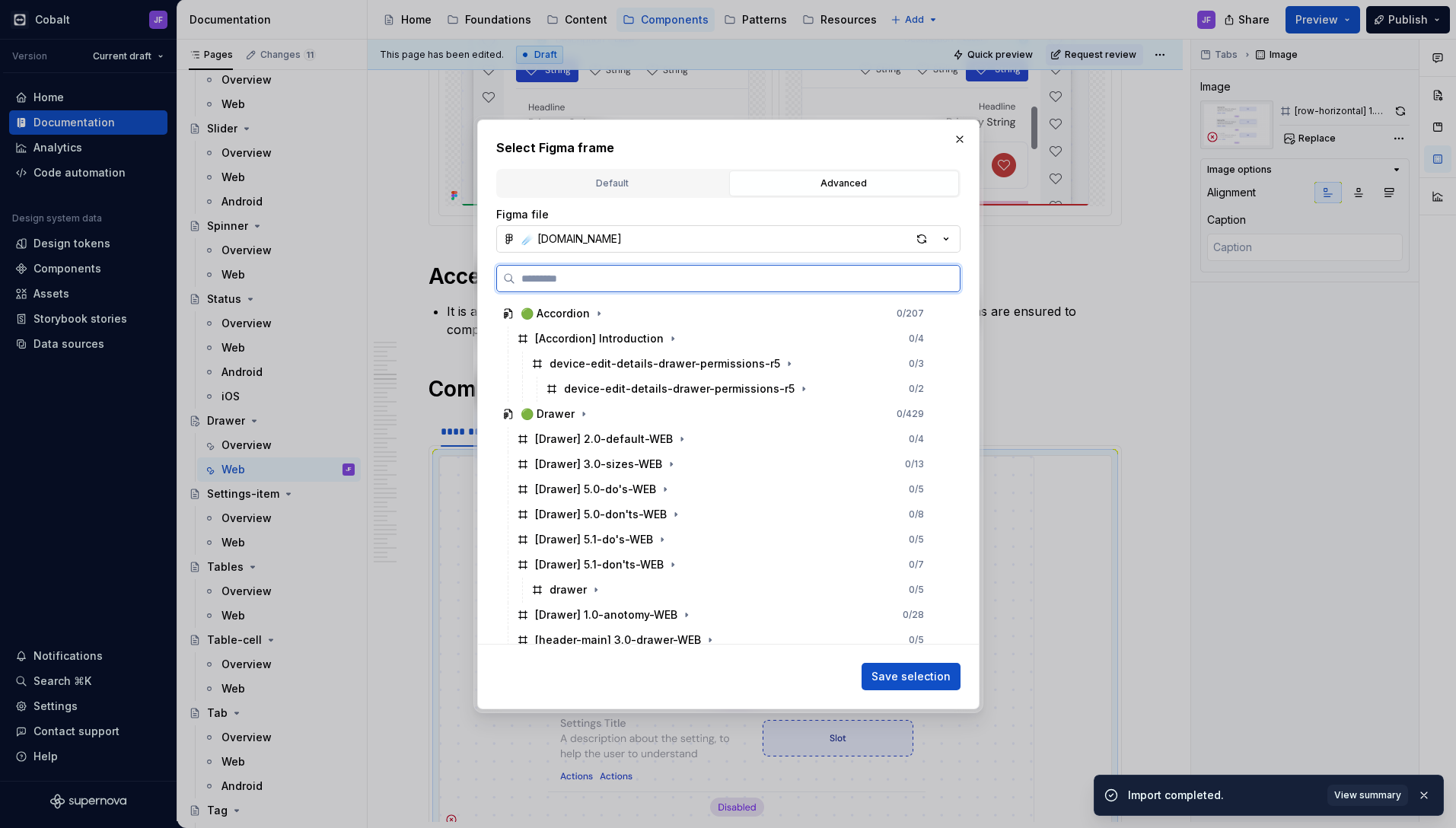
paste input "**********"
type input "**********"
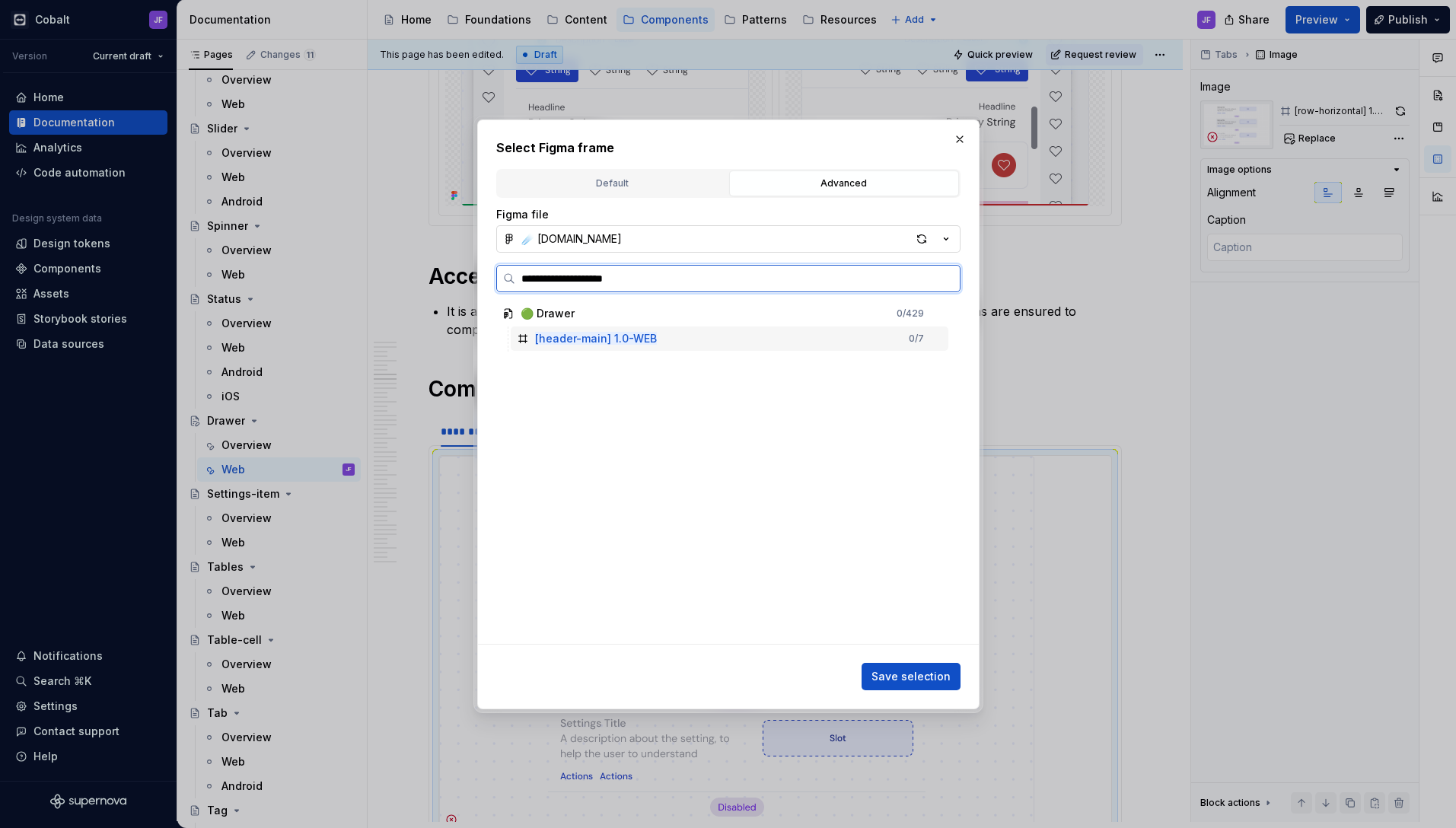
click at [668, 335] on div "[header-main] 1.0-WEB 0 / 7" at bounding box center [729, 338] width 437 height 24
click at [938, 674] on span "Save selection" at bounding box center [910, 676] width 79 height 15
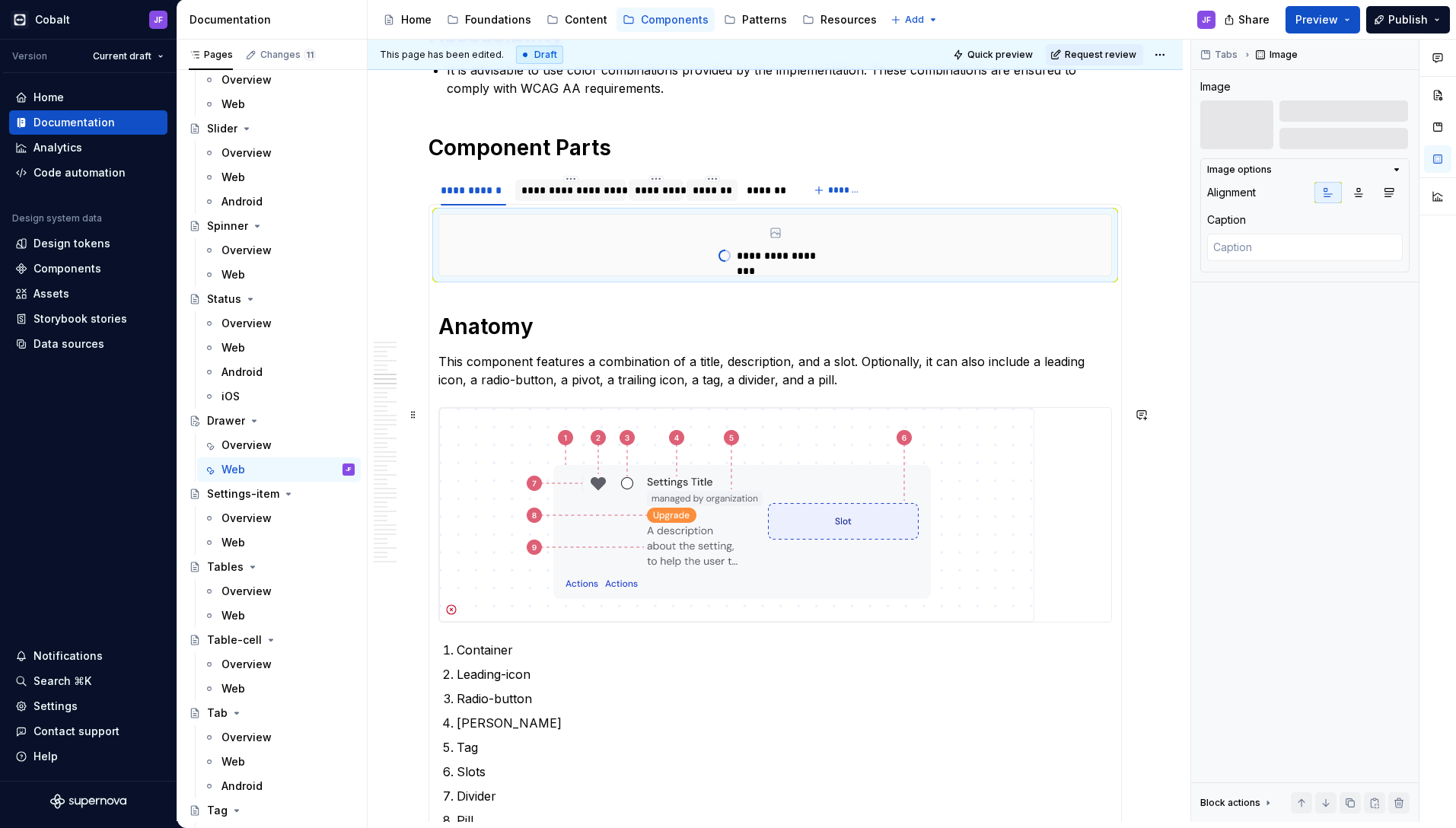
scroll to position [6333, 0]
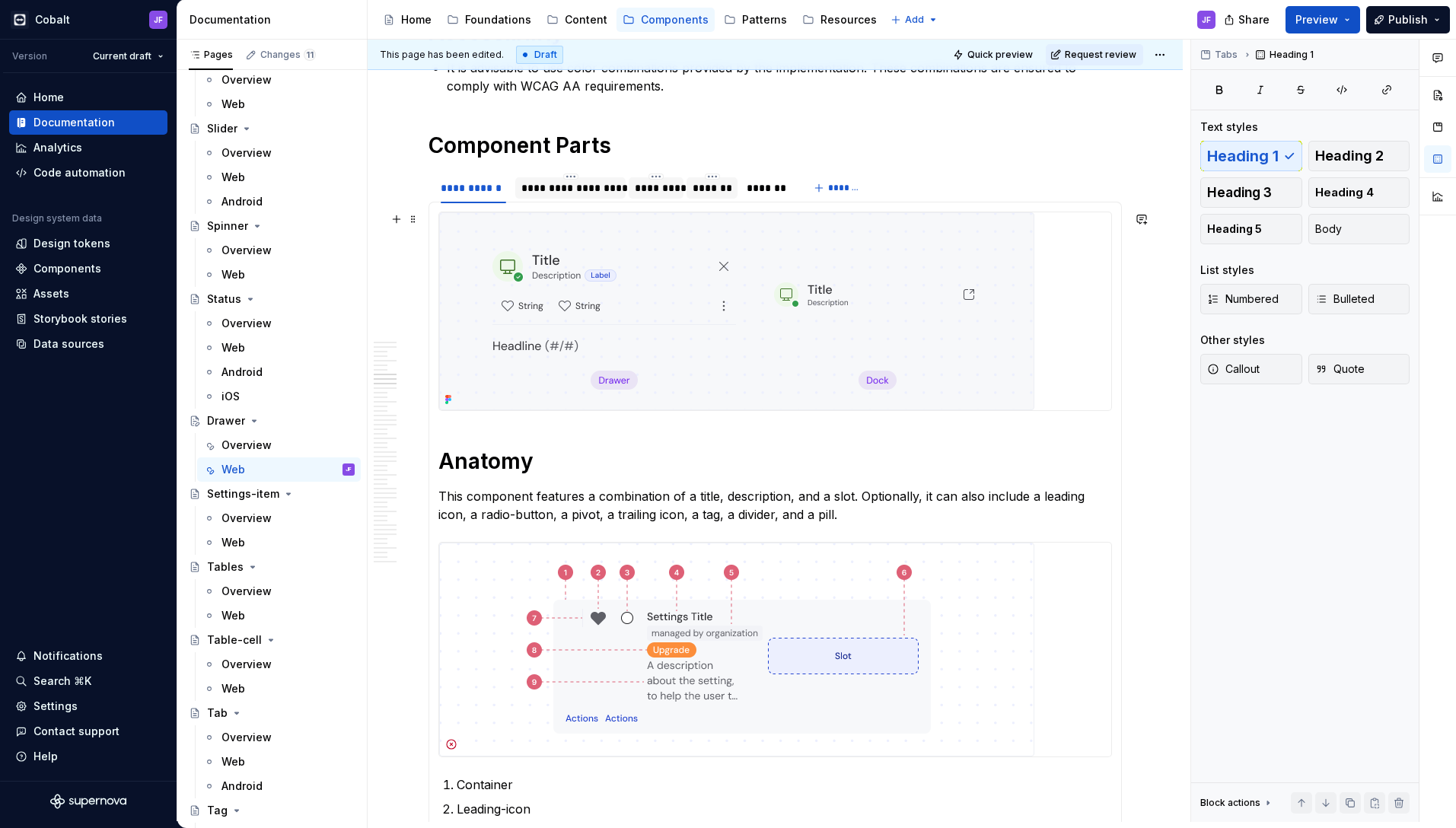
click at [1018, 304] on img at bounding box center [736, 311] width 595 height 198
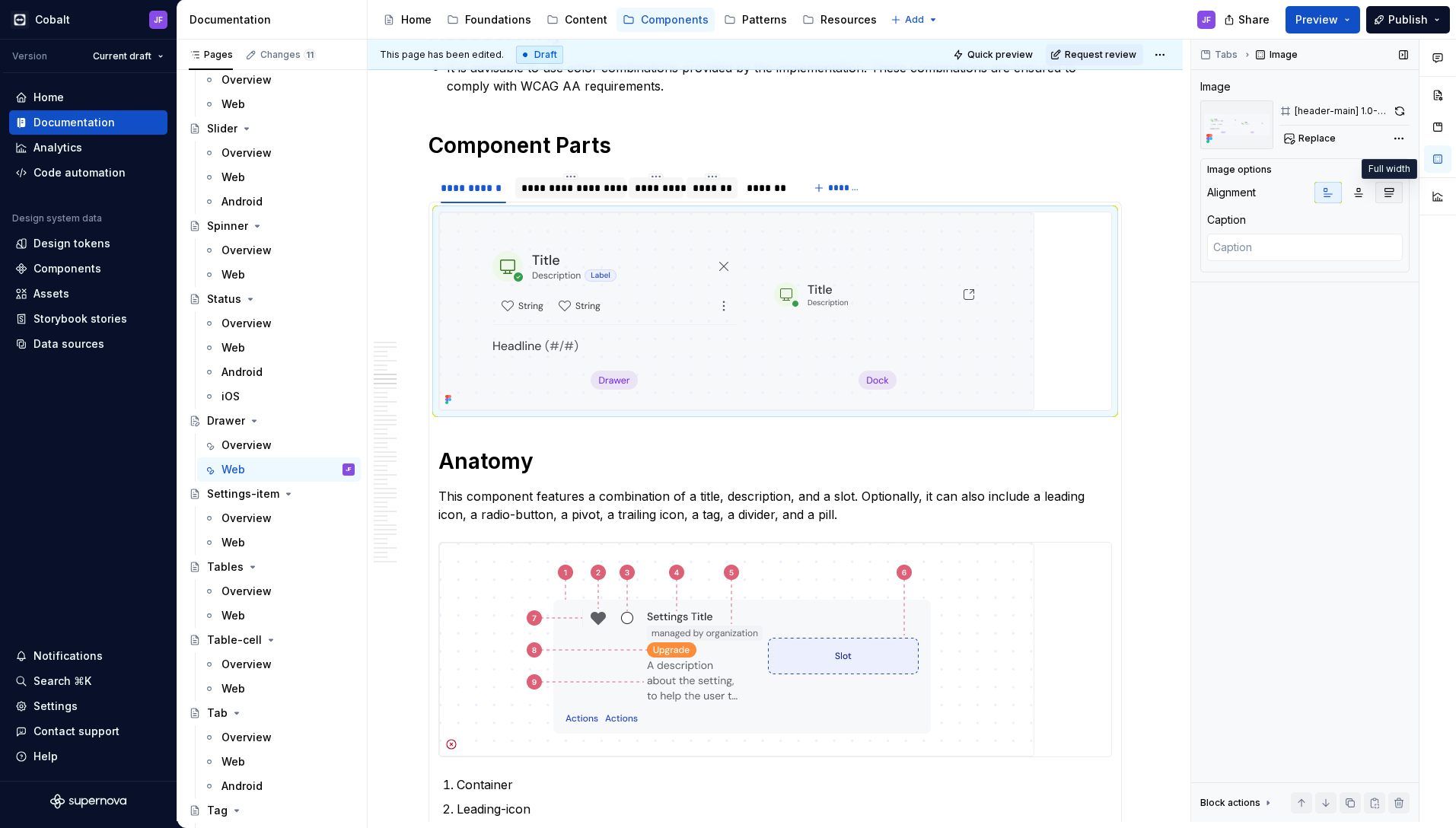
click at [1388, 187] on icon "button" at bounding box center [1388, 193] width 12 height 12
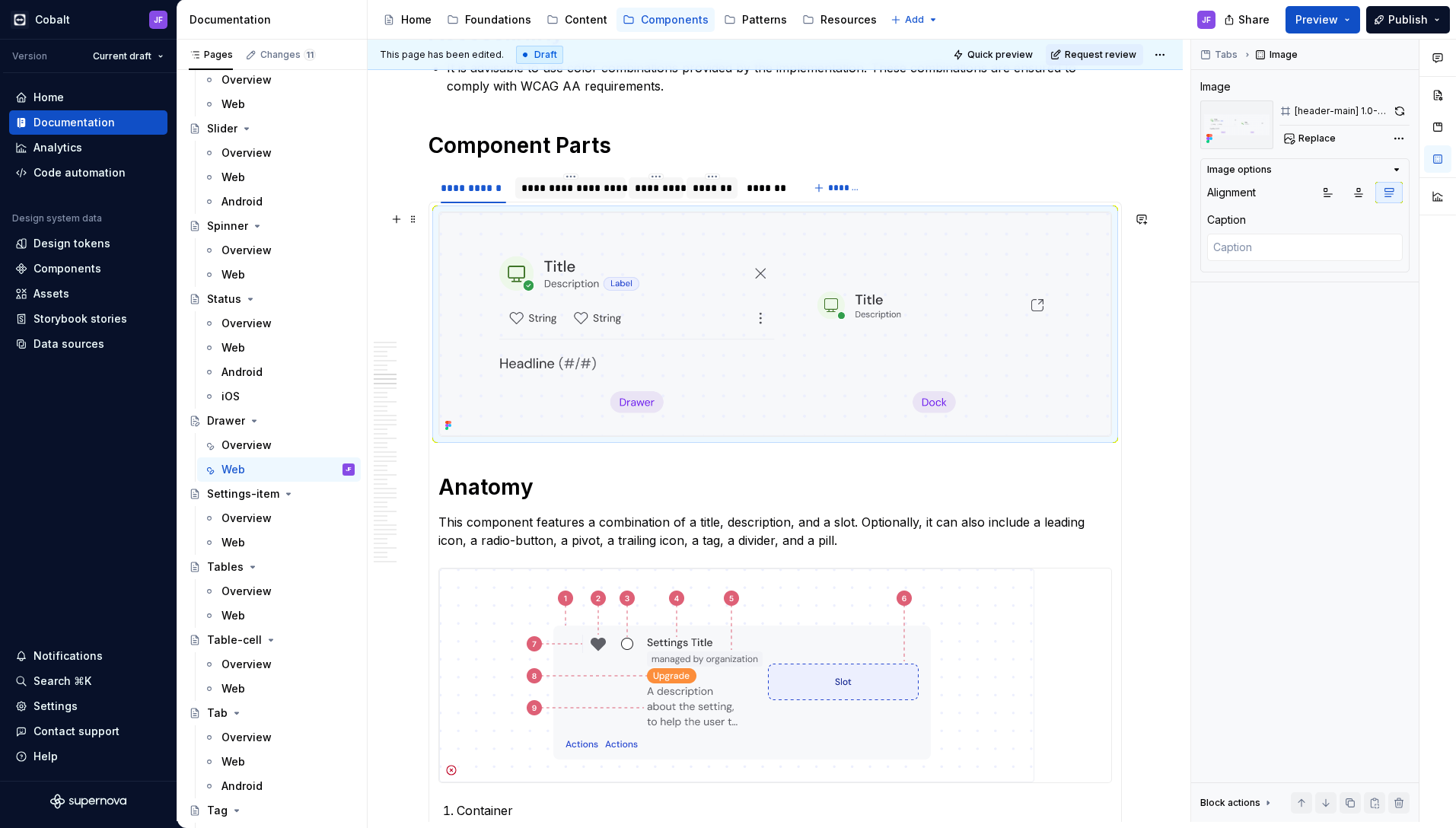
click at [867, 408] on img at bounding box center [775, 325] width 672 height 224
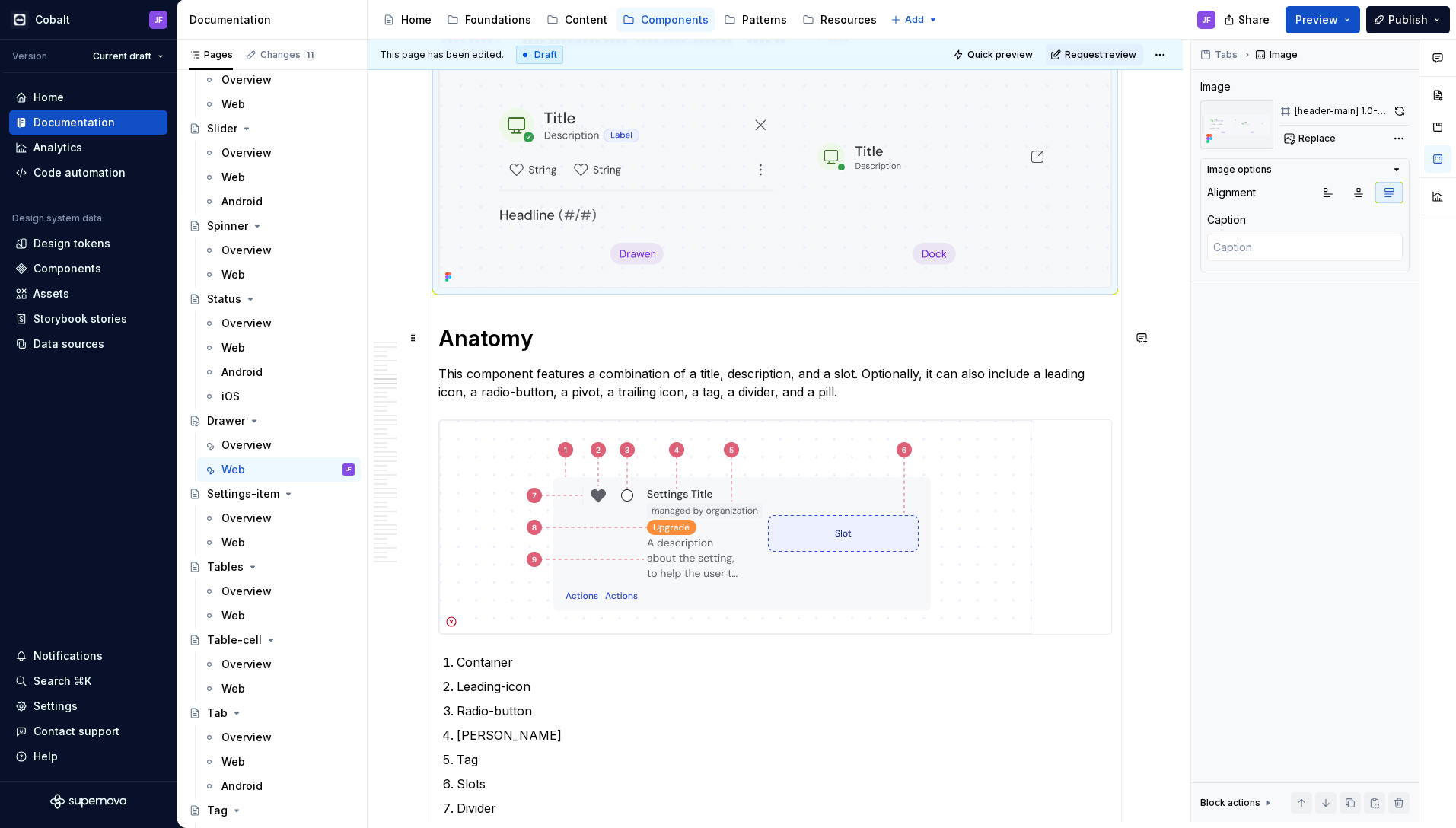
scroll to position [6502, 0]
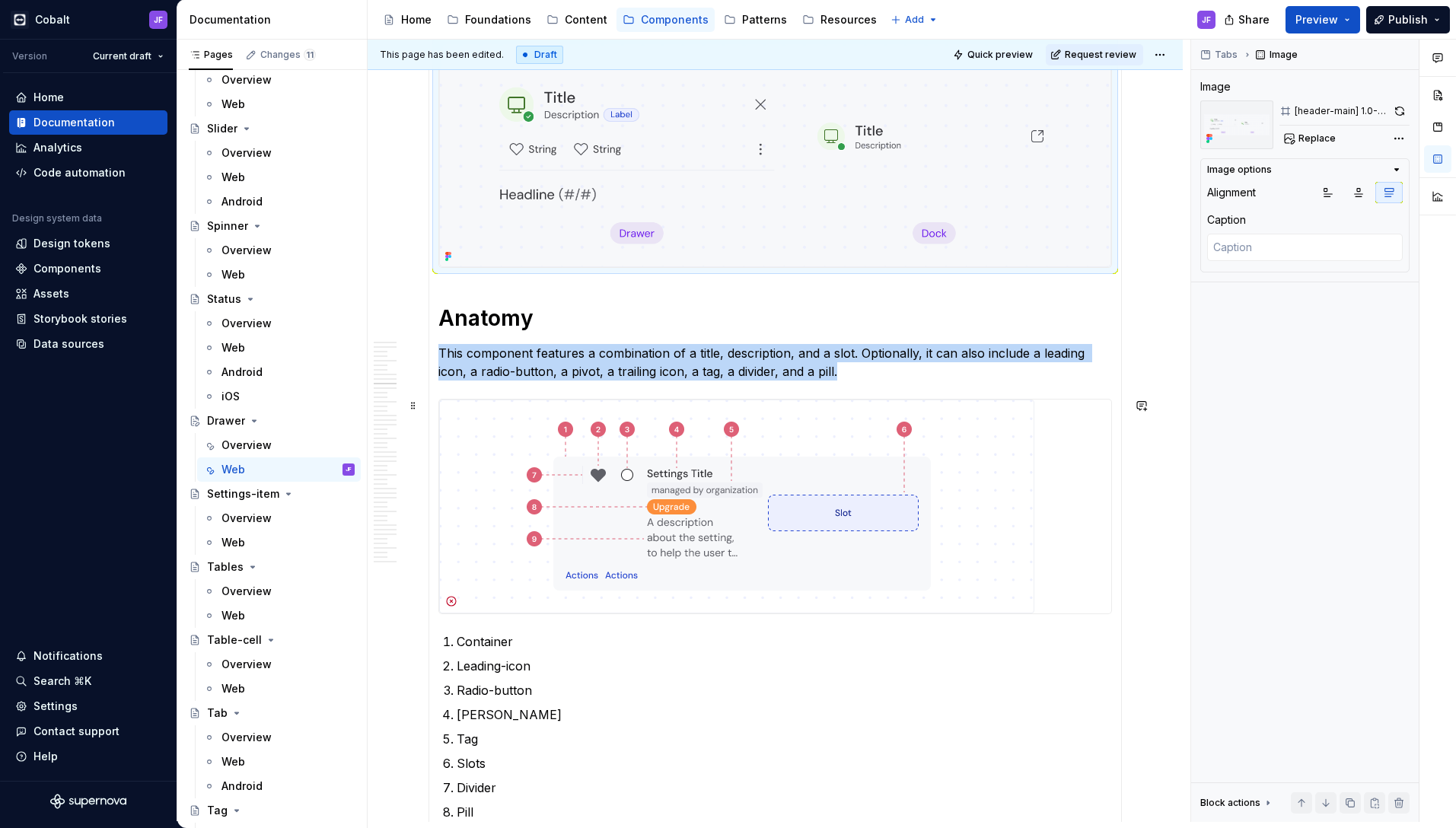
click at [774, 477] on img at bounding box center [736, 506] width 595 height 214
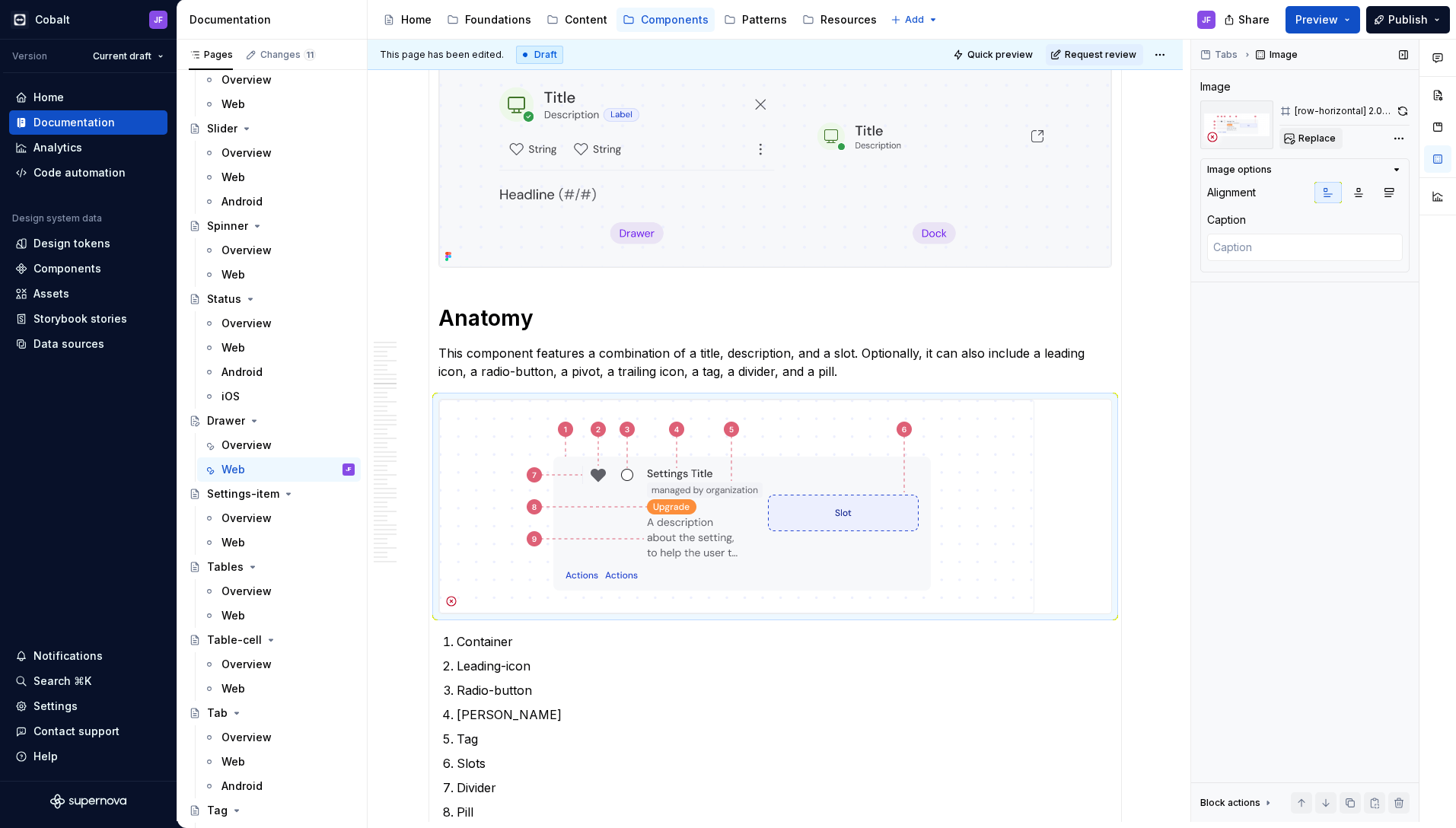
click at [1316, 136] on span "Replace" at bounding box center [1316, 139] width 37 height 12
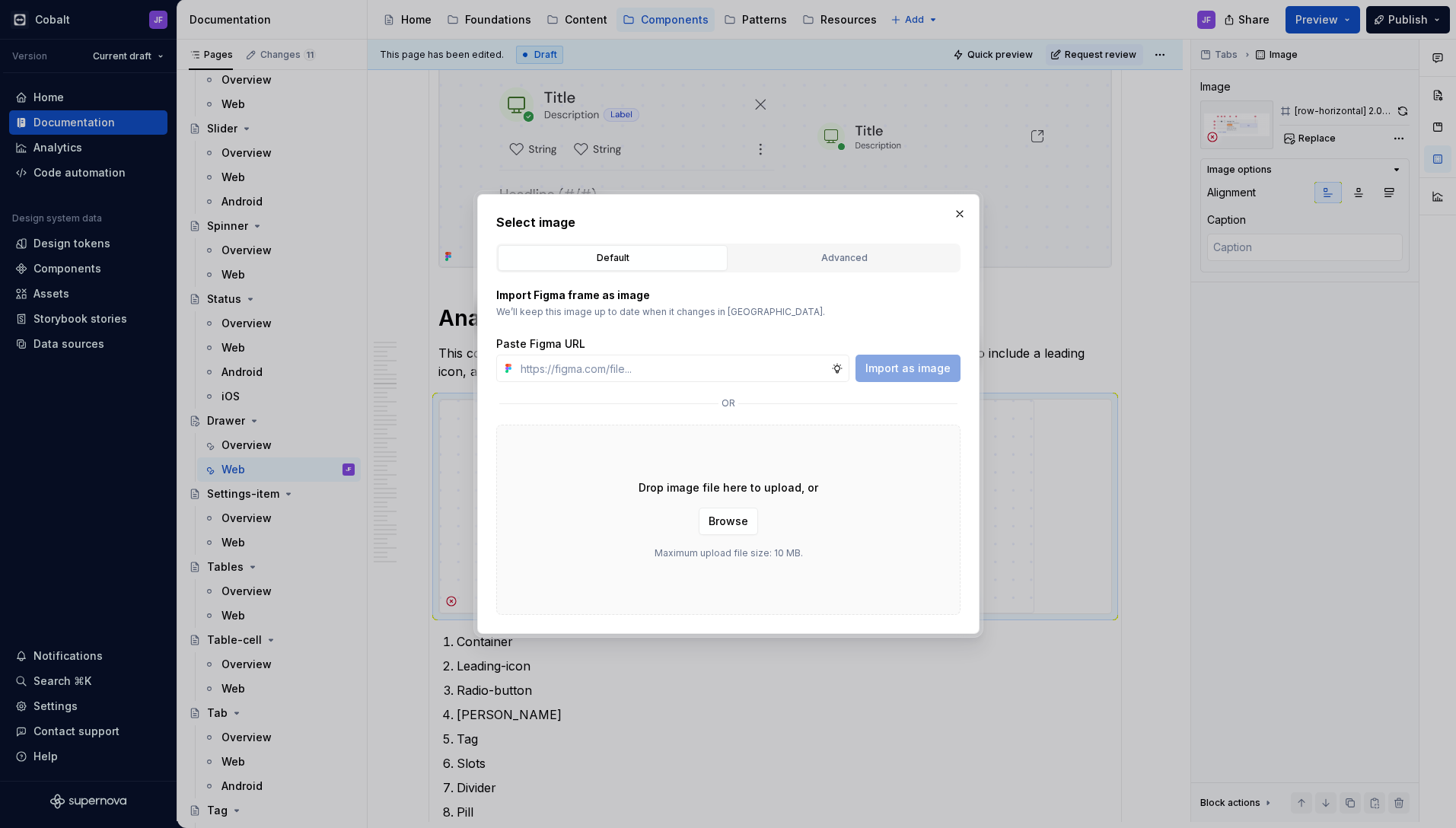
type textarea "*"
drag, startPoint x: 689, startPoint y: 369, endPoint x: 597, endPoint y: 367, distance: 92.0
click at [597, 367] on input "[header-main] 1.0-WEB" at bounding box center [673, 368] width 316 height 28
type input "[header-main] 1"
click at [764, 250] on button "Advanced" at bounding box center [844, 258] width 230 height 26
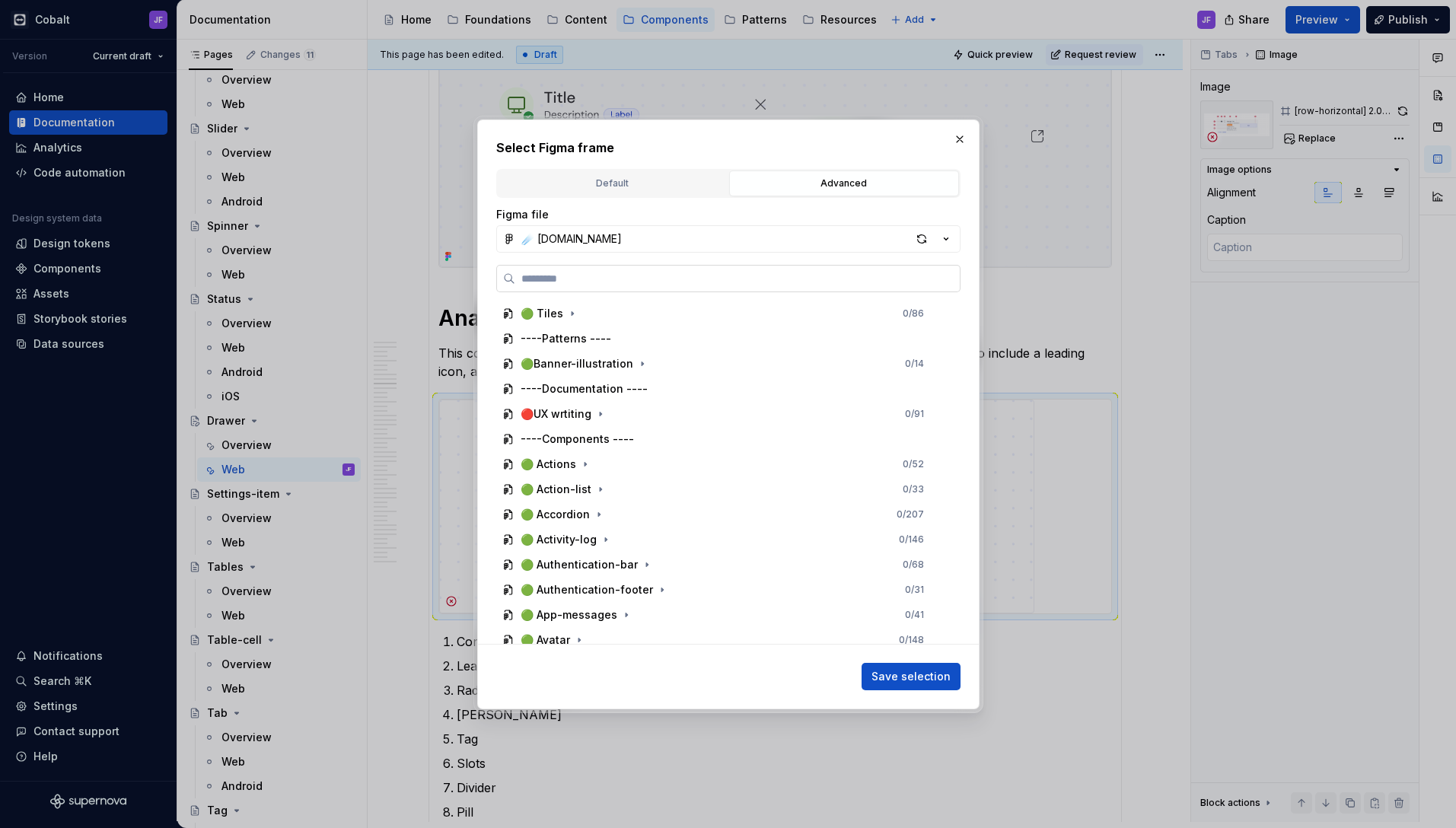
click at [639, 283] on input "search" at bounding box center [738, 278] width 444 height 15
paste input "**********"
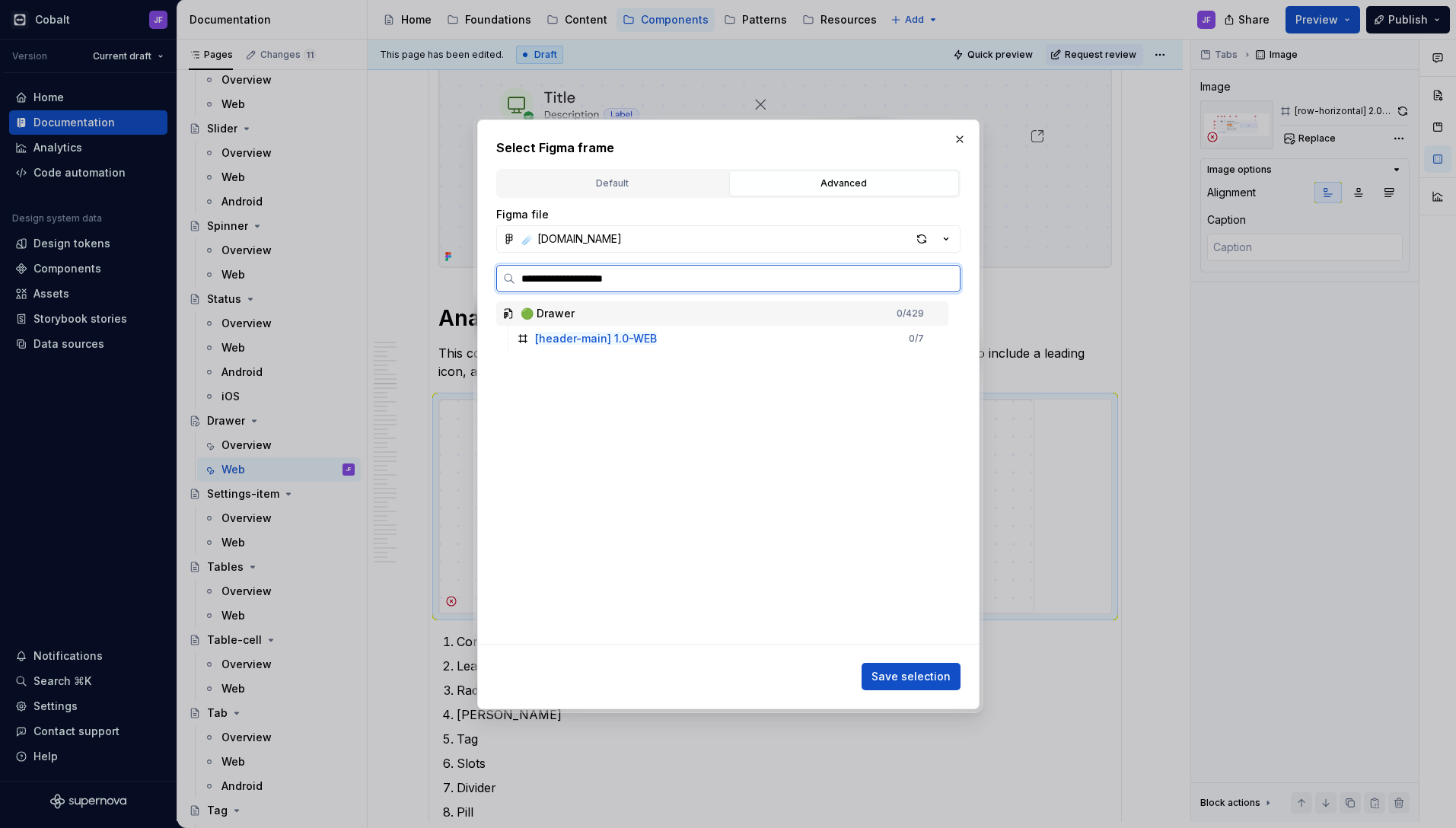
drag, startPoint x: 660, startPoint y: 277, endPoint x: 602, endPoint y: 277, distance: 58.0
click at [602, 277] on input "**********" at bounding box center [738, 278] width 444 height 15
type input "**********"
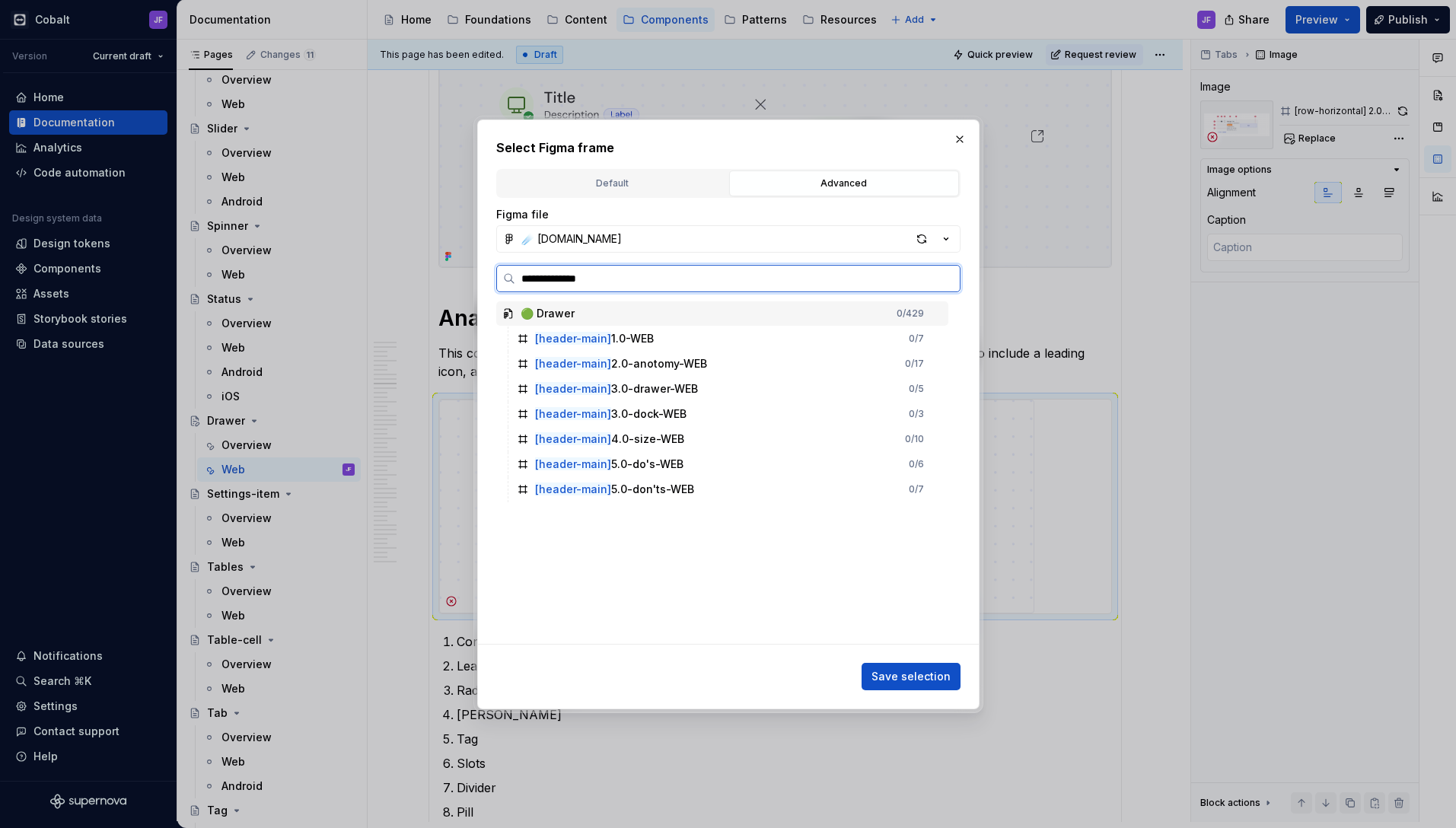
drag, startPoint x: 622, startPoint y: 285, endPoint x: 446, endPoint y: 285, distance: 176.0
click at [446, 285] on div "**********" at bounding box center [728, 414] width 1456 height 828
drag, startPoint x: 614, startPoint y: 277, endPoint x: 470, endPoint y: 273, distance: 144.1
click at [470, 273] on div "**********" at bounding box center [728, 414] width 1456 height 828
click at [653, 357] on div "[header-main] 2.0-anotomy-WEB" at bounding box center [620, 364] width 172 height 15
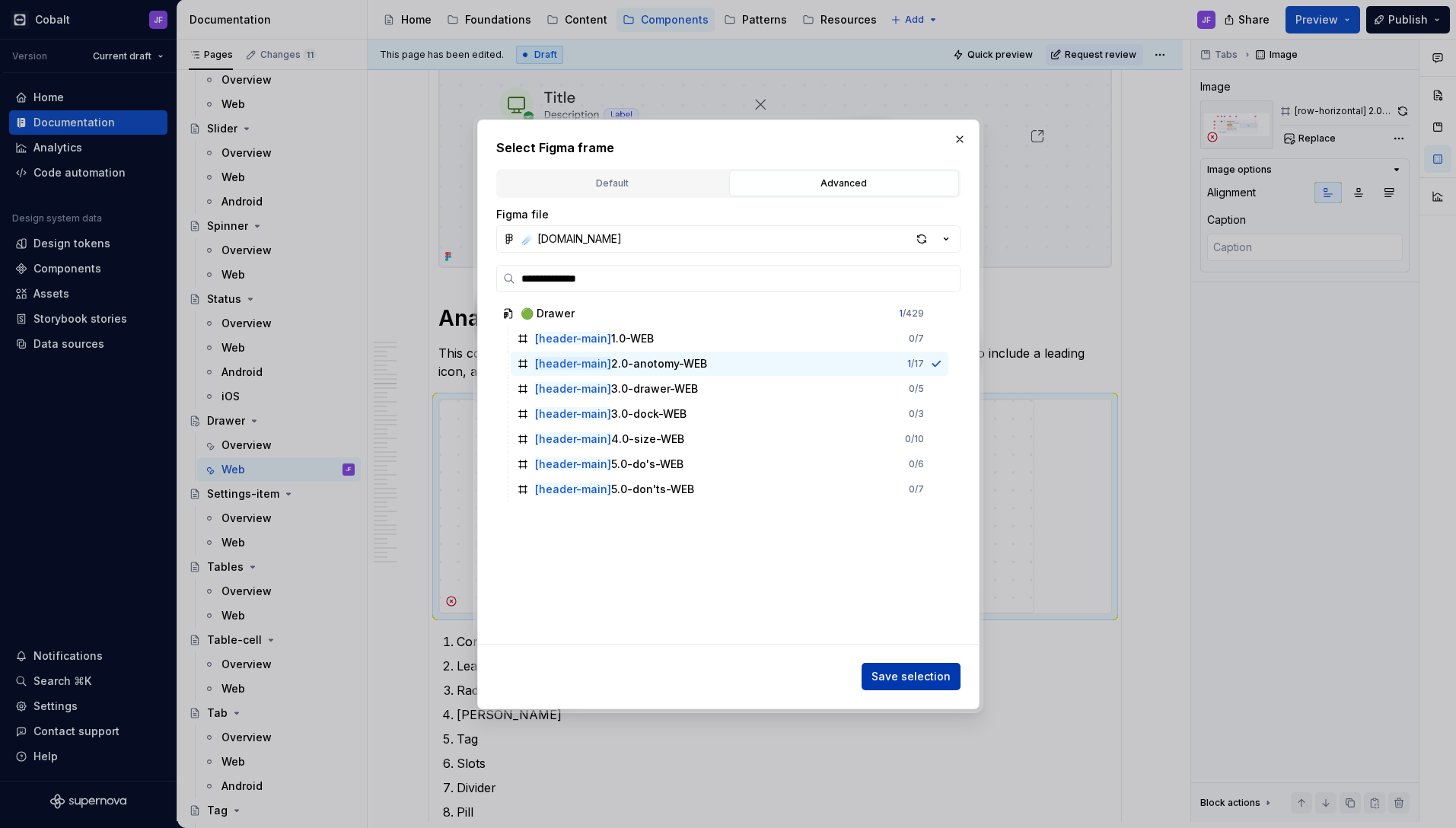
click at [892, 664] on button "Save selection" at bounding box center [910, 677] width 99 height 28
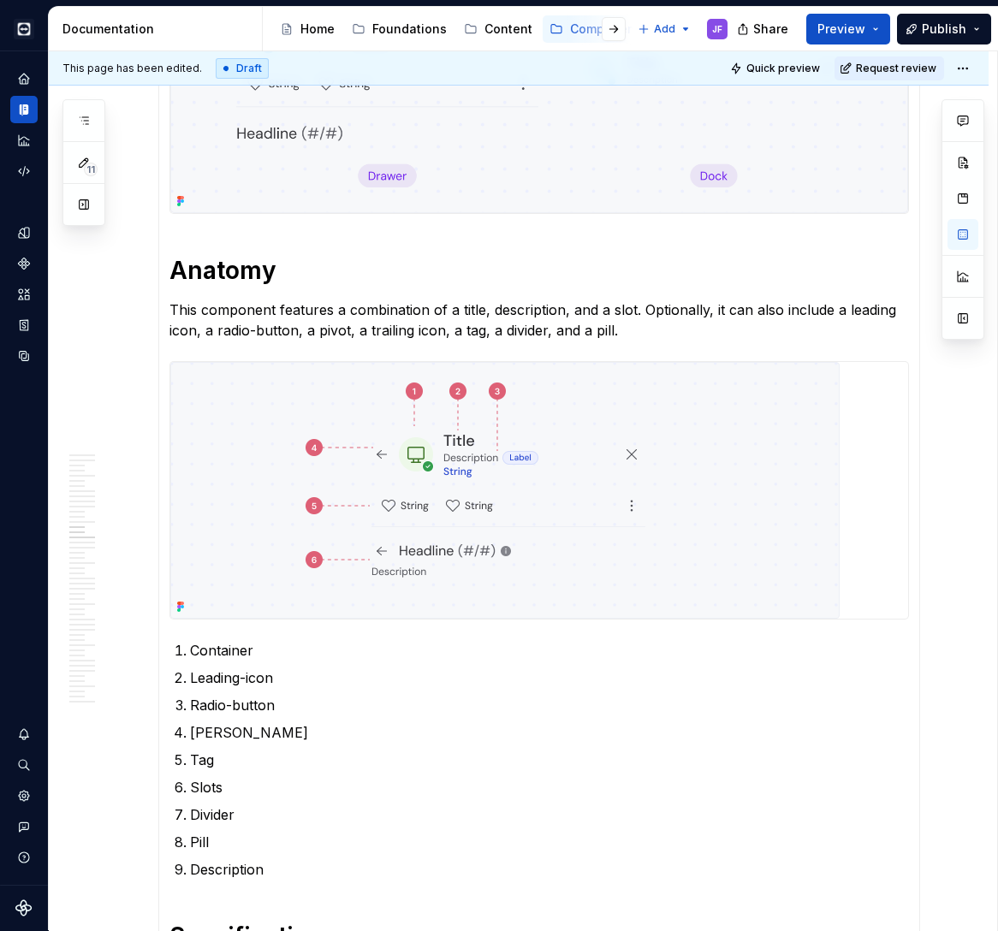
scroll to position [0, 0]
type textarea "*"
click at [233, 651] on p "Container" at bounding box center [549, 649] width 719 height 21
click at [244, 673] on p "Leading-icon" at bounding box center [549, 677] width 719 height 21
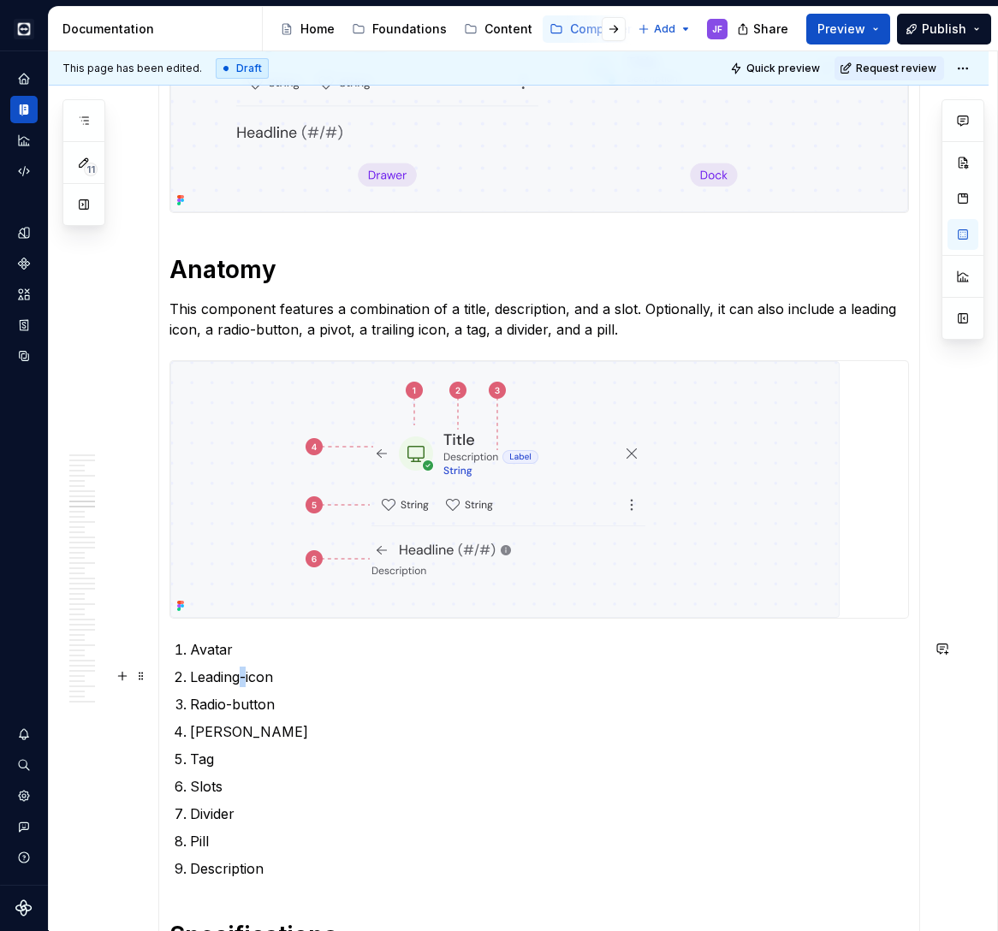
click at [244, 673] on p "Leading-icon" at bounding box center [549, 677] width 719 height 21
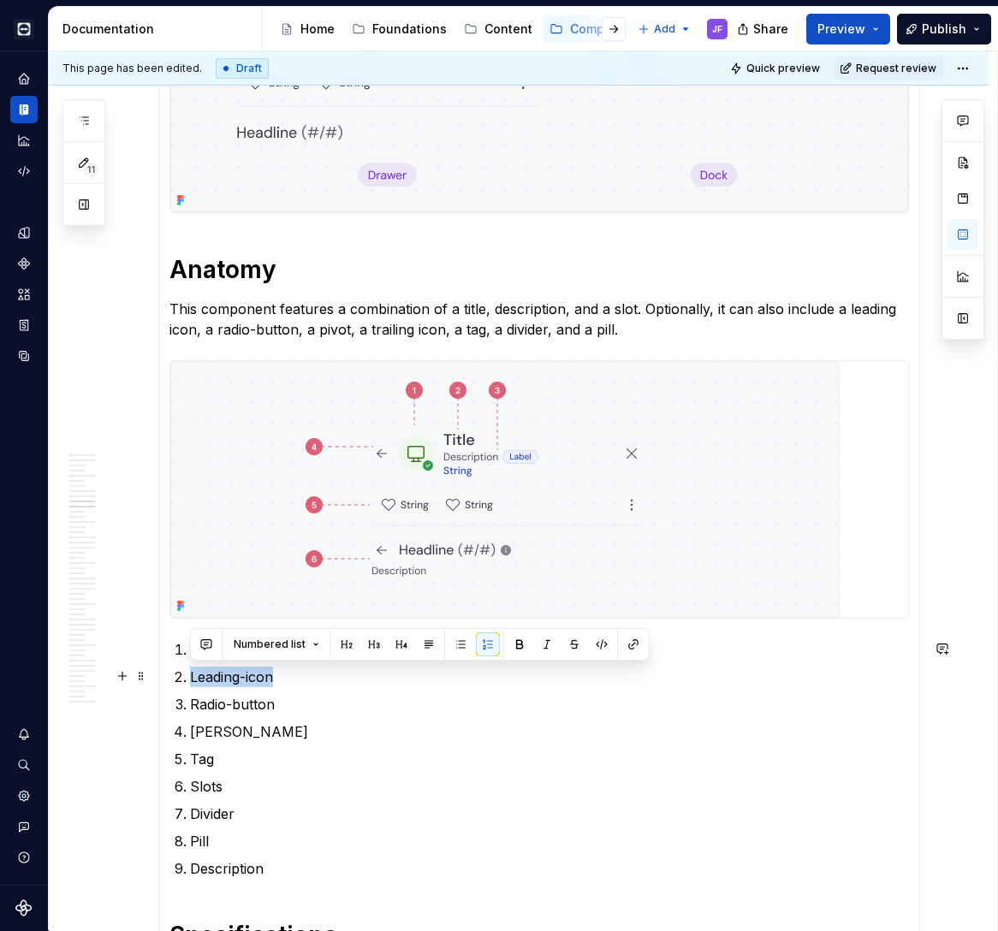
click at [244, 673] on p "Leading-icon" at bounding box center [549, 677] width 719 height 21
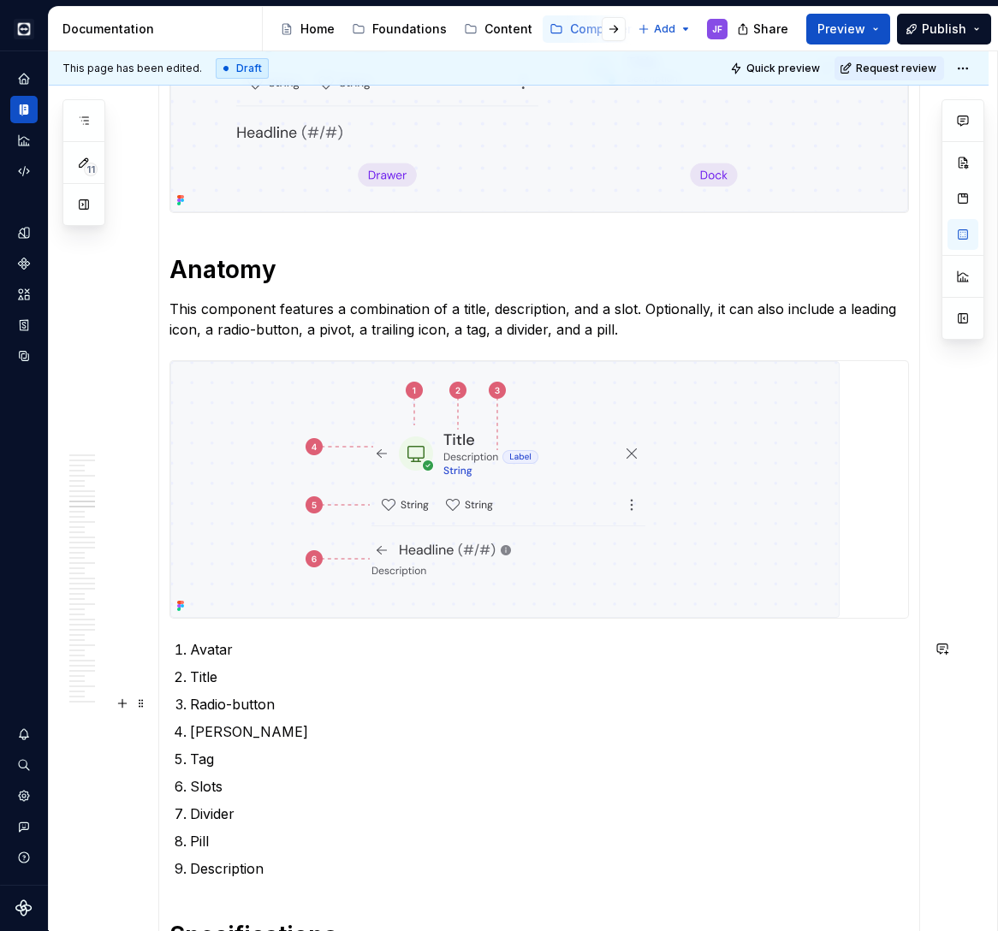
click at [265, 701] on p "Radio-button" at bounding box center [549, 704] width 719 height 21
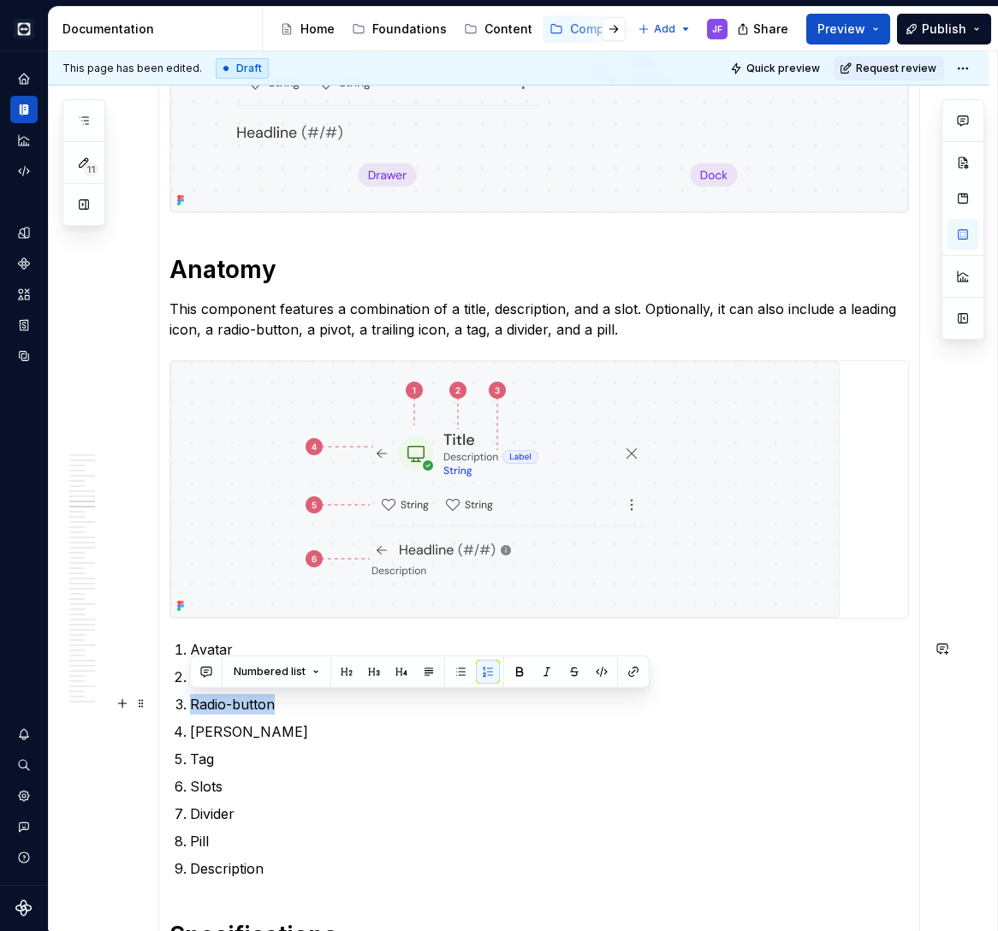
click at [265, 701] on p "Radio-button" at bounding box center [549, 704] width 719 height 21
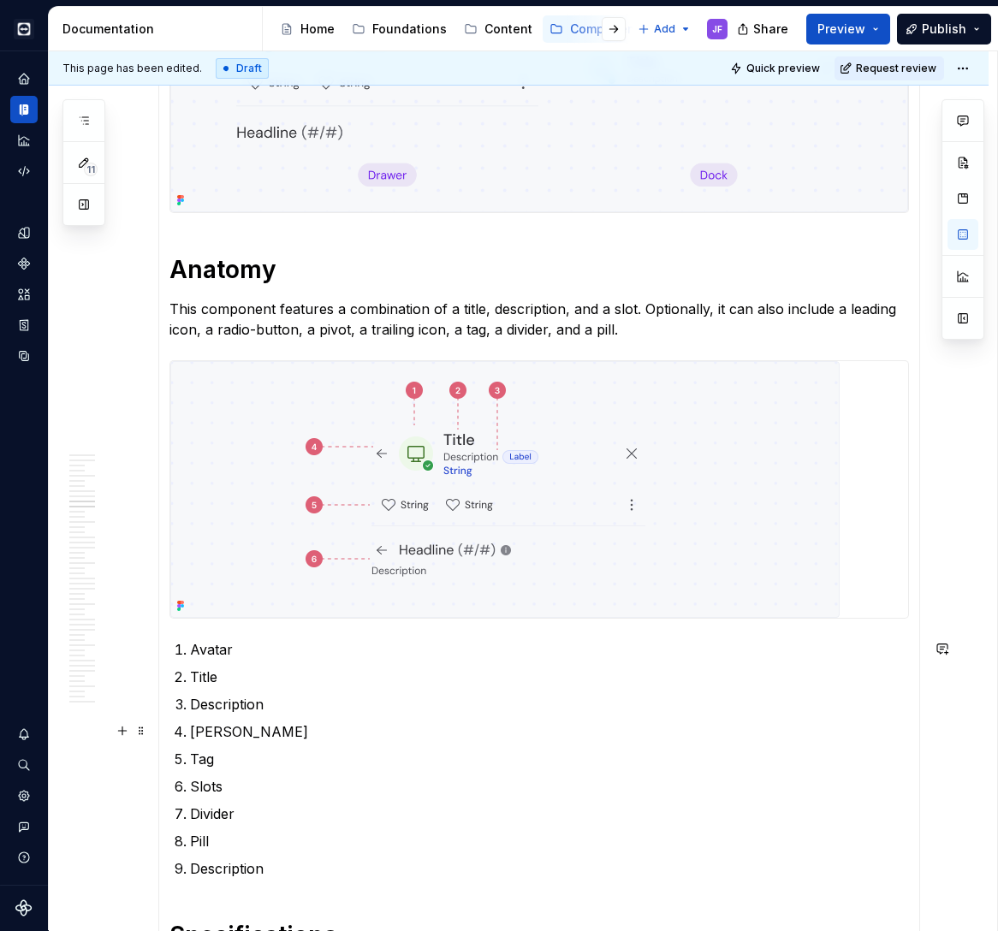
click at [223, 728] on p "[PERSON_NAME]" at bounding box center [549, 732] width 719 height 21
click at [216, 734] on p "[PERSON_NAME]" at bounding box center [549, 732] width 719 height 21
click at [206, 759] on p "Tag" at bounding box center [549, 759] width 719 height 21
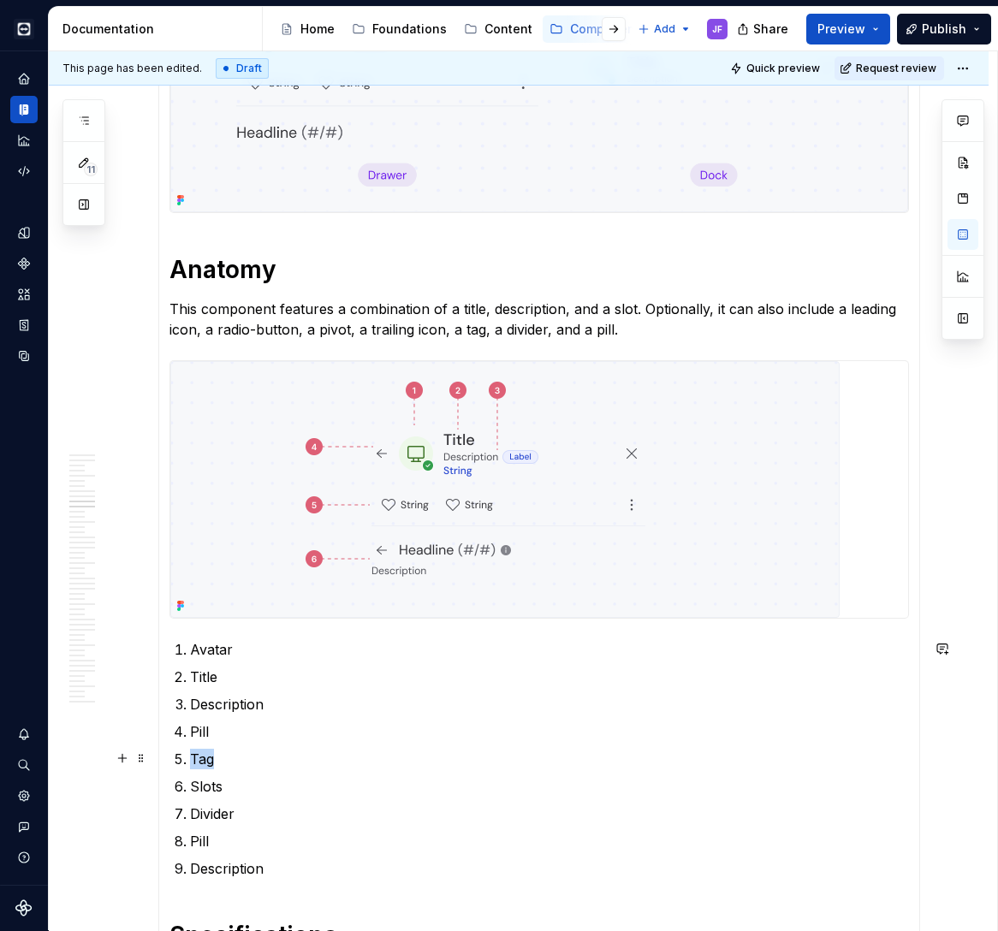
click at [206, 759] on p "Tag" at bounding box center [549, 759] width 719 height 21
click at [213, 778] on p "Slots" at bounding box center [549, 786] width 719 height 21
click at [241, 812] on p "Divider" at bounding box center [549, 814] width 719 height 21
click at [221, 807] on p "Divider" at bounding box center [549, 814] width 719 height 21
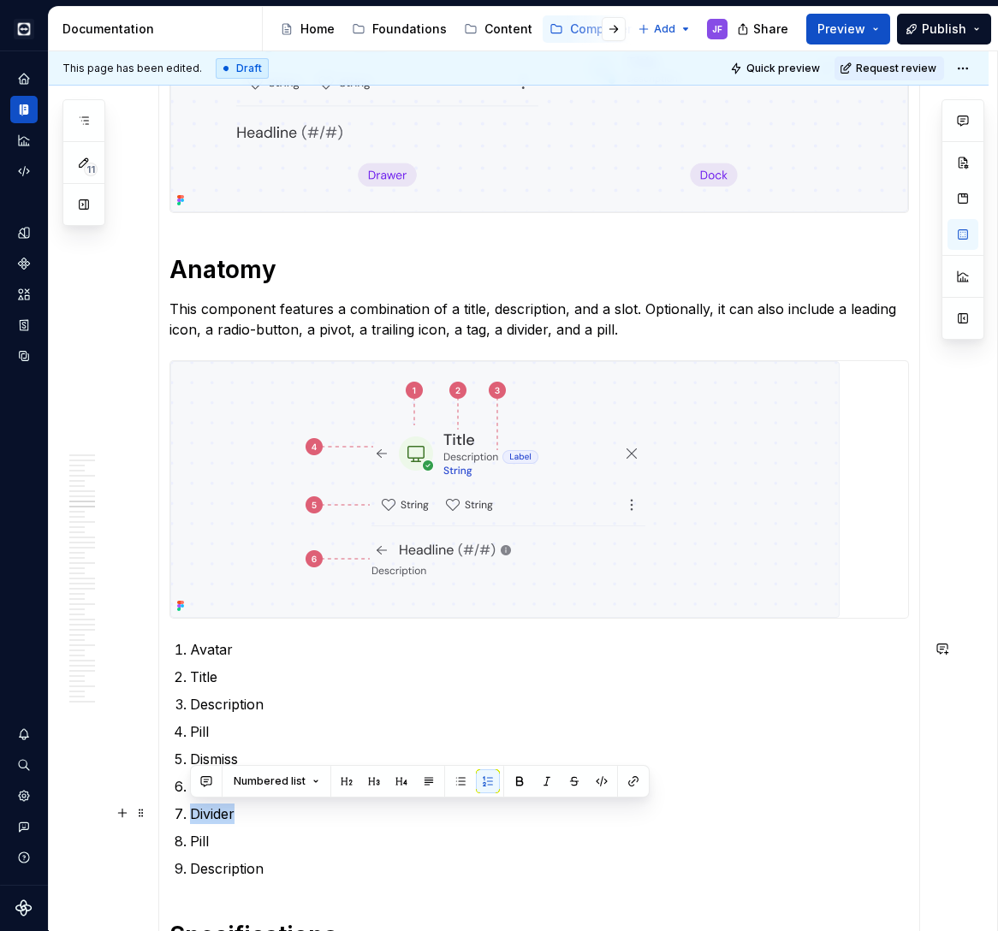
click at [221, 807] on p "Divider" at bounding box center [549, 814] width 719 height 21
click at [202, 841] on p "Pill" at bounding box center [549, 841] width 719 height 21
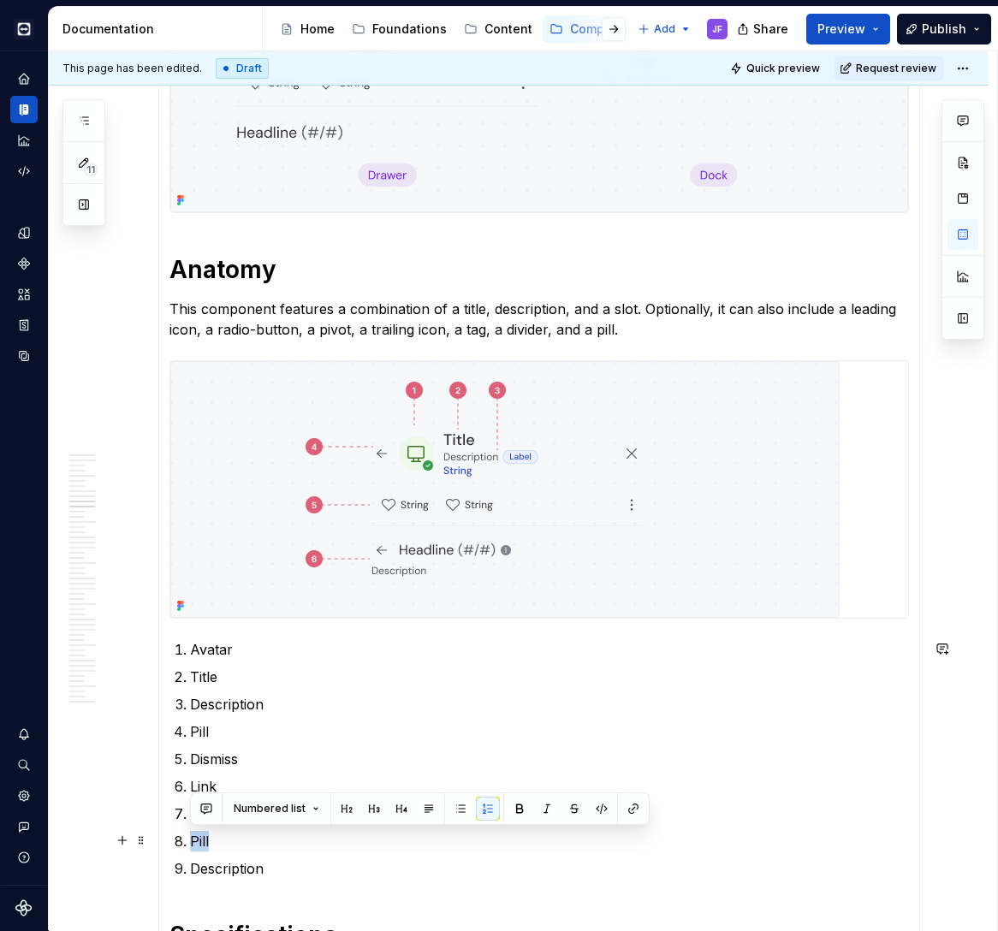
click at [202, 841] on p "Pill" at bounding box center [549, 841] width 719 height 21
drag, startPoint x: 883, startPoint y: 500, endPoint x: 197, endPoint y: 833, distance: 762.3
click at [197, 833] on p "Pill" at bounding box center [549, 841] width 719 height 21
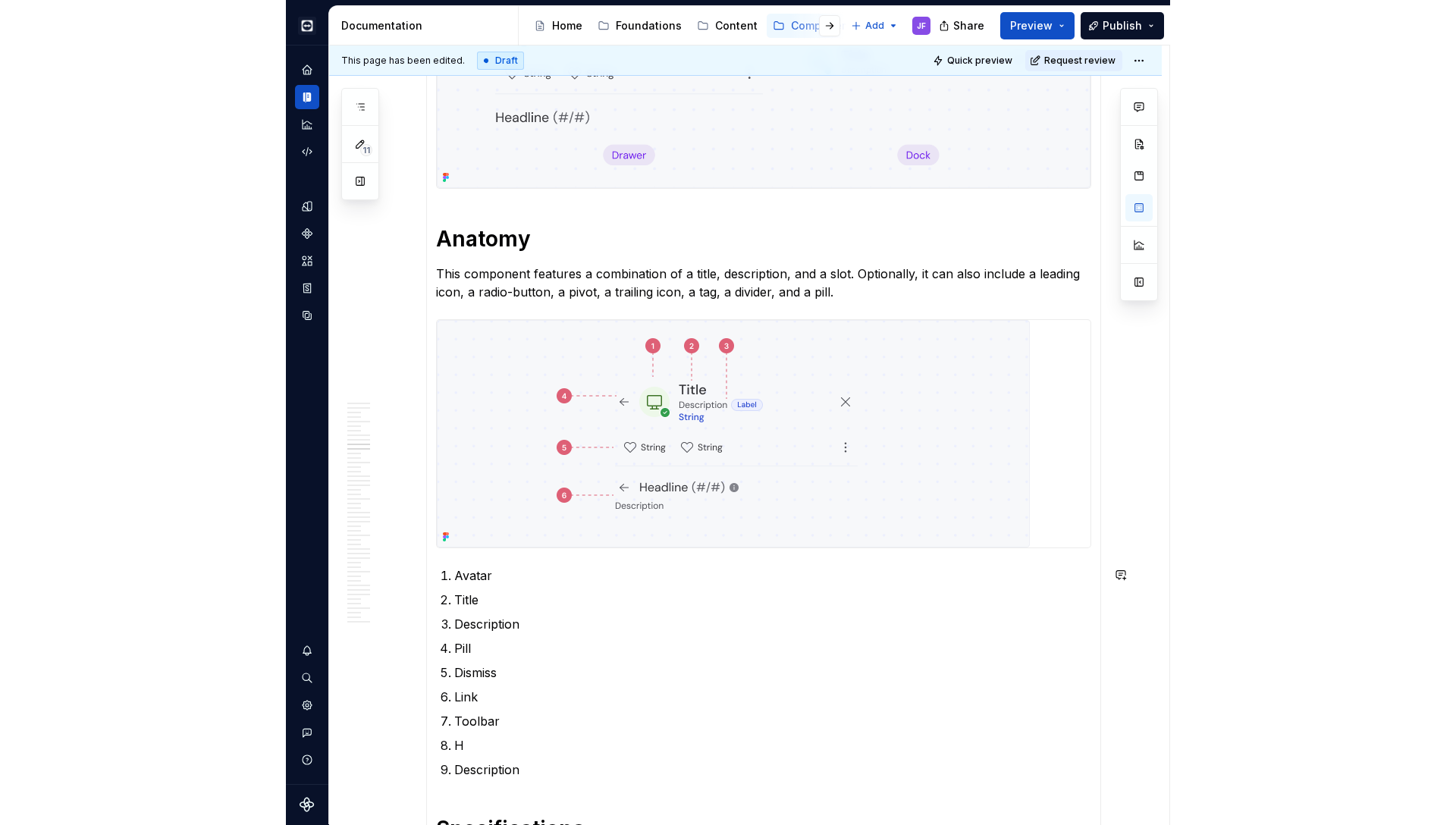
scroll to position [6616, 0]
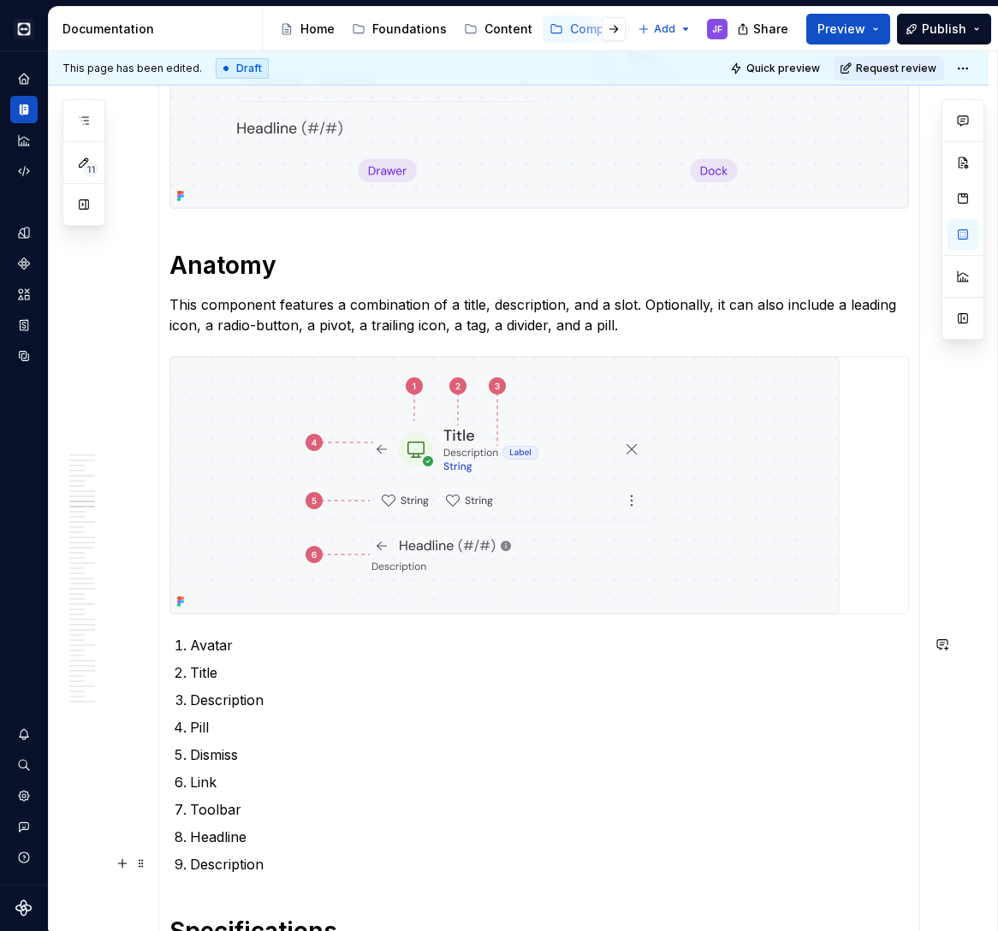
click at [209, 865] on p "Description" at bounding box center [549, 864] width 719 height 21
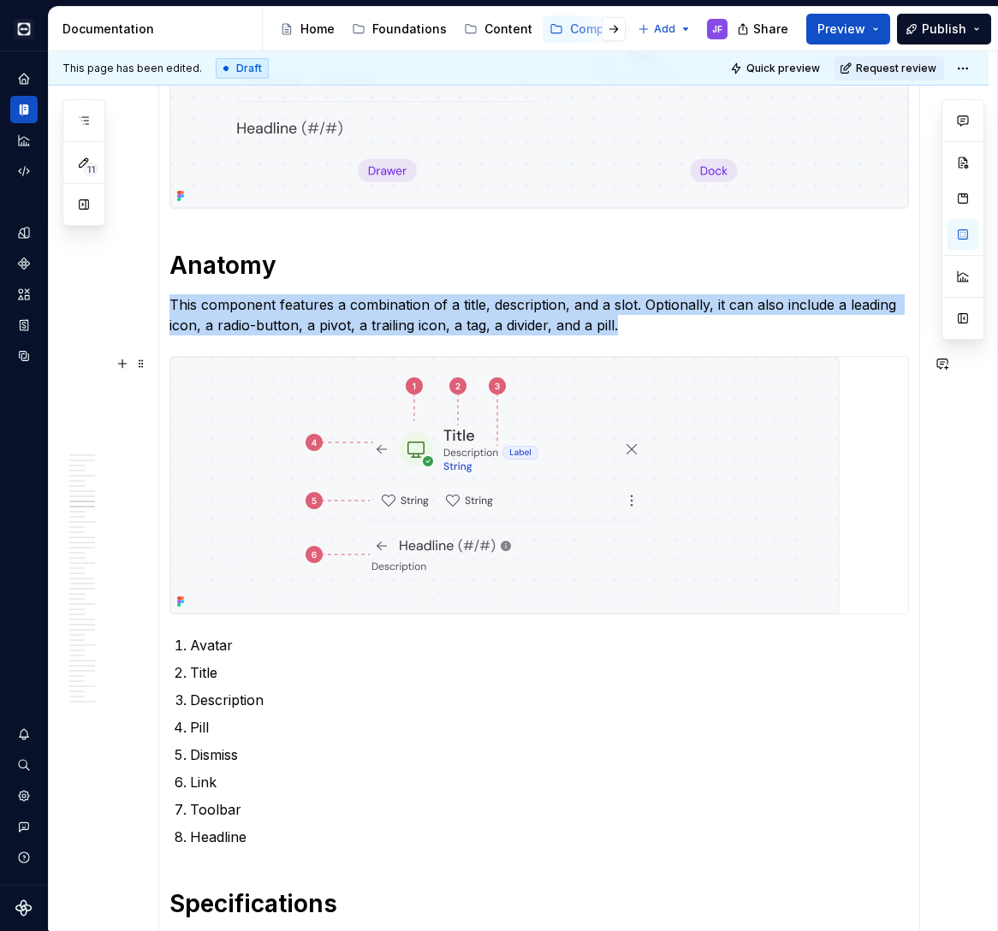
click at [505, 505] on img at bounding box center [504, 485] width 669 height 257
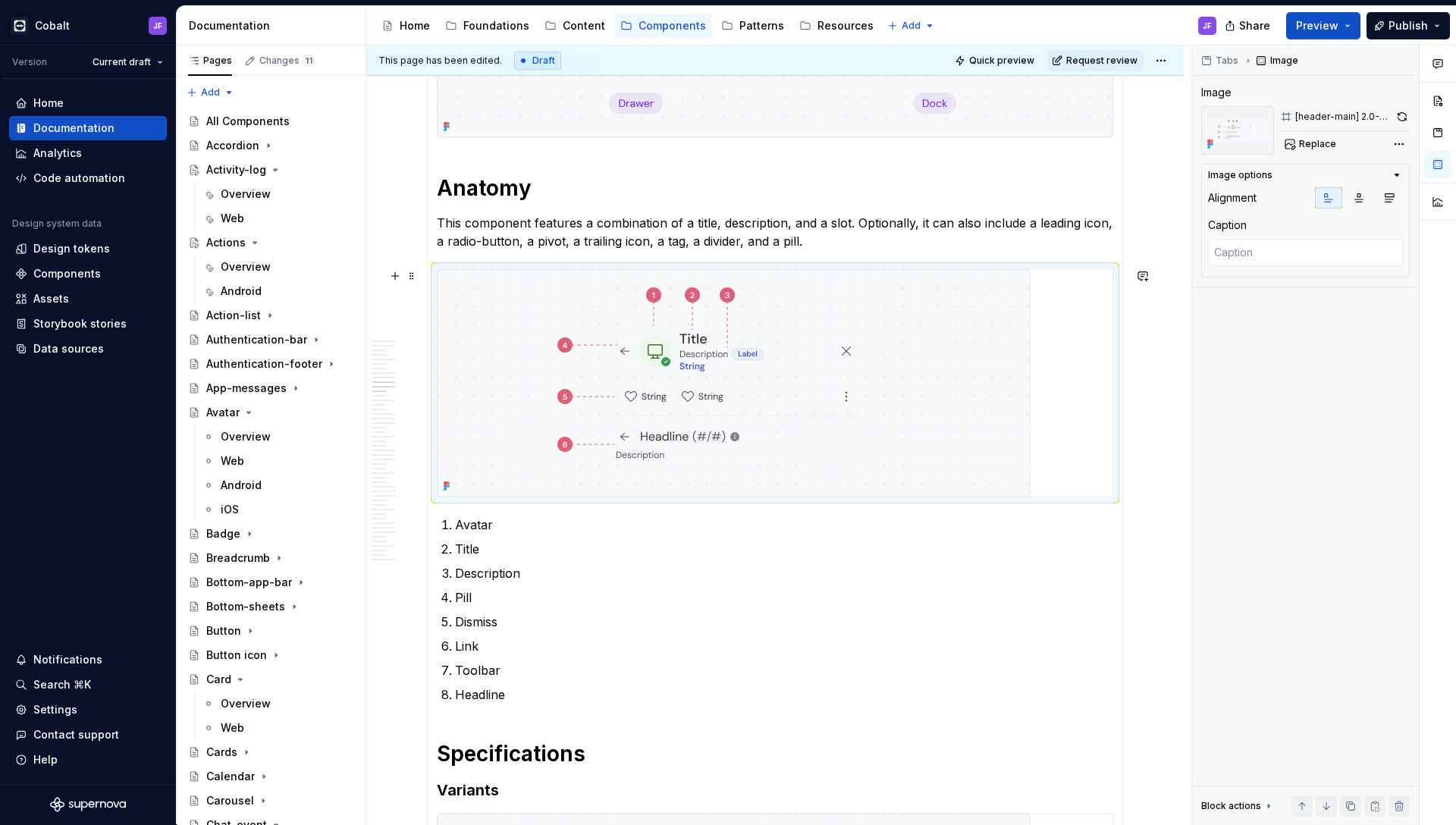
scroll to position [6573, 0]
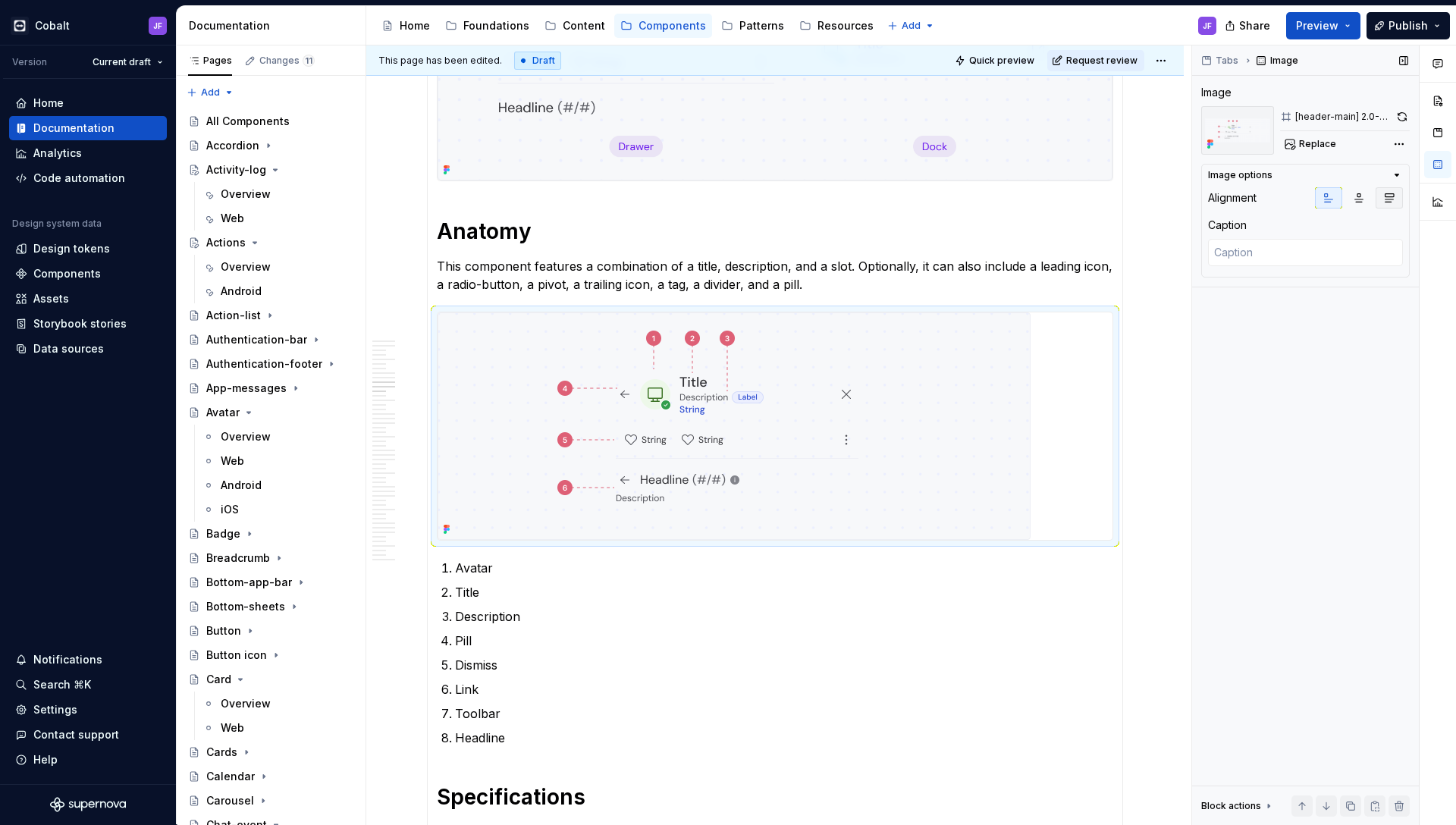
click at [1385, 198] on icon "button" at bounding box center [1389, 198] width 12 height 12
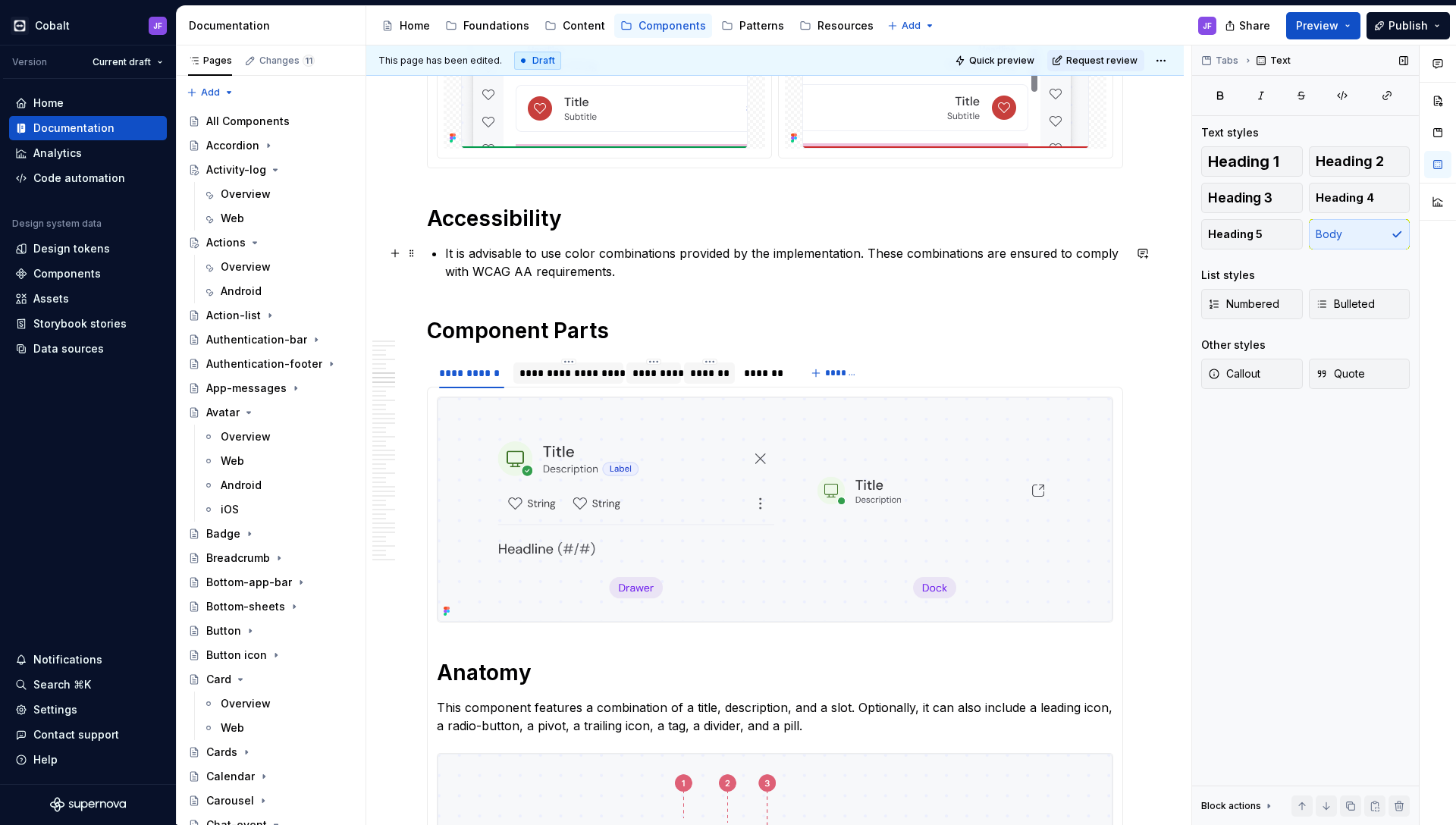
scroll to position [6131, 0]
click at [796, 357] on div "**********" at bounding box center [612, 376] width 370 height 38
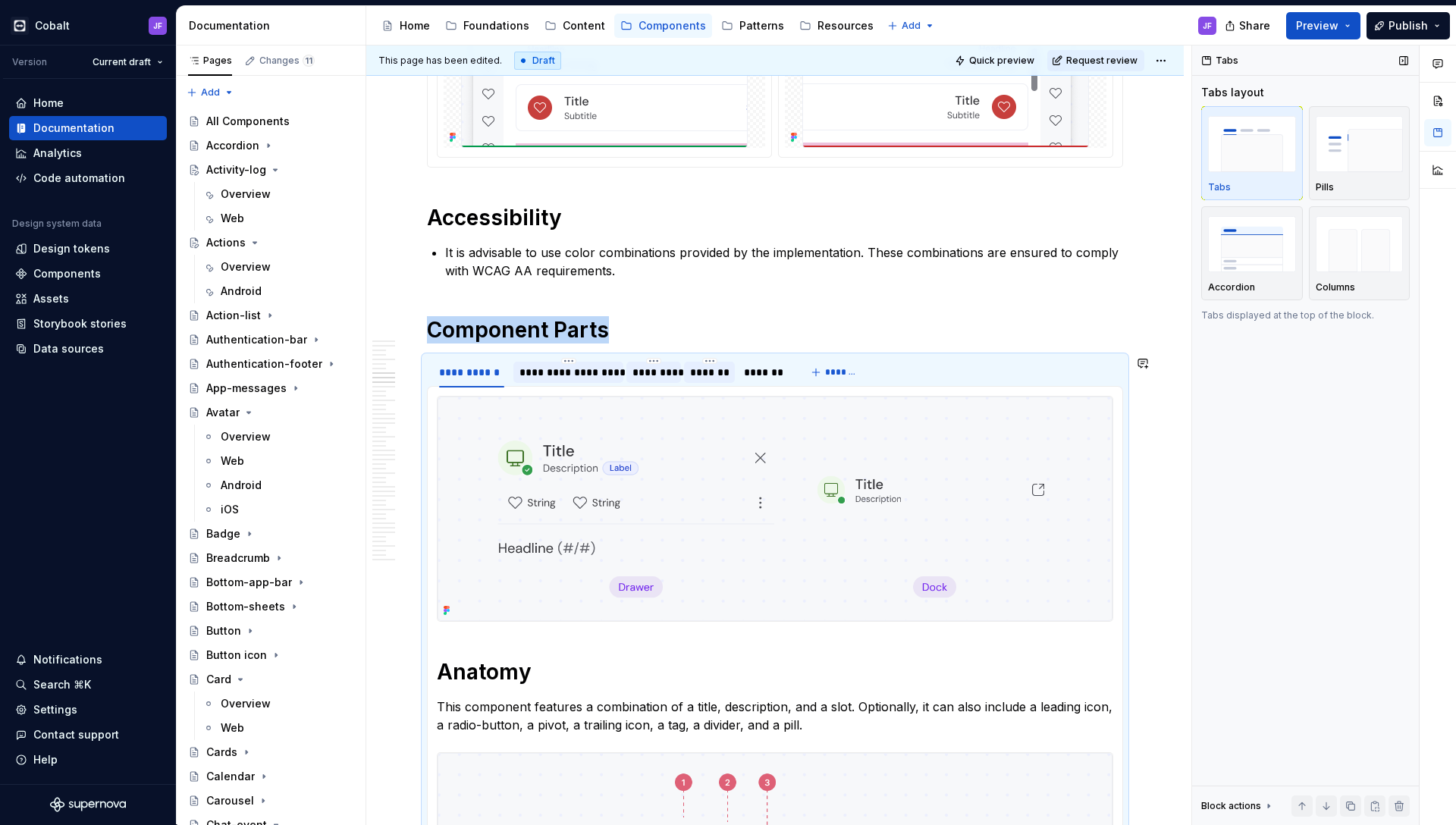
click at [756, 513] on img at bounding box center [775, 509] width 675 height 224
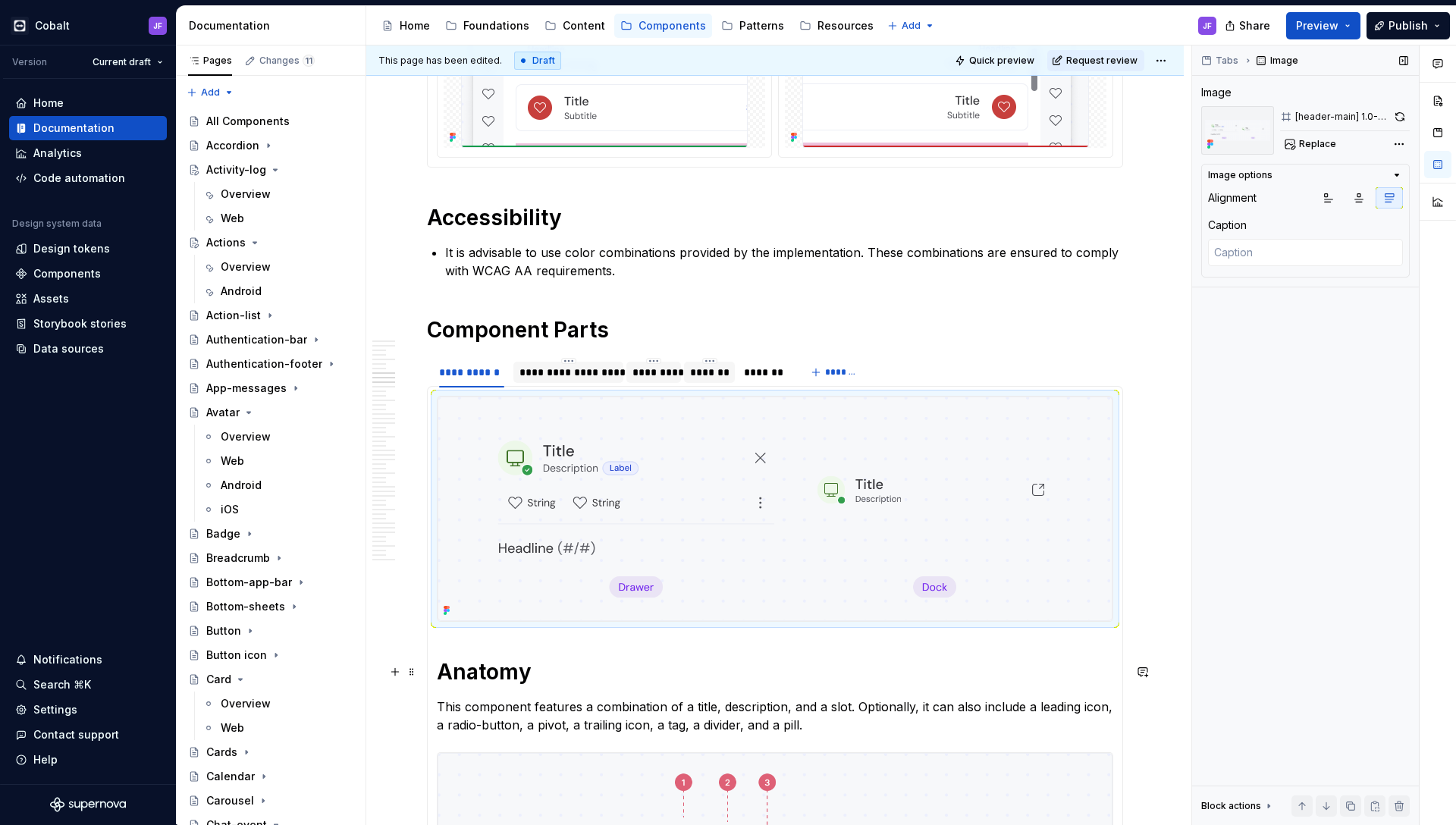
click at [694, 659] on h1 "Anatomy" at bounding box center [775, 672] width 677 height 27
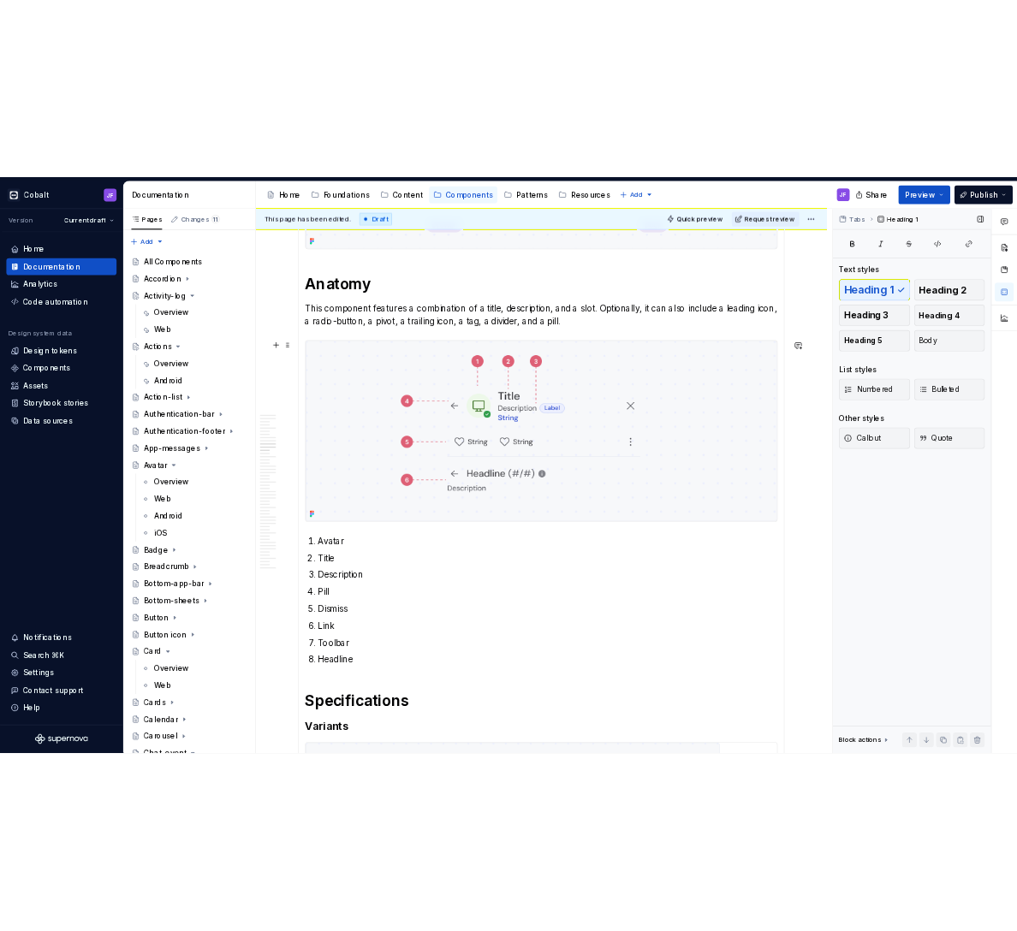
scroll to position [7465, 0]
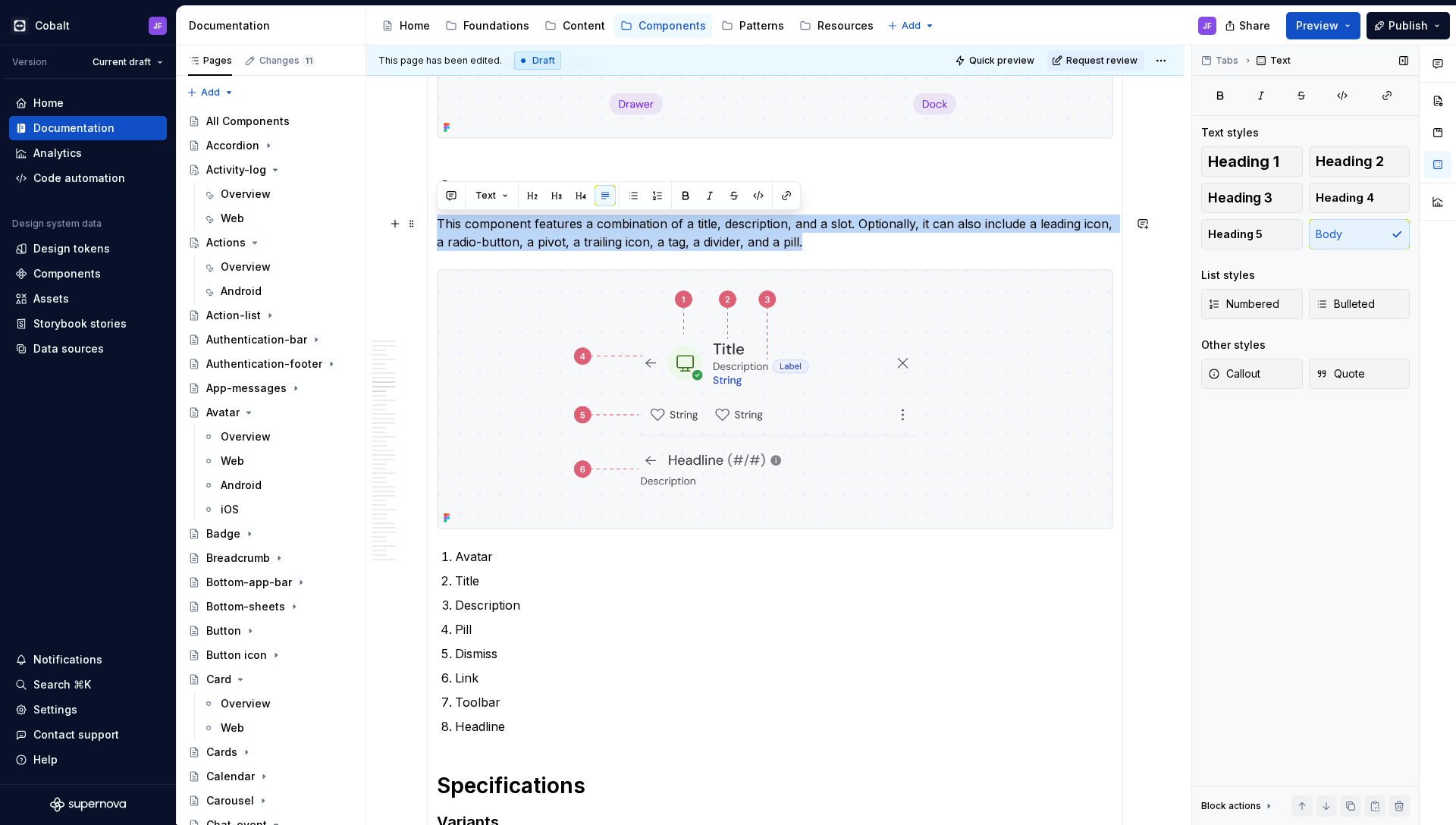
drag, startPoint x: 440, startPoint y: 219, endPoint x: 815, endPoint y: 241, distance: 375.6
click at [815, 241] on p "This component features a combination of a title, description, and a slot. Opti…" at bounding box center [775, 232] width 677 height 36
copy p "This component features a combination of a title, description, and a slot. Opti…"
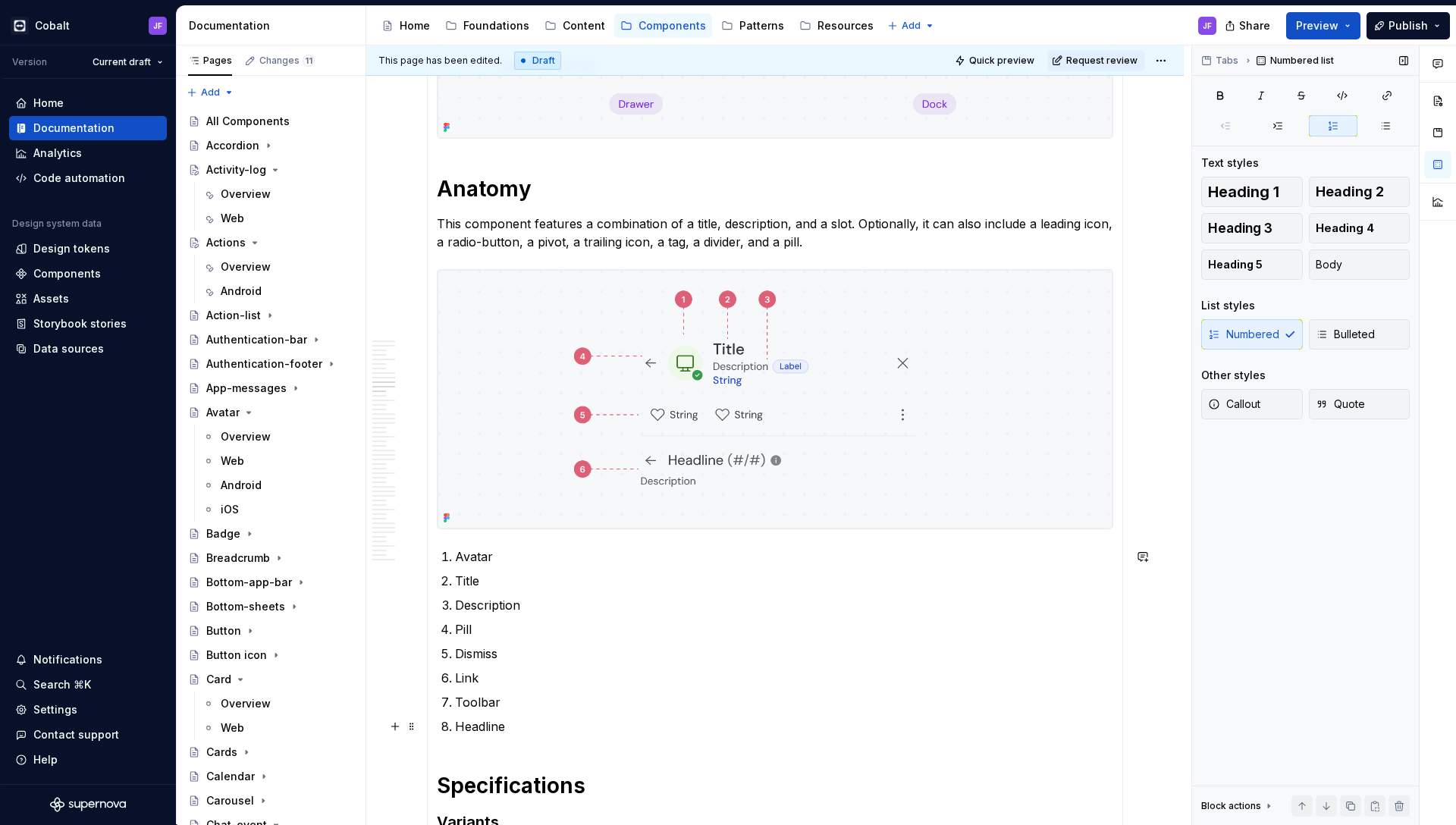
click at [517, 724] on p "Headline" at bounding box center [784, 727] width 658 height 19
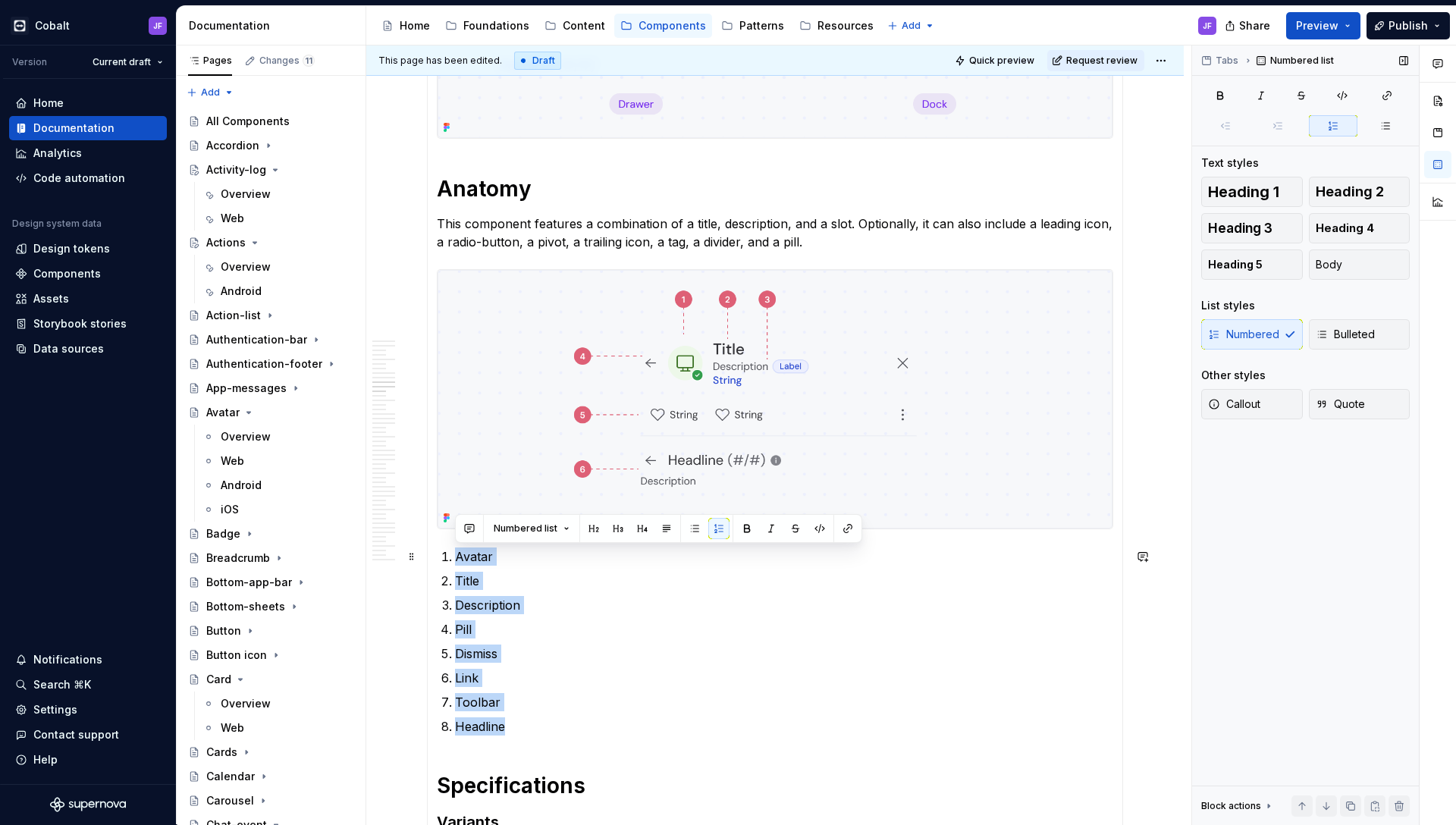
drag, startPoint x: 519, startPoint y: 725, endPoint x: 457, endPoint y: 556, distance: 180.0
click at [457, 556] on ol "Avatar Title Description Pill Dismiss Link Toolbar Headline" at bounding box center [784, 642] width 658 height 188
copy ol "Avatar Title Description Pill Dismiss Link Toolbar Headline"
click at [571, 233] on p "This component features a combination of a title, description, and a slot. Opti…" at bounding box center [775, 232] width 677 height 36
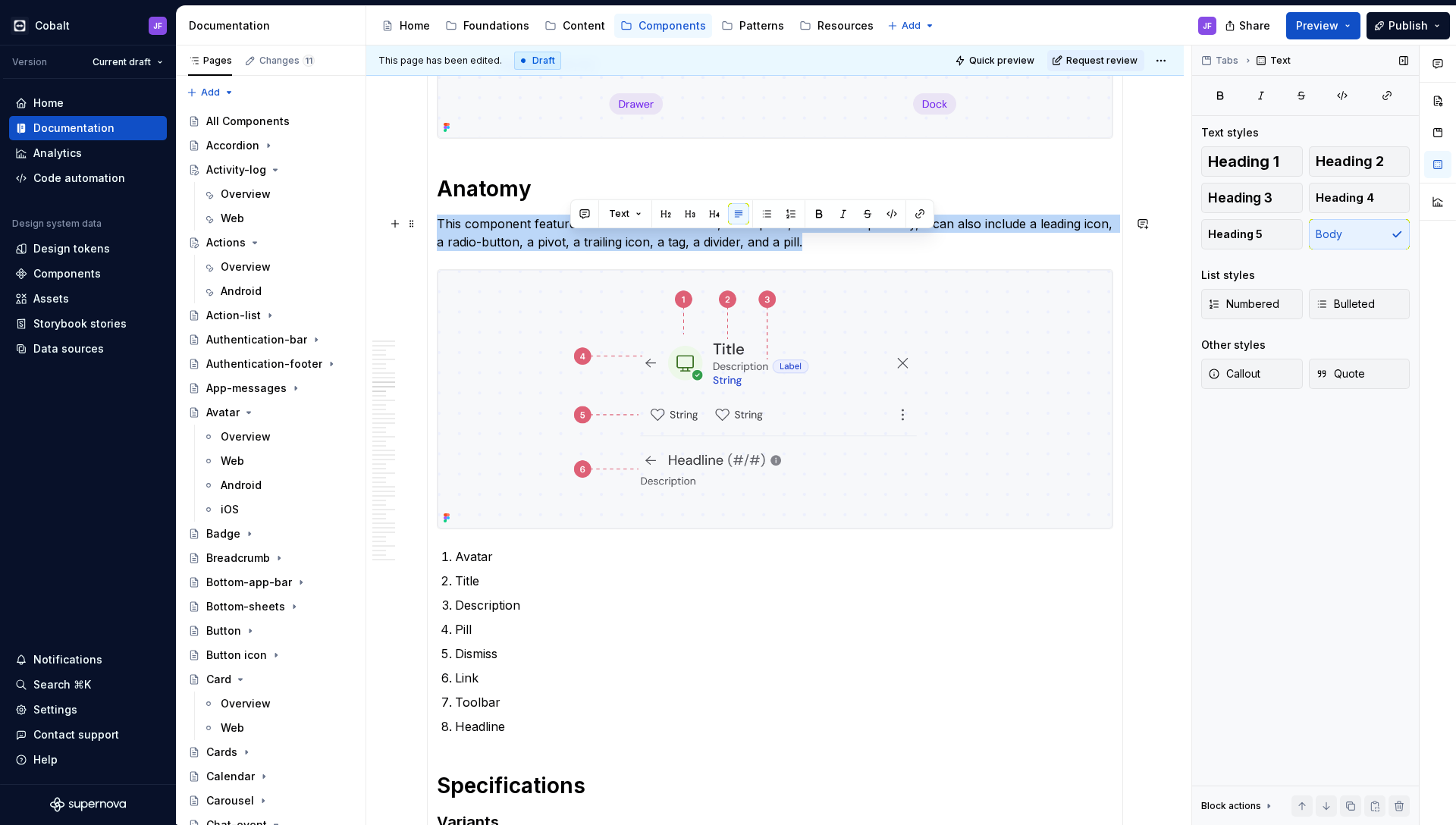
click at [571, 233] on p "This component features a combination of a title, description, and a slot. Opti…" at bounding box center [775, 232] width 677 height 36
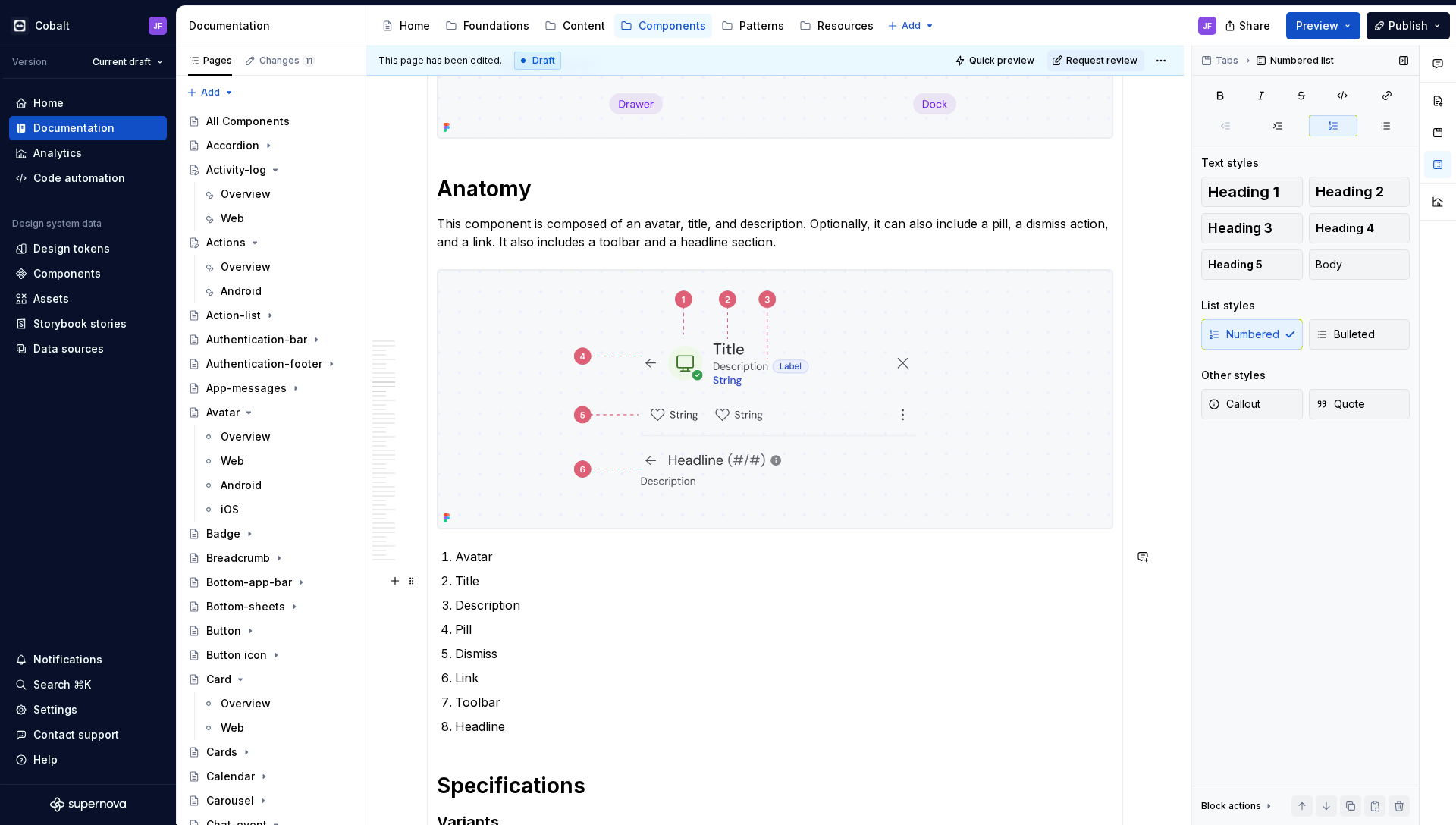
click at [500, 579] on p "Title" at bounding box center [784, 580] width 658 height 19
click at [550, 604] on p "Description" at bounding box center [784, 605] width 658 height 19
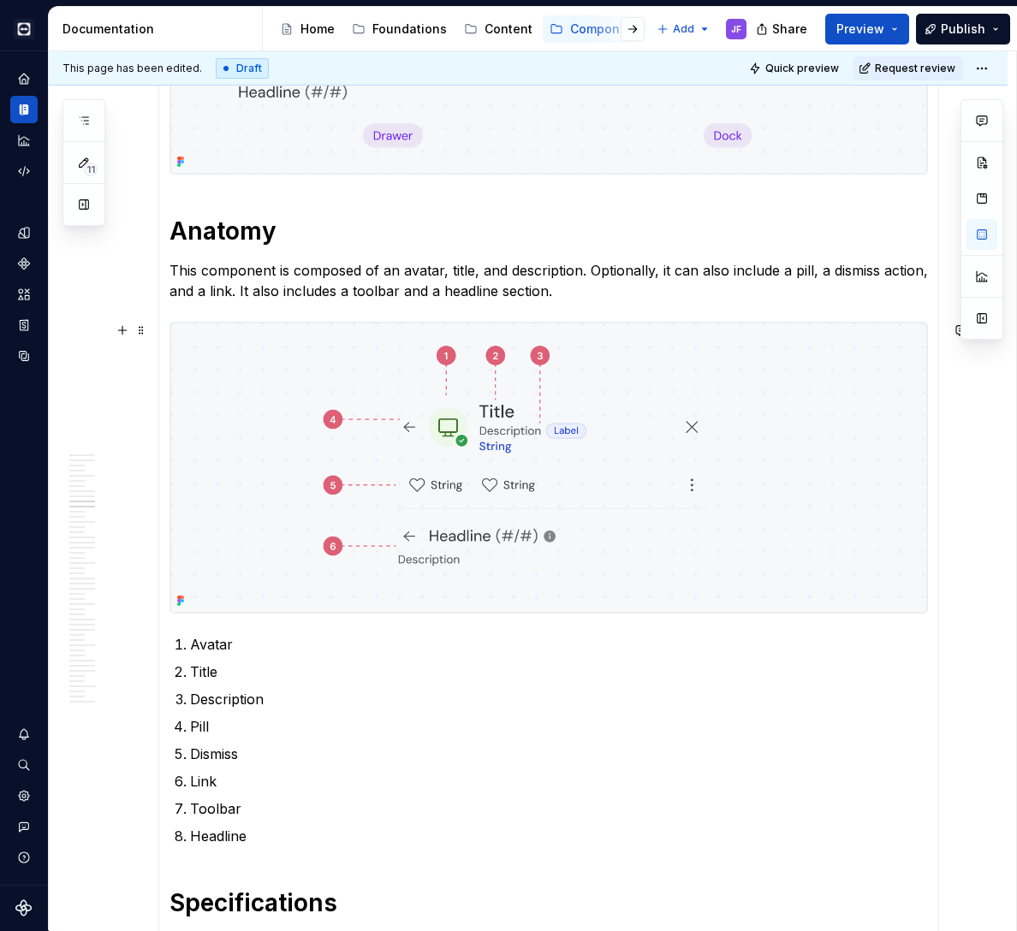
click at [233, 780] on p "Link" at bounding box center [559, 781] width 738 height 21
click at [501, 265] on p "This component is composed of an avatar, title, and description. Optionally, it…" at bounding box center [548, 280] width 758 height 41
click at [390, 271] on p "This component is composed of an avatar, title, and description. Optionally, it…" at bounding box center [548, 280] width 758 height 41
click at [353, 277] on p "This component is composed of an avatar, title, and description. Optionally, it…" at bounding box center [548, 280] width 758 height 41
click at [371, 276] on p "This component is composed of an avatar, title, and description. Optionally, it…" at bounding box center [548, 280] width 758 height 41
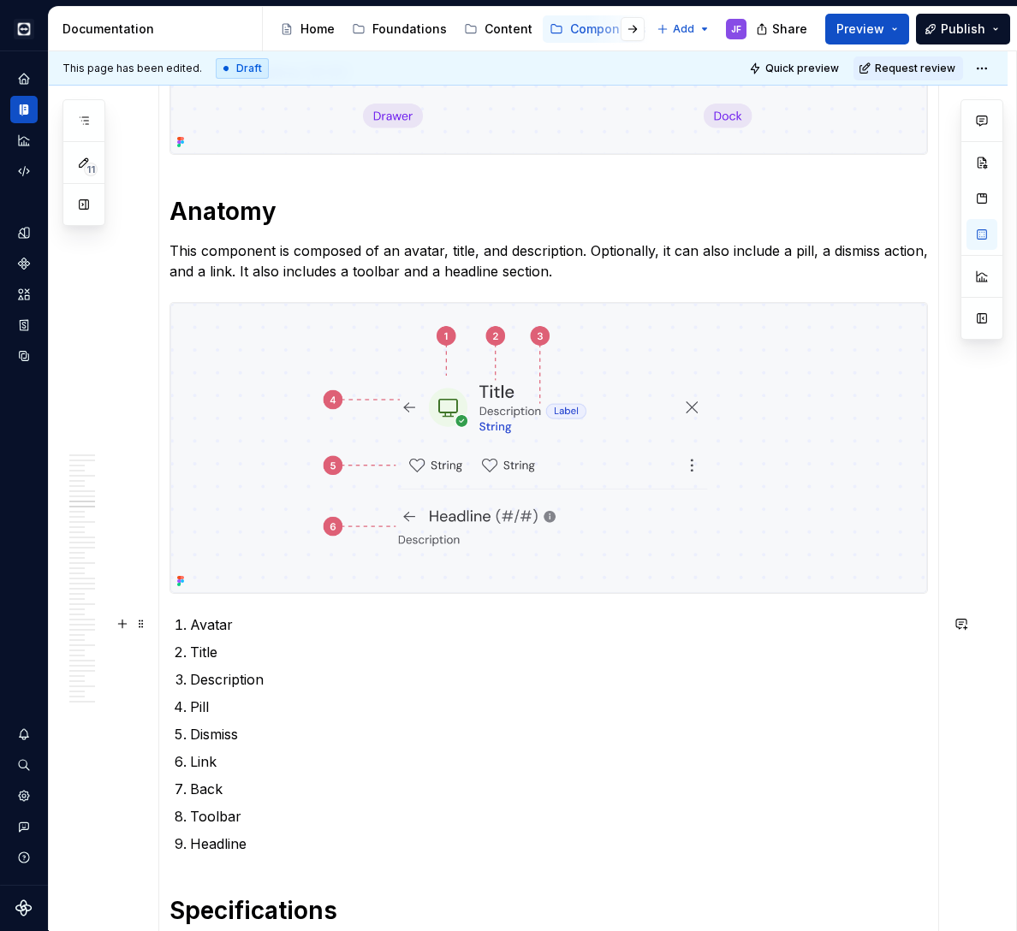
click at [263, 632] on p "Avatar" at bounding box center [559, 625] width 738 height 21
click at [425, 255] on p "This component is composed of an avatar, title, and description. Optionally, it…" at bounding box center [548, 261] width 758 height 41
click at [430, 253] on p "This component is composed of an avatar, title, and description. Optionally, it…" at bounding box center [548, 261] width 758 height 41
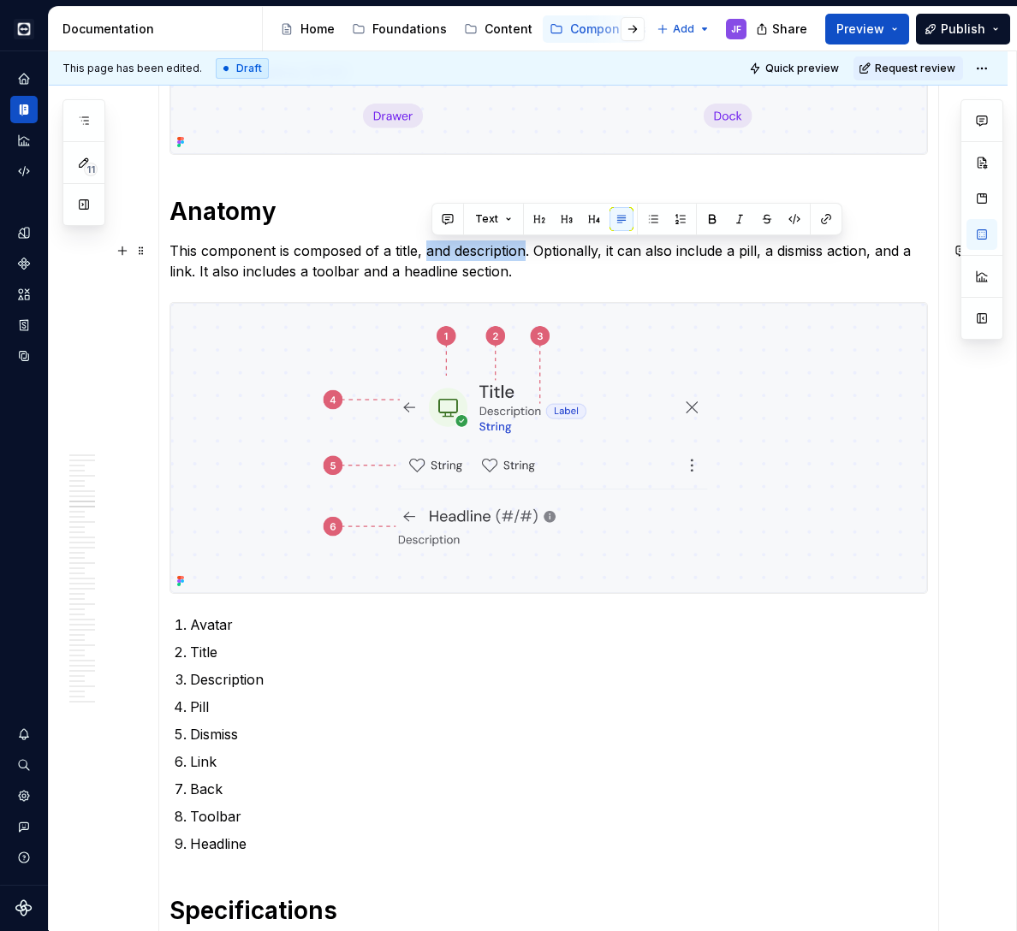
drag, startPoint x: 524, startPoint y: 249, endPoint x: 426, endPoint y: 247, distance: 97.6
click at [426, 247] on p "This component is composed of a title, and description. Optionally, it can also…" at bounding box center [548, 261] width 758 height 41
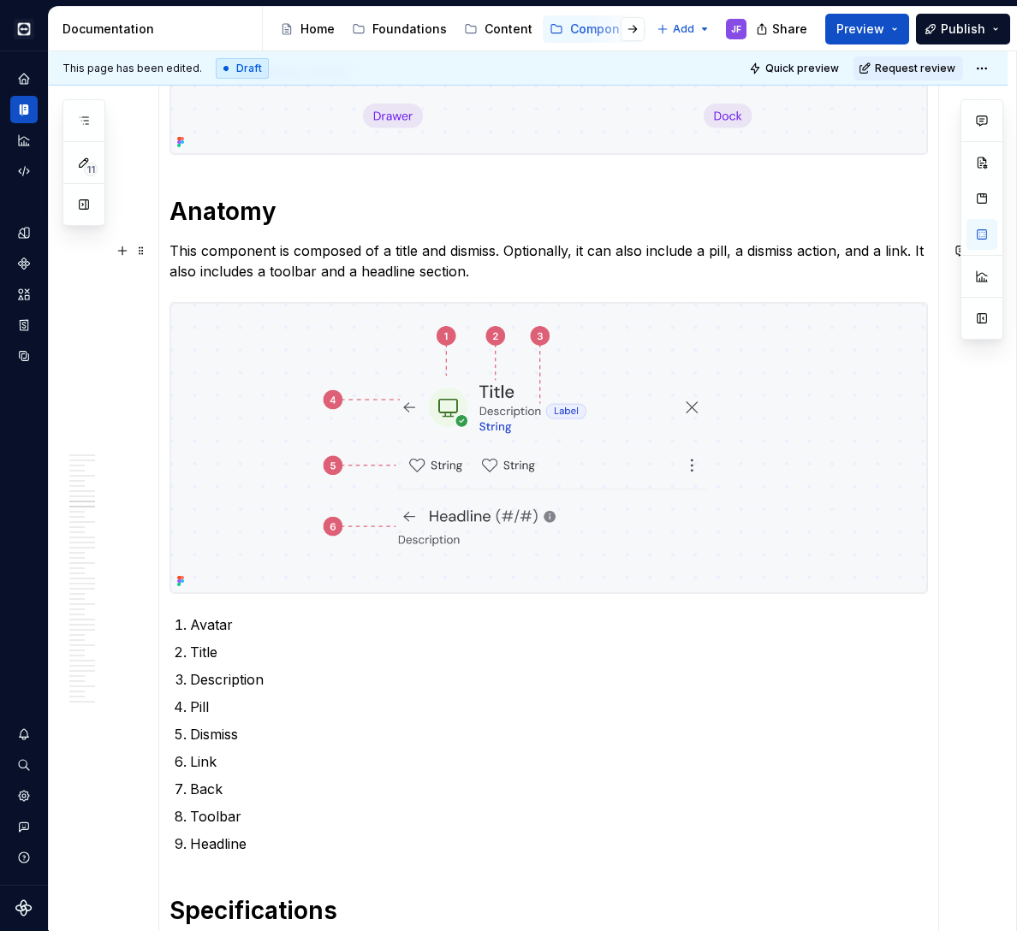
click at [728, 252] on p "This component is composed of a title and dismiss. Optionally, it can also incl…" at bounding box center [548, 261] width 758 height 41
click at [705, 253] on p "This component is composed of a title and dismiss. Optionally, it can also incl…" at bounding box center [548, 261] width 758 height 41
click at [208, 272] on p "This component is composed of a title and dismiss. Optionally, it can also incl…" at bounding box center [548, 261] width 758 height 41
click at [190, 268] on p "This component is composed of a title and dismiss. Optionally, it can also incl…" at bounding box center [548, 261] width 758 height 41
click at [652, 271] on p "This component is composed of a title and dismiss. Optionally, it can also incl…" at bounding box center [548, 261] width 758 height 41
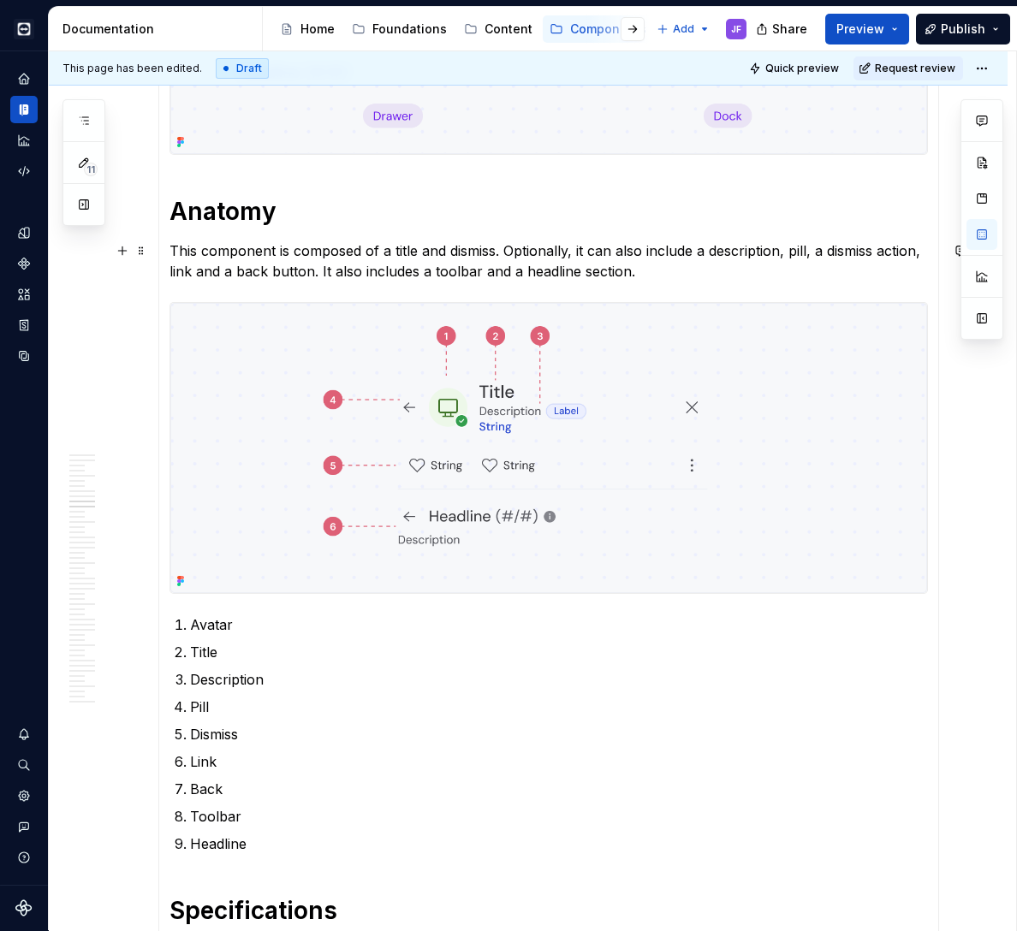
click at [367, 273] on p "This component is composed of a title and dismiss. Optionally, it can also incl…" at bounding box center [548, 261] width 758 height 41
click at [734, 273] on p "This component is composed of a title and dismiss. Optionally, it can also incl…" at bounding box center [548, 261] width 758 height 41
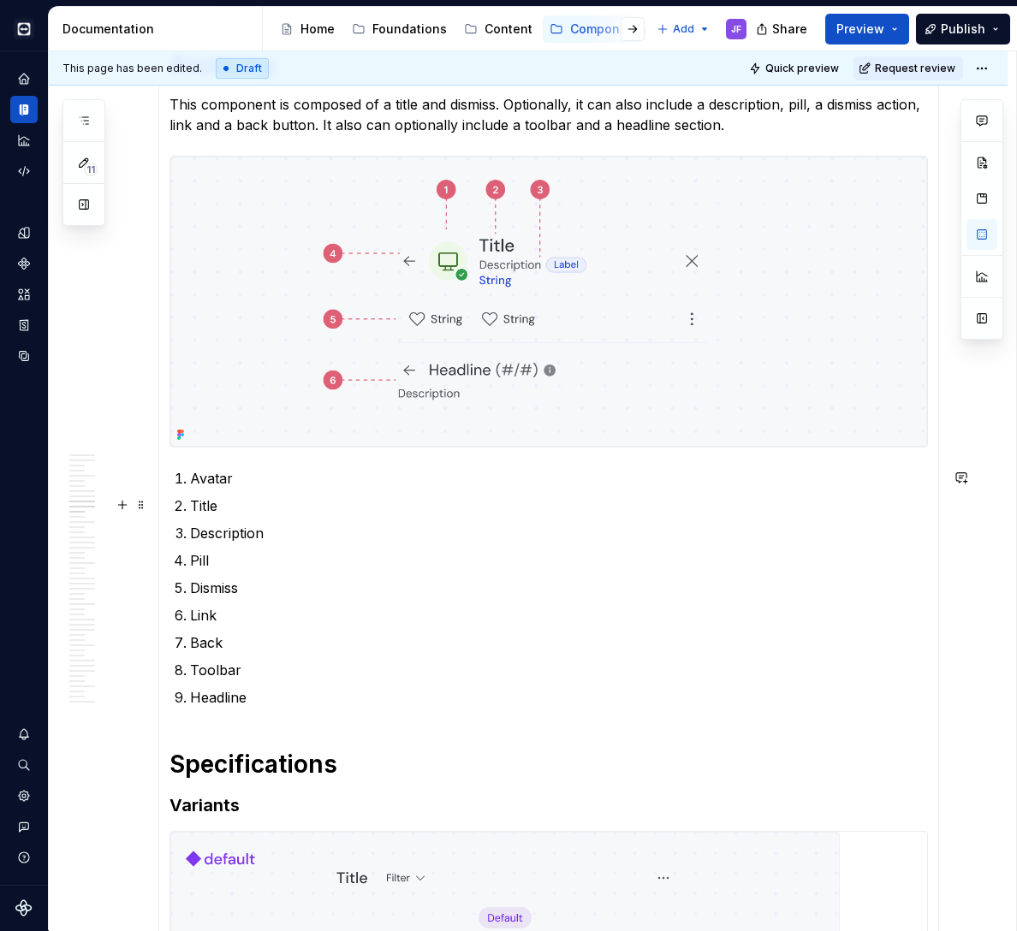
scroll to position [7629, 0]
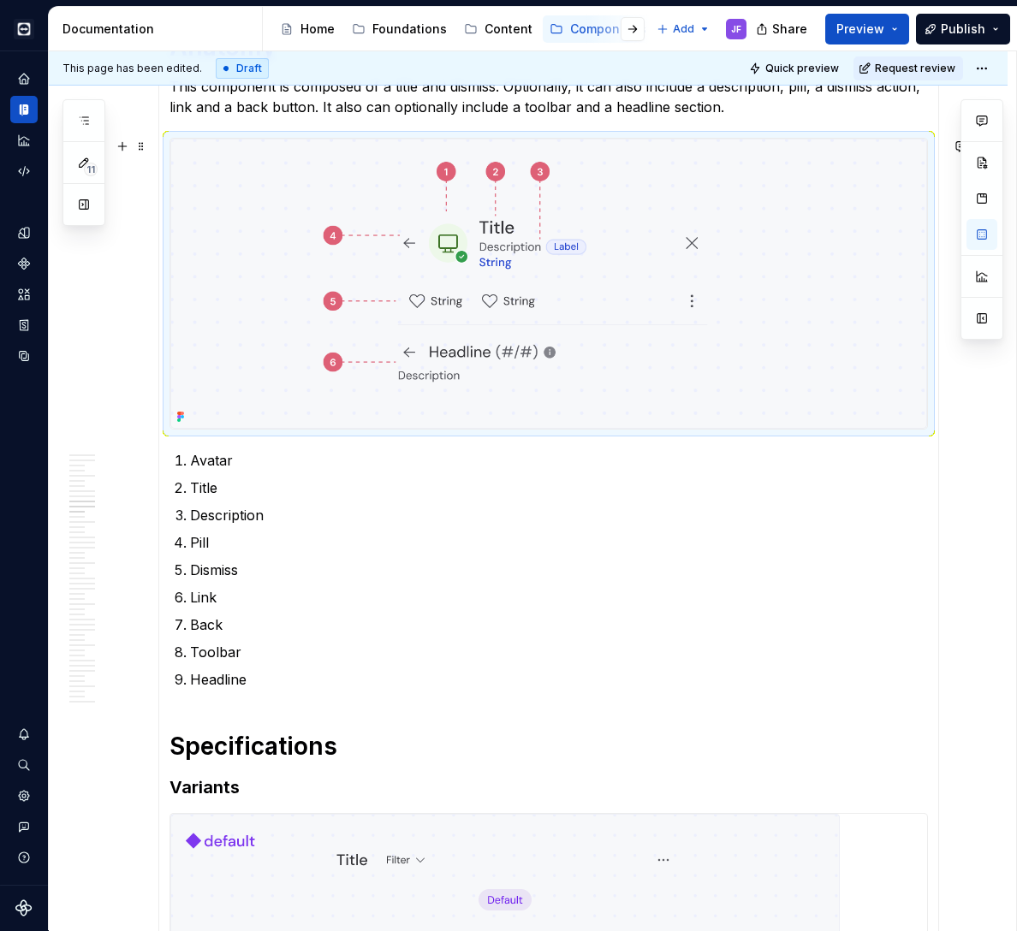
click at [469, 322] on img at bounding box center [548, 284] width 757 height 290
click at [273, 681] on p "Headline" at bounding box center [559, 679] width 738 height 21
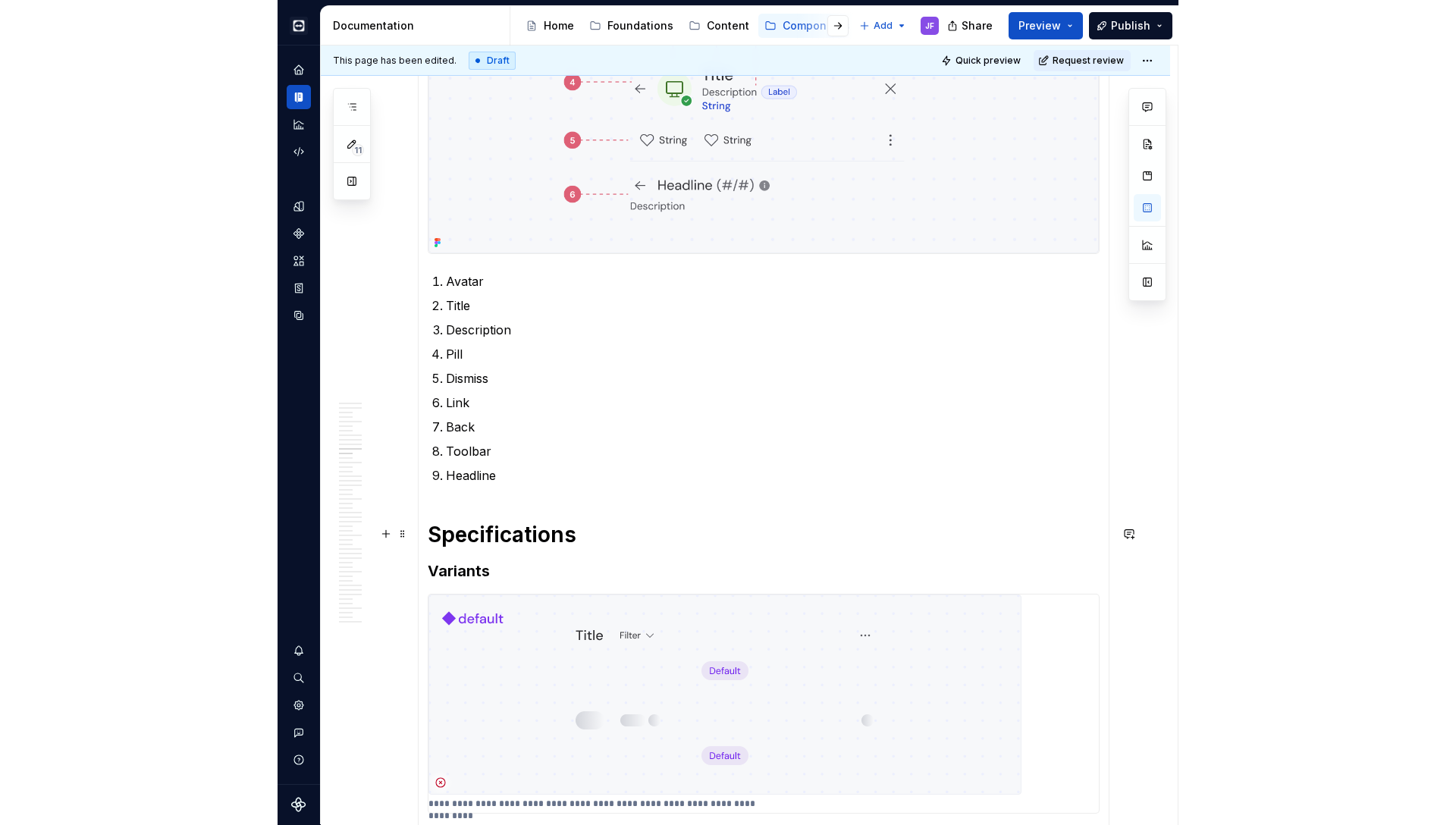
scroll to position [7014, 0]
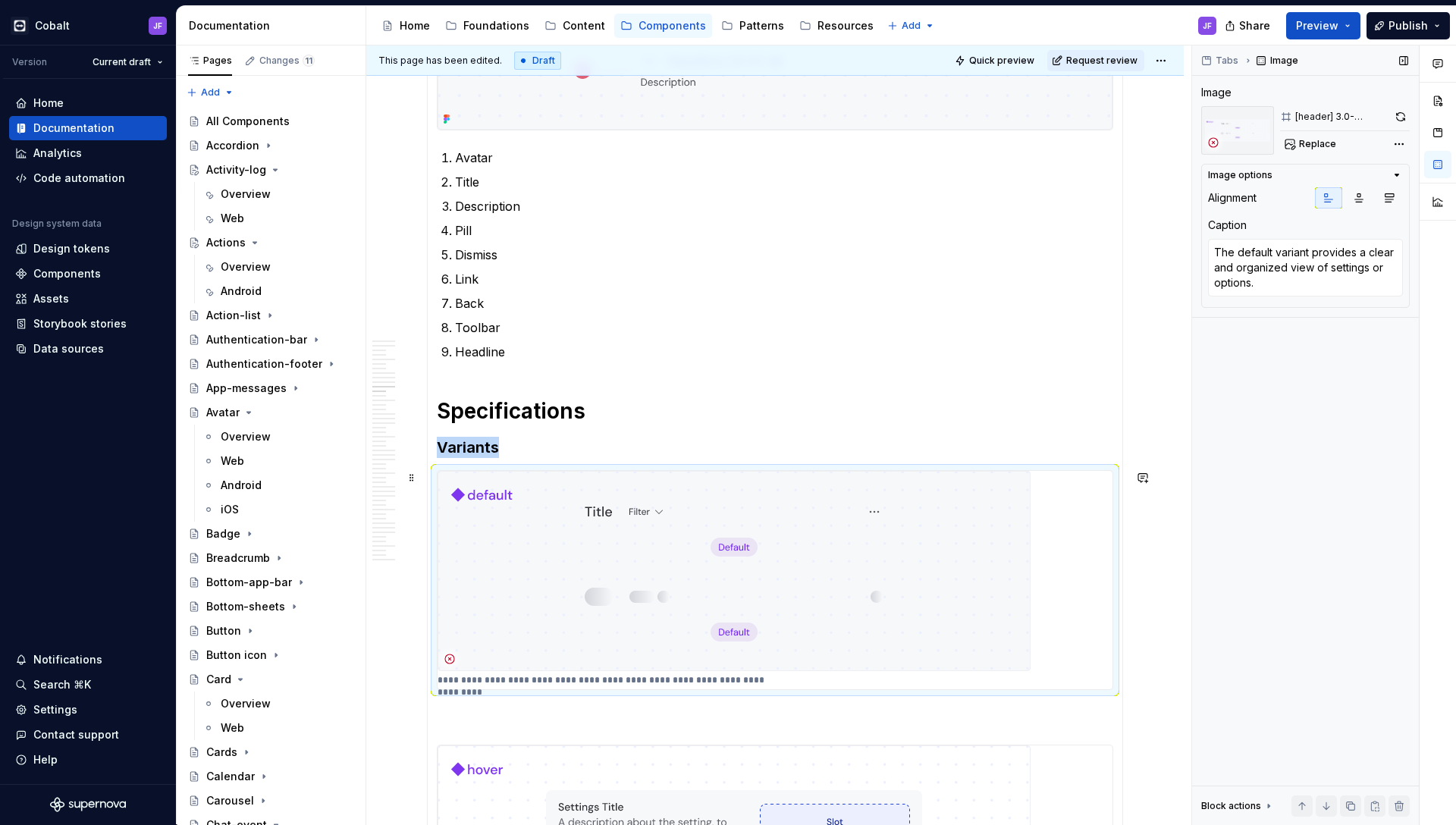
click at [848, 516] on img at bounding box center [733, 572] width 592 height 200
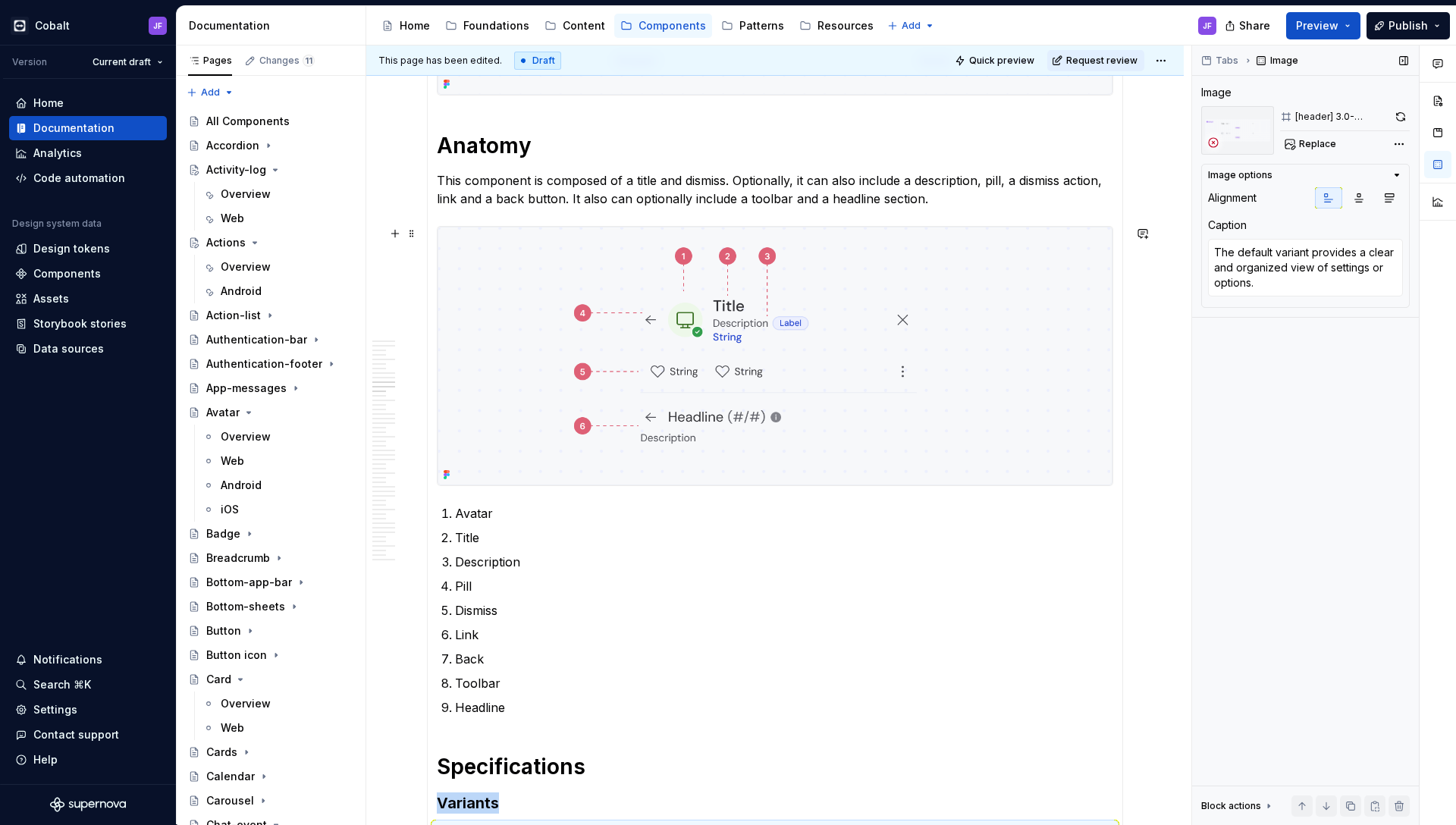
scroll to position [6659, 0]
type textarea "*"
click at [948, 389] on img at bounding box center [775, 354] width 675 height 259
click at [1400, 116] on button "button" at bounding box center [1402, 117] width 14 height 21
type textarea "*"
